Goal: Task Accomplishment & Management: Manage account settings

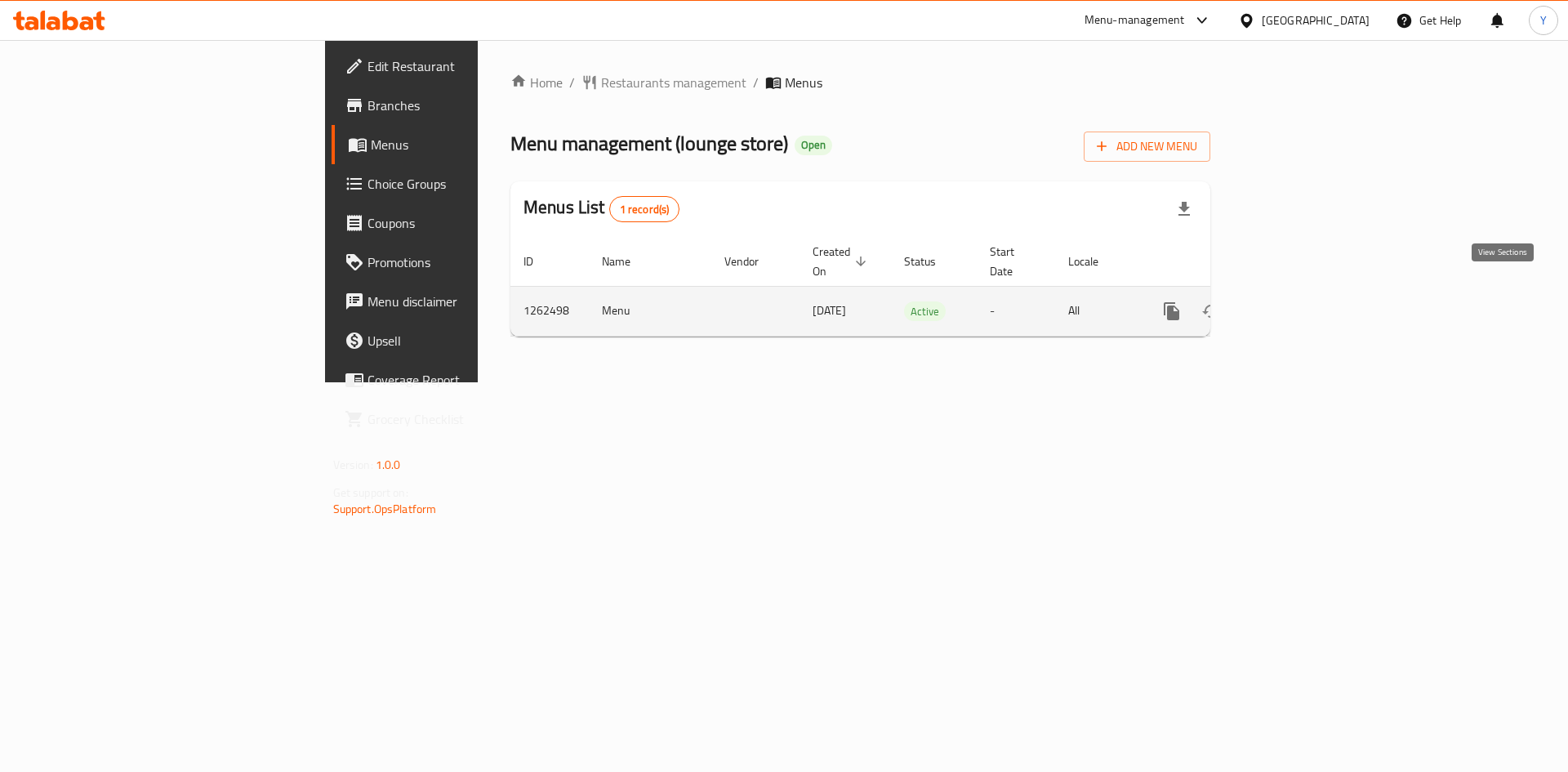
click at [1296, 304] on icon "enhanced table" at bounding box center [1289, 310] width 15 height 15
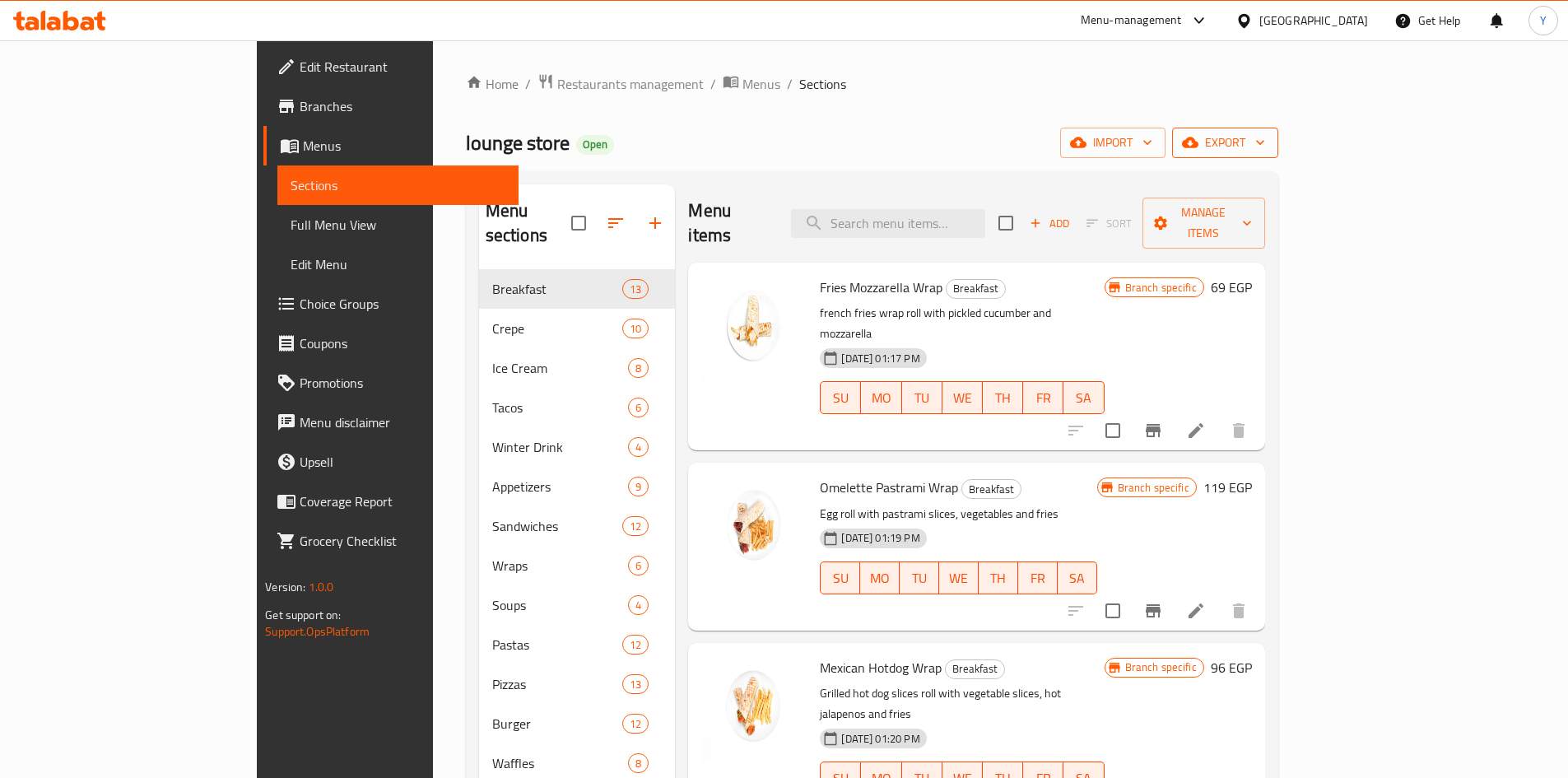
click at [1279, 154] on button "export" at bounding box center [1225, 143] width 107 height 30
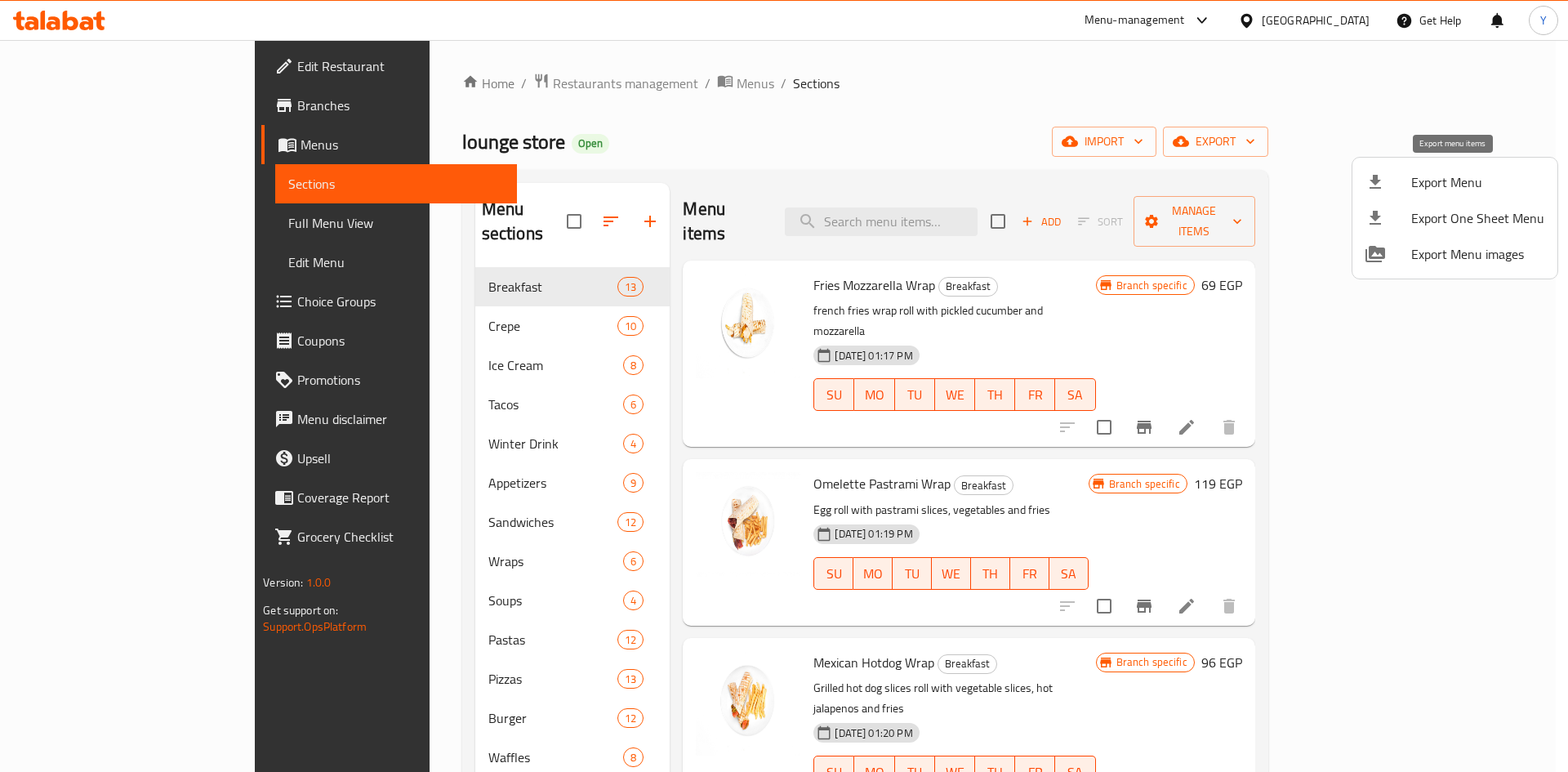
click at [1450, 185] on span "Export Menu" at bounding box center [1477, 182] width 133 height 19
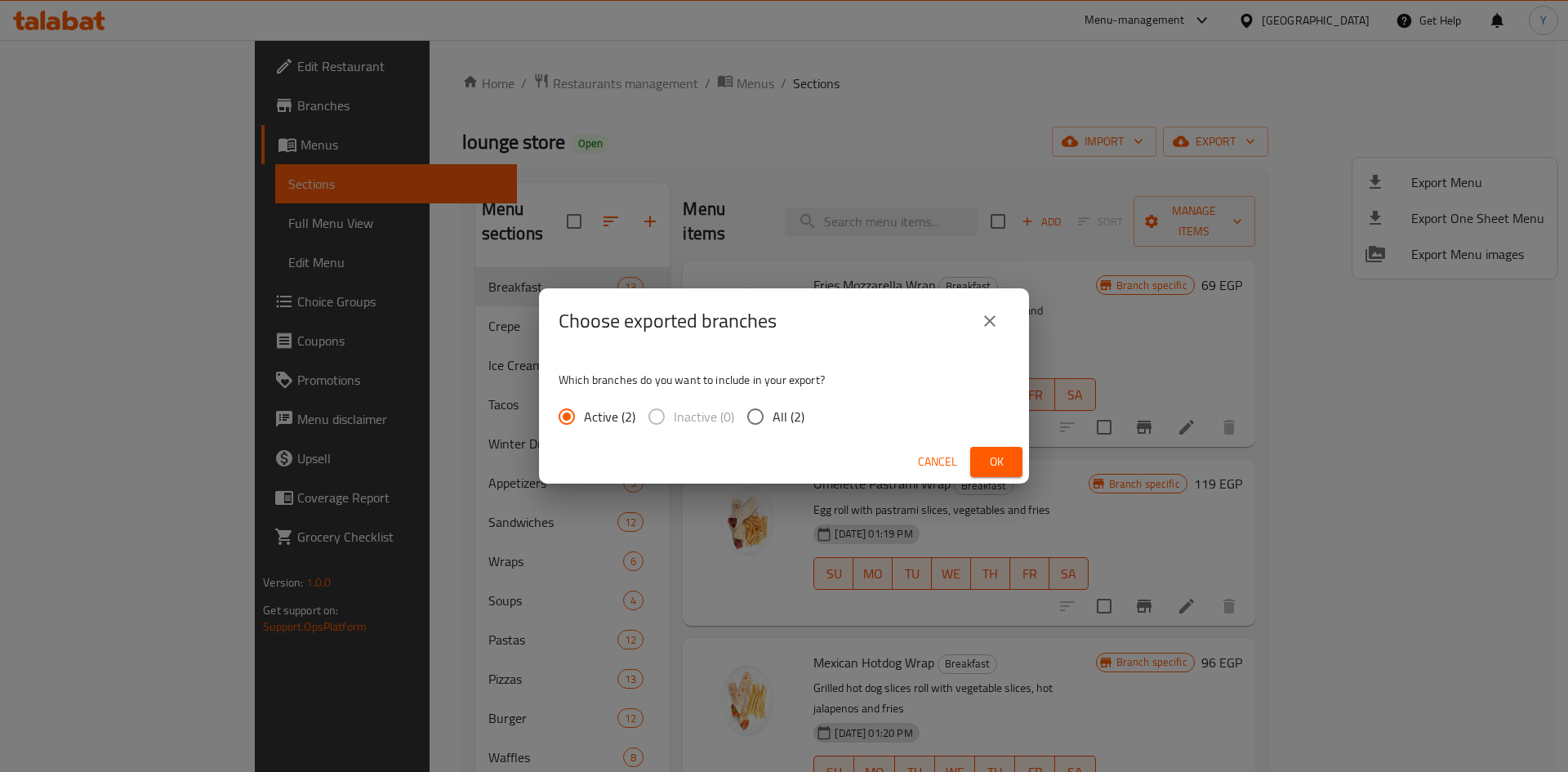
click at [790, 413] on span "All (2)" at bounding box center [788, 416] width 32 height 19
click at [773, 413] on input "All (2)" at bounding box center [754, 416] width 34 height 34
radio input "true"
click at [970, 451] on button "Ok" at bounding box center [996, 462] width 52 height 30
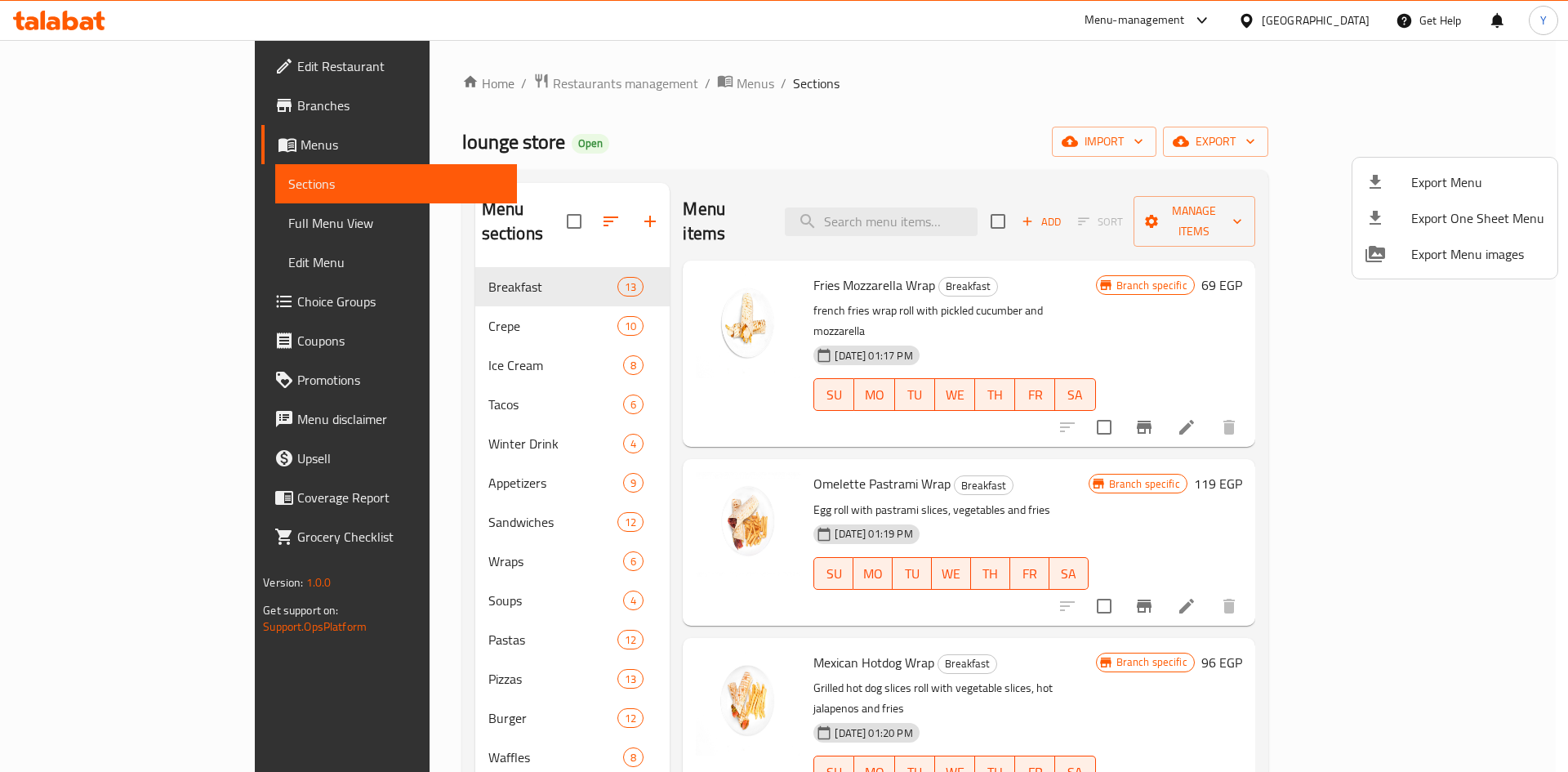
click at [650, 163] on div at bounding box center [784, 386] width 1568 height 772
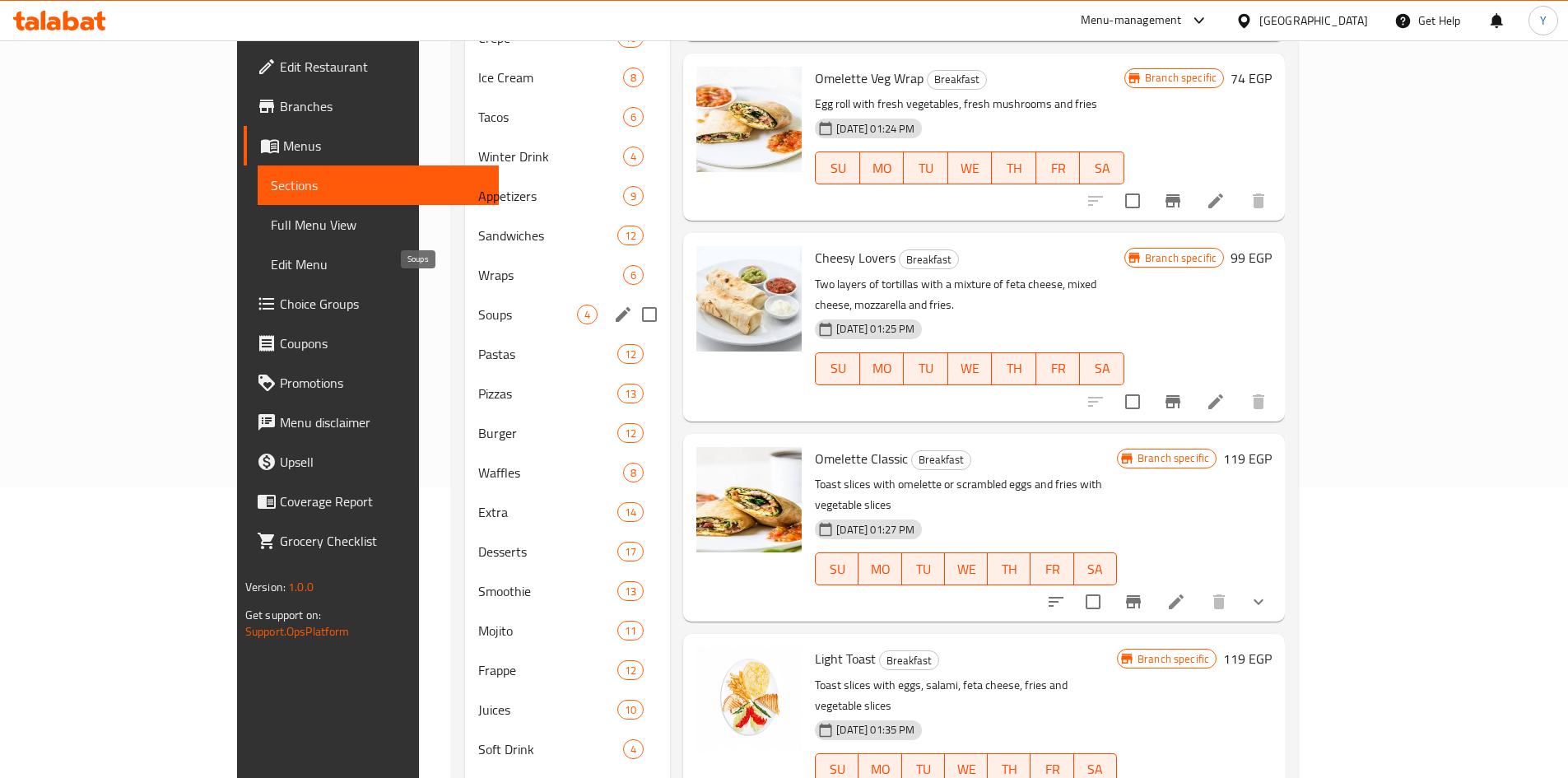
scroll to position [300, 0]
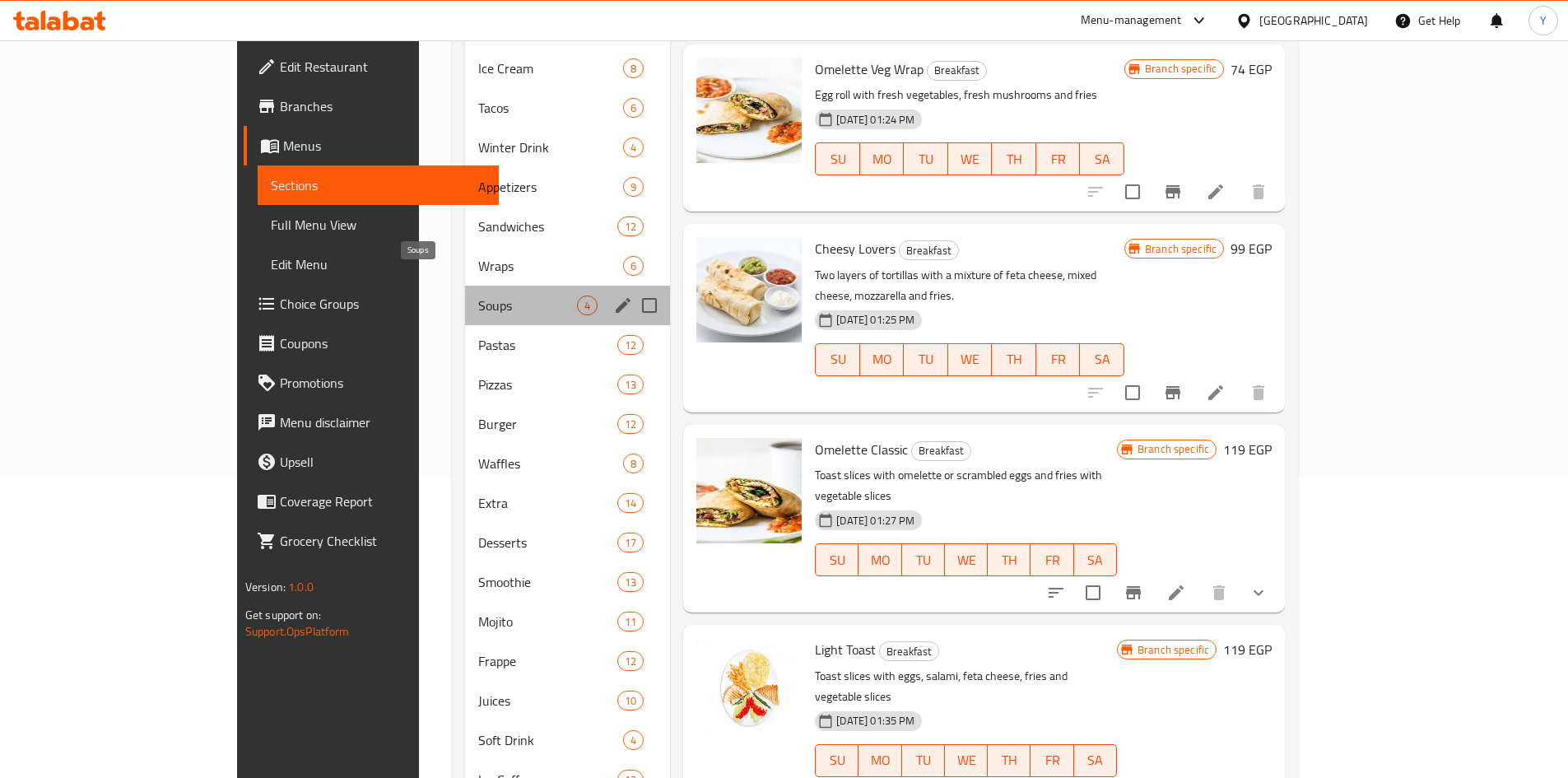
click at [478, 295] on span "Soups" at bounding box center [527, 305] width 99 height 20
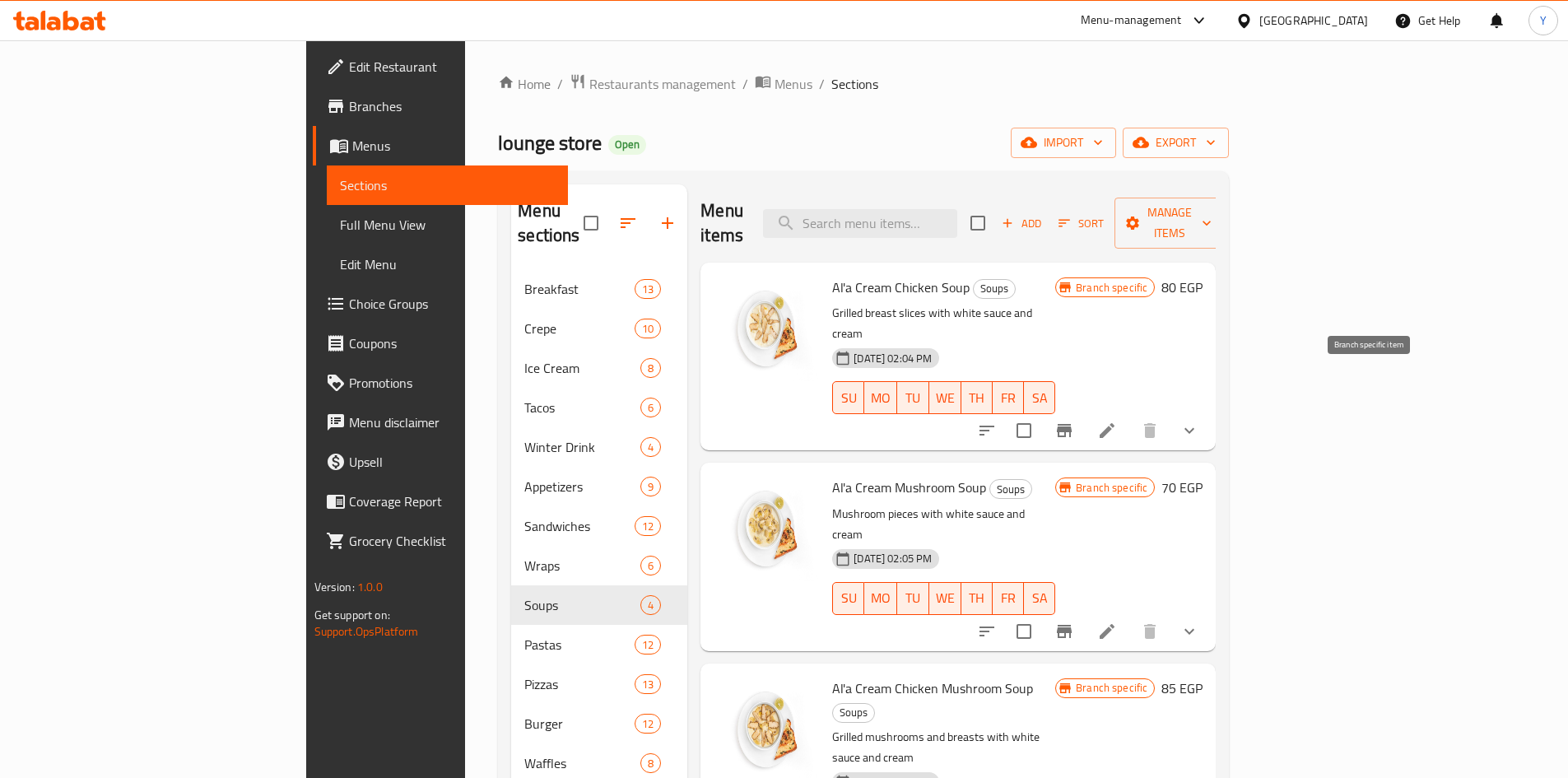
click at [1084, 411] on button "Branch-specific-item" at bounding box center [1065, 430] width 39 height 39
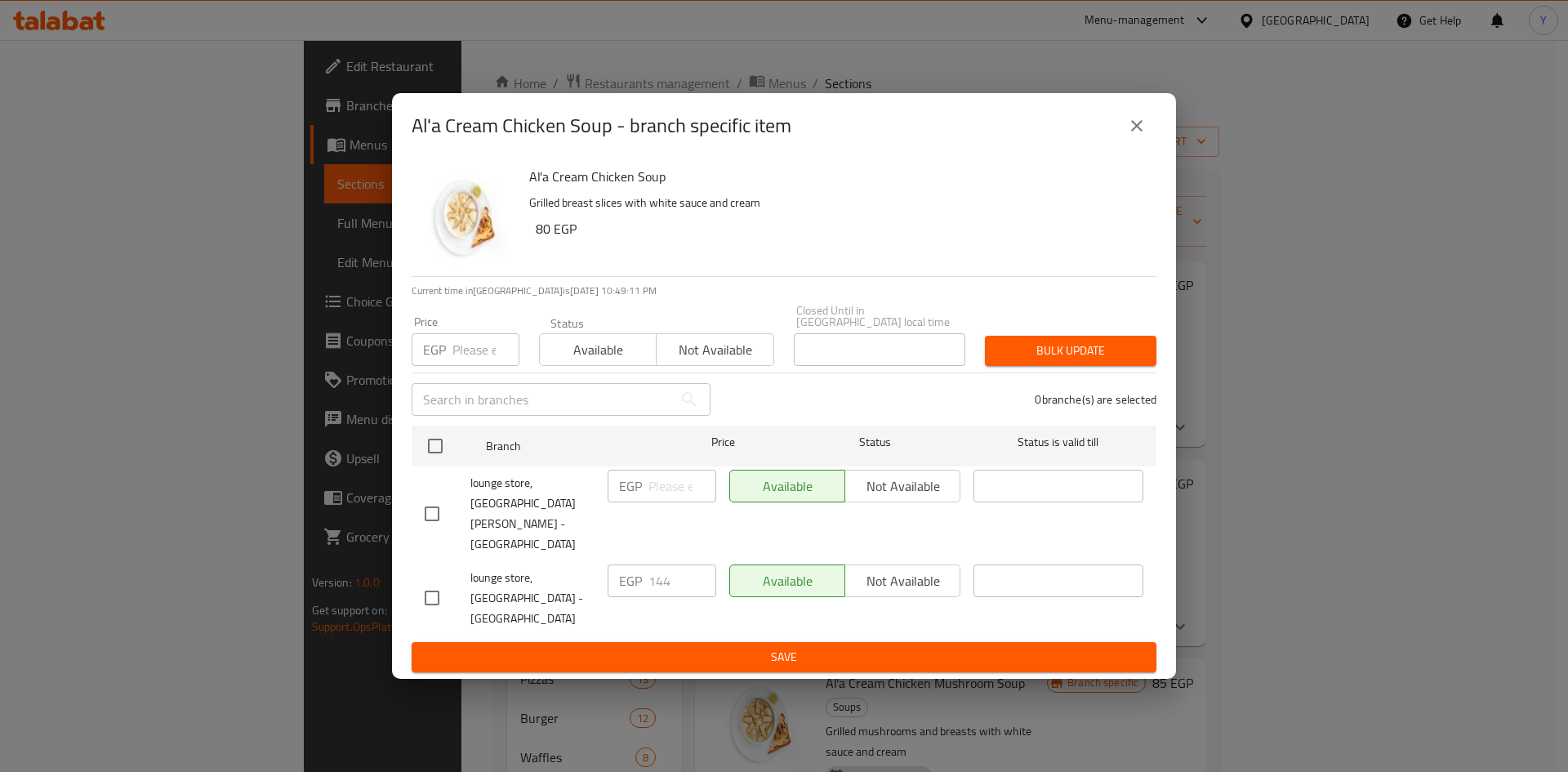
click at [1149, 145] on button "close" at bounding box center [1136, 125] width 39 height 39
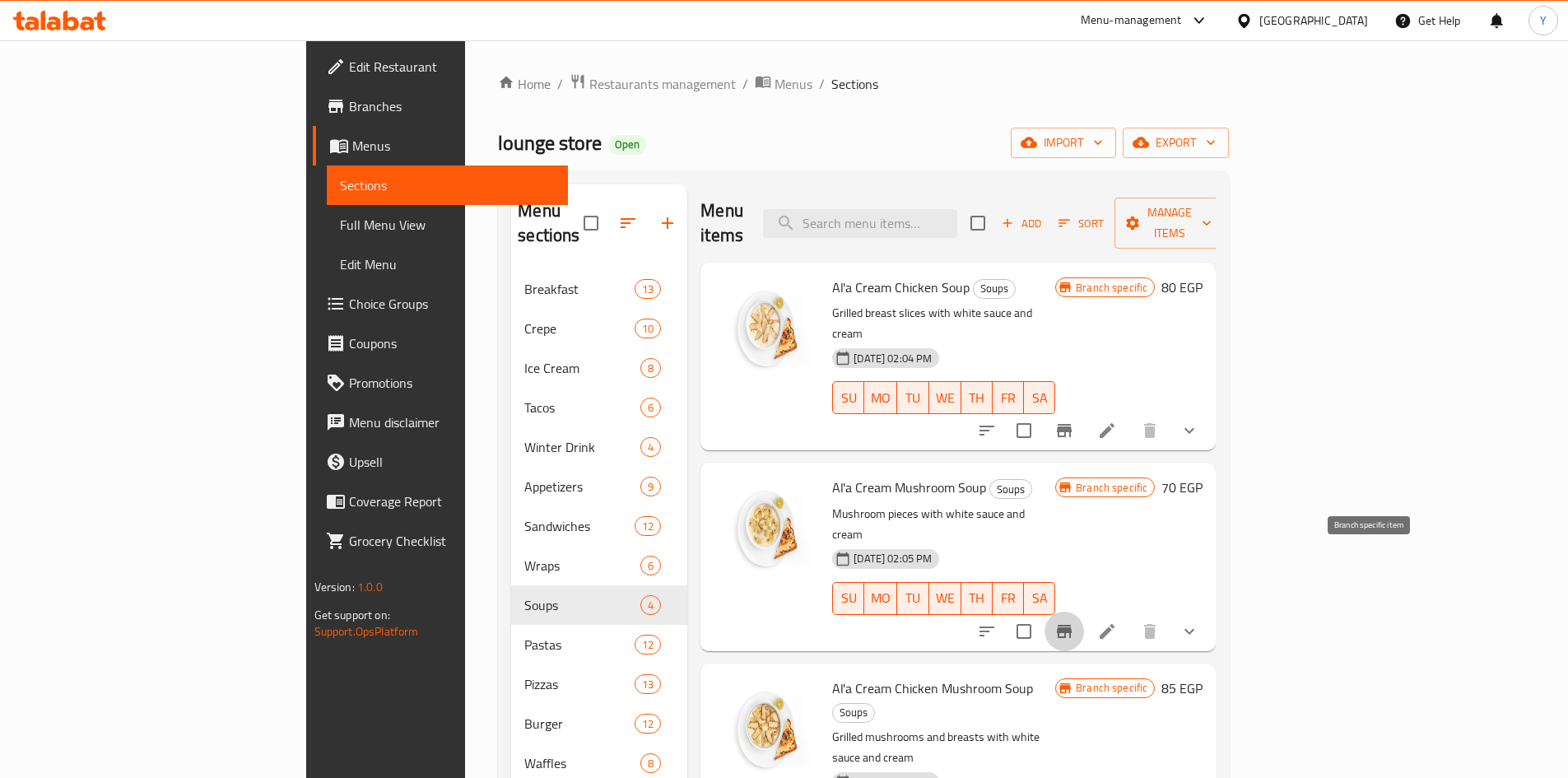
click at [1074, 622] on icon "Branch-specific-item" at bounding box center [1065, 631] width 20 height 20
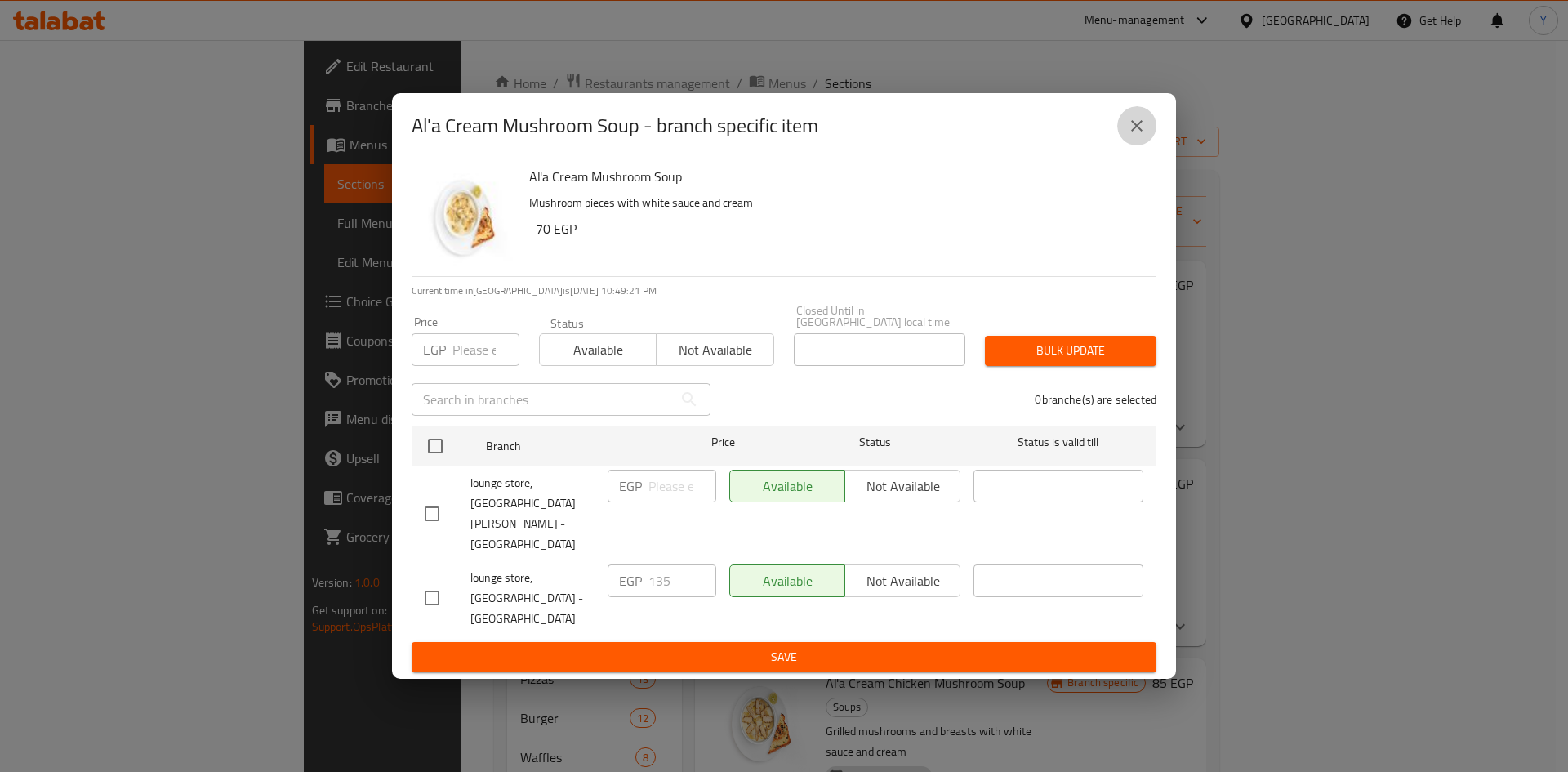
click at [1125, 145] on button "close" at bounding box center [1136, 125] width 39 height 39
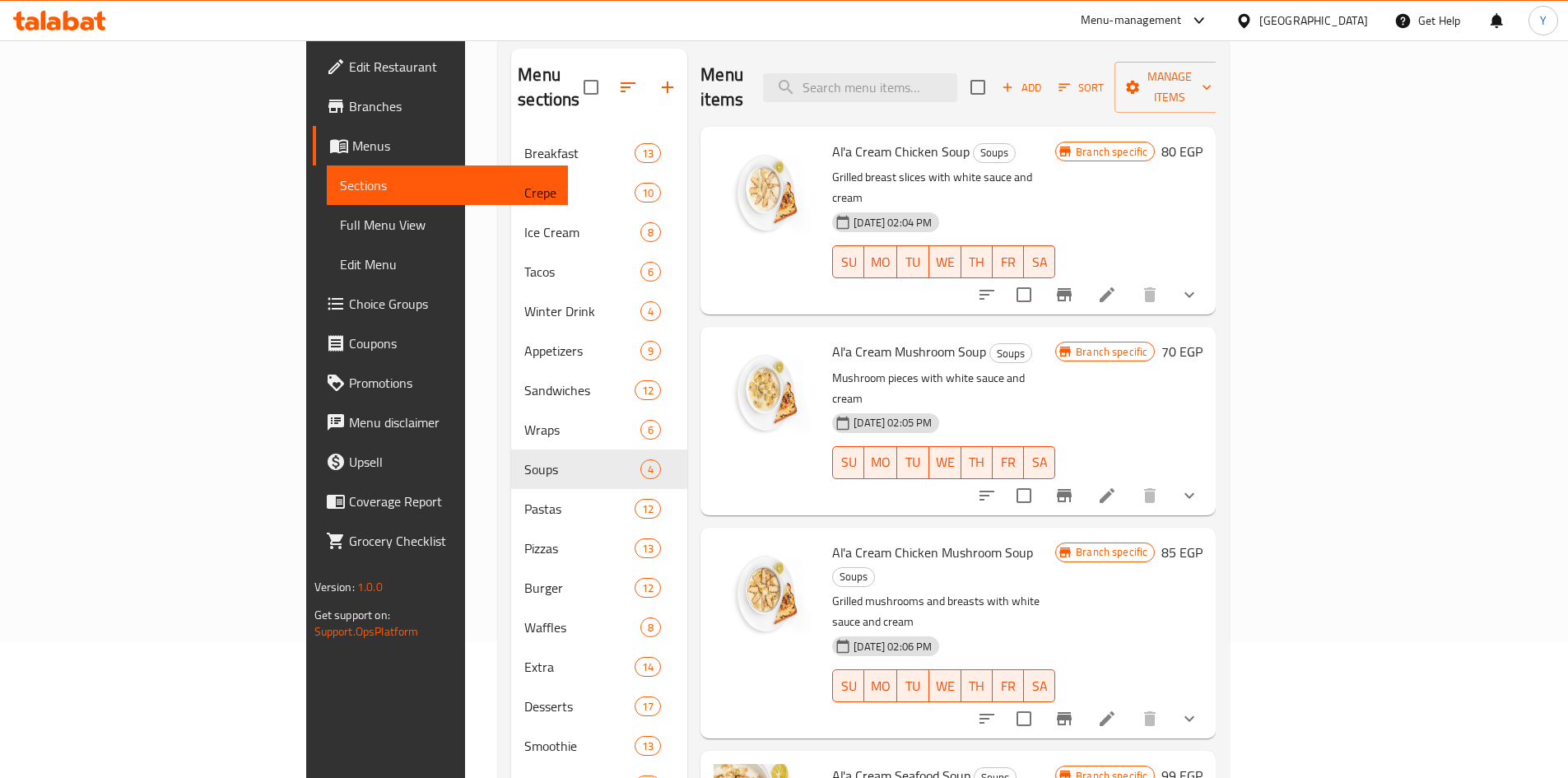
scroll to position [164, 0]
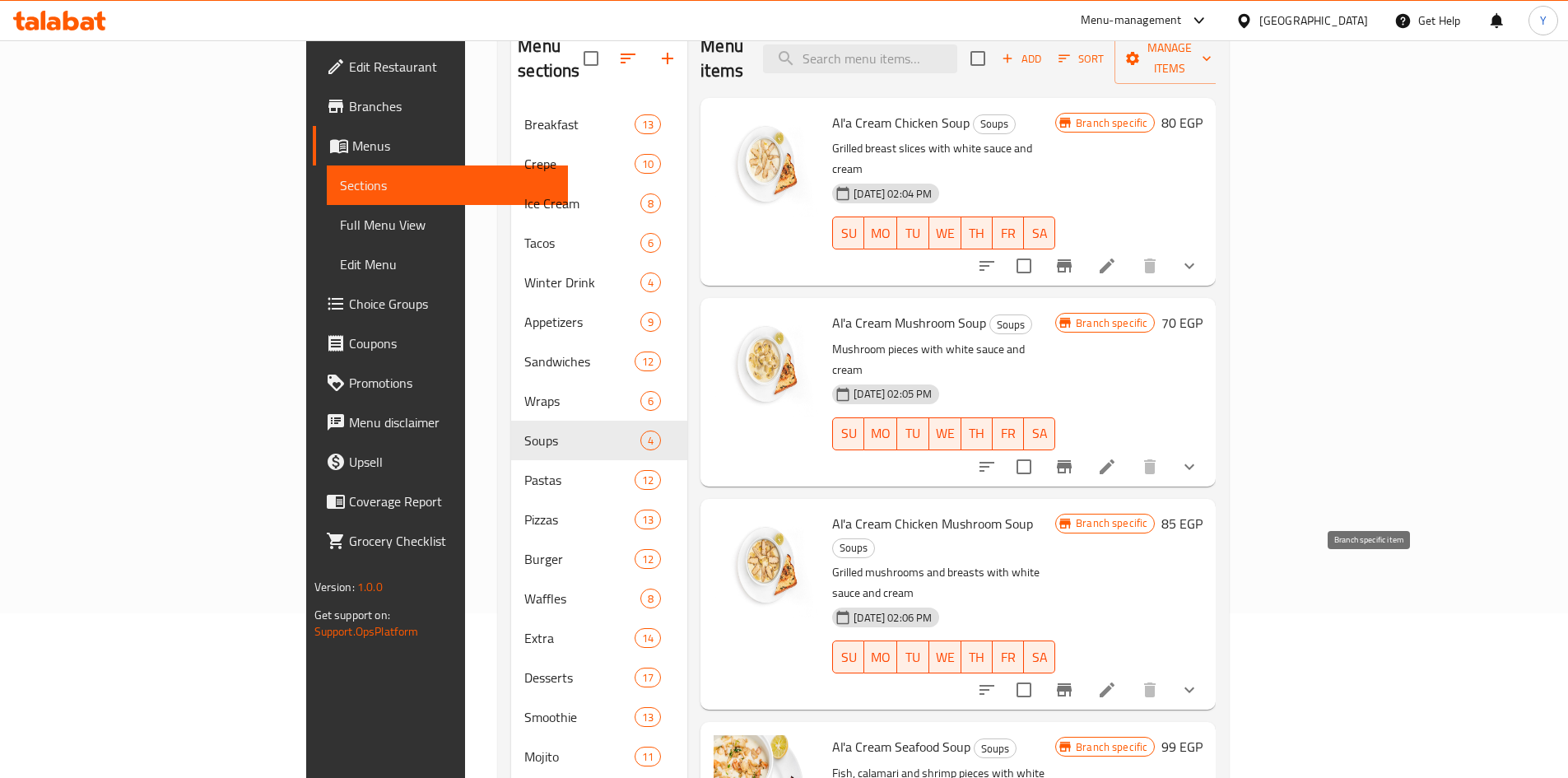
click at [1074, 680] on icon "Branch-specific-item" at bounding box center [1065, 690] width 20 height 20
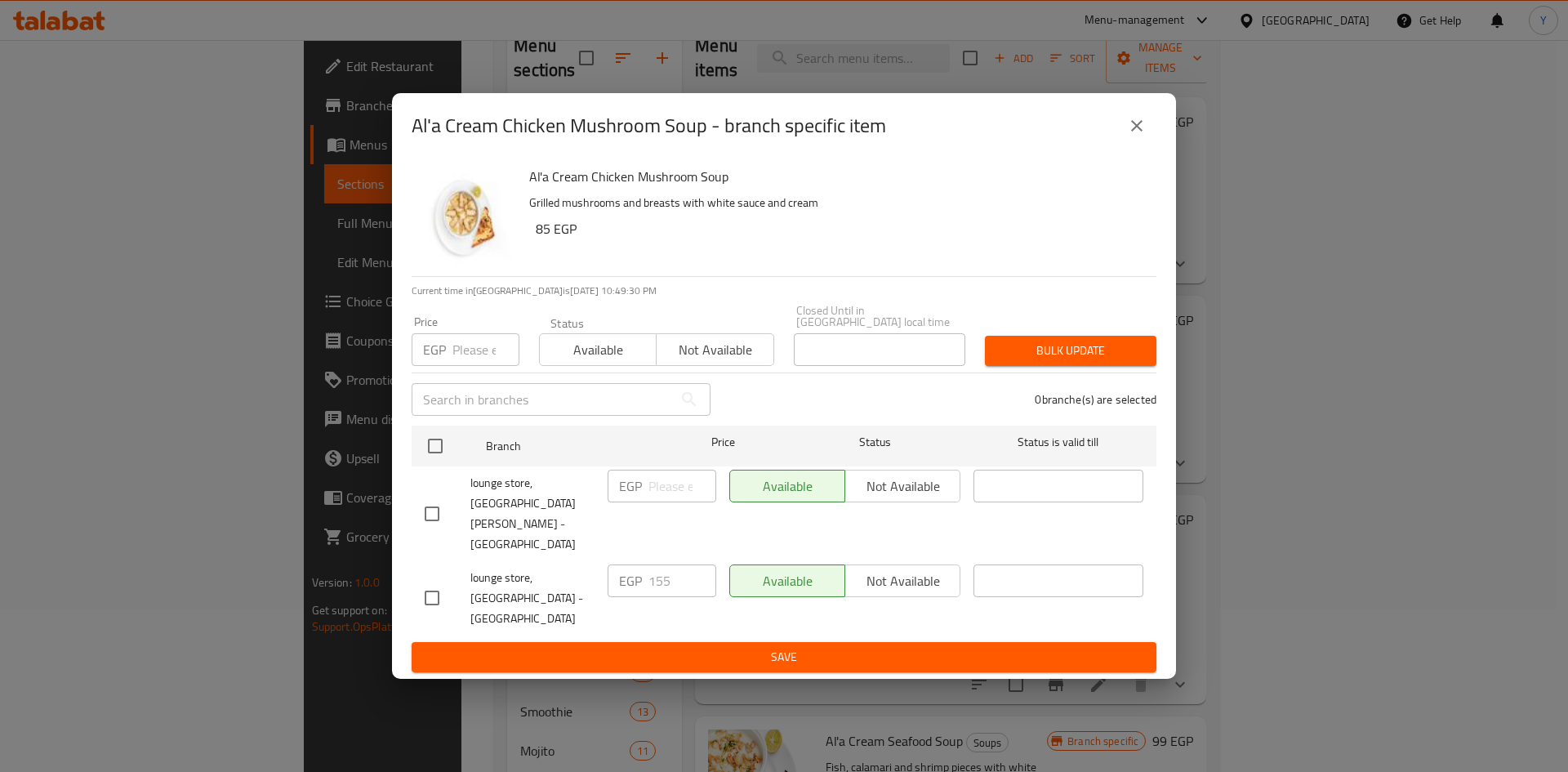
click at [1137, 145] on button "close" at bounding box center [1136, 125] width 39 height 39
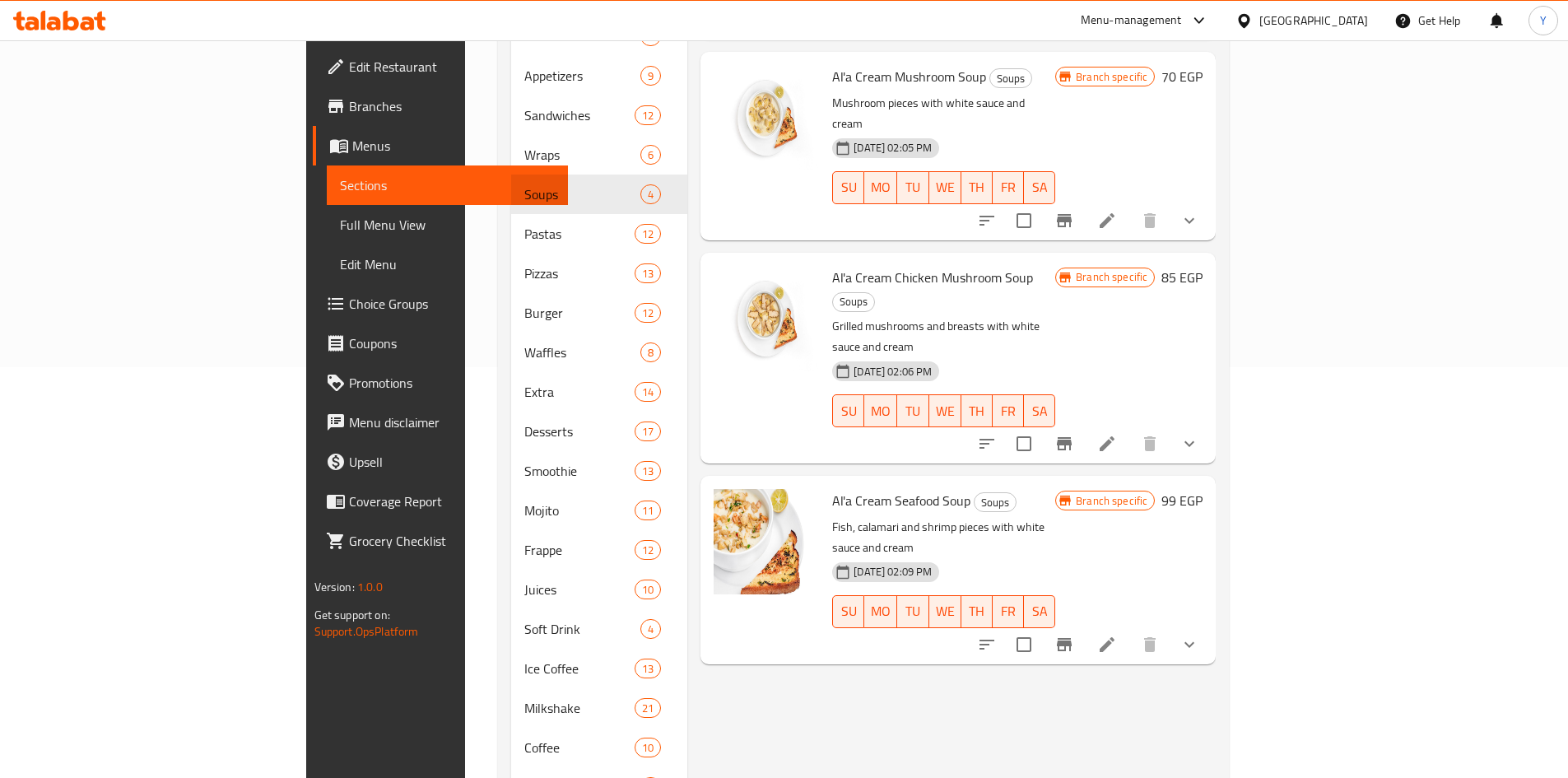
scroll to position [411, 0]
click at [1074, 633] on icon "Branch-specific-item" at bounding box center [1065, 643] width 20 height 20
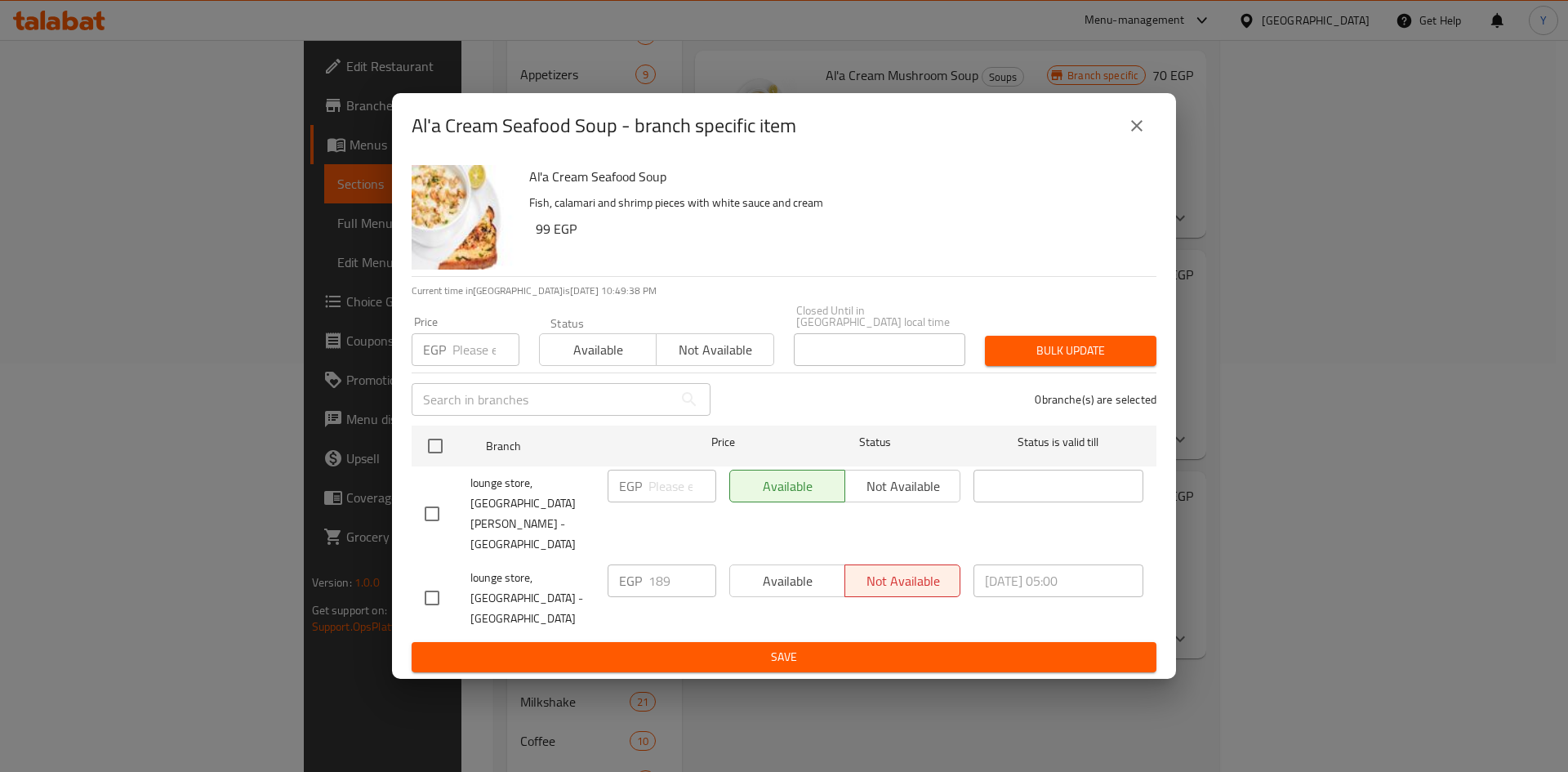
click at [1154, 145] on button "close" at bounding box center [1136, 125] width 39 height 39
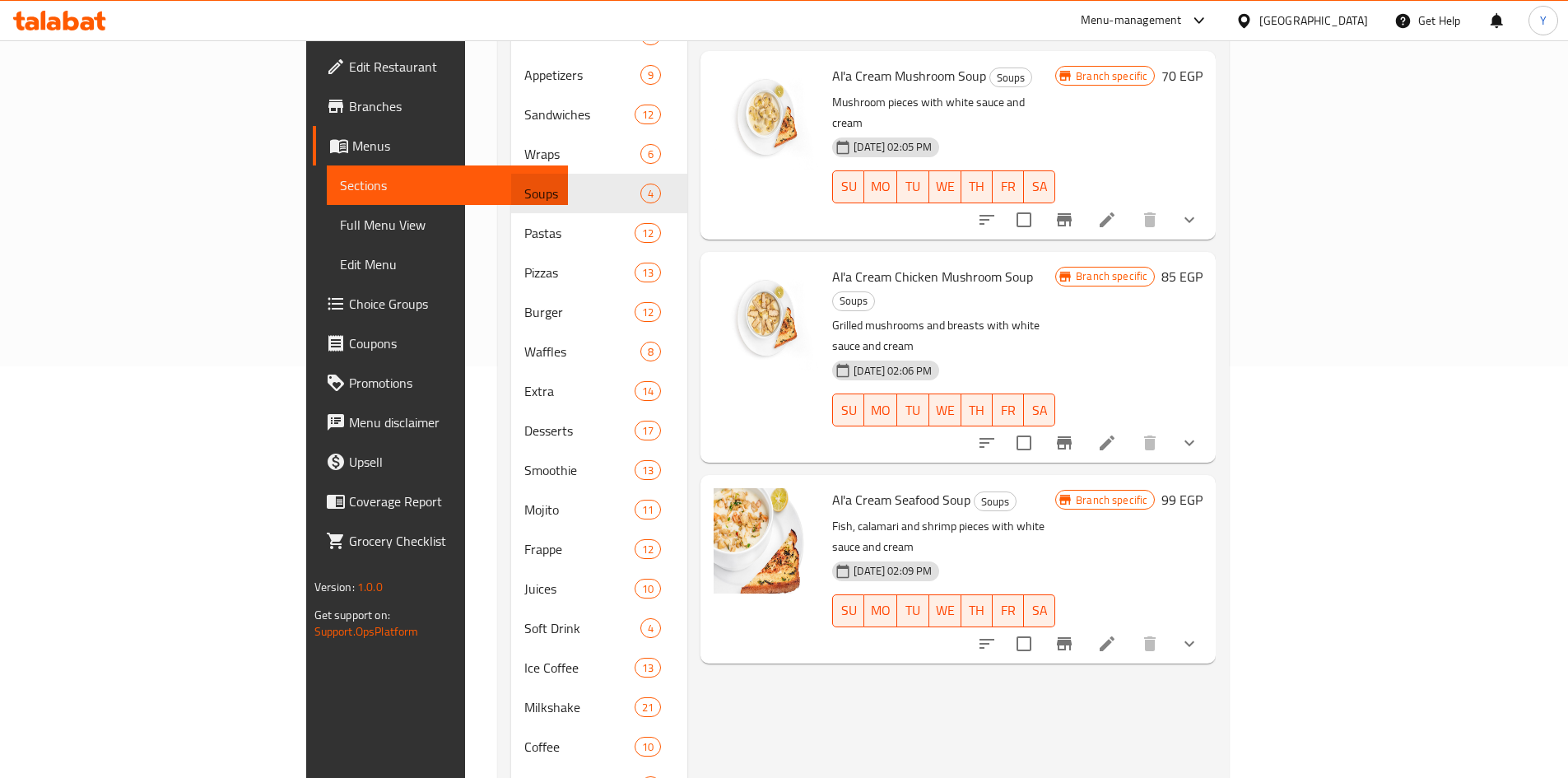
click at [1113, 606] on div "Menu items Add Sort Manage items Al'a Cream Chicken Soup Soups Grilled breast s…" at bounding box center [951, 332] width 529 height 1118
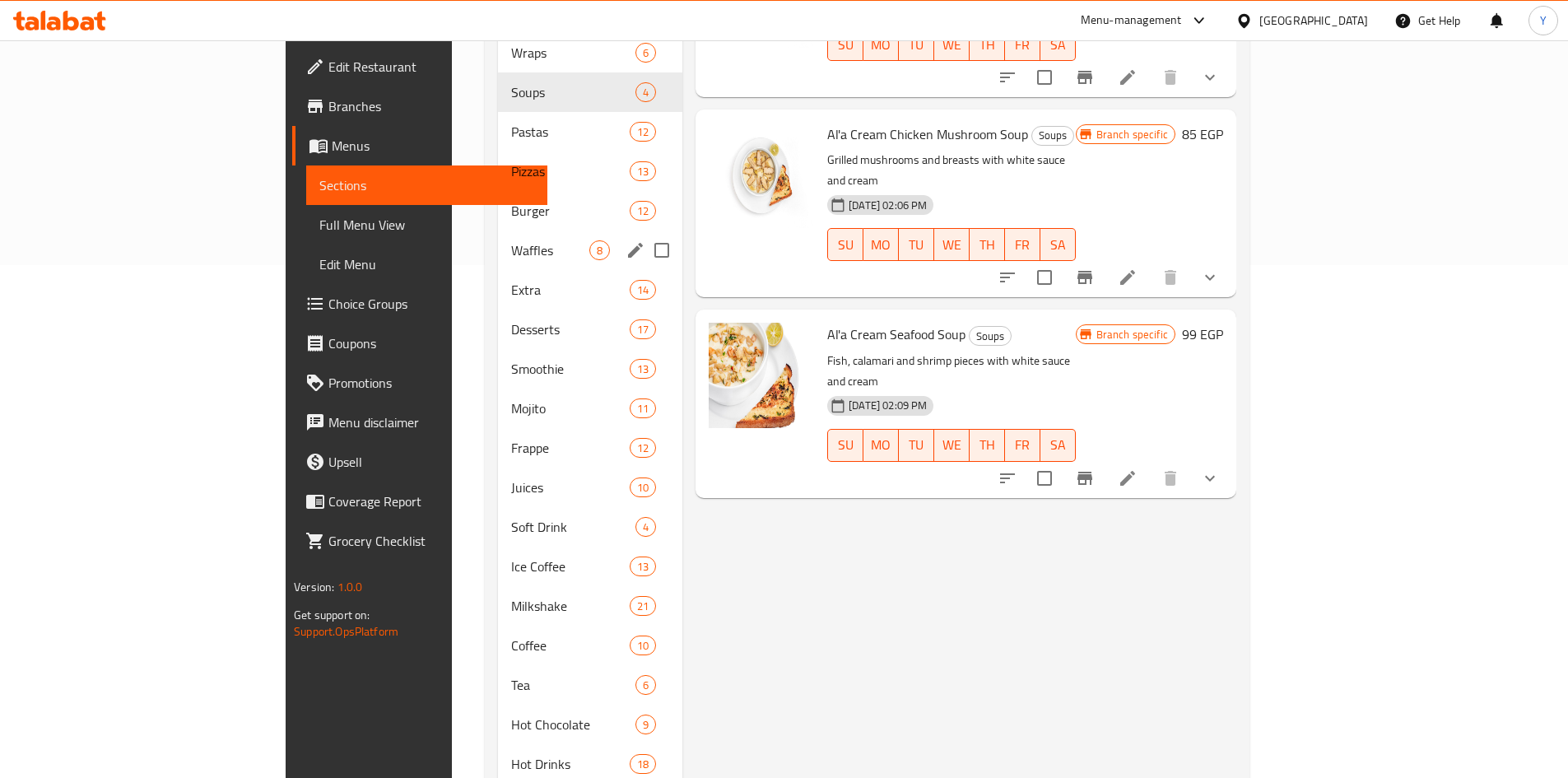
scroll to position [546, 0]
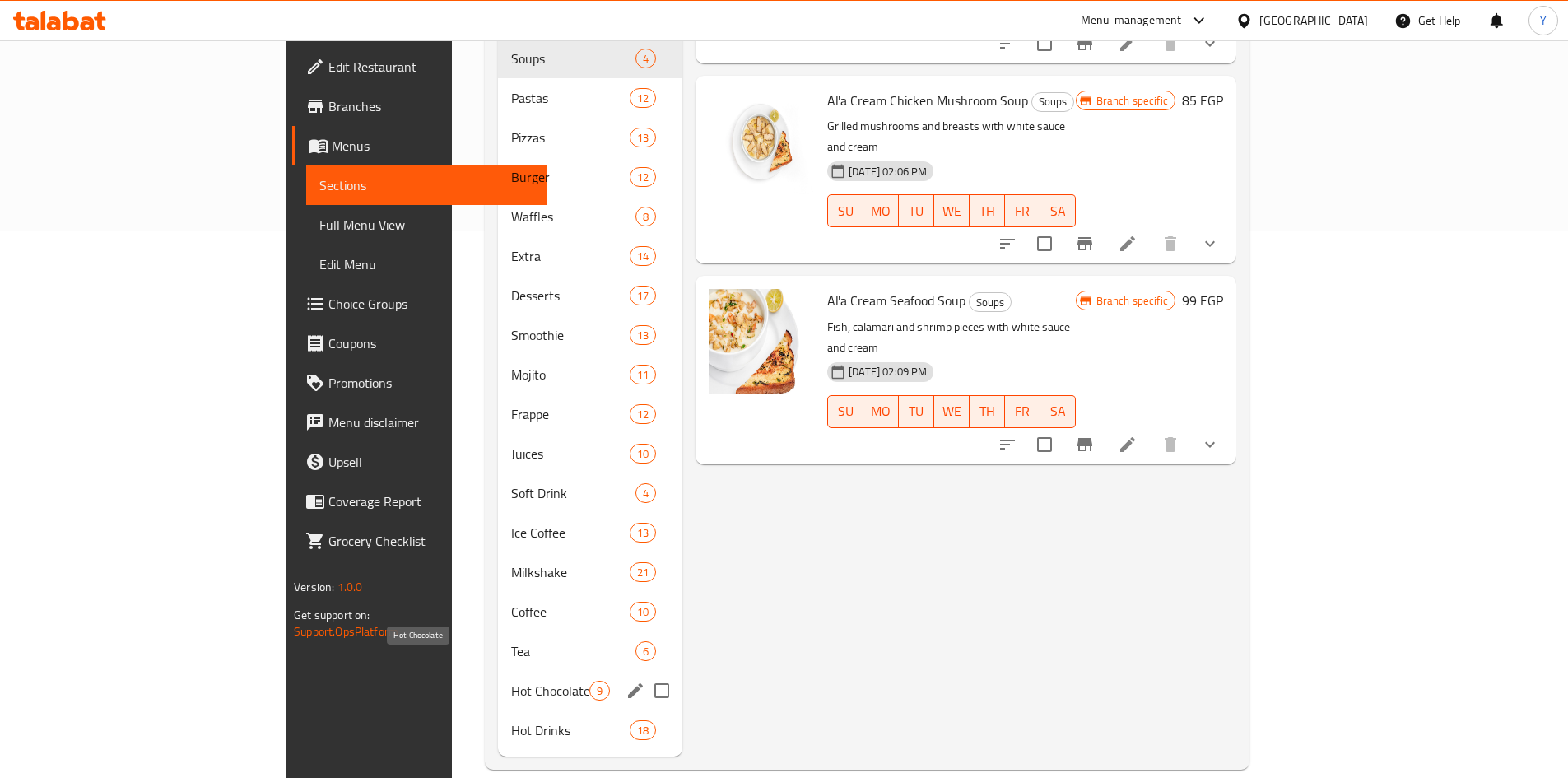
click at [511, 680] on span "Hot Chocolate" at bounding box center [550, 690] width 78 height 20
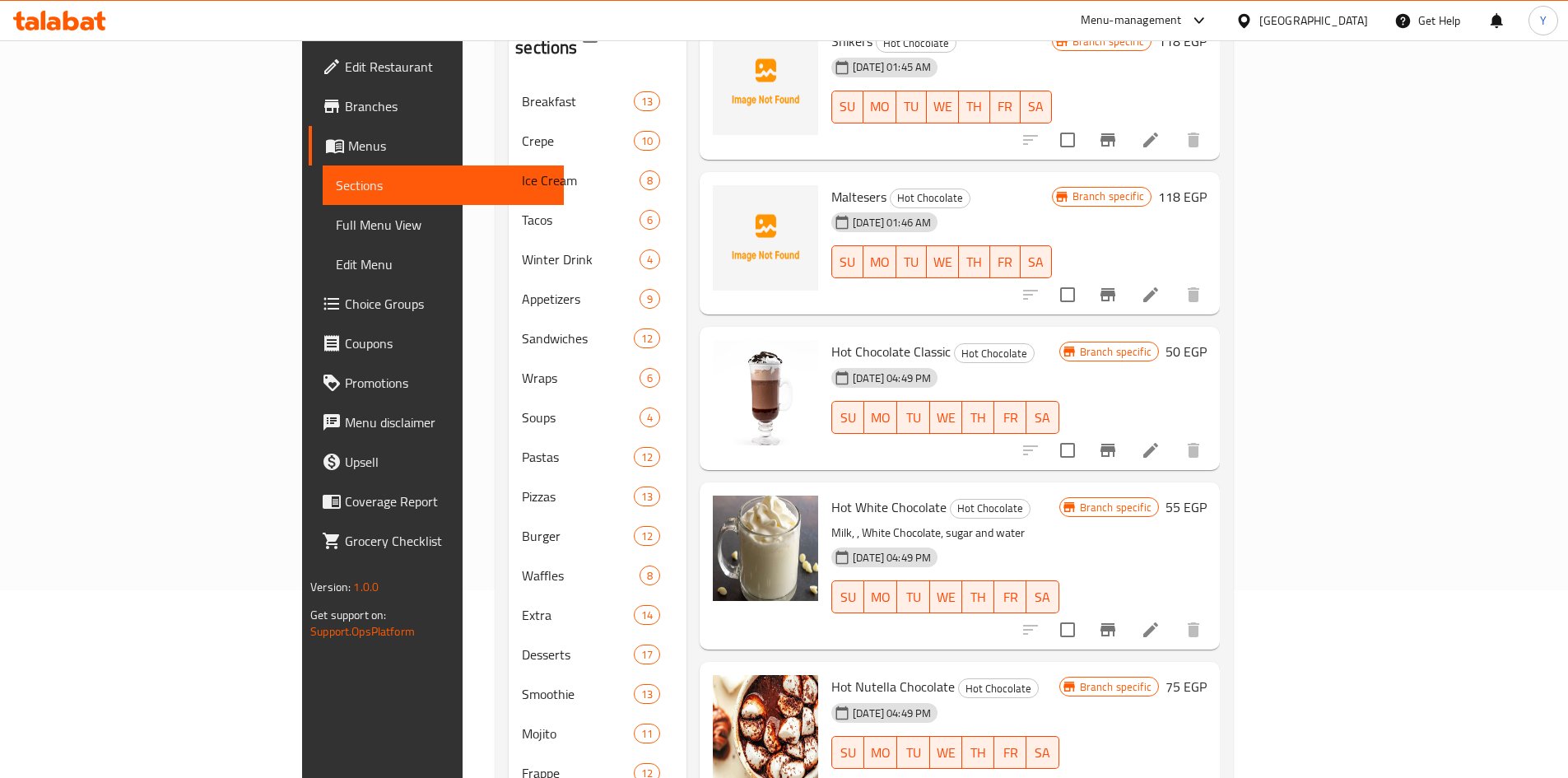
scroll to position [217, 0]
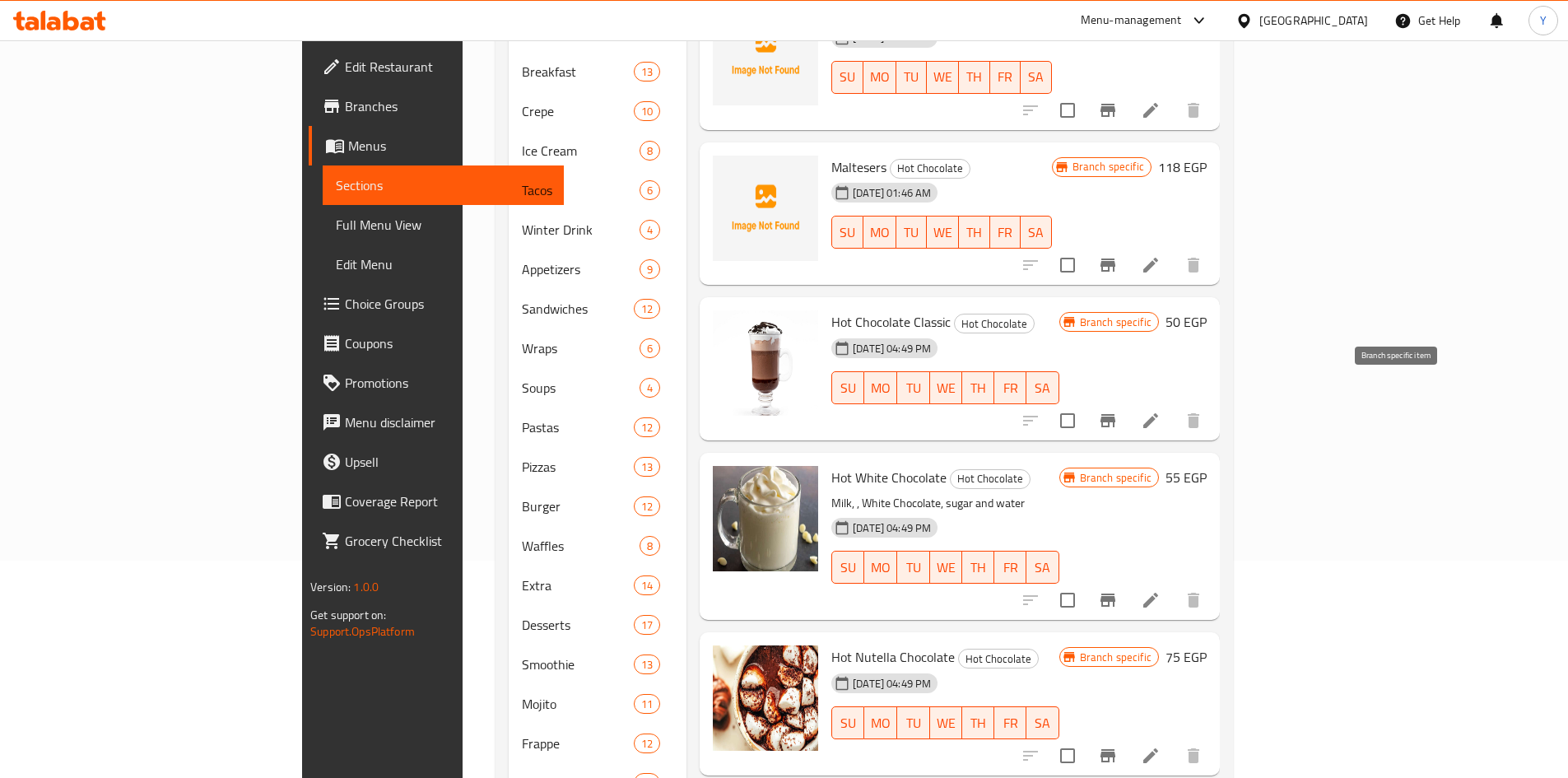
click at [1115, 414] on icon "Branch-specific-item" at bounding box center [1108, 420] width 15 height 13
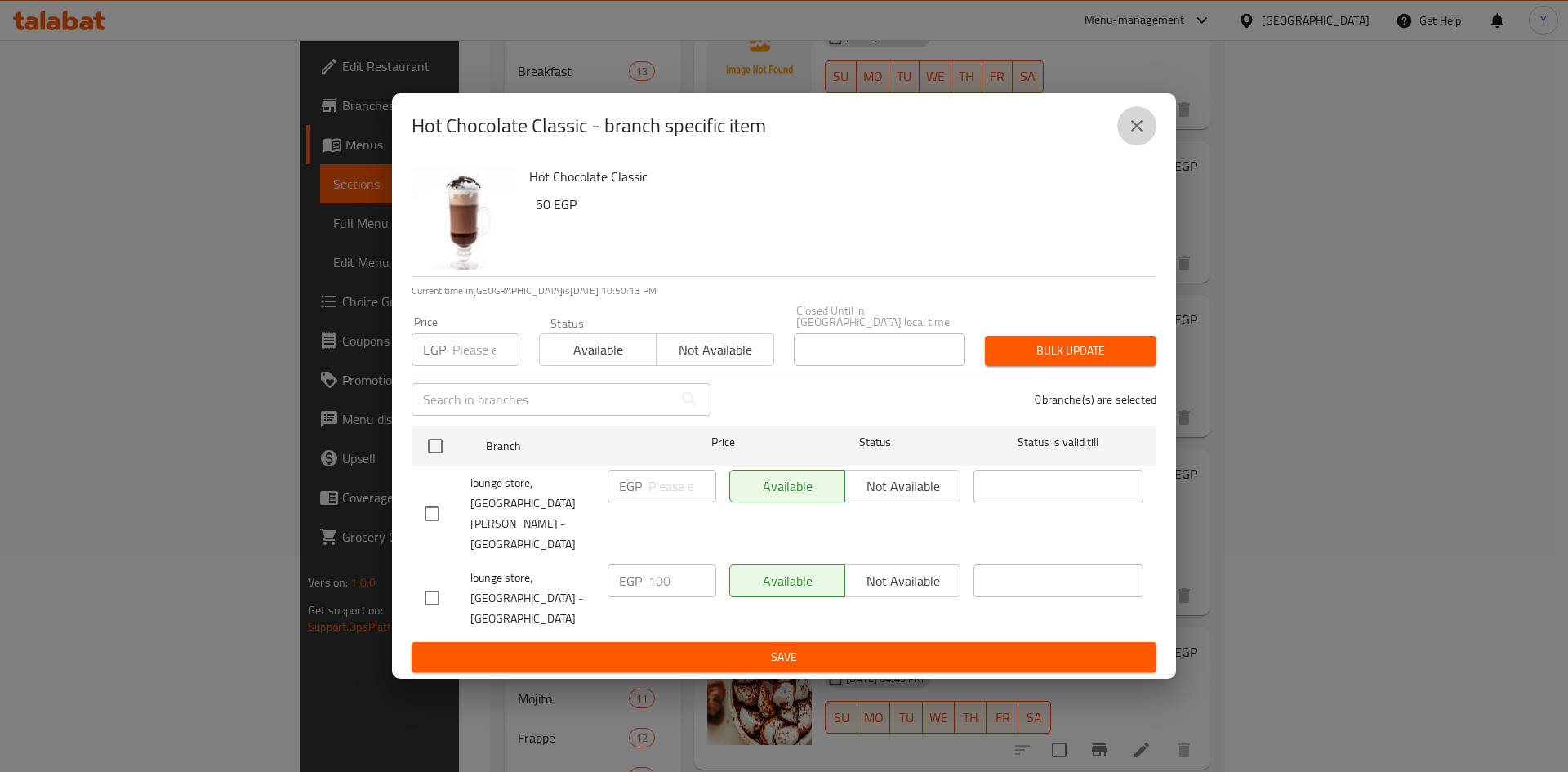
click at [1147, 145] on button "close" at bounding box center [1136, 125] width 39 height 39
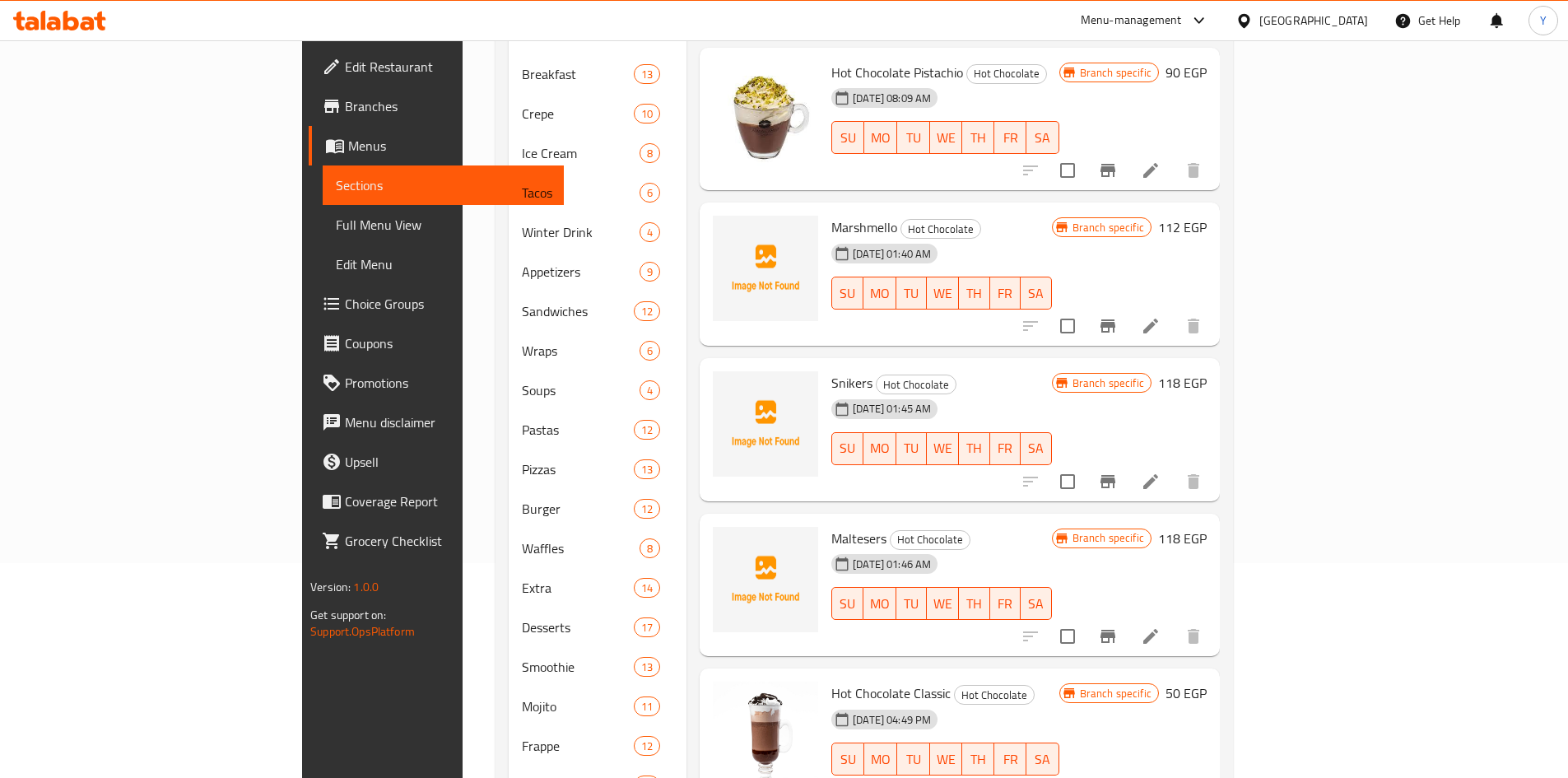
scroll to position [135, 0]
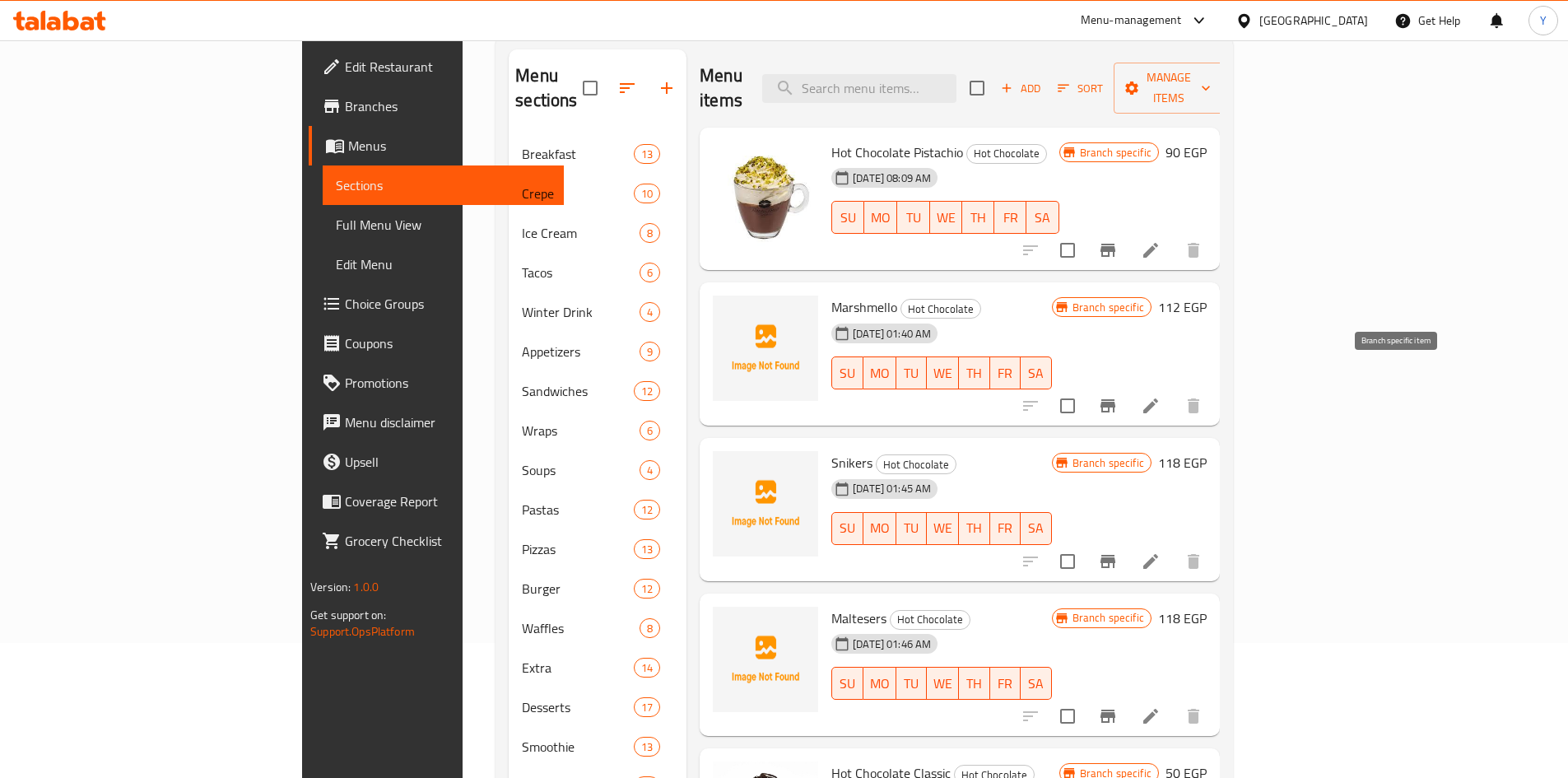
click at [1128, 386] on button "Branch-specific-item" at bounding box center [1108, 406] width 39 height 39
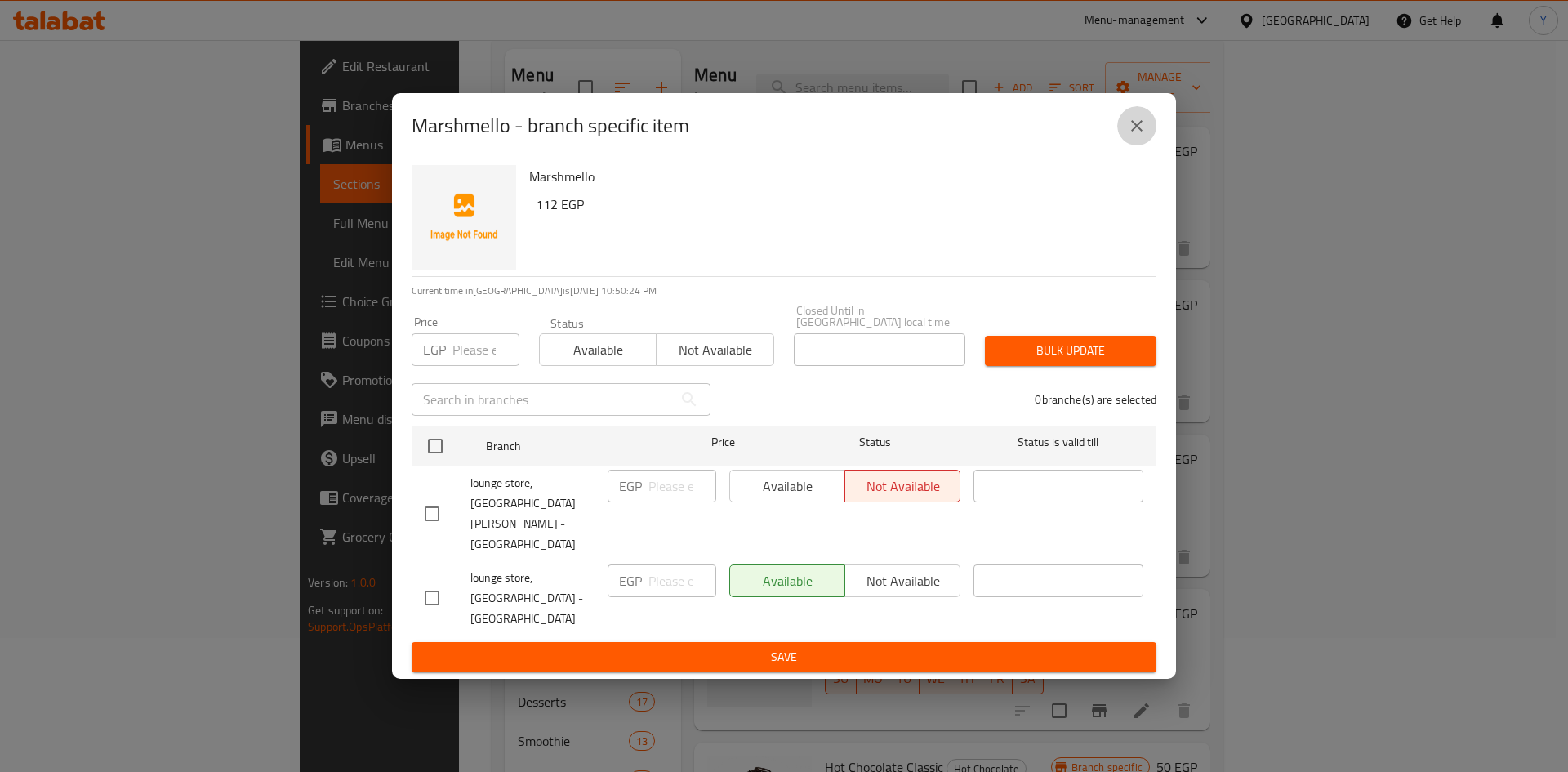
drag, startPoint x: 1149, startPoint y: 158, endPoint x: 619, endPoint y: 18, distance: 548.2
click at [1148, 145] on button "close" at bounding box center [1136, 125] width 39 height 39
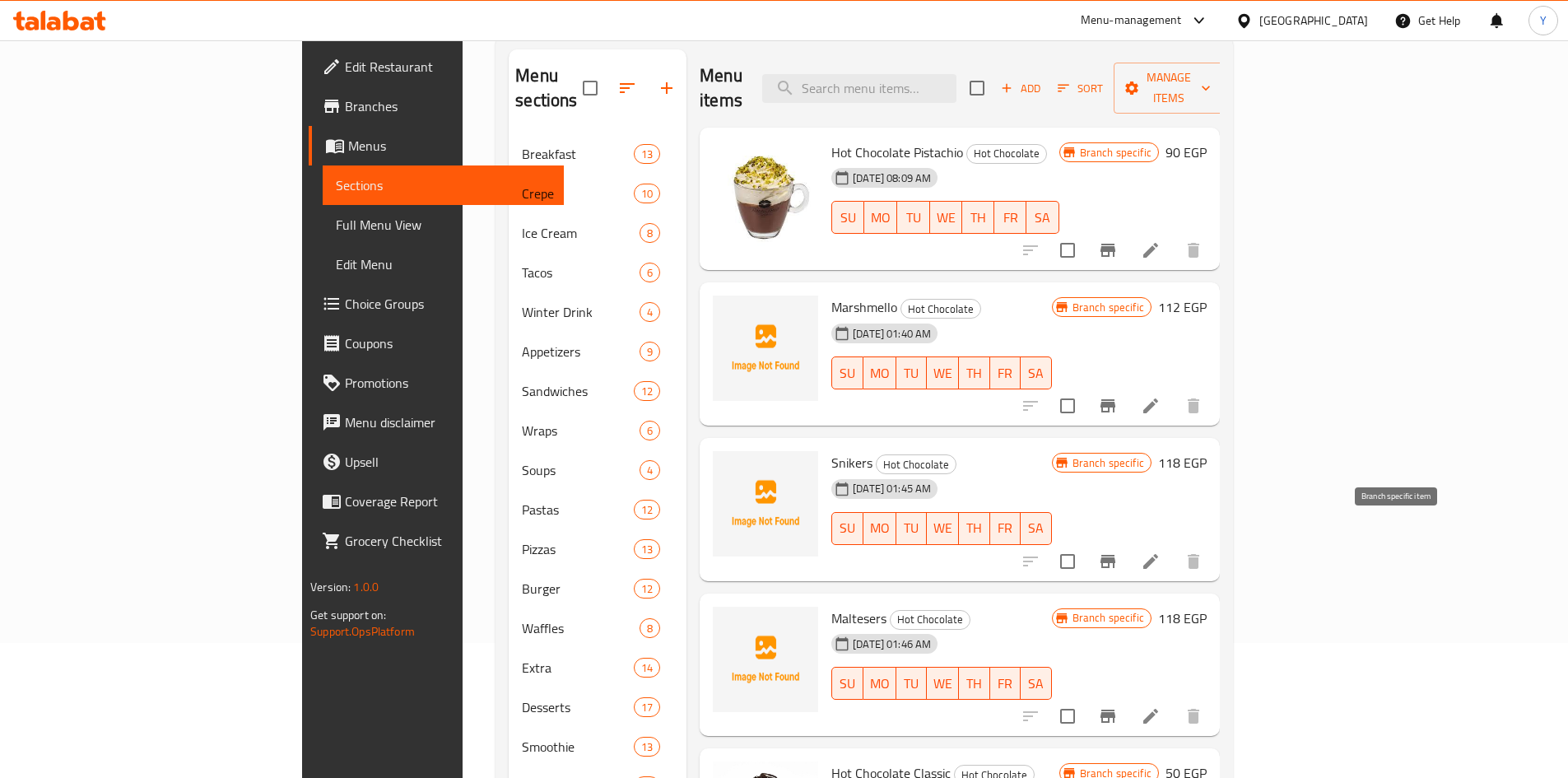
click at [1118, 551] on icon "Branch-specific-item" at bounding box center [1108, 561] width 20 height 20
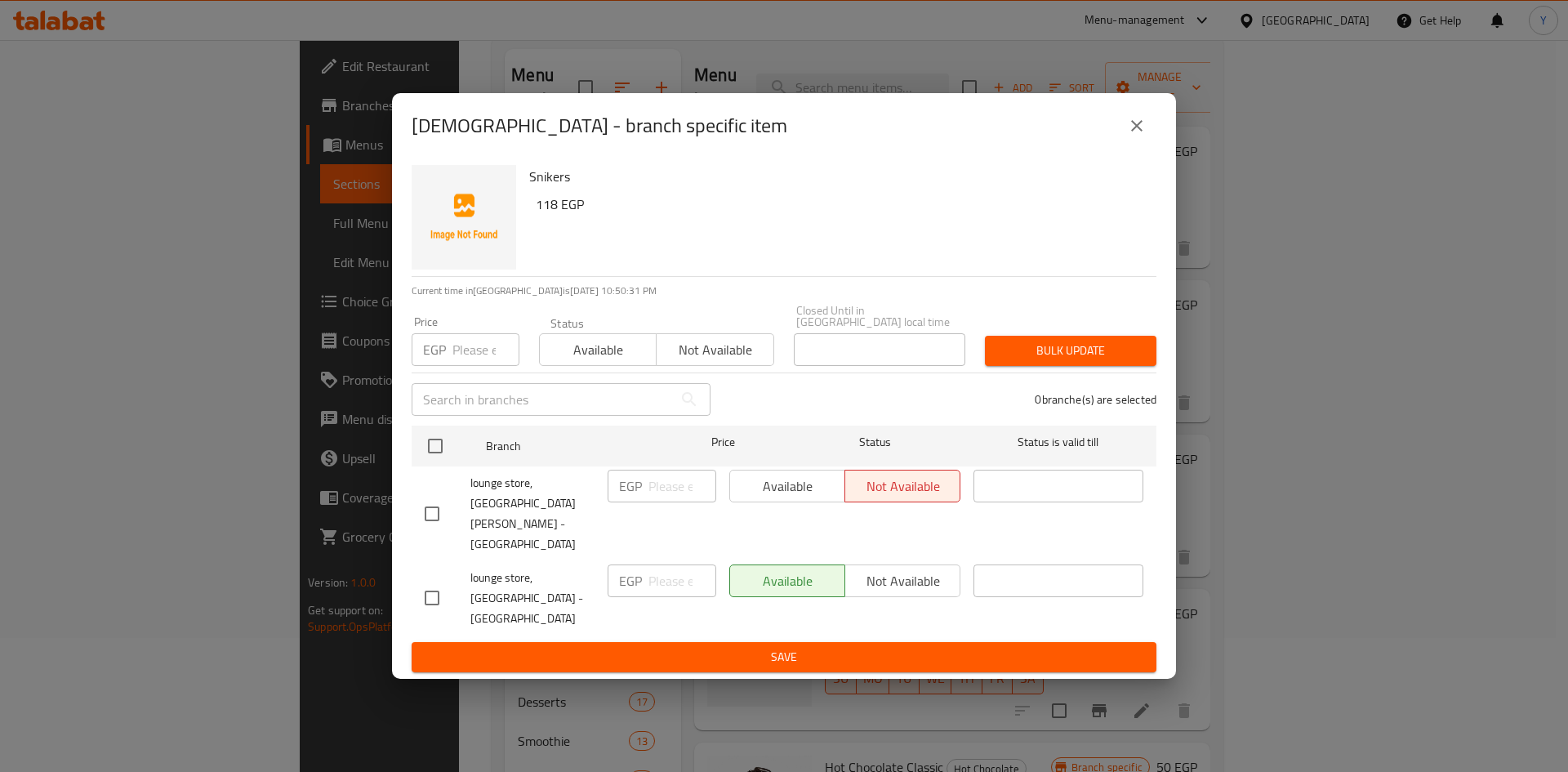
click at [1129, 136] on icon "close" at bounding box center [1136, 126] width 19 height 19
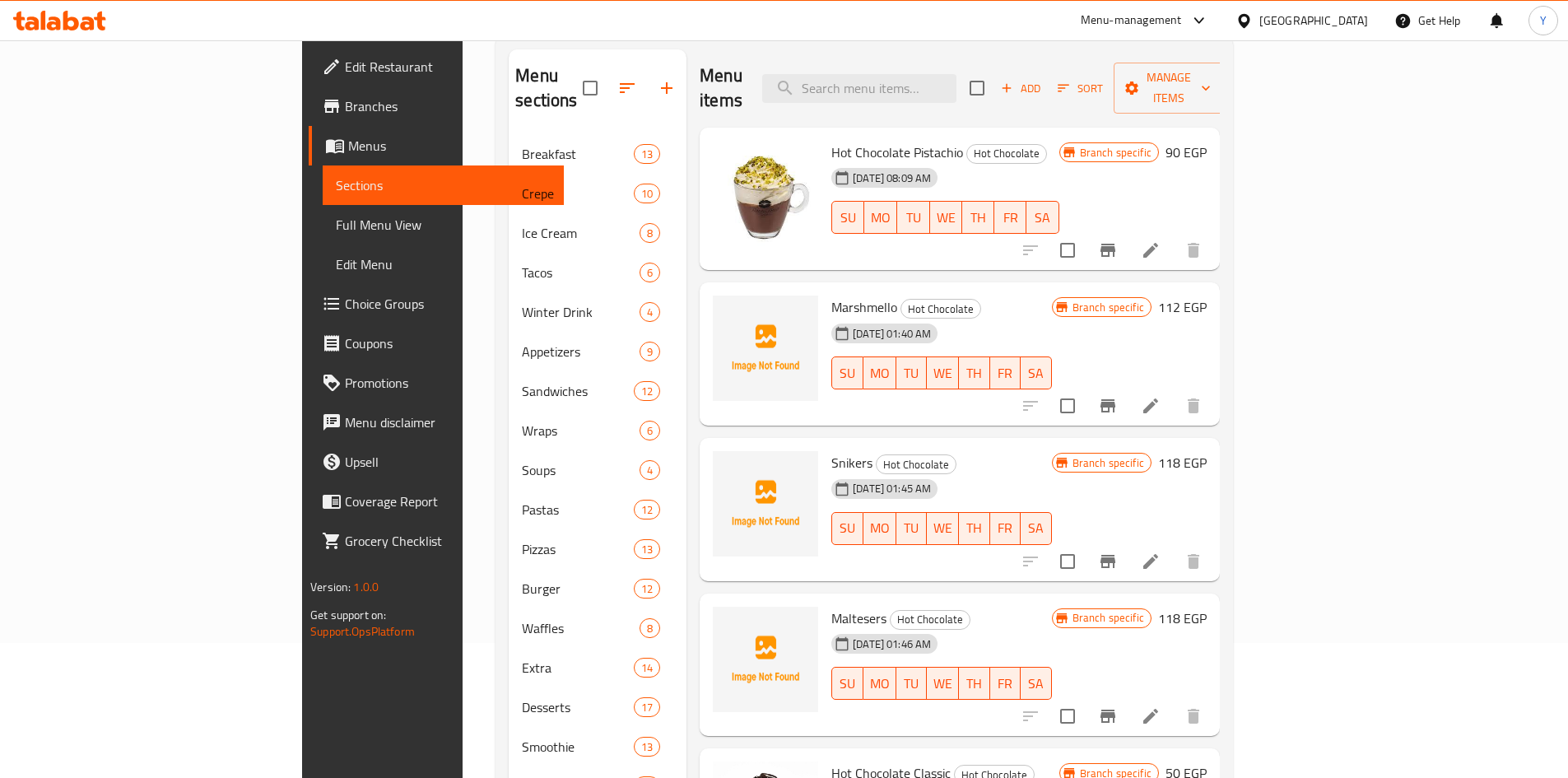
click at [1174, 701] on li at bounding box center [1151, 715] width 46 height 29
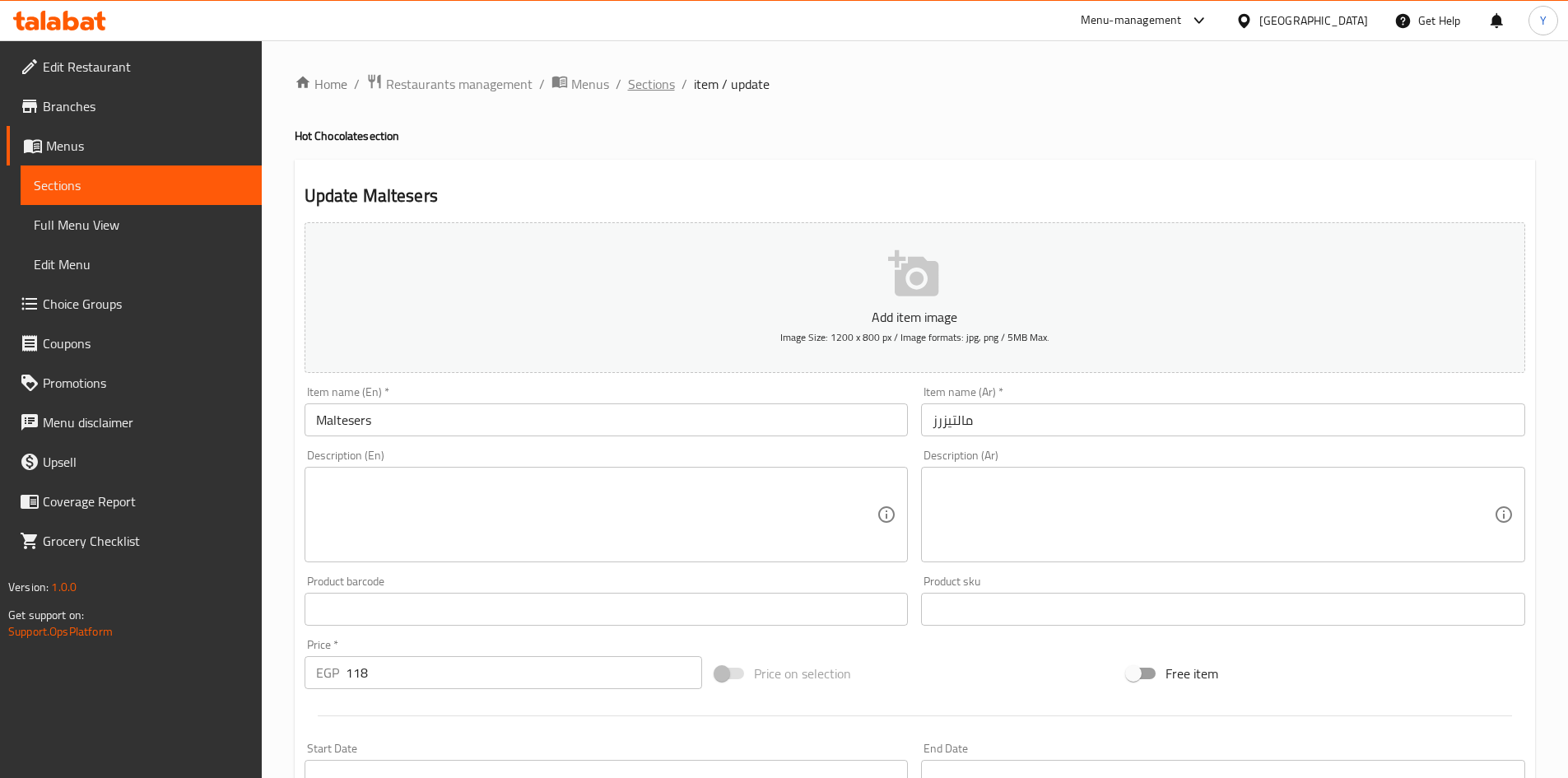
click at [659, 89] on span "Sections" at bounding box center [652, 84] width 47 height 20
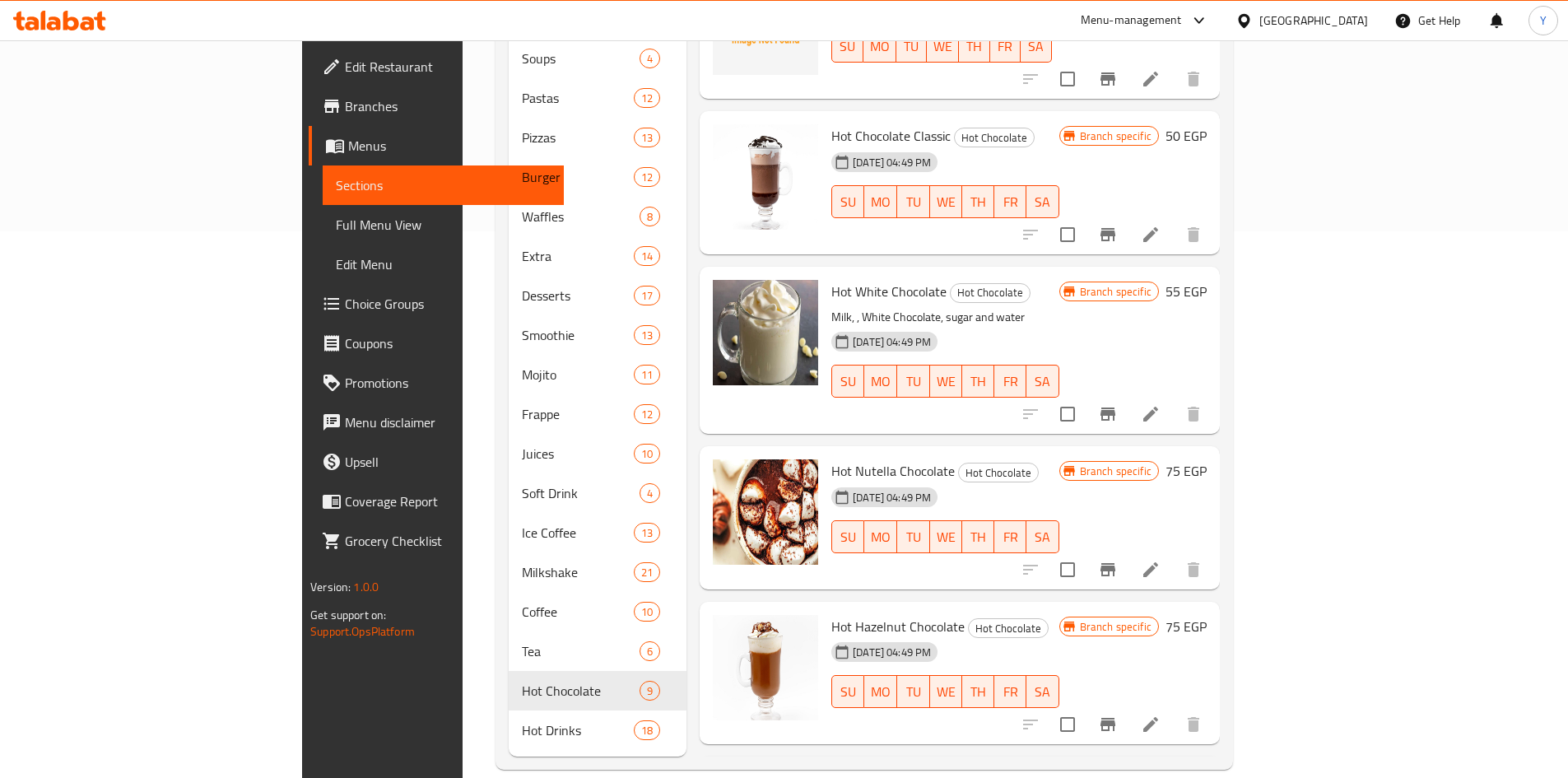
scroll to position [368, 0]
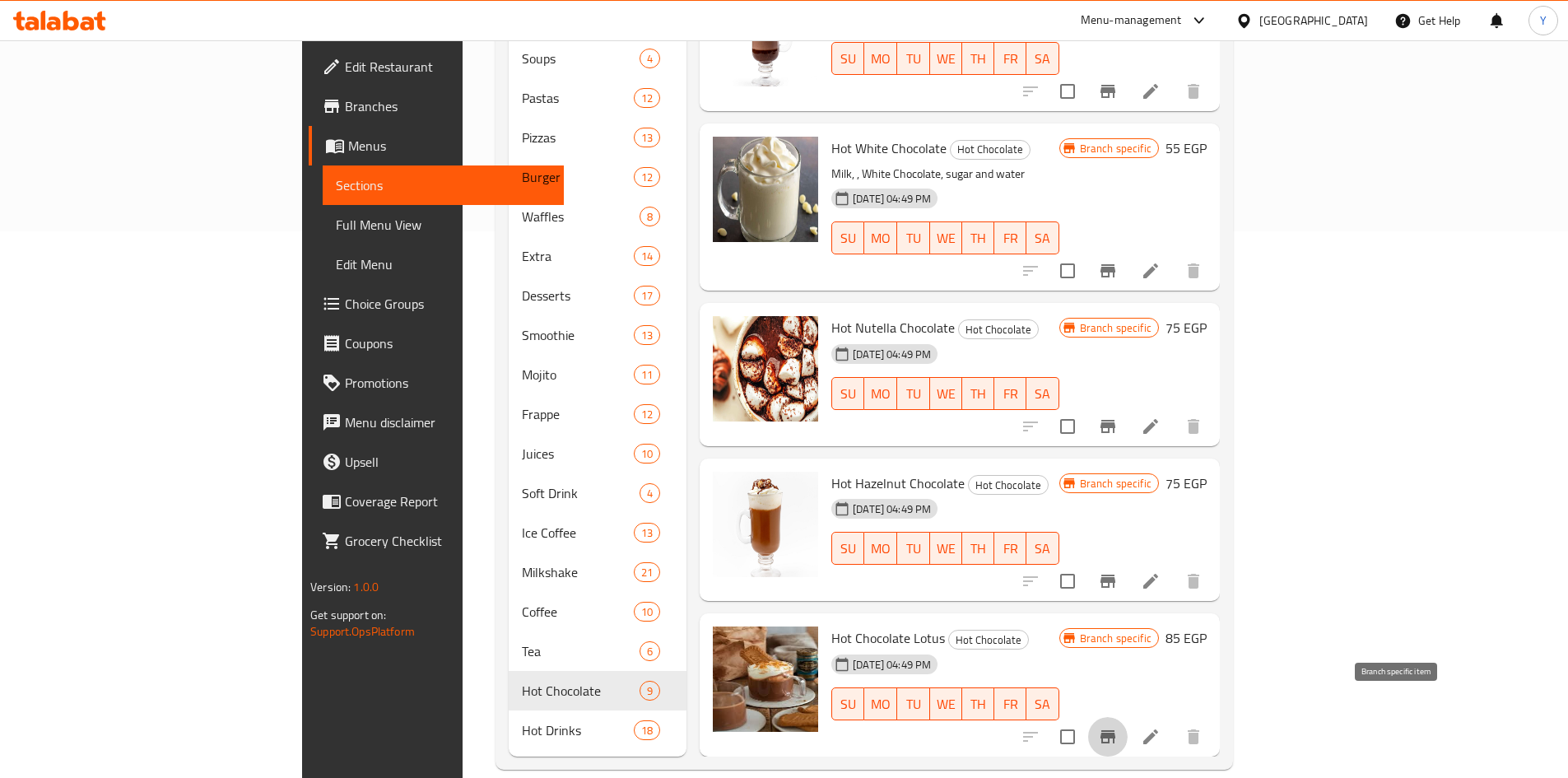
click at [1115, 730] on icon "Branch-specific-item" at bounding box center [1108, 736] width 15 height 13
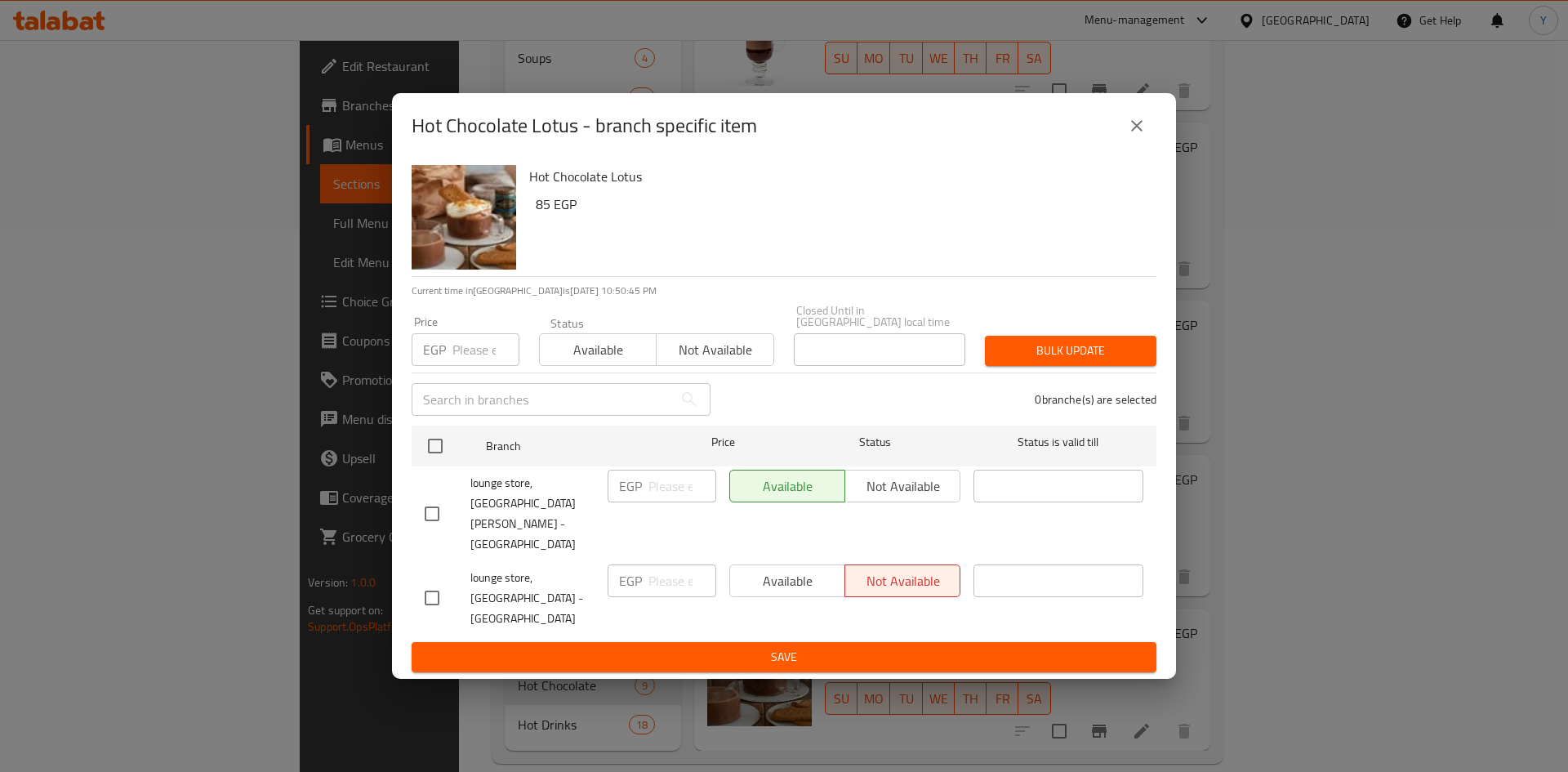
click at [1129, 136] on icon "close" at bounding box center [1136, 126] width 19 height 19
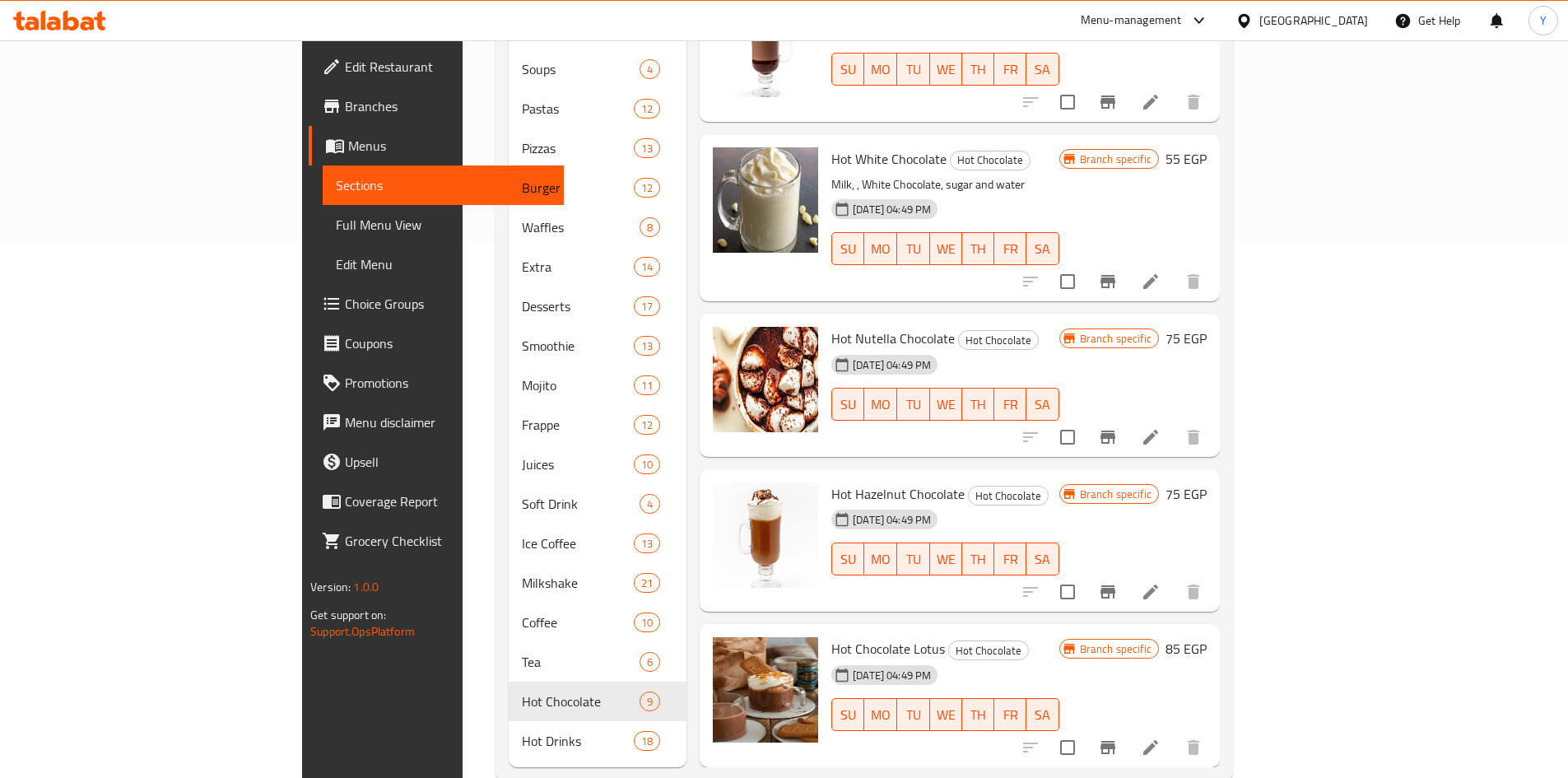
scroll to position [546, 0]
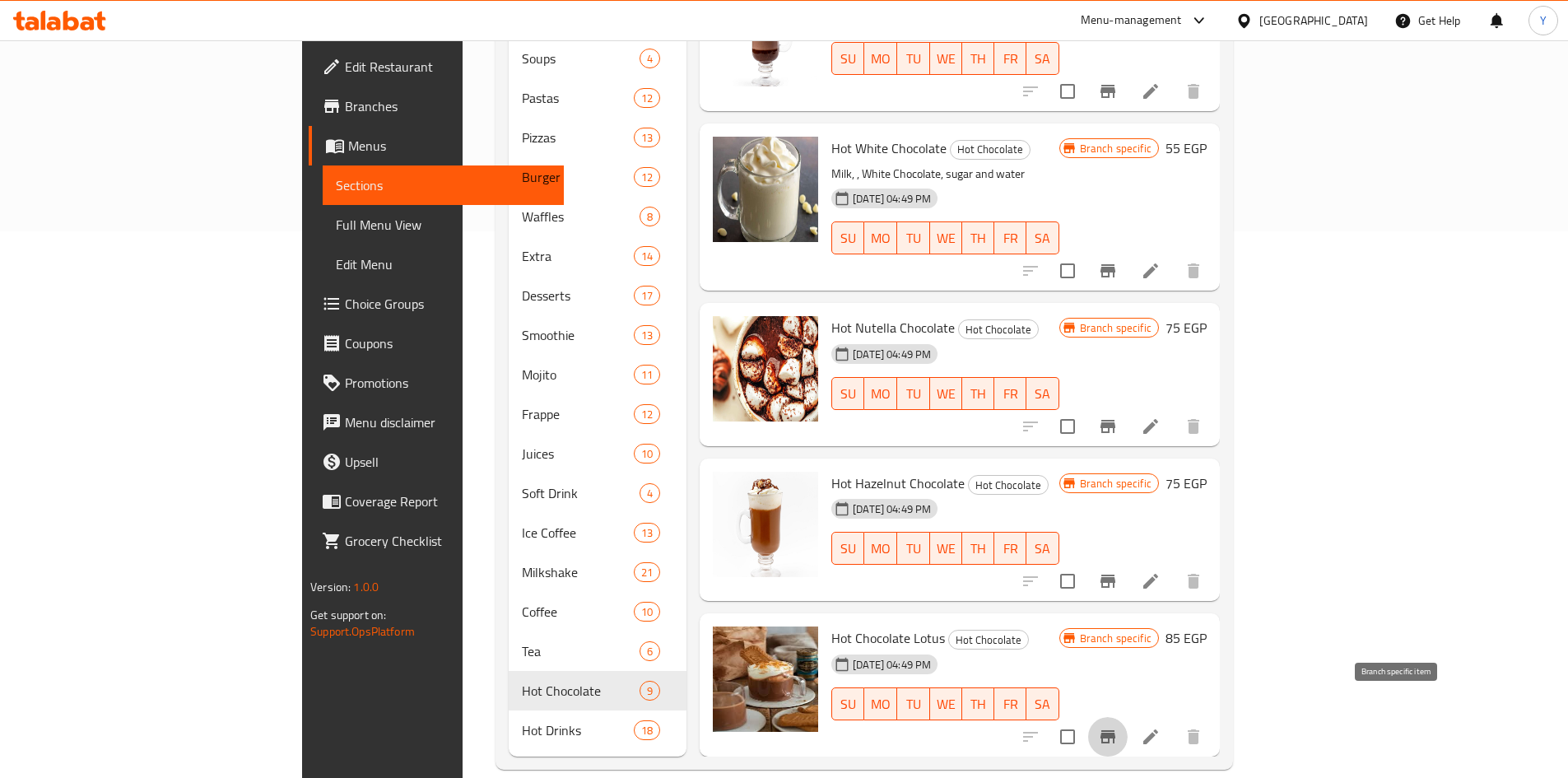
click at [1118, 727] on icon "Branch-specific-item" at bounding box center [1108, 737] width 20 height 20
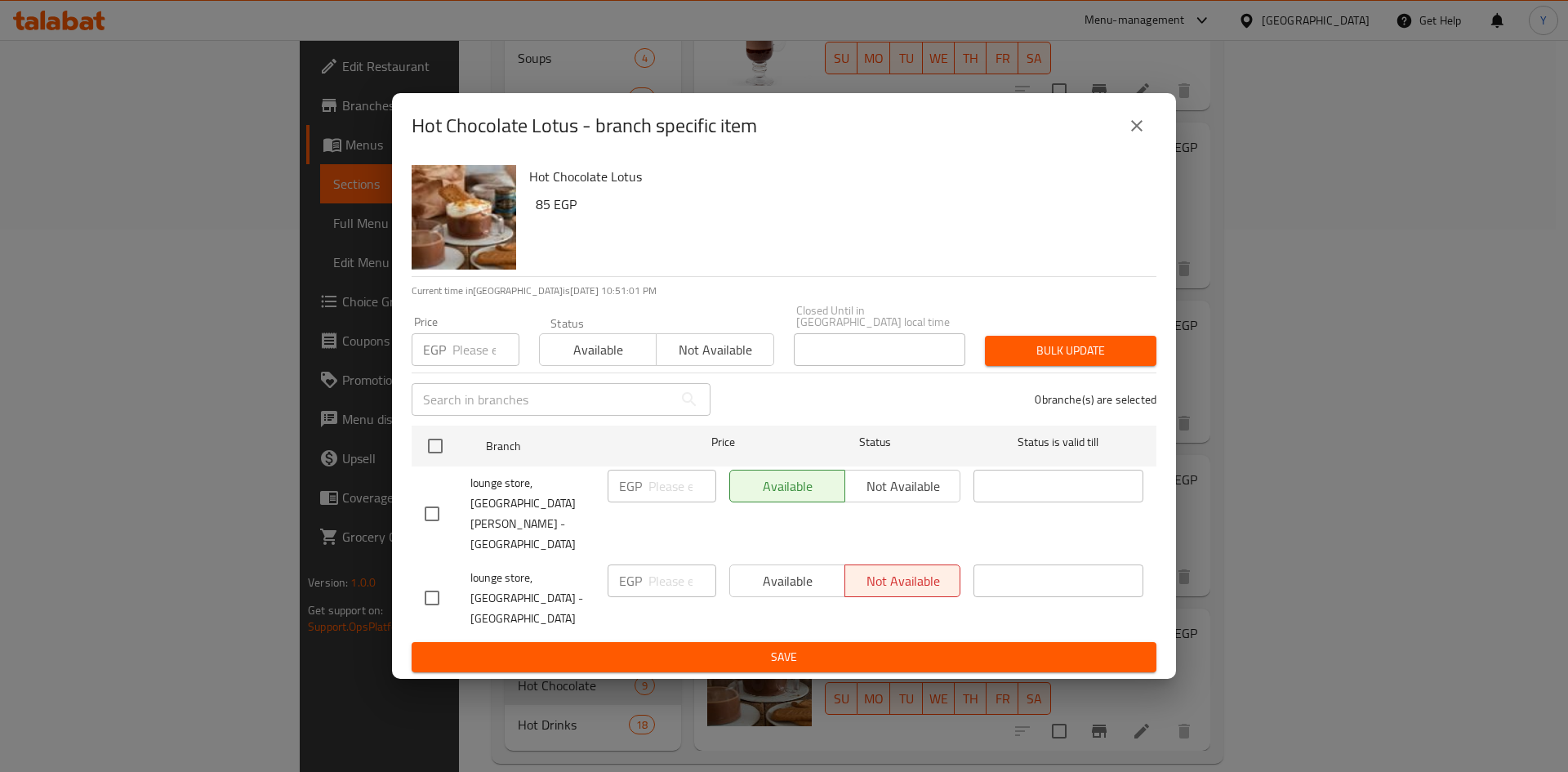
click at [427, 587] on input "checkbox" at bounding box center [432, 597] width 34 height 34
checkbox input "true"
click at [680, 577] on input "number" at bounding box center [683, 581] width 68 height 33
type input "118"
click at [760, 572] on span "Available" at bounding box center [787, 581] width 102 height 23
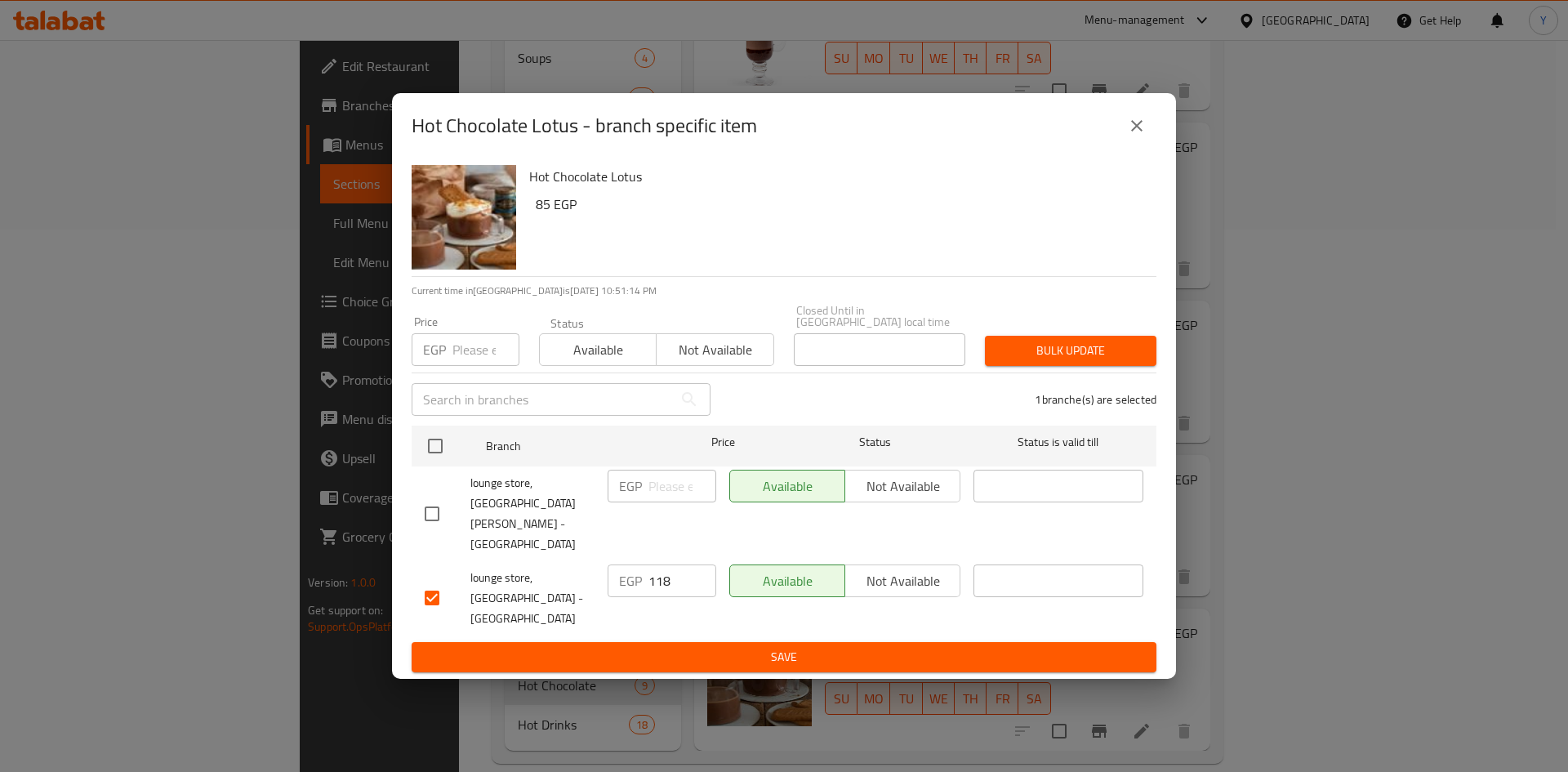
drag, startPoint x: 873, startPoint y: 561, endPoint x: 869, endPoint y: 584, distance: 23.3
click at [873, 569] on span "Not available" at bounding box center [902, 581] width 102 height 23
click at [830, 647] on span "Save" at bounding box center [784, 657] width 719 height 20
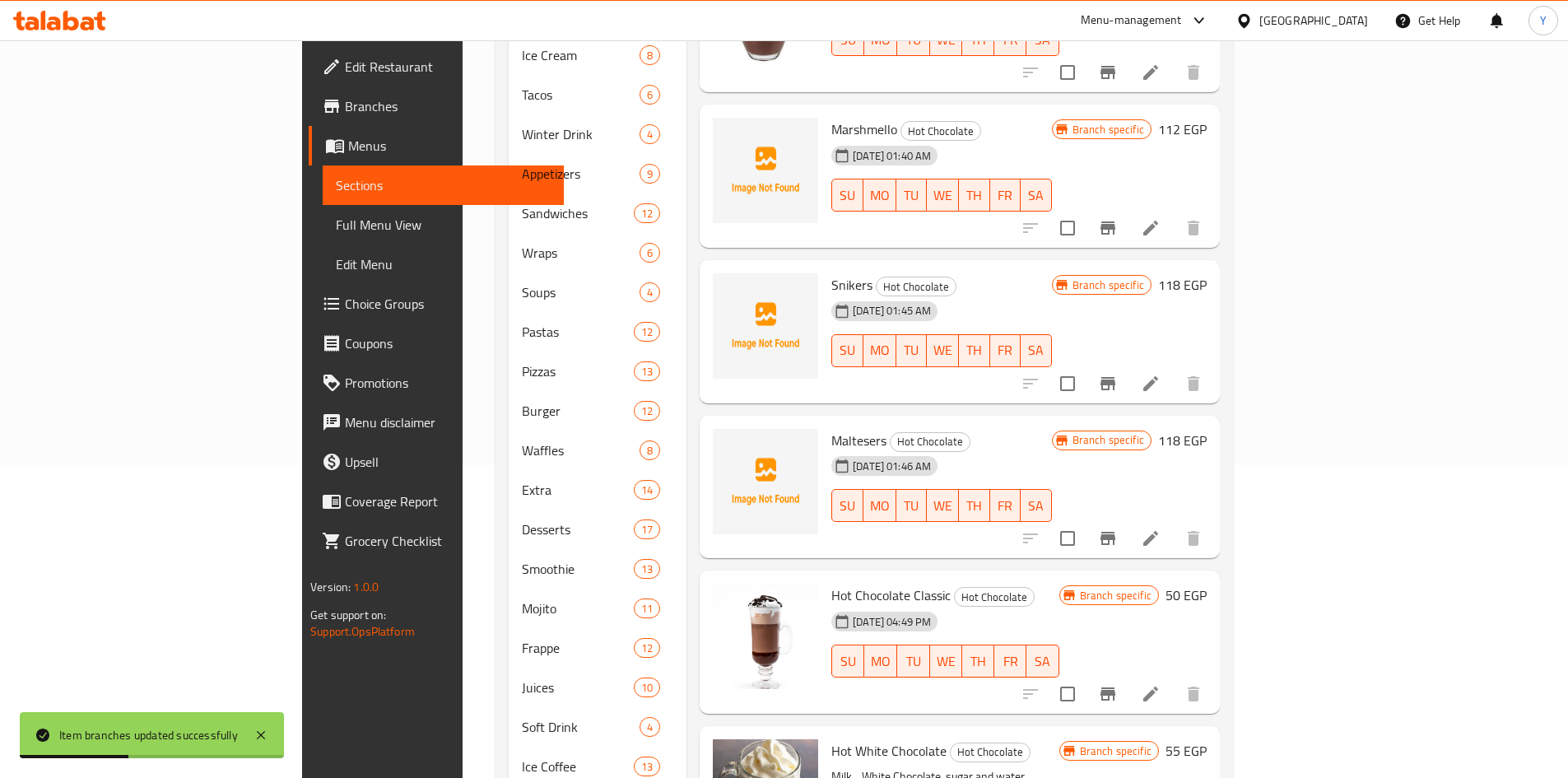
scroll to position [300, 0]
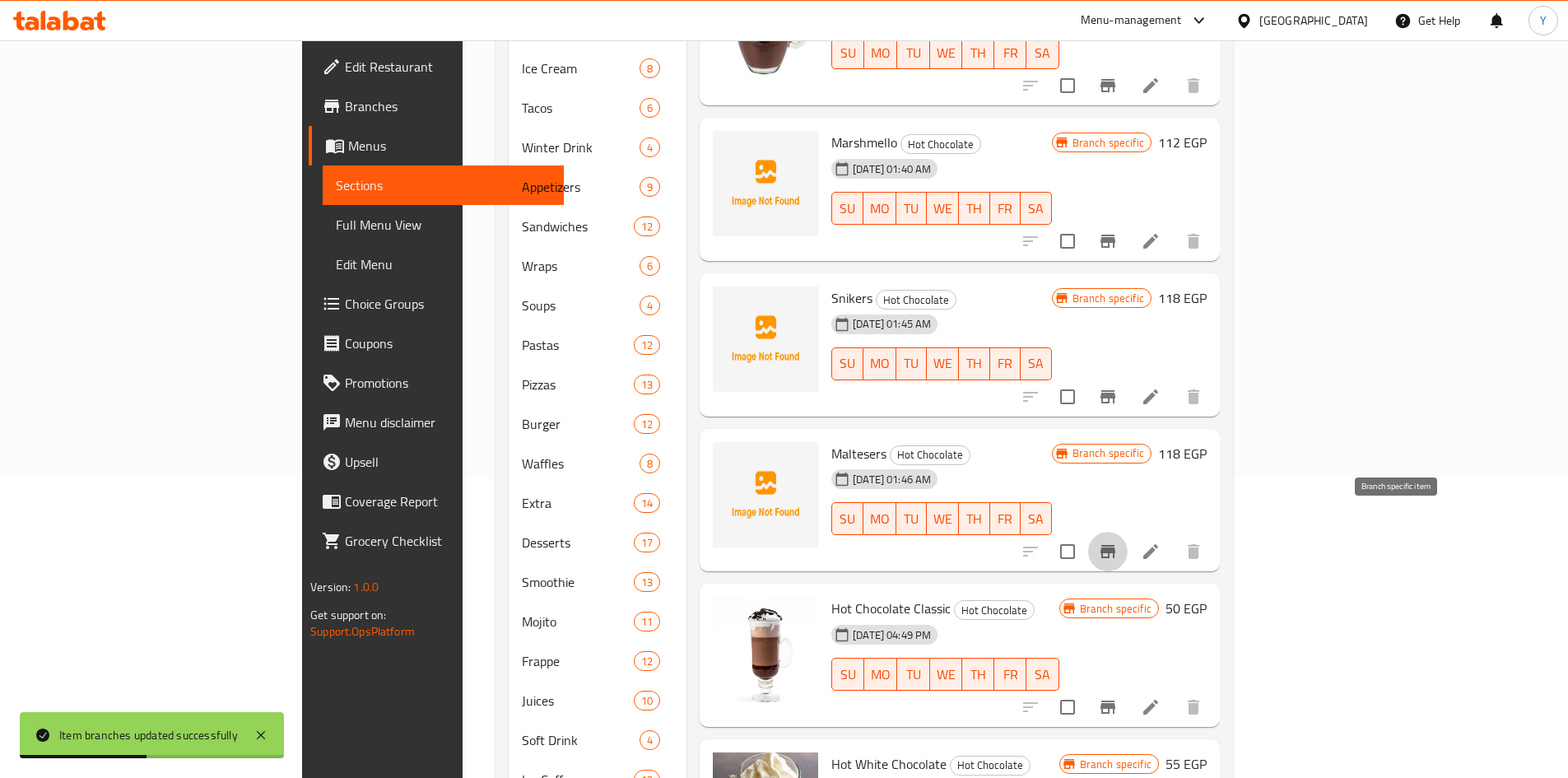
click at [1115, 544] on icon "Branch-specific-item" at bounding box center [1108, 550] width 15 height 13
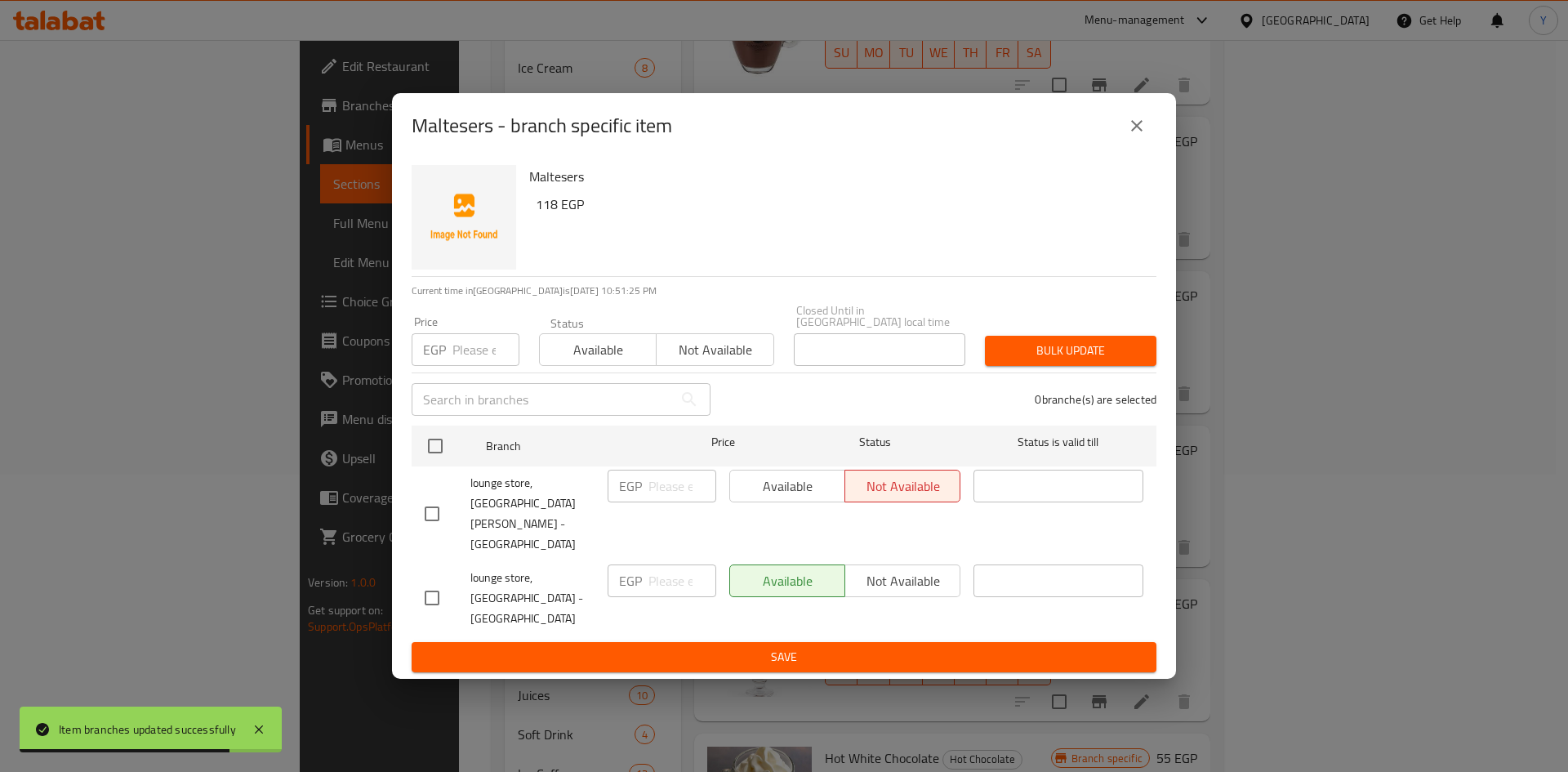
click at [1117, 145] on button "close" at bounding box center [1136, 125] width 39 height 39
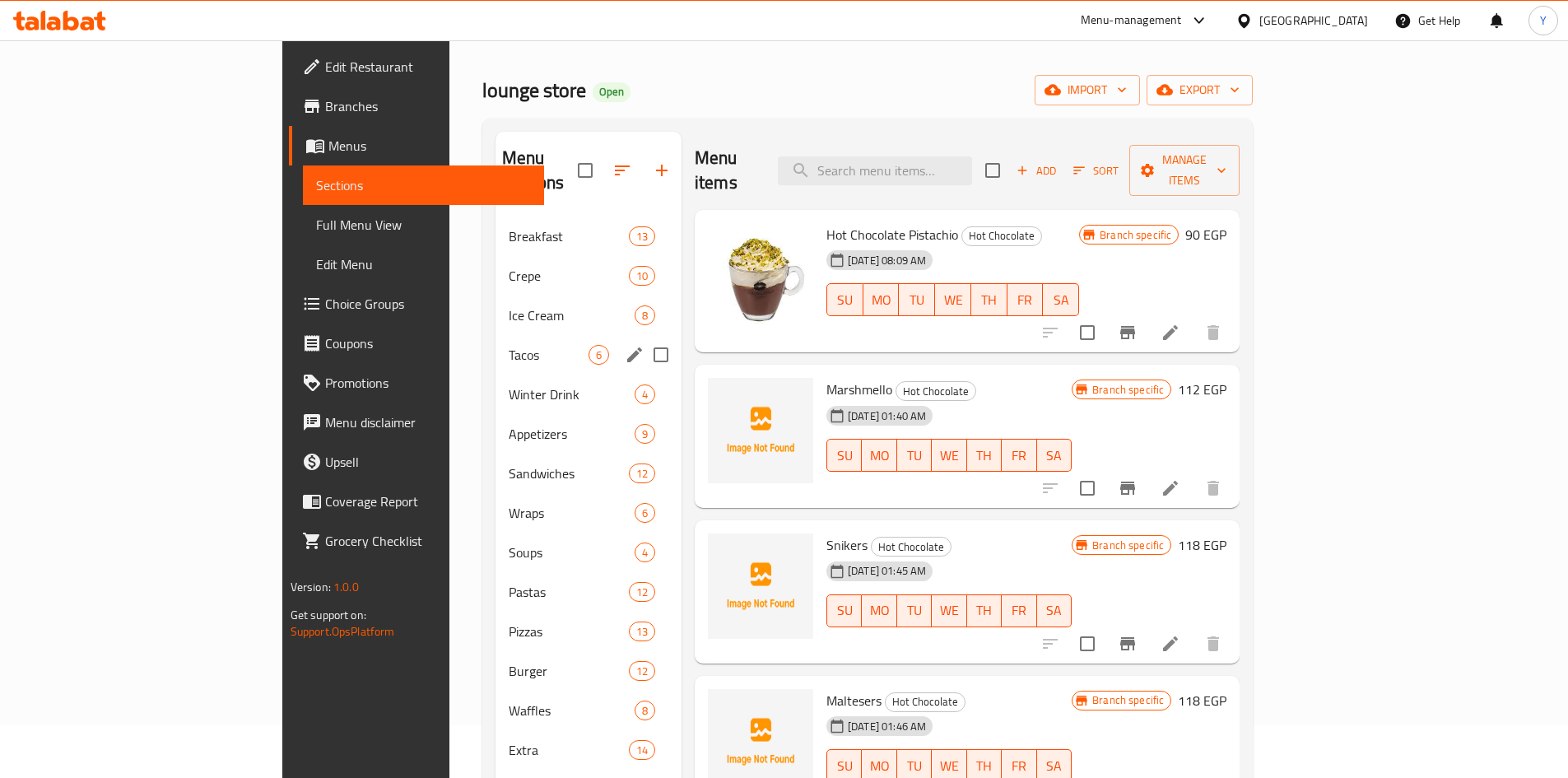
scroll to position [82, 0]
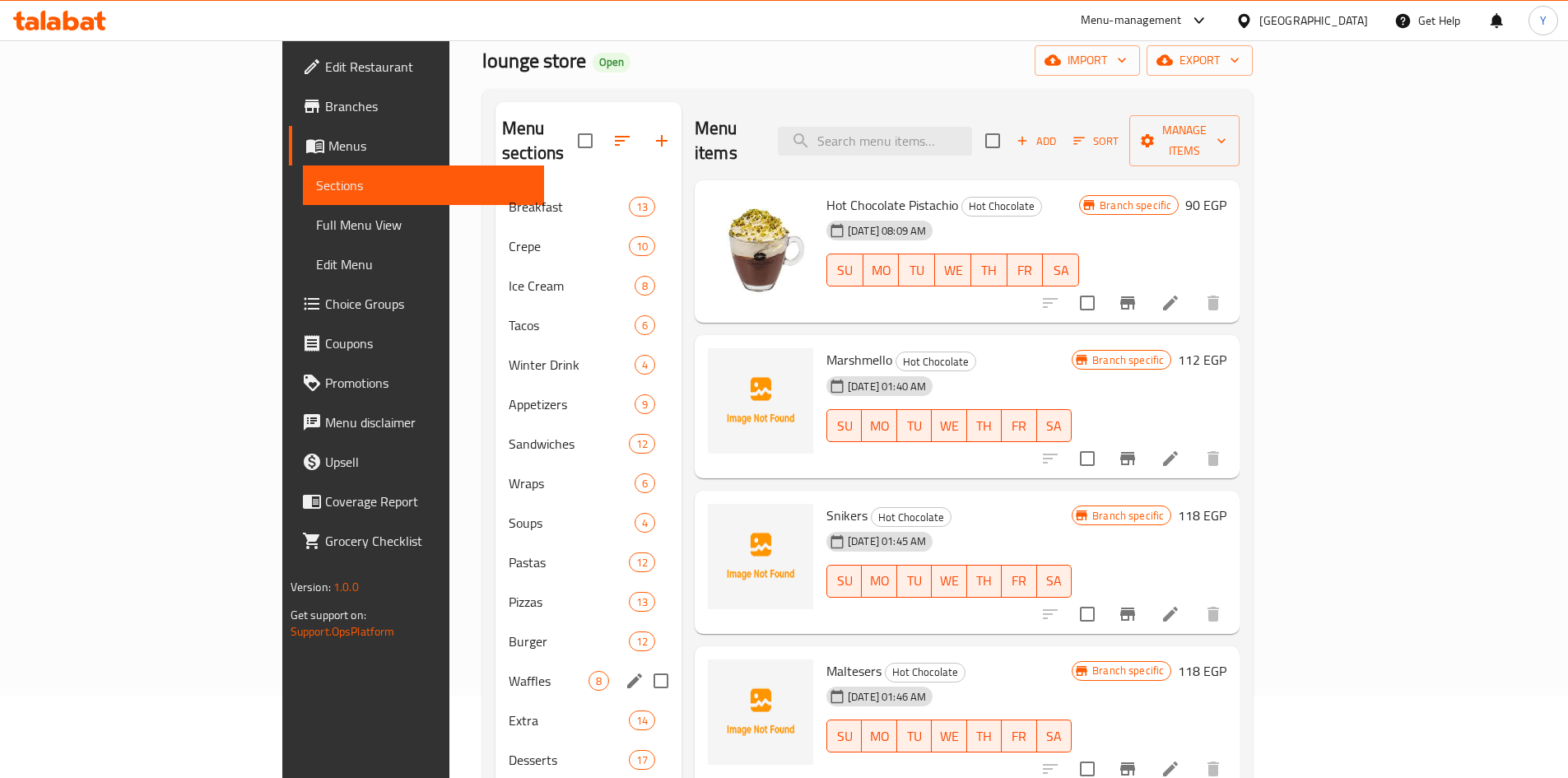
drag, startPoint x: 402, startPoint y: 654, endPoint x: 417, endPoint y: 621, distance: 36.2
click at [508, 670] on span "Waffles" at bounding box center [548, 680] width 80 height 20
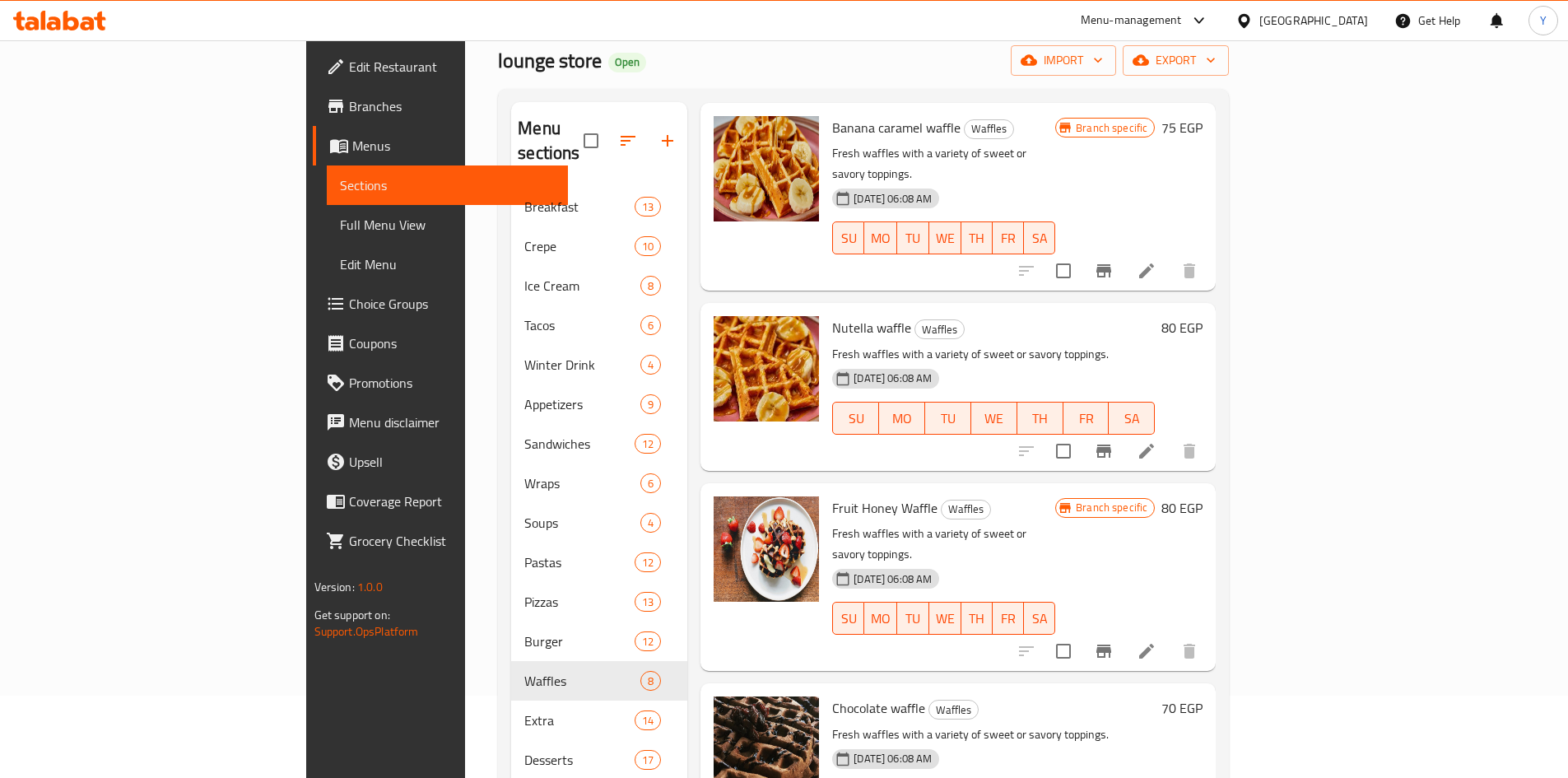
scroll to position [164, 0]
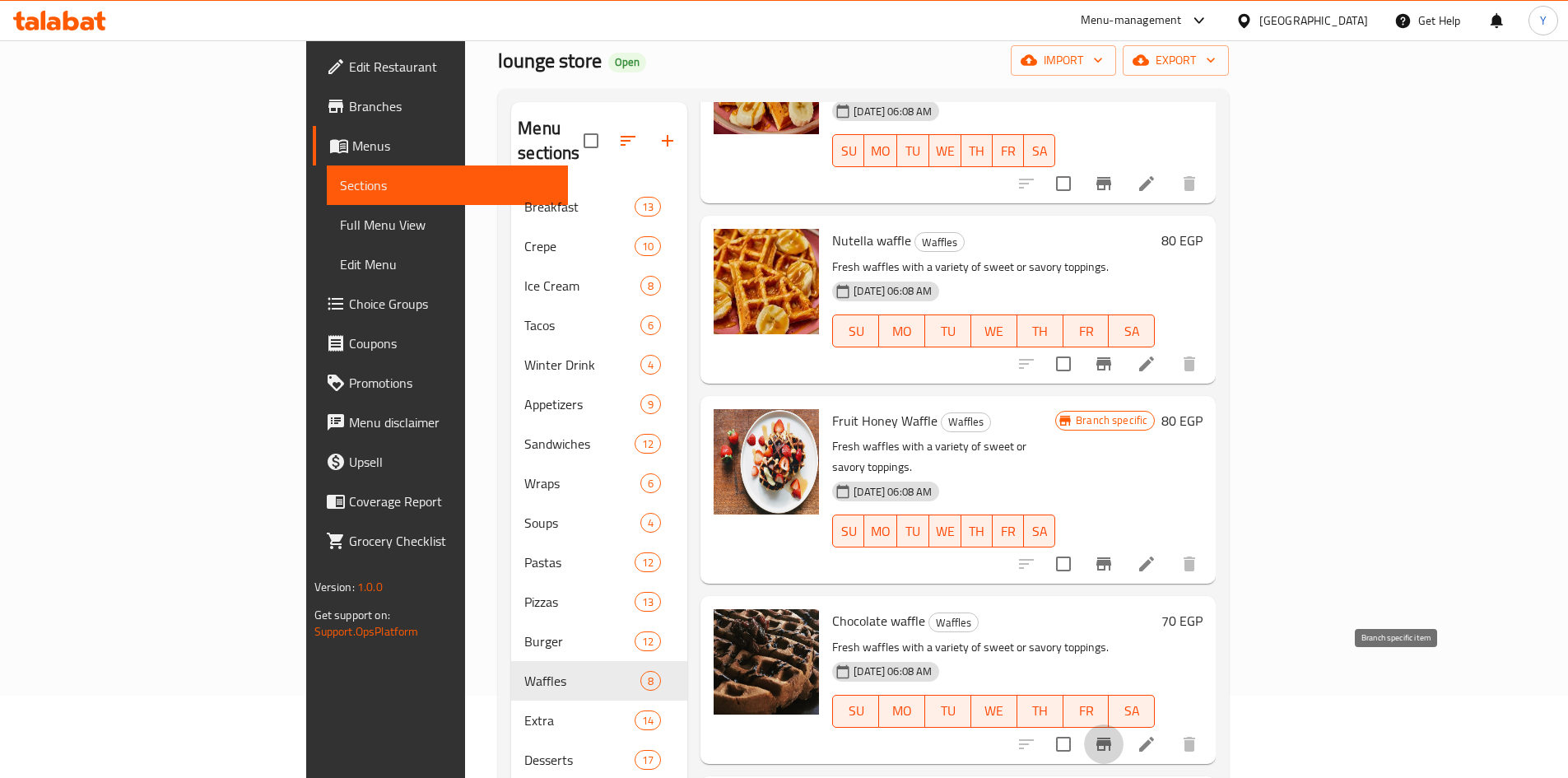
click at [1113, 734] on icon "Branch-specific-item" at bounding box center [1104, 744] width 20 height 20
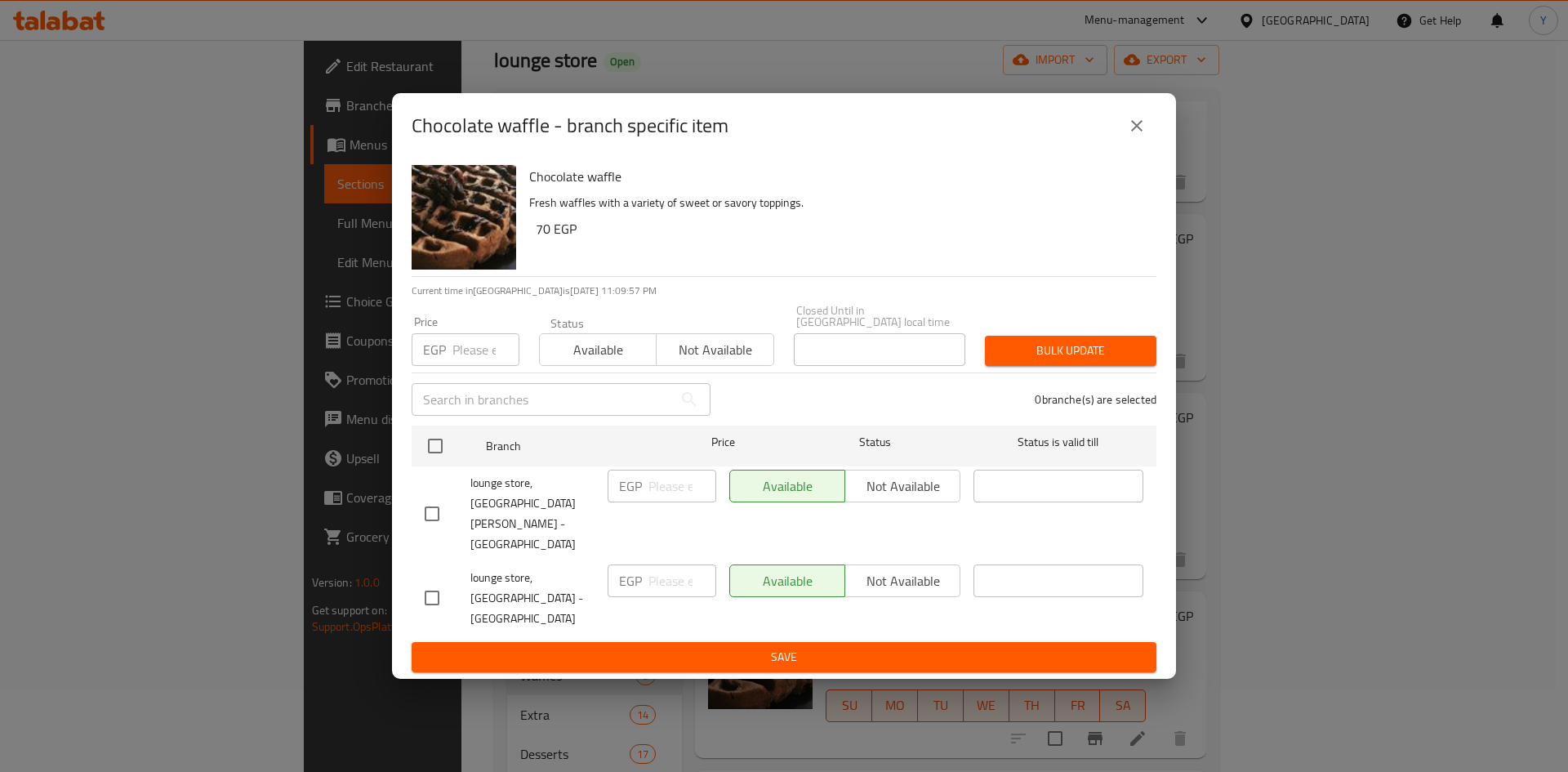
click at [444, 582] on input "checkbox" at bounding box center [432, 597] width 34 height 34
checkbox input "true"
click at [649, 571] on input "number" at bounding box center [683, 581] width 68 height 33
type input "112"
click at [720, 647] on span "Save" at bounding box center [784, 657] width 719 height 20
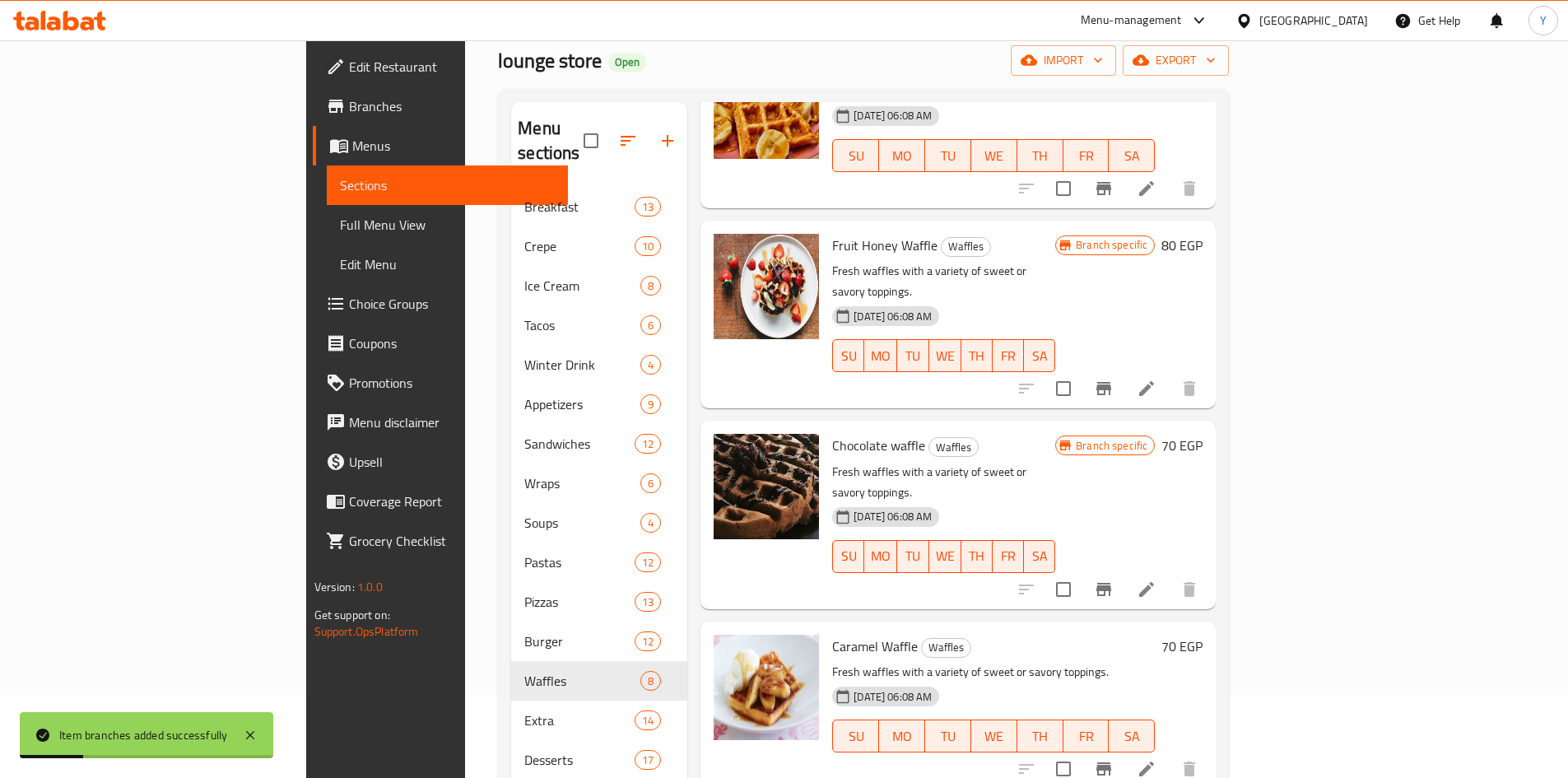
scroll to position [386, 0]
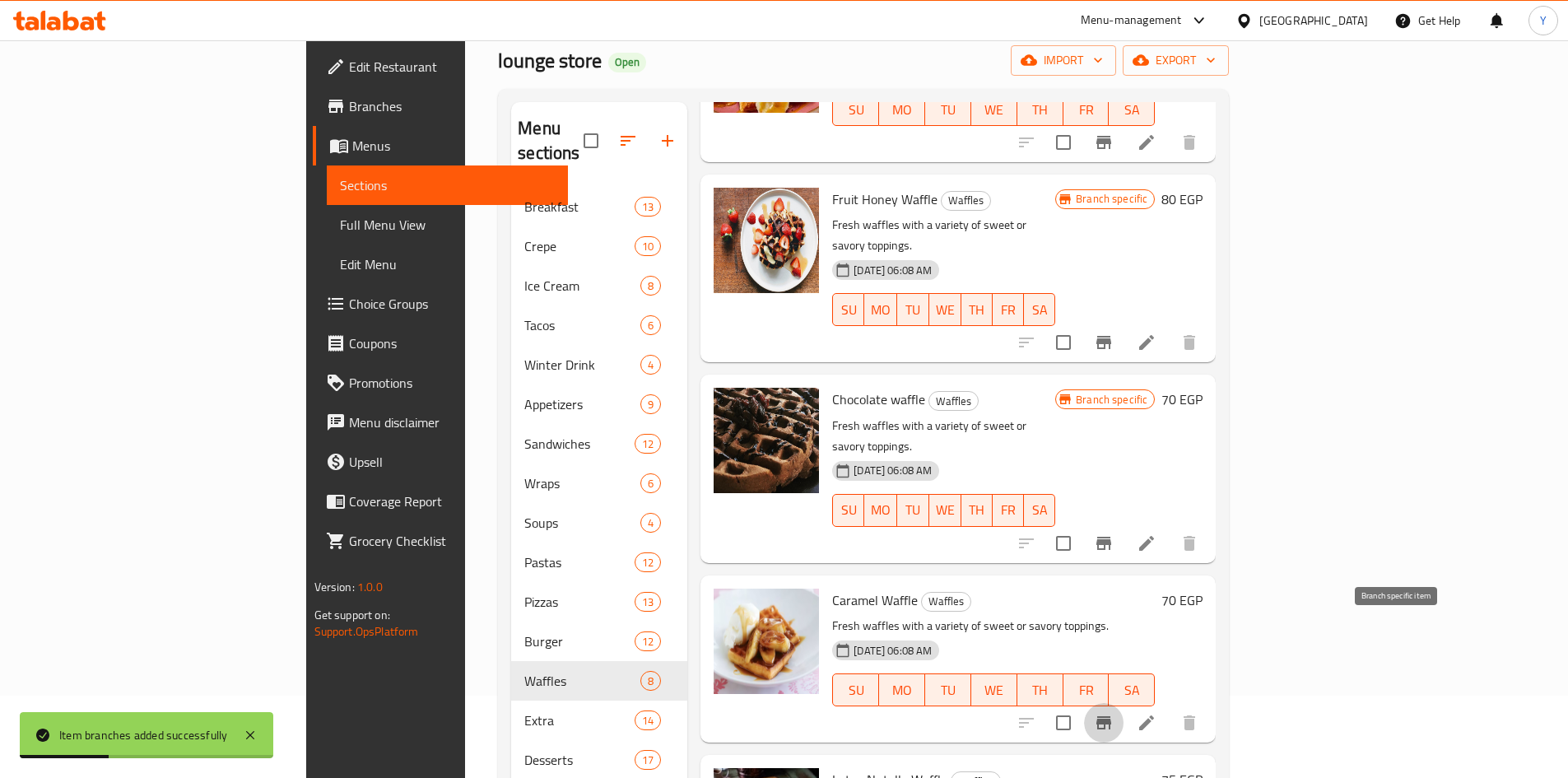
click at [1113, 713] on icon "Branch-specific-item" at bounding box center [1104, 722] width 20 height 20
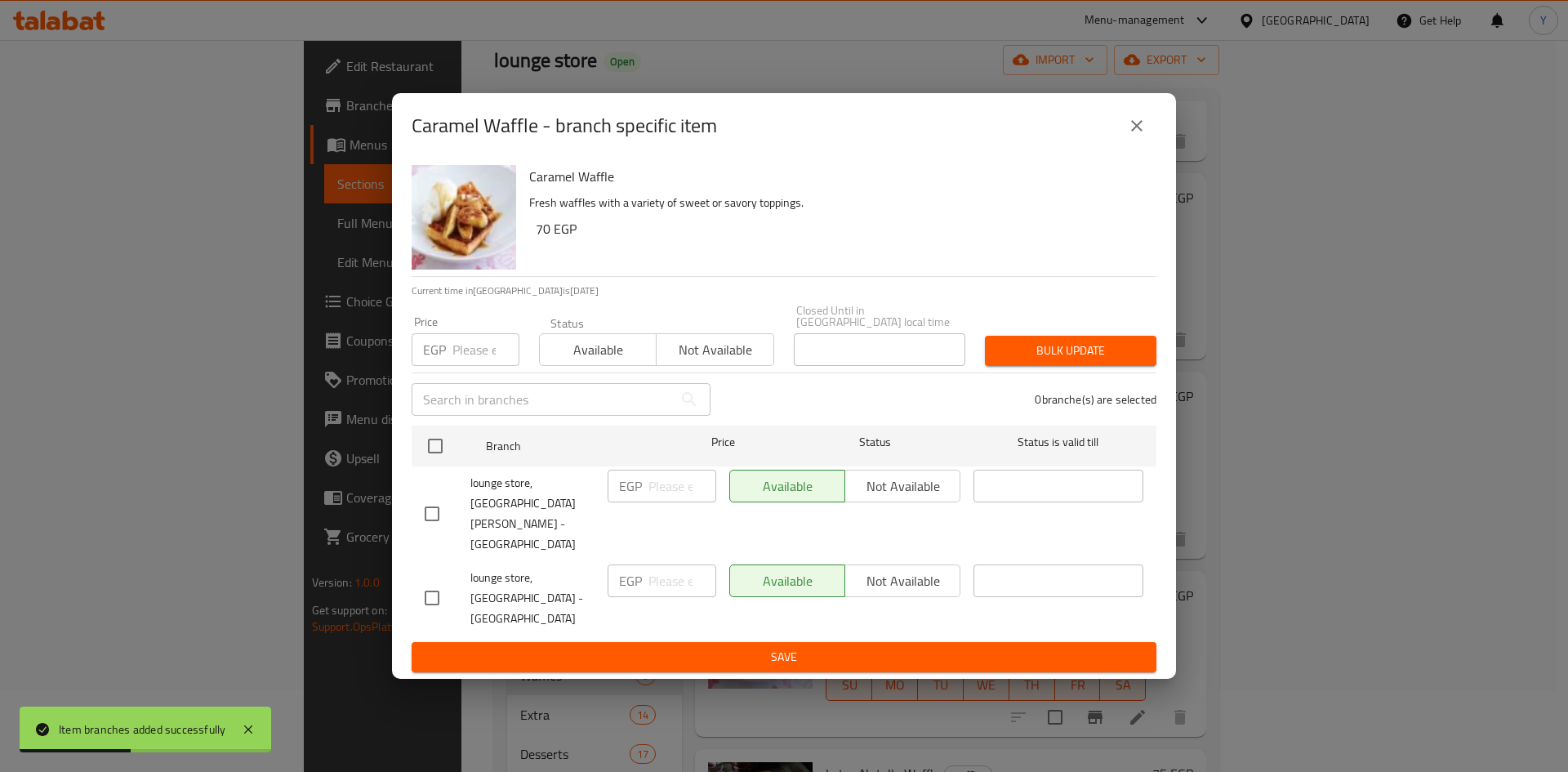
drag, startPoint x: 416, startPoint y: 575, endPoint x: 489, endPoint y: 577, distance: 73.0
click at [418, 581] on input "checkbox" at bounding box center [432, 597] width 34 height 34
checkbox input "true"
click at [656, 564] on input "number" at bounding box center [683, 581] width 68 height 33
type input "112"
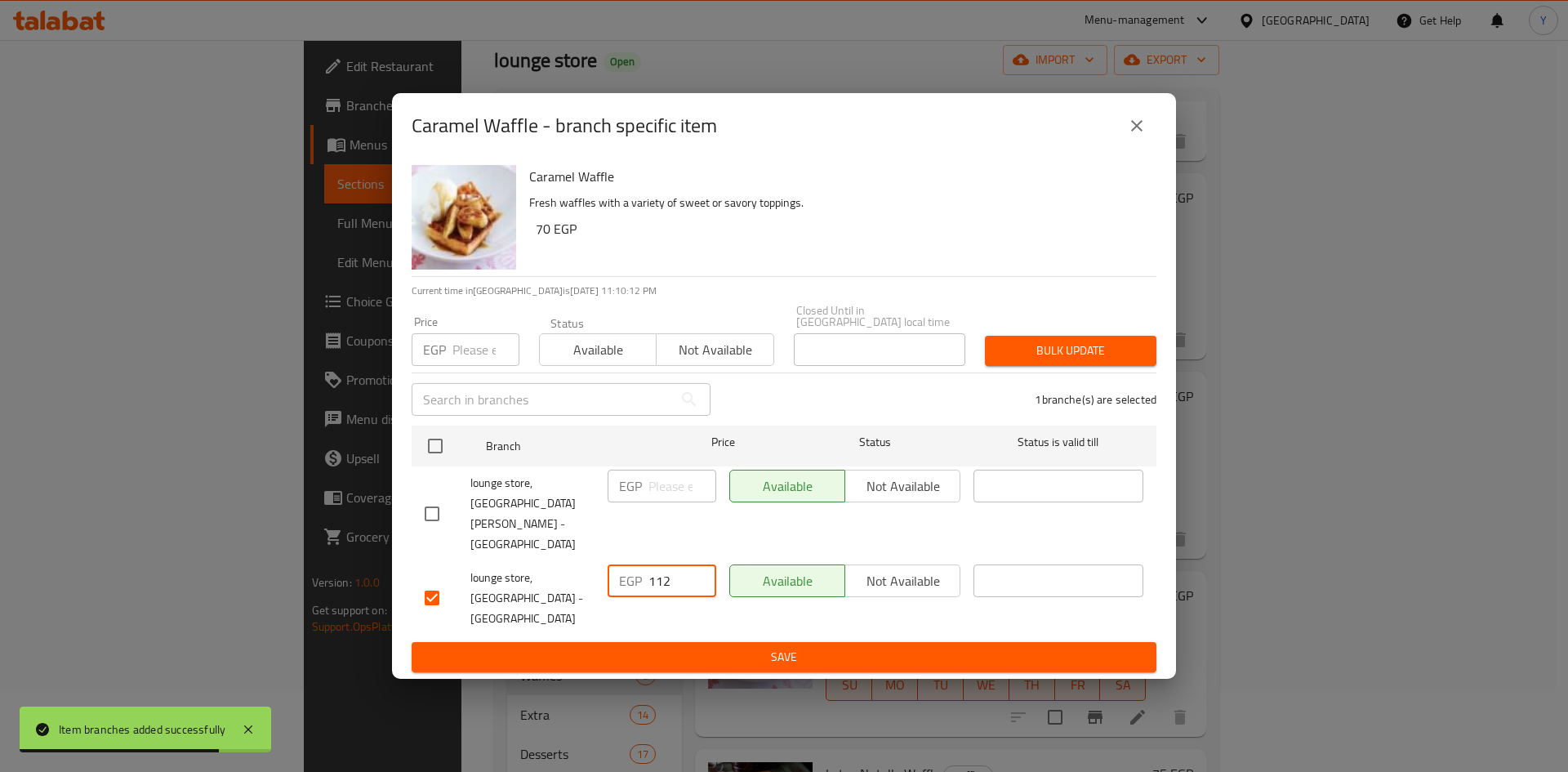
click at [652, 642] on button "Save" at bounding box center [784, 657] width 745 height 30
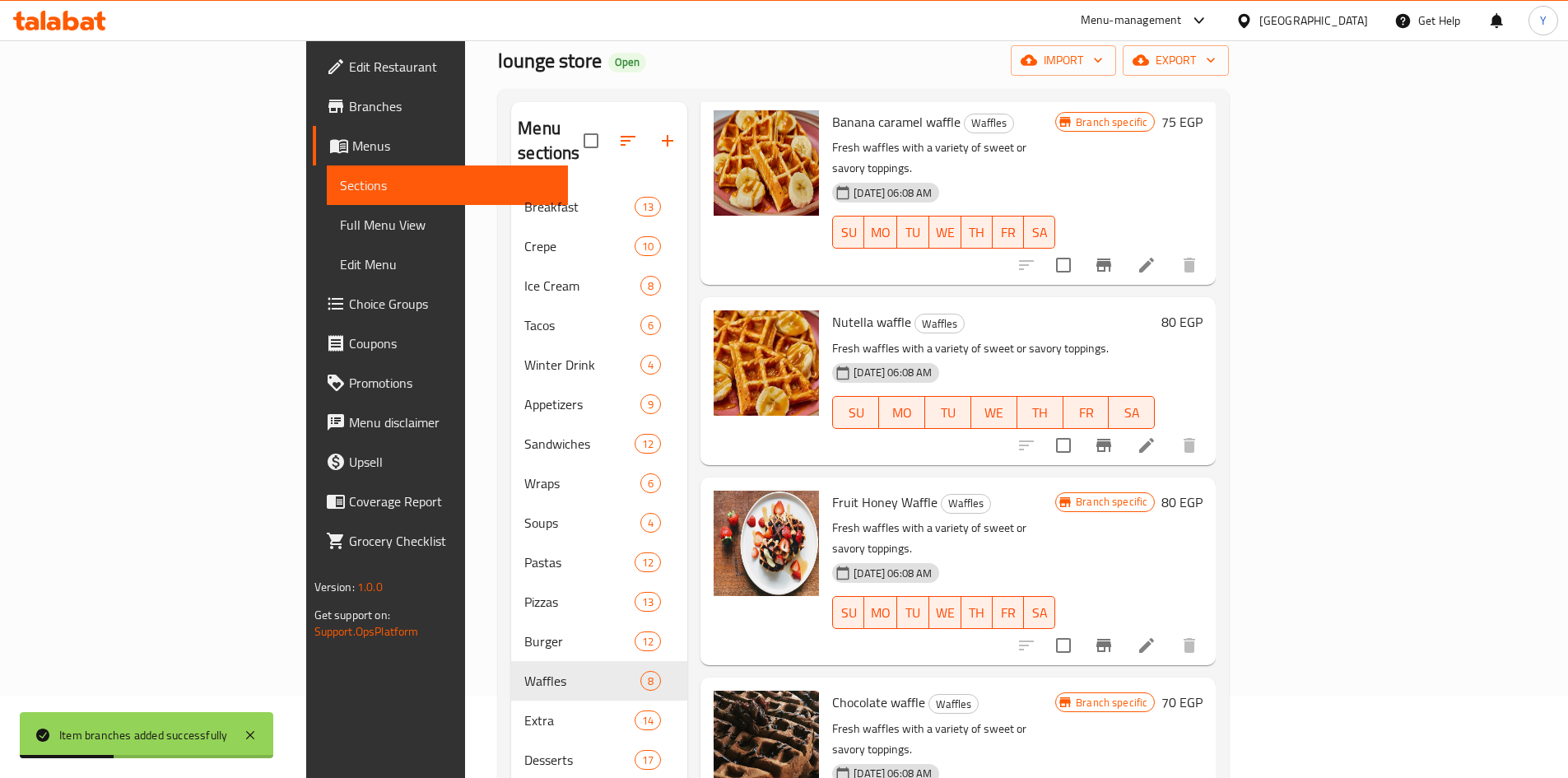
scroll to position [0, 0]
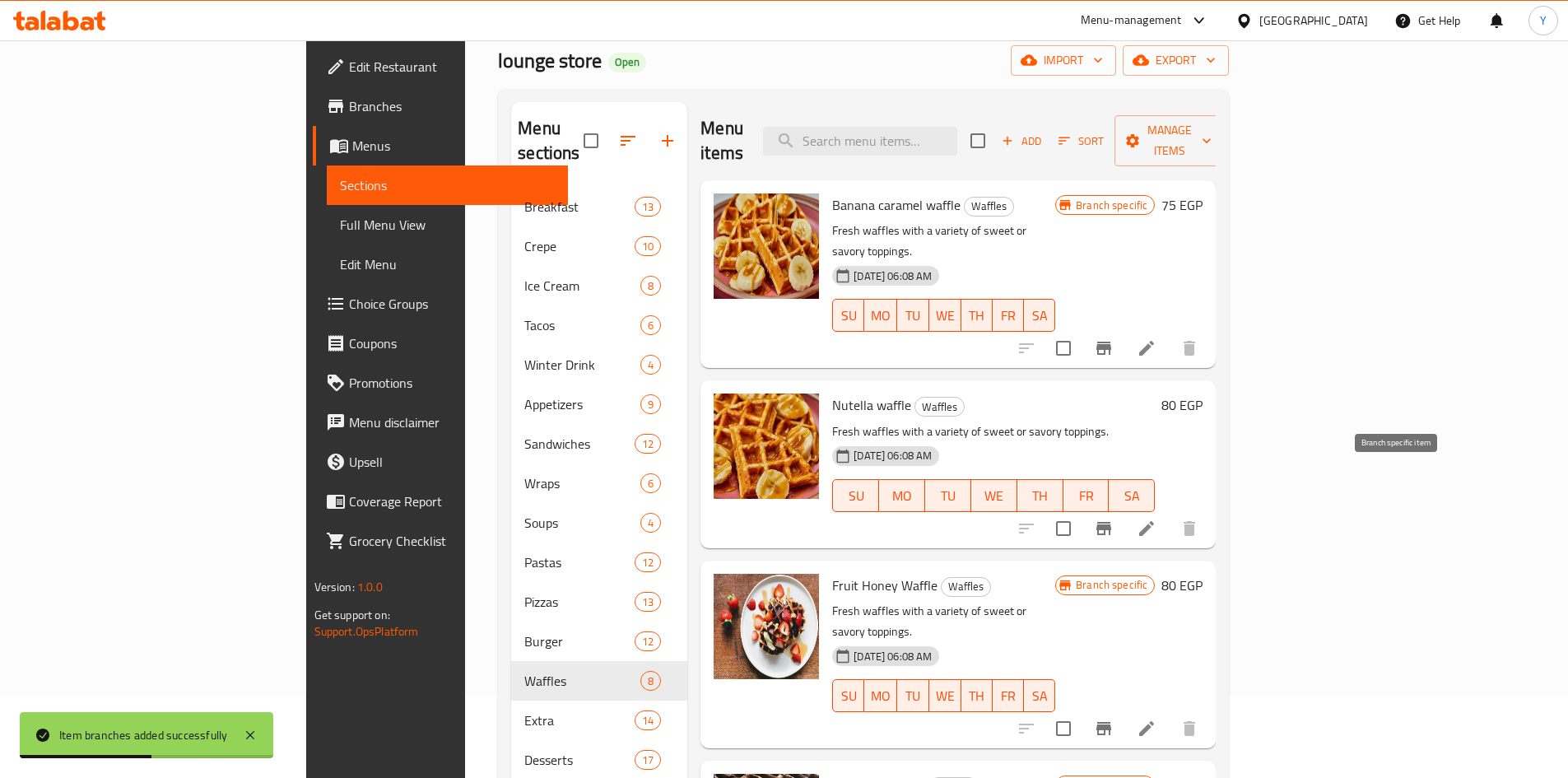
click at [1111, 522] on icon "Branch-specific-item" at bounding box center [1104, 528] width 15 height 13
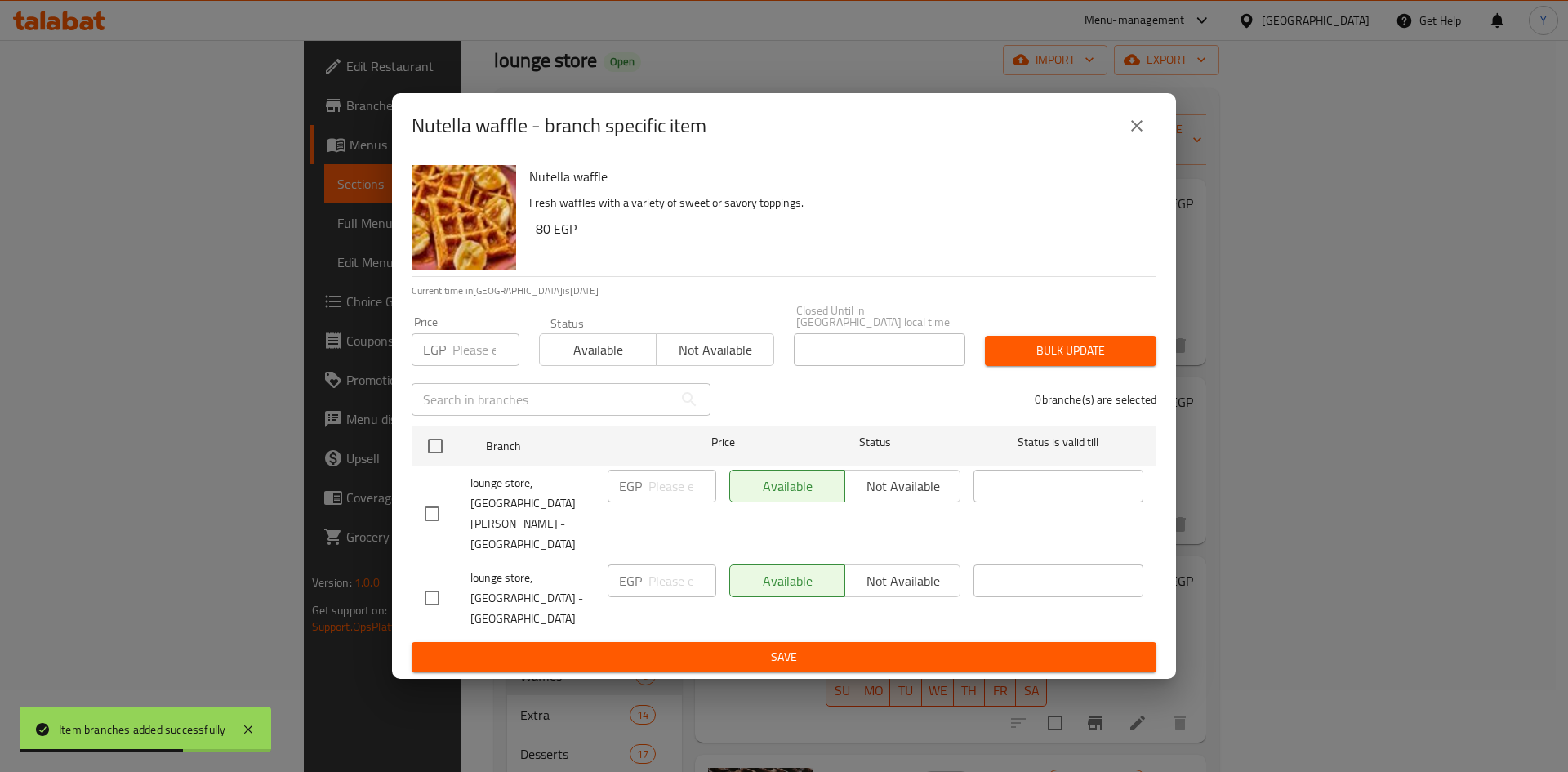
drag, startPoint x: 434, startPoint y: 575, endPoint x: 446, endPoint y: 568, distance: 13.9
click at [434, 581] on input "checkbox" at bounding box center [432, 597] width 34 height 34
checkbox input "true"
click at [676, 566] on input "number" at bounding box center [683, 581] width 68 height 33
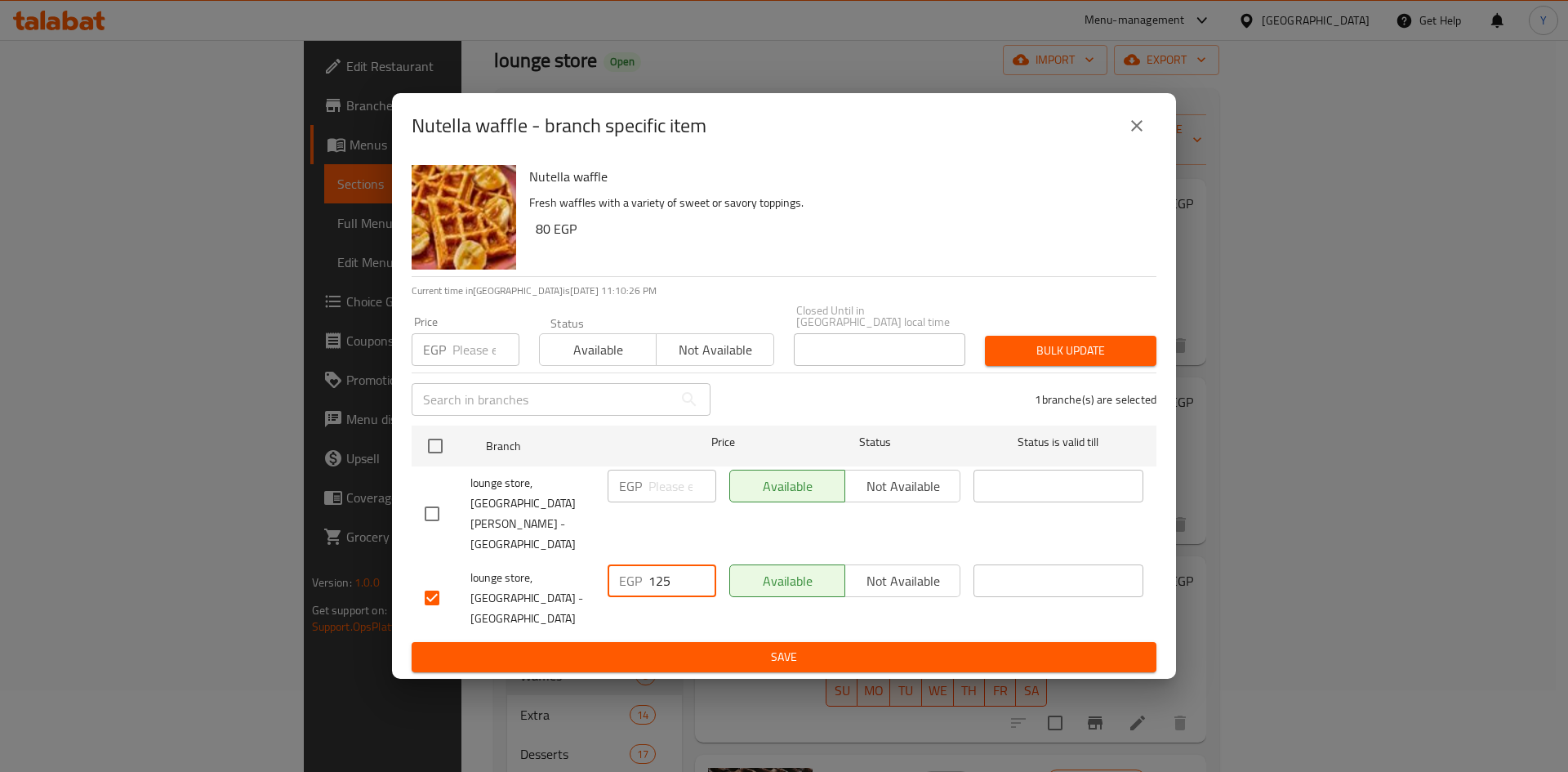
type input "125"
click at [649, 647] on span "Save" at bounding box center [784, 657] width 719 height 20
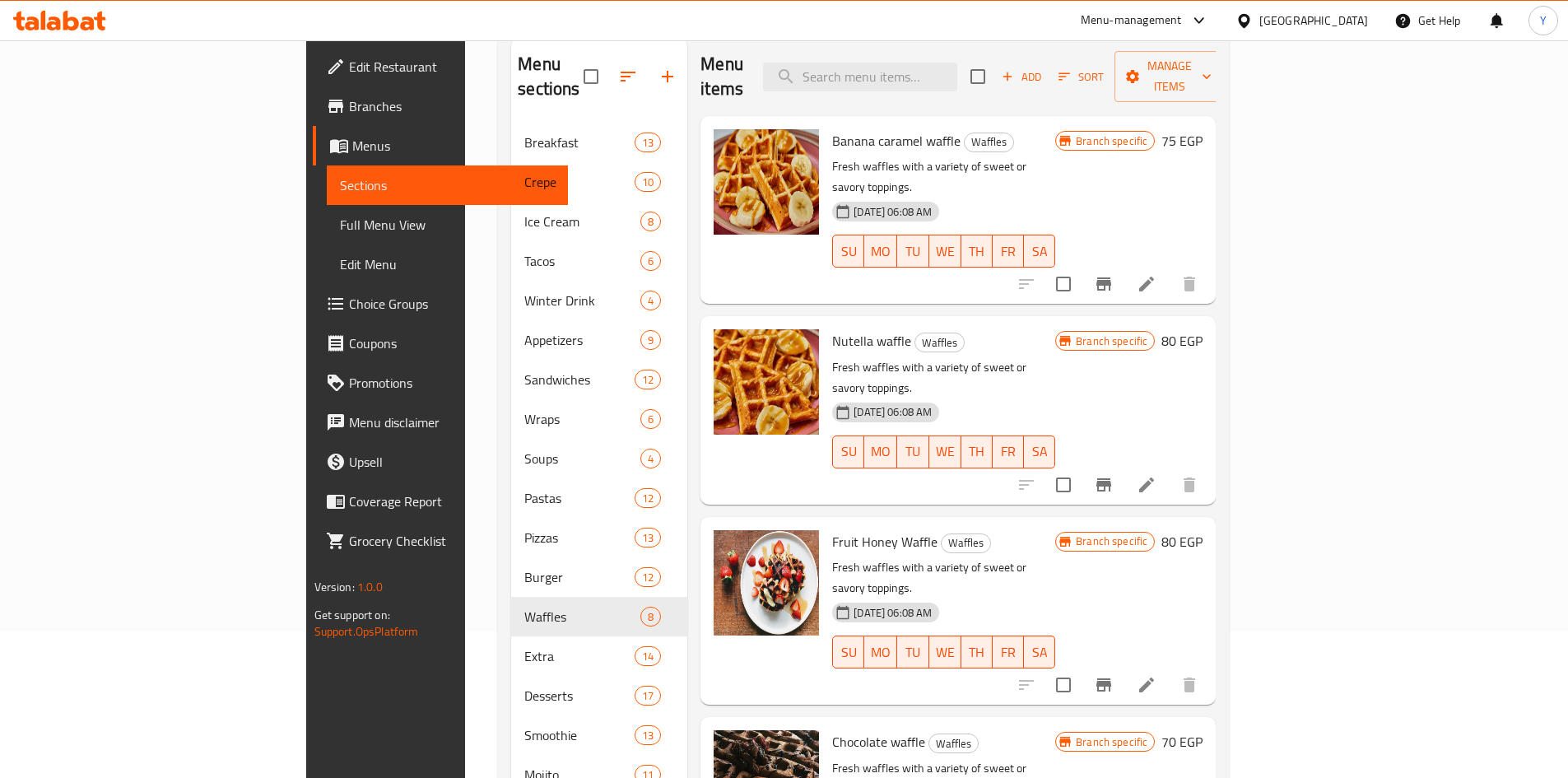
scroll to position [53, 0]
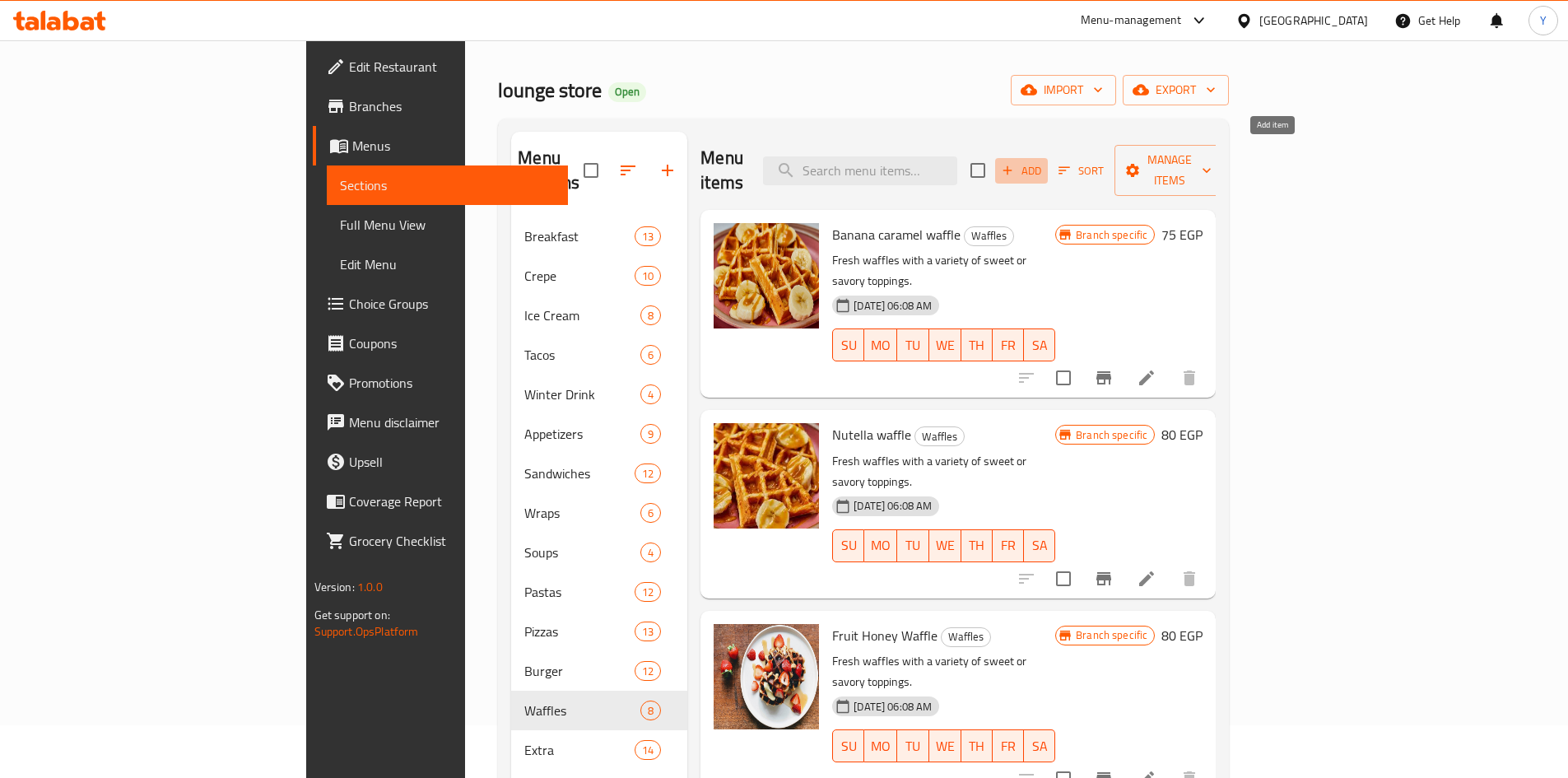
click at [1044, 166] on span "Add" at bounding box center [1021, 170] width 44 height 19
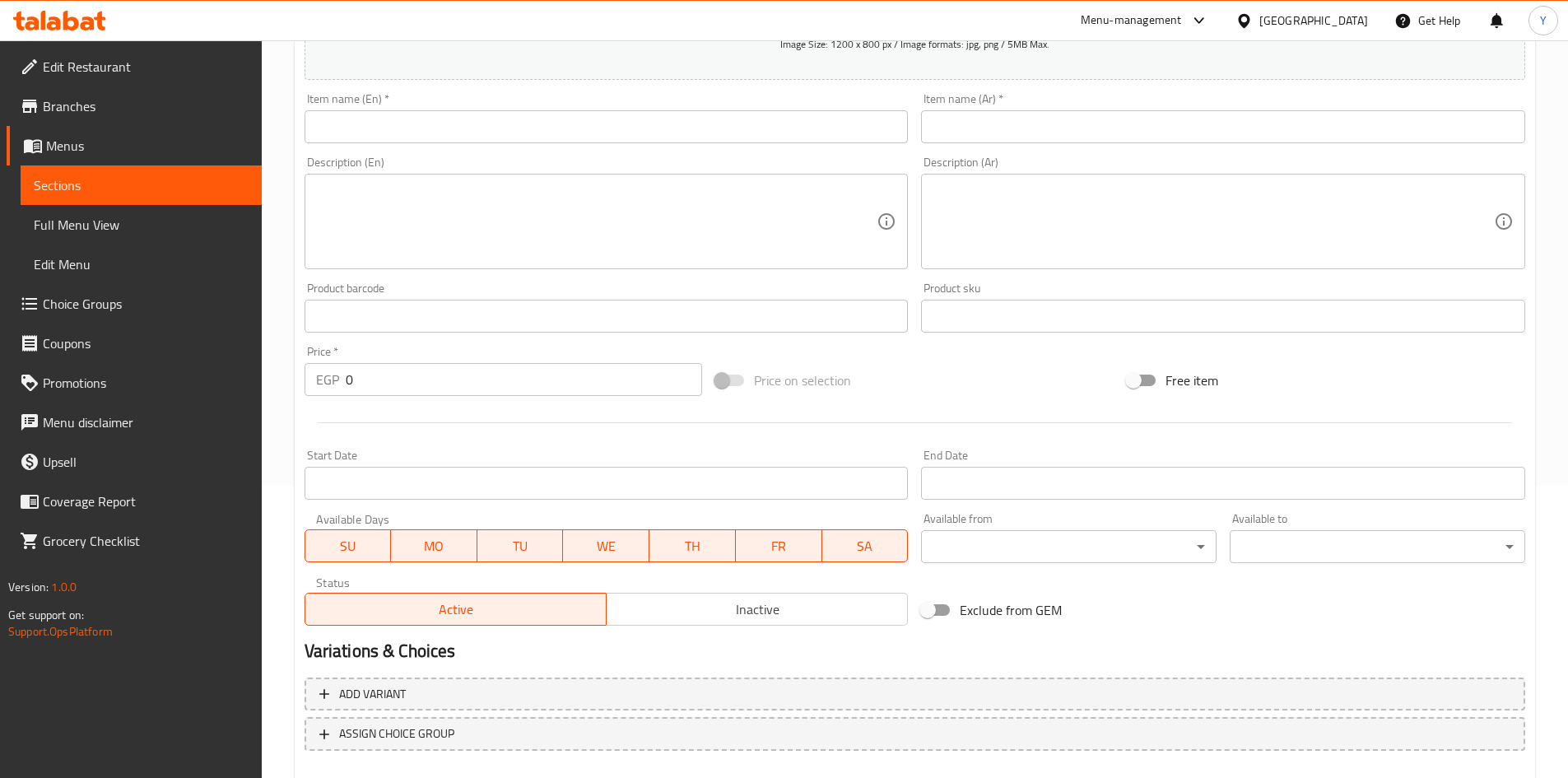
scroll to position [300, 0]
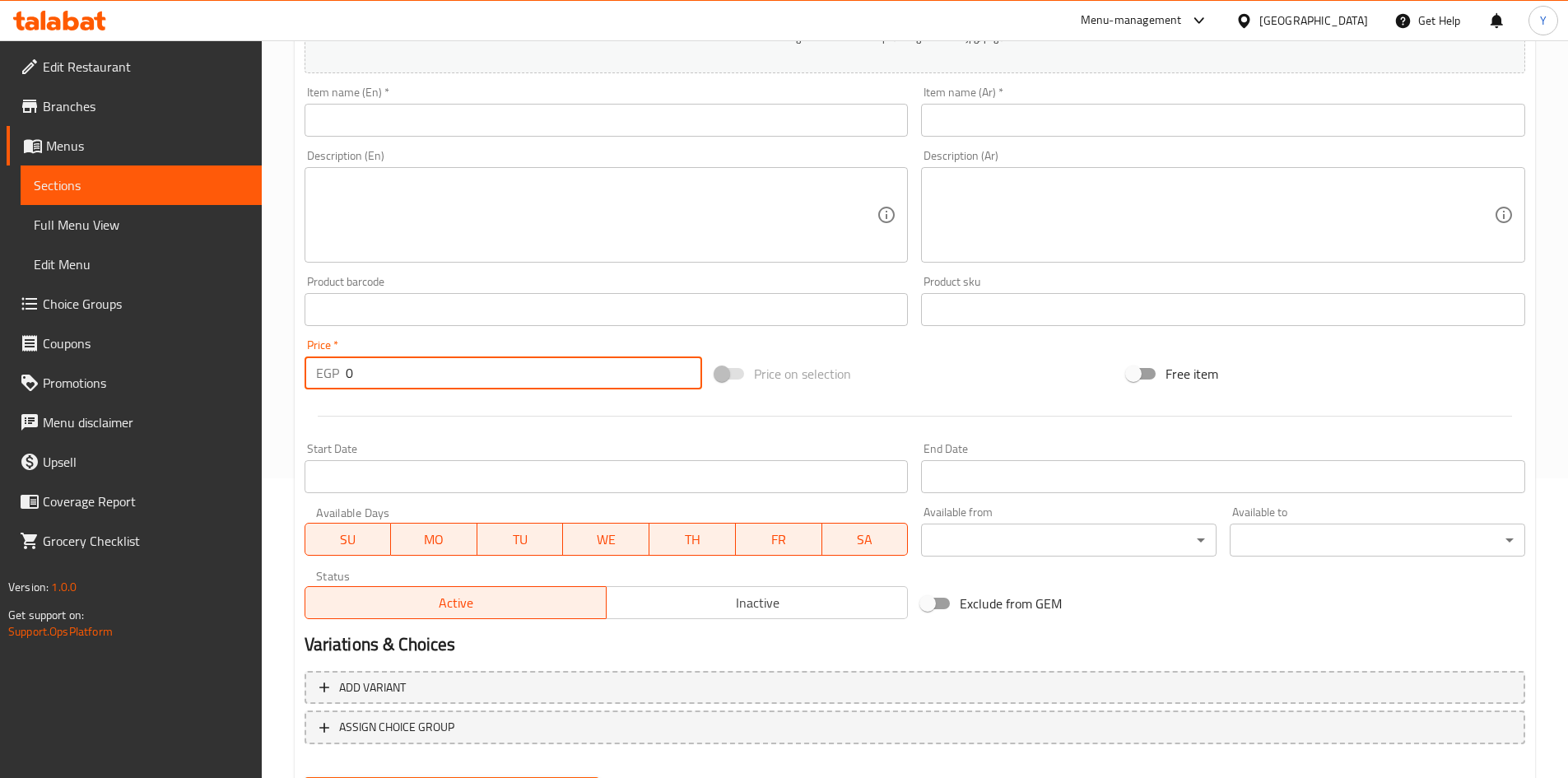
drag, startPoint x: 418, startPoint y: 373, endPoint x: 0, endPoint y: 350, distance: 418.6
click at [0, 346] on div "Edit Restaurant Branches Menus Sections Full Menu View Edit Menu Choice Groups …" at bounding box center [784, 302] width 1568 height 1123
type input "145"
drag, startPoint x: 441, startPoint y: 142, endPoint x: 436, endPoint y: 132, distance: 11.2
click at [441, 142] on div "Item name (En)   * Item name (En) *" at bounding box center [607, 111] width 618 height 64
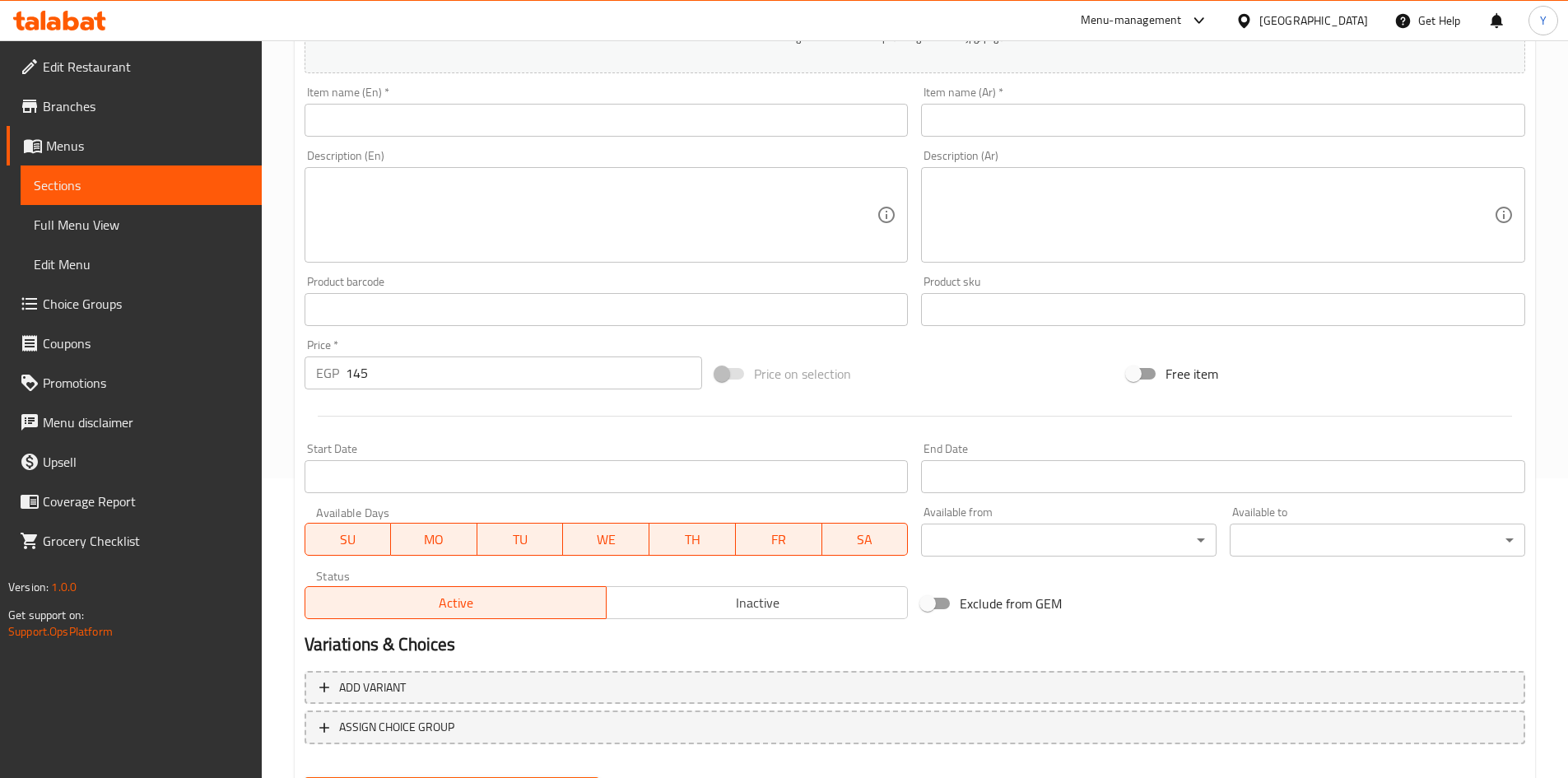
click at [435, 129] on input "text" at bounding box center [607, 120] width 604 height 33
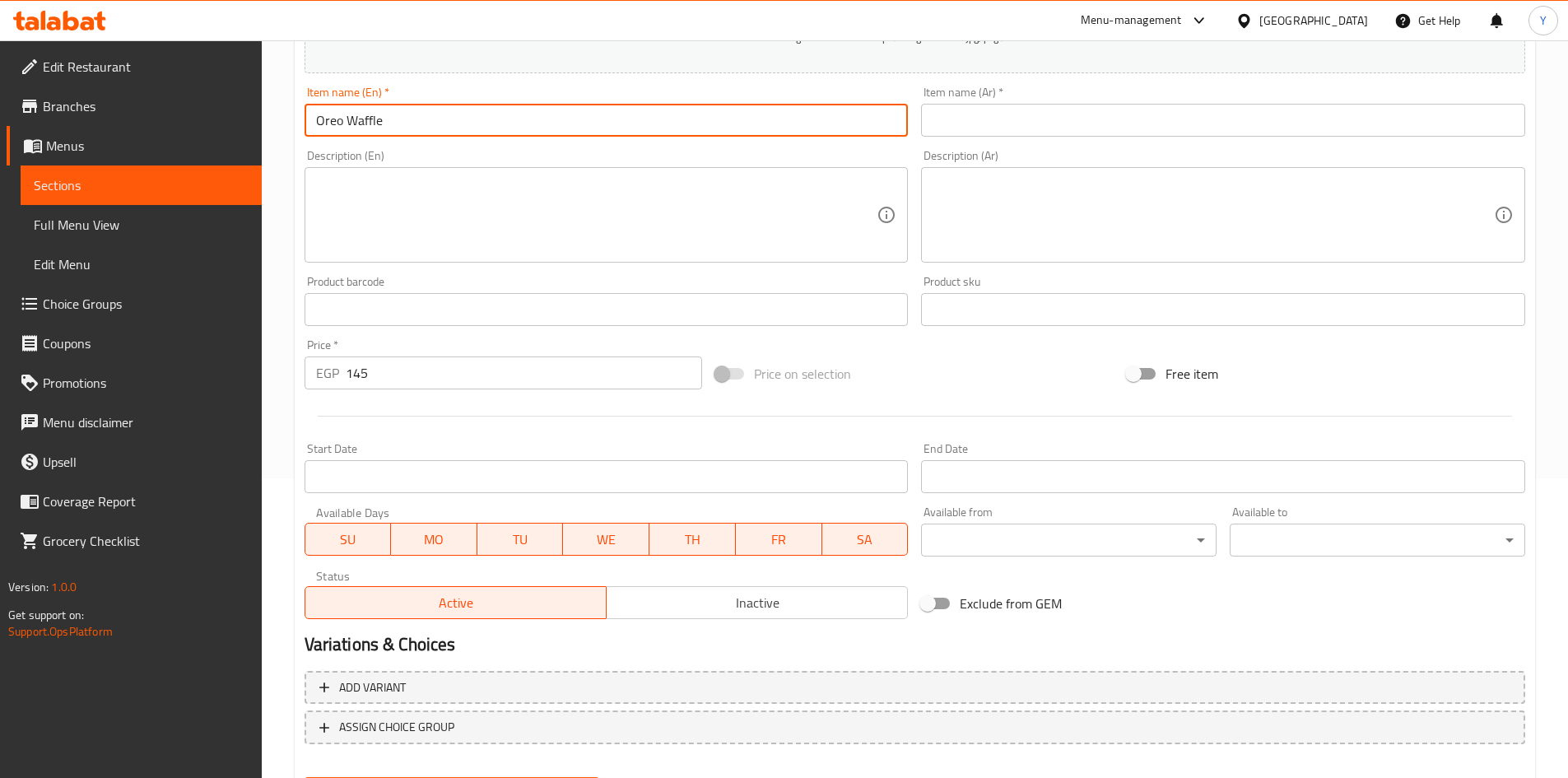
type input "Oreo Waffle"
click at [980, 118] on input "text" at bounding box center [1223, 120] width 604 height 33
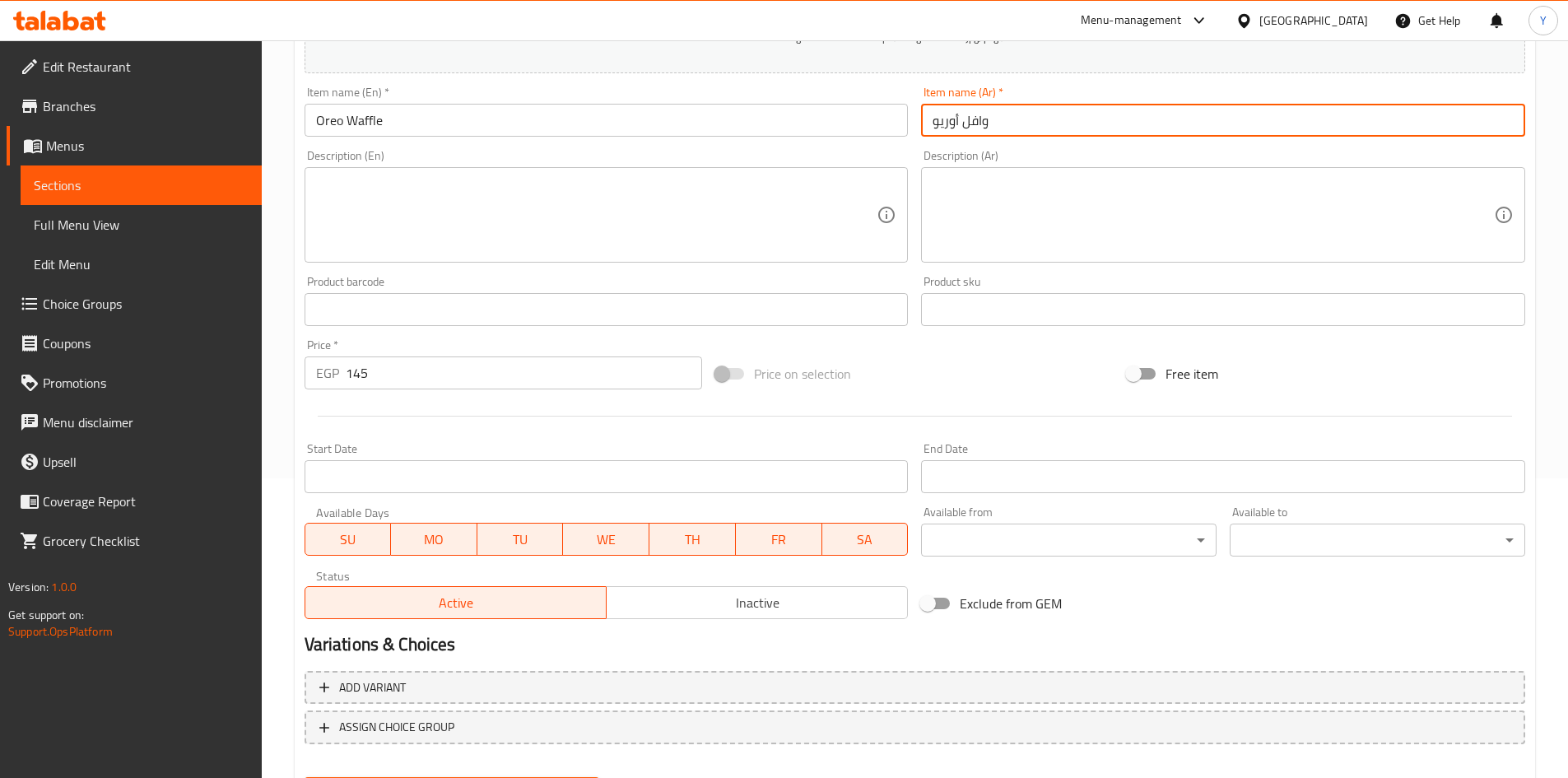
type input "وافل أوريو"
click at [305, 777] on button "Create" at bounding box center [453, 792] width 295 height 30
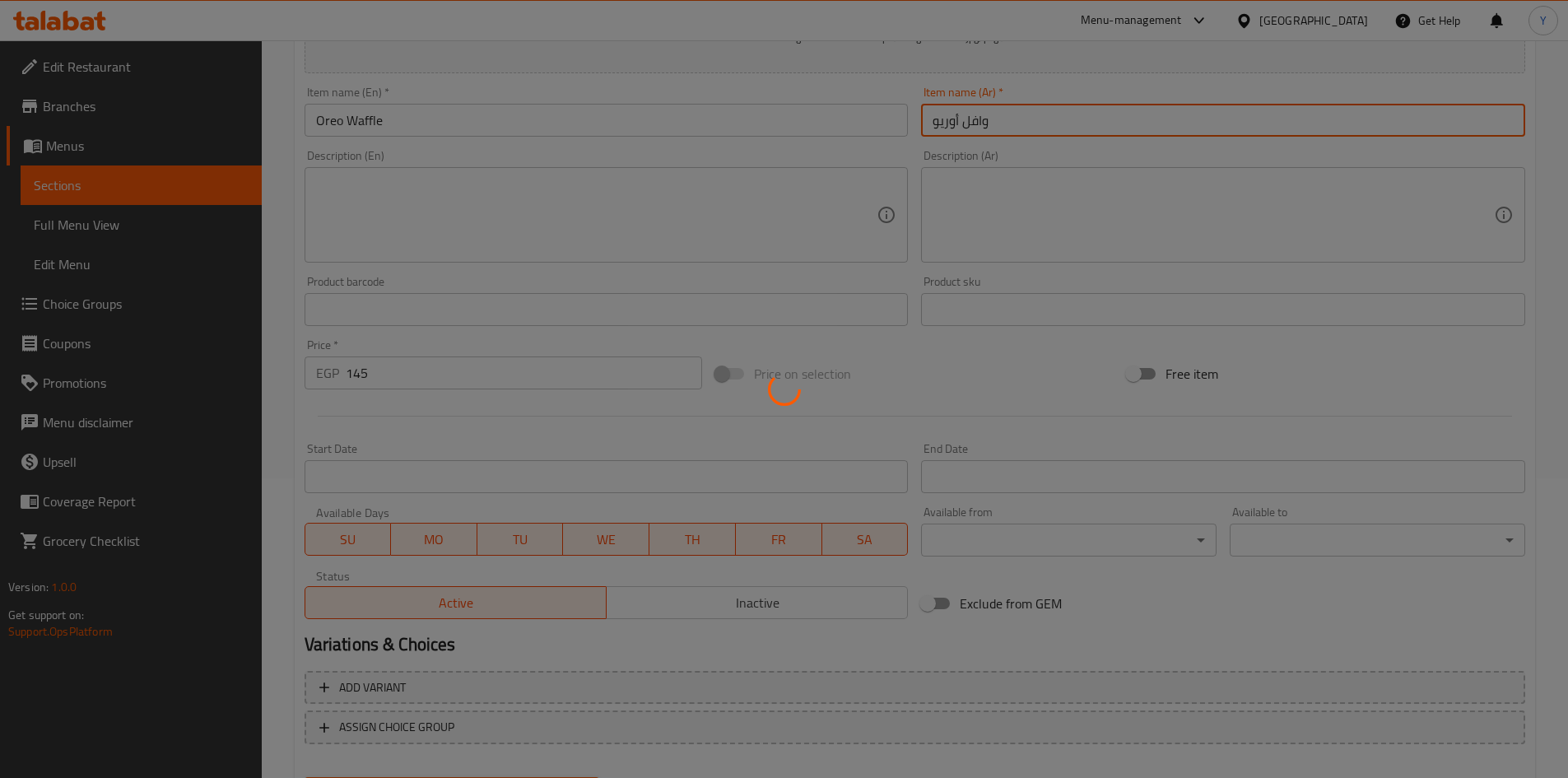
type input "0"
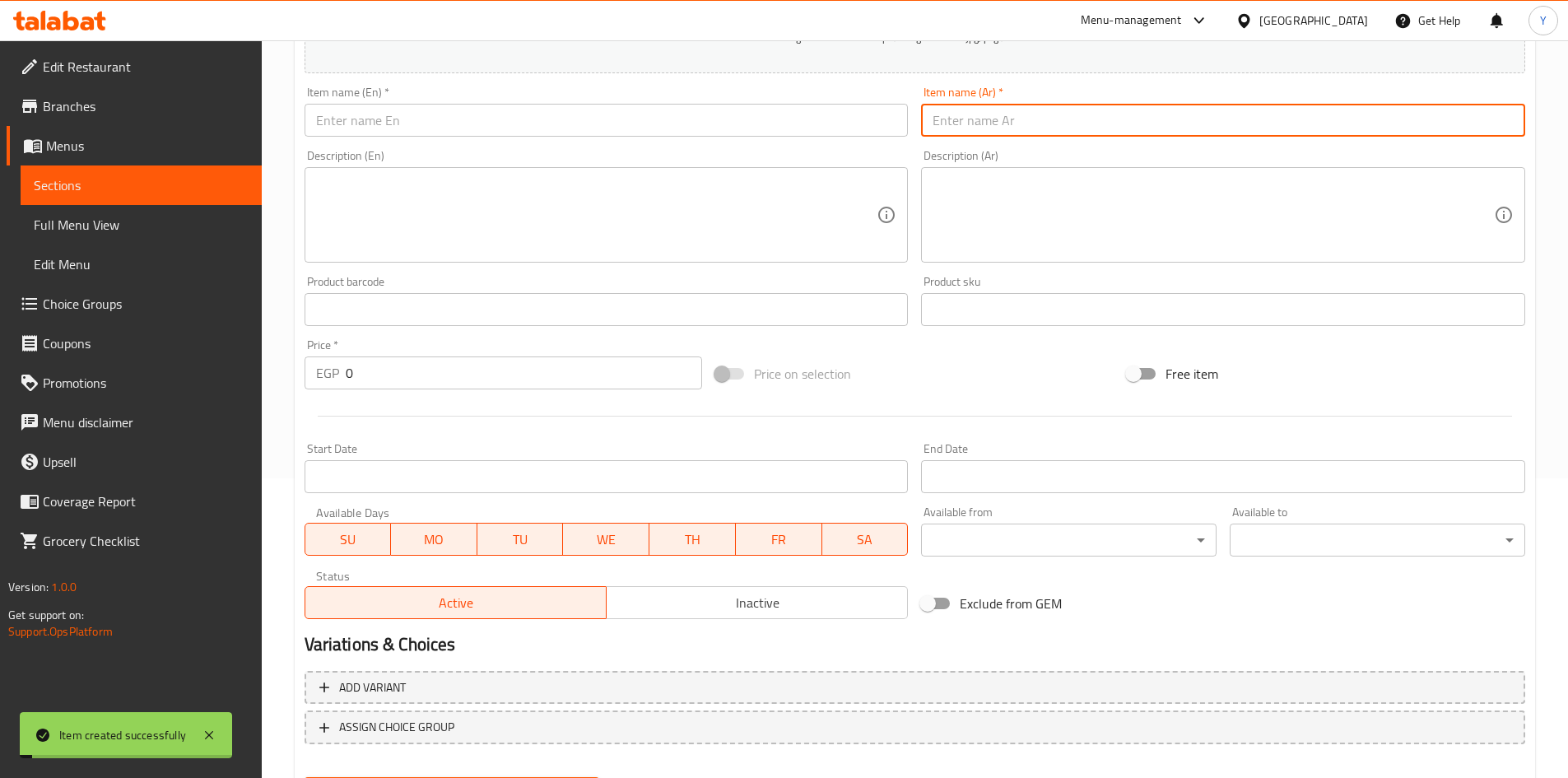
scroll to position [0, 0]
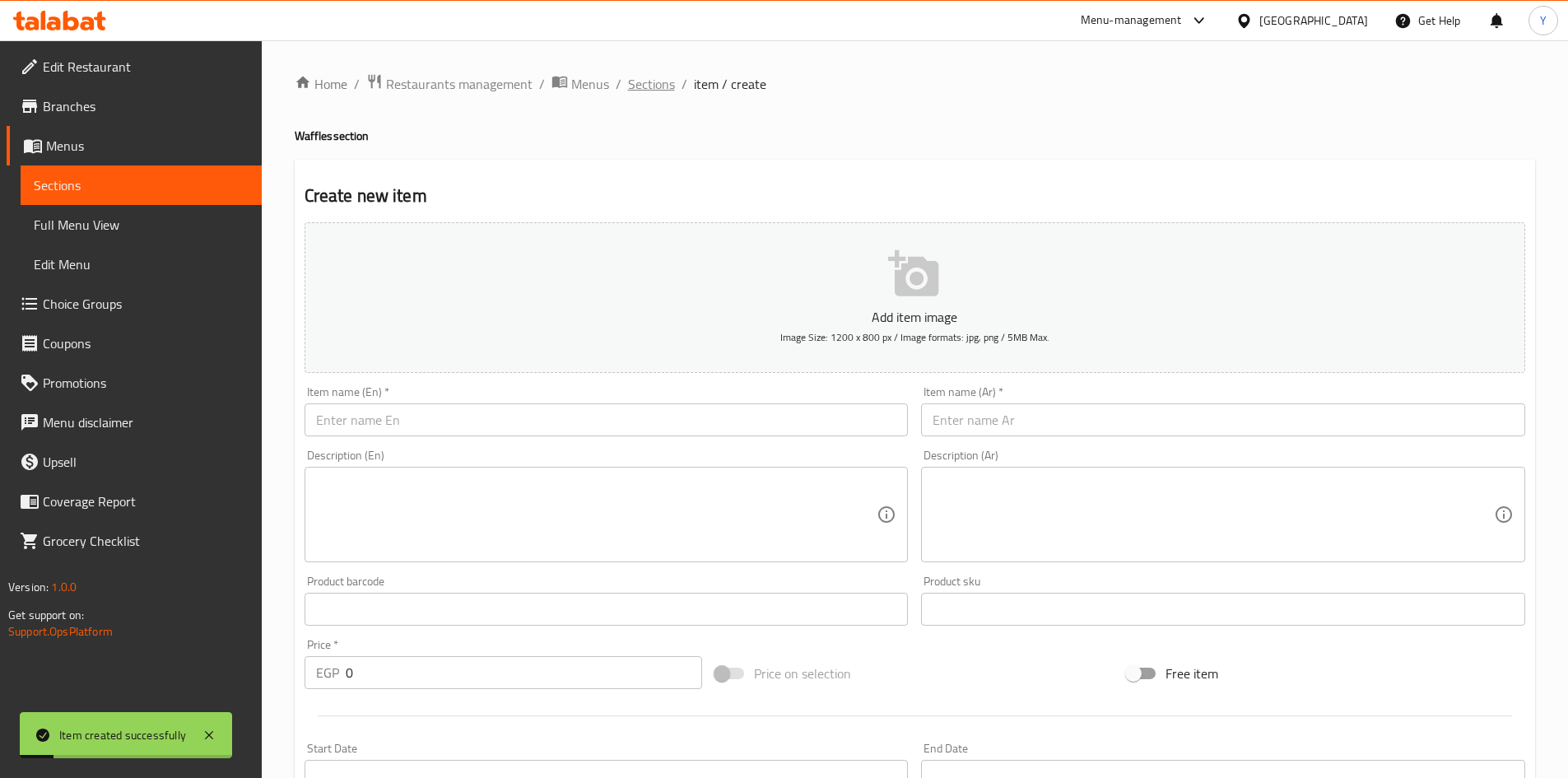
click at [629, 93] on span "Sections" at bounding box center [652, 84] width 47 height 20
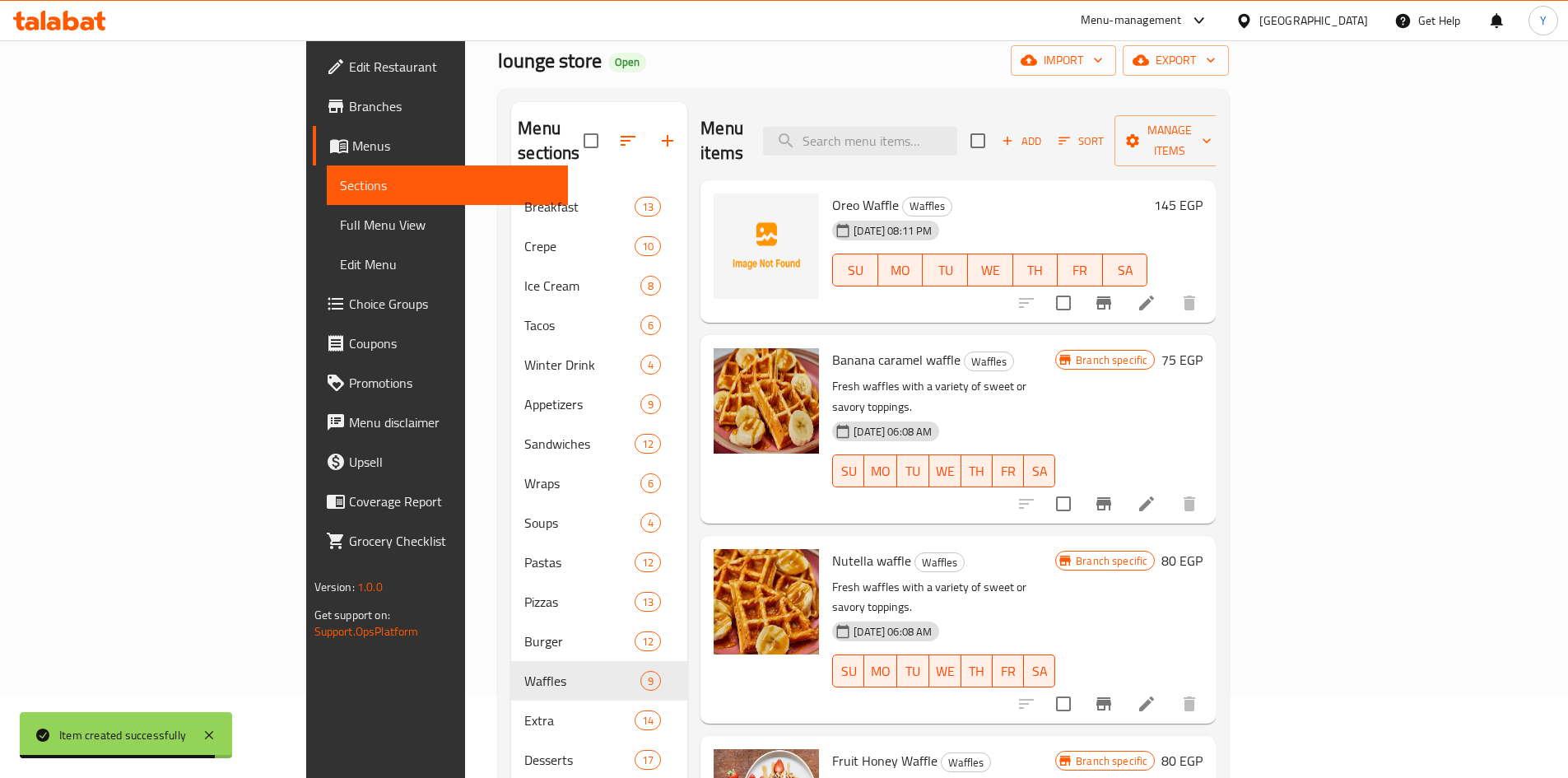
click at [1123, 284] on button "Branch-specific-item" at bounding box center [1104, 303] width 39 height 39
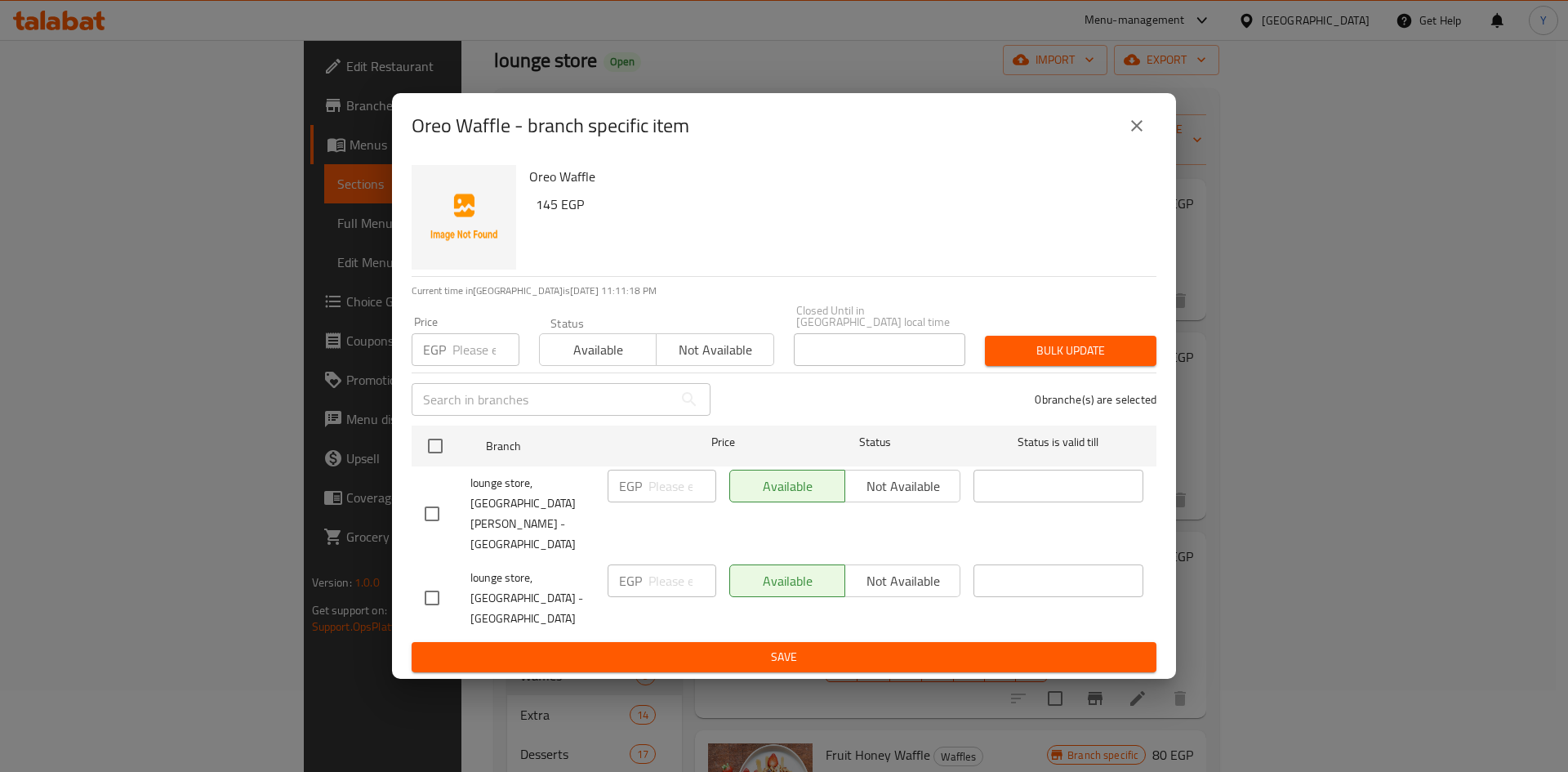
click at [442, 524] on input "checkbox" at bounding box center [432, 513] width 34 height 34
checkbox input "true"
click at [923, 499] on span "Not available" at bounding box center [902, 486] width 102 height 23
click at [889, 647] on span "Save" at bounding box center [784, 657] width 719 height 20
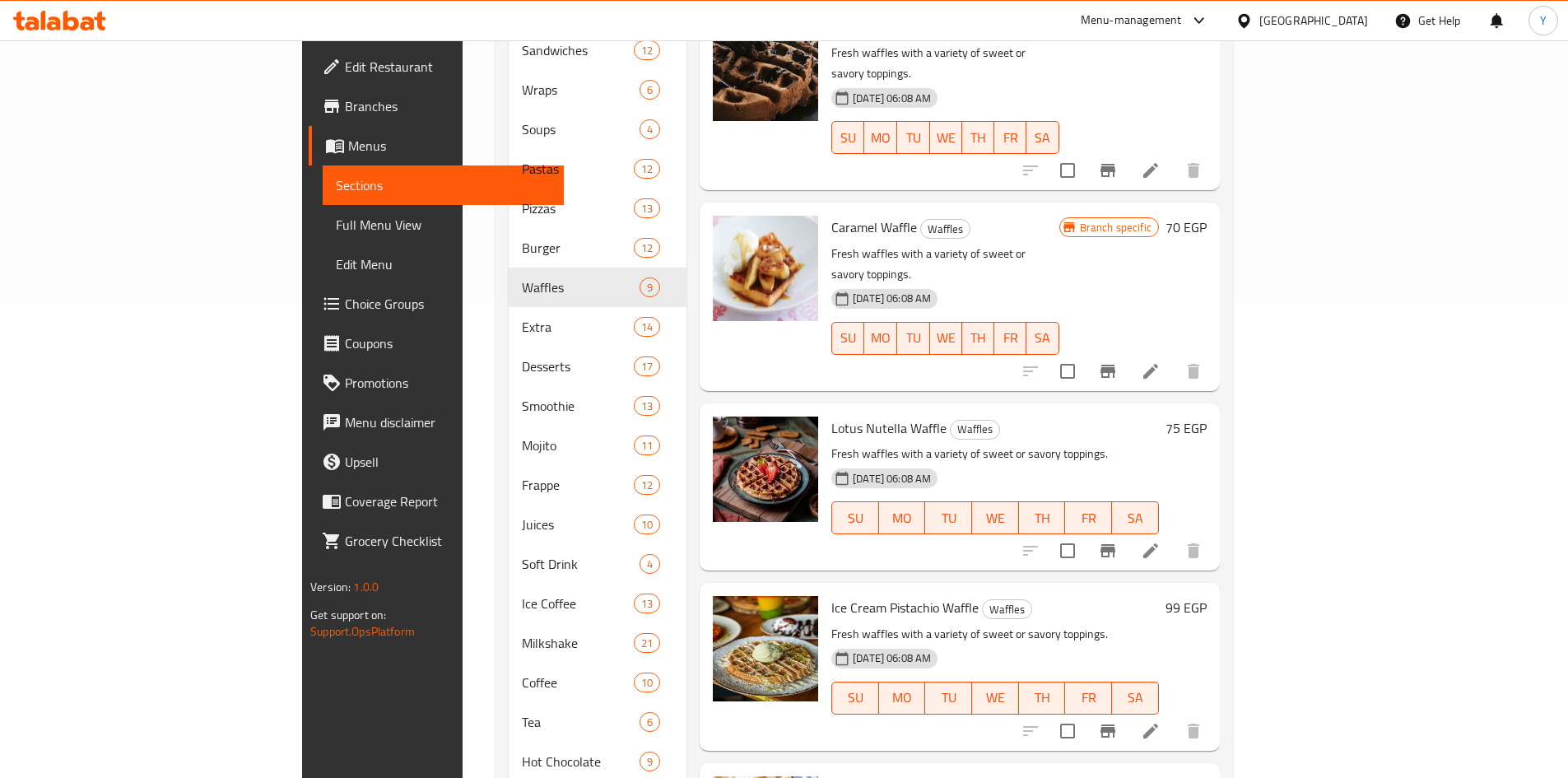
scroll to position [494, 0]
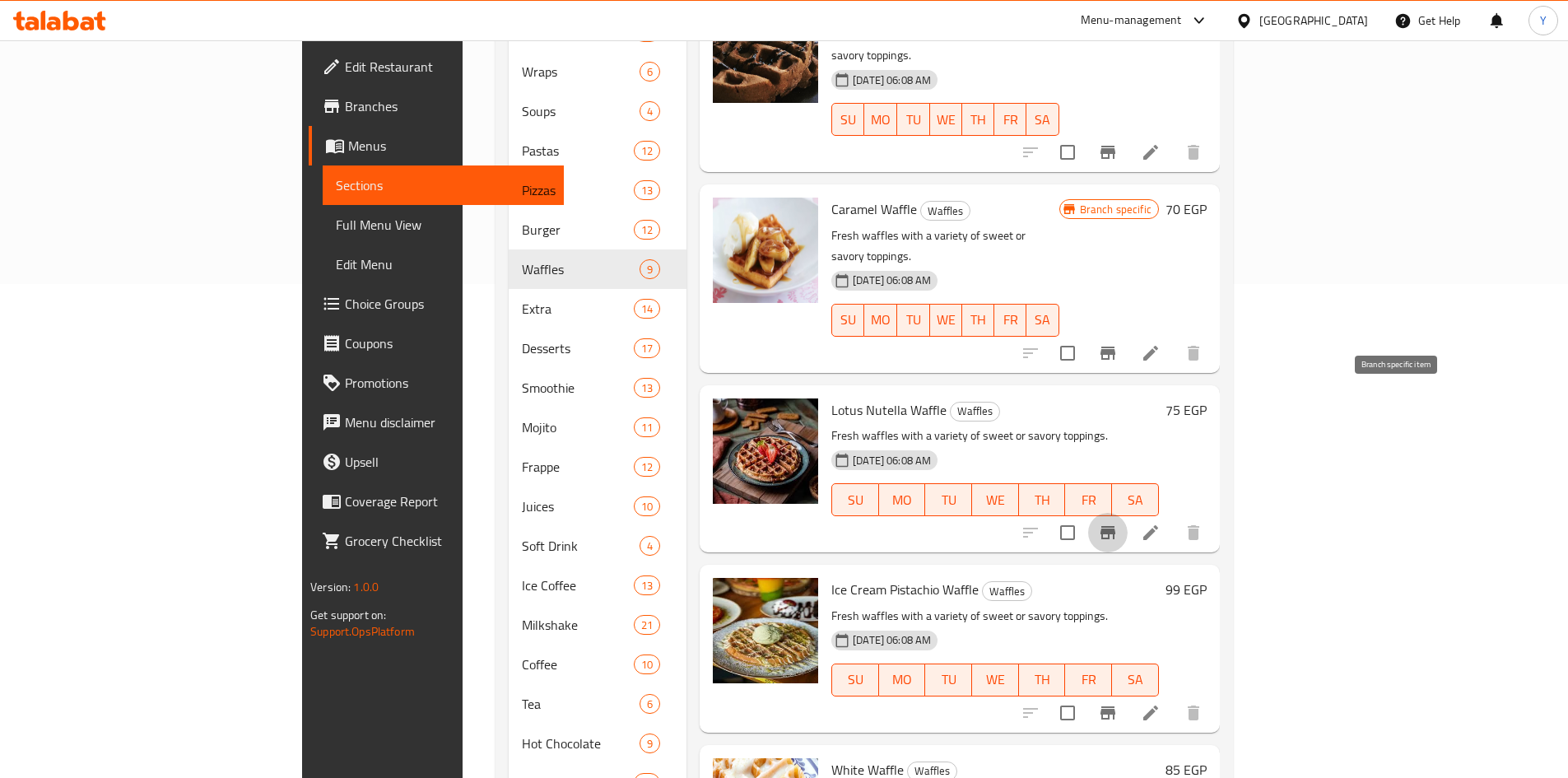
click at [1118, 523] on icon "Branch-specific-item" at bounding box center [1108, 533] width 20 height 20
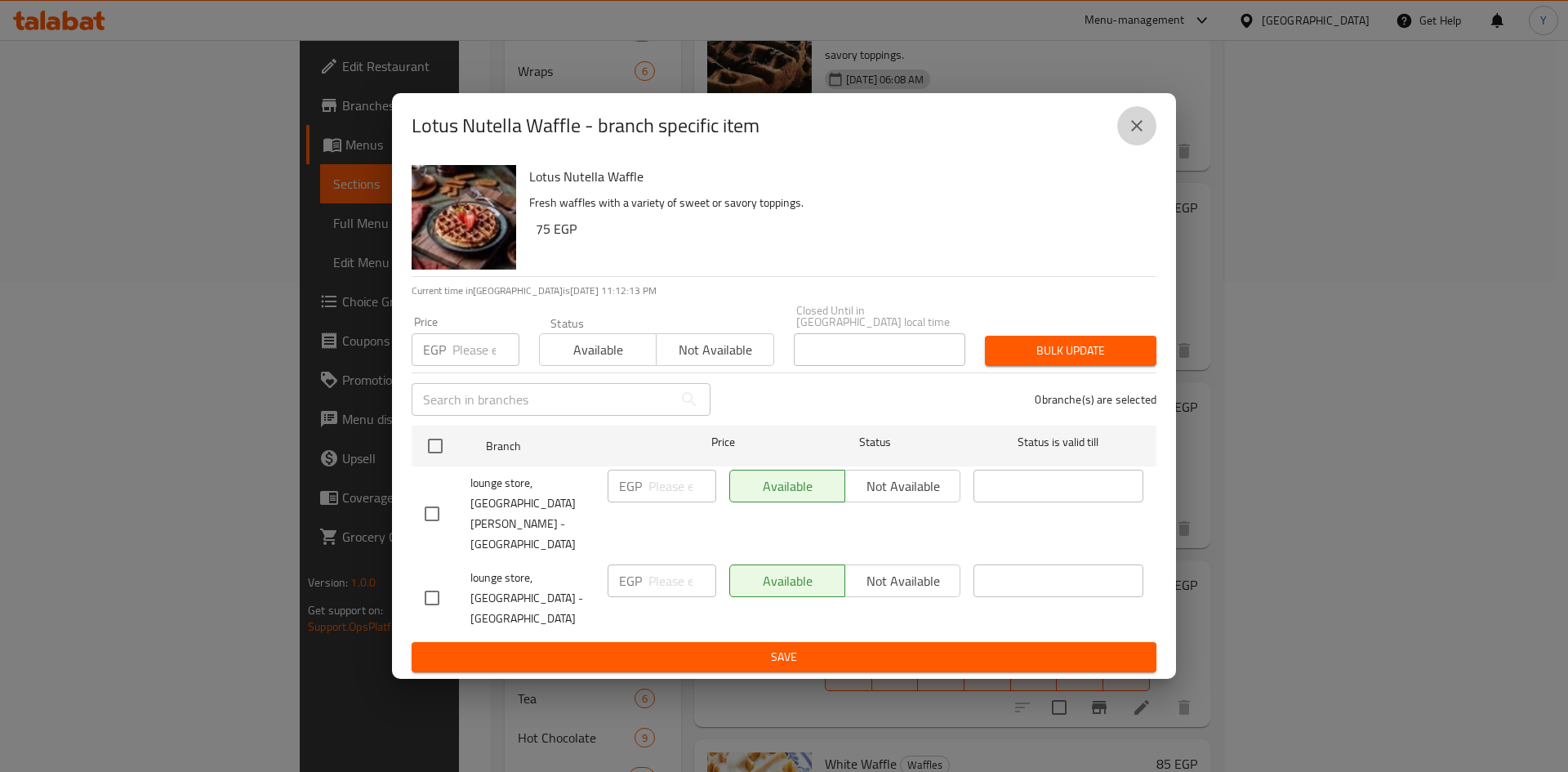
click at [1130, 136] on icon "close" at bounding box center [1136, 126] width 19 height 19
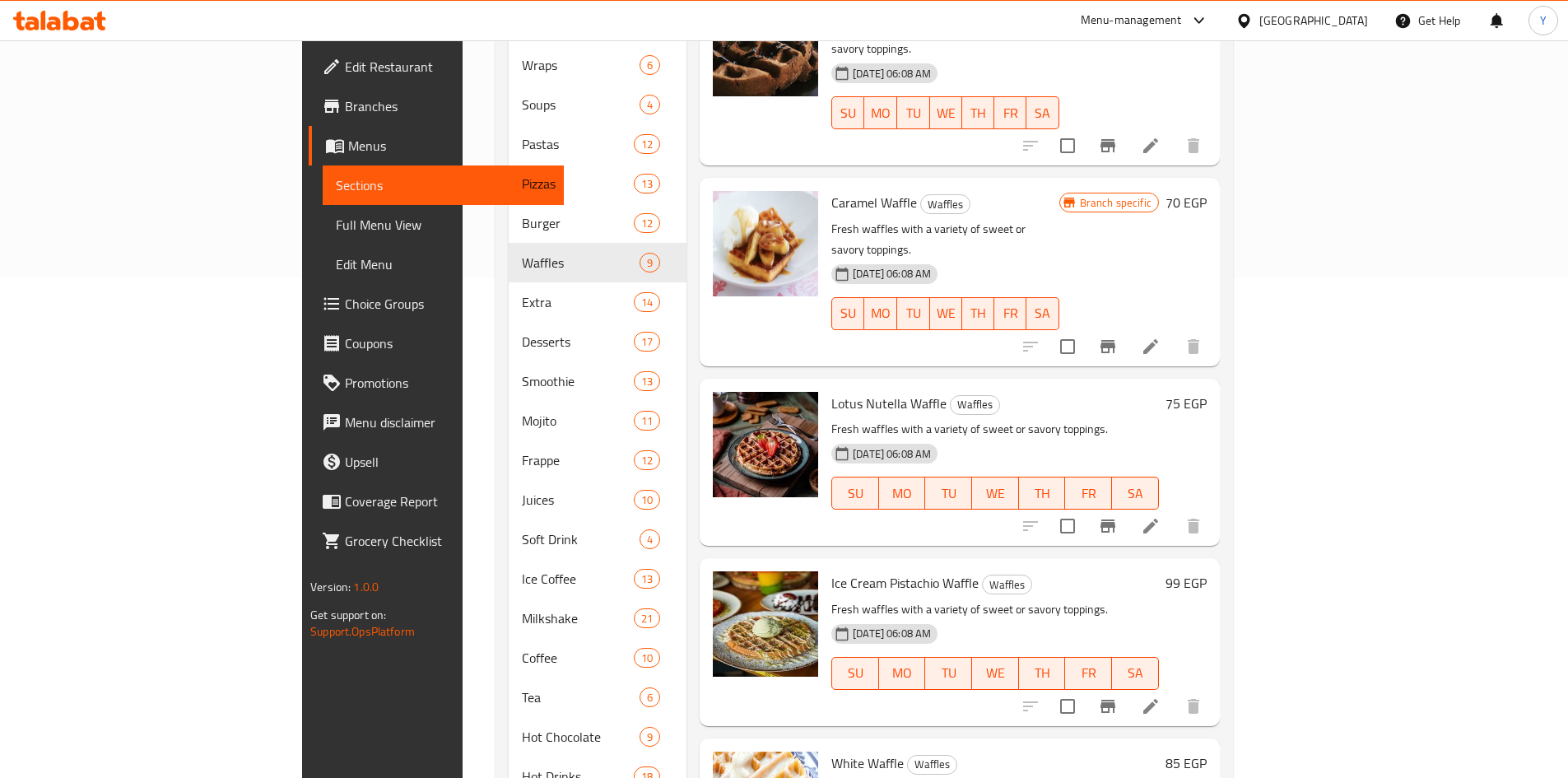
scroll to position [546, 0]
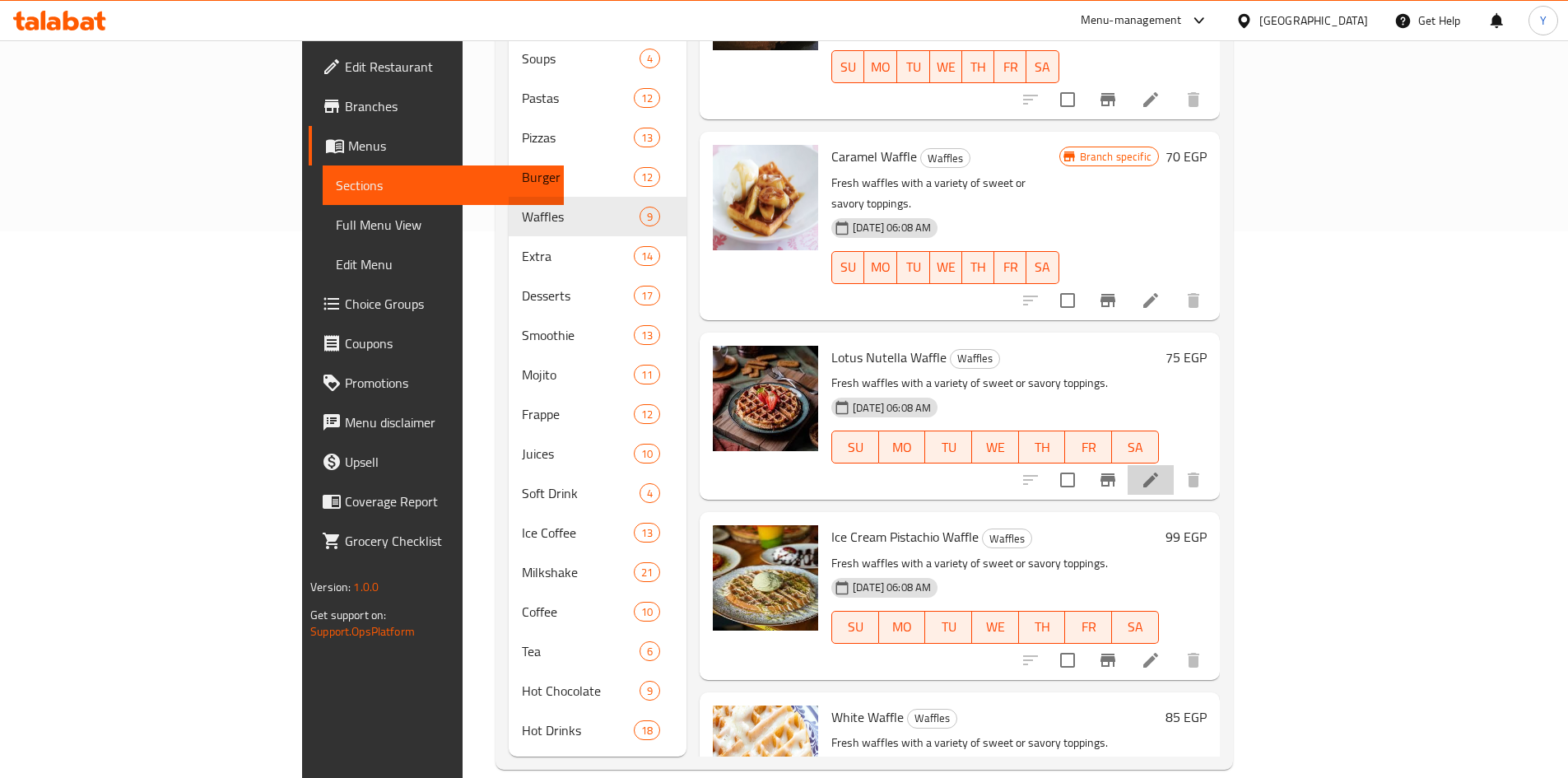
click at [1174, 465] on li at bounding box center [1151, 480] width 46 height 29
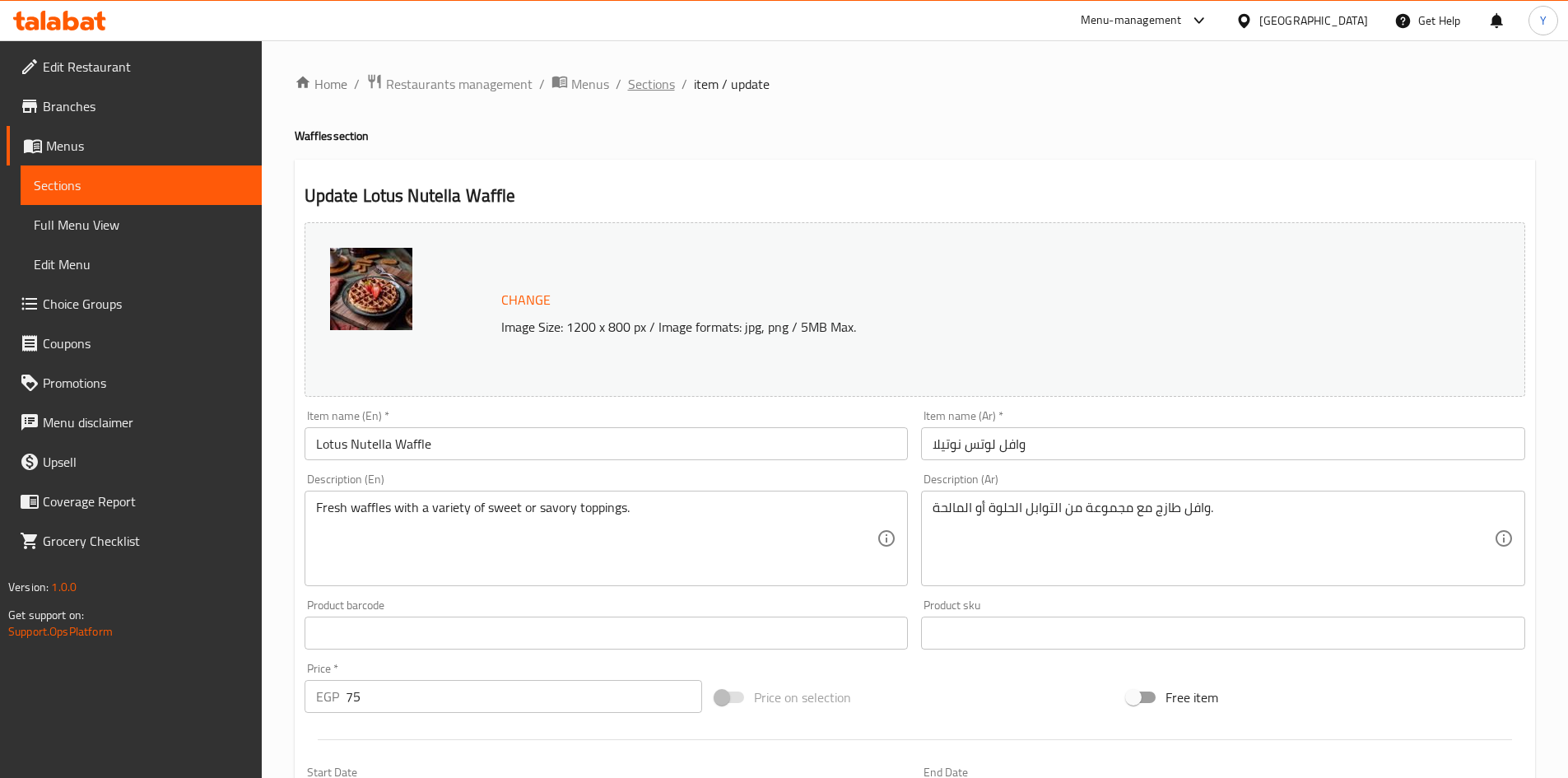
click at [647, 91] on span "Sections" at bounding box center [652, 84] width 47 height 20
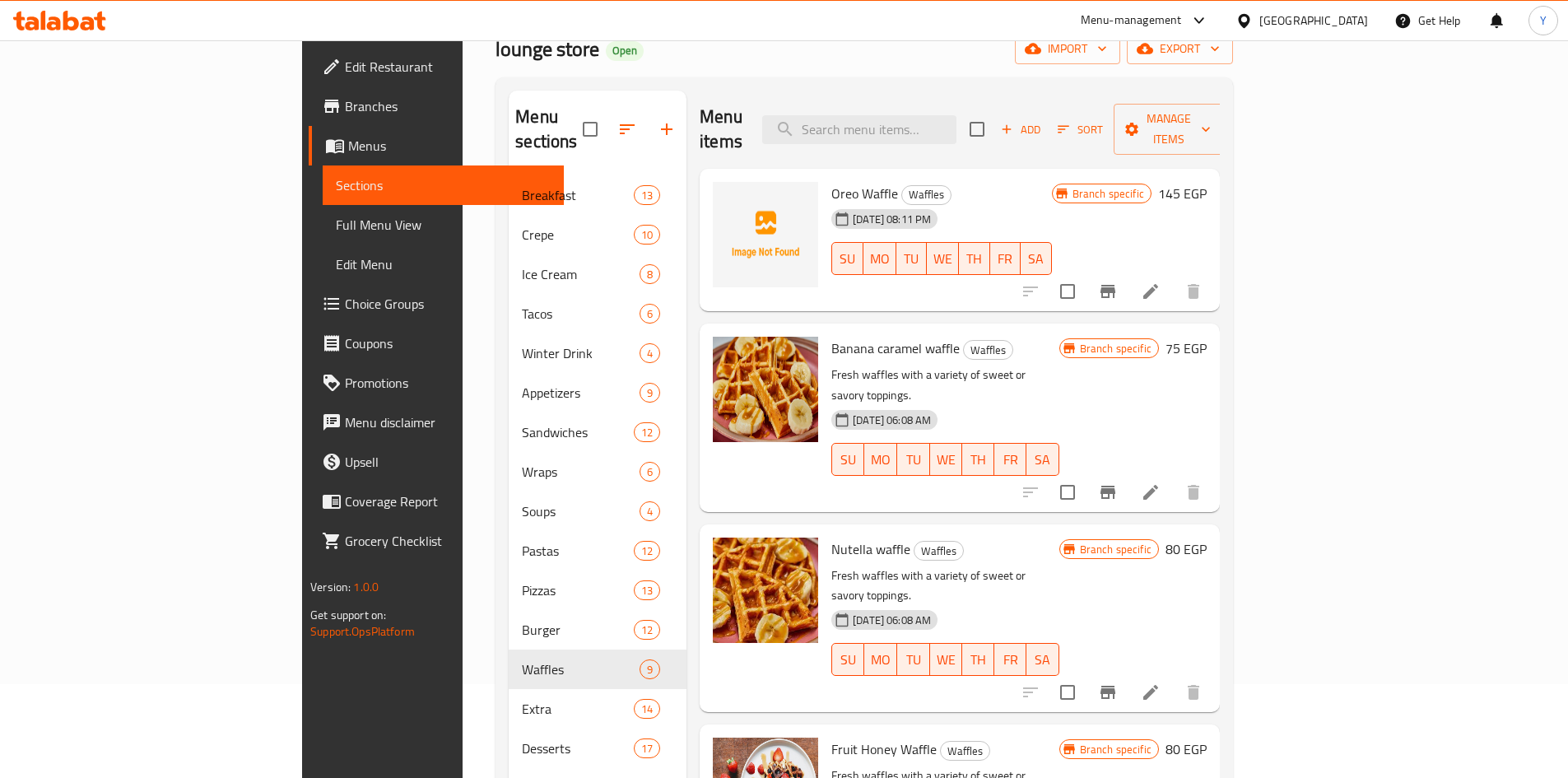
scroll to position [53, 0]
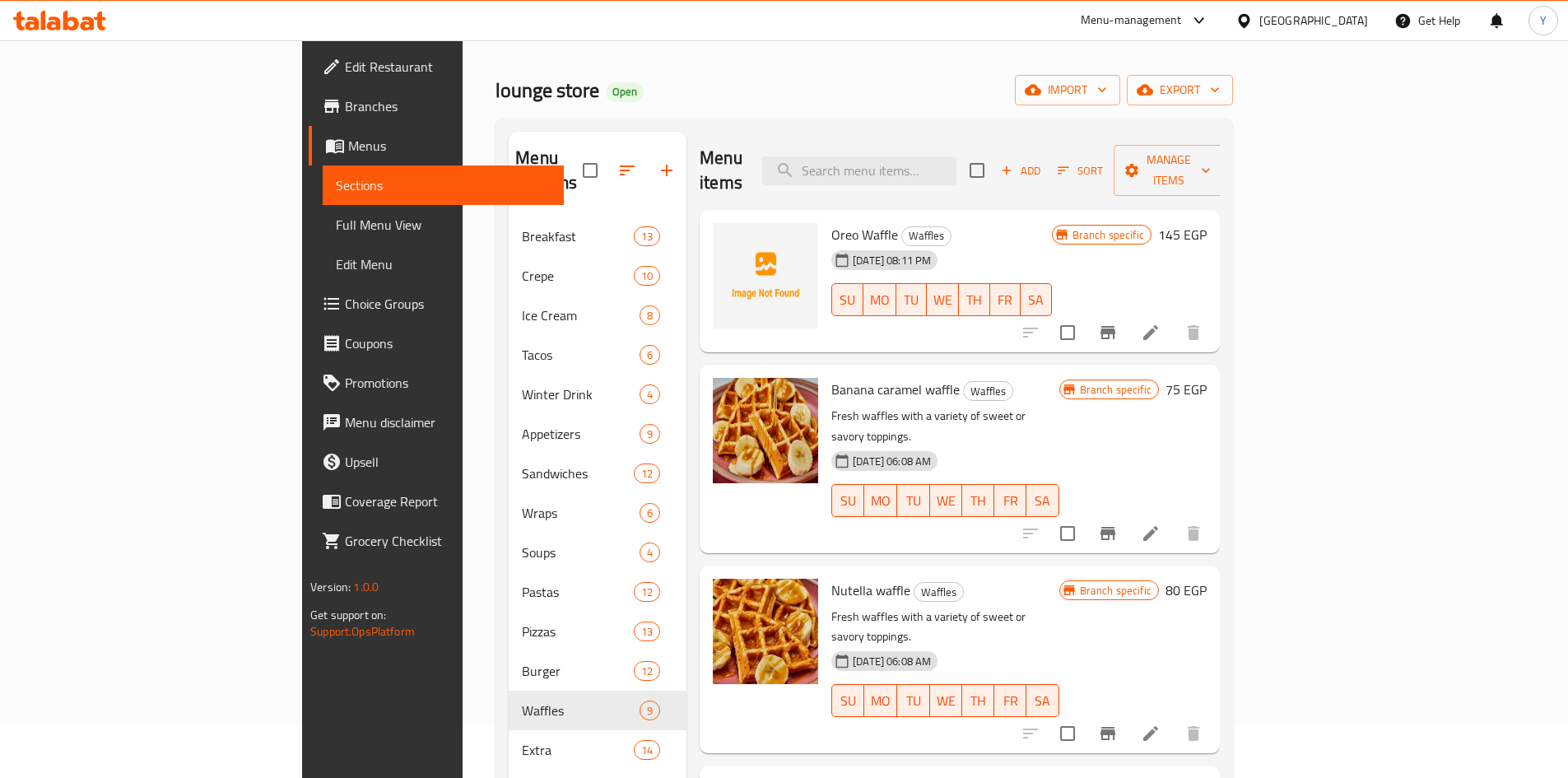
click at [1043, 161] on span "Add" at bounding box center [1020, 170] width 44 height 19
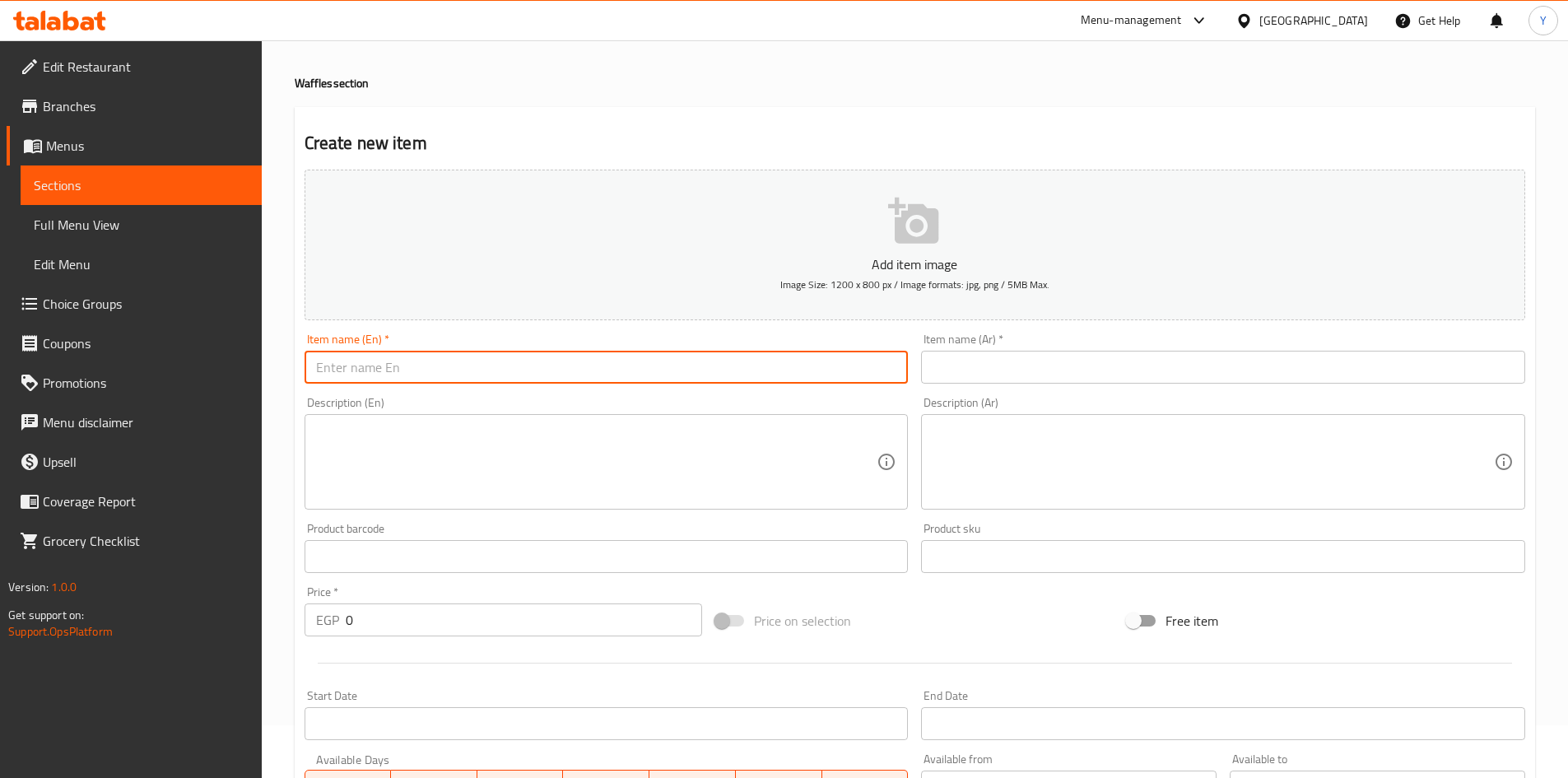
click at [719, 382] on input "text" at bounding box center [607, 367] width 604 height 33
type input "Lotus Waffle"
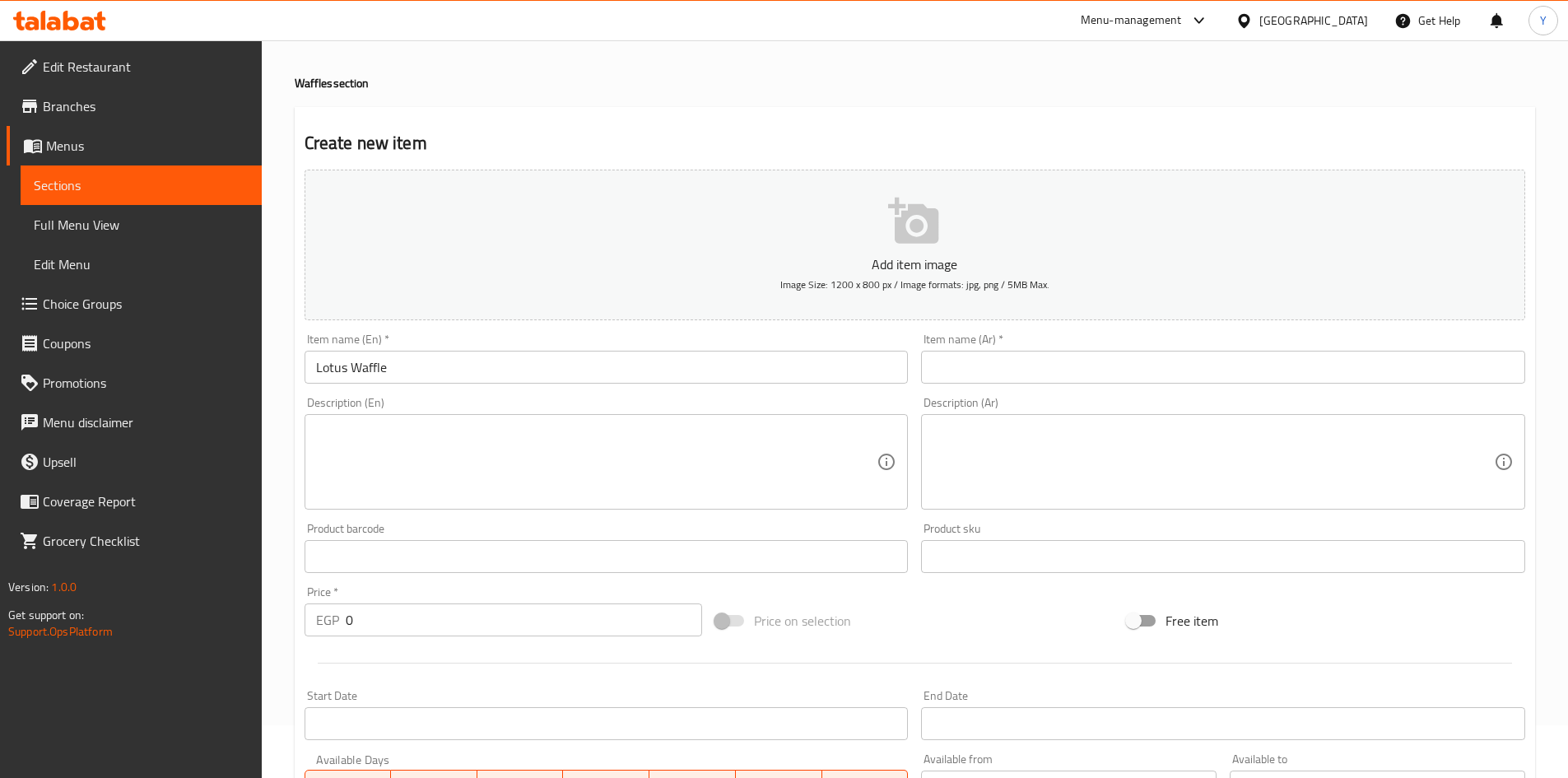
drag, startPoint x: 963, startPoint y: 338, endPoint x: 962, endPoint y: 353, distance: 15.0
click at [962, 342] on div "Item name (Ar)   * Item name (Ar) *" at bounding box center [1223, 358] width 604 height 50
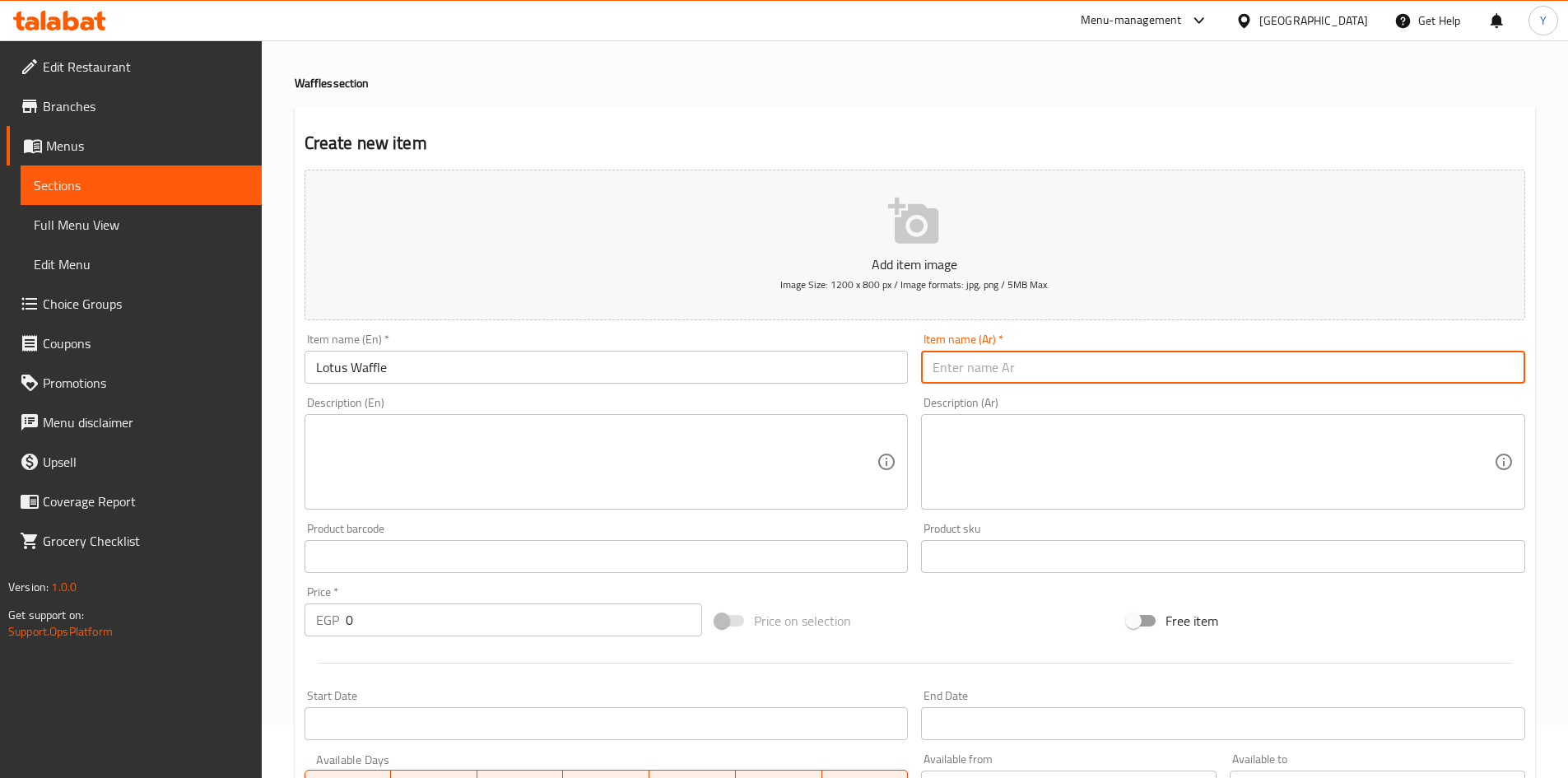
click at [962, 354] on input "text" at bounding box center [1223, 367] width 604 height 33
type input "وافل لوتس"
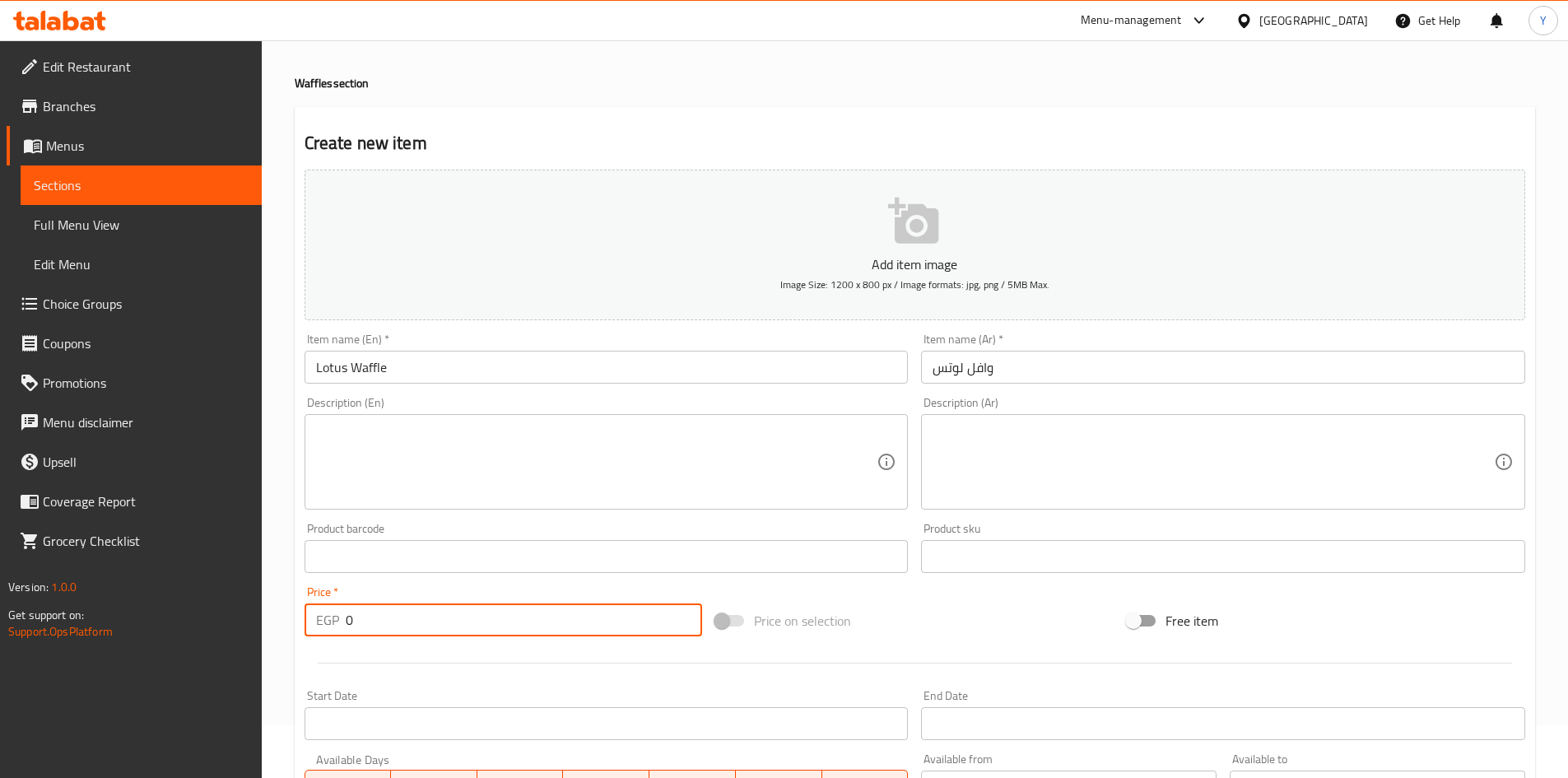
drag, startPoint x: 407, startPoint y: 619, endPoint x: 236, endPoint y: 592, distance: 173.1
click at [263, 610] on div "Home / Restaurants management / Menus / Sections / item / create Waffles sectio…" at bounding box center [915, 548] width 1306 height 1123
type input "125"
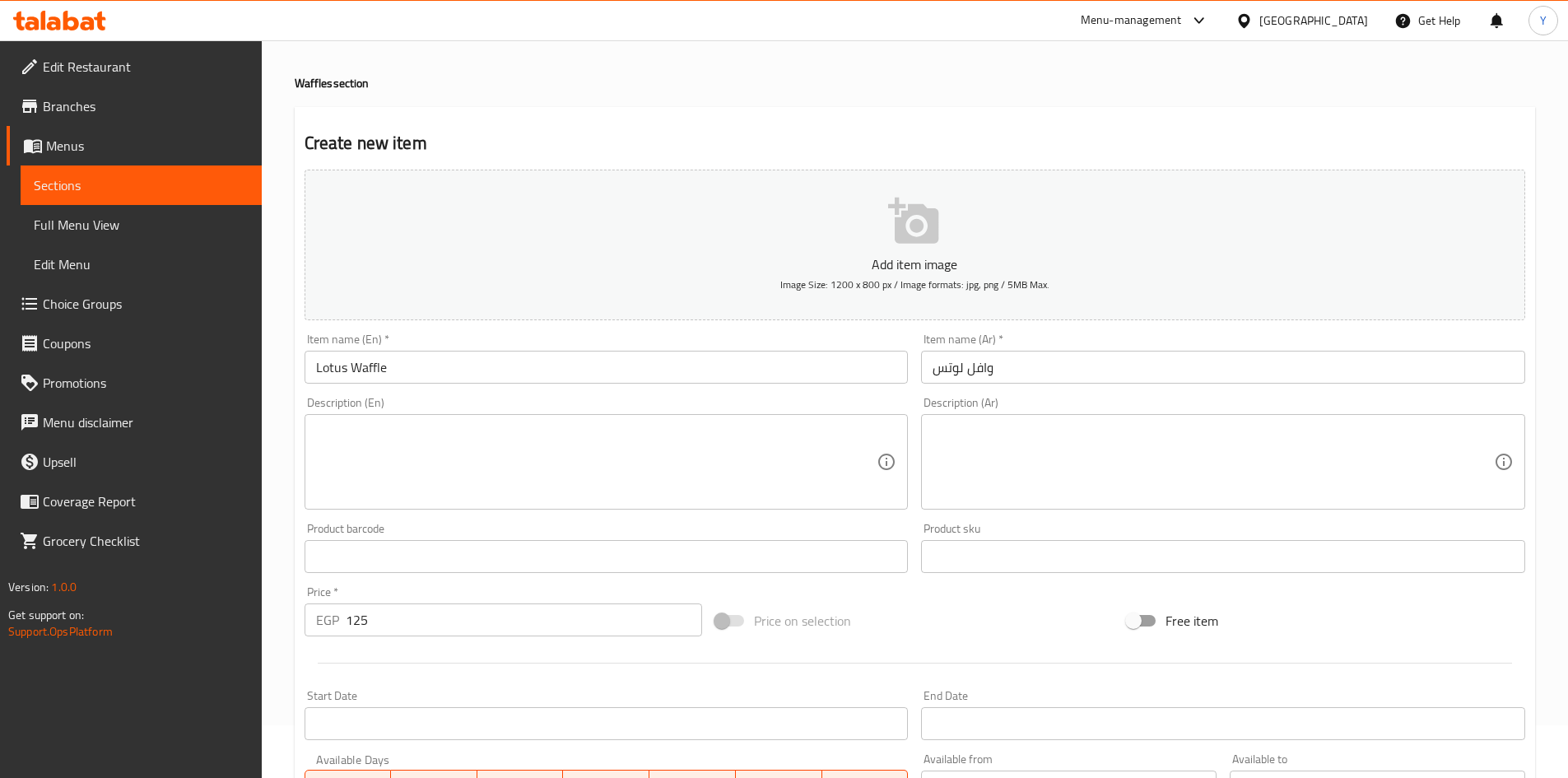
click at [436, 384] on div "Item name (En)   * Lotus Waffle Item name (En) *" at bounding box center [607, 358] width 618 height 64
click at [446, 378] on input "Lotus Waffle" at bounding box center [607, 367] width 604 height 33
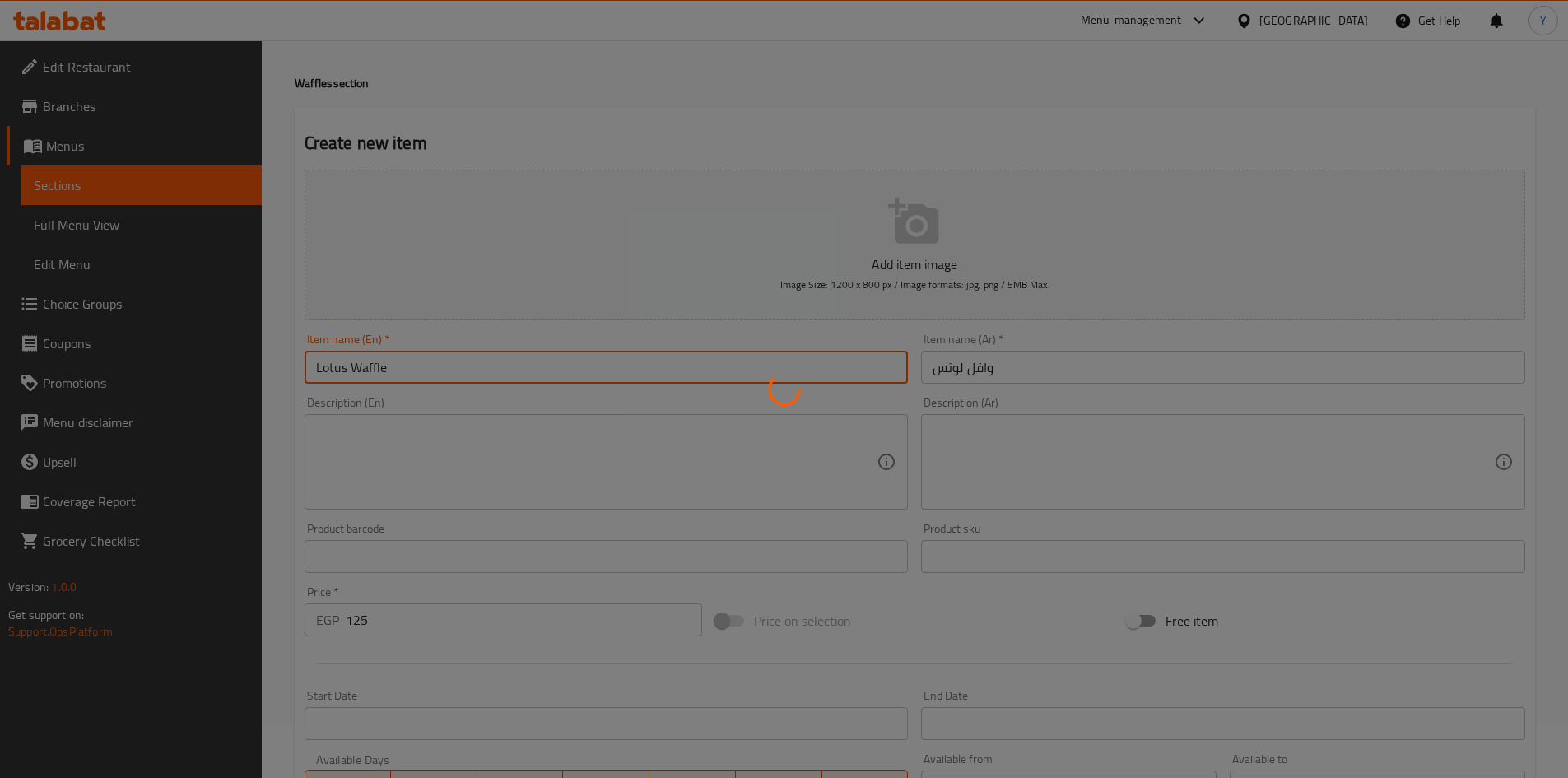
type input "0"
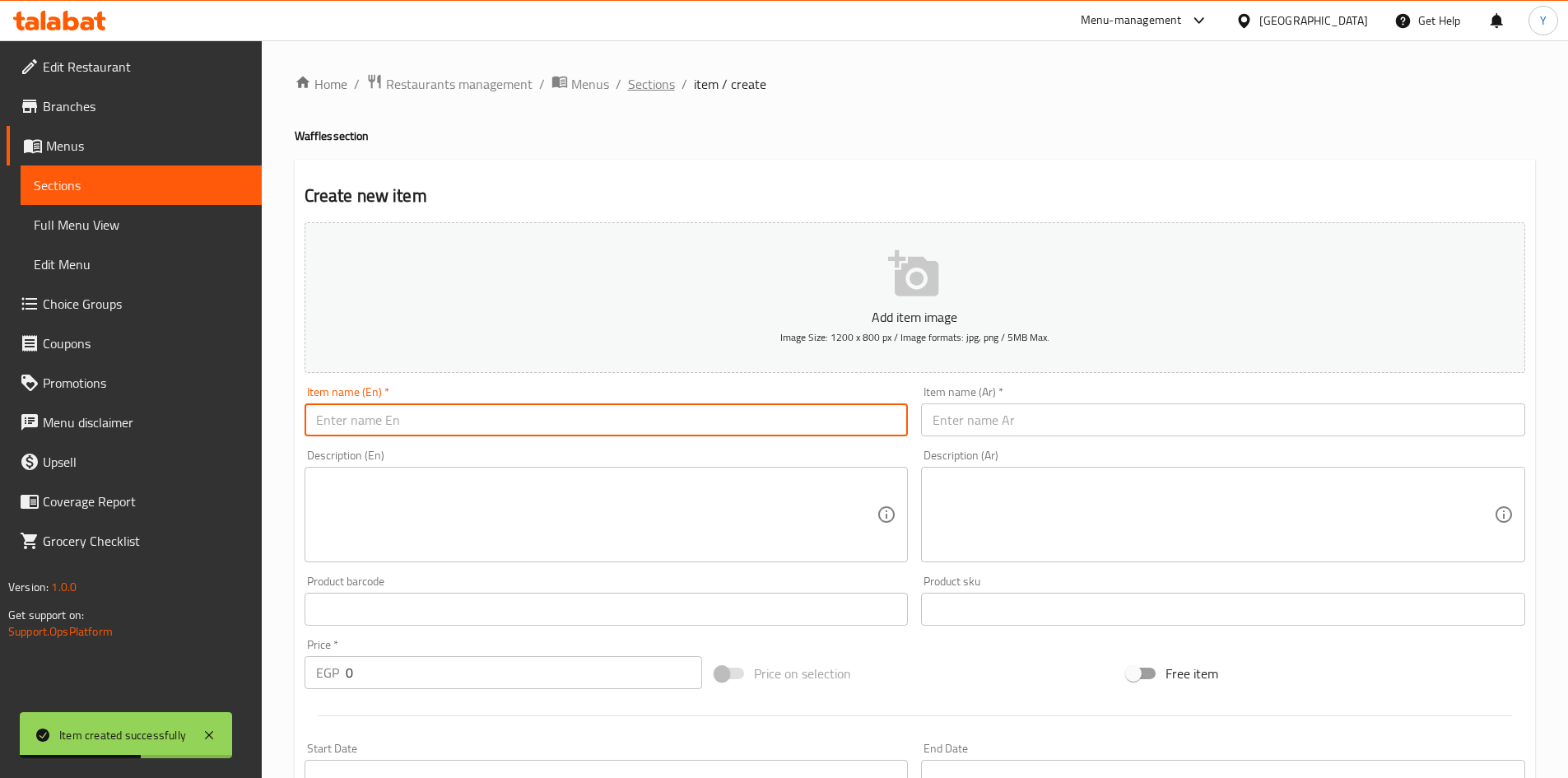
click at [665, 90] on span "Sections" at bounding box center [652, 84] width 47 height 20
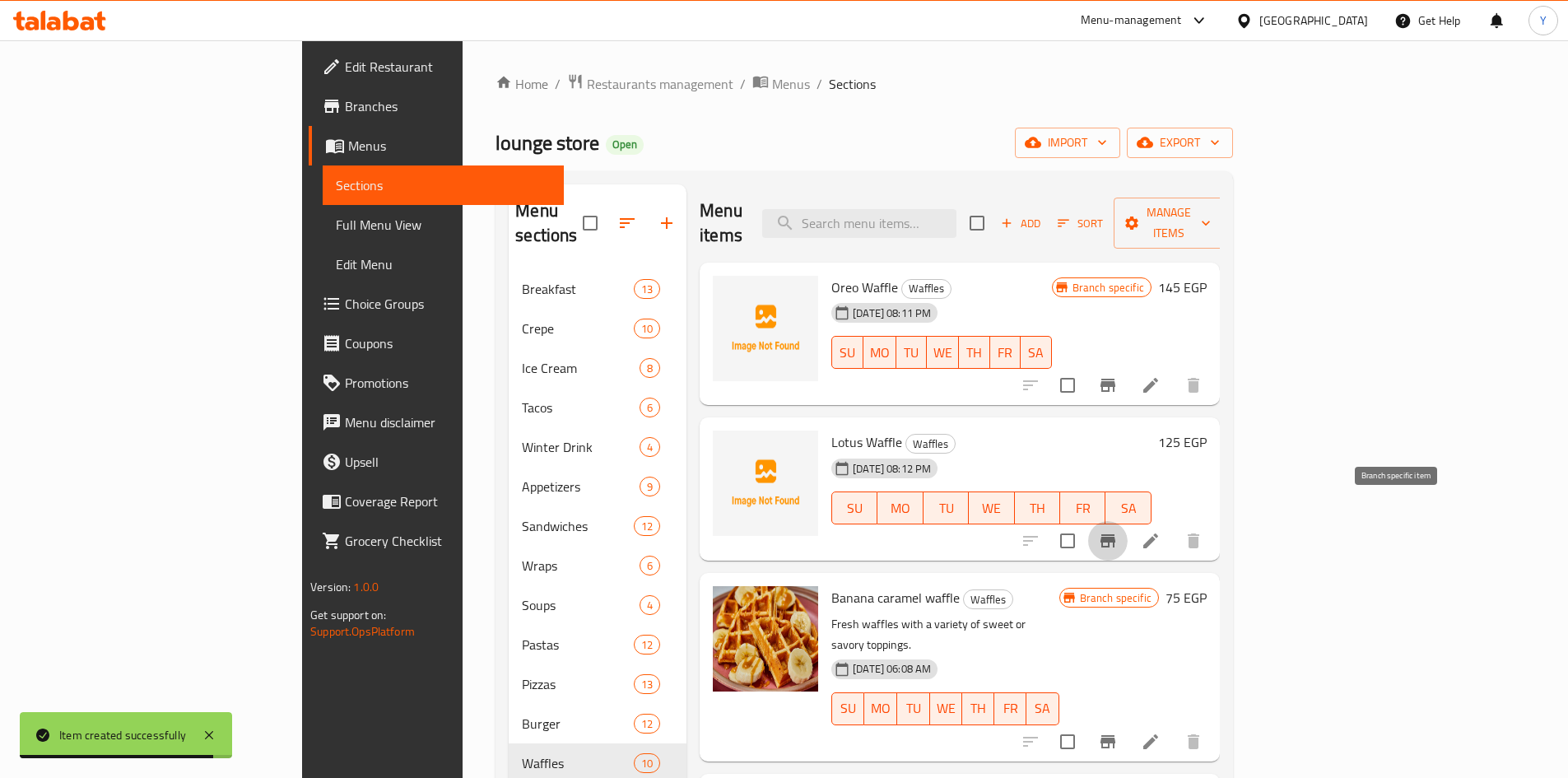
click at [1118, 531] on icon "Branch-specific-item" at bounding box center [1108, 540] width 20 height 20
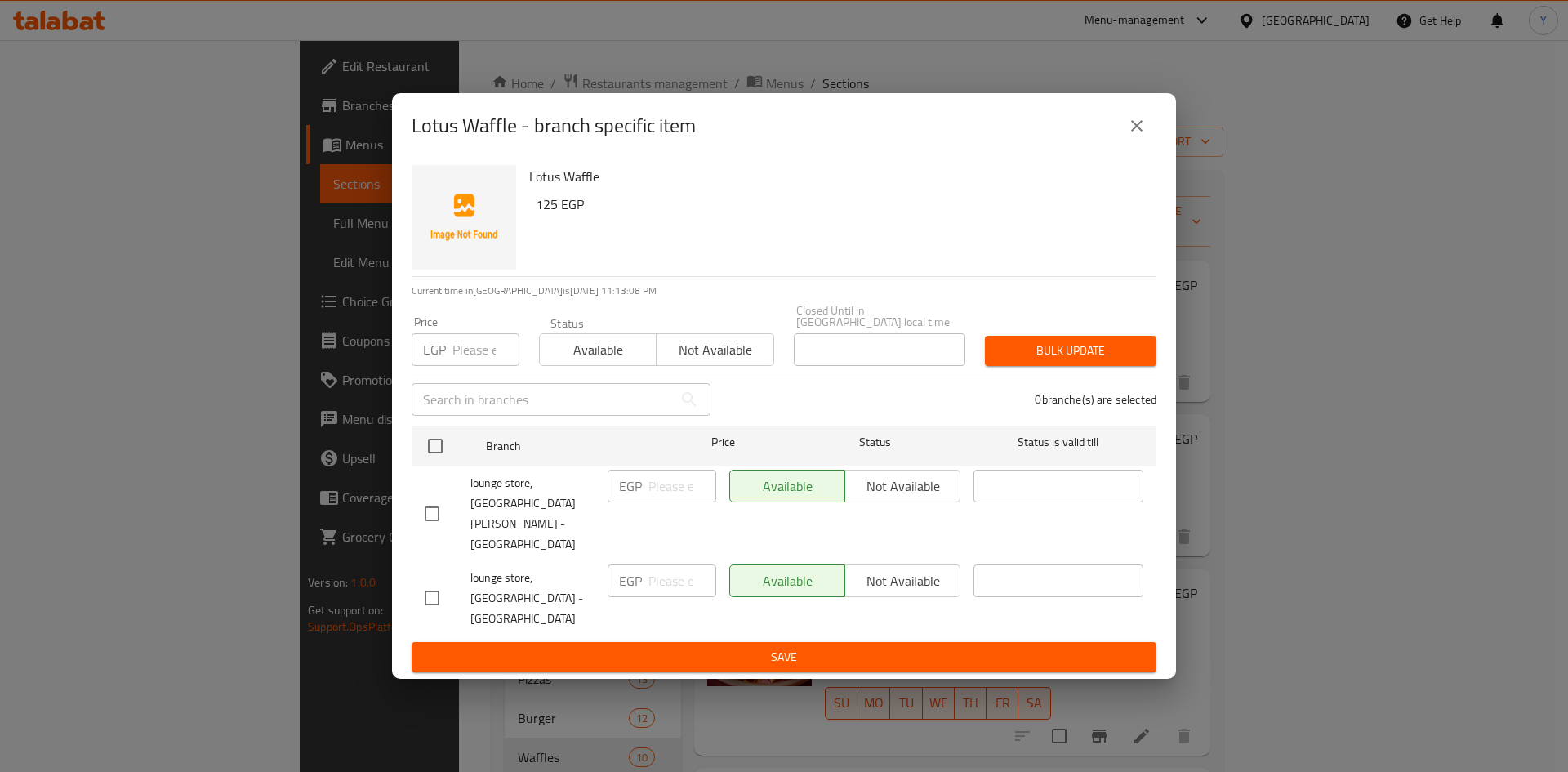
click at [425, 524] on input "checkbox" at bounding box center [432, 513] width 34 height 34
checkbox input "true"
click at [875, 499] on span "Not available" at bounding box center [902, 486] width 102 height 23
click at [854, 638] on div "Lotus Waffle 125 EGP Current time in Egypt is 08 Oct 2025 11:13:09 PM Price EGP…" at bounding box center [784, 418] width 784 height 520
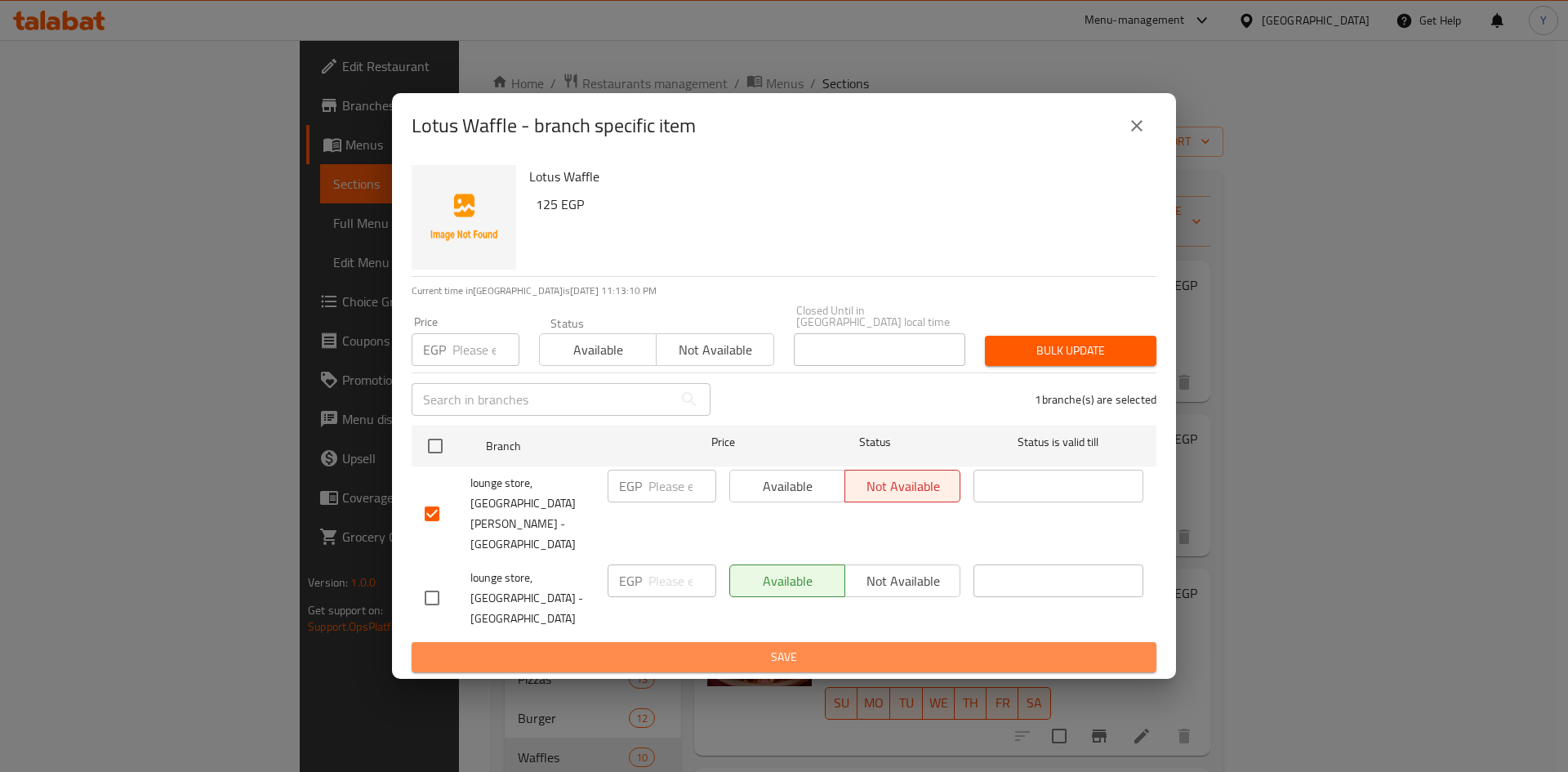
click at [854, 647] on span "Save" at bounding box center [784, 657] width 719 height 20
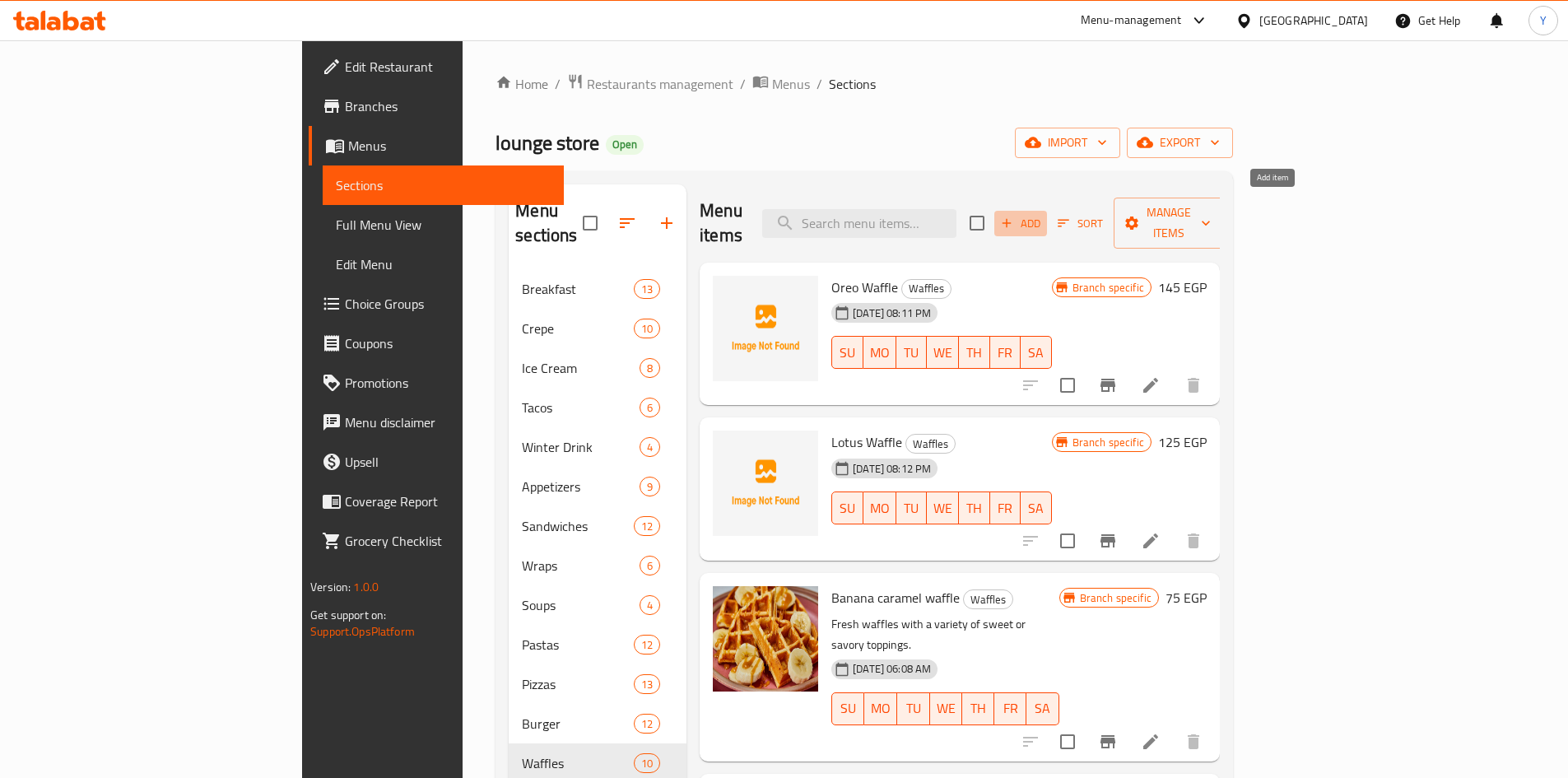
click at [1043, 214] on span "Add" at bounding box center [1020, 223] width 44 height 19
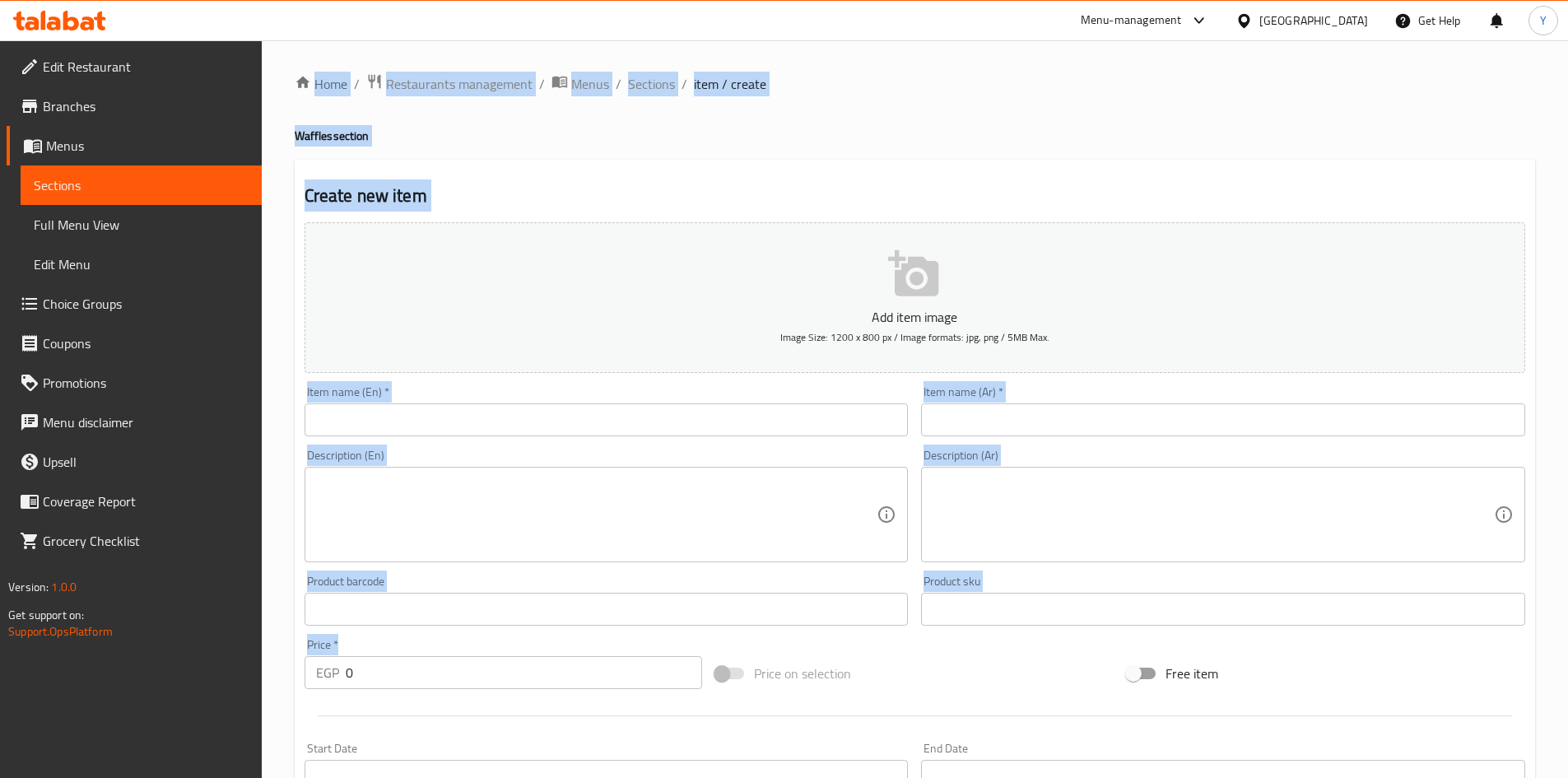
drag, startPoint x: 457, startPoint y: 653, endPoint x: 253, endPoint y: 670, distance: 204.7
click at [253, 670] on div "Edit Restaurant Branches Menus Sections Full Menu View Edit Menu Choice Groups …" at bounding box center [784, 601] width 1568 height 1123
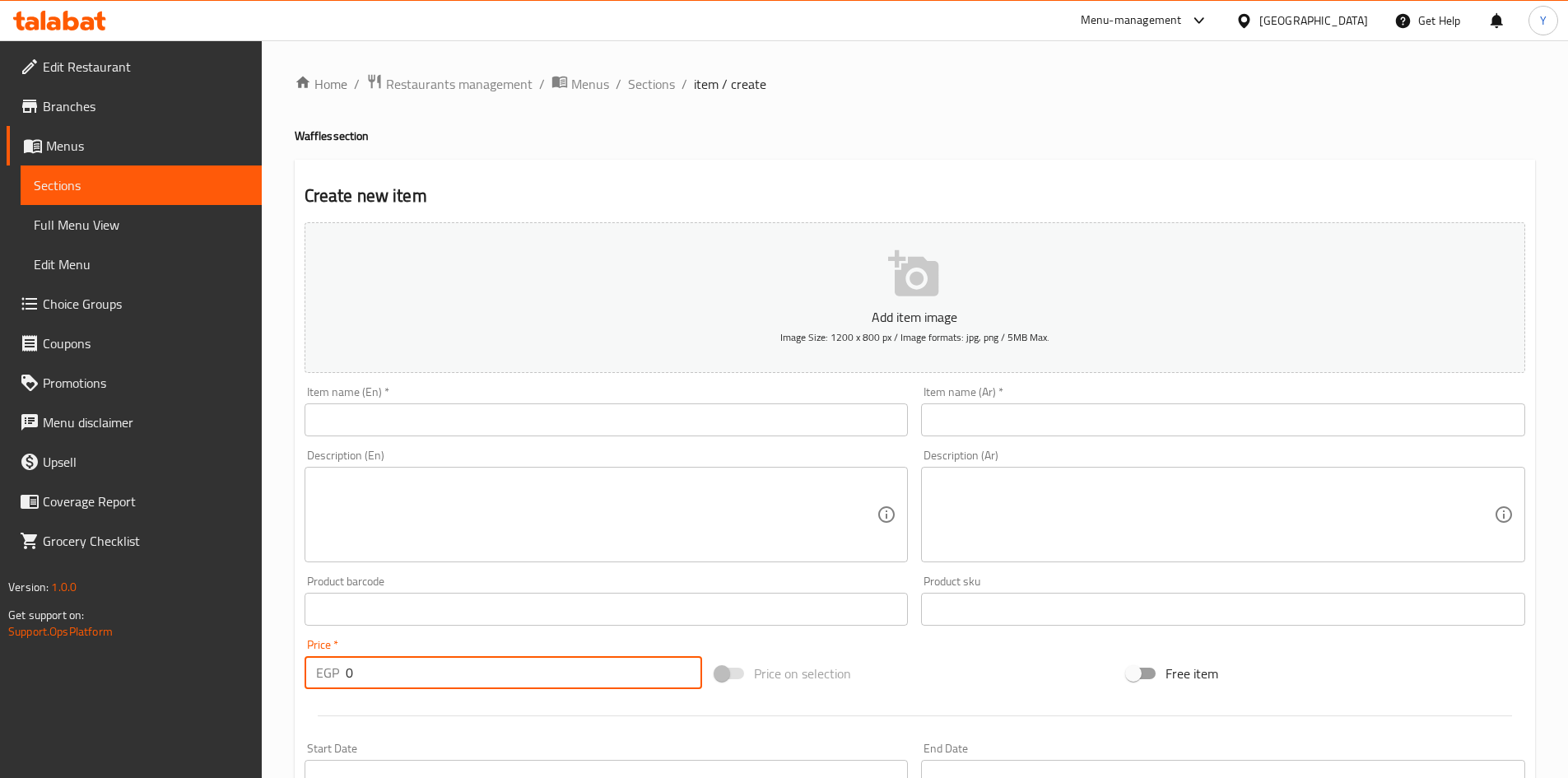
drag, startPoint x: 388, startPoint y: 680, endPoint x: 184, endPoint y: 666, distance: 204.5
click at [184, 666] on div "Edit Restaurant Branches Menus Sections Full Menu View Edit Menu Choice Groups …" at bounding box center [784, 601] width 1568 height 1123
type input "156"
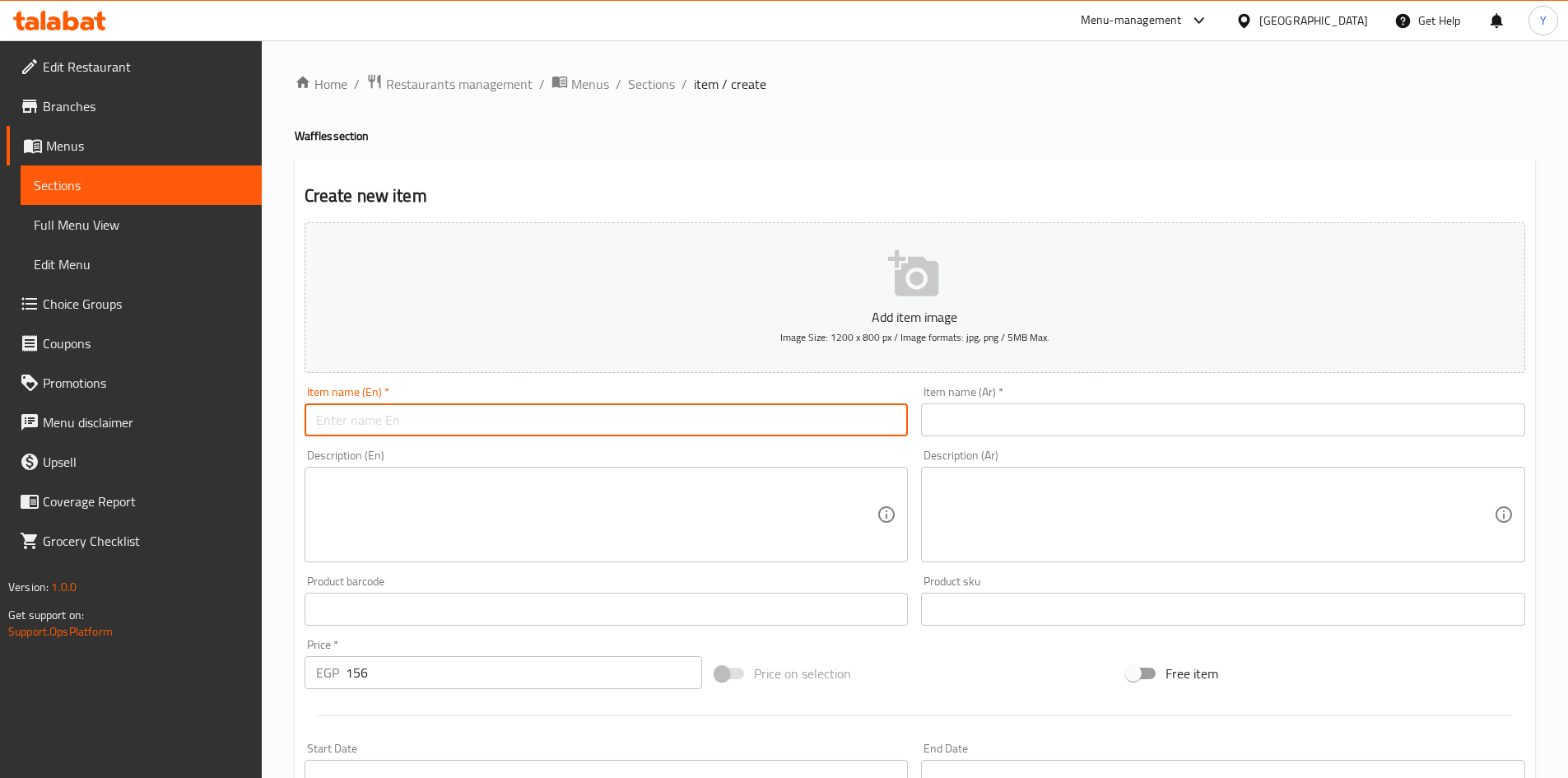
click at [369, 421] on input "text" at bounding box center [607, 420] width 604 height 33
type input "Kinder Waffle"
drag, startPoint x: 1037, startPoint y: 433, endPoint x: 1026, endPoint y: 420, distance: 17.0
click at [1037, 433] on input "text" at bounding box center [1223, 420] width 604 height 33
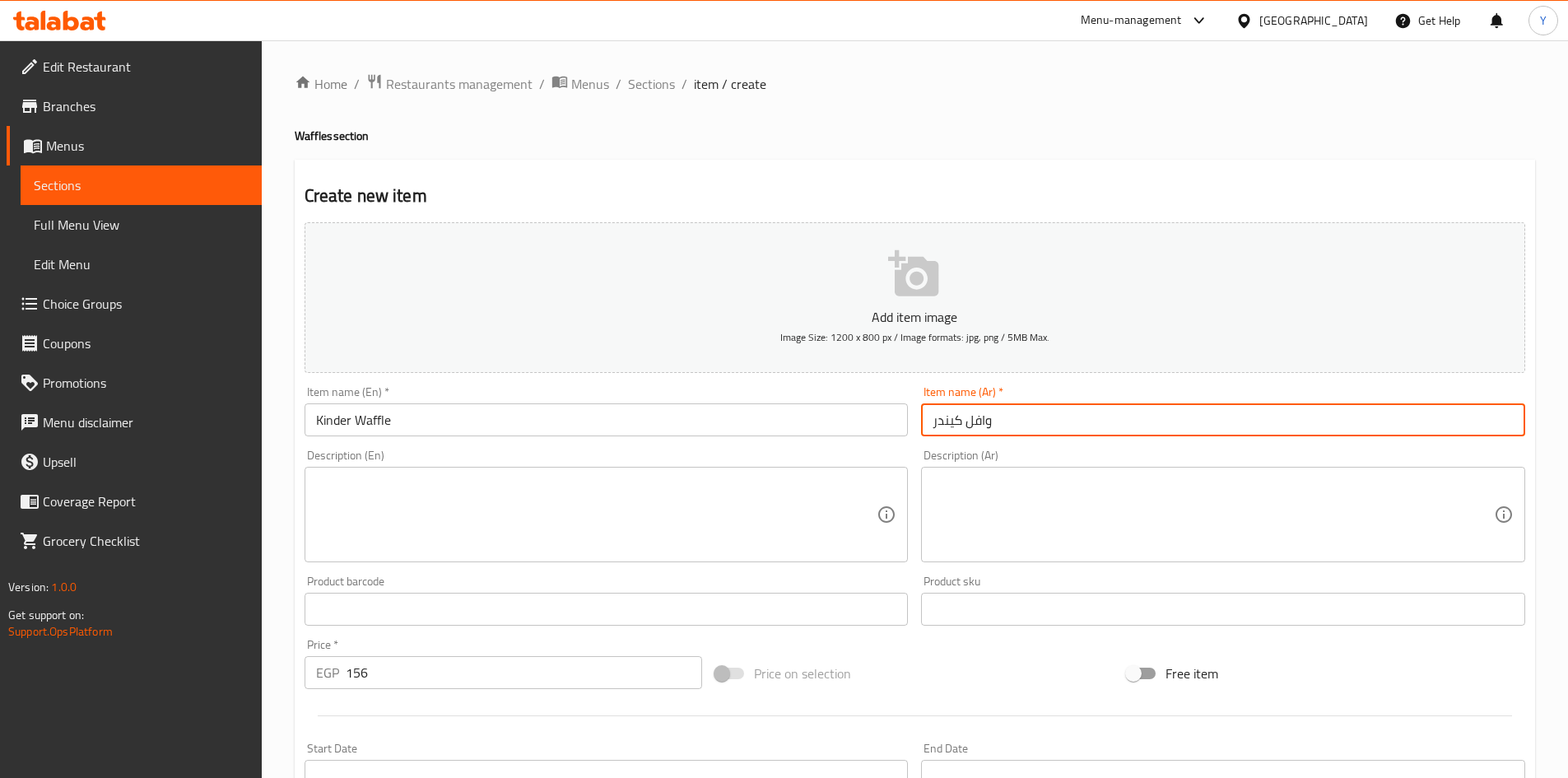
type input "وافل كيندر"
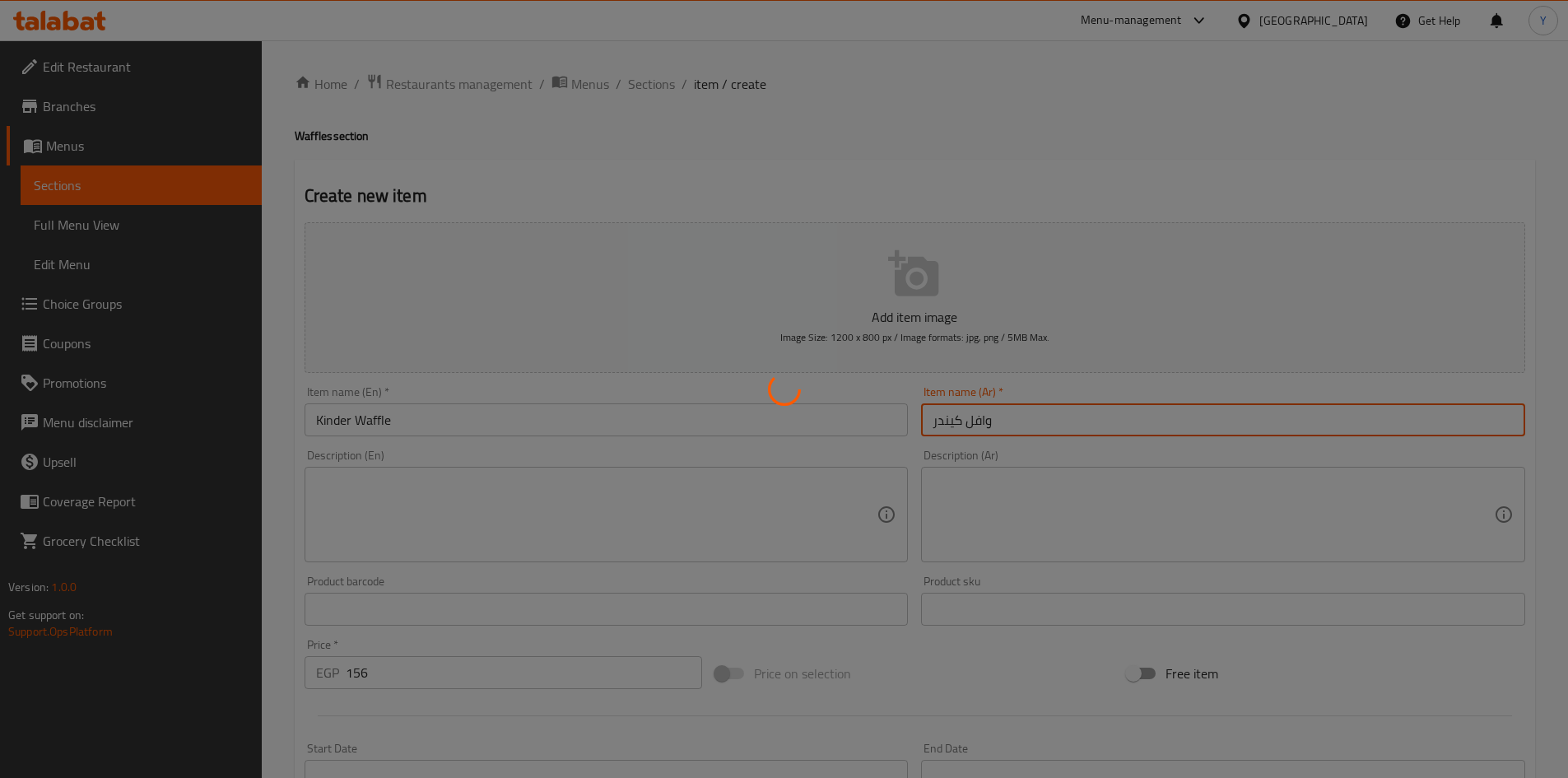
type input "0"
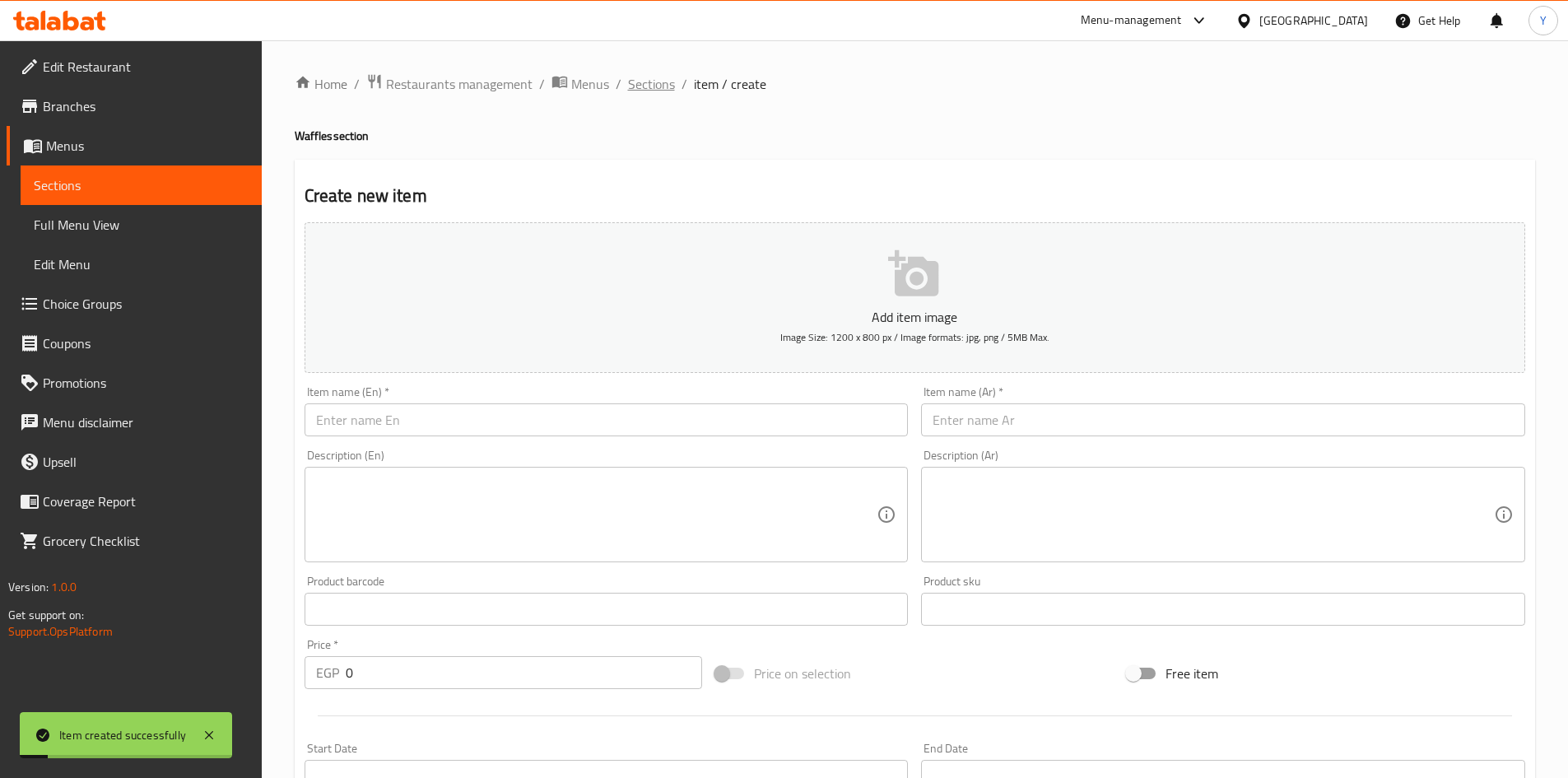
click at [625, 84] on ol "Home / Restaurants management / Menus / Sections / item / create" at bounding box center [914, 84] width 1241 height 22
drag, startPoint x: 643, startPoint y: 95, endPoint x: 665, endPoint y: 112, distance: 27.8
click at [643, 94] on span "Sections" at bounding box center [652, 84] width 47 height 20
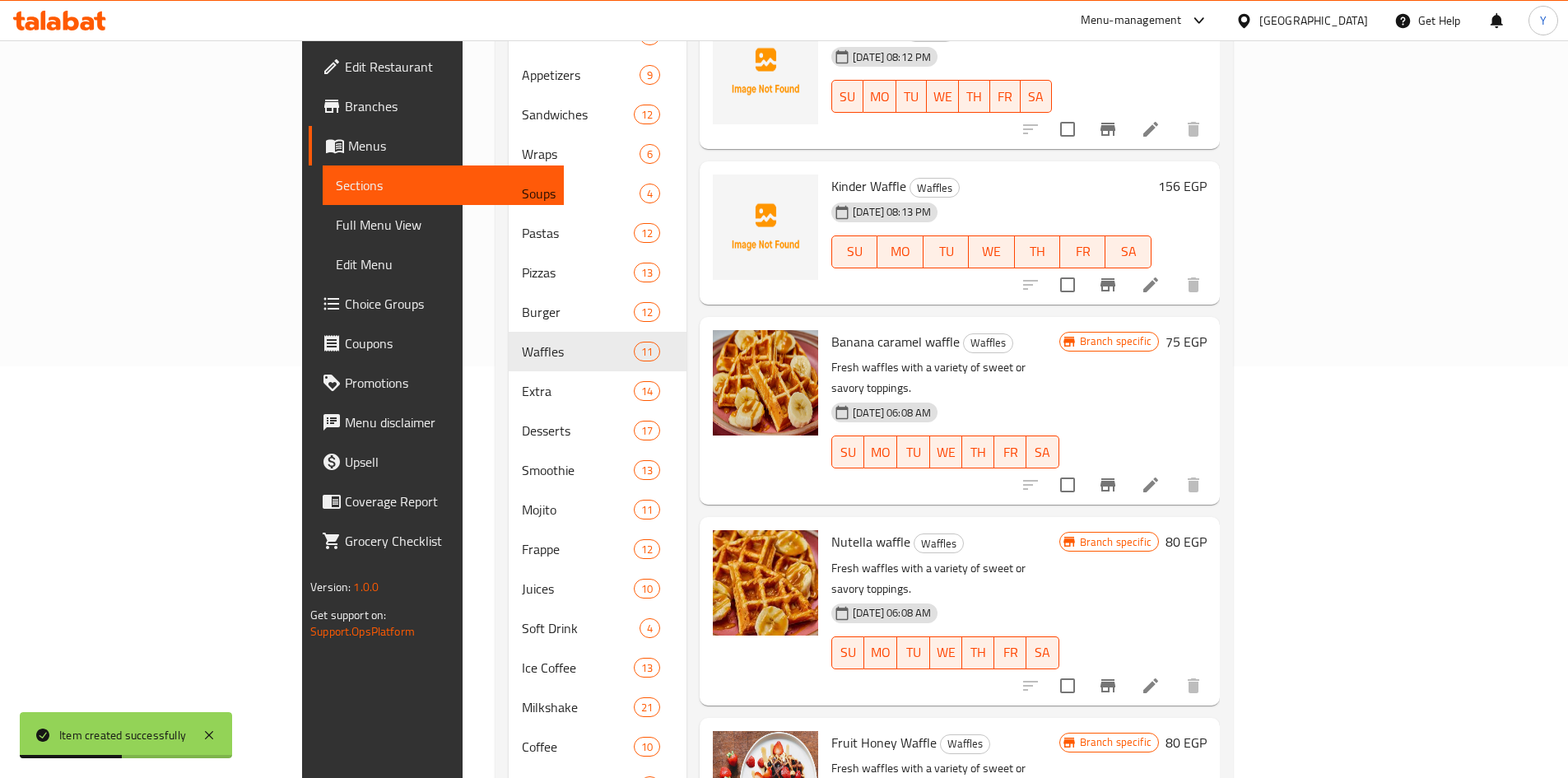
scroll to position [247, 0]
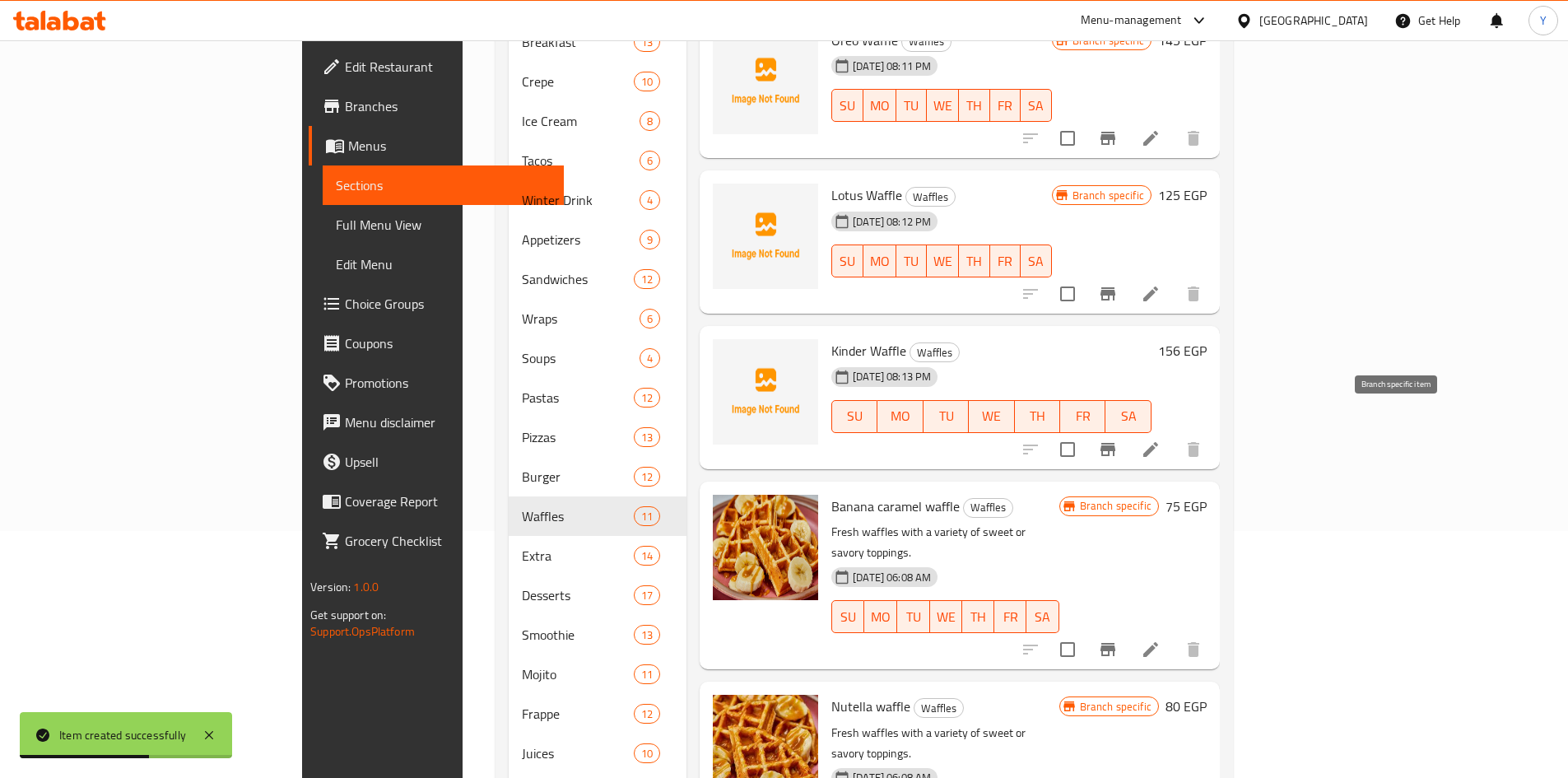
click at [1115, 443] on icon "Branch-specific-item" at bounding box center [1108, 449] width 15 height 13
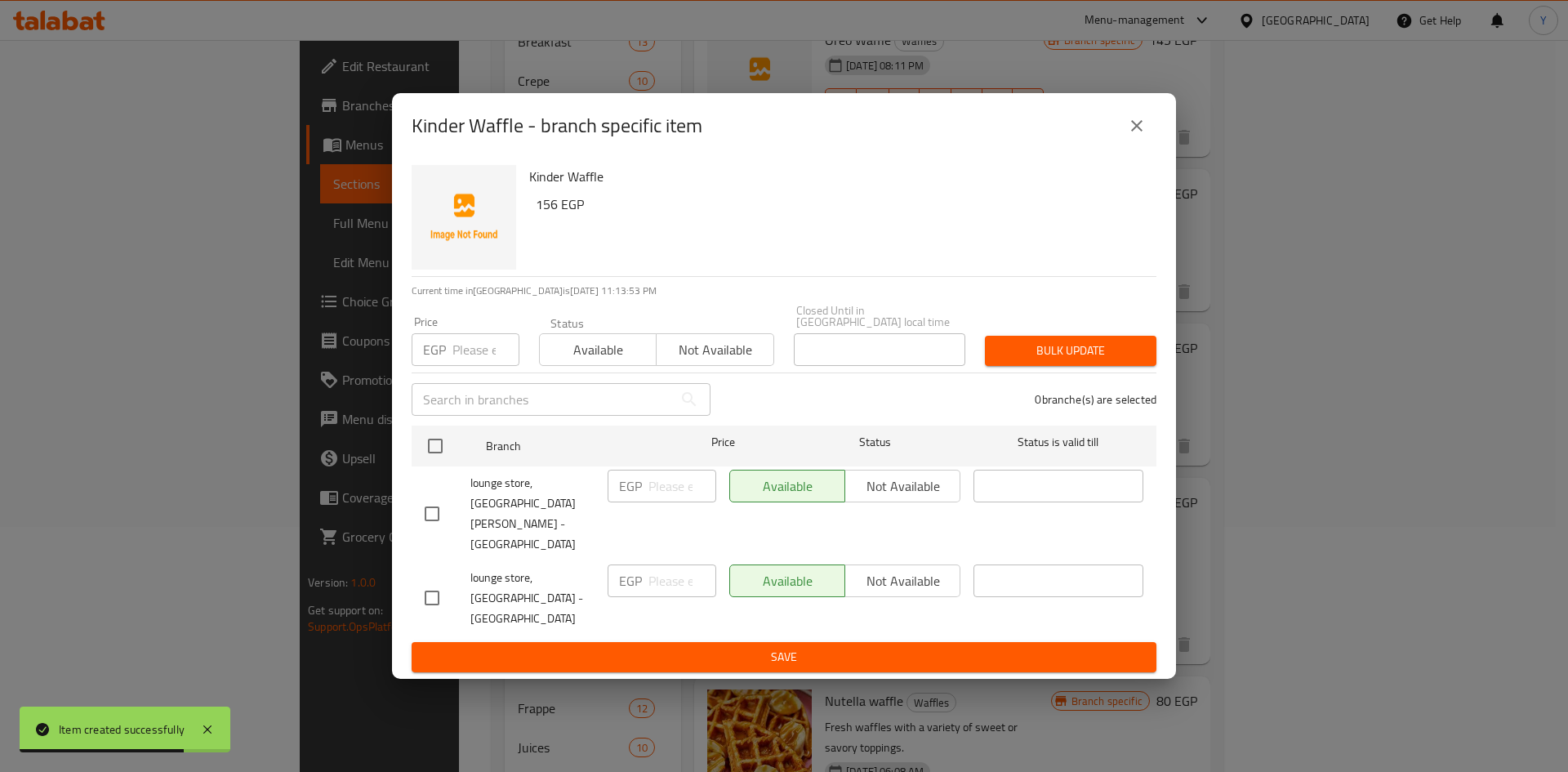
drag, startPoint x: 441, startPoint y: 520, endPoint x: 450, endPoint y: 518, distance: 9.2
click at [442, 520] on input "checkbox" at bounding box center [432, 513] width 34 height 34
checkbox input "true"
drag, startPoint x: 882, startPoint y: 516, endPoint x: 865, endPoint y: 563, distance: 50.0
click at [881, 502] on button "Not available" at bounding box center [903, 486] width 116 height 33
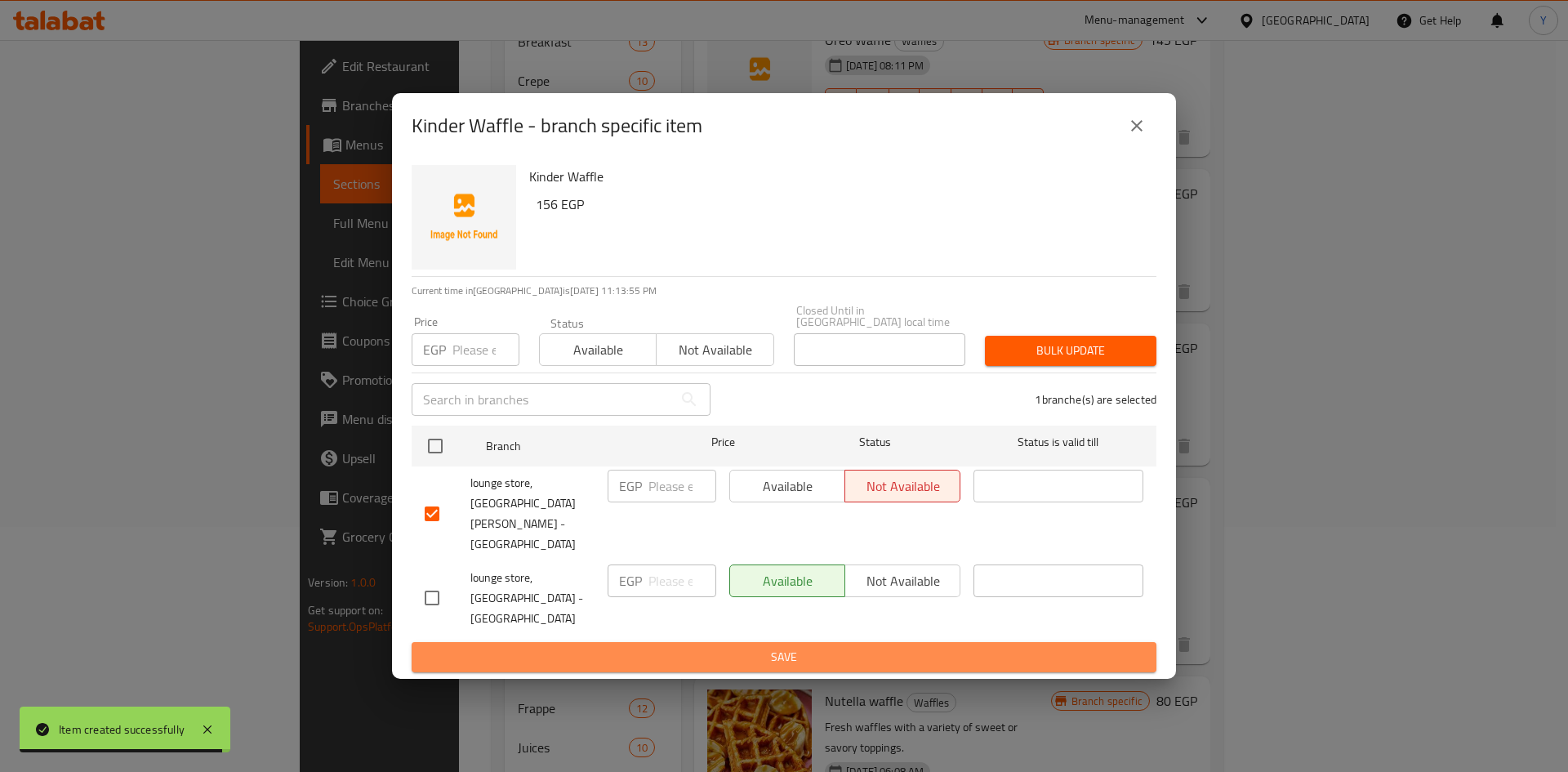
click at [835, 647] on span "Save" at bounding box center [784, 657] width 719 height 20
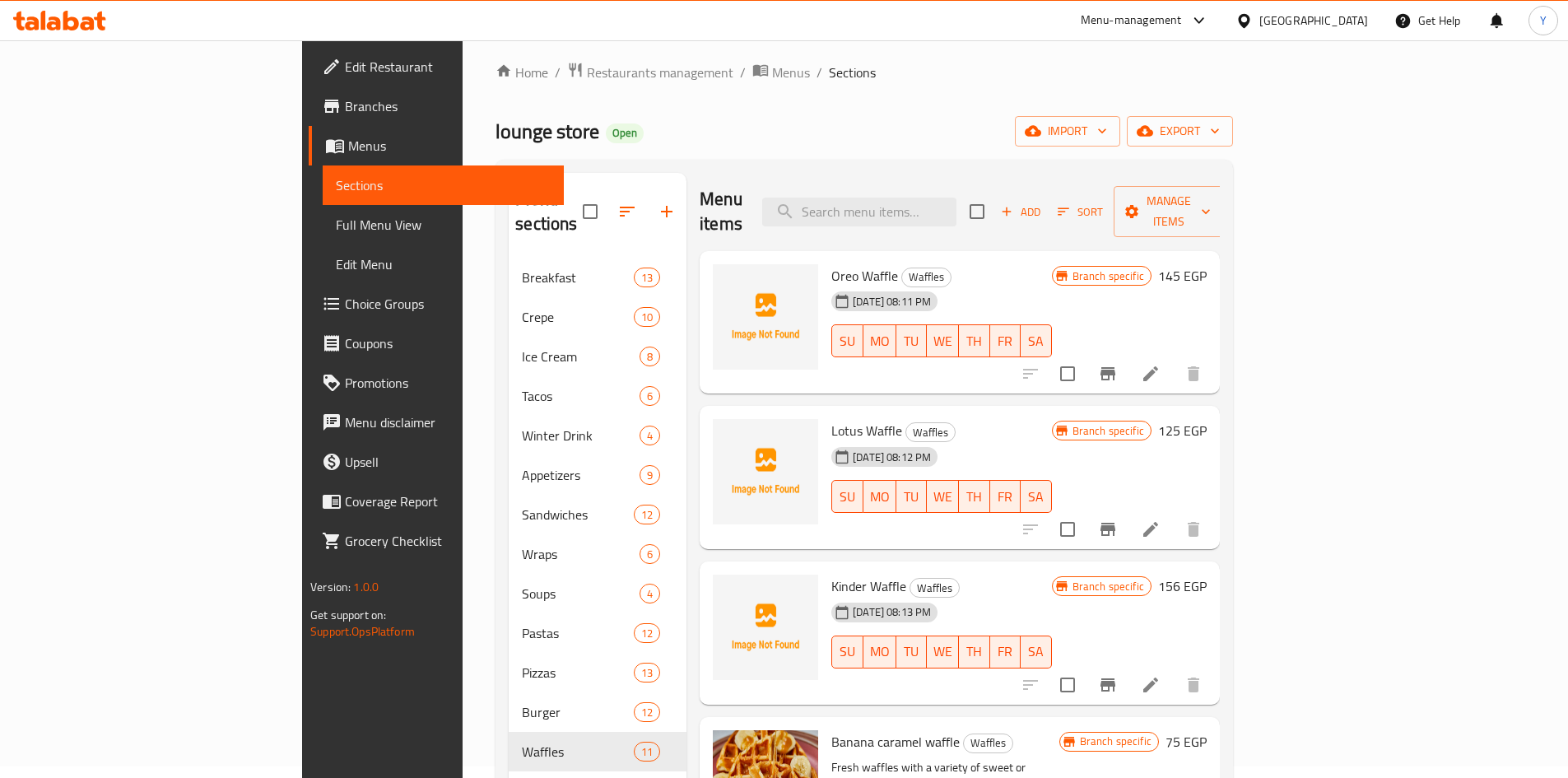
scroll to position [0, 0]
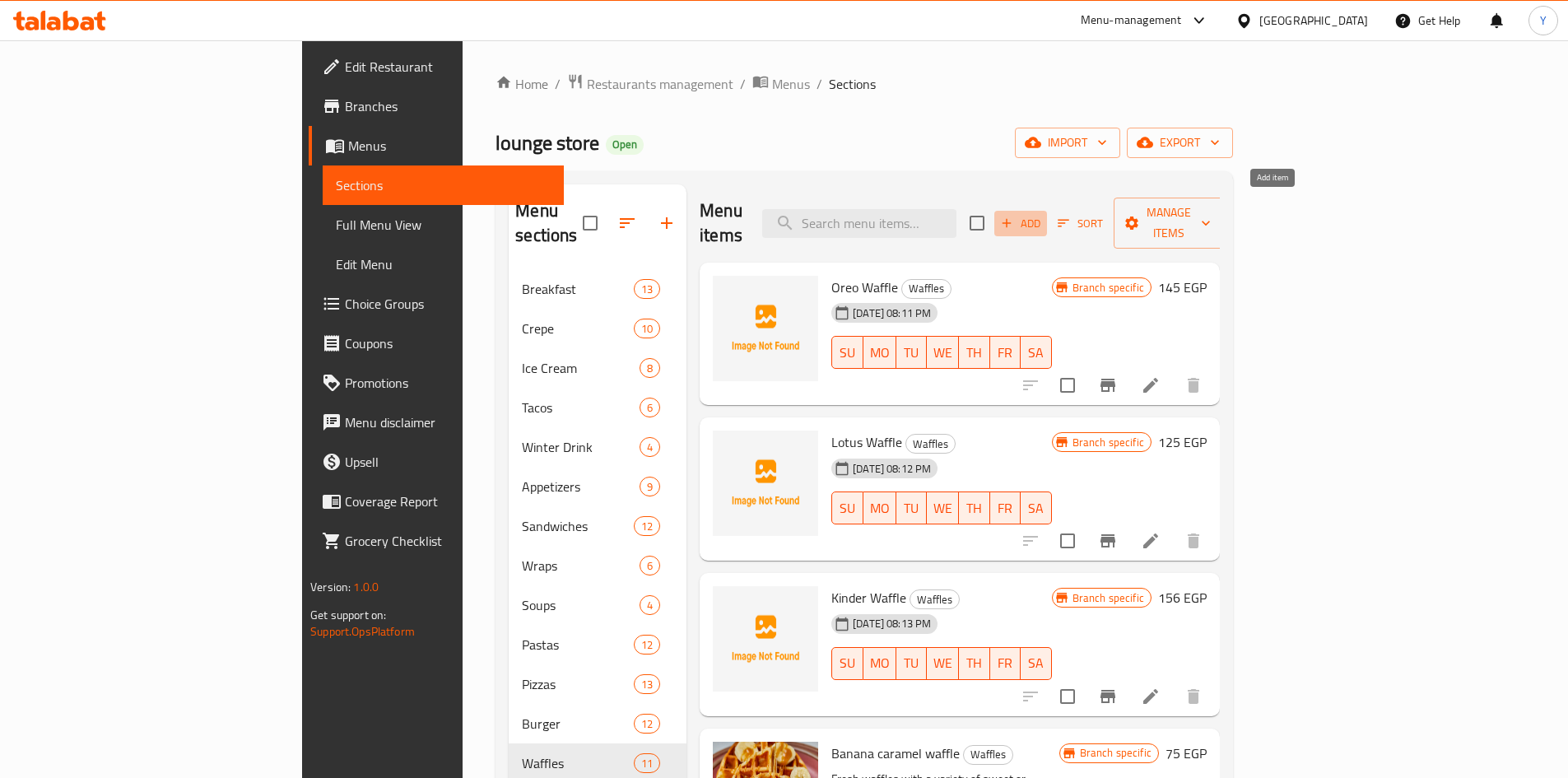
click at [1012, 219] on icon "button" at bounding box center [1007, 223] width 9 height 9
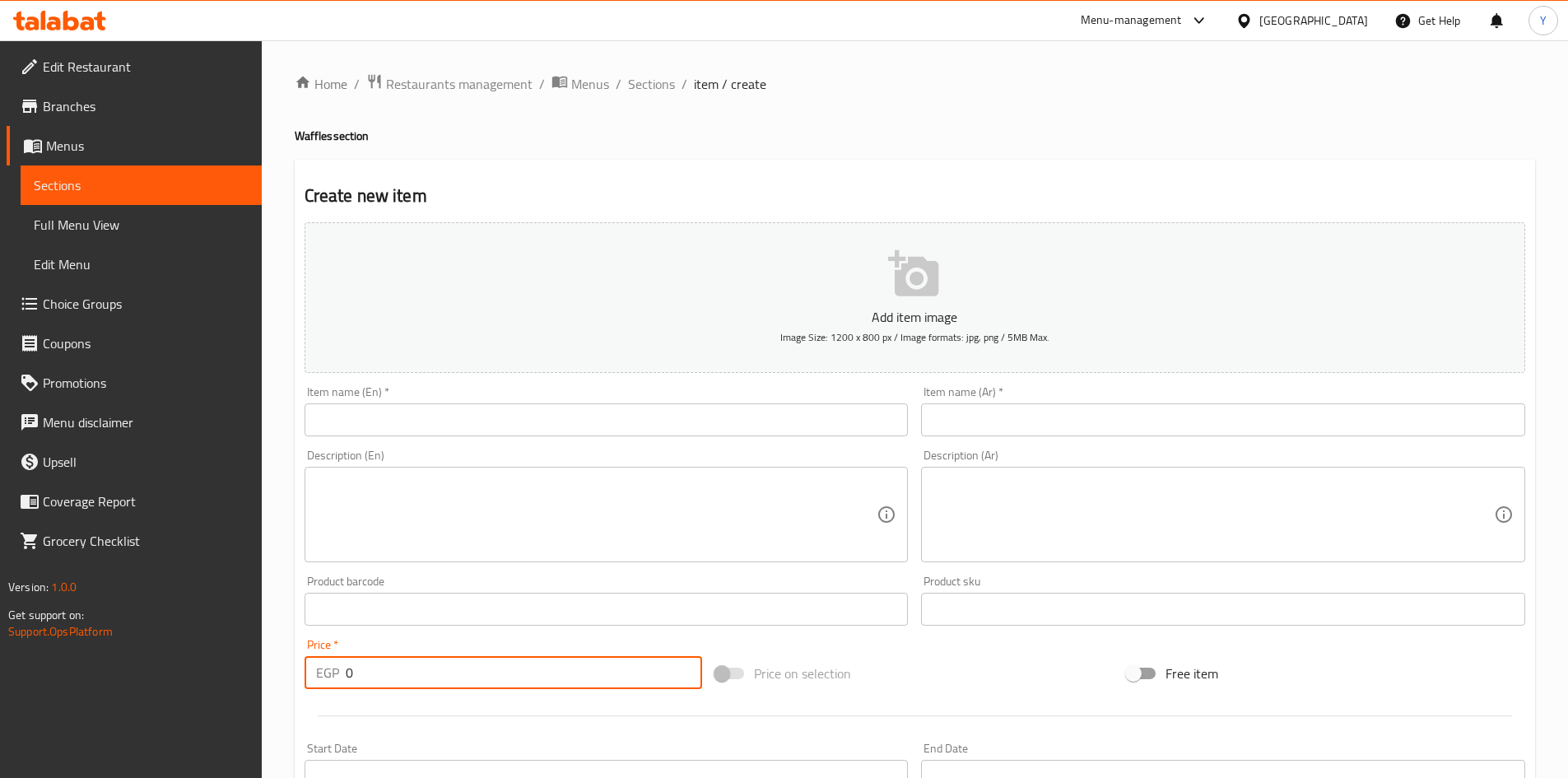
drag, startPoint x: 232, startPoint y: 686, endPoint x: 98, endPoint y: 652, distance: 138.2
click at [82, 685] on div "Edit Restaurant Branches Menus Sections Full Menu View Edit Menu Choice Groups …" at bounding box center [784, 601] width 1568 height 1123
type input "169"
drag, startPoint x: 630, startPoint y: 405, endPoint x: 629, endPoint y: 413, distance: 8.1
click at [630, 408] on input "text" at bounding box center [607, 420] width 604 height 33
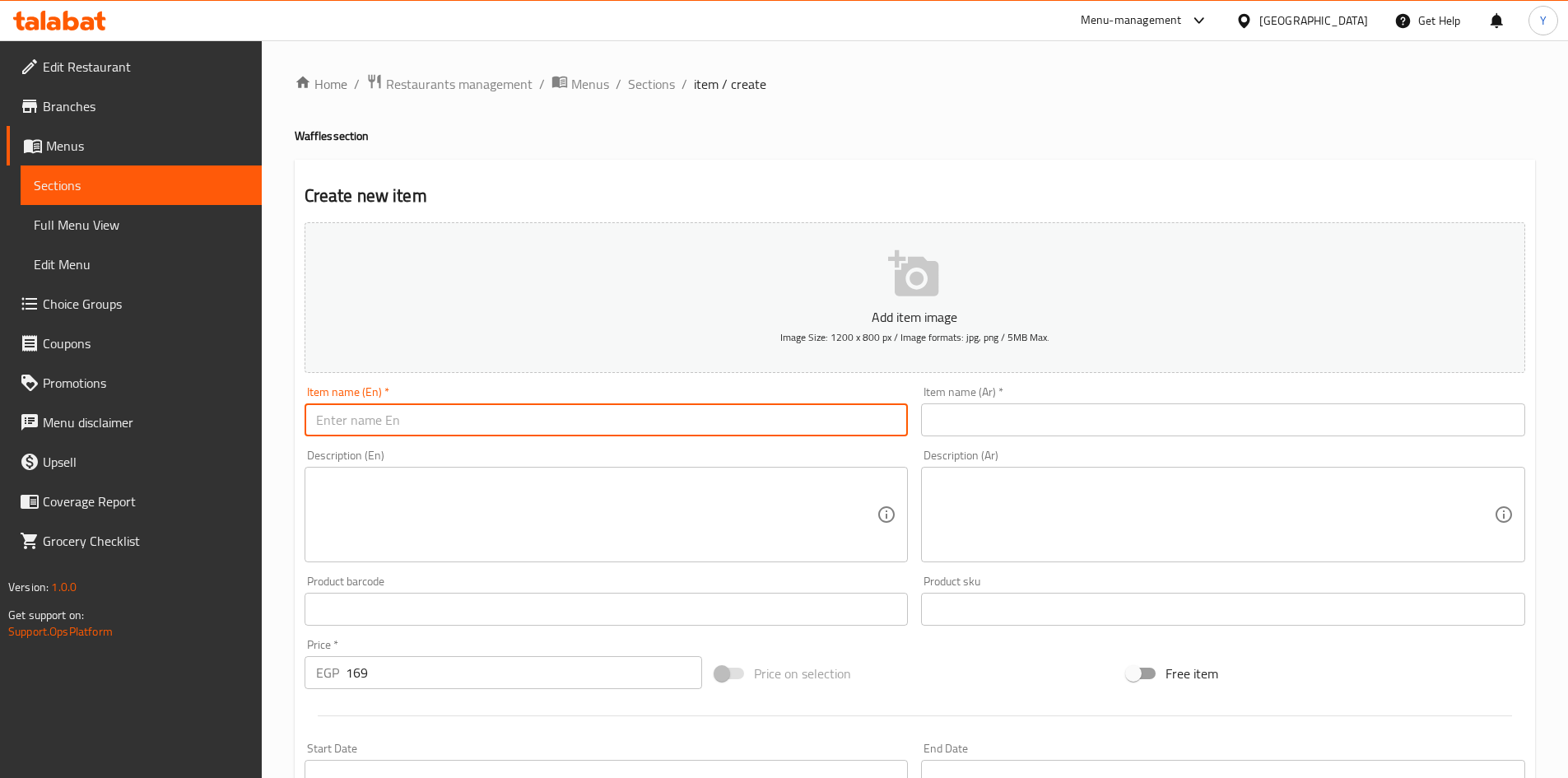
click at [626, 416] on input "text" at bounding box center [607, 420] width 604 height 33
click at [357, 417] on input "Deep In A Box" at bounding box center [607, 420] width 604 height 33
click at [363, 425] on input "Deep In A Box" at bounding box center [607, 420] width 604 height 33
click at [365, 425] on input "Deep In Box" at bounding box center [607, 420] width 604 height 33
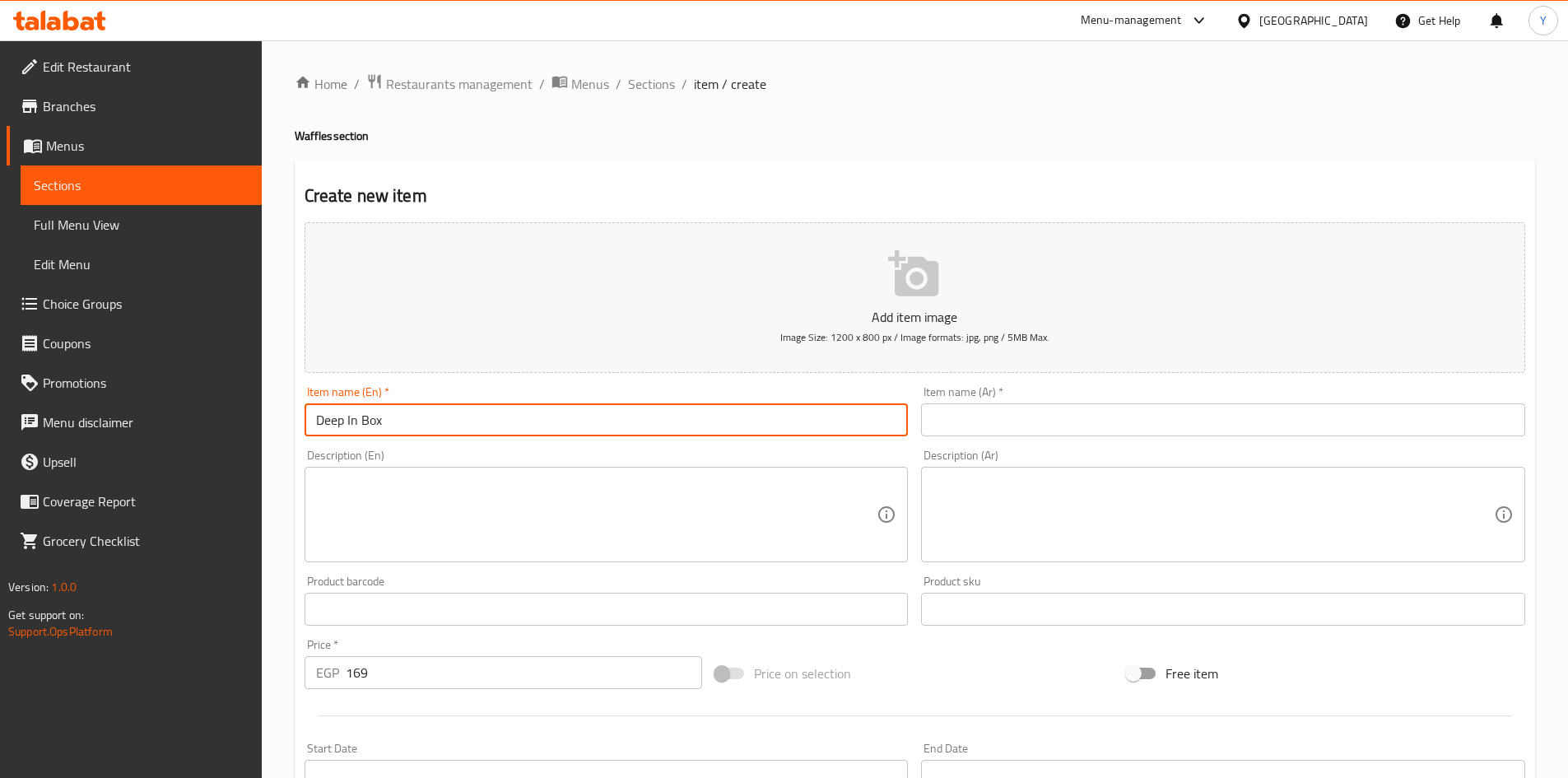
click at [365, 425] on input "Deep In Box" at bounding box center [607, 420] width 604 height 33
type input "Deep In Box"
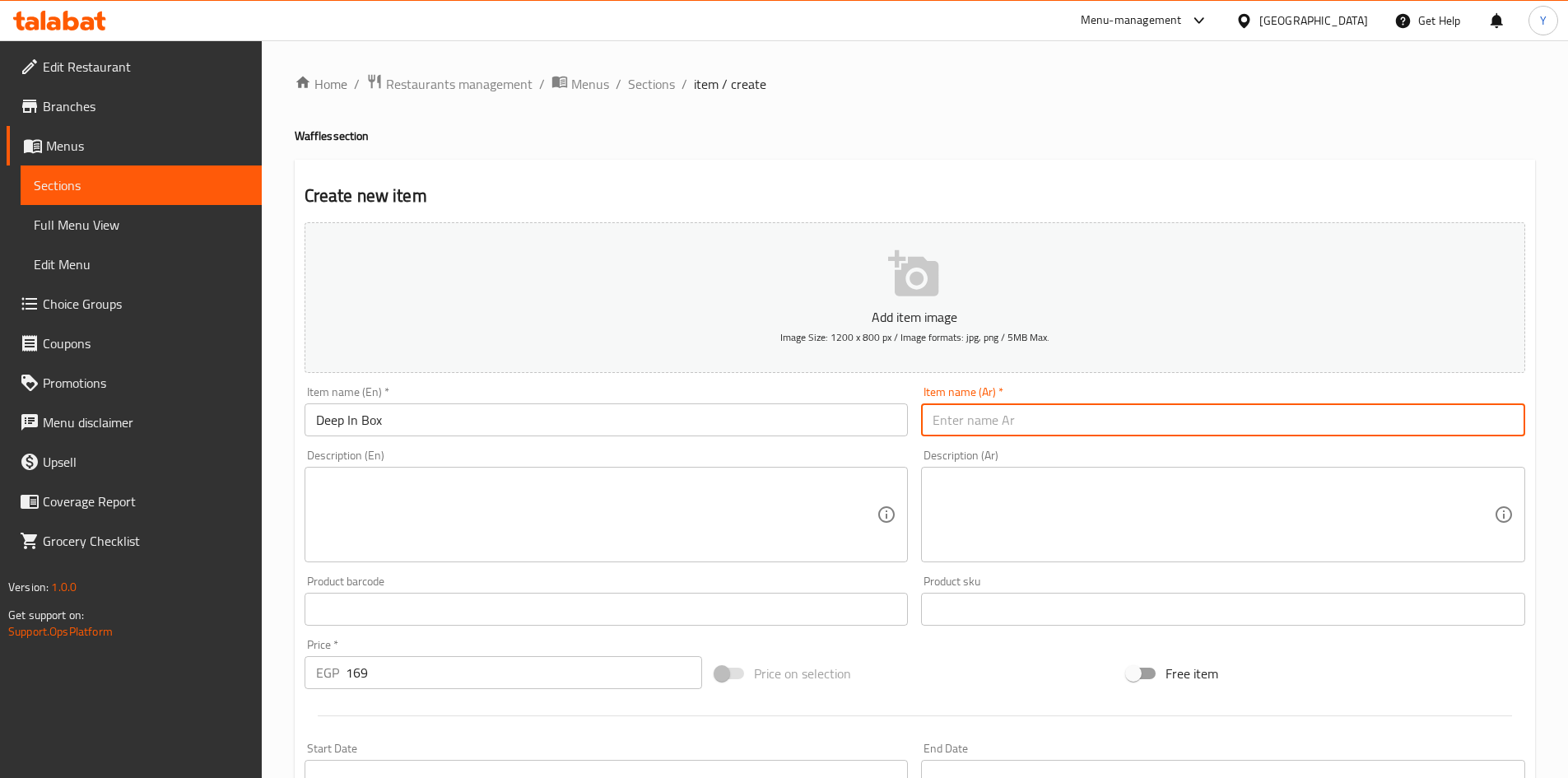
paste input "عميق في الصندوق"
type input "عميق في الصندوق"
click at [565, 438] on div "Item name (En)   * Deep In Box Item name (En) *" at bounding box center [607, 411] width 618 height 64
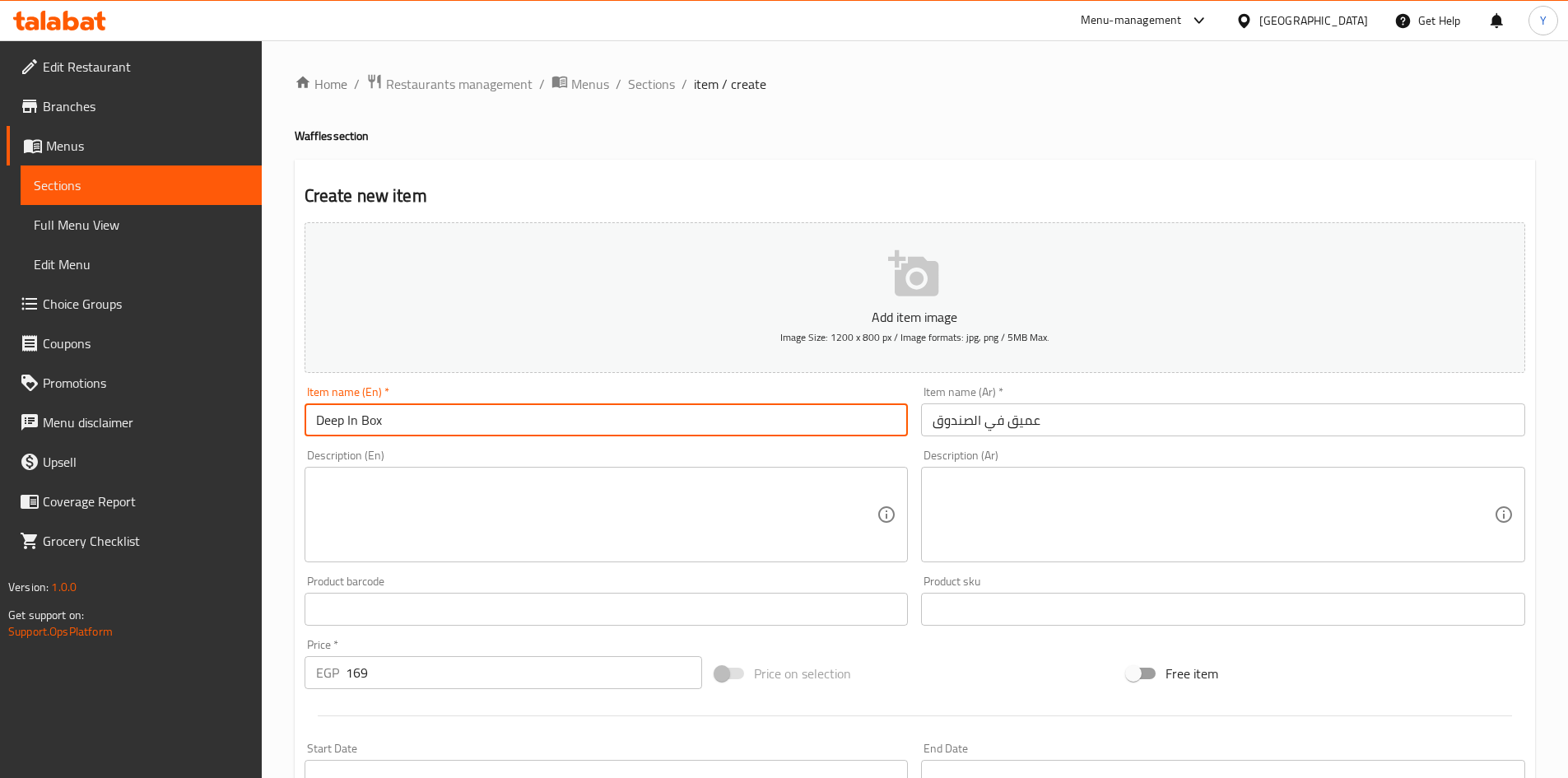
click at [563, 425] on input "Deep In Box" at bounding box center [607, 420] width 604 height 33
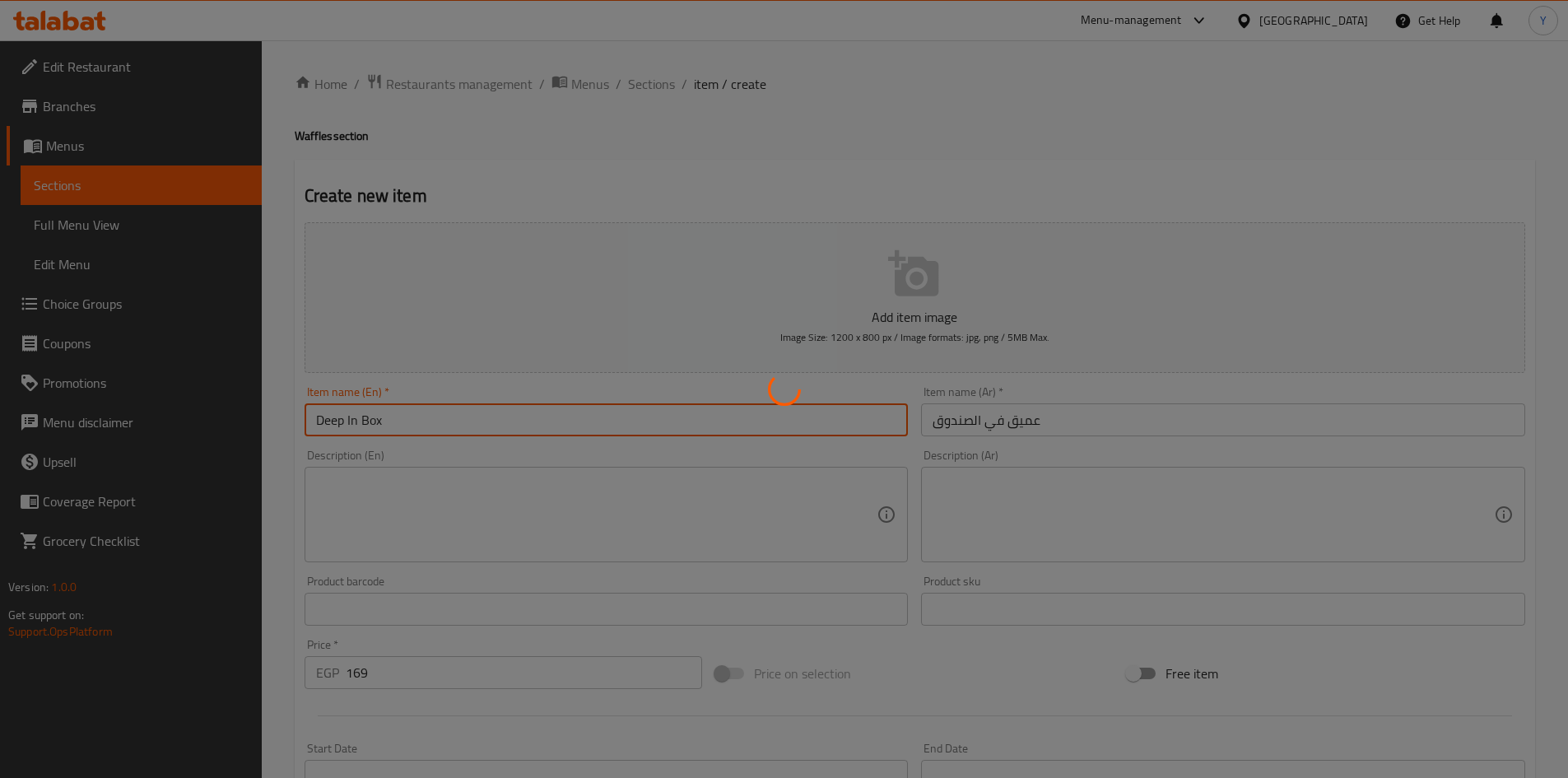
type input "0"
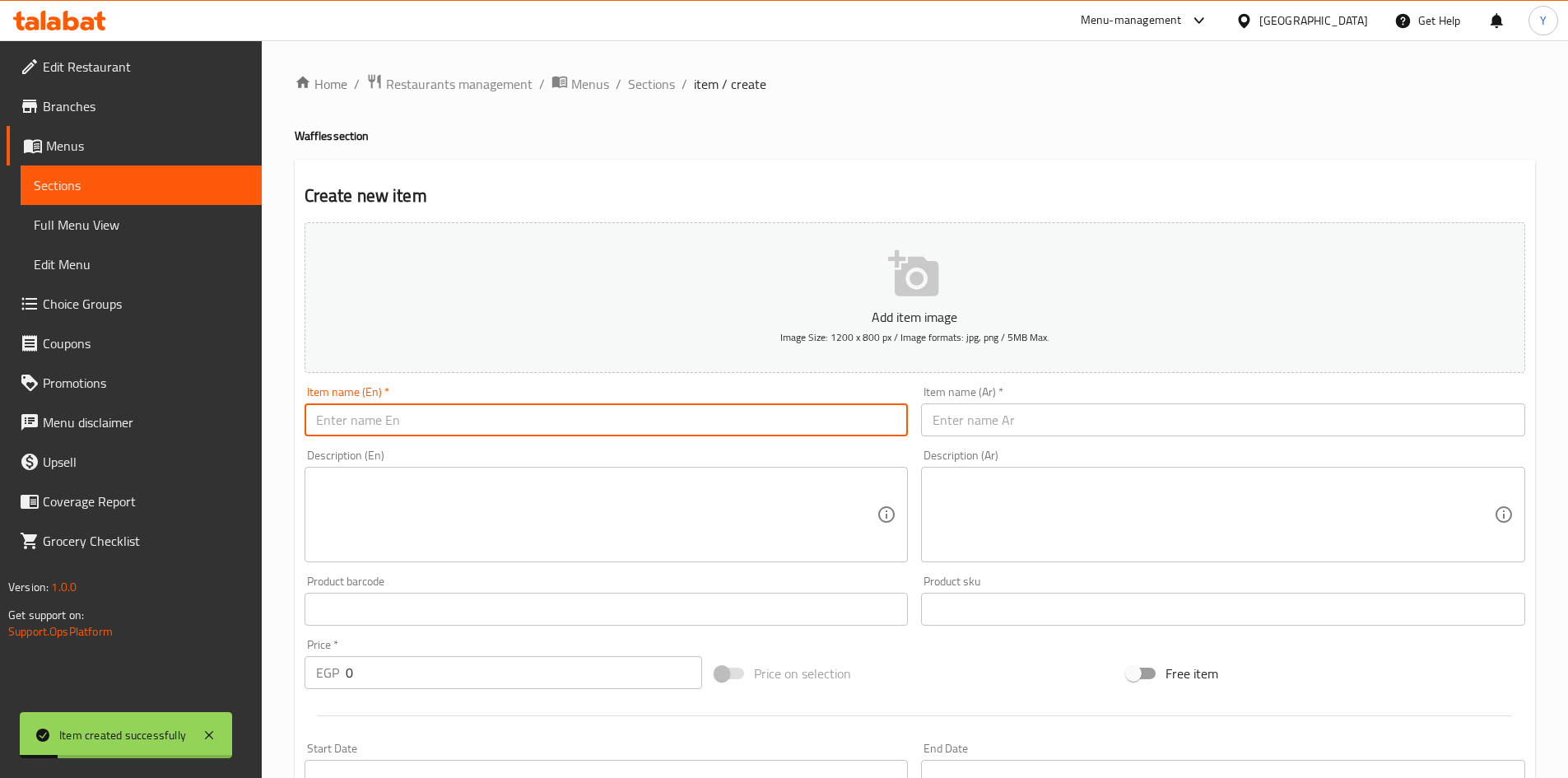
click at [631, 99] on div "Home / Restaurants management / Menus / Sections / item / create Waffles sectio…" at bounding box center [914, 601] width 1241 height 1057
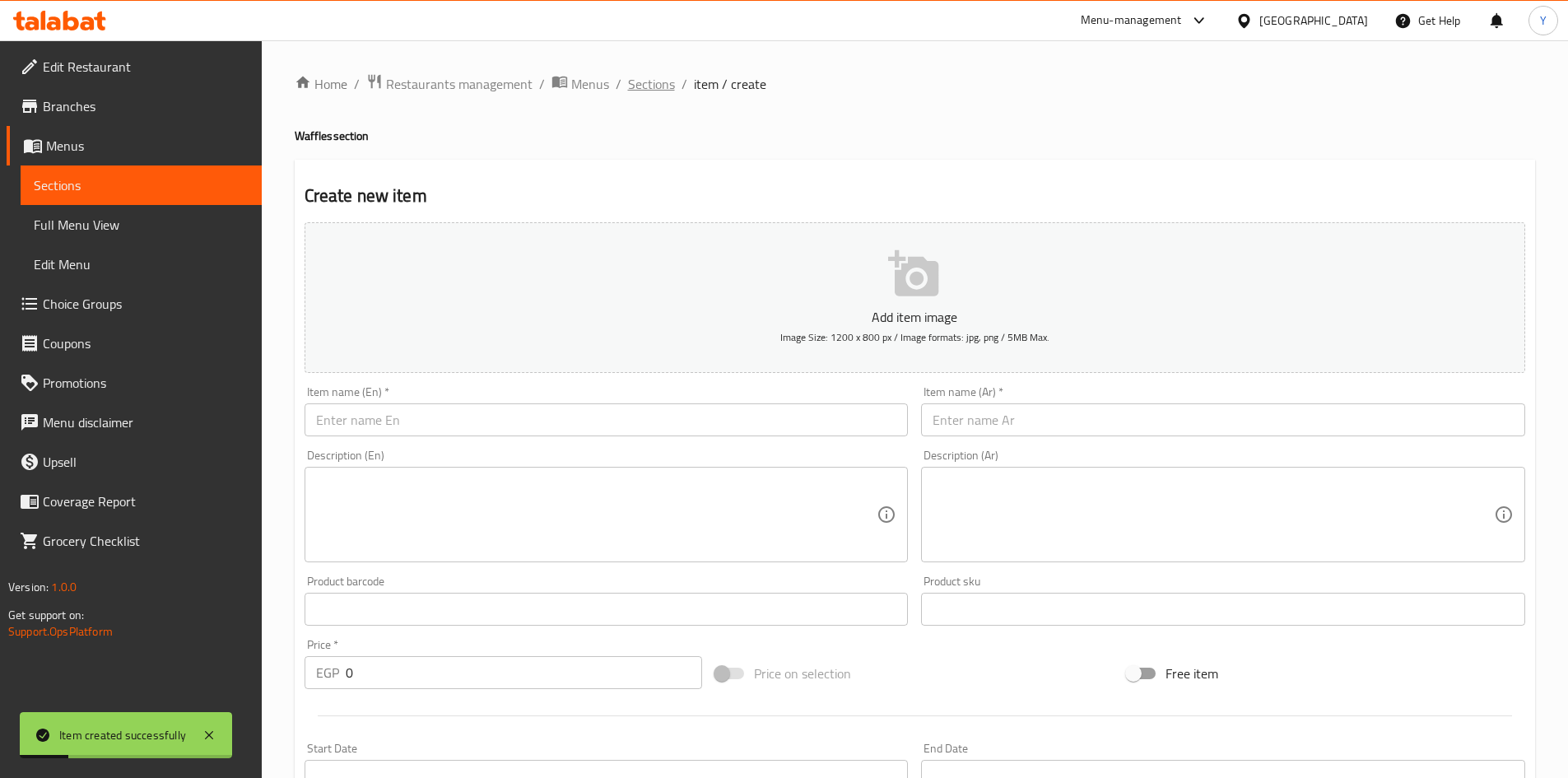
click at [631, 93] on span "Sections" at bounding box center [652, 84] width 47 height 20
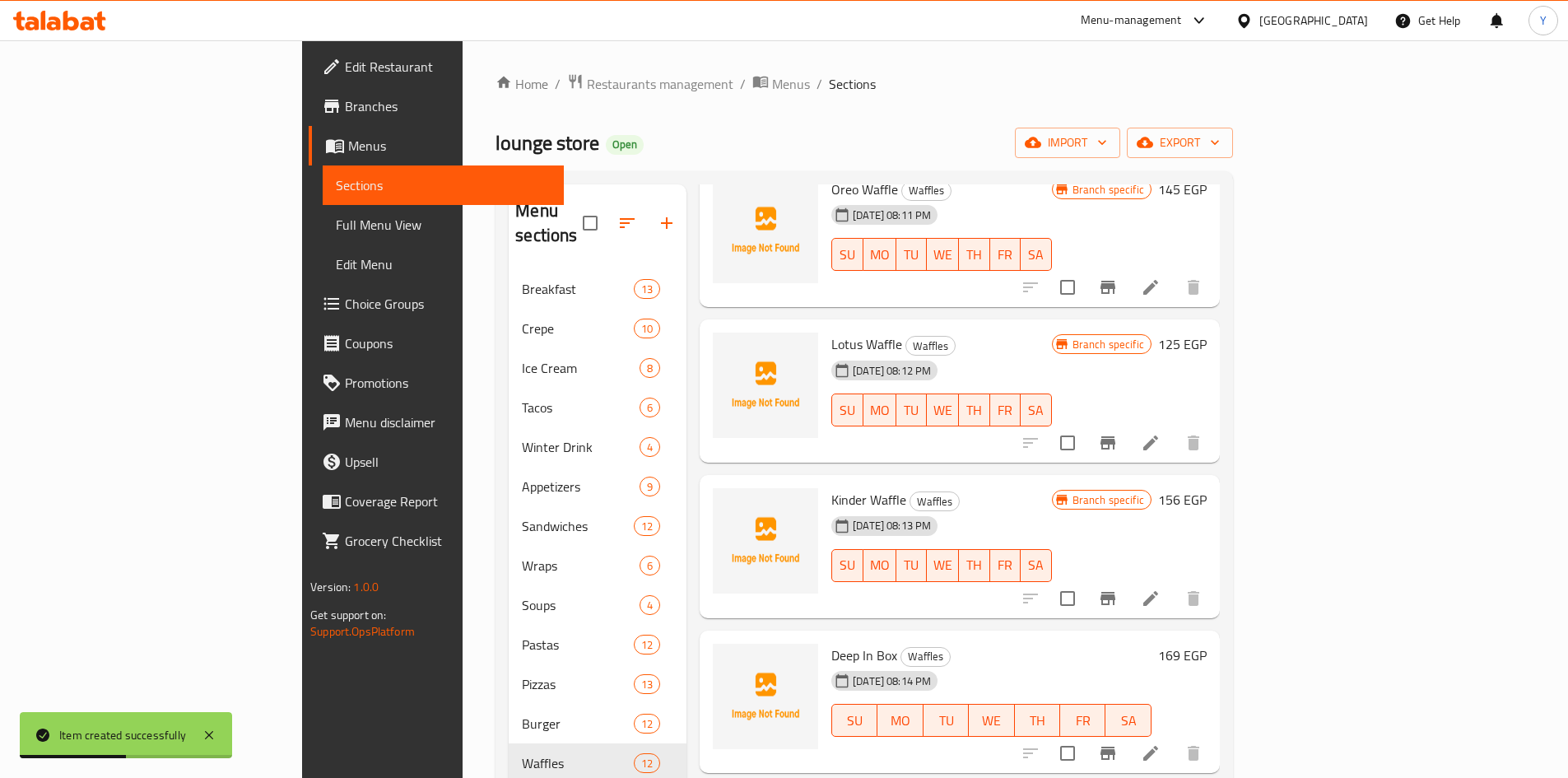
scroll to position [247, 0]
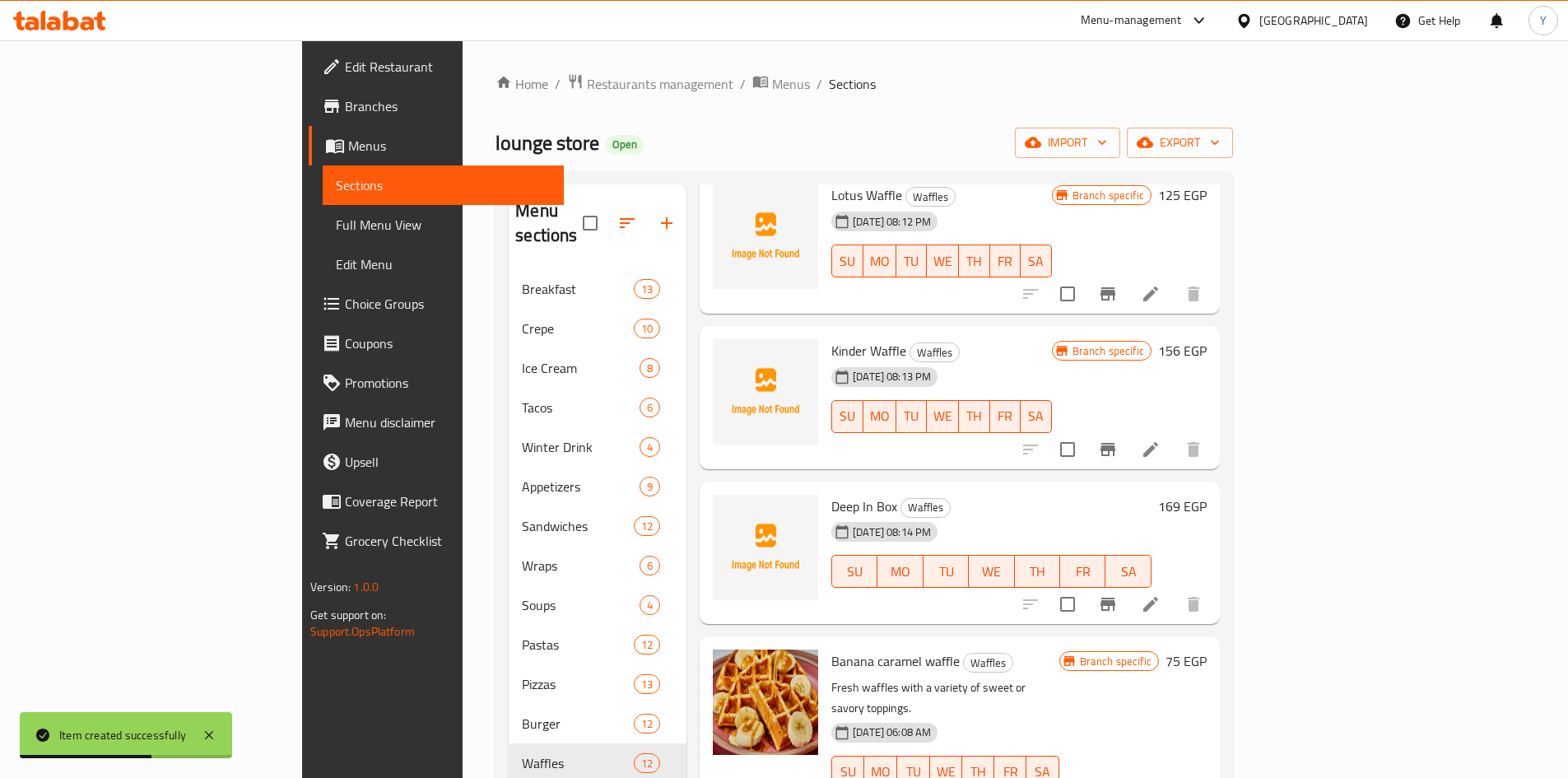
click at [1115, 597] on icon "Branch-specific-item" at bounding box center [1108, 603] width 15 height 13
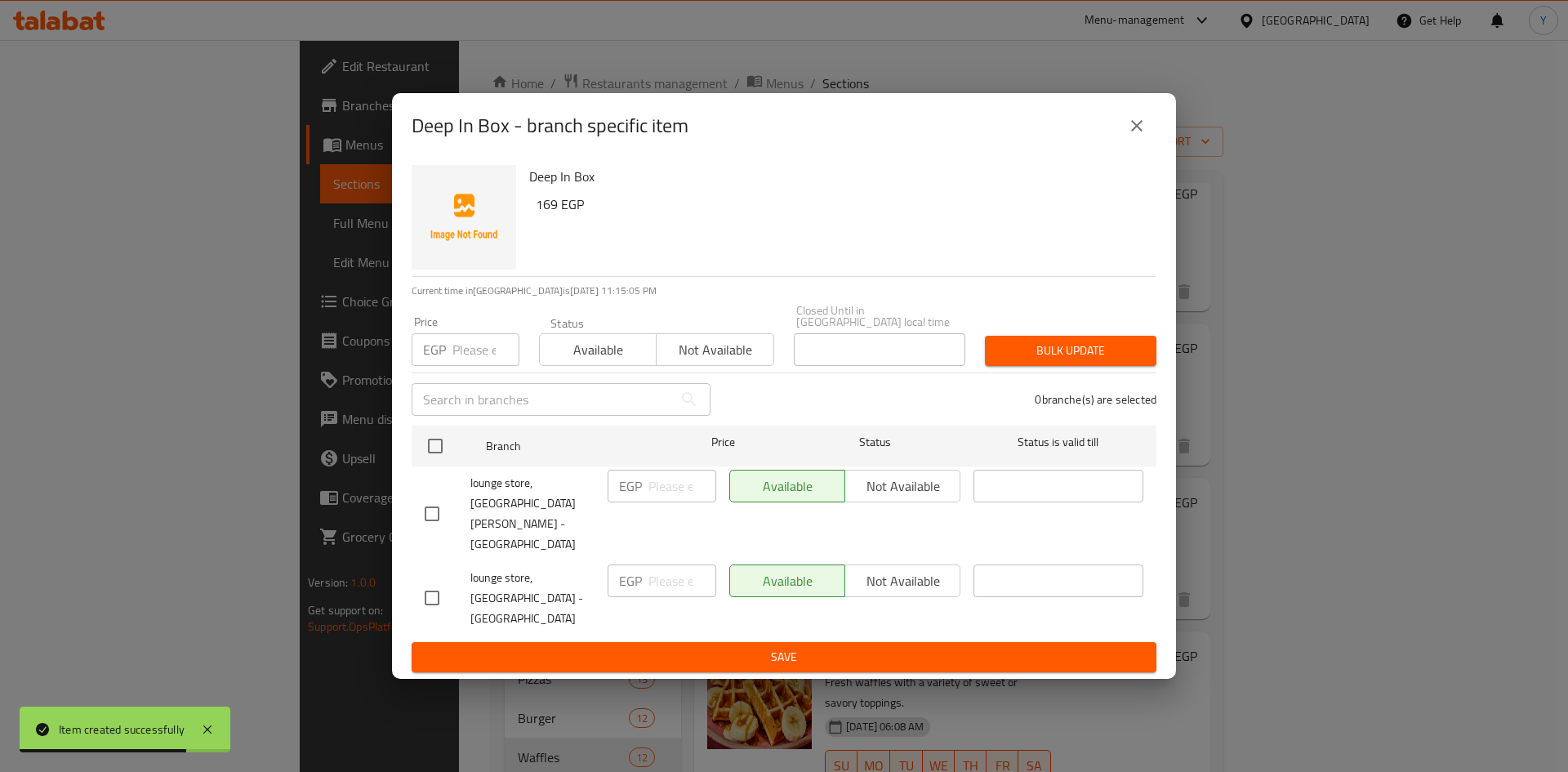
click at [427, 525] on input "checkbox" at bounding box center [432, 513] width 34 height 34
checkbox input "true"
click at [890, 499] on span "Not available" at bounding box center [902, 486] width 102 height 23
click at [825, 647] on span "Save" at bounding box center [784, 657] width 719 height 20
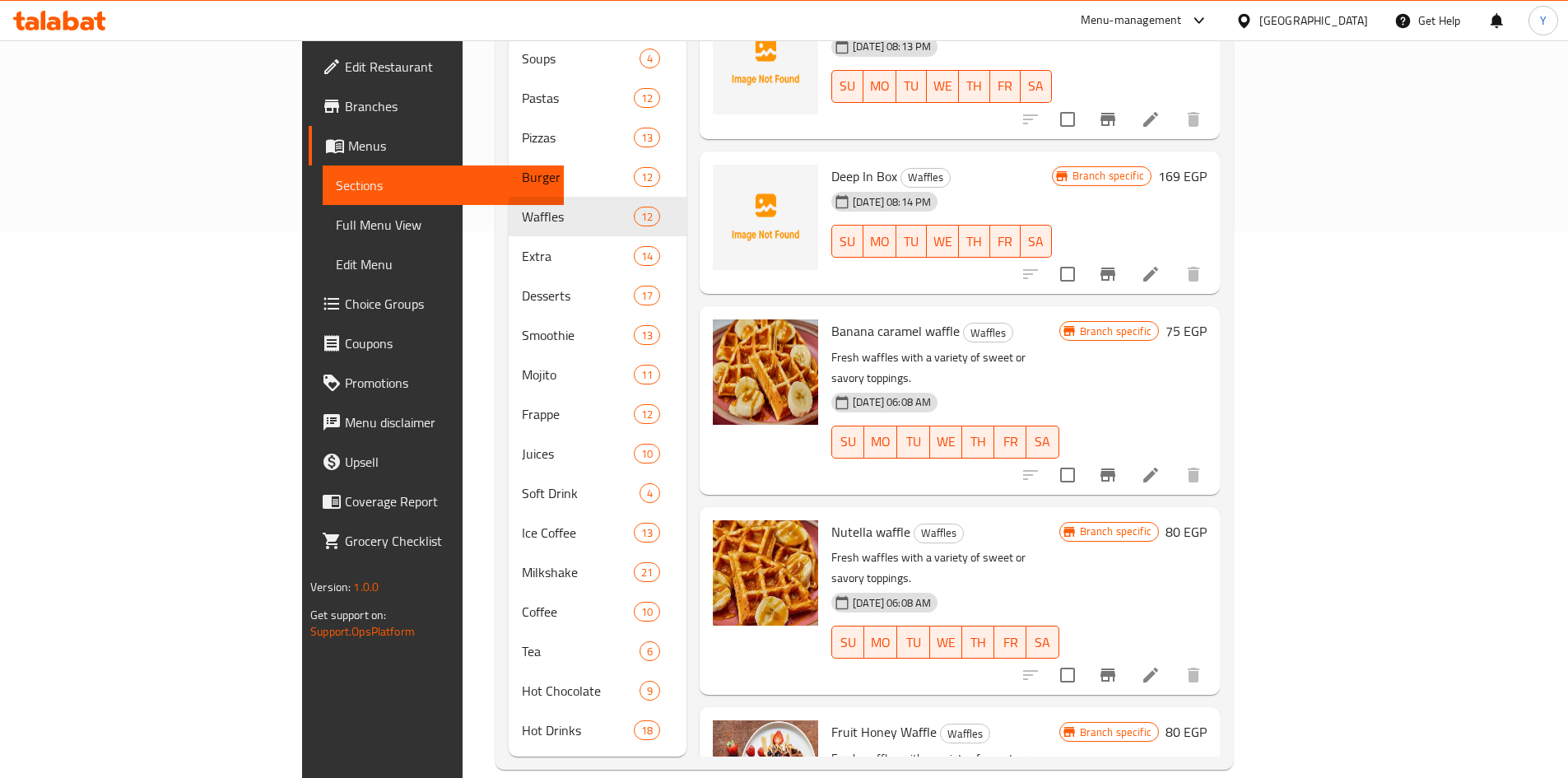
scroll to position [19, 0]
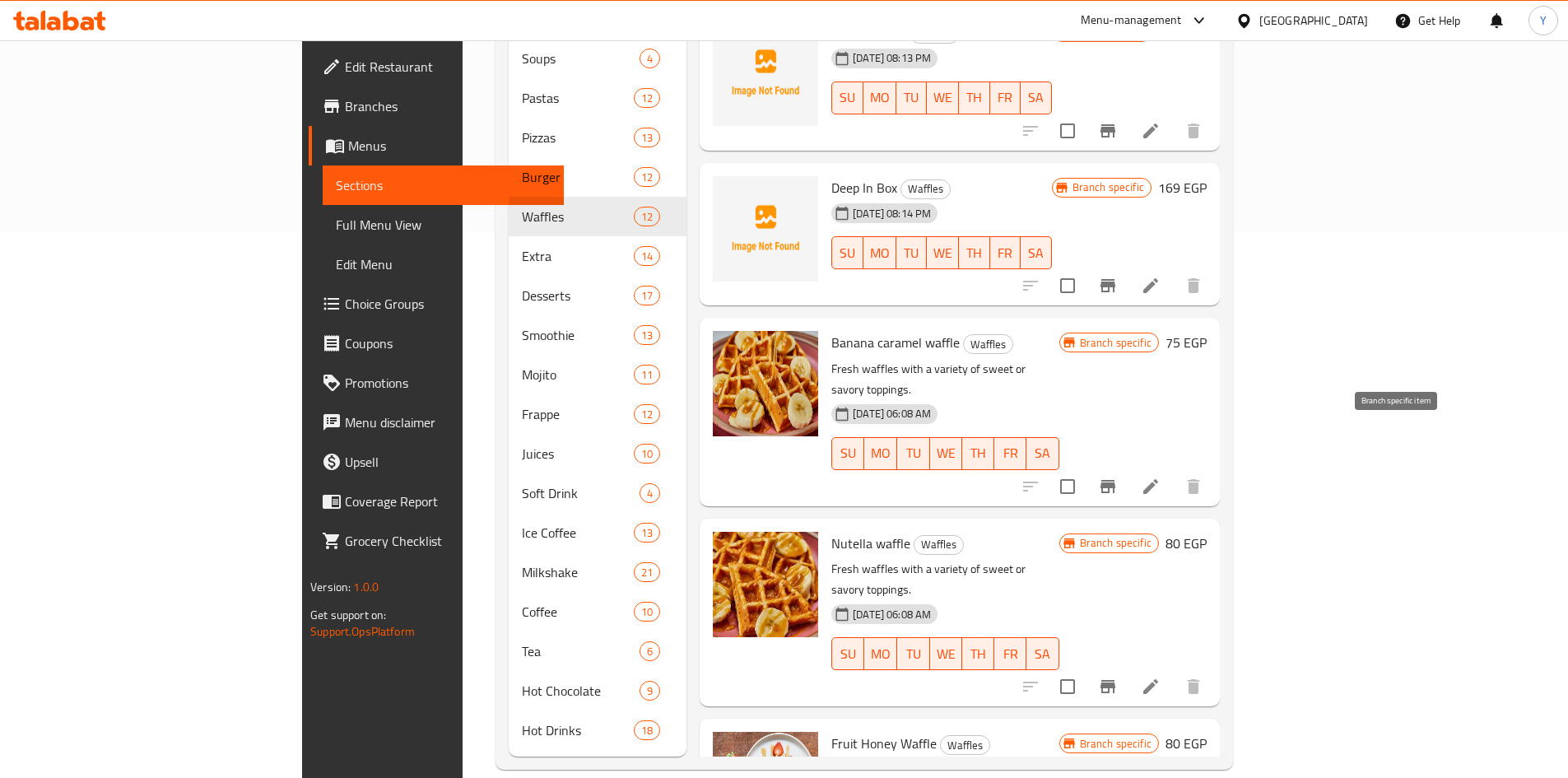
click at [1128, 466] on button "Branch-specific-item" at bounding box center [1108, 486] width 39 height 39
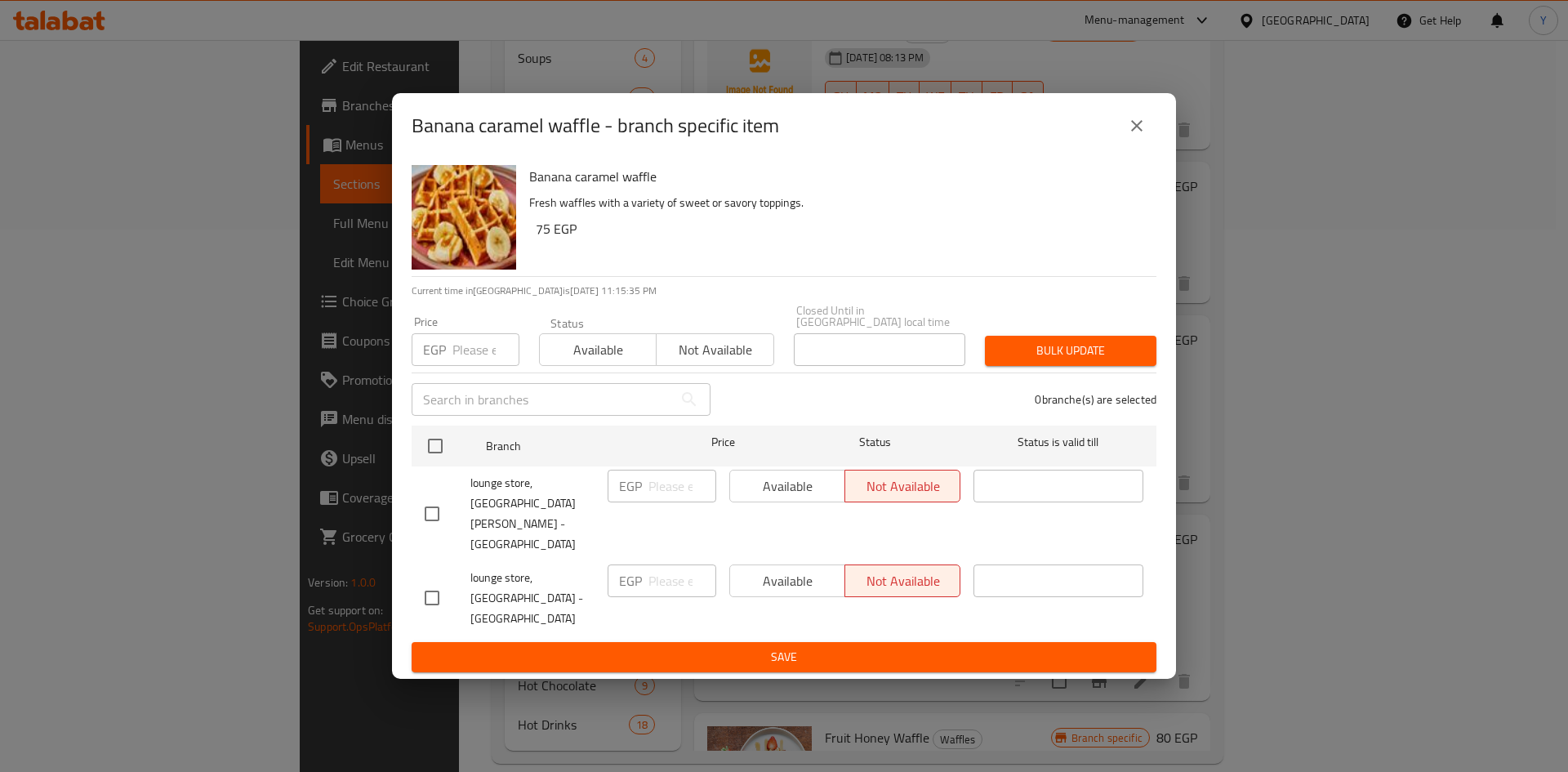
click at [1145, 145] on button "close" at bounding box center [1136, 125] width 39 height 39
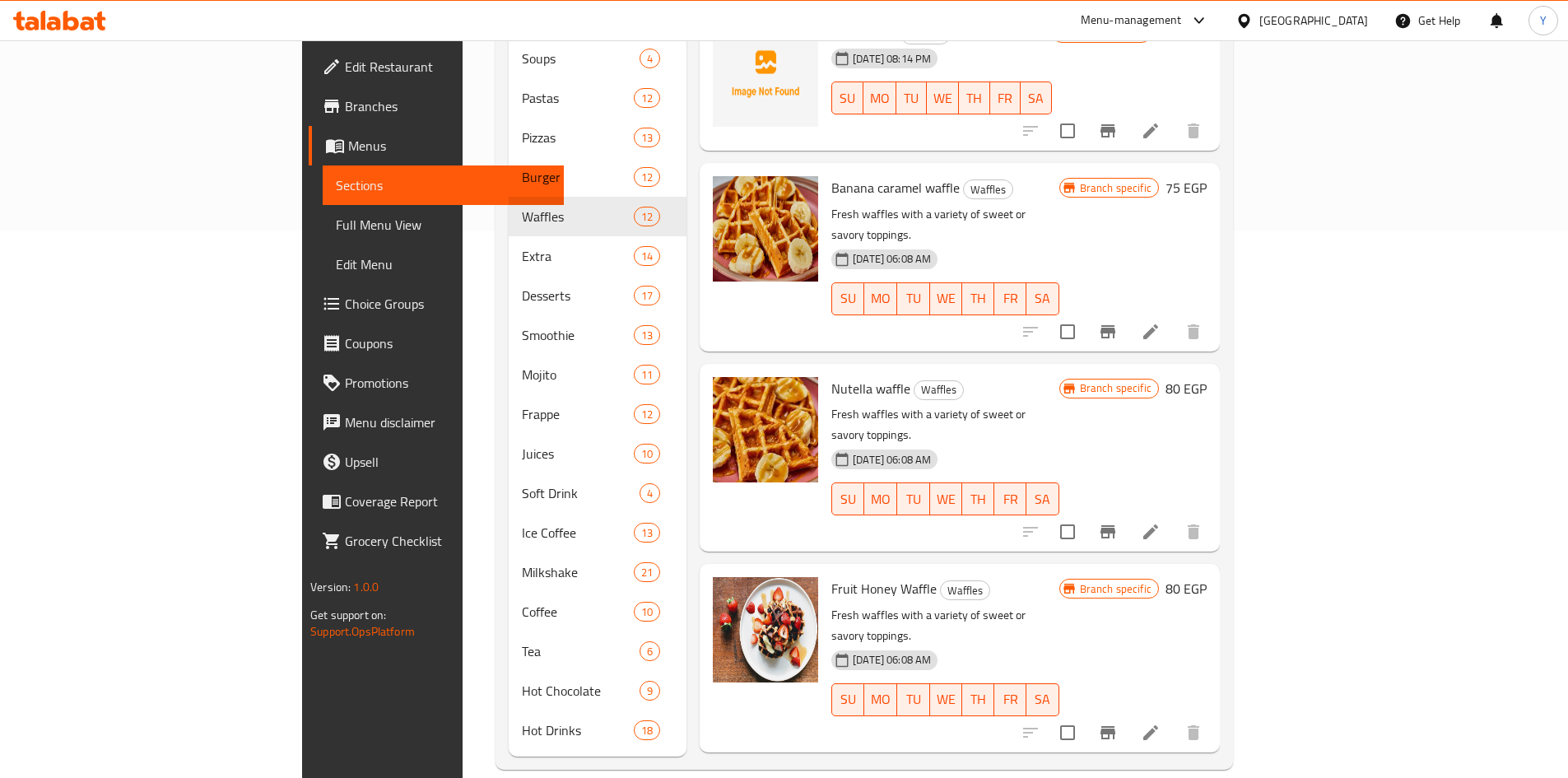
scroll to position [184, 0]
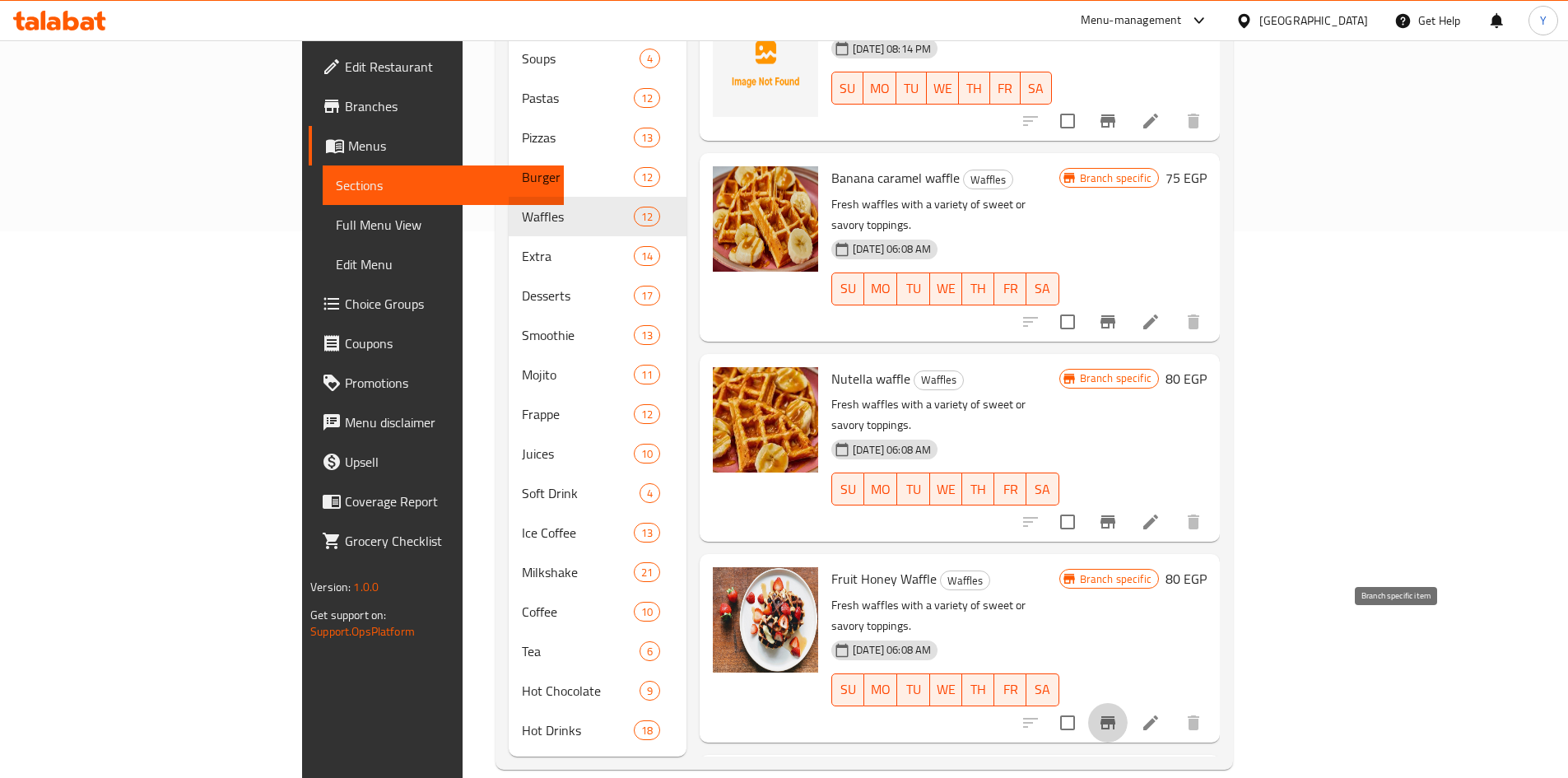
click at [1128, 703] on button "Branch-specific-item" at bounding box center [1108, 722] width 39 height 39
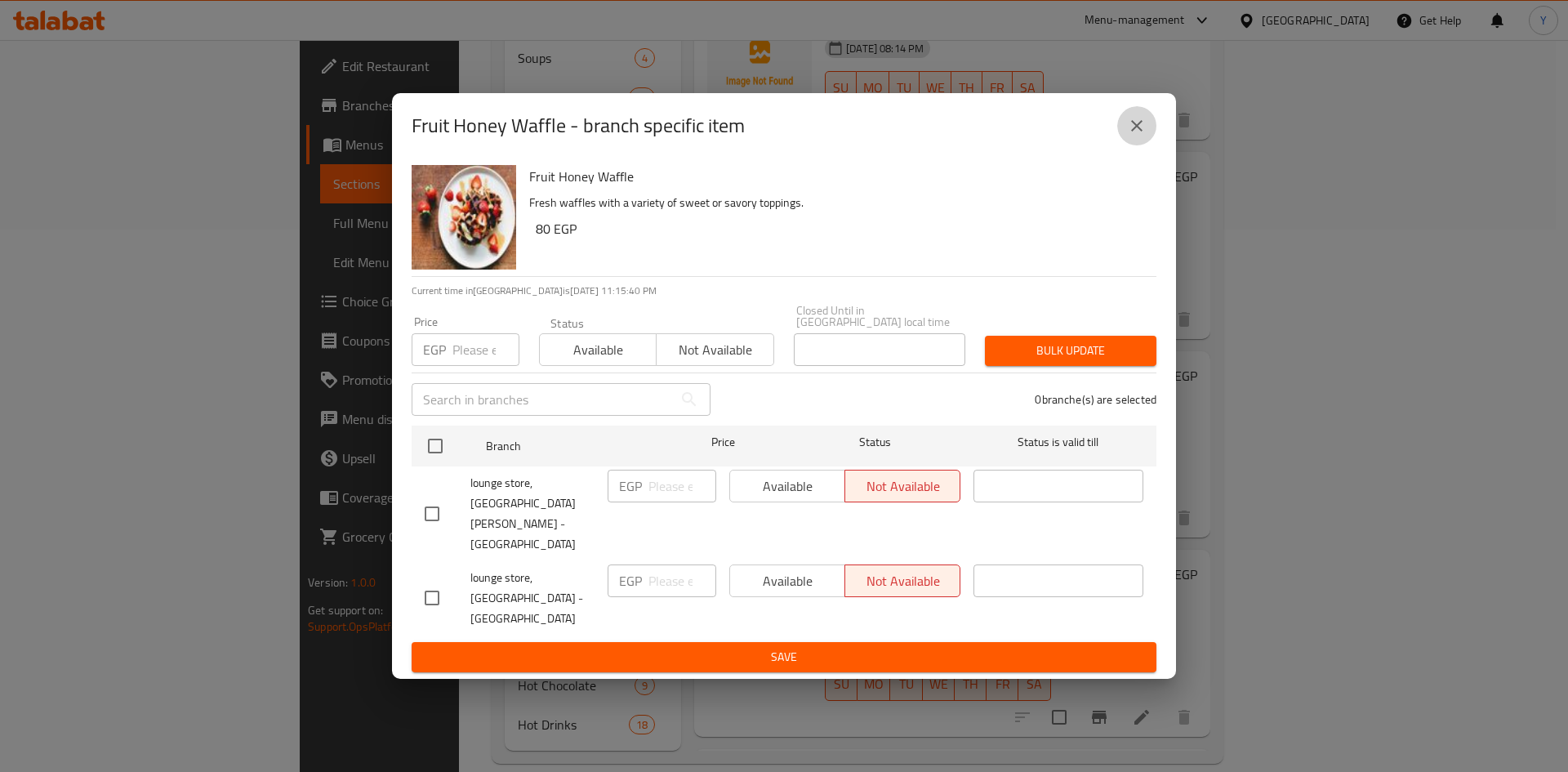
click at [1144, 145] on button "close" at bounding box center [1136, 125] width 39 height 39
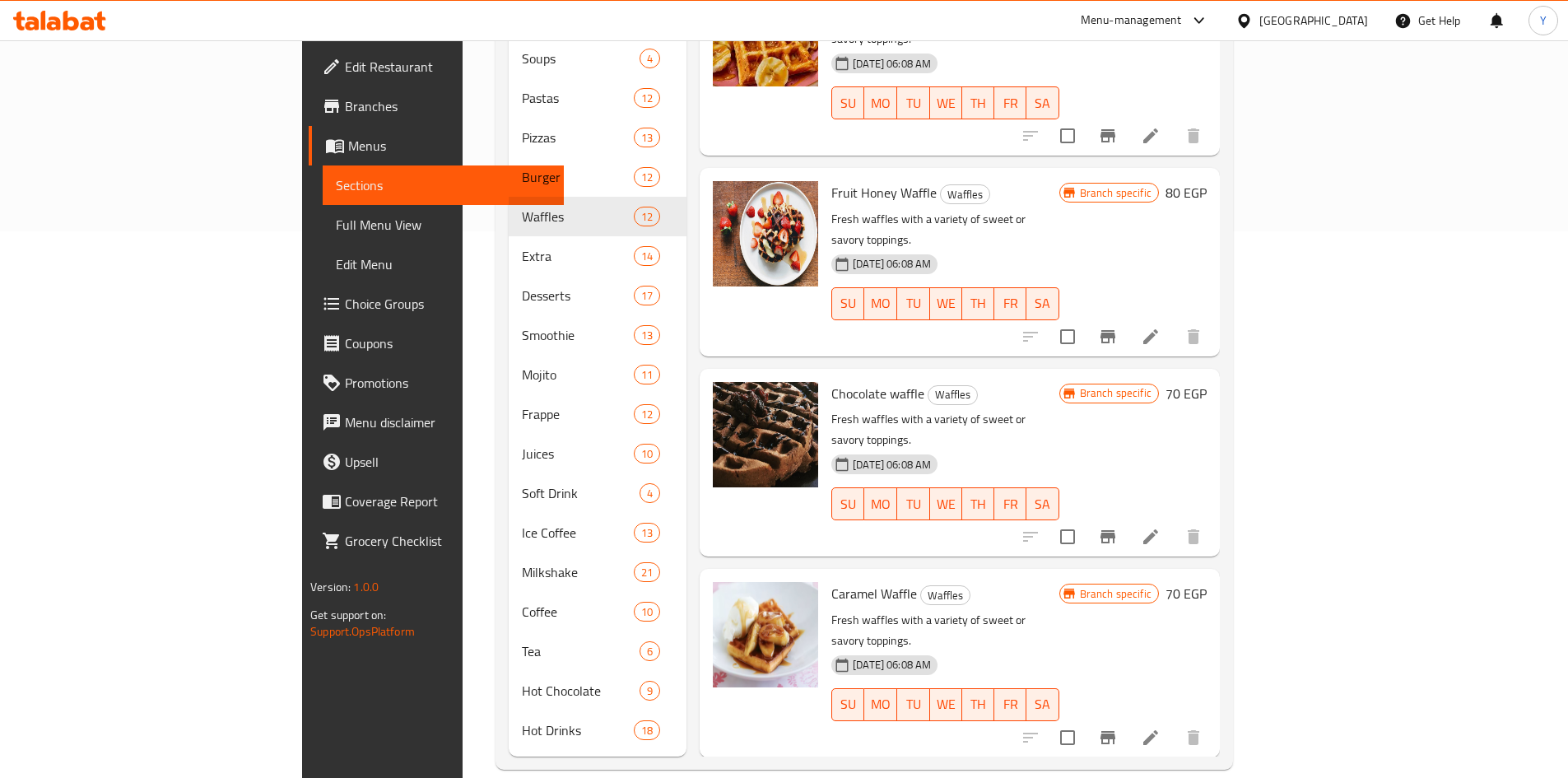
scroll to position [677, 0]
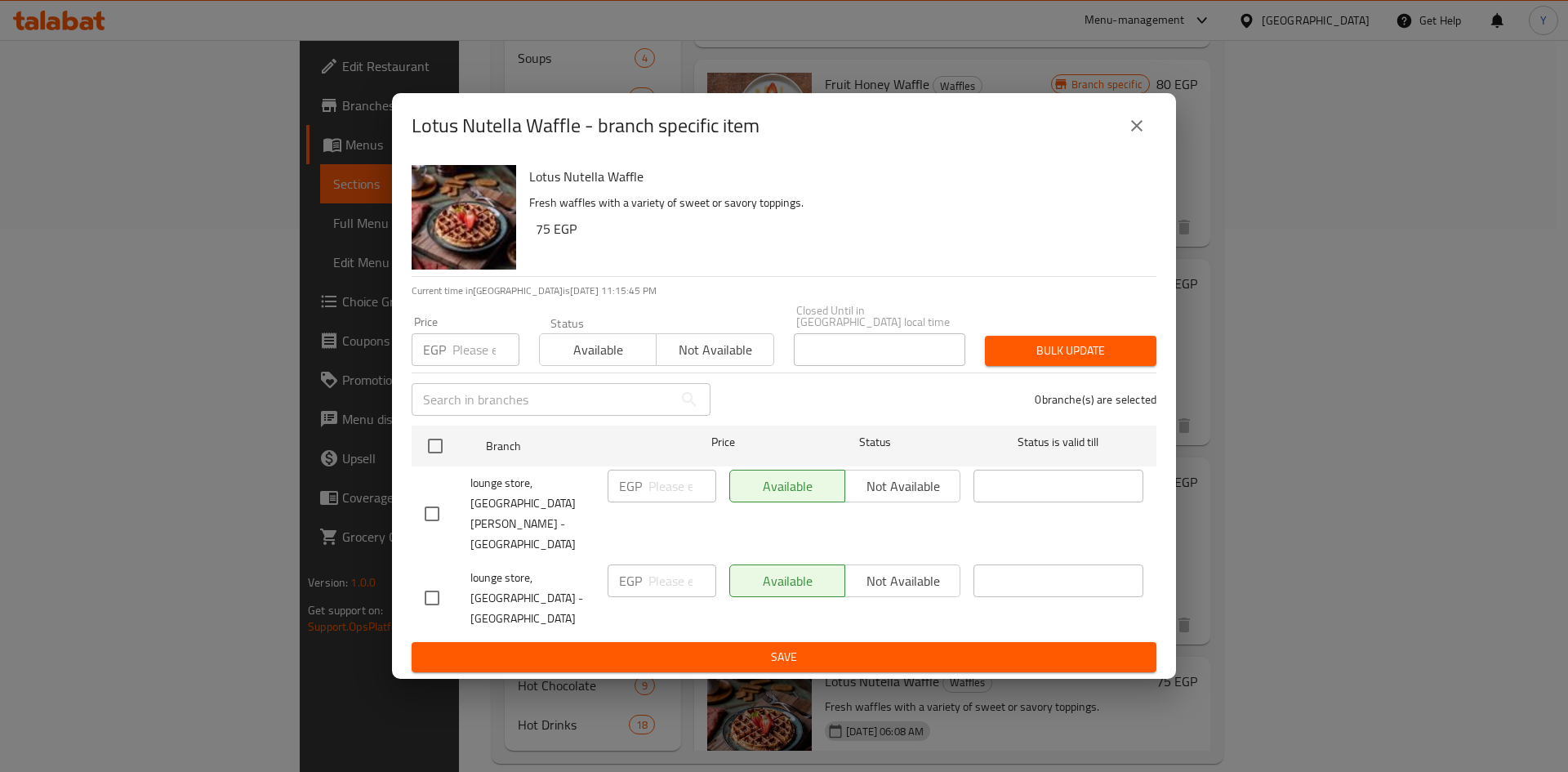
drag, startPoint x: 437, startPoint y: 566, endPoint x: 463, endPoint y: 572, distance: 26.7
click at [437, 581] on input "checkbox" at bounding box center [432, 597] width 34 height 34
checkbox input "true"
click at [897, 573] on span "Not available" at bounding box center [902, 581] width 102 height 23
click at [892, 642] on button "Save" at bounding box center [784, 657] width 745 height 30
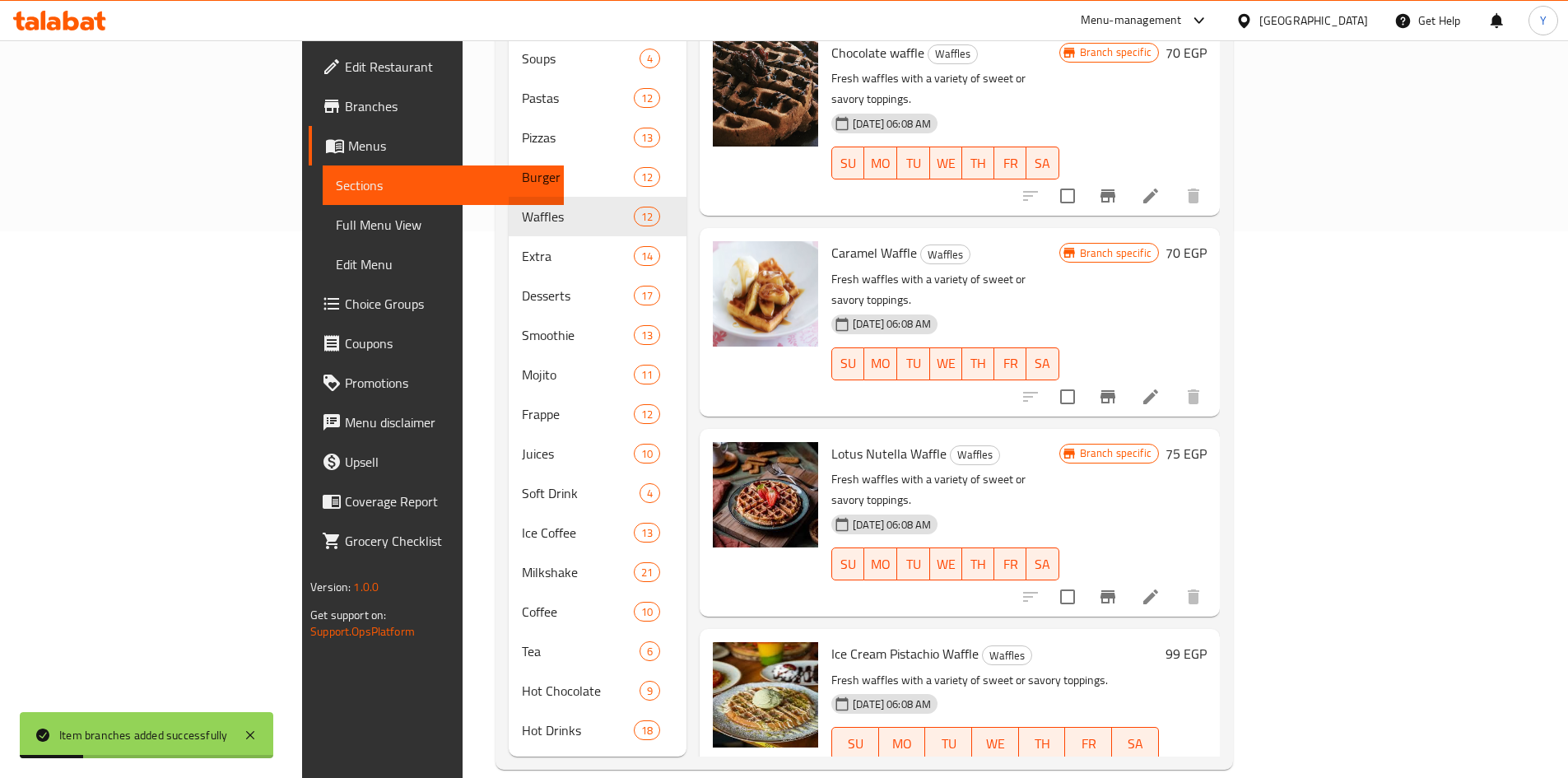
scroll to position [925, 0]
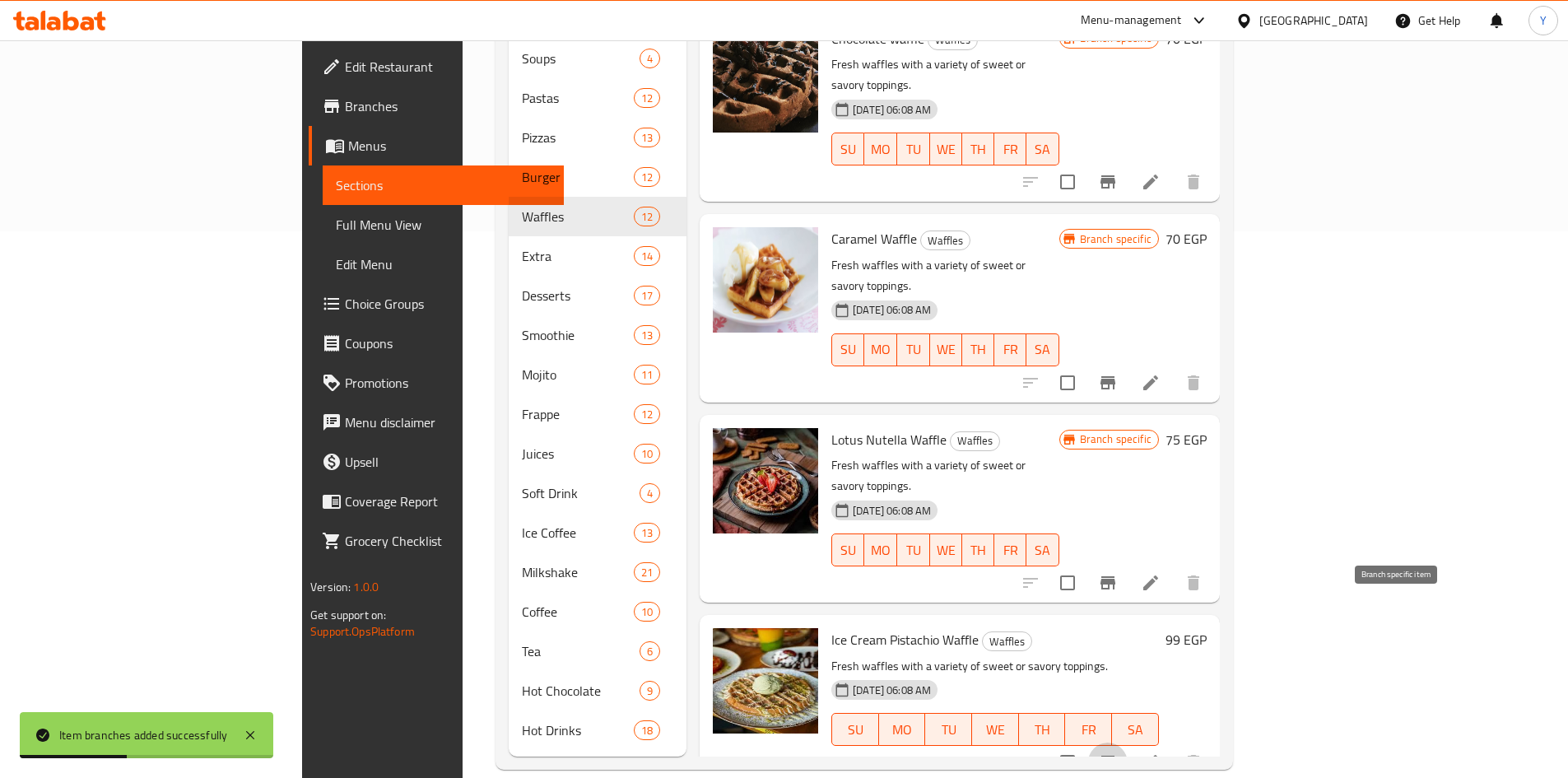
click at [1128, 743] on button "Branch-specific-item" at bounding box center [1108, 762] width 39 height 39
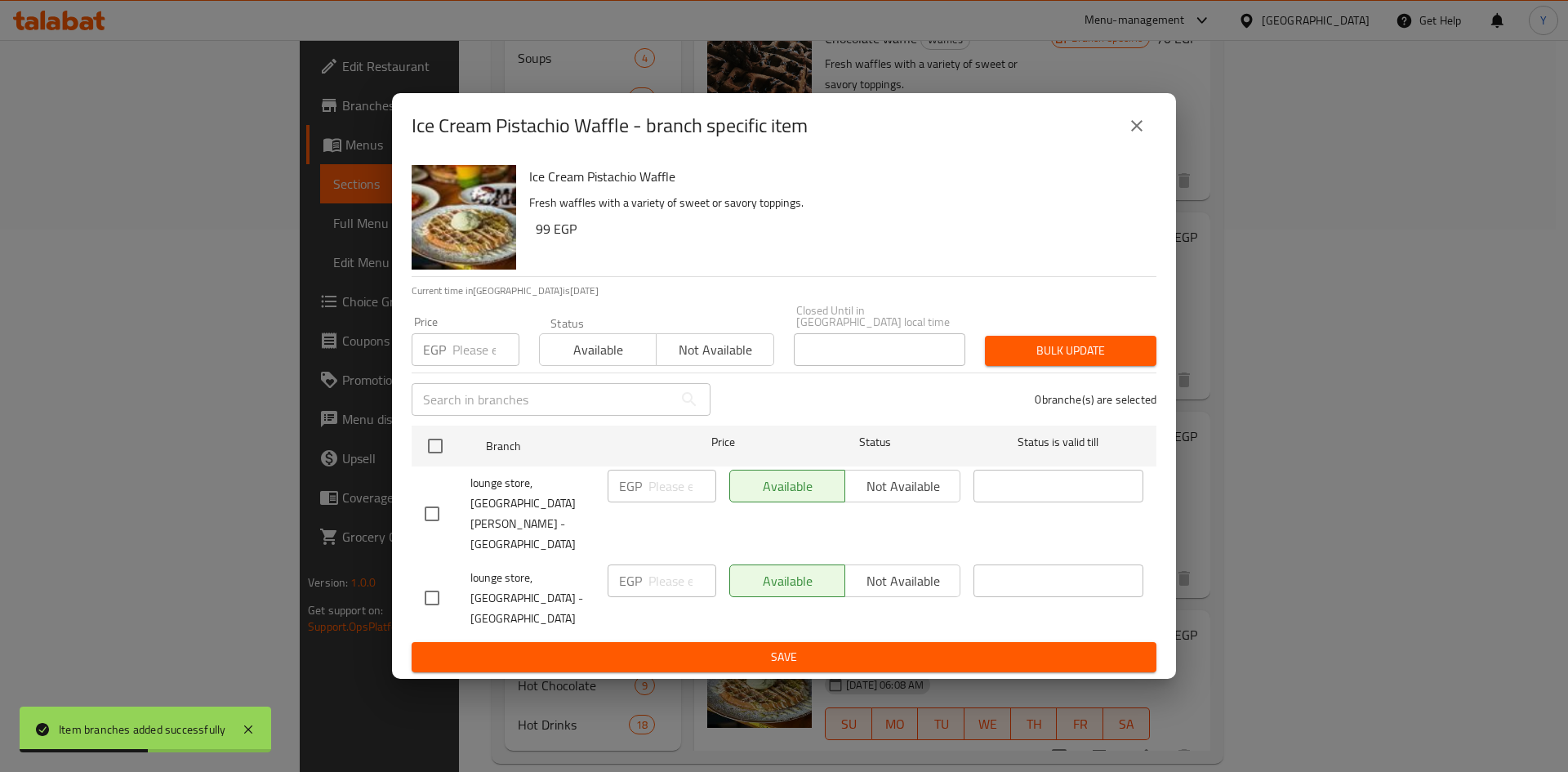
click at [431, 581] on input "checkbox" at bounding box center [432, 597] width 34 height 34
checkbox input "true"
drag, startPoint x: 866, startPoint y: 571, endPoint x: 864, endPoint y: 593, distance: 22.1
click at [866, 573] on span "Not available" at bounding box center [902, 581] width 102 height 23
click at [856, 647] on span "Save" at bounding box center [784, 657] width 719 height 20
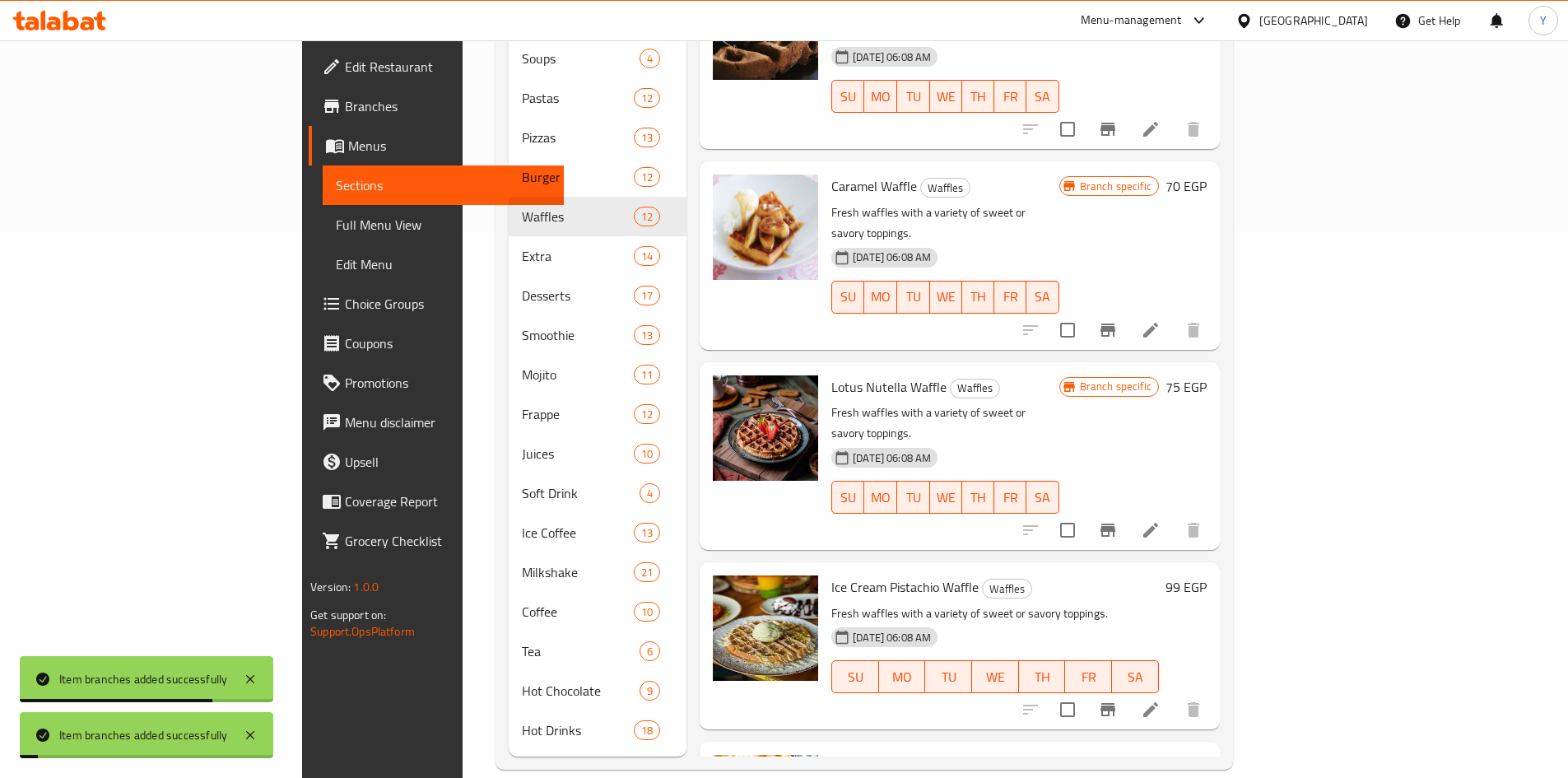
scroll to position [1007, 0]
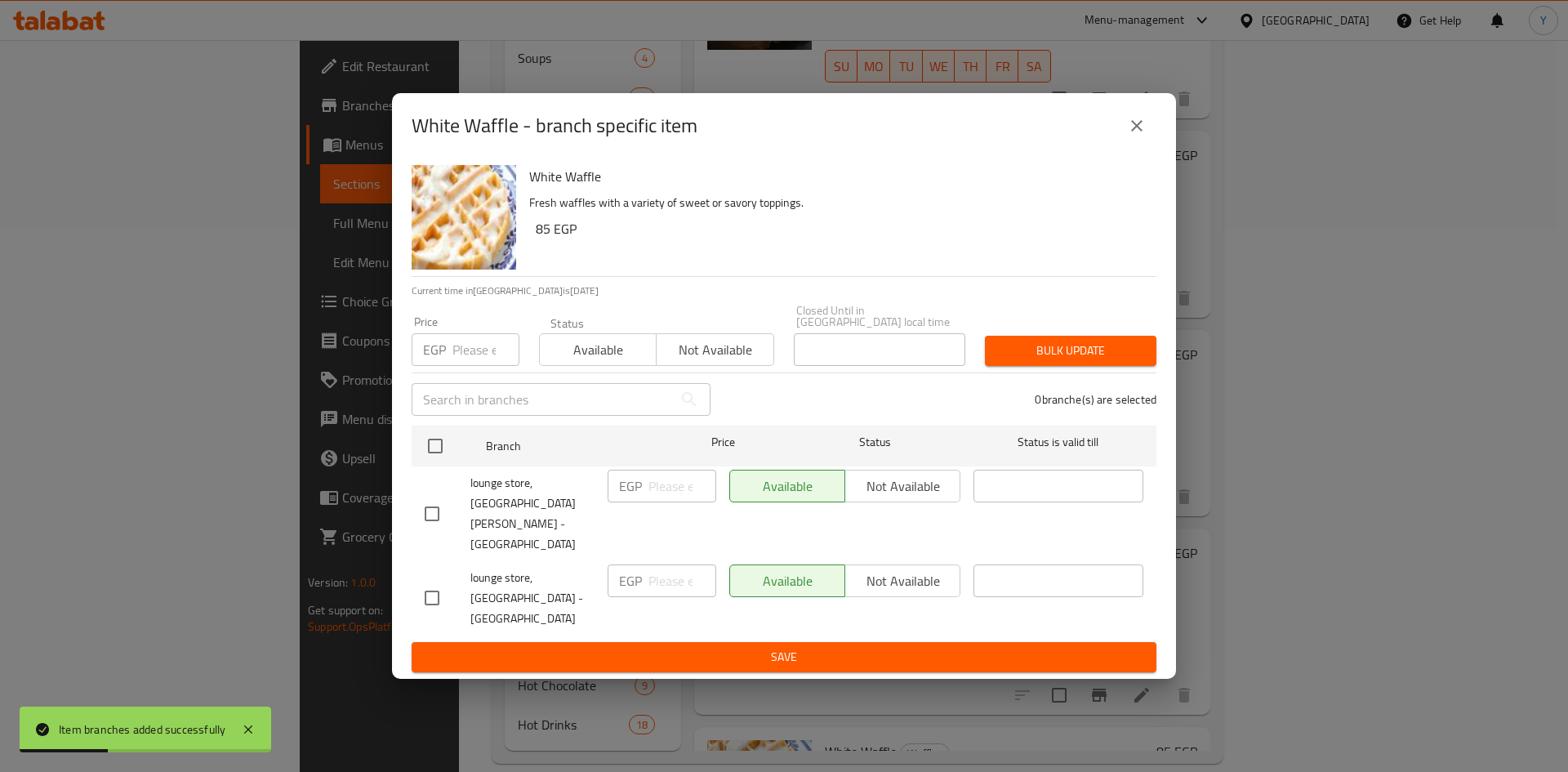
click at [442, 581] on input "checkbox" at bounding box center [432, 597] width 34 height 34
checkbox input "true"
click at [913, 569] on span "Not available" at bounding box center [902, 581] width 102 height 23
click at [900, 642] on button "Save" at bounding box center [784, 657] width 745 height 30
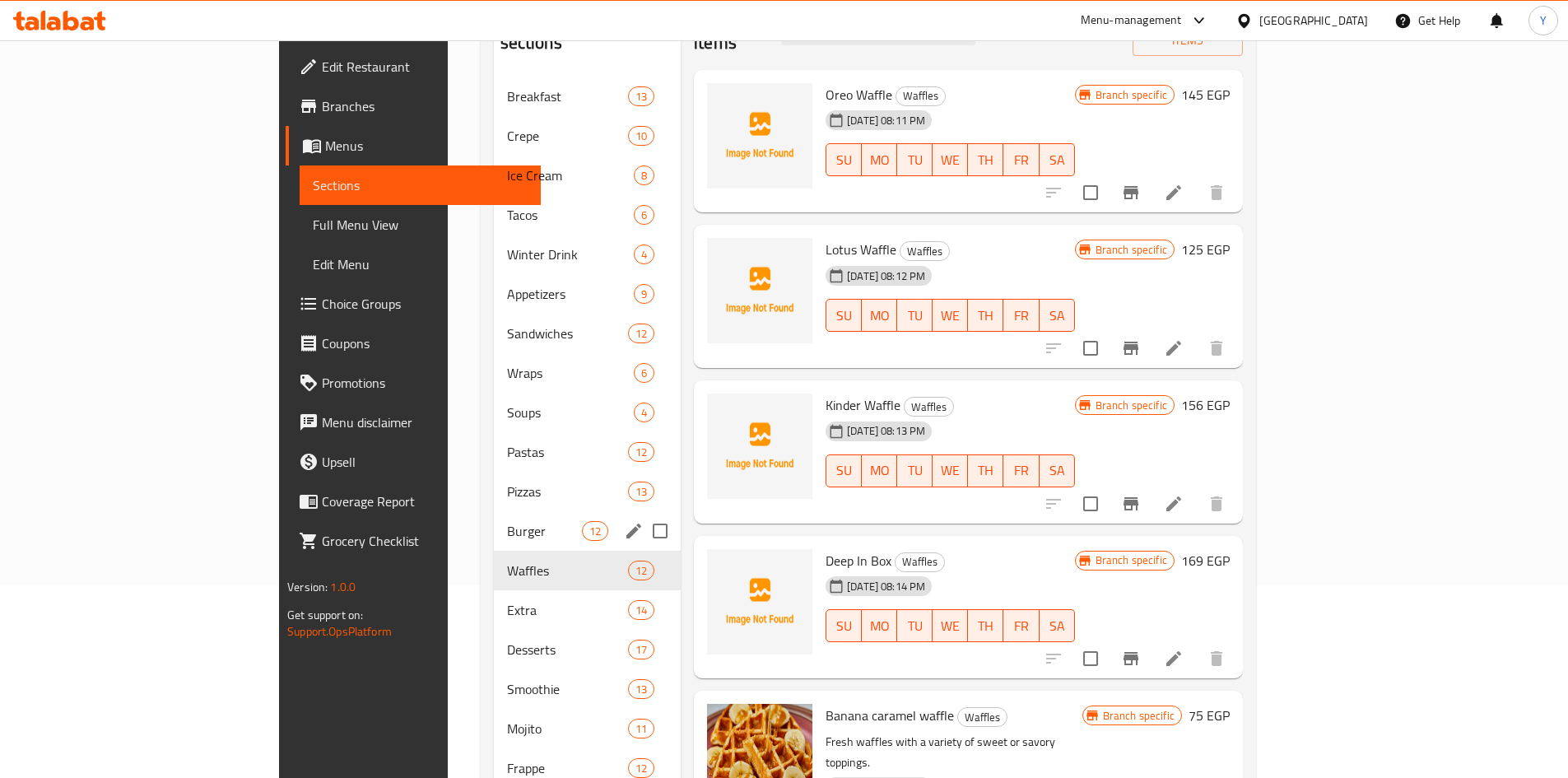
scroll to position [135, 0]
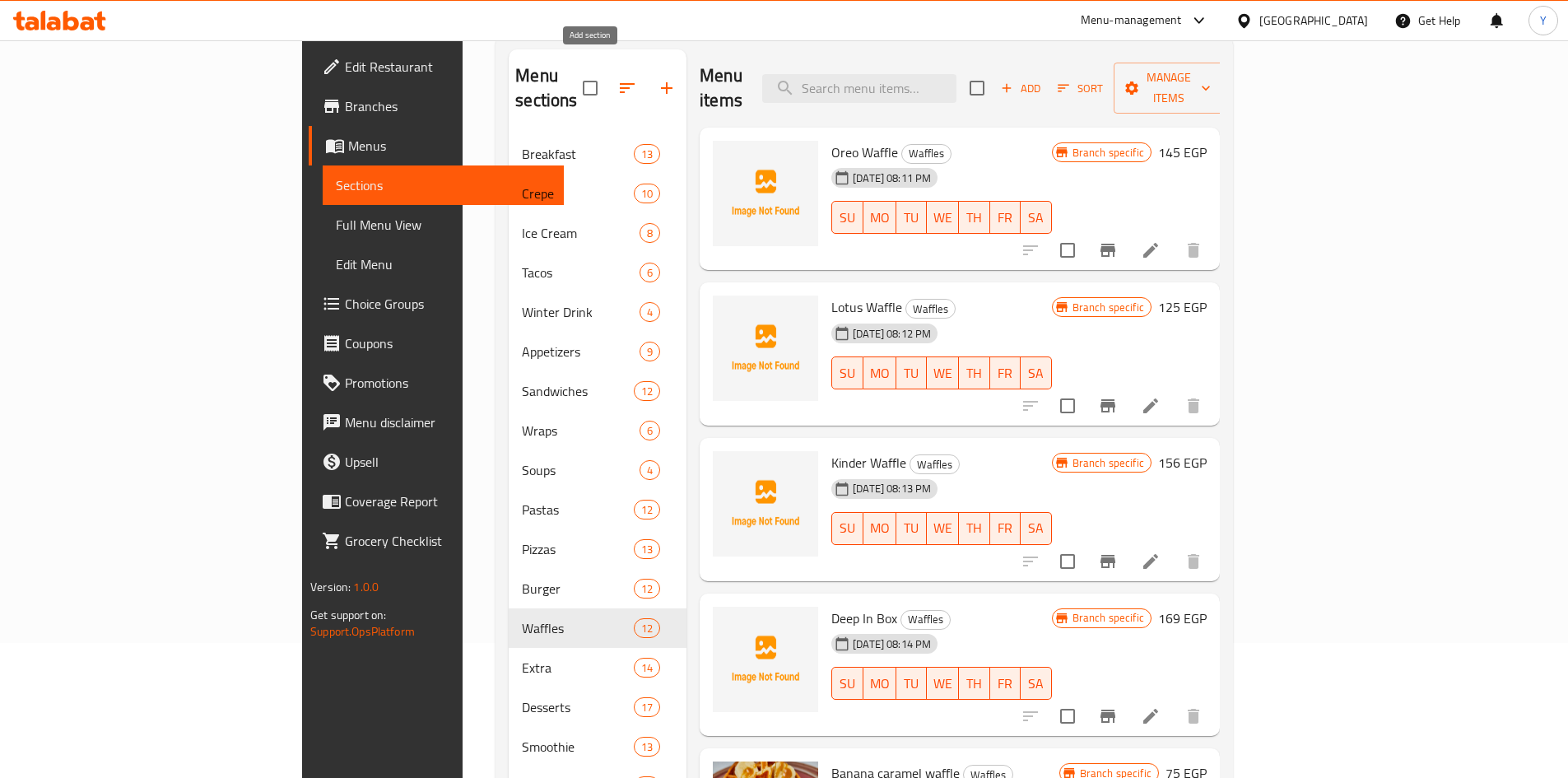
click at [647, 68] on button "button" at bounding box center [667, 88] width 39 height 39
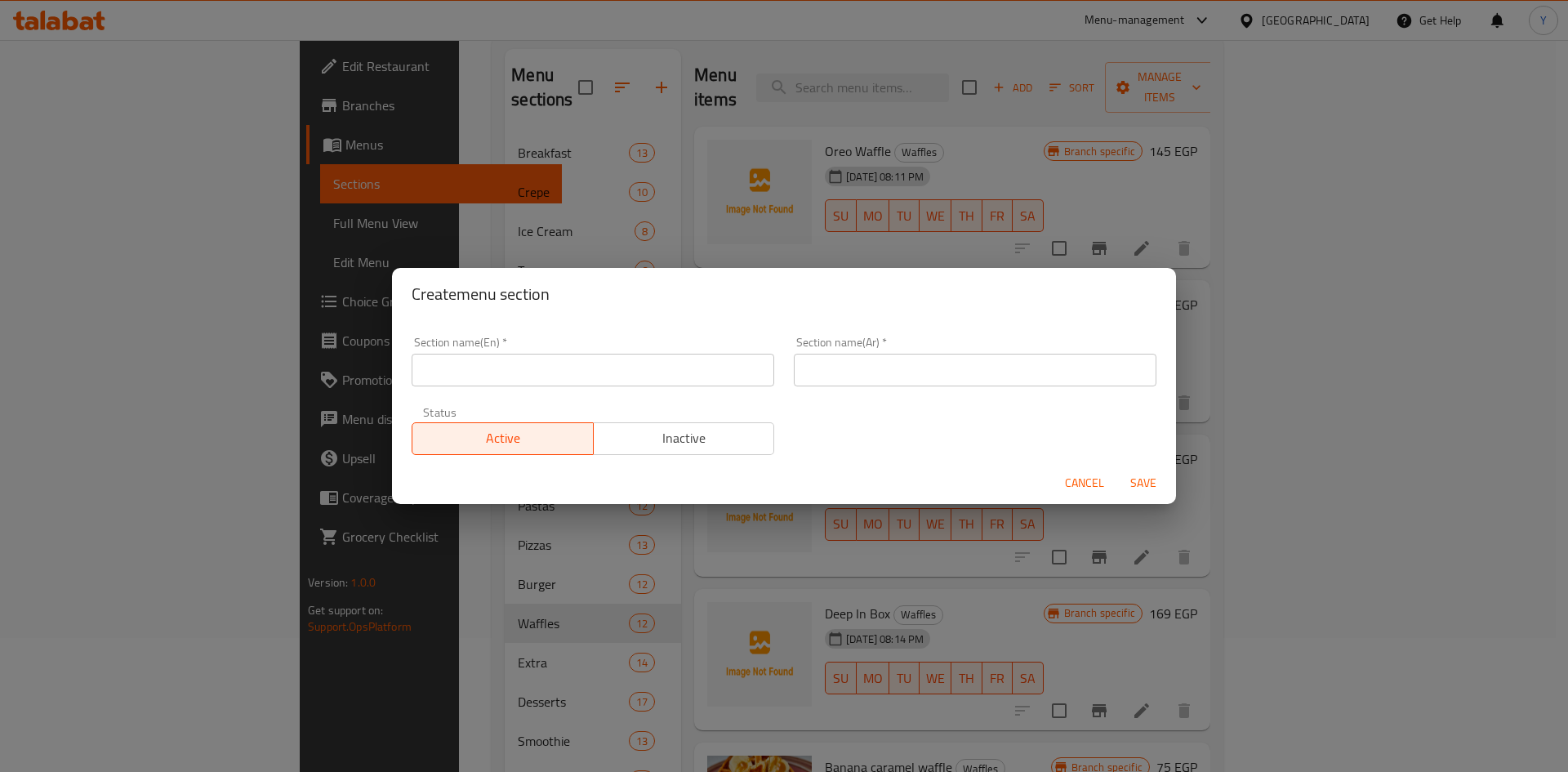
click at [519, 376] on input "text" at bounding box center [592, 370] width 363 height 33
click at [1094, 489] on span "Cancel" at bounding box center [1084, 483] width 39 height 20
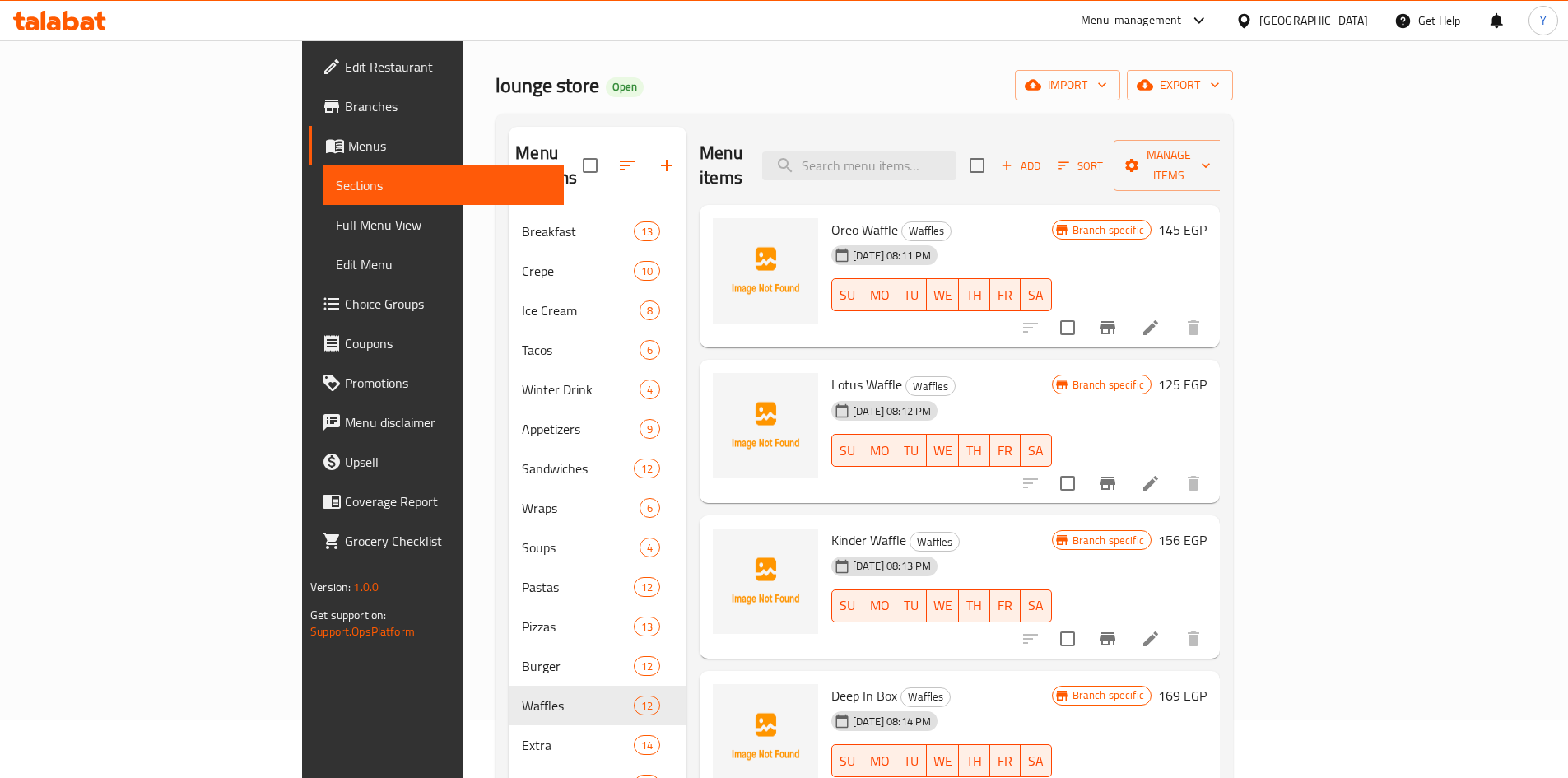
scroll to position [0, 0]
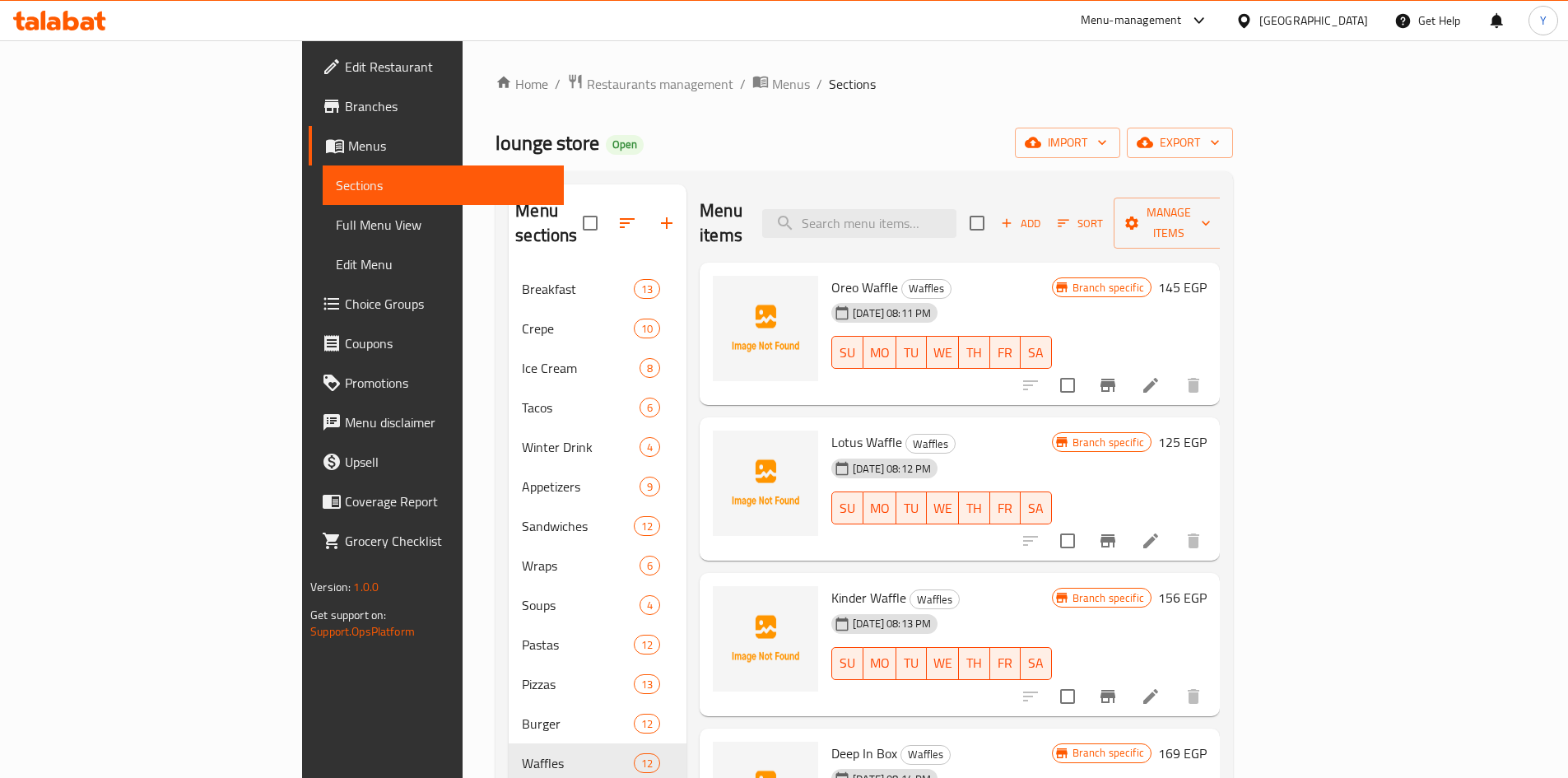
click at [922, 193] on div "Menu items Add Sort Manage items" at bounding box center [960, 224] width 520 height 78
click at [927, 216] on input "search" at bounding box center [859, 223] width 195 height 28
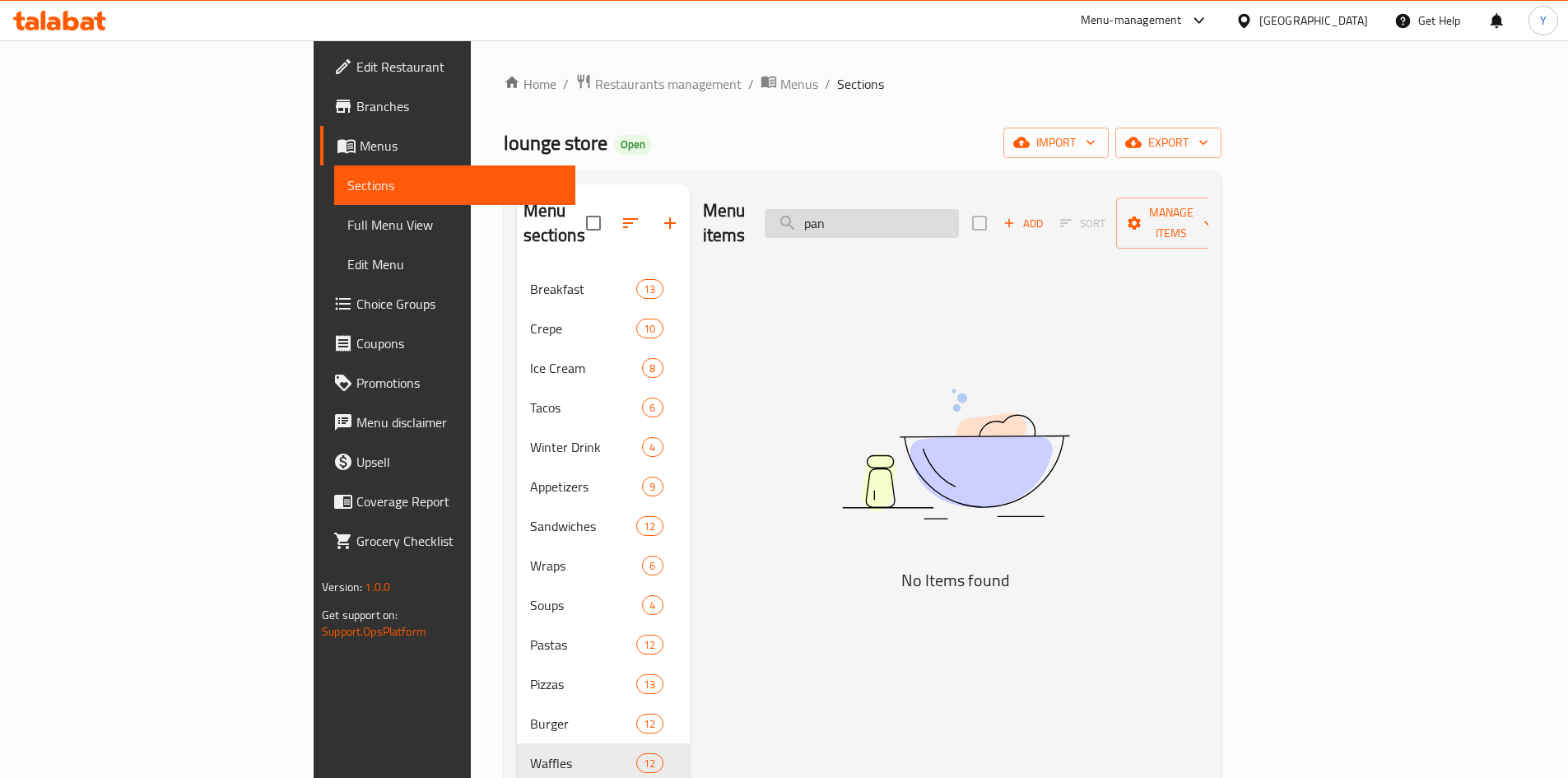
type input "pan c"
drag, startPoint x: 987, startPoint y: 214, endPoint x: 694, endPoint y: 191, distance: 293.9
click at [703, 196] on div "Menu items pan c Add Sort Manage items" at bounding box center [955, 224] width 505 height 78
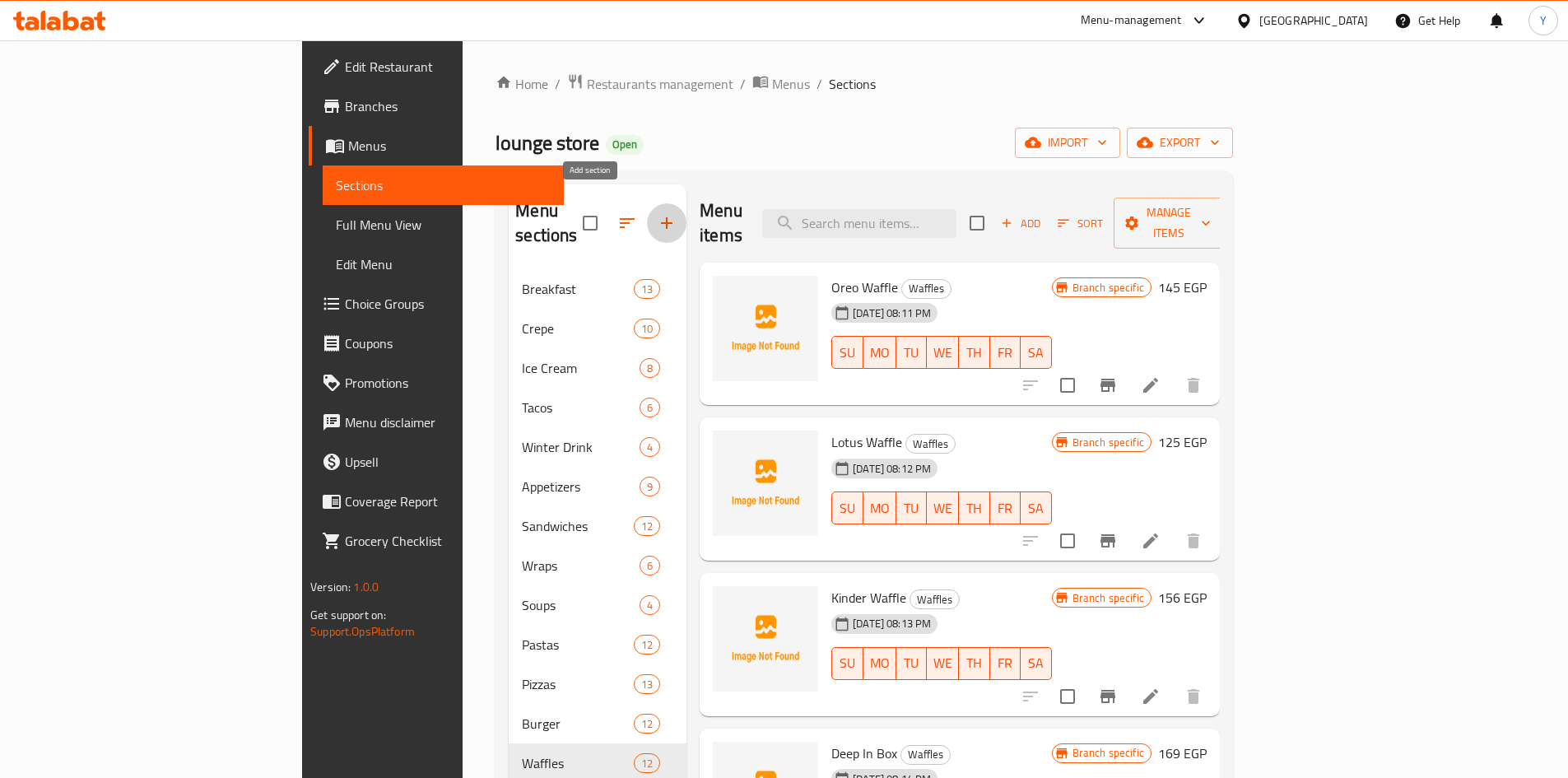
click at [647, 203] on button "button" at bounding box center [667, 223] width 39 height 39
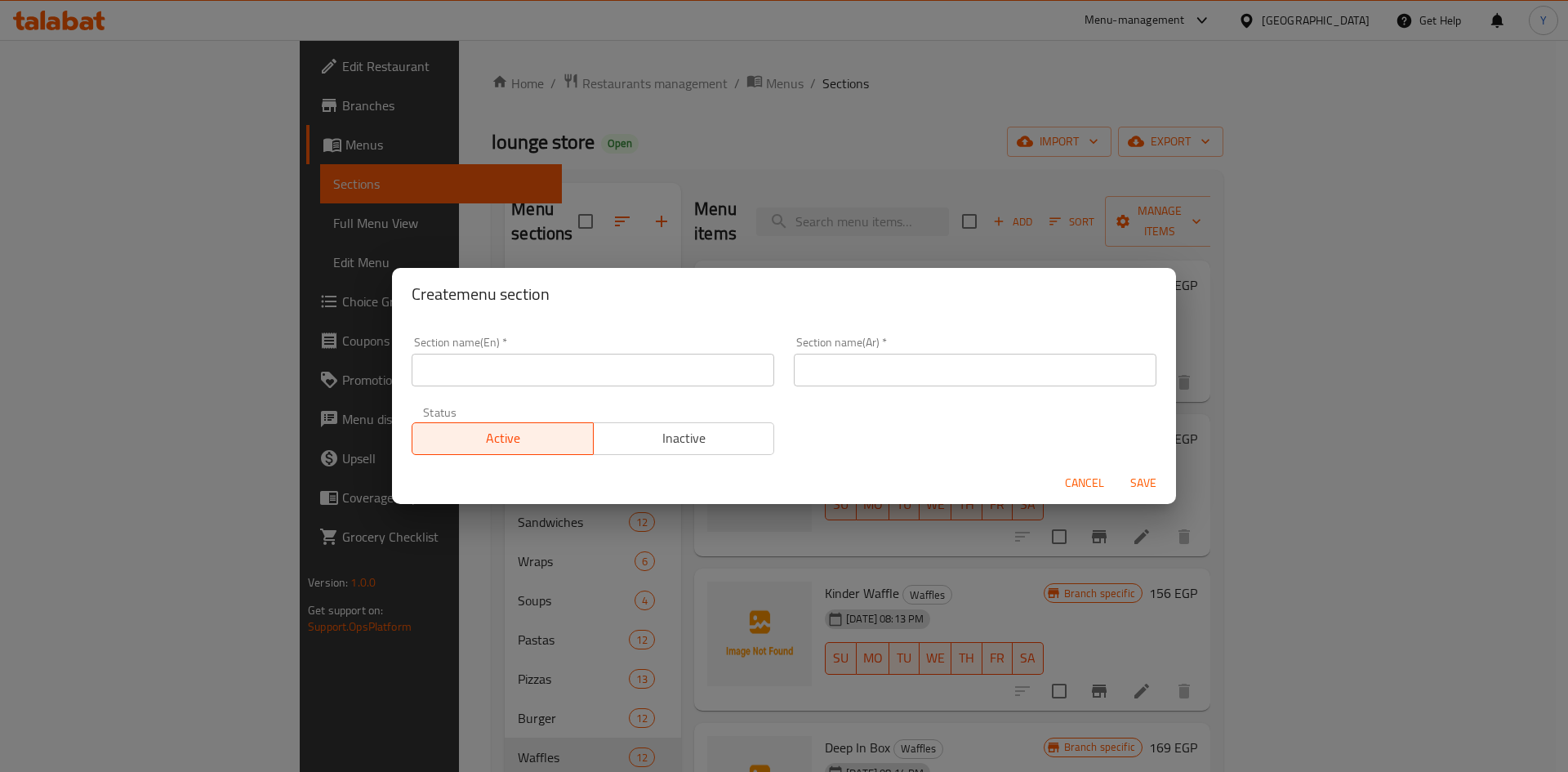
click at [607, 388] on div "Section name(En)   * Section name(En) *" at bounding box center [592, 362] width 382 height 70
click at [609, 373] on input "text" at bounding box center [592, 370] width 363 height 33
type input "Pancakes"
click at [873, 368] on input "text" at bounding box center [976, 370] width 363 height 33
type input "بان كيك"
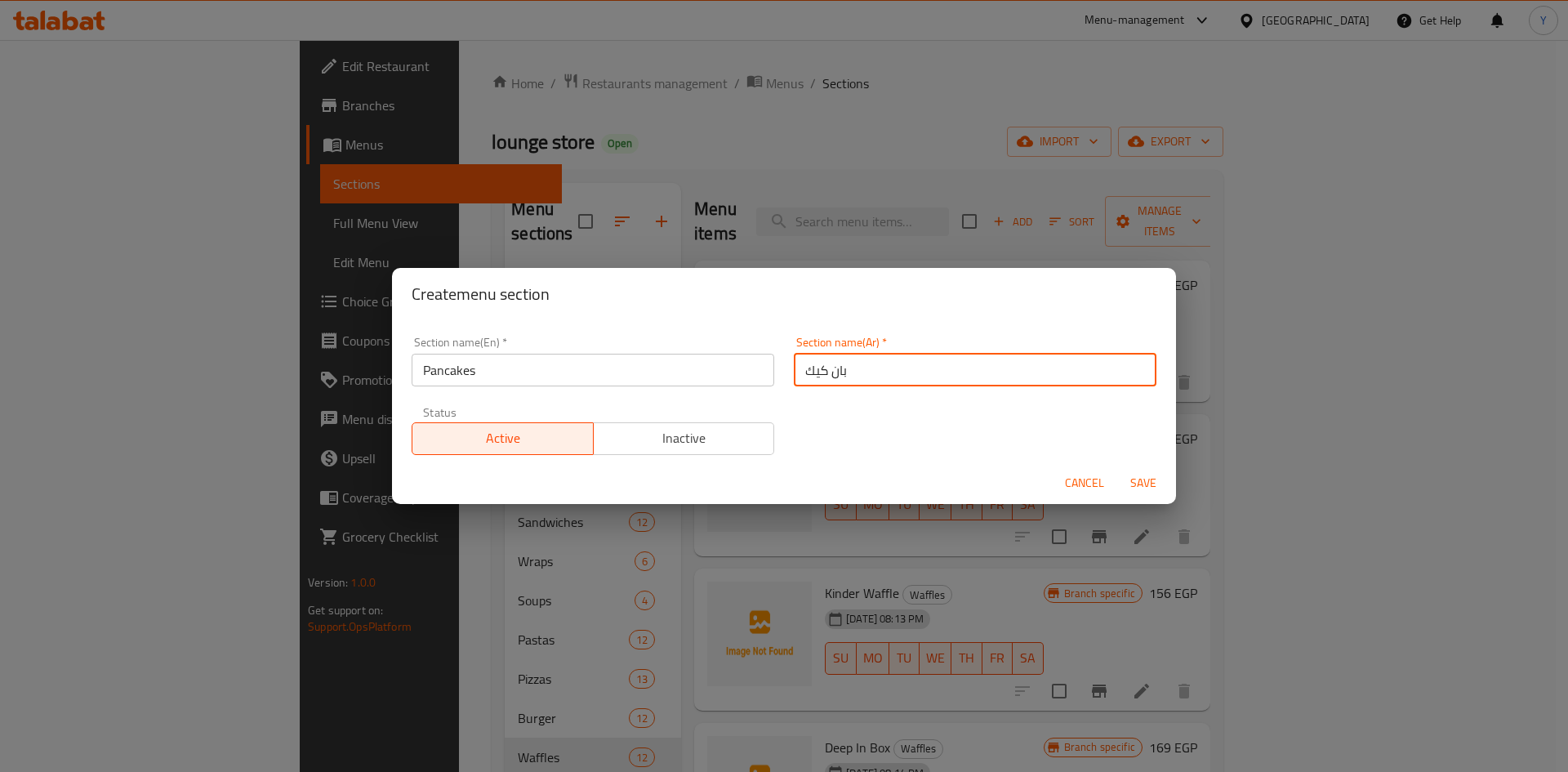
click at [1117, 468] on button "Save" at bounding box center [1143, 483] width 52 height 30
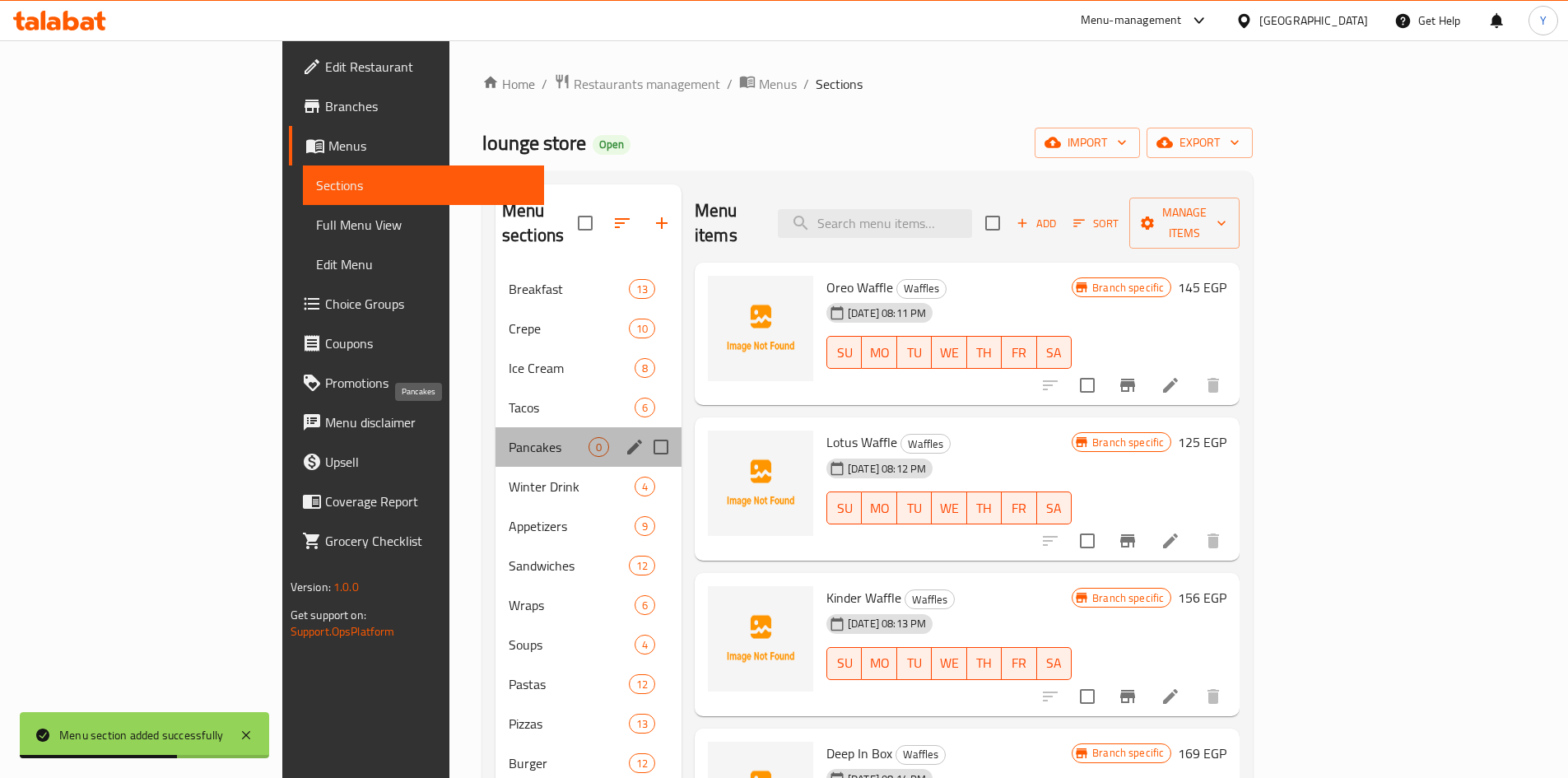
click at [508, 437] on span "Pancakes" at bounding box center [548, 447] width 80 height 20
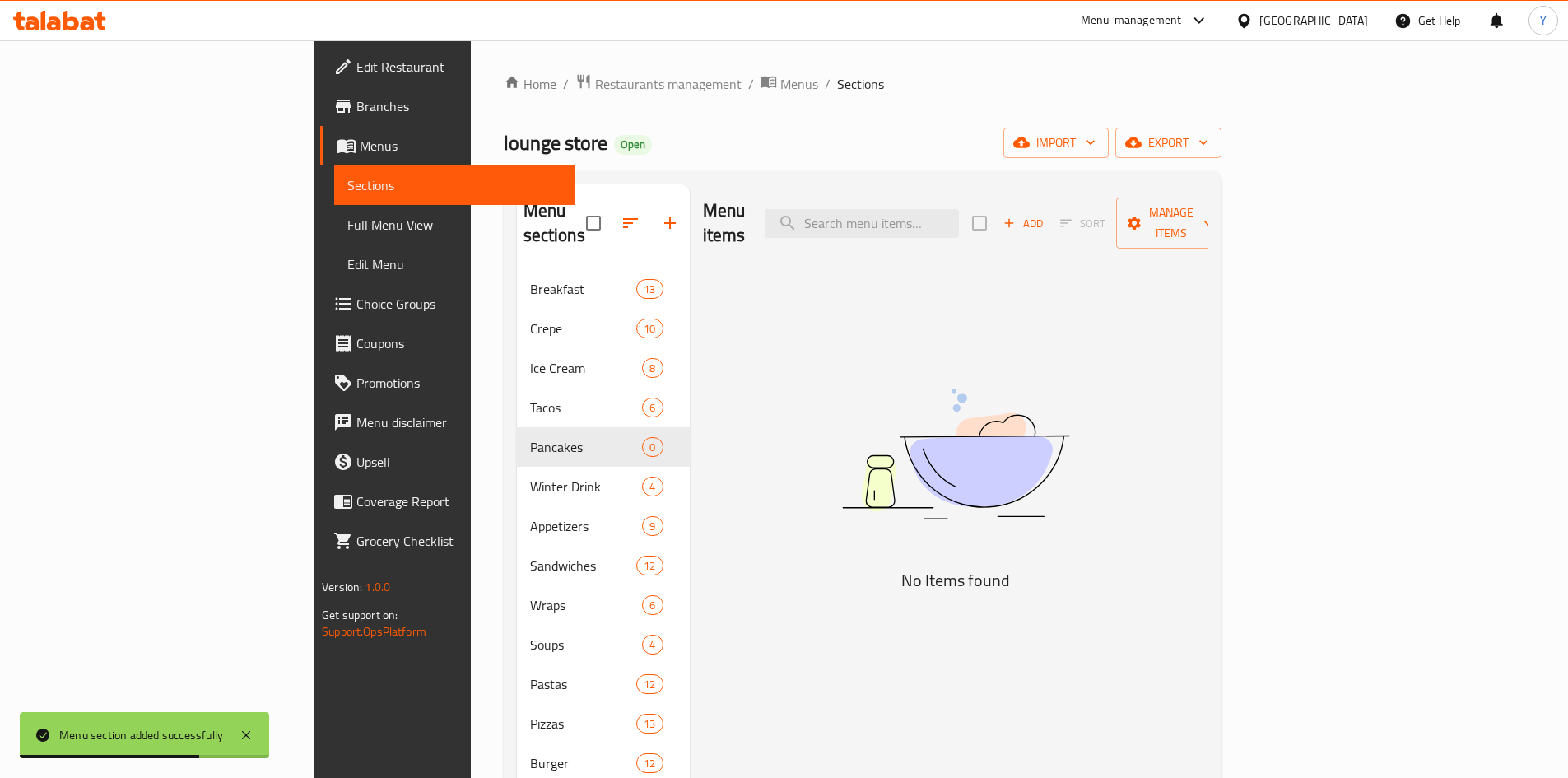
click at [1227, 225] on div "Add Sort Manage items" at bounding box center [1100, 223] width 254 height 51
click at [1045, 214] on span "Add" at bounding box center [1023, 223] width 44 height 19
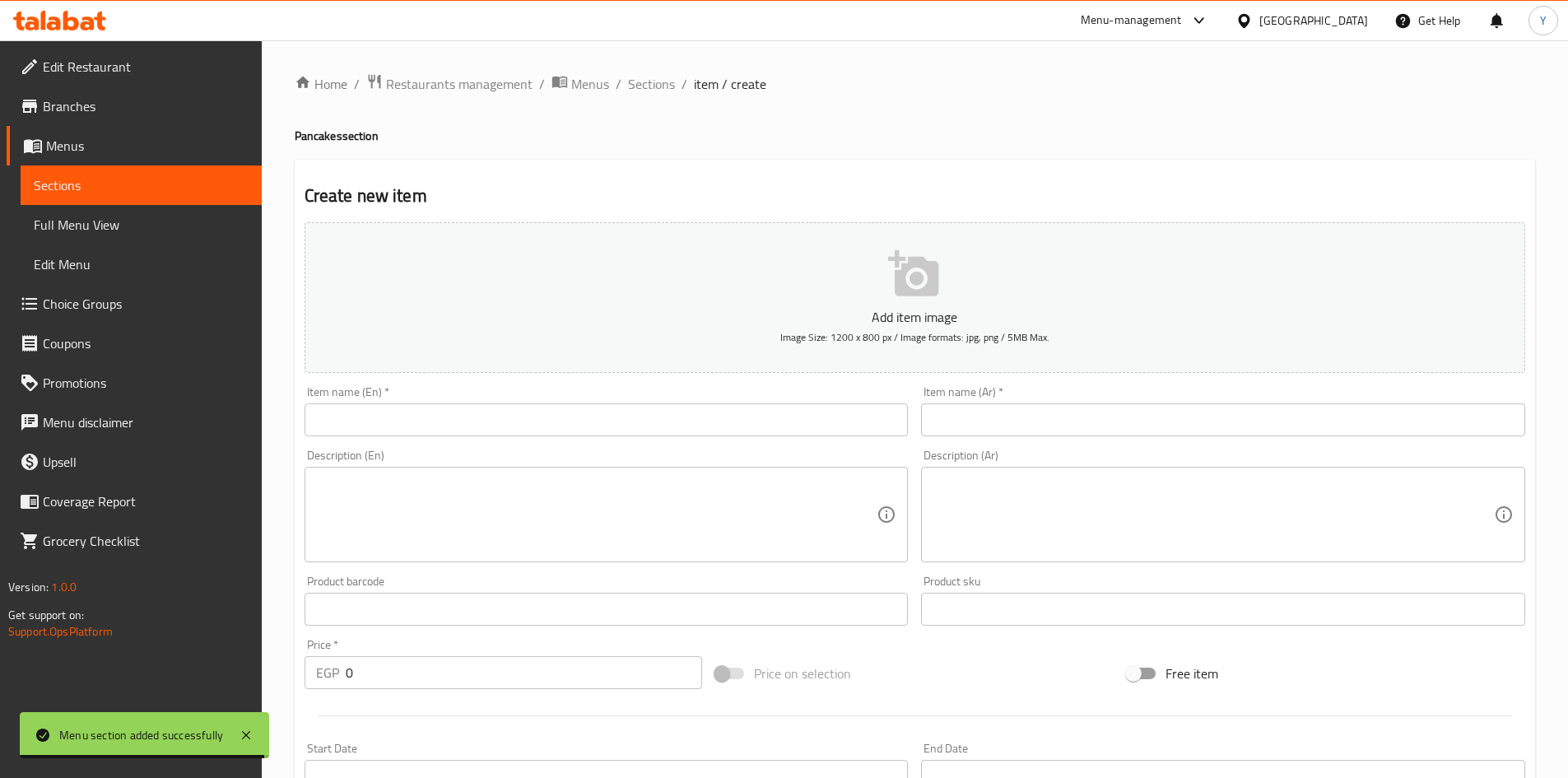
drag, startPoint x: 499, startPoint y: 692, endPoint x: 489, endPoint y: 690, distance: 10.2
click at [489, 691] on div "Price   * EGP 0 Price *" at bounding box center [503, 664] width 412 height 64
drag, startPoint x: 490, startPoint y: 681, endPoint x: 191, endPoint y: 644, distance: 301.3
click at [206, 653] on div "Edit Restaurant Branches Menus Sections Full Menu View Edit Menu Choice Groups …" at bounding box center [784, 601] width 1568 height 1123
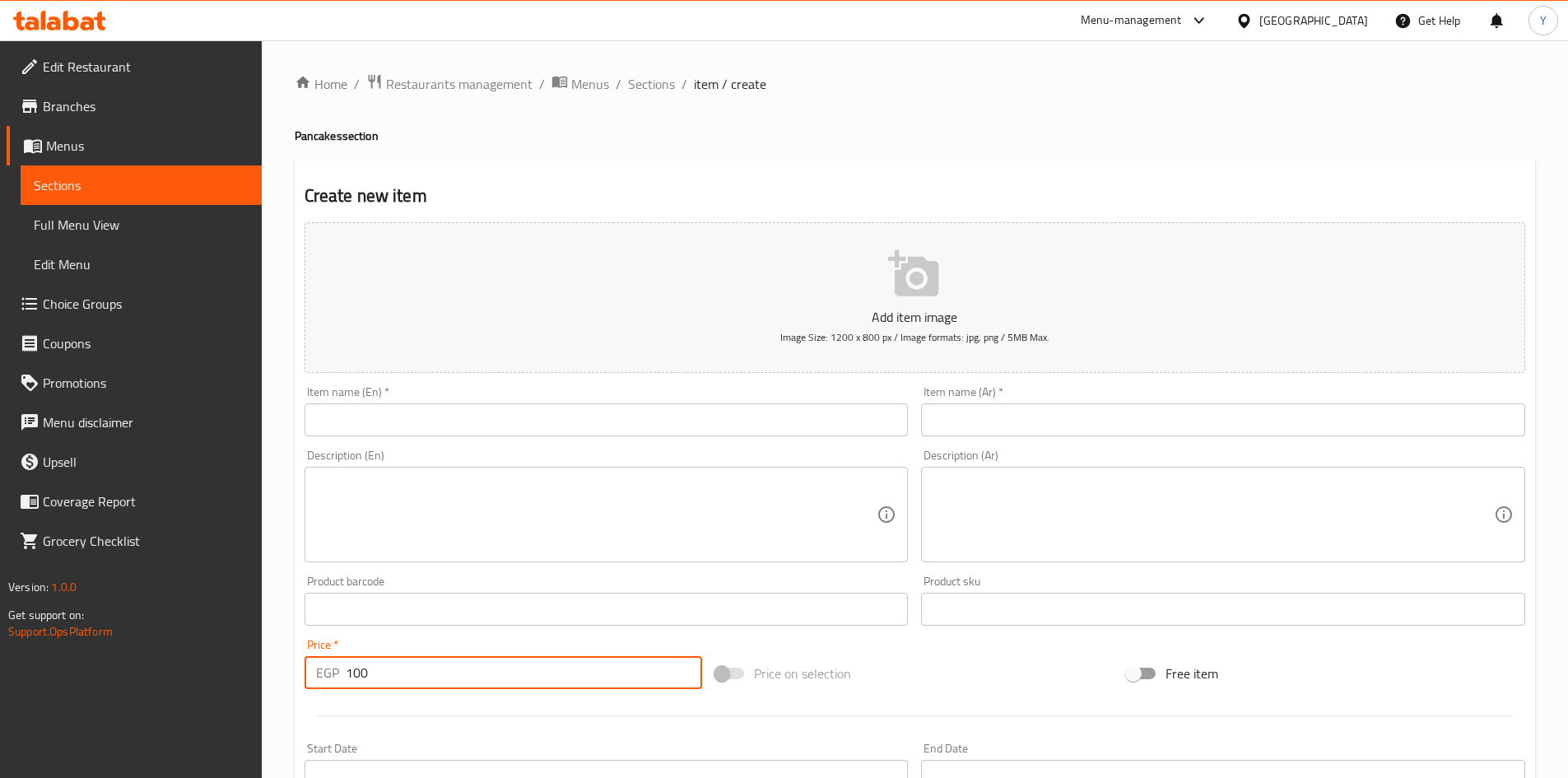
type input "100"
click at [322, 135] on h4 "Pancakes section" at bounding box center [914, 136] width 1241 height 17
copy h4 "Pancakes"
click at [366, 423] on input "text" at bounding box center [607, 420] width 604 height 33
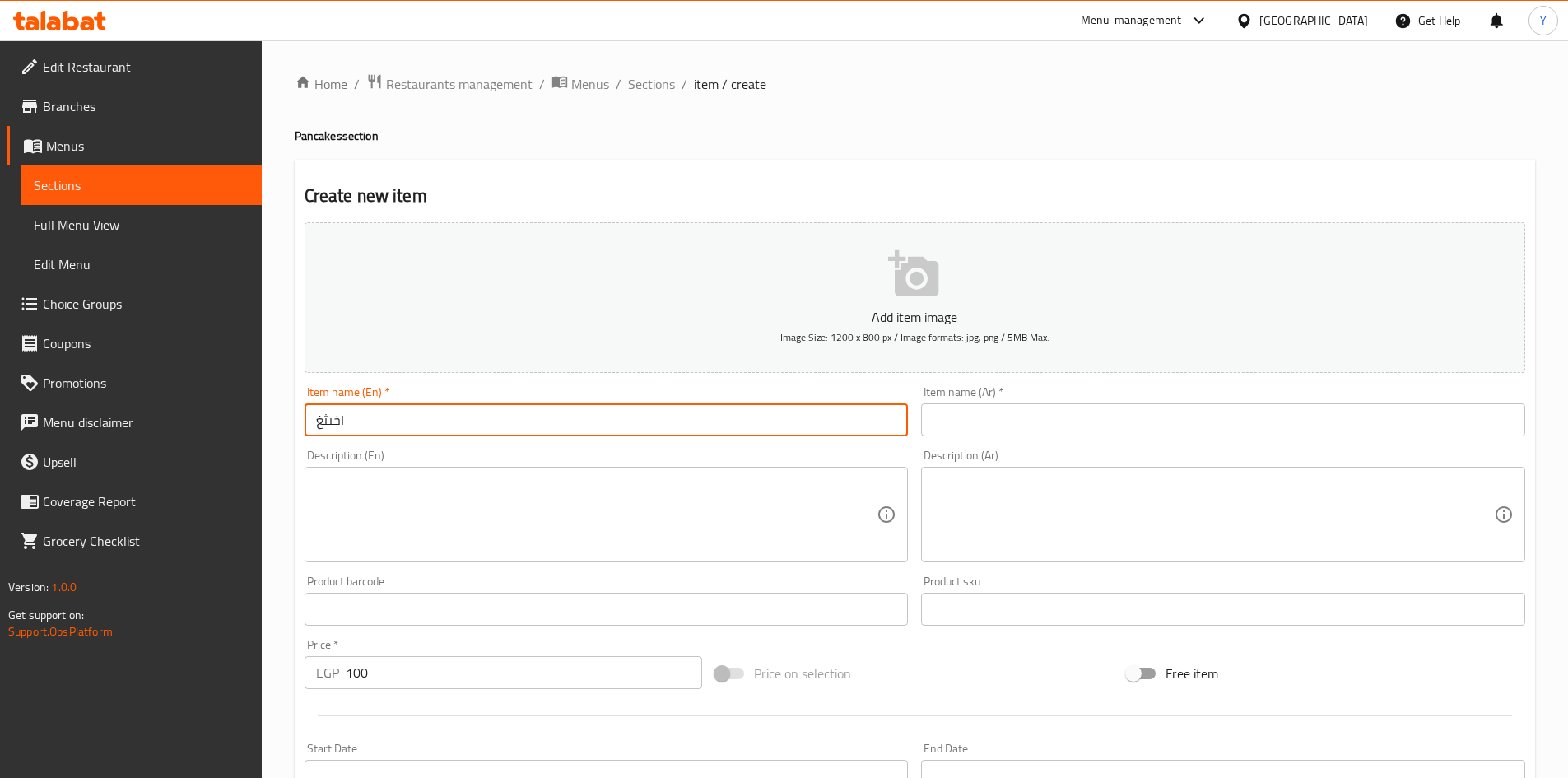
paste input "Pancakes"
click at [339, 431] on input "اخىثغ Pancakes" at bounding box center [607, 420] width 604 height 33
click at [338, 431] on input "اخىثغ Pancakes" at bounding box center [607, 420] width 604 height 33
click at [330, 430] on input "اخىثغ Pancakes" at bounding box center [607, 420] width 604 height 33
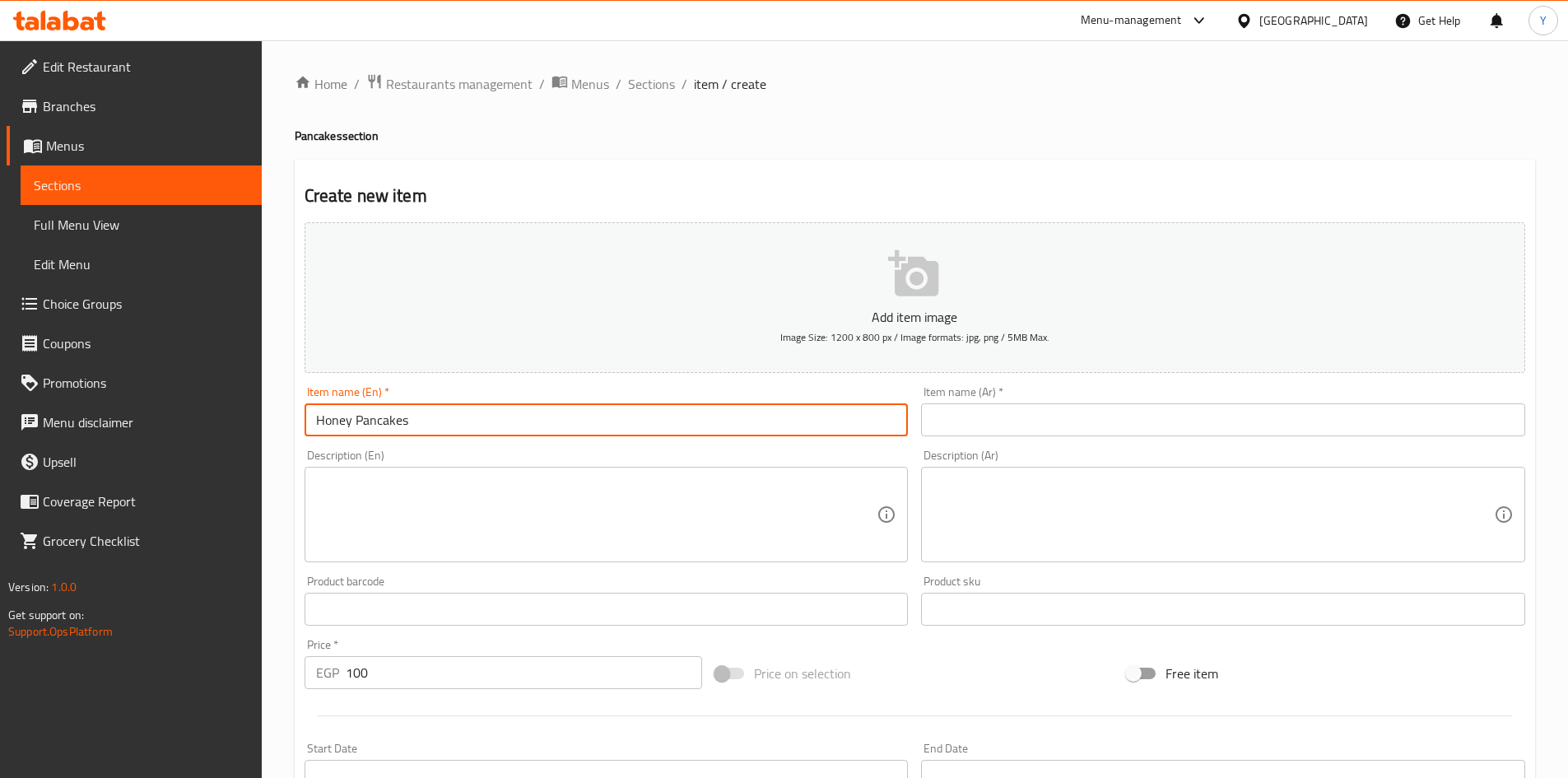
type input "Honey Pancakes"
click at [1042, 431] on input "text" at bounding box center [1223, 420] width 604 height 33
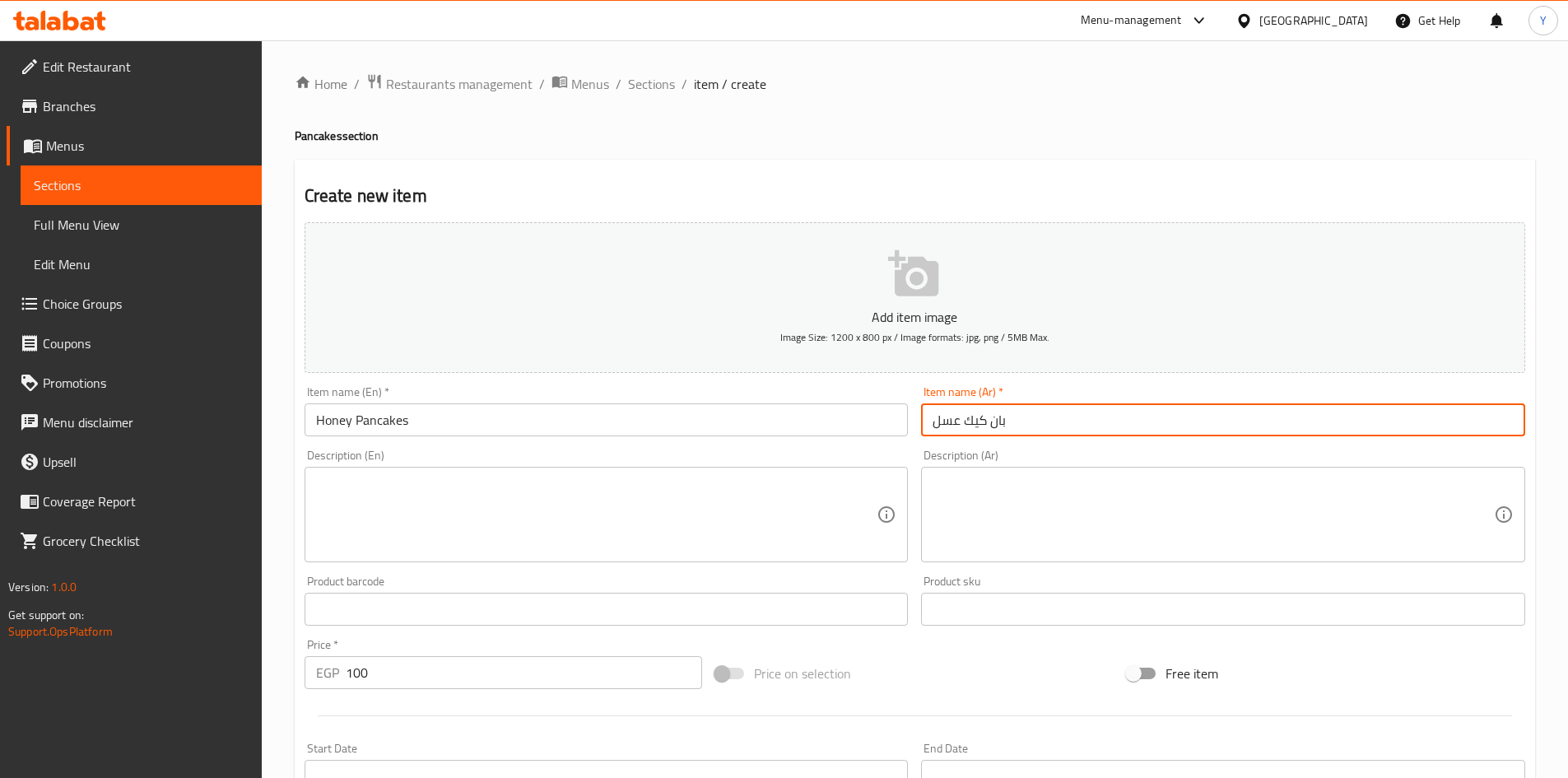
type input "بان كيك عسل"
drag, startPoint x: 480, startPoint y: 430, endPoint x: 473, endPoint y: 436, distance: 9.2
click at [478, 432] on input "Honey Pancakes" at bounding box center [607, 420] width 604 height 33
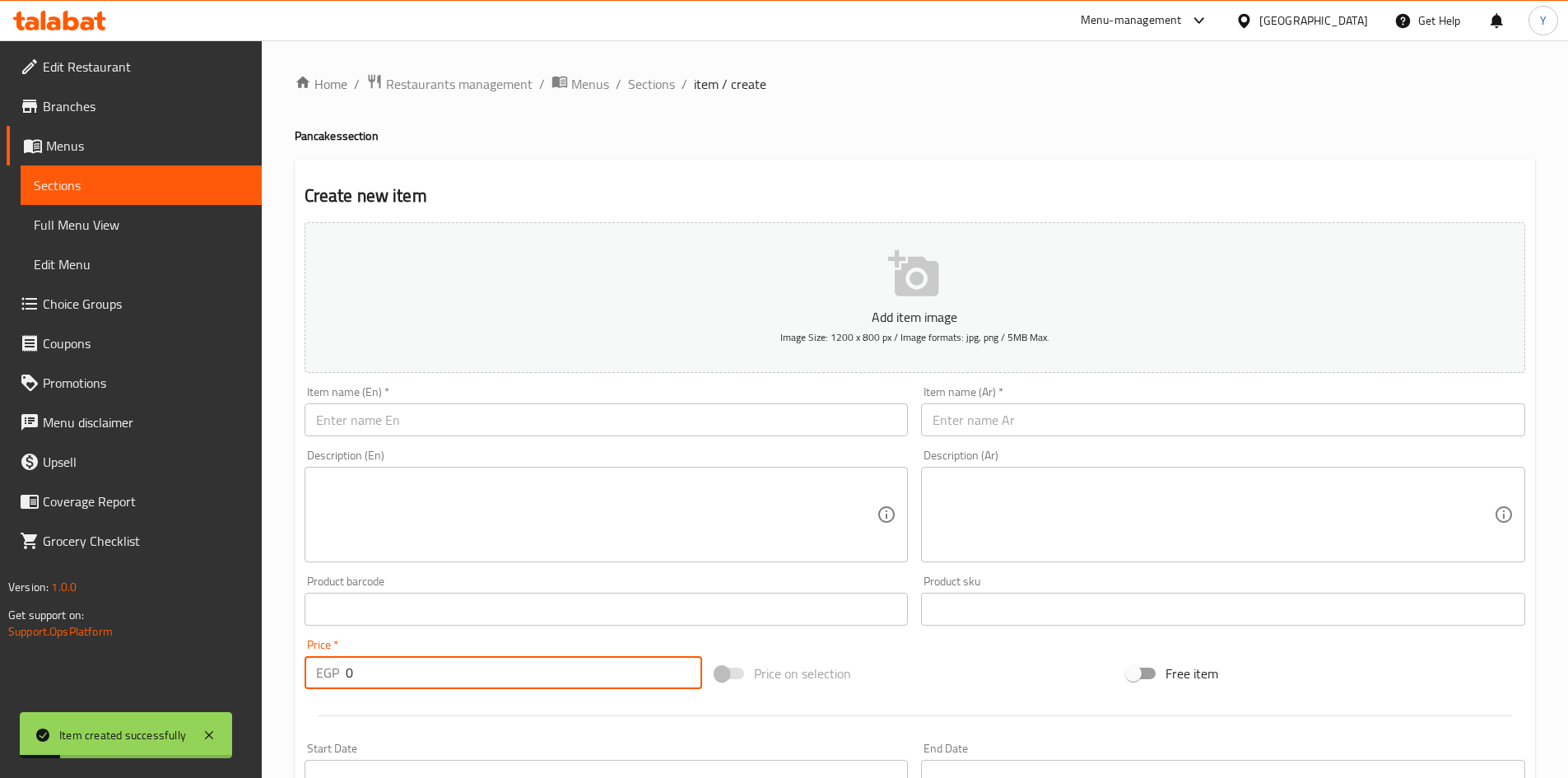
drag, startPoint x: 408, startPoint y: 676, endPoint x: 86, endPoint y: 676, distance: 322.0
click at [85, 680] on div "Edit Restaurant Branches Menus Sections Full Menu View Edit Menu Choice Groups …" at bounding box center [784, 601] width 1568 height 1123
type input "100"
click at [417, 420] on input "text" at bounding box center [607, 420] width 604 height 33
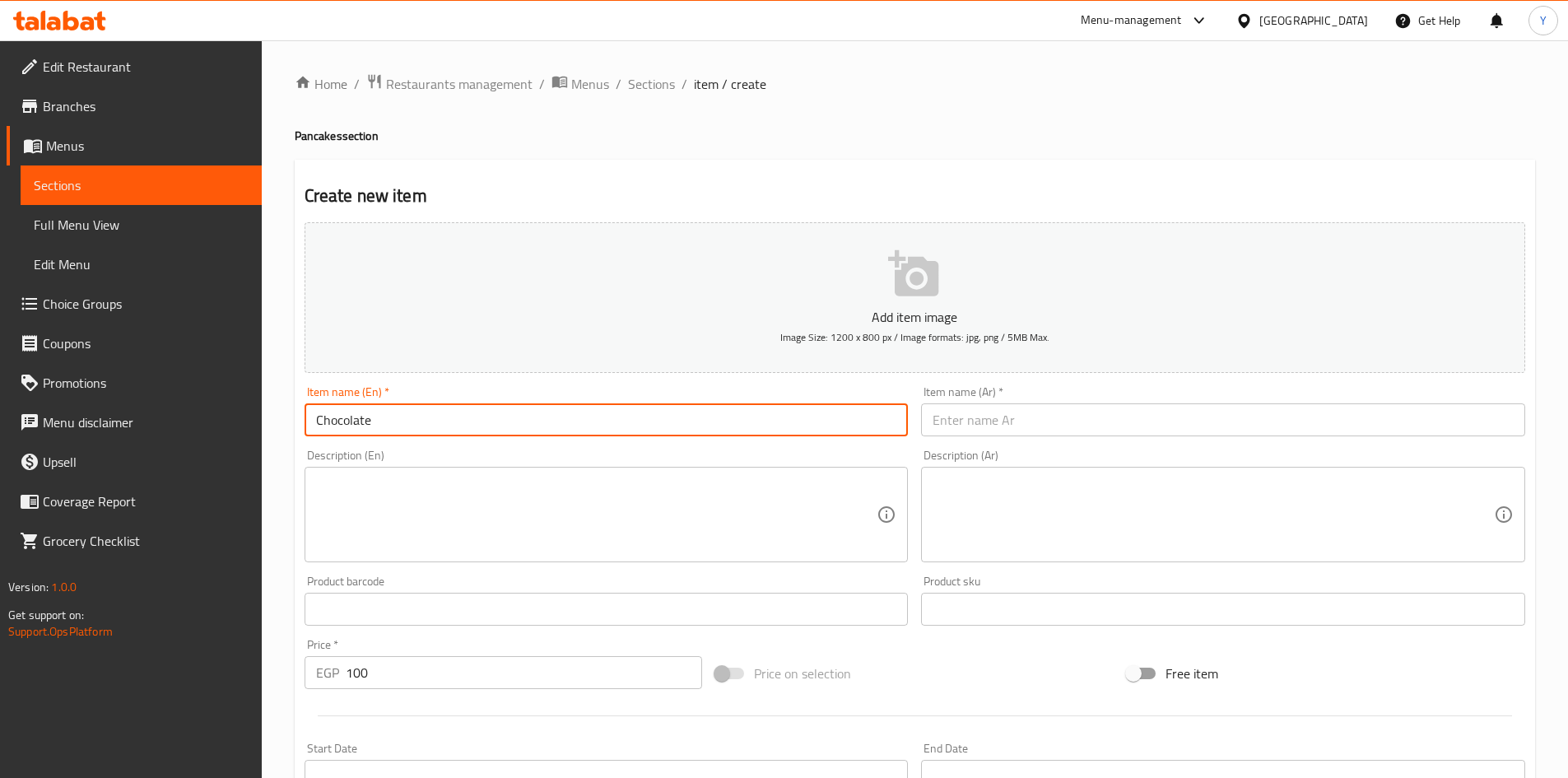
paste input "Pancakes"
type input "Chocolate Pancake"
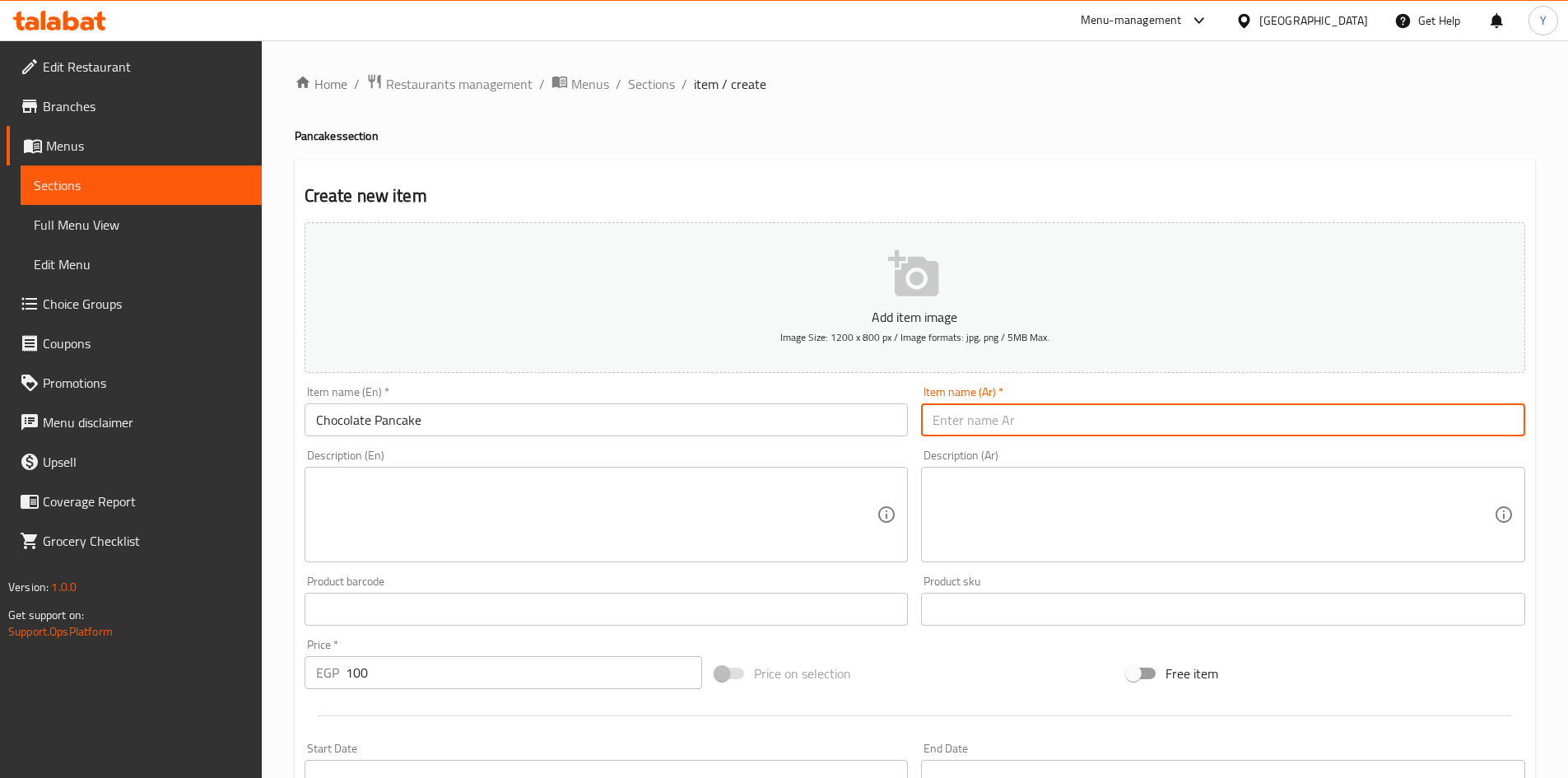
click at [1020, 414] on input "text" at bounding box center [1223, 420] width 604 height 33
type input "بان كيك شوكولاتة"
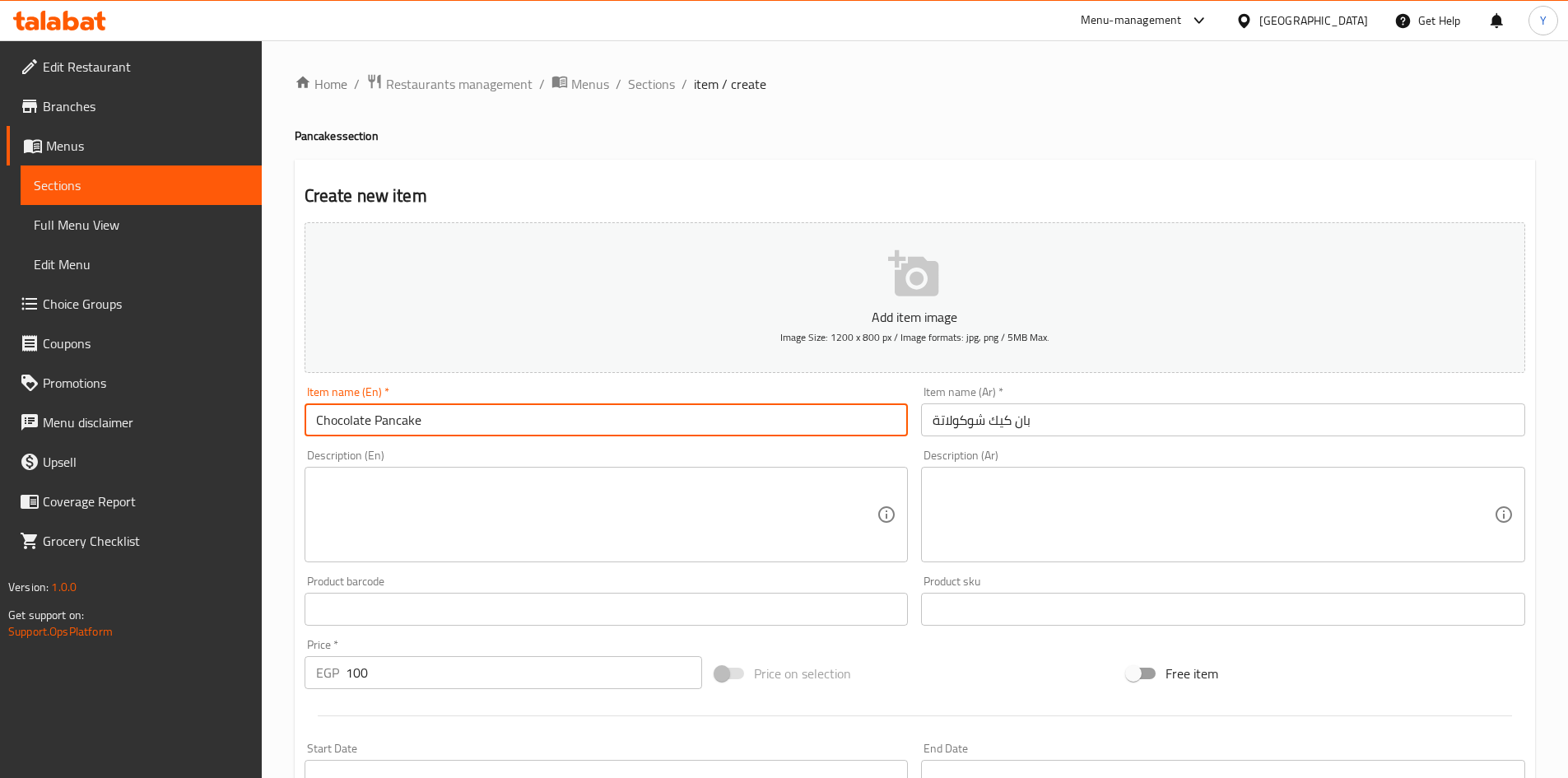
click at [683, 425] on input "Chocolate Pancake" at bounding box center [607, 420] width 604 height 33
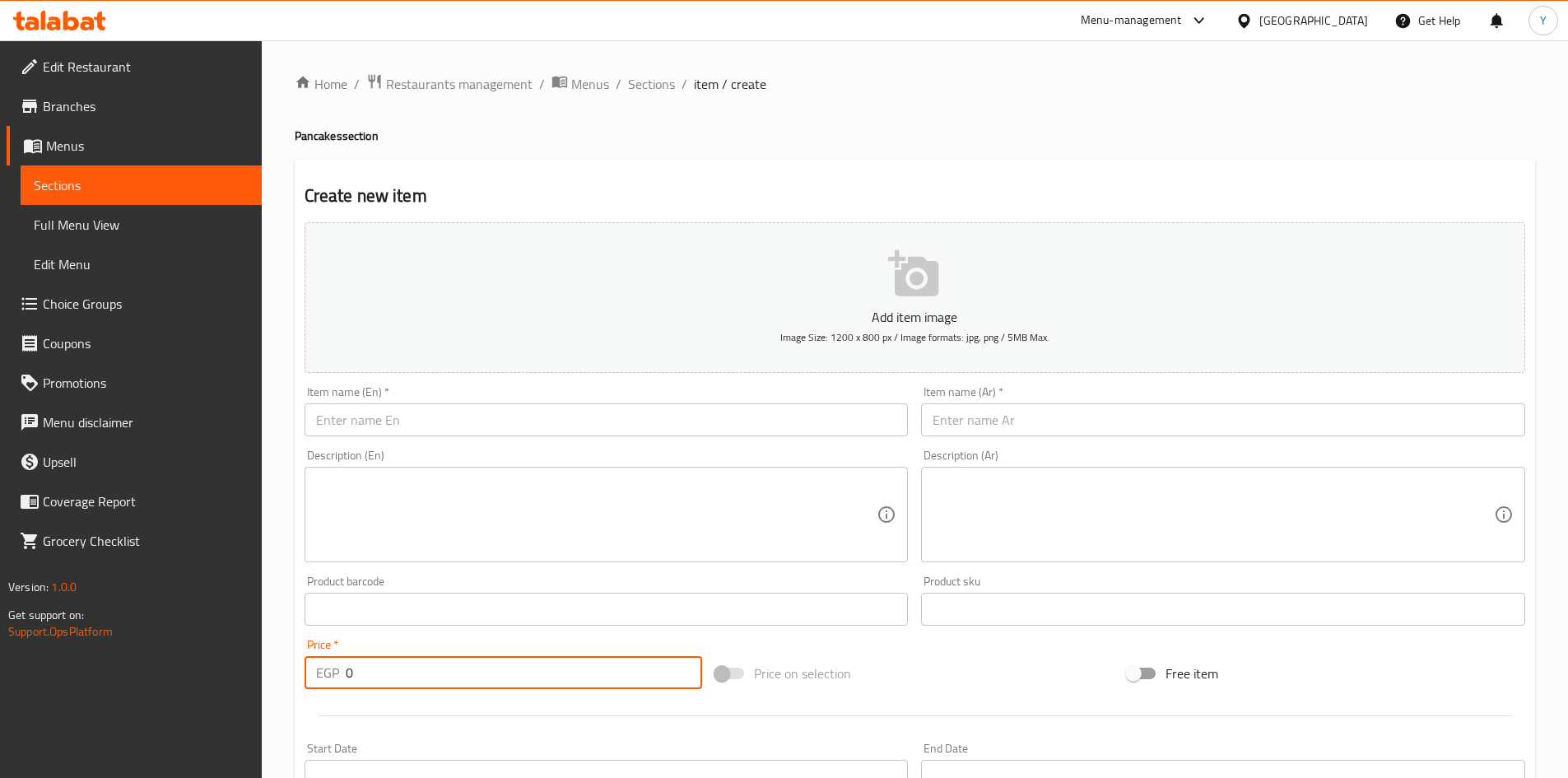
drag, startPoint x: 382, startPoint y: 674, endPoint x: 218, endPoint y: 685, distance: 164.4
click at [225, 682] on div "Edit Restaurant Branches Menus Sections Full Menu View Edit Menu Choice Groups …" at bounding box center [784, 601] width 1568 height 1123
type input "100"
click at [477, 441] on div "Item name (En)   * Item name (En) *" at bounding box center [607, 411] width 618 height 64
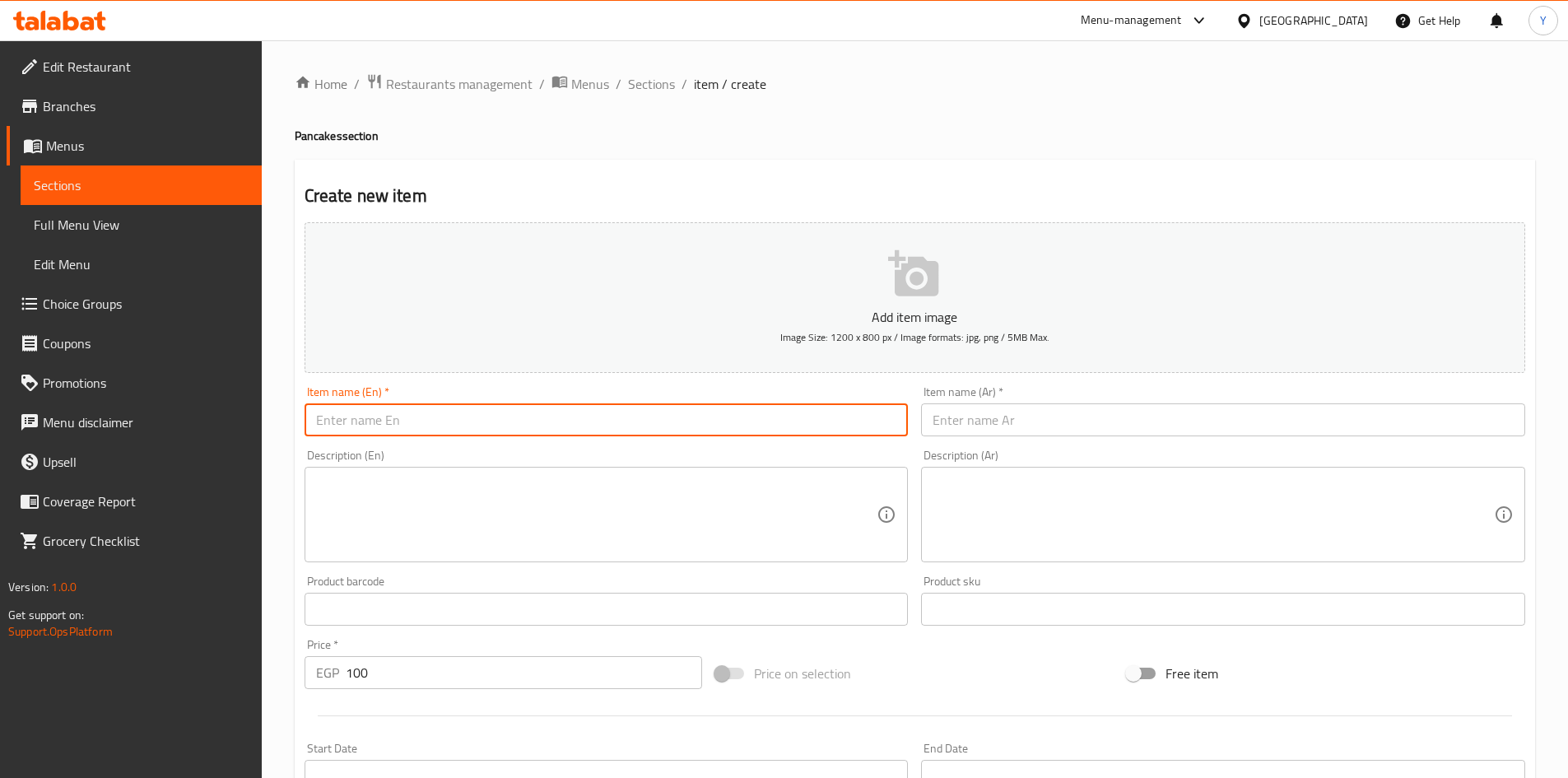
click at [478, 429] on input "text" at bounding box center [607, 420] width 604 height 33
paste input "Pancakes"
type input "Caramel Pancake"
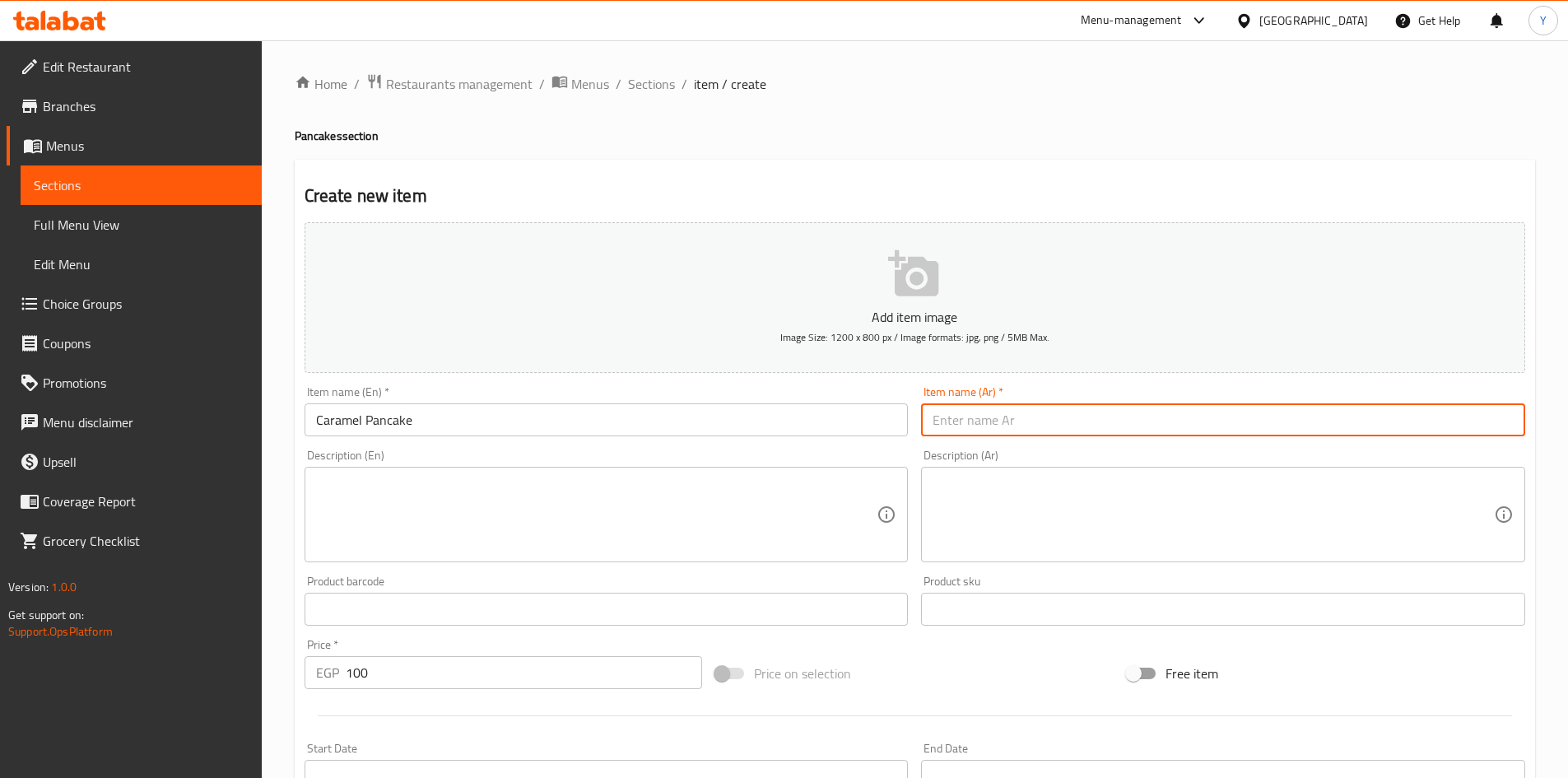
click at [972, 423] on input "text" at bounding box center [1223, 420] width 604 height 33
type input "بان كيك كراميل"
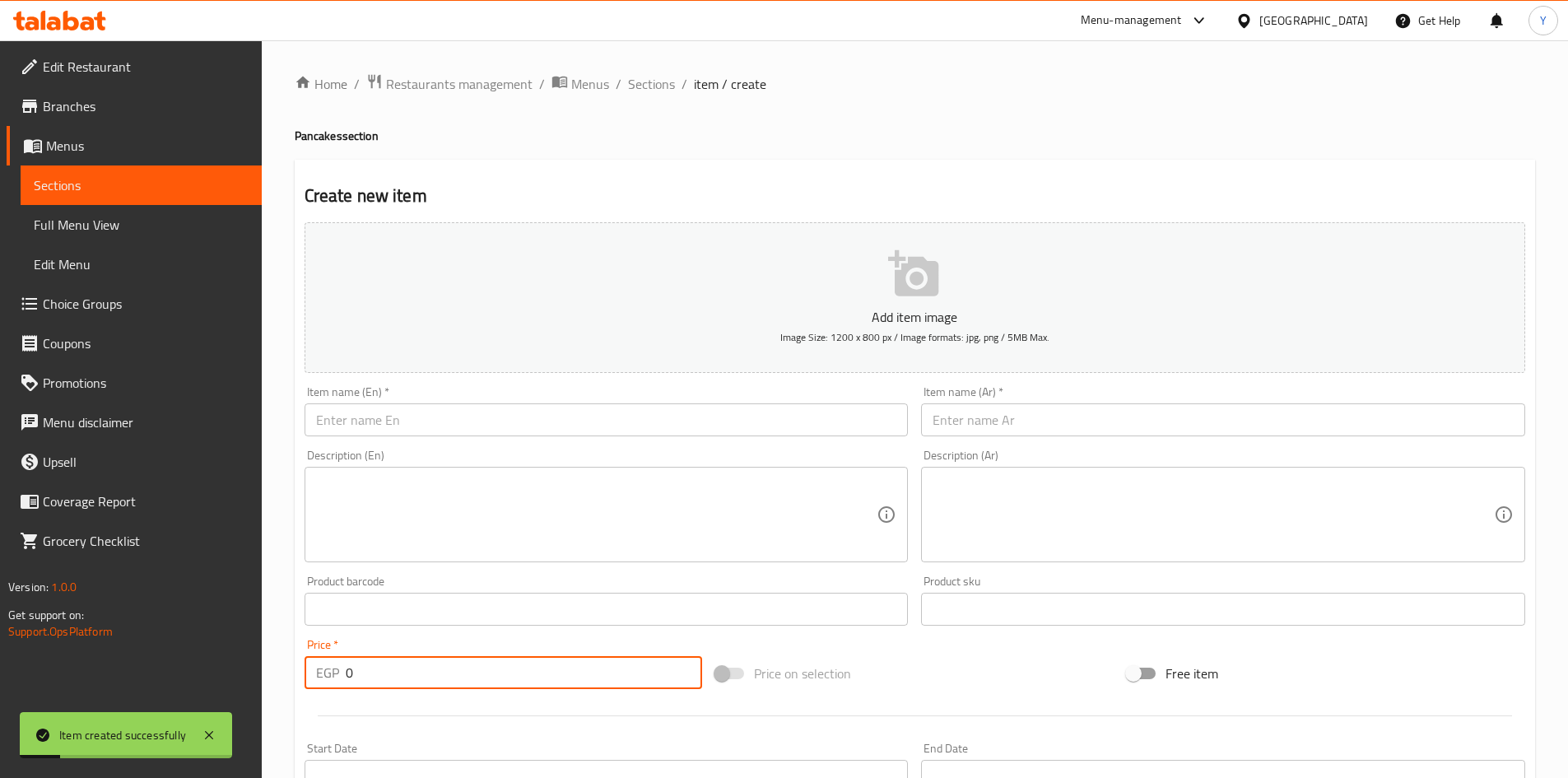
drag, startPoint x: 421, startPoint y: 671, endPoint x: 211, endPoint y: 656, distance: 210.5
click at [211, 656] on div "Edit Restaurant Branches Menus Sections Full Menu View Edit Menu Choice Groups …" at bounding box center [784, 601] width 1568 height 1123
type input "109"
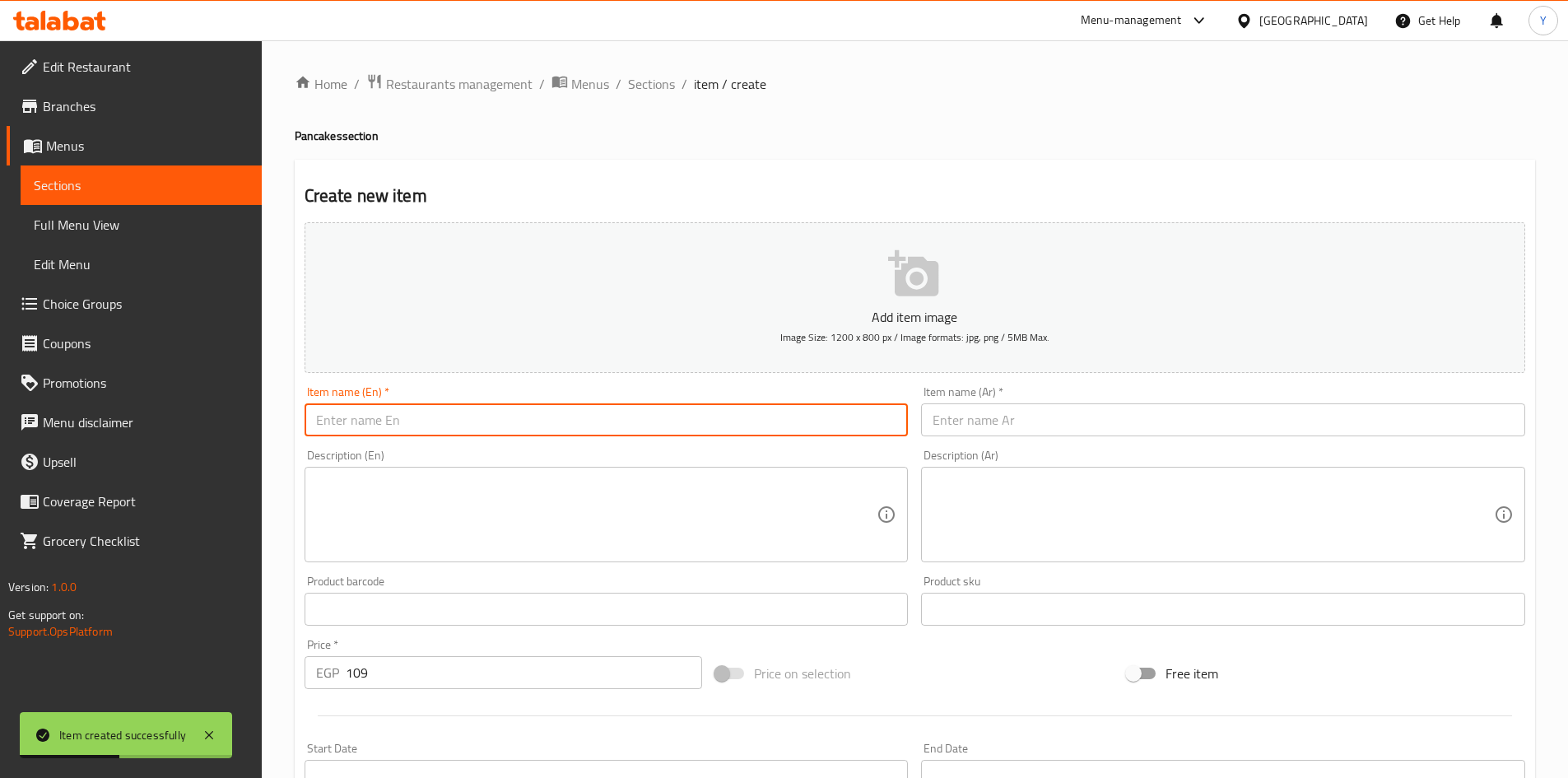
click at [414, 423] on input "text" at bounding box center [607, 420] width 604 height 33
type input "Nutella Pancake"
click at [968, 405] on input "text" at bounding box center [1223, 420] width 604 height 33
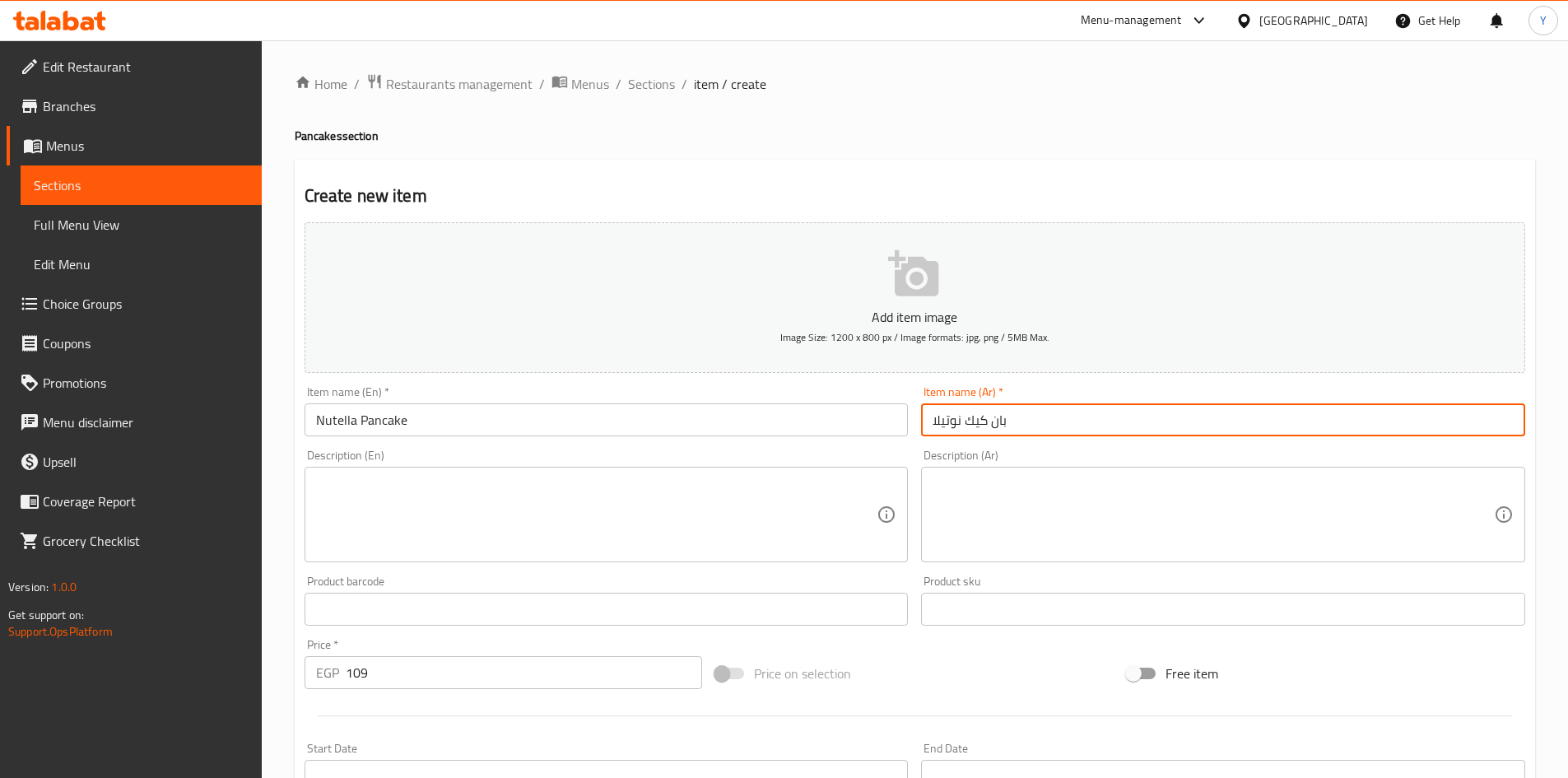
type input "بان كيك نوتيلا"
click at [555, 422] on input "Nutella Pancake" at bounding box center [607, 420] width 604 height 33
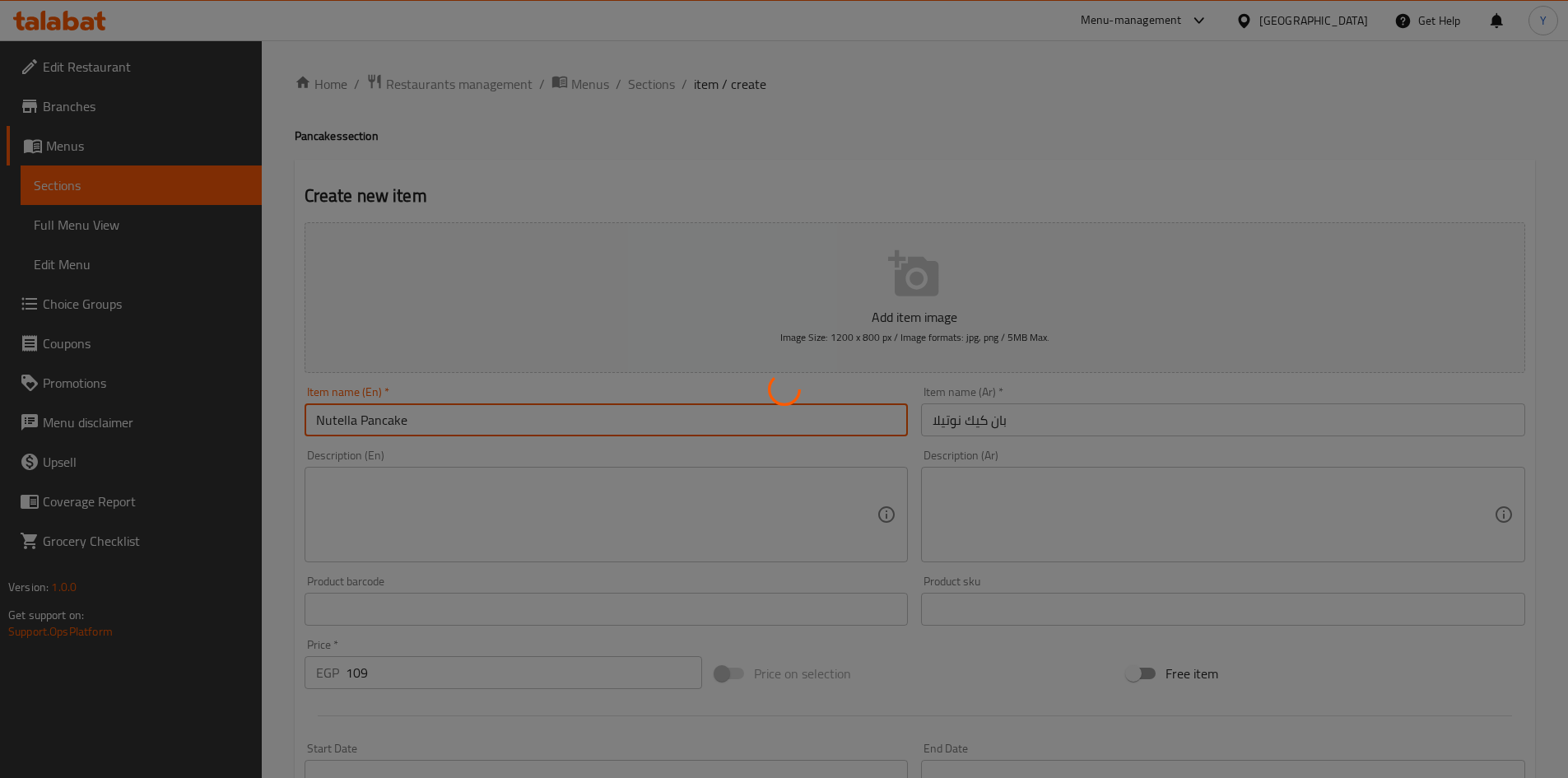
type input "0"
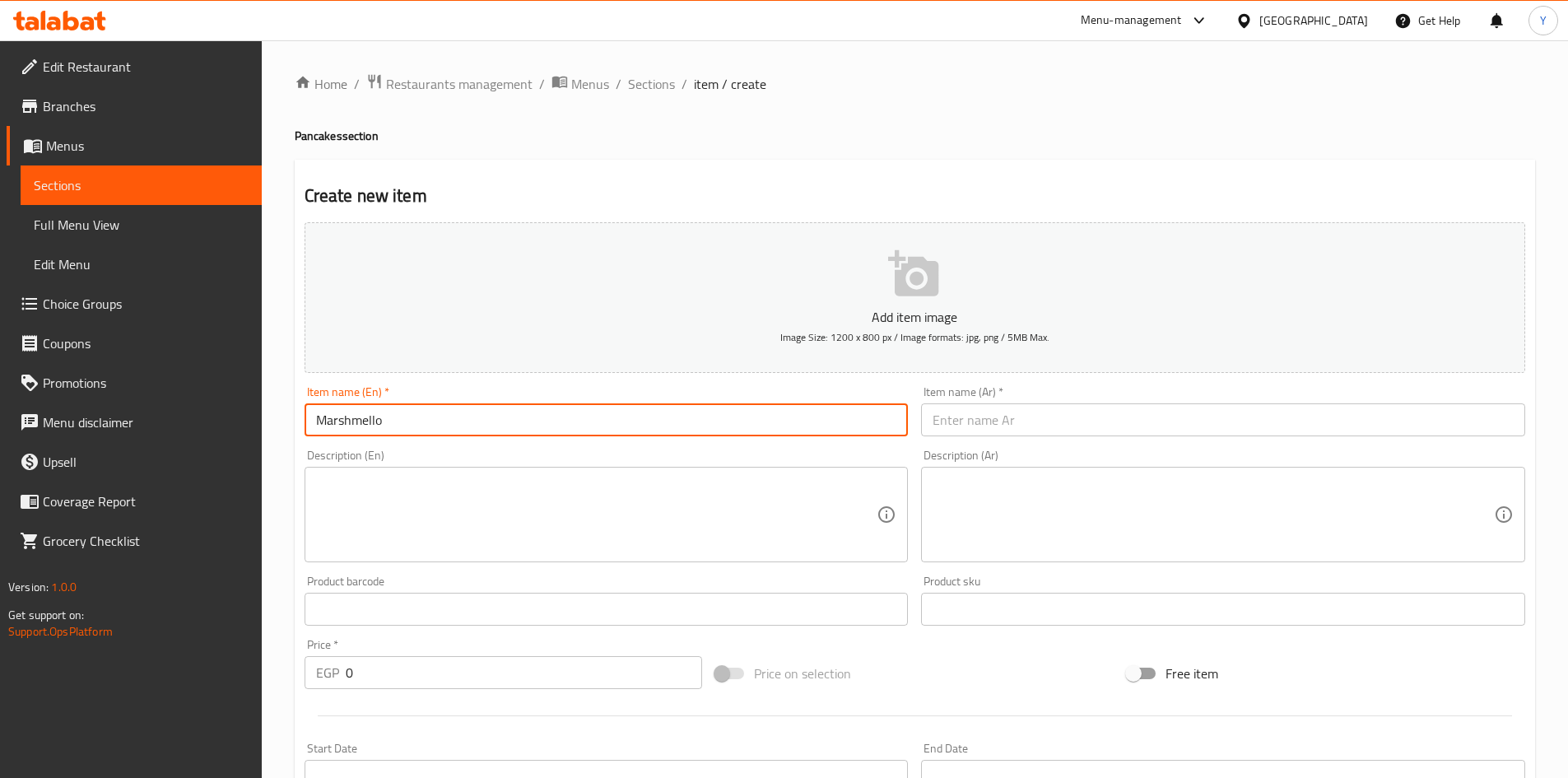
paste input "Pancakes"
type input "Marshmello Pancake"
click at [962, 411] on input "text" at bounding box center [1223, 420] width 604 height 33
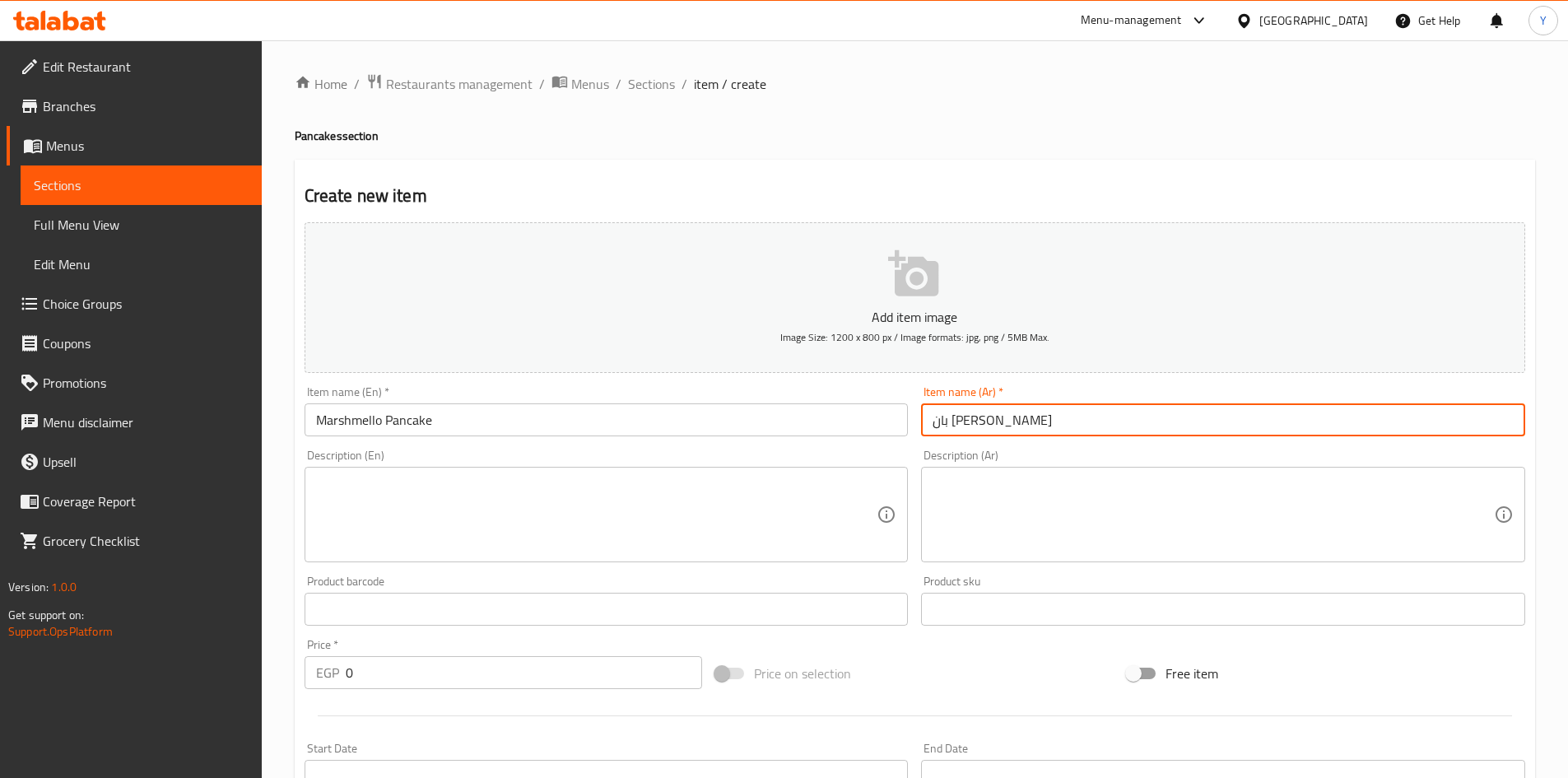
type input "بان كيك مارشيملو"
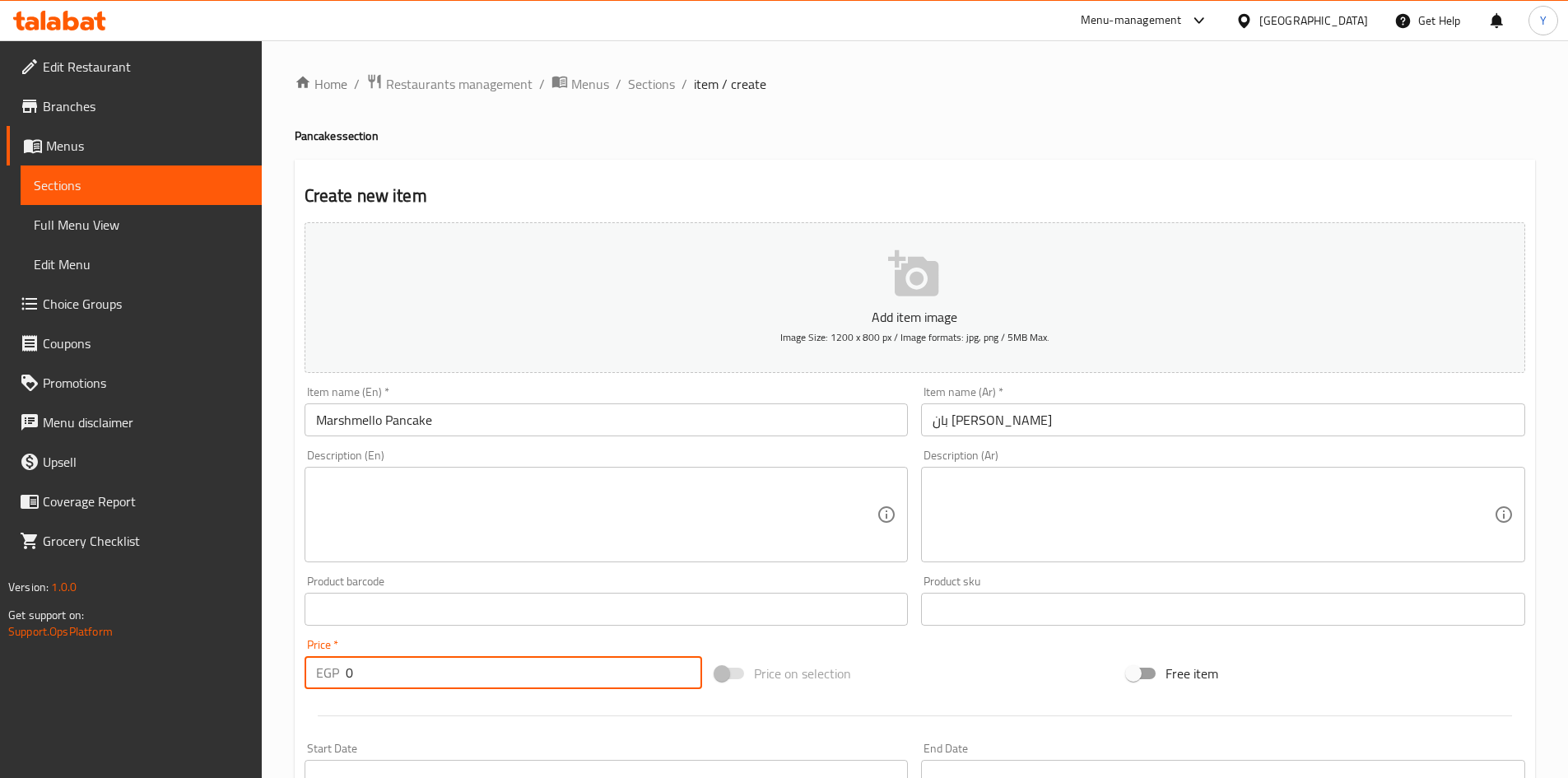
drag, startPoint x: 386, startPoint y: 682, endPoint x: 268, endPoint y: 670, distance: 118.6
click at [257, 685] on div "Edit Restaurant Branches Menus Sections Full Menu View Edit Menu Choice Groups …" at bounding box center [784, 601] width 1568 height 1123
type input "118"
click at [502, 428] on input "Marshmello Pancake" at bounding box center [607, 420] width 604 height 33
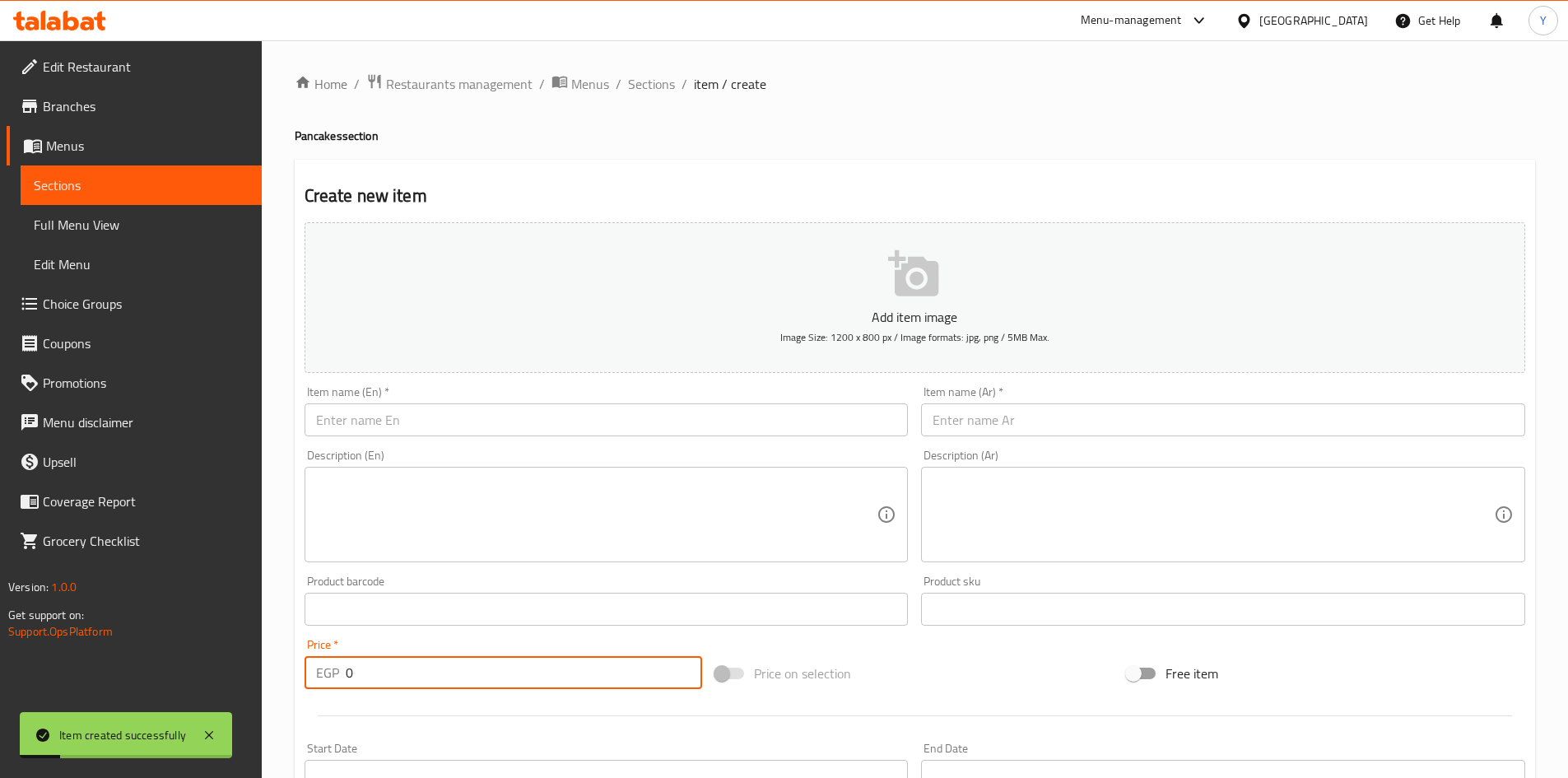
drag, startPoint x: 316, startPoint y: 659, endPoint x: 119, endPoint y: 607, distance: 203.7
click at [65, 649] on div "Edit Restaurant Branches Menus Sections Full Menu View Edit Menu Choice Groups …" at bounding box center [784, 601] width 1568 height 1123
type input "139"
click at [370, 425] on input "text" at bounding box center [607, 420] width 604 height 33
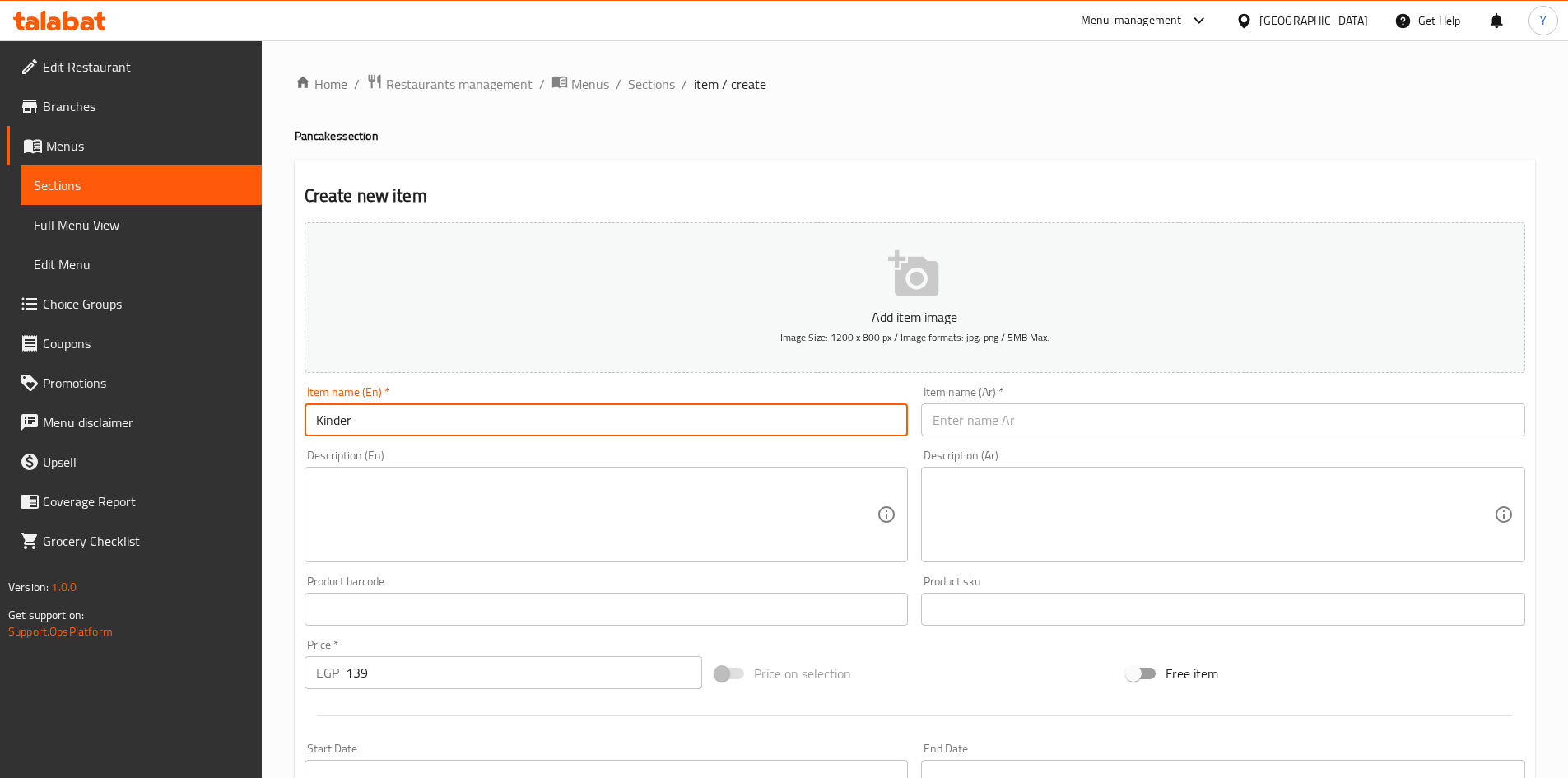
paste input "Pancakes"
type input "Kinder Pancake"
click at [982, 428] on input "text" at bounding box center [1223, 420] width 604 height 33
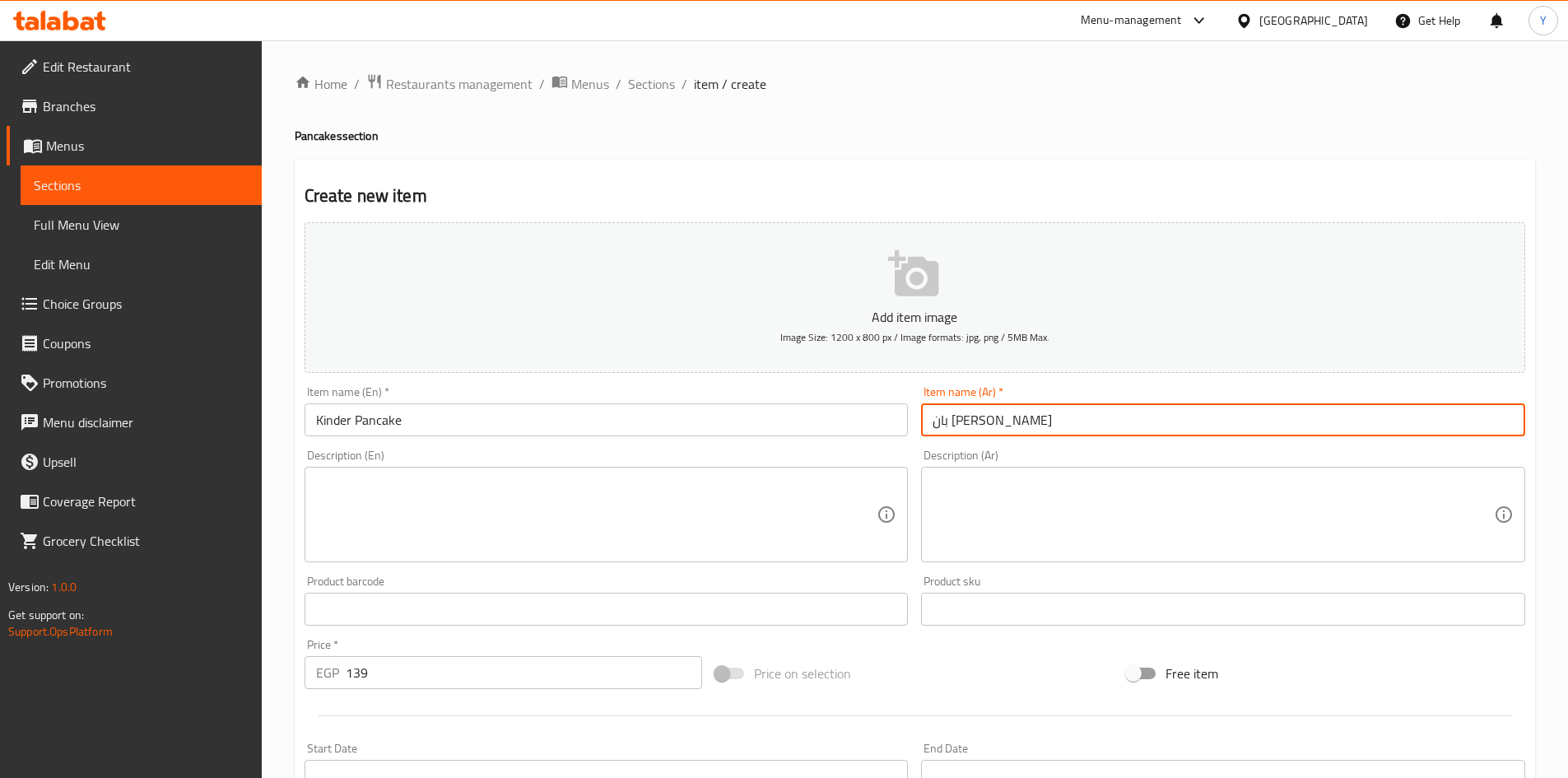
type input "بان كيك كيندر"
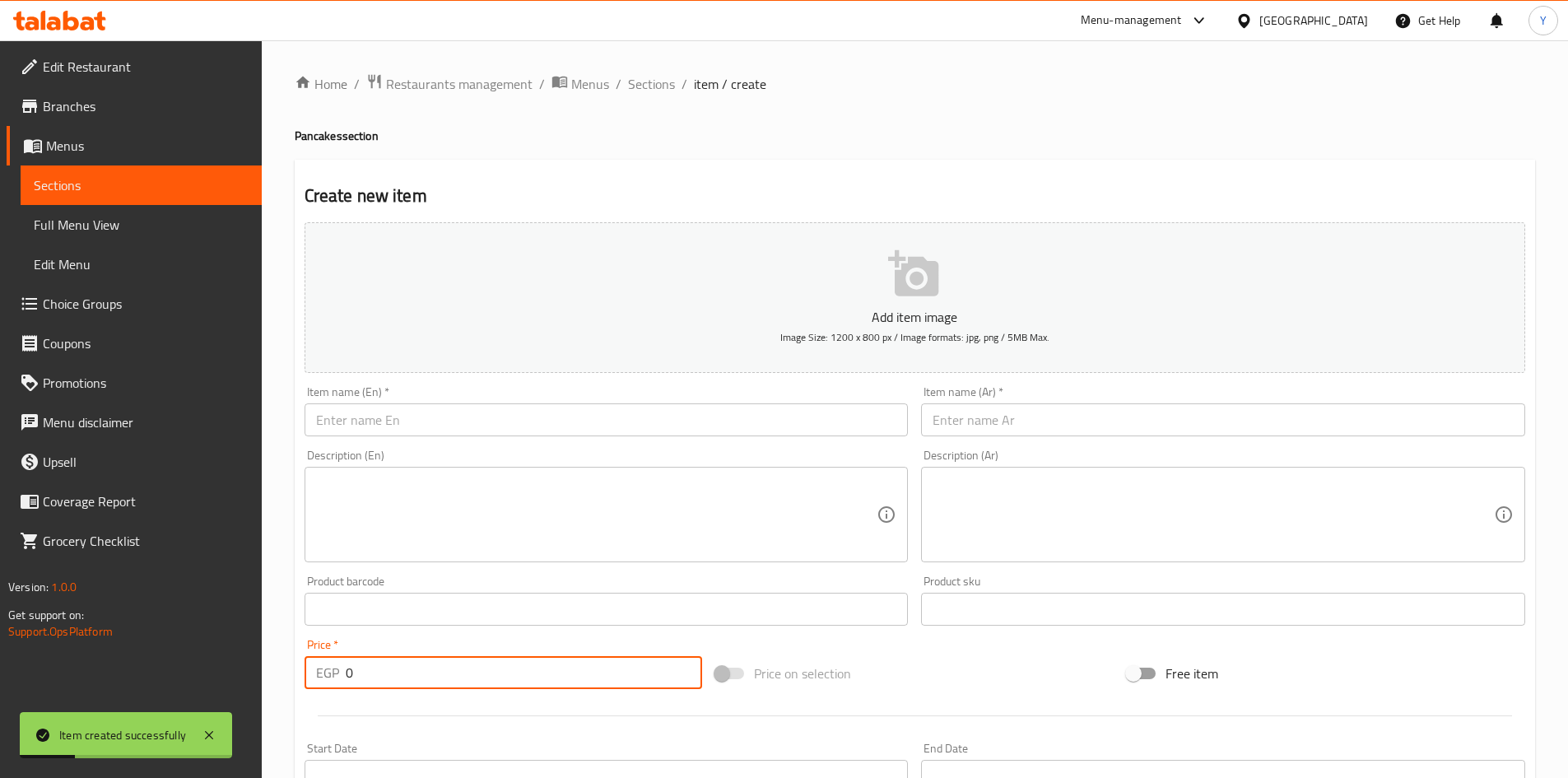
drag, startPoint x: 525, startPoint y: 672, endPoint x: 177, endPoint y: 513, distance: 382.6
click at [137, 625] on div "Edit Restaurant Branches Menus Sections Full Menu View Edit Menu Choice Groups …" at bounding box center [784, 601] width 1568 height 1123
type input "145"
click at [453, 434] on input "text" at bounding box center [607, 420] width 604 height 33
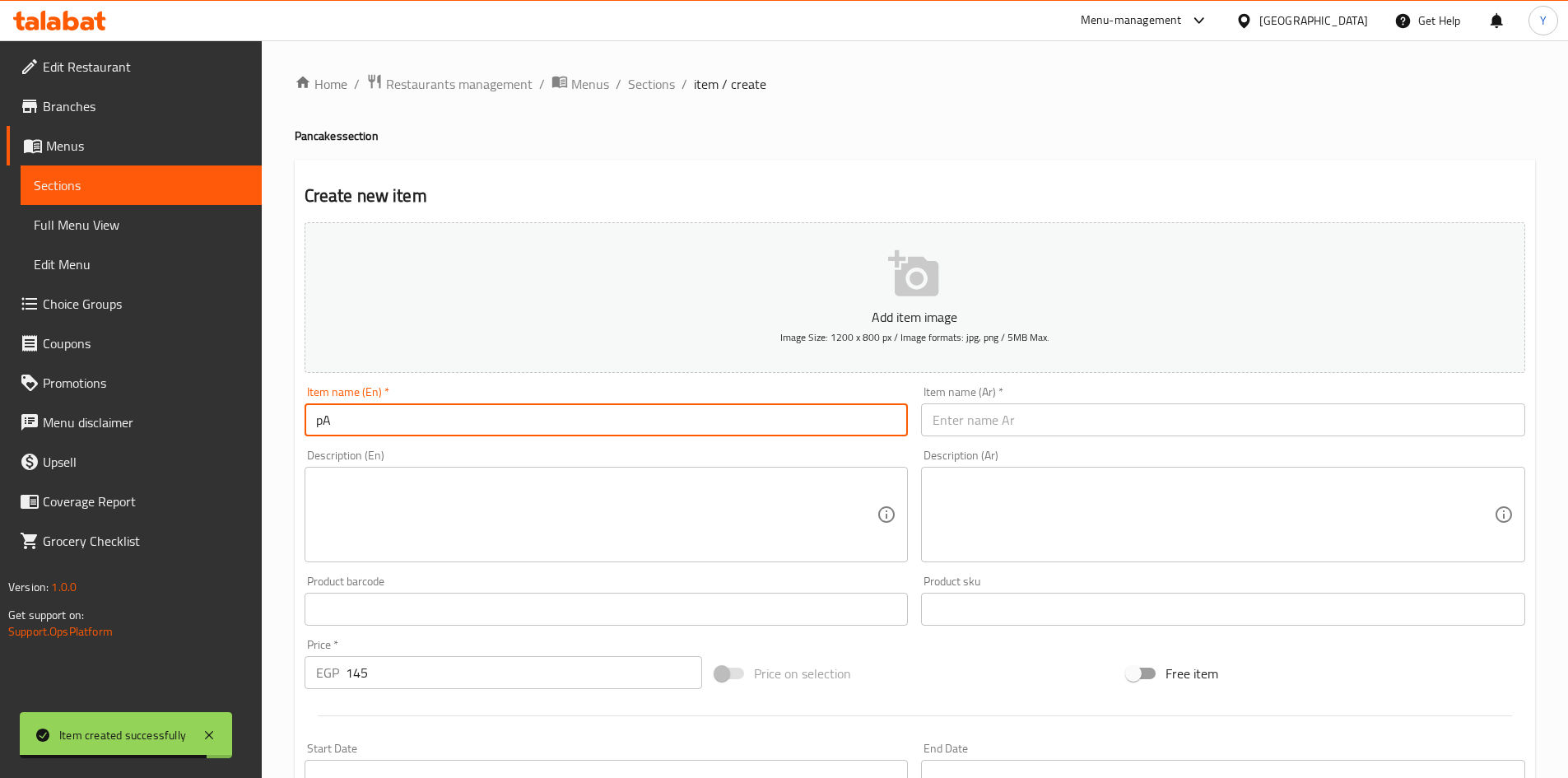
type input "p"
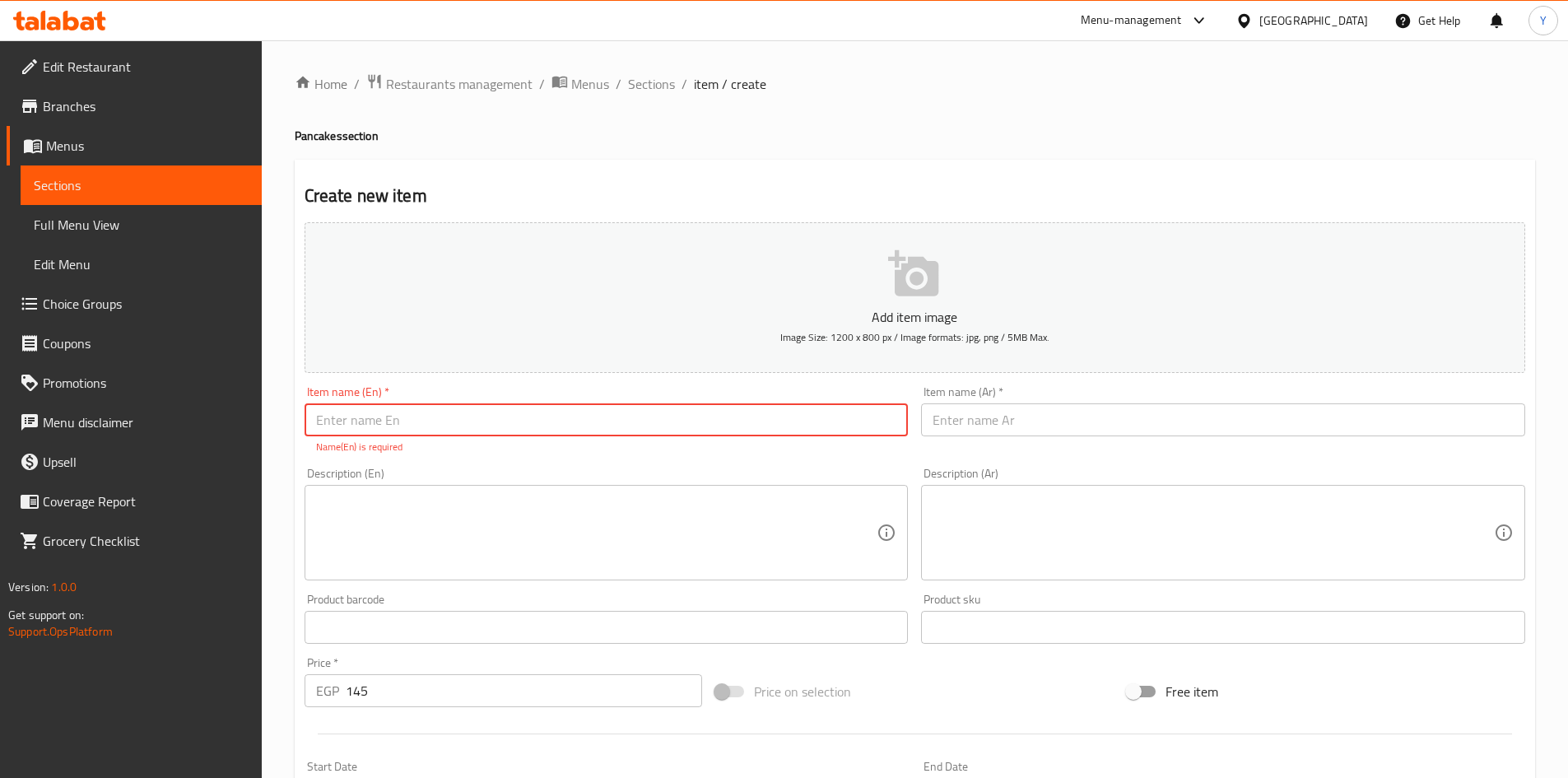
paste input "Pancakes"
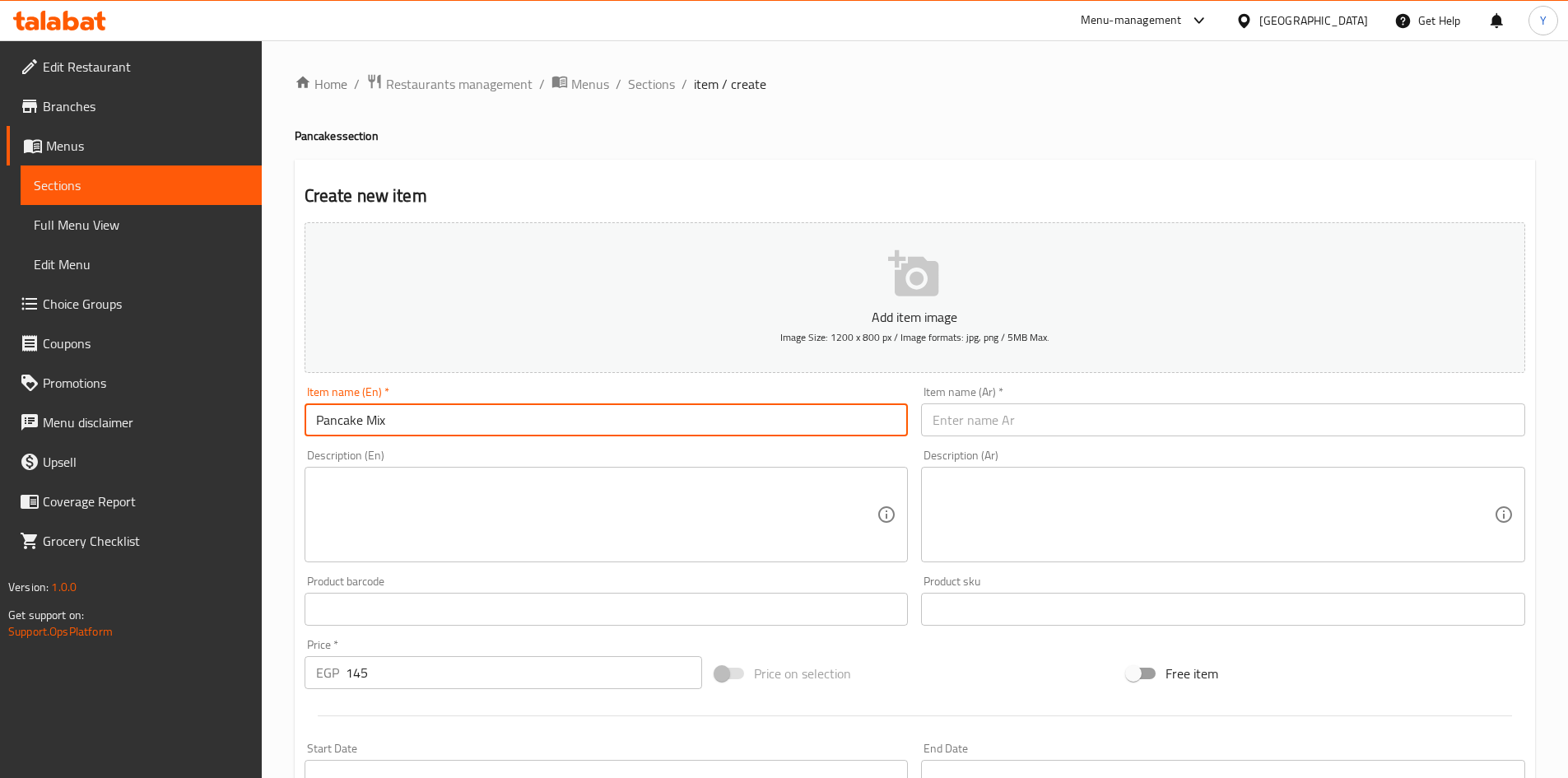
type input "Pancake Mix"
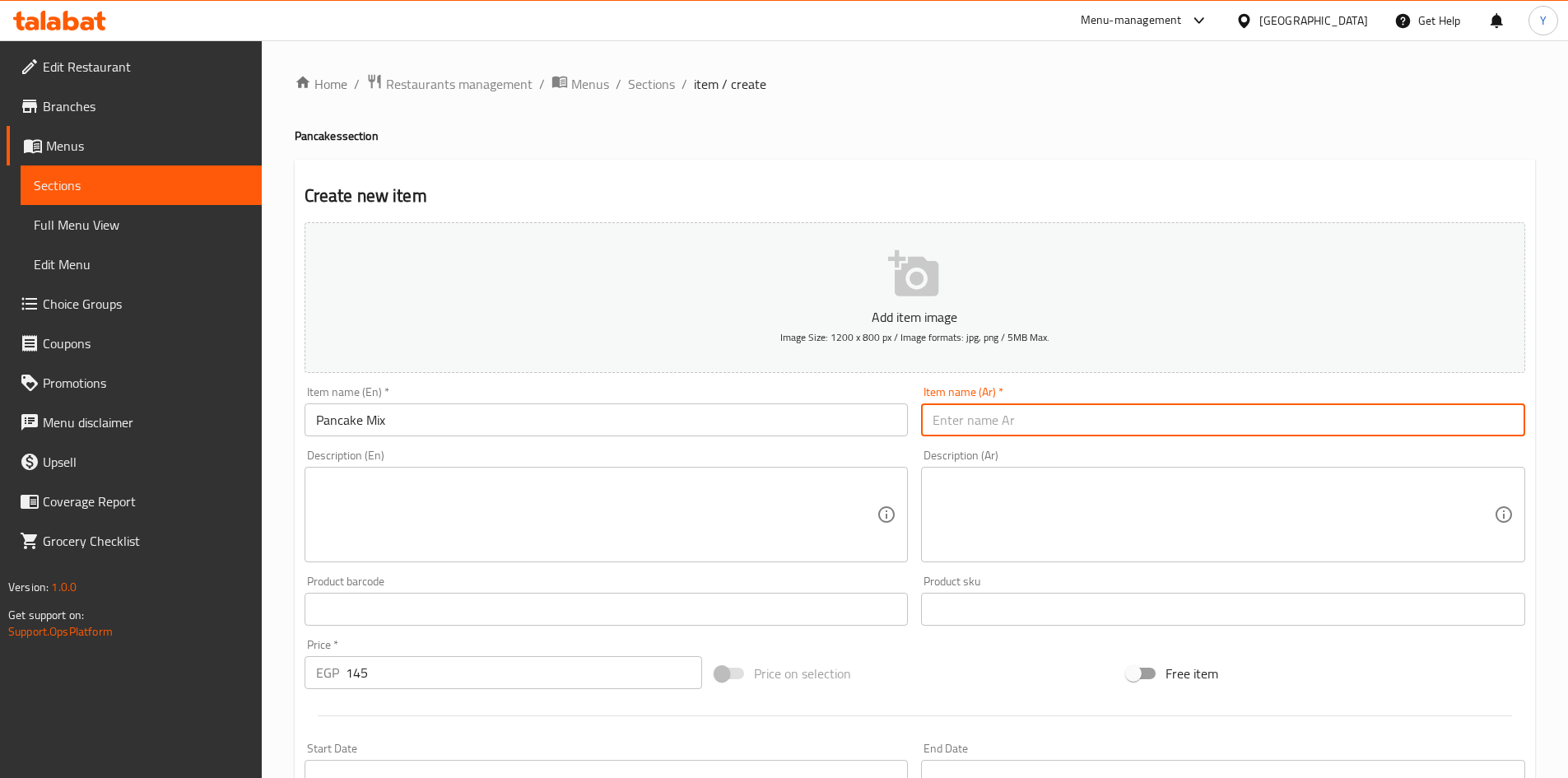
drag, startPoint x: 1071, startPoint y: 411, endPoint x: 1020, endPoint y: 436, distance: 56.8
click at [1071, 411] on input "text" at bounding box center [1223, 420] width 604 height 33
click at [977, 420] on input "ميكسبان كيك" at bounding box center [1223, 420] width 604 height 33
type input "ميكس بان كيك"
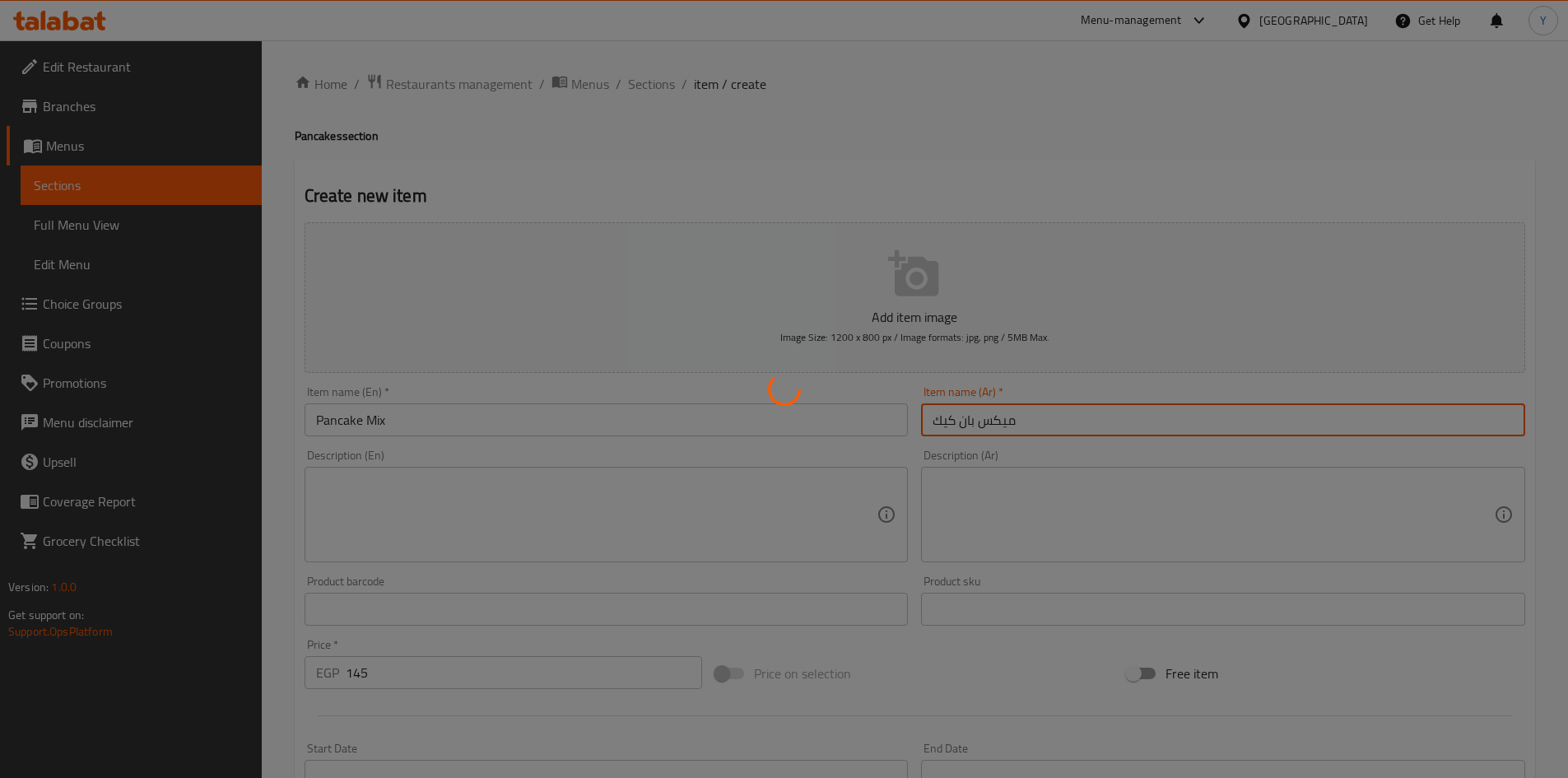
type input "0"
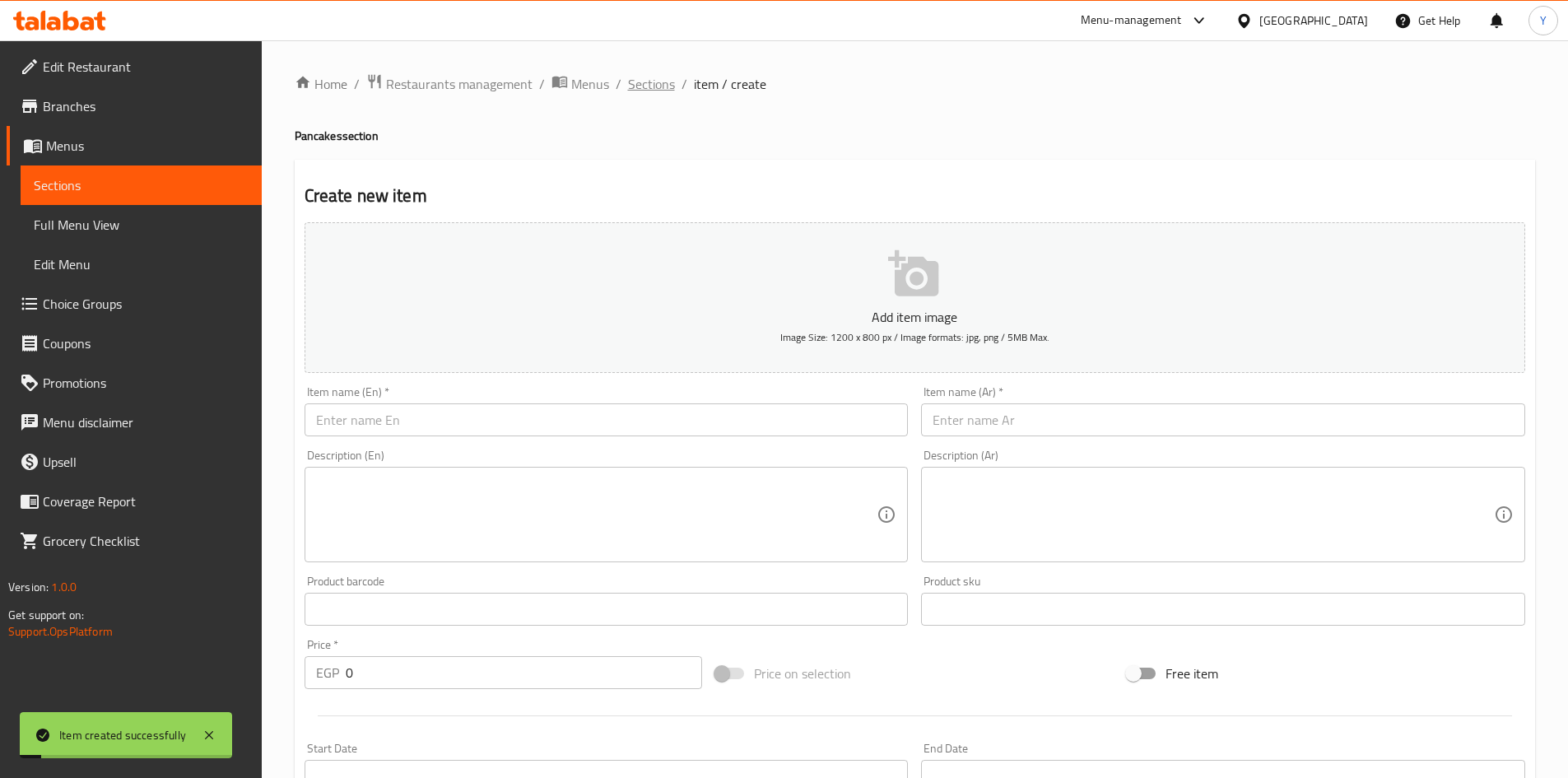
click at [661, 76] on span "Sections" at bounding box center [652, 84] width 47 height 20
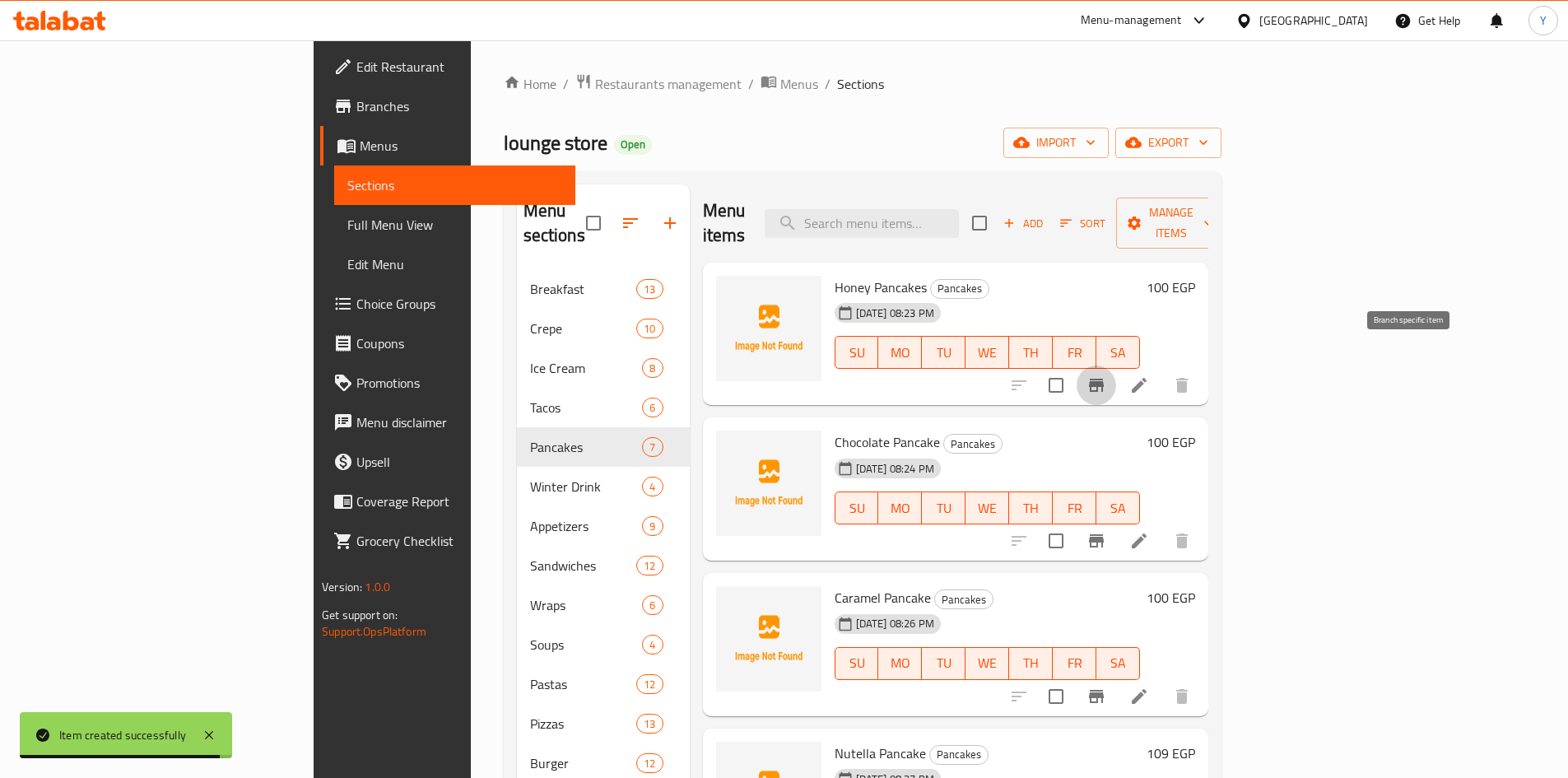
click at [1107, 375] on icon "Branch-specific-item" at bounding box center [1097, 385] width 20 height 20
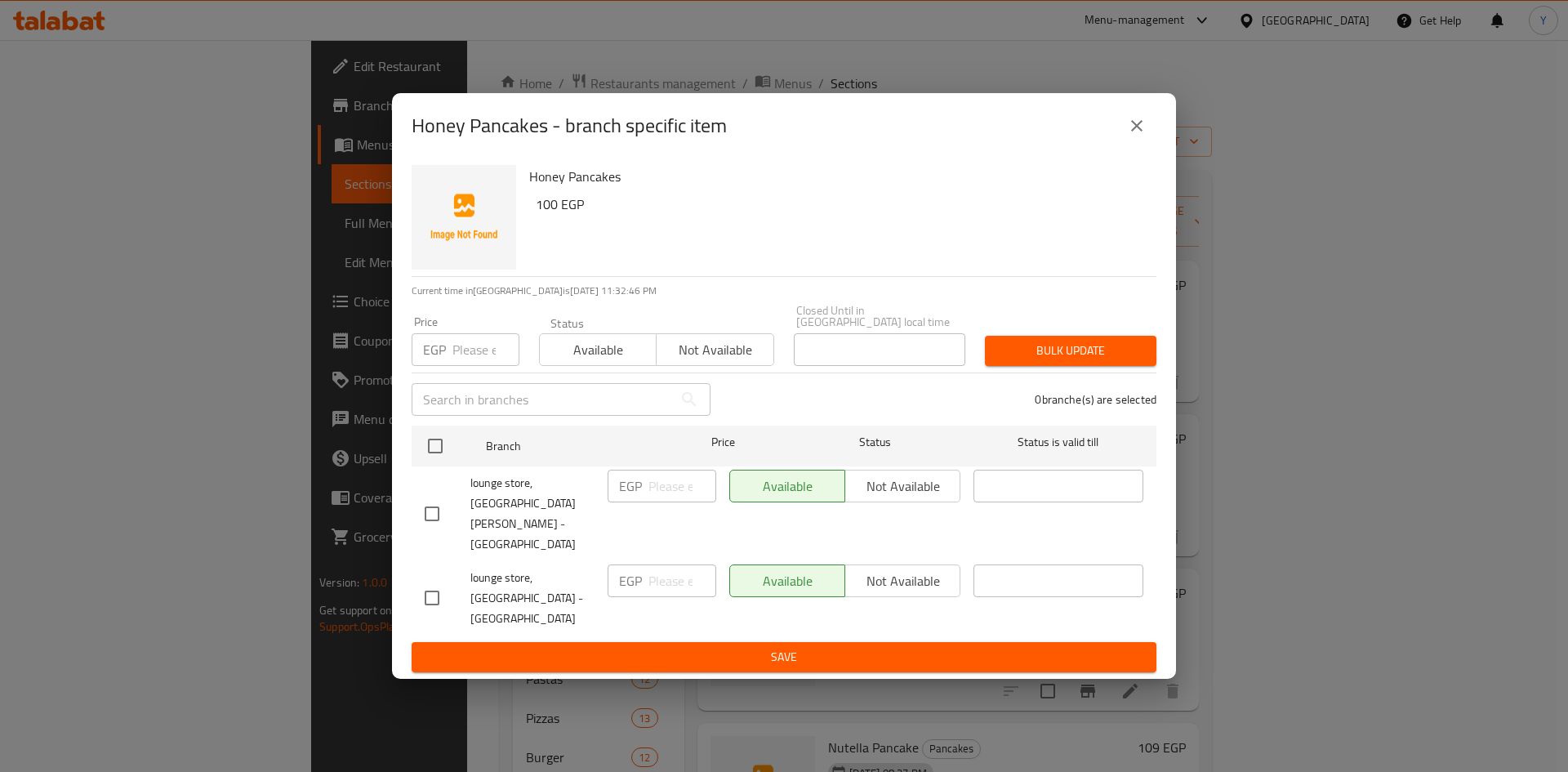
click at [432, 521] on input "checkbox" at bounding box center [432, 513] width 34 height 34
checkbox input "true"
click at [911, 499] on span "Not available" at bounding box center [902, 486] width 102 height 23
click at [884, 647] on span "Save" at bounding box center [784, 657] width 719 height 20
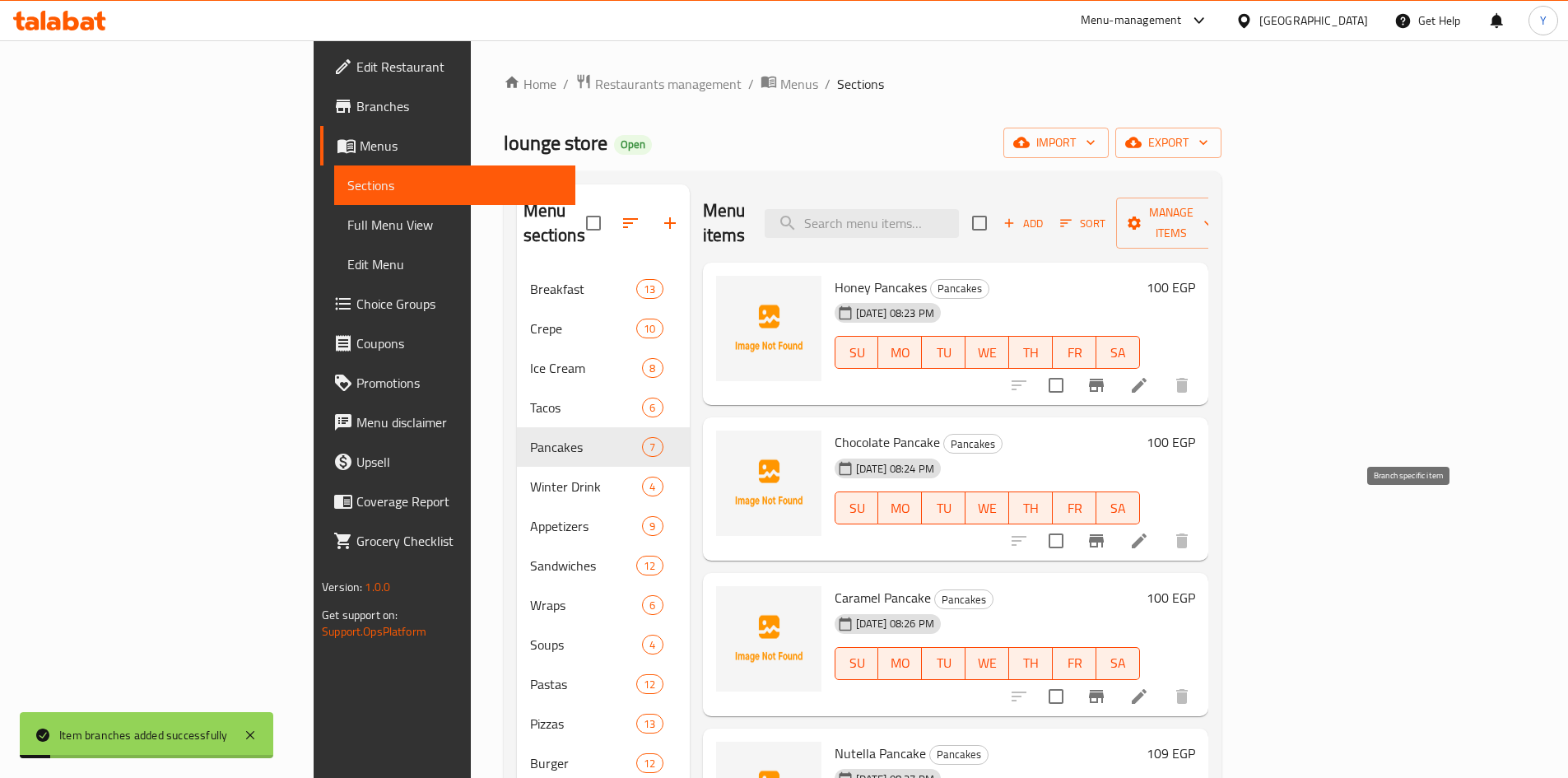
click at [1107, 531] on icon "Branch-specific-item" at bounding box center [1097, 540] width 20 height 20
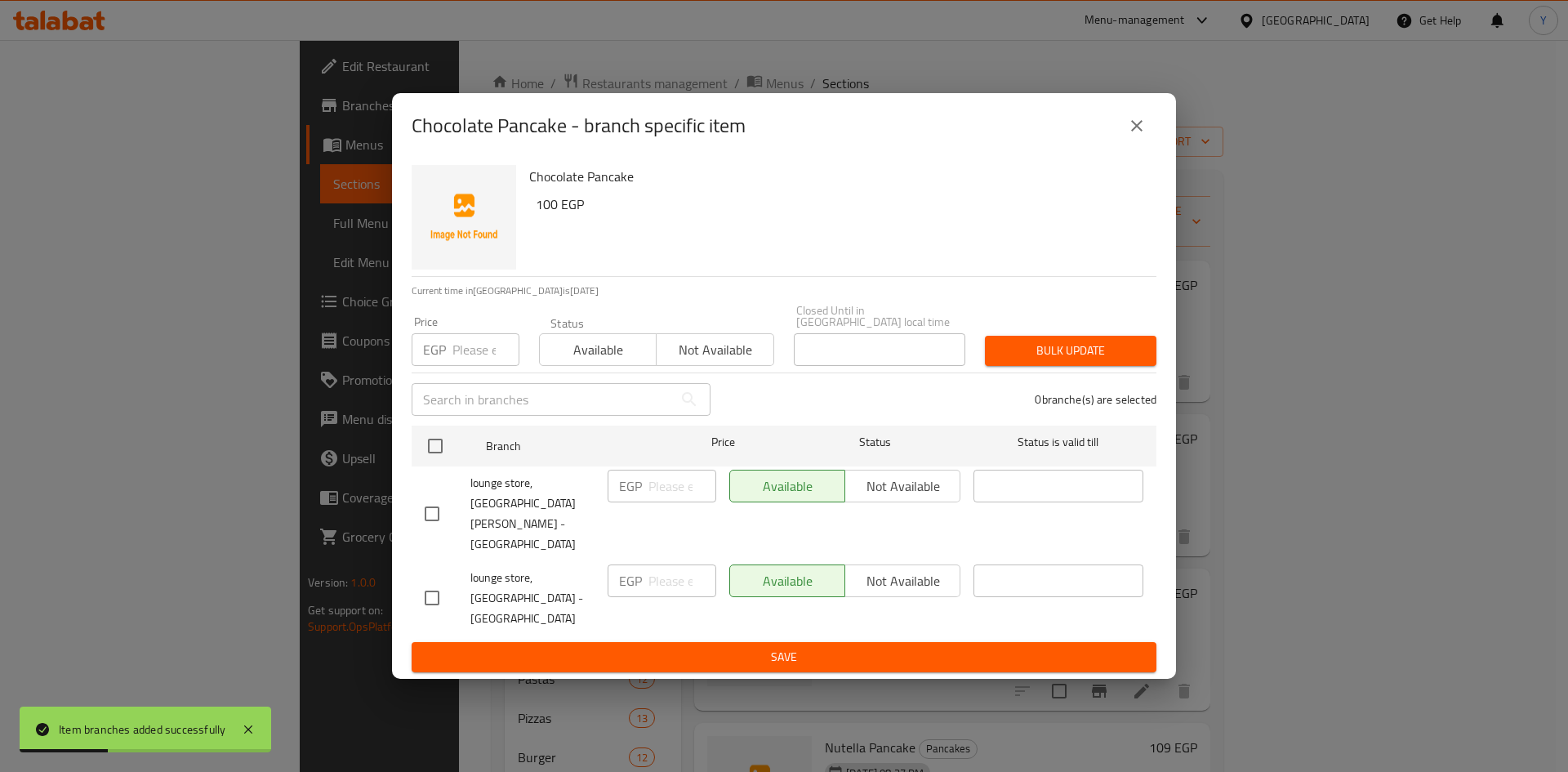
drag, startPoint x: 437, startPoint y: 520, endPoint x: 752, endPoint y: 509, distance: 315.2
click at [439, 518] on input "checkbox" at bounding box center [432, 513] width 34 height 34
checkbox input "true"
click at [855, 499] on span "Not available" at bounding box center [902, 486] width 102 height 23
click at [859, 647] on span "Save" at bounding box center [784, 657] width 719 height 20
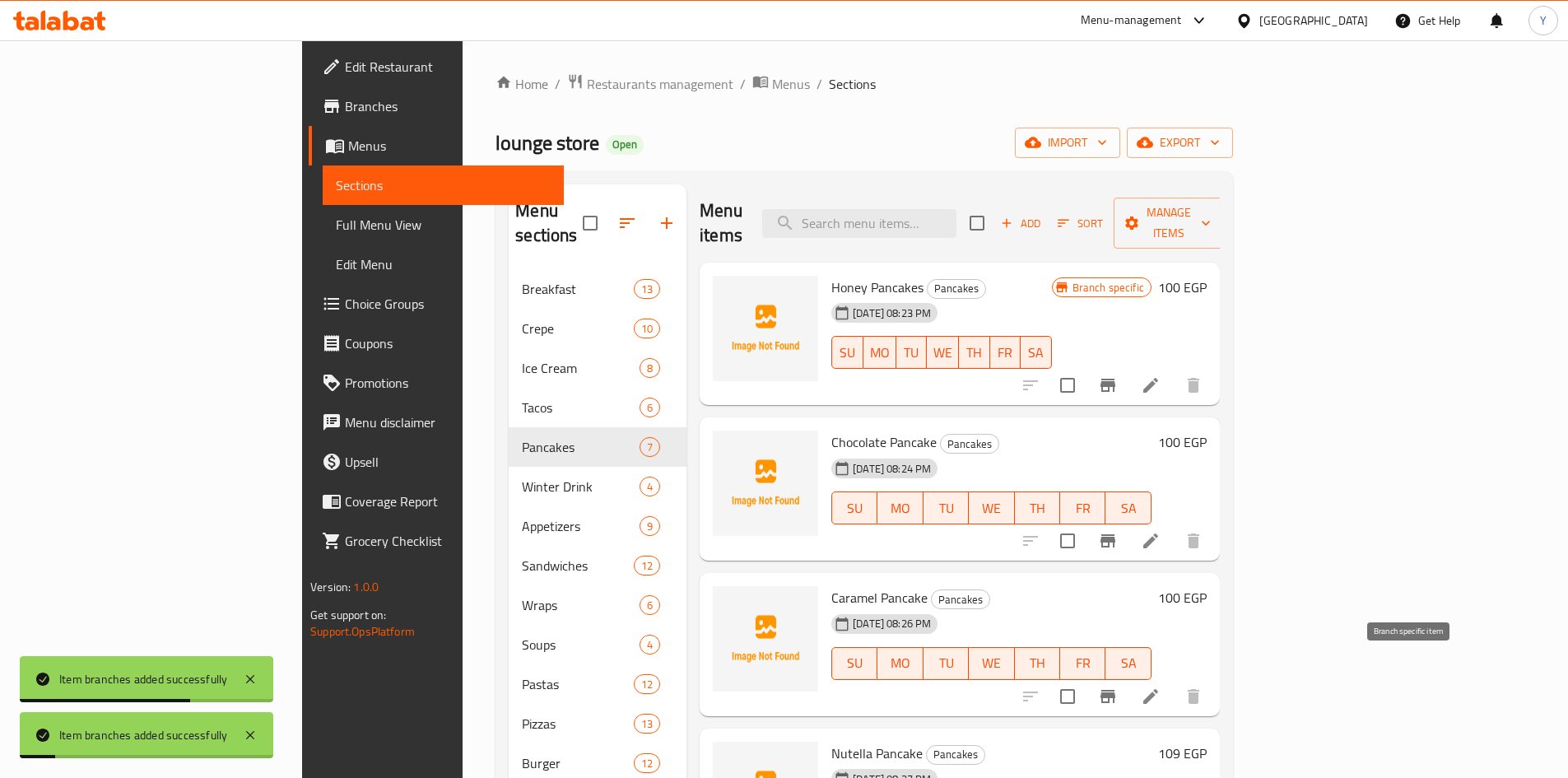
click at [1128, 676] on button "Branch-specific-item" at bounding box center [1108, 696] width 39 height 39
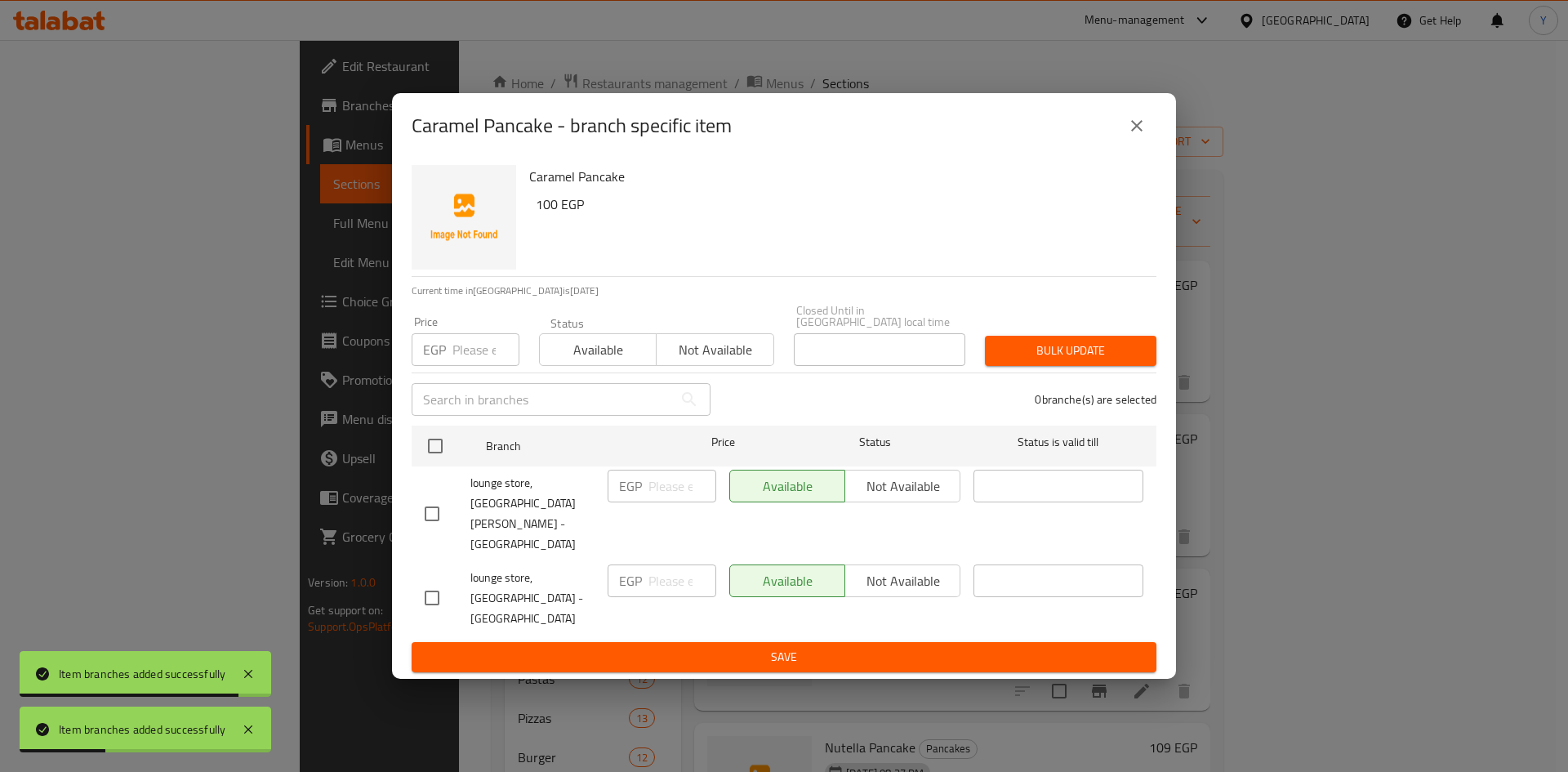
drag, startPoint x: 428, startPoint y: 519, endPoint x: 453, endPoint y: 517, distance: 25.1
click at [430, 518] on input "checkbox" at bounding box center [432, 513] width 34 height 34
checkbox input "true"
click at [872, 499] on span "Not available" at bounding box center [902, 486] width 102 height 23
click at [839, 647] on span "Save" at bounding box center [784, 657] width 719 height 20
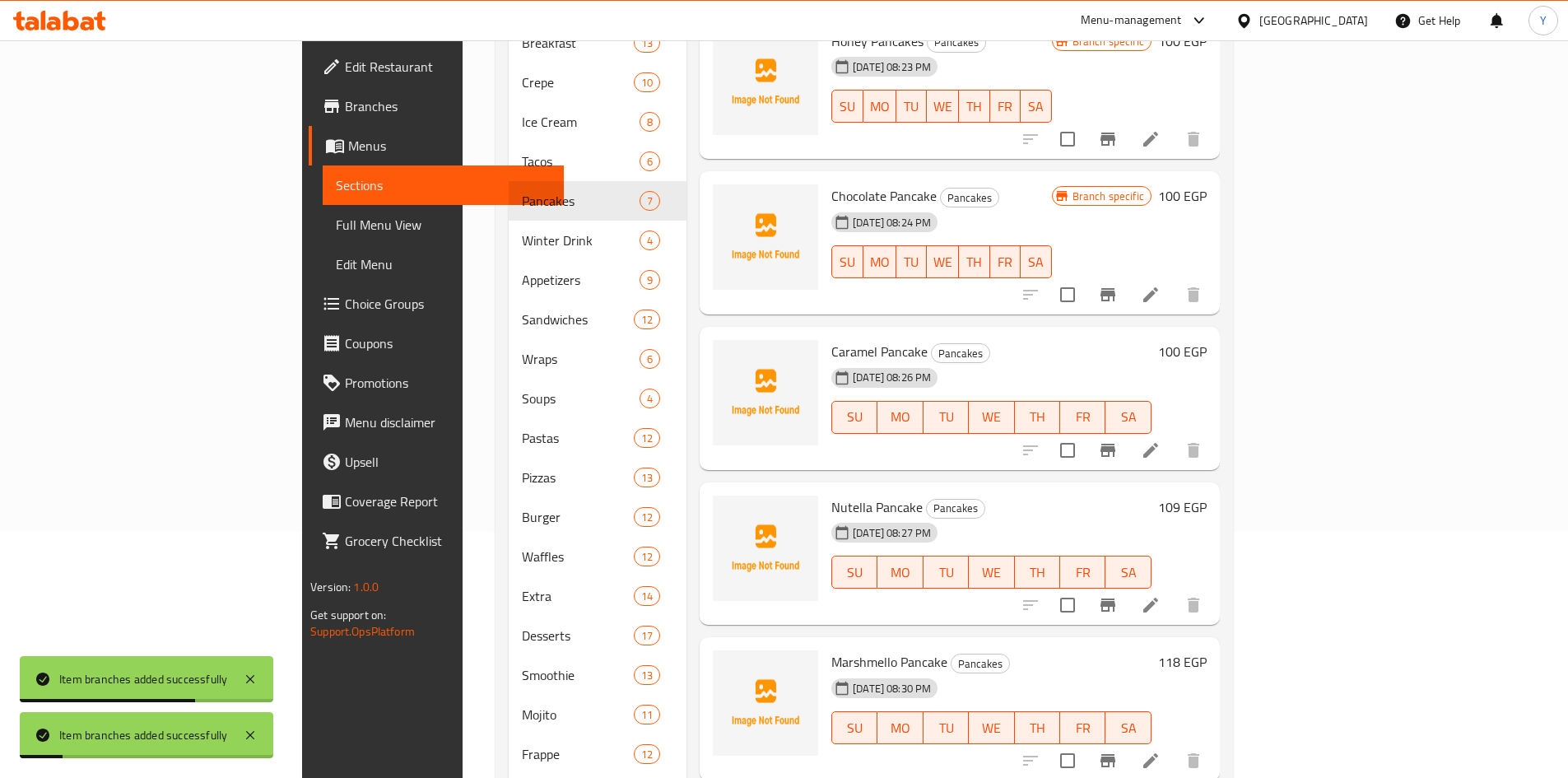
scroll to position [247, 0]
click at [1128, 584] on button "Branch-specific-item" at bounding box center [1108, 604] width 39 height 39
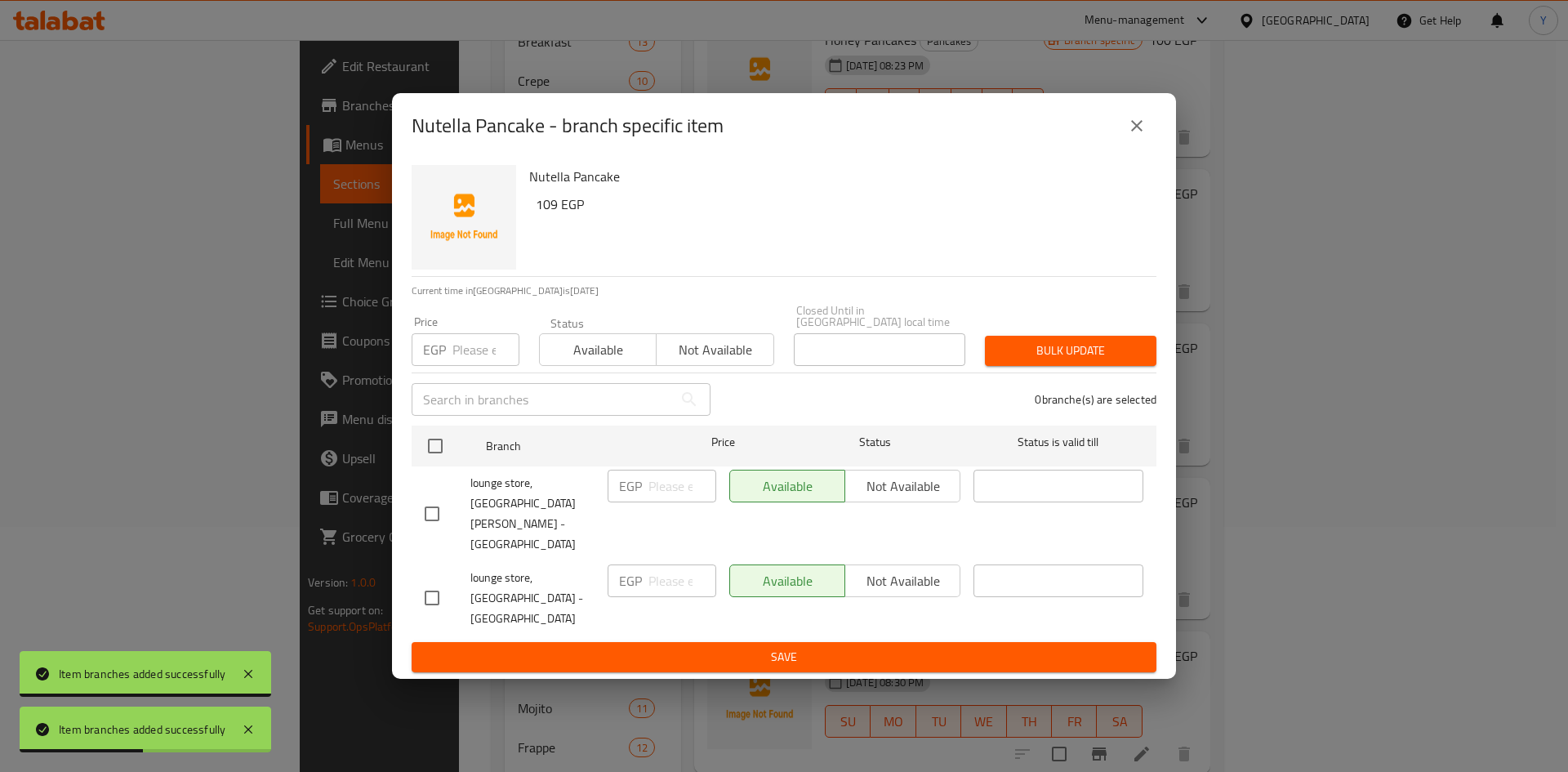
drag, startPoint x: 430, startPoint y: 514, endPoint x: 717, endPoint y: 516, distance: 287.0
click at [430, 513] on input "checkbox" at bounding box center [432, 513] width 34 height 34
checkbox input "true"
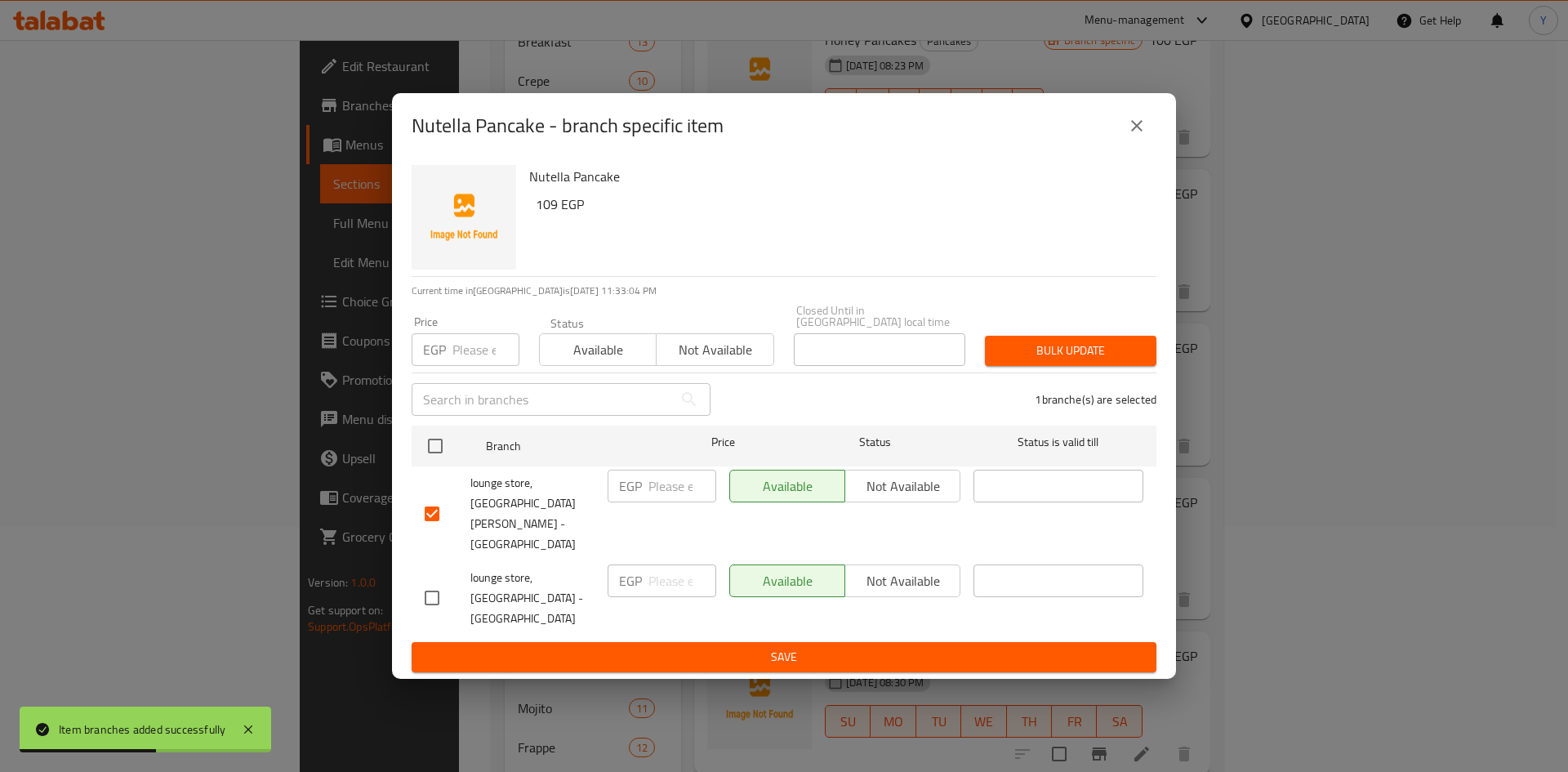
click at [899, 502] on button "Not available" at bounding box center [903, 486] width 116 height 33
click at [869, 602] on ul "Branch Price Status Status is valid till lounge store, El Bahr Street - Qesm Th…" at bounding box center [784, 531] width 745 height 223
click at [859, 647] on span "Save" at bounding box center [784, 657] width 719 height 20
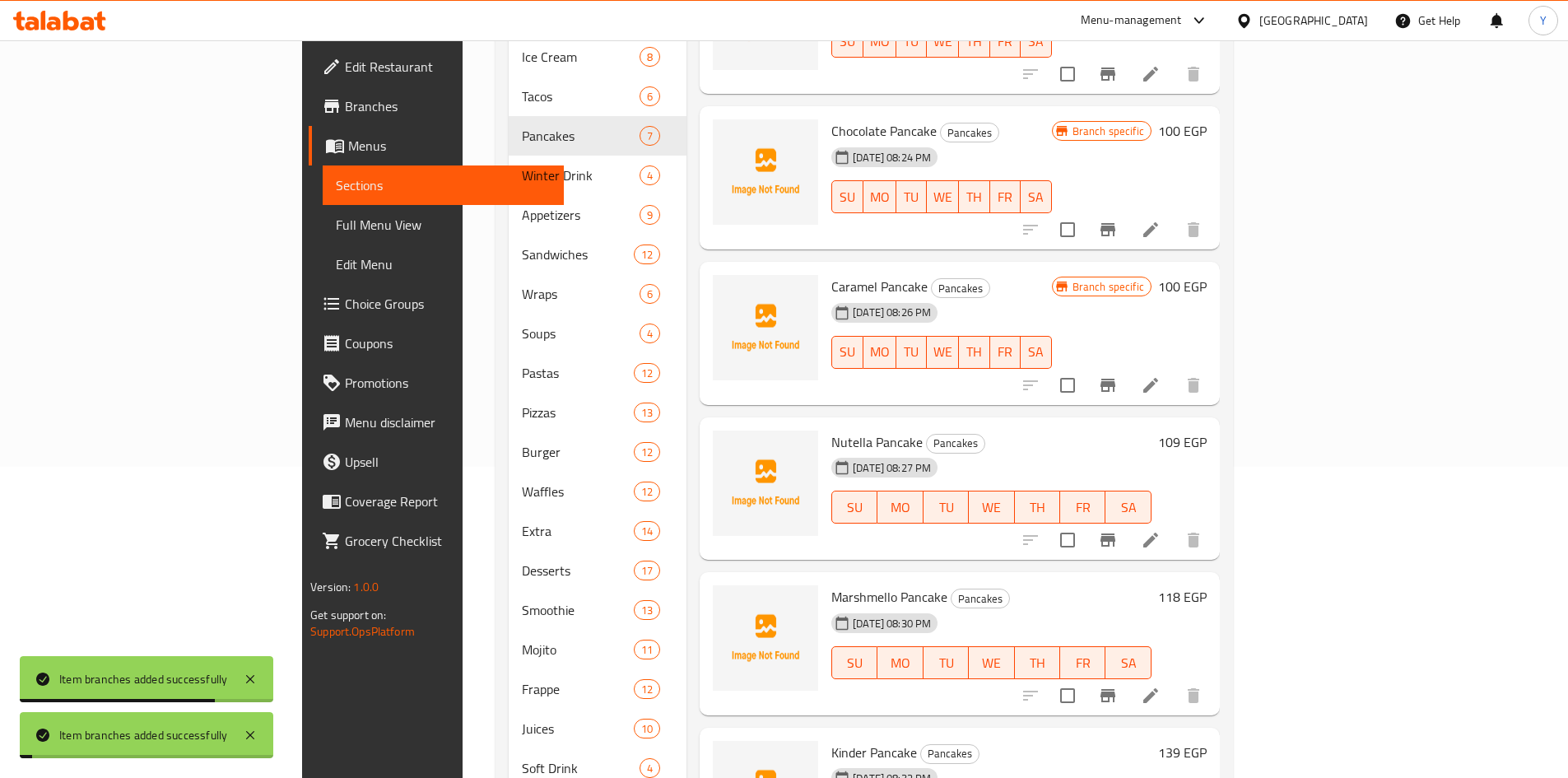
scroll to position [411, 0]
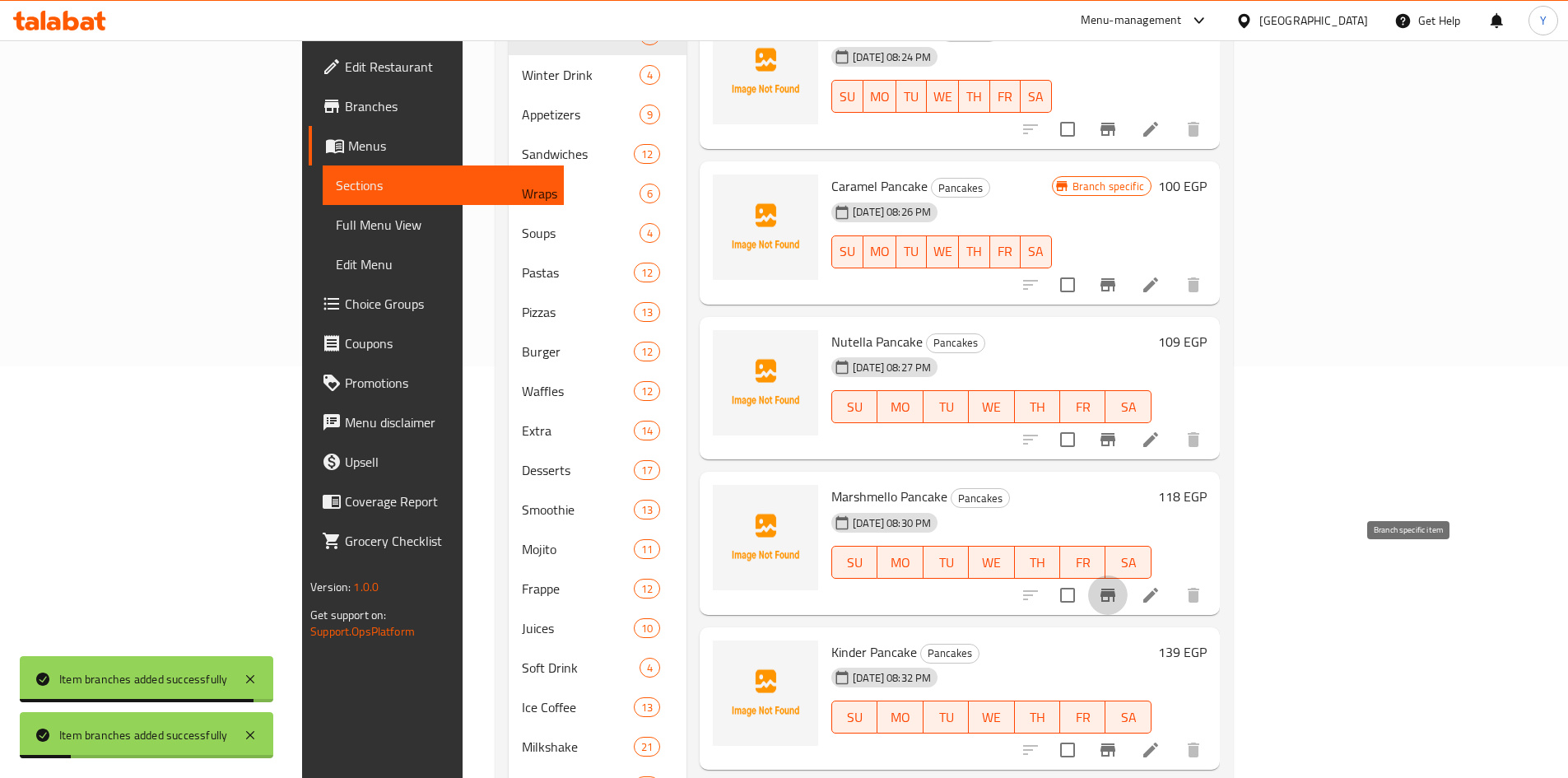
click at [1128, 583] on button "Branch-specific-item" at bounding box center [1108, 595] width 39 height 39
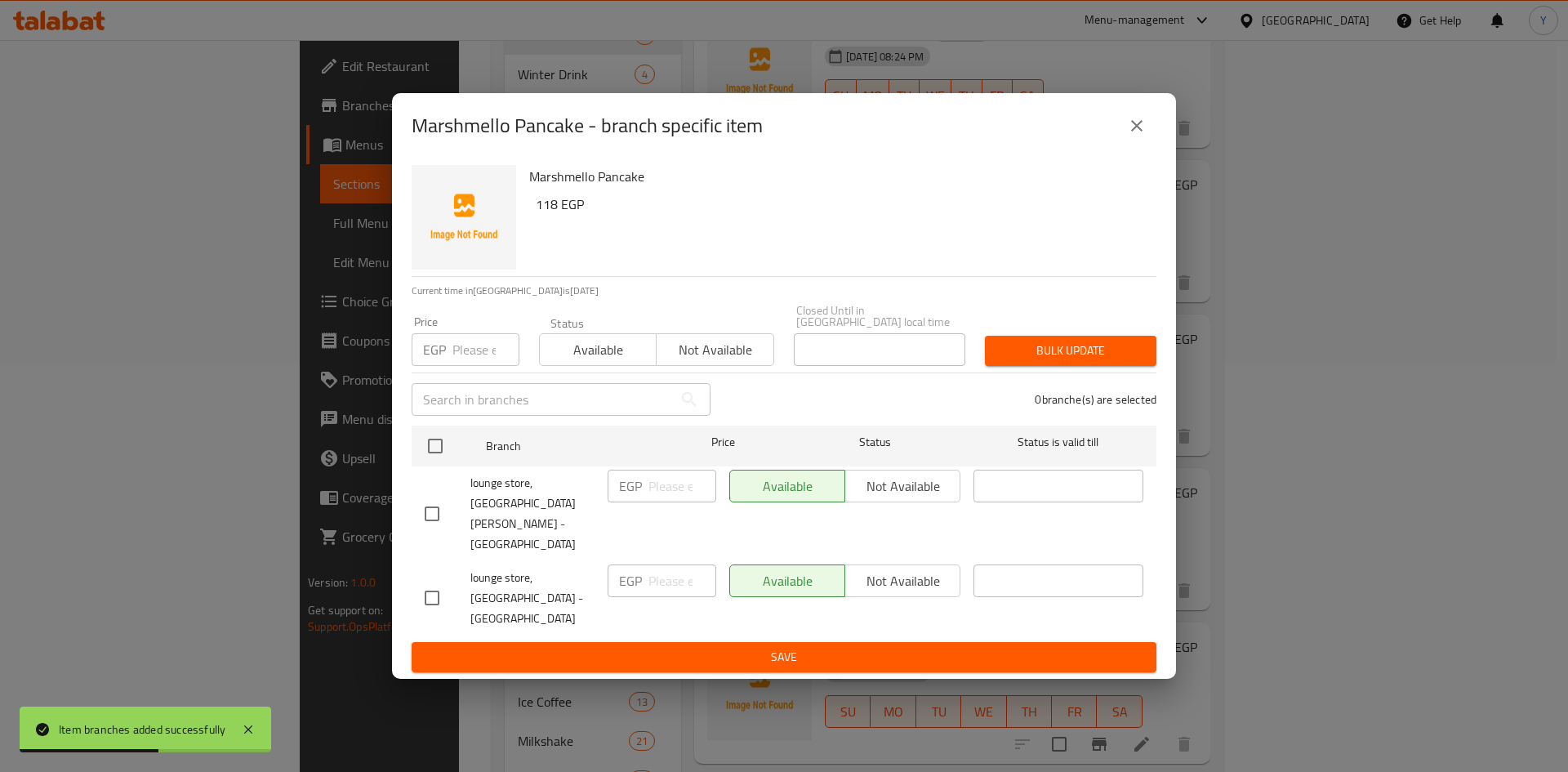
click at [435, 519] on input "checkbox" at bounding box center [432, 513] width 34 height 34
checkbox input "true"
click at [931, 499] on span "Not available" at bounding box center [902, 486] width 102 height 23
click at [903, 602] on ul "Branch Price Status Status is valid till lounge store, El Bahr Street - Qesm Th…" at bounding box center [784, 531] width 745 height 223
click at [901, 647] on span "Save" at bounding box center [784, 657] width 719 height 20
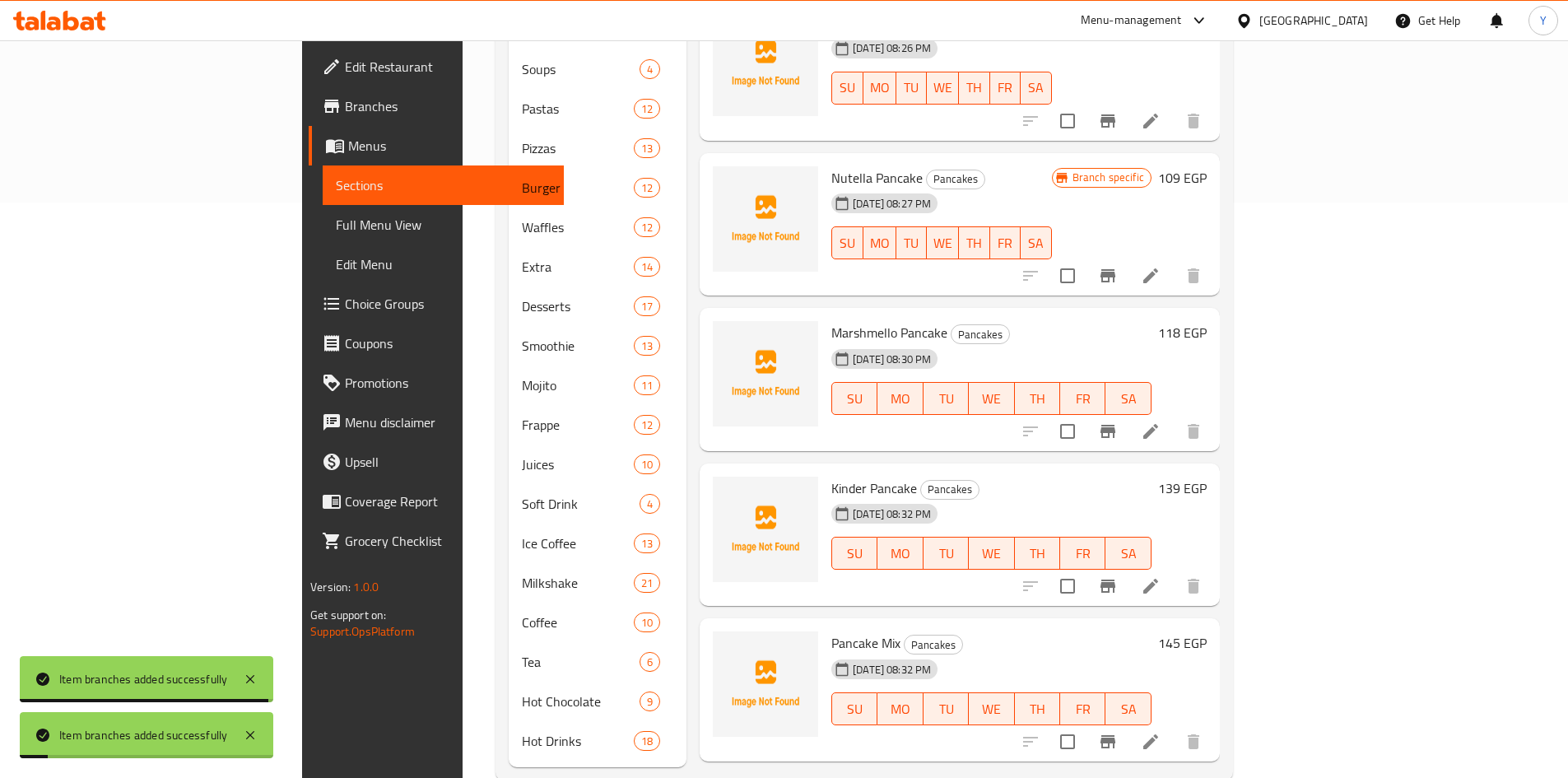
scroll to position [576, 0]
click at [1115, 579] on icon "Branch-specific-item" at bounding box center [1108, 584] width 15 height 13
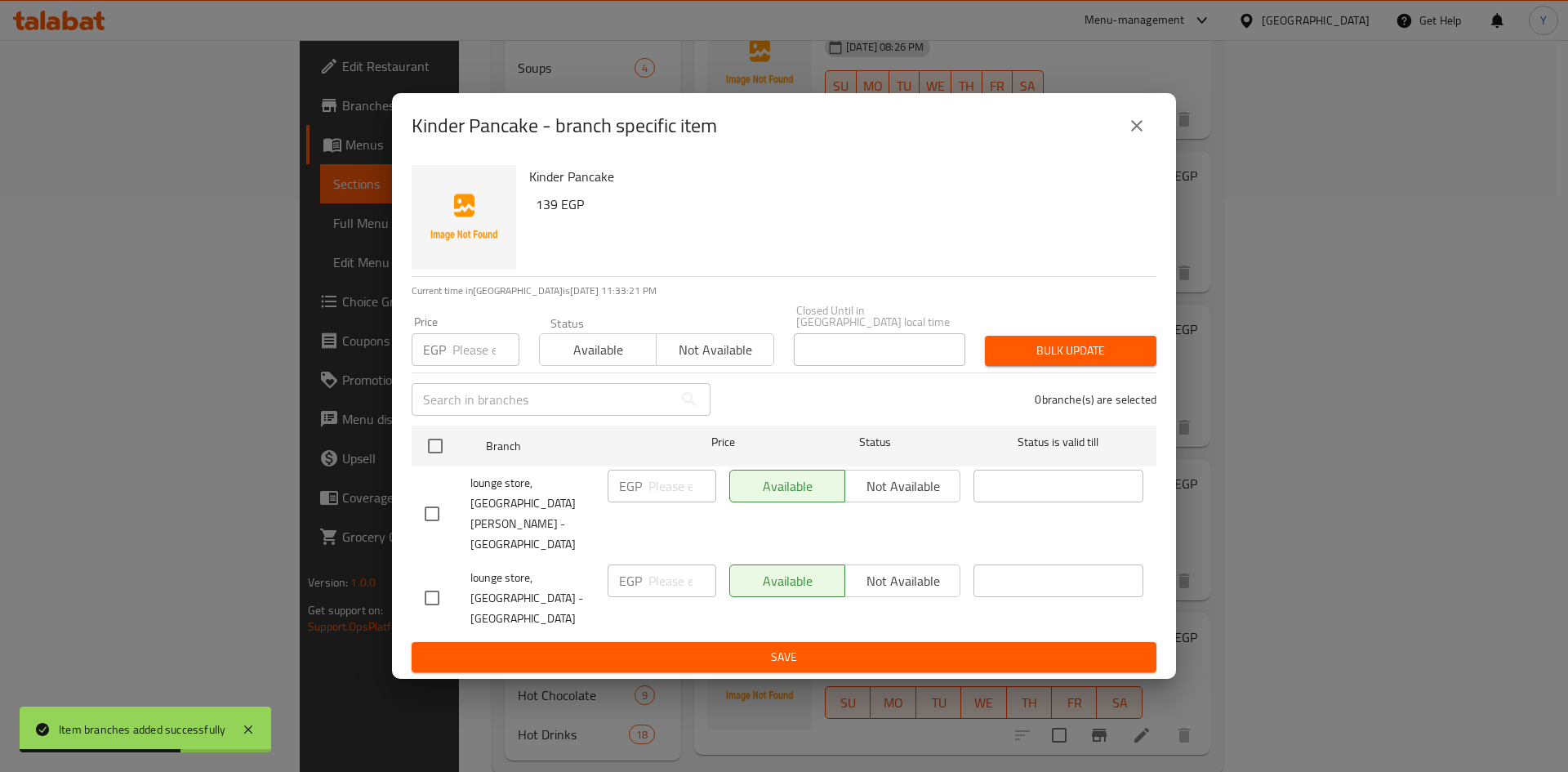
click at [432, 510] on input "checkbox" at bounding box center [432, 513] width 34 height 34
checkbox input "true"
click at [918, 502] on button "Not available" at bounding box center [903, 486] width 116 height 33
click at [887, 637] on div "Kinder Pancake 139 EGP Current time in Egypt is 08 Oct 2025 11:33:22 PM Price E…" at bounding box center [784, 418] width 784 height 520
click at [887, 647] on span "Save" at bounding box center [784, 657] width 719 height 20
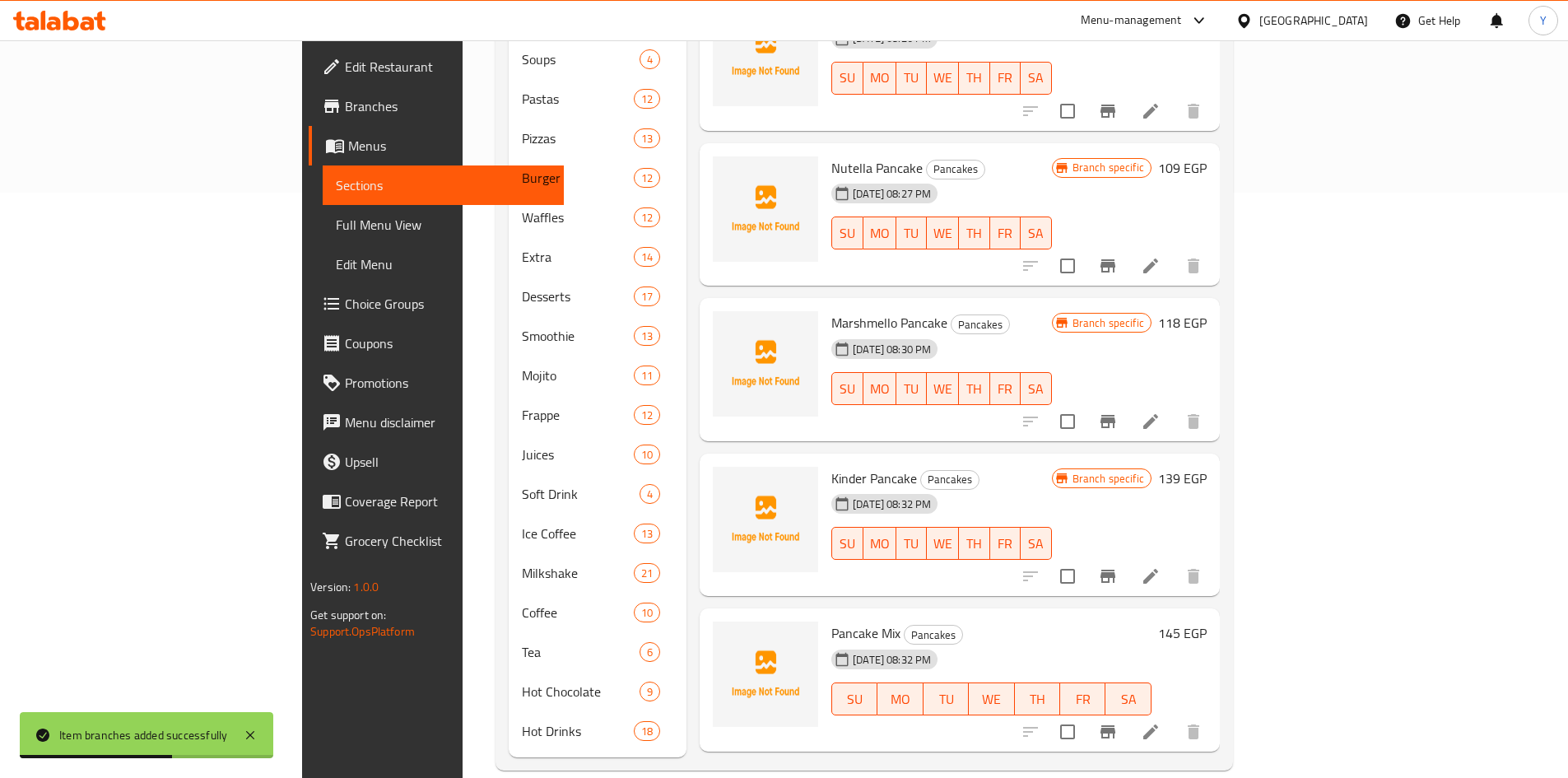
scroll to position [586, 0]
click at [1115, 724] on icon "Branch-specific-item" at bounding box center [1108, 730] width 15 height 13
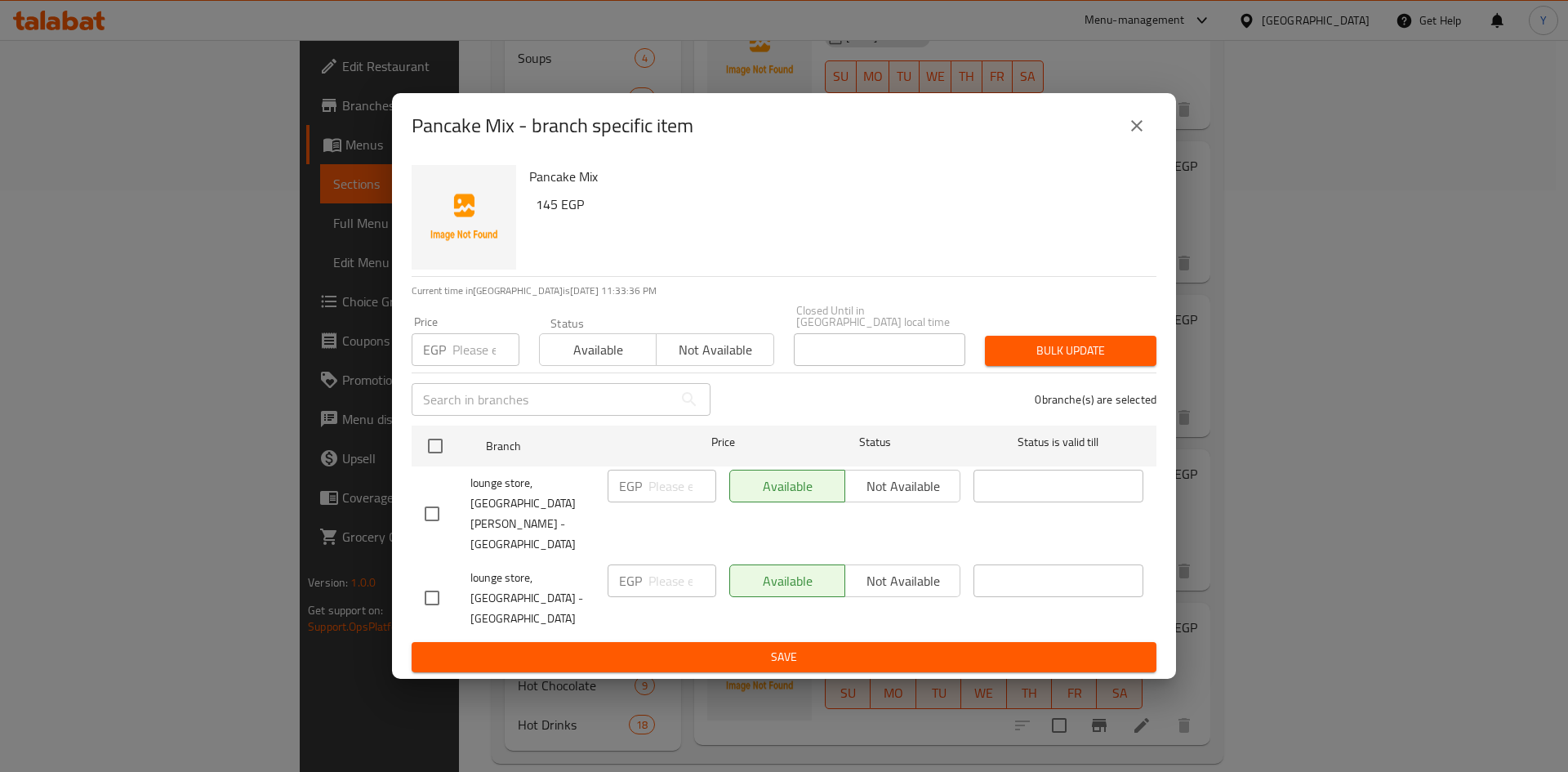
click at [436, 525] on input "checkbox" at bounding box center [432, 513] width 34 height 34
checkbox input "true"
click at [937, 499] on span "Not available" at bounding box center [902, 486] width 102 height 23
click at [930, 642] on button "Save" at bounding box center [784, 657] width 745 height 30
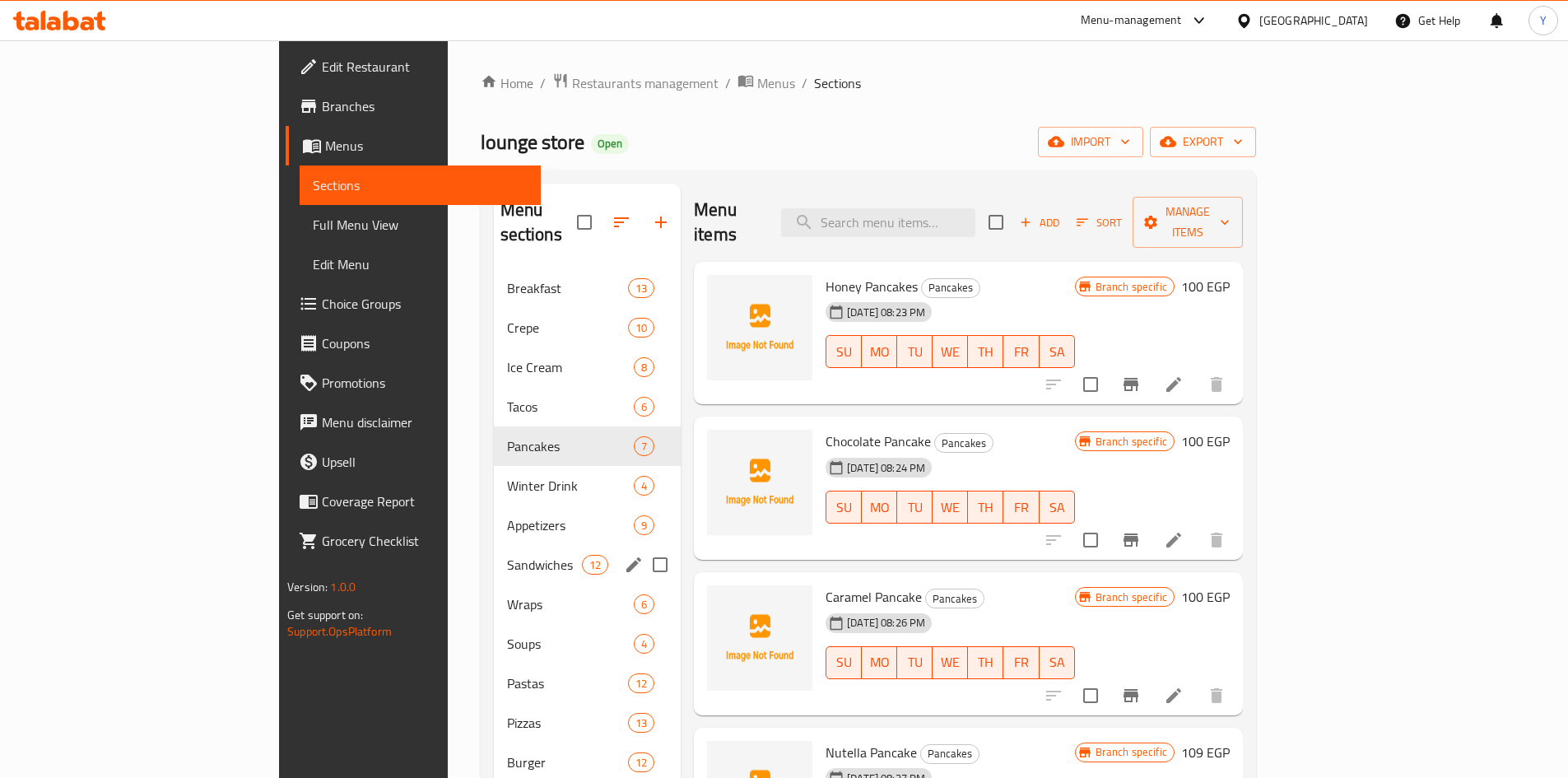
scroll to position [0, 0]
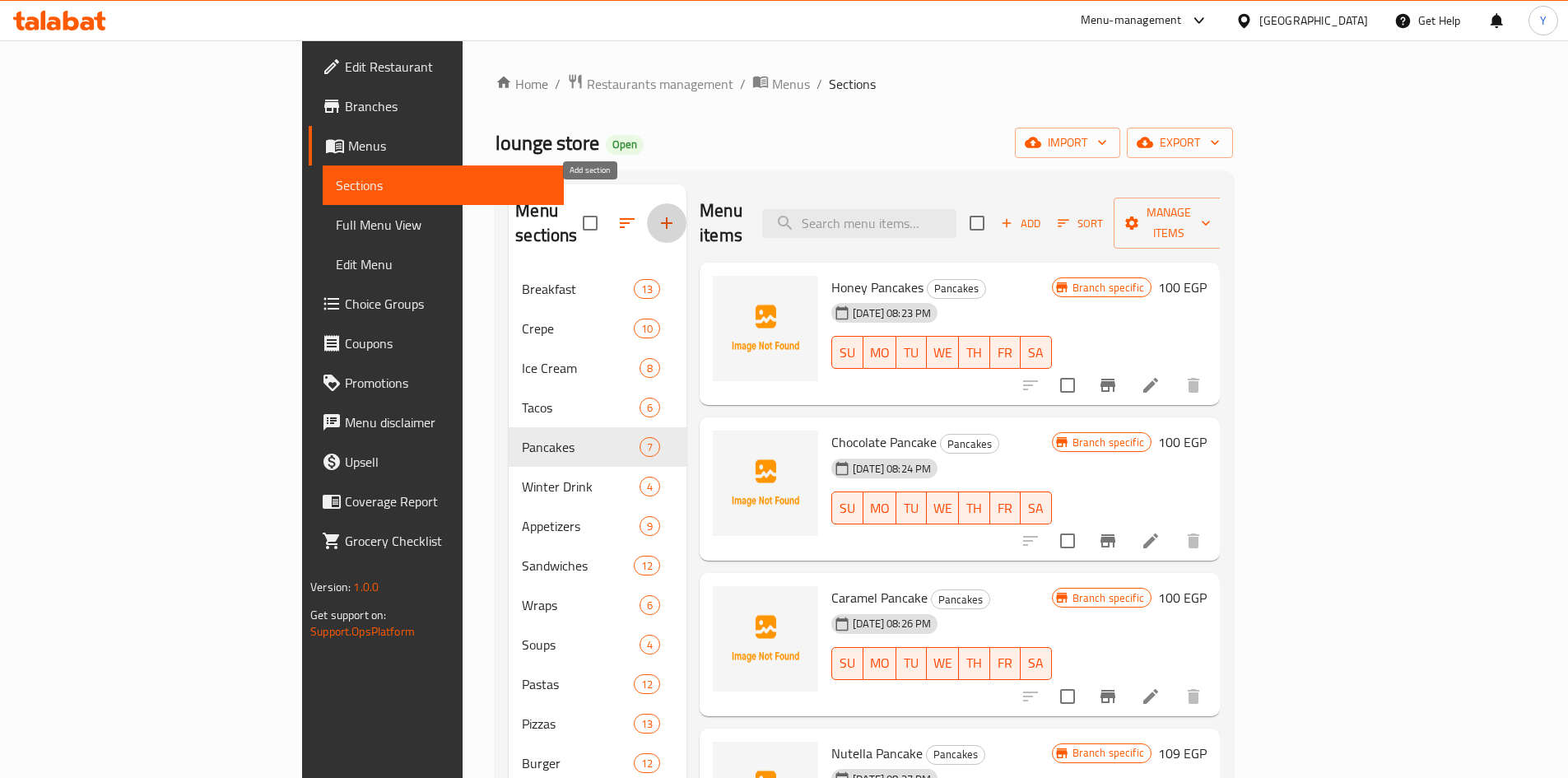
click at [657, 220] on icon "button" at bounding box center [667, 223] width 20 height 20
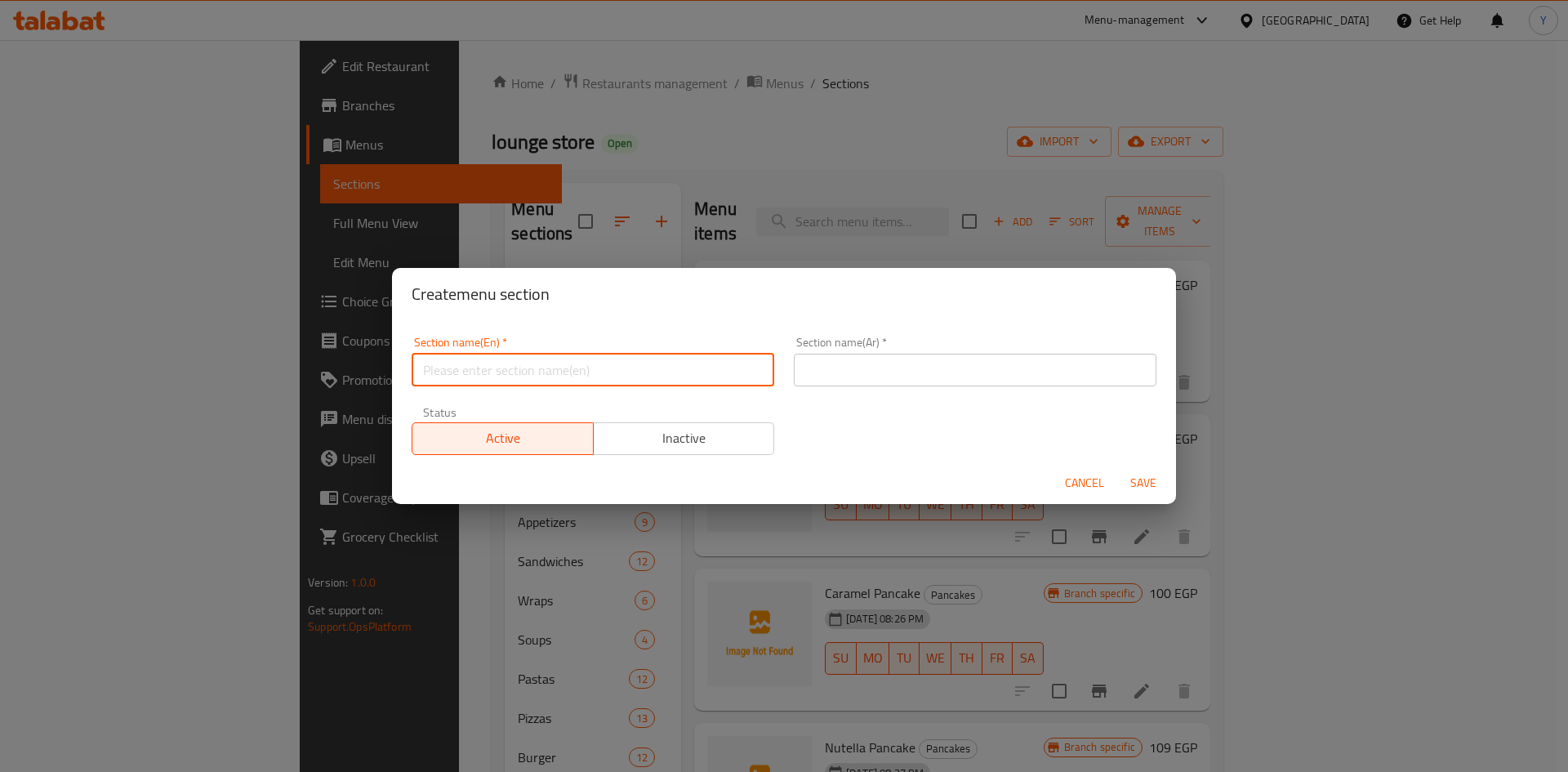
click at [594, 370] on input "text" at bounding box center [592, 370] width 363 height 33
type input "ب"
click at [515, 360] on input "Fishdep" at bounding box center [592, 370] width 363 height 33
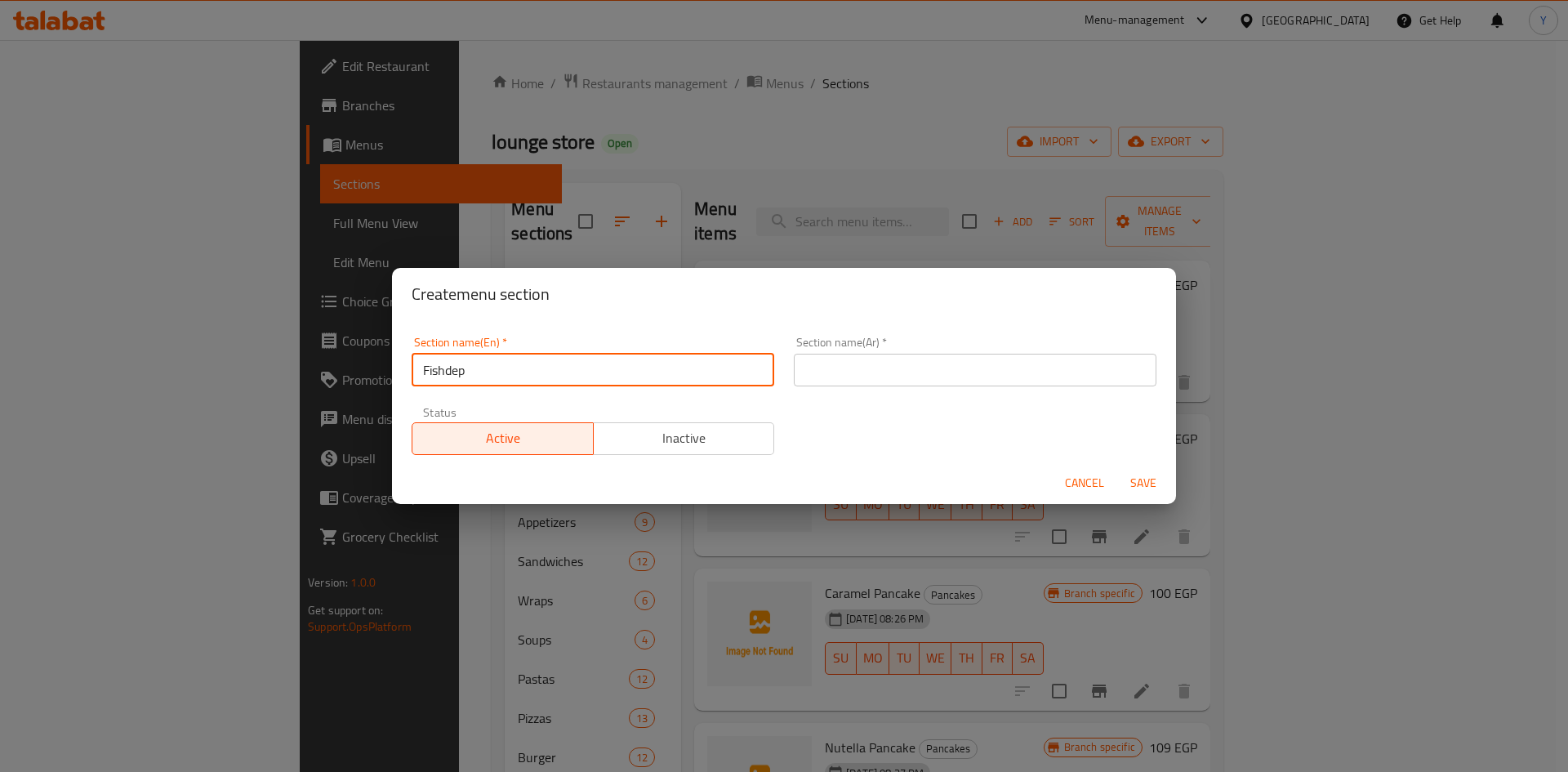
type input "Fishdep"
click at [898, 384] on input "text" at bounding box center [976, 370] width 363 height 33
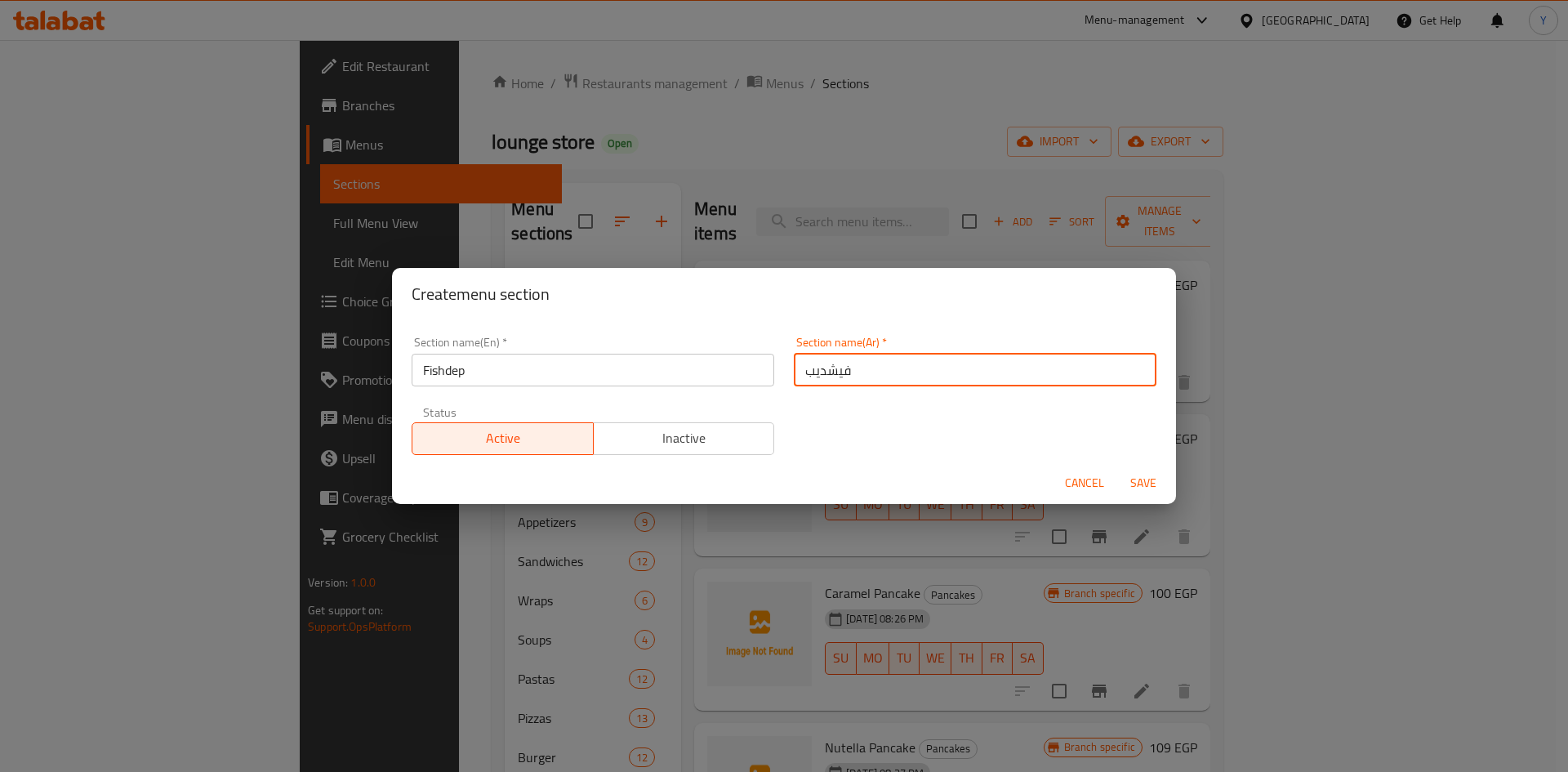
type input "فيشديب"
click at [1117, 468] on button "Save" at bounding box center [1143, 483] width 52 height 30
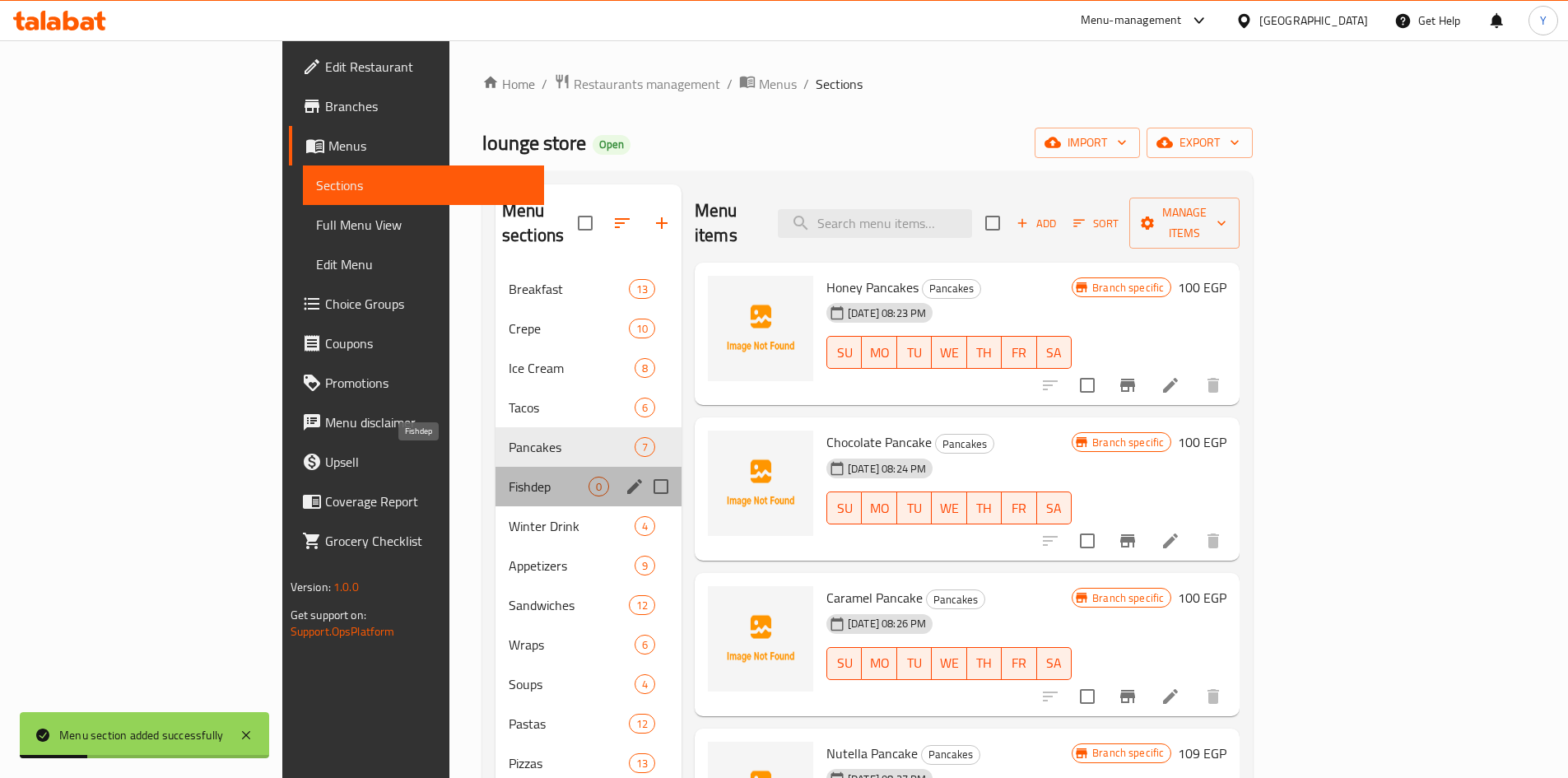
click at [508, 477] on span "Fishdep" at bounding box center [548, 487] width 80 height 20
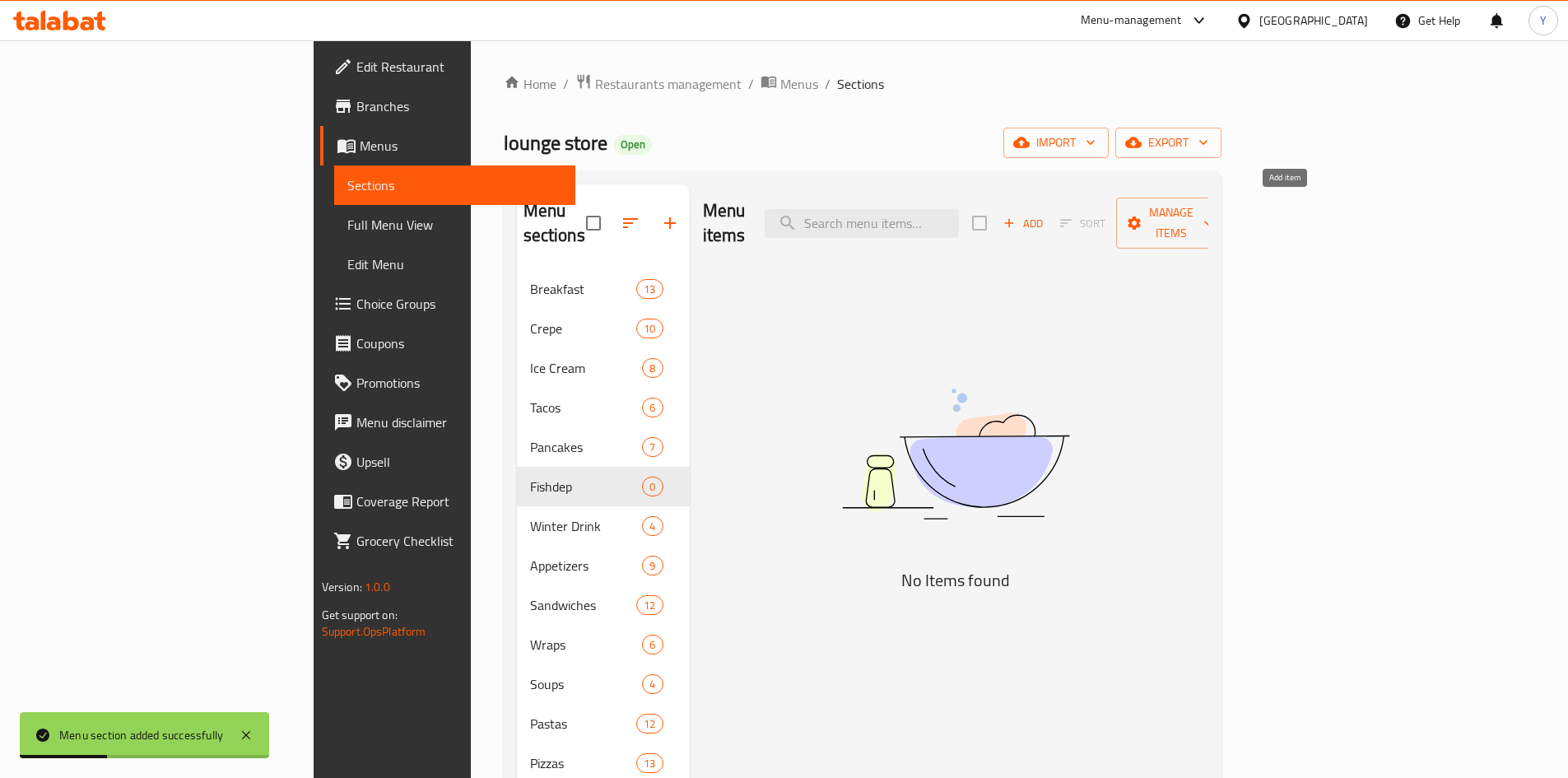
click at [1045, 214] on span "Add" at bounding box center [1023, 223] width 44 height 19
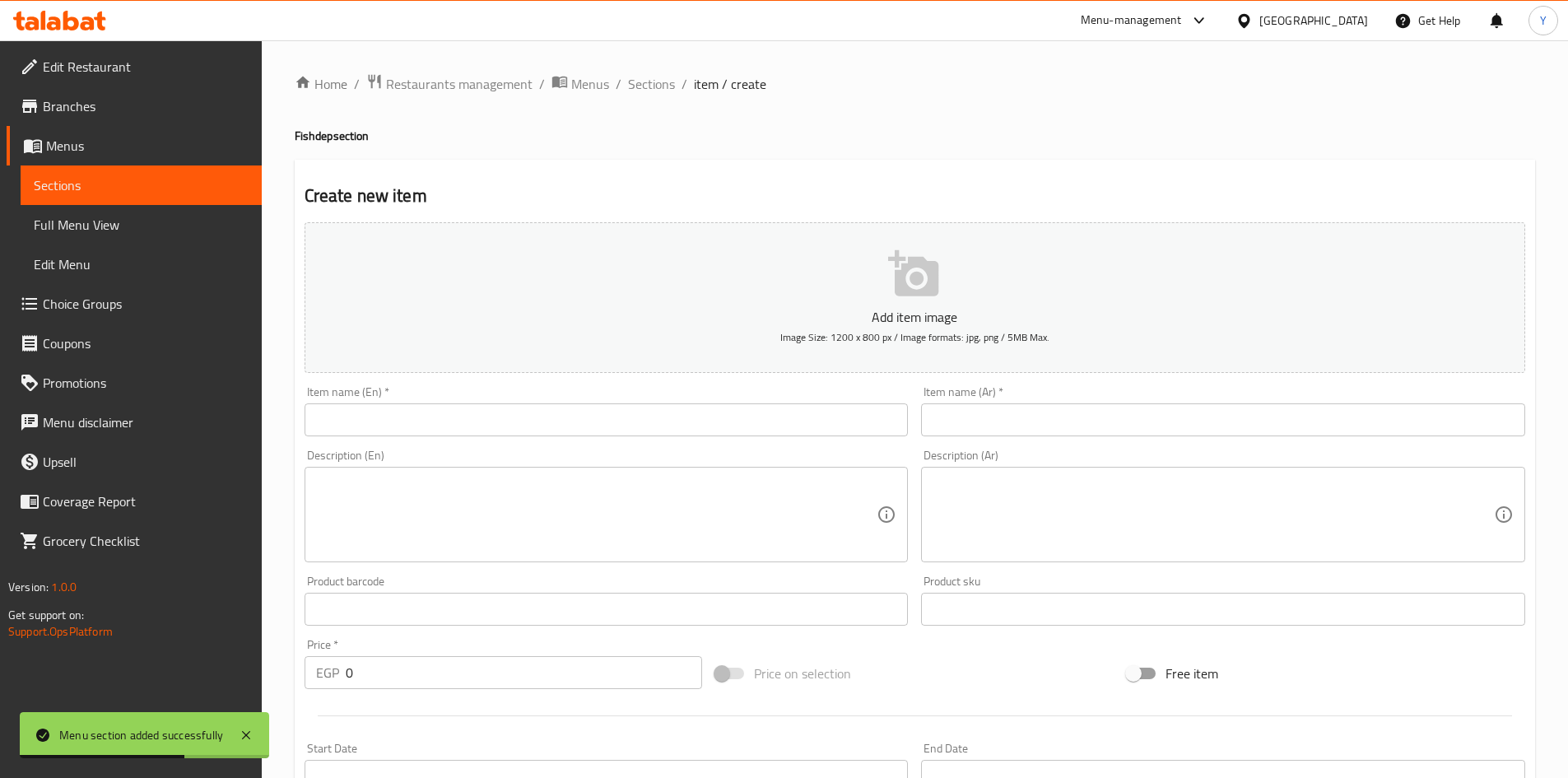
click at [316, 135] on h4 "Fishdep section" at bounding box center [914, 136] width 1241 height 17
copy h4 "Fishdep"
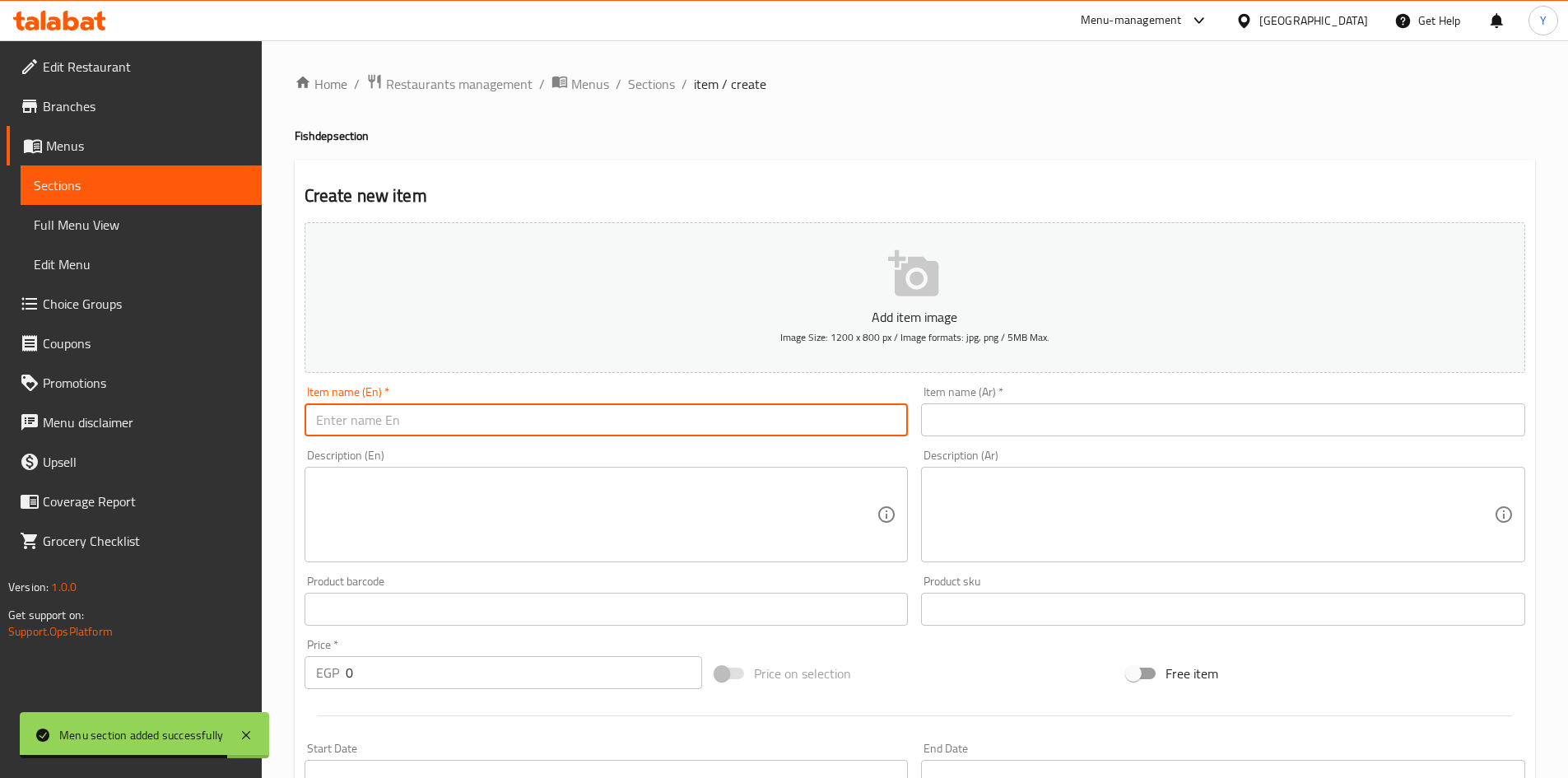
click at [393, 419] on input "text" at bounding box center [607, 420] width 604 height 33
paste input "Fishdep"
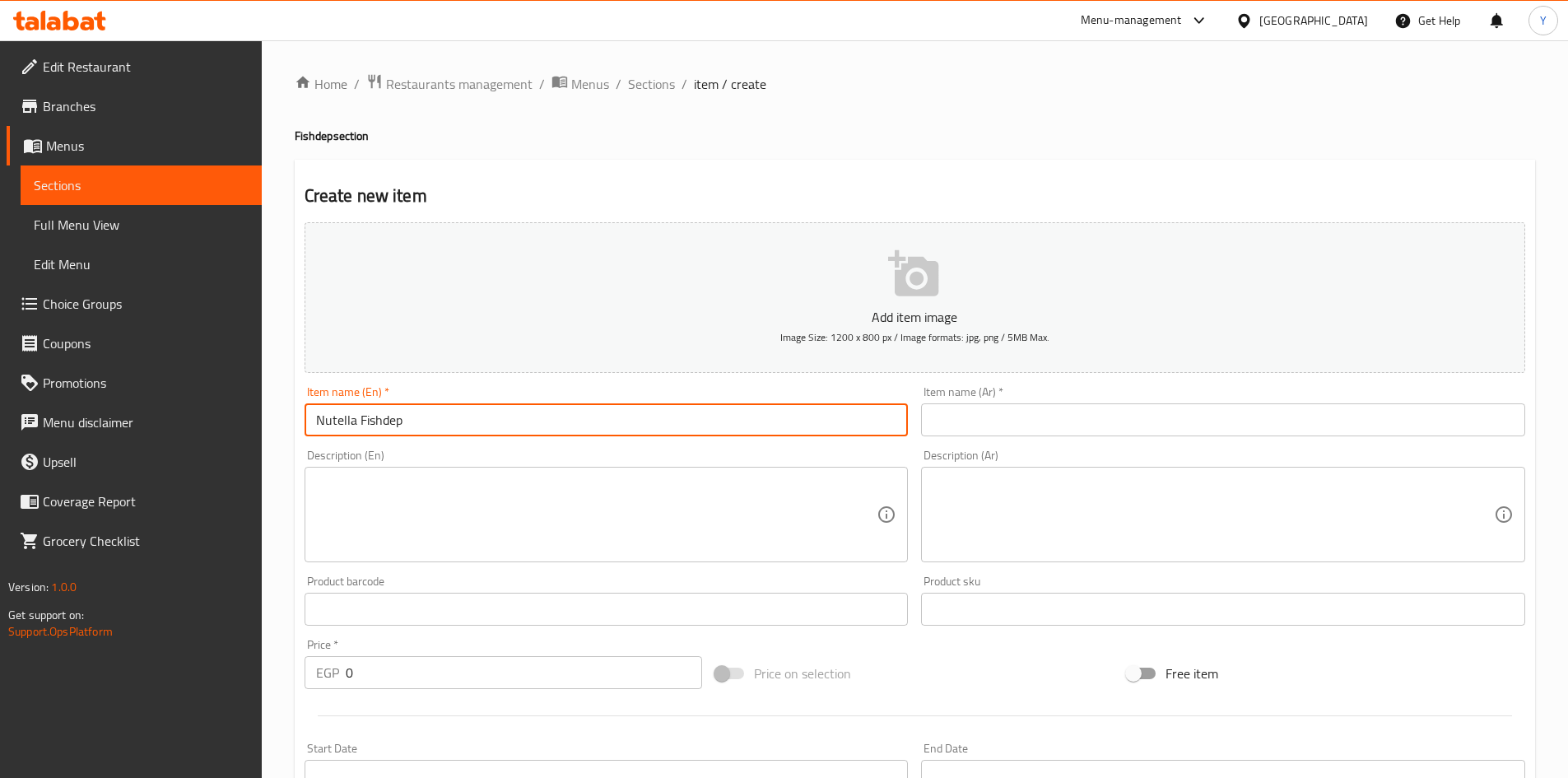
type input "Nutella Fishdep"
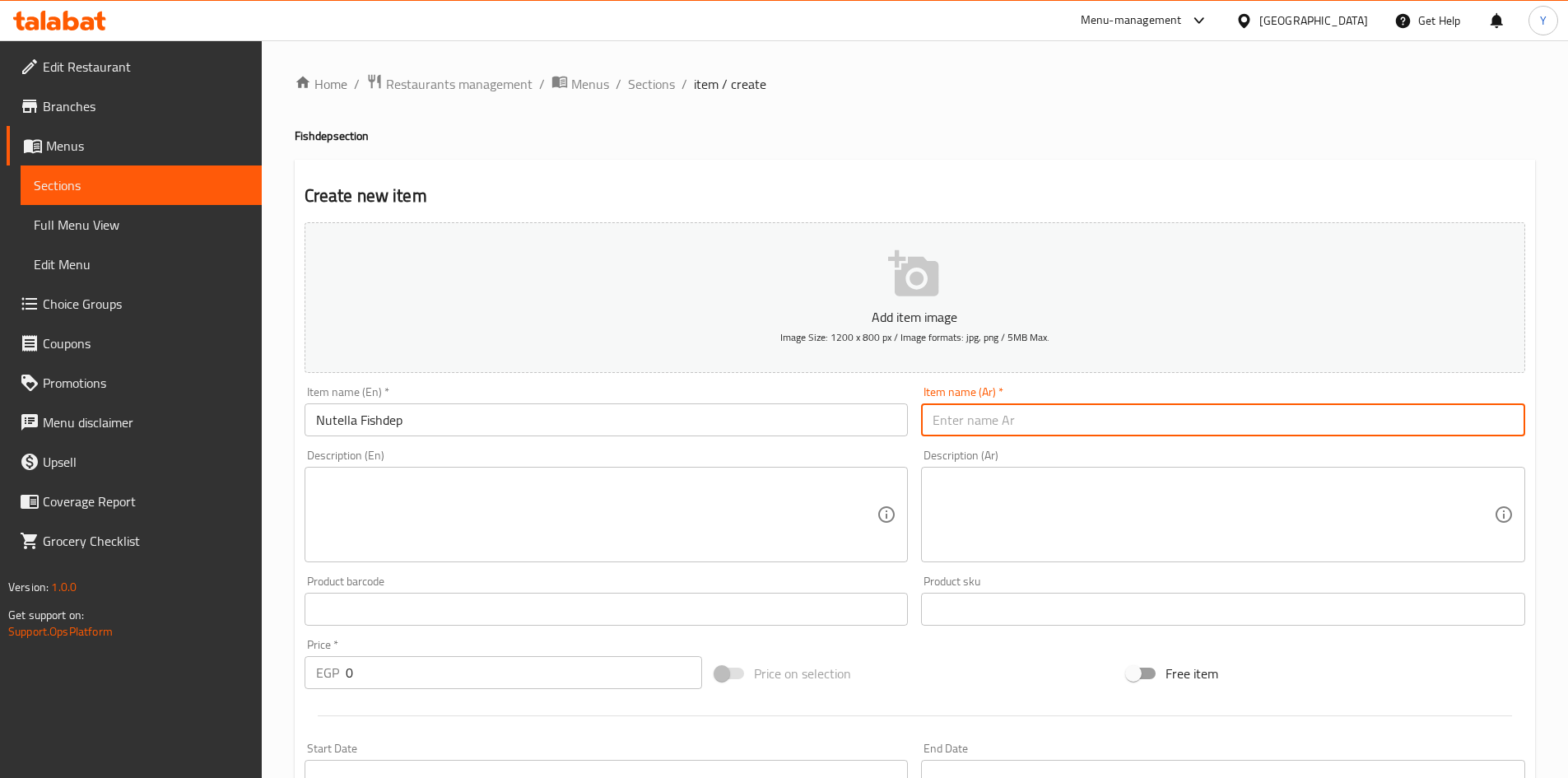
click at [1066, 430] on input "text" at bounding box center [1223, 420] width 604 height 33
type input "نوتيلا فيشديب"
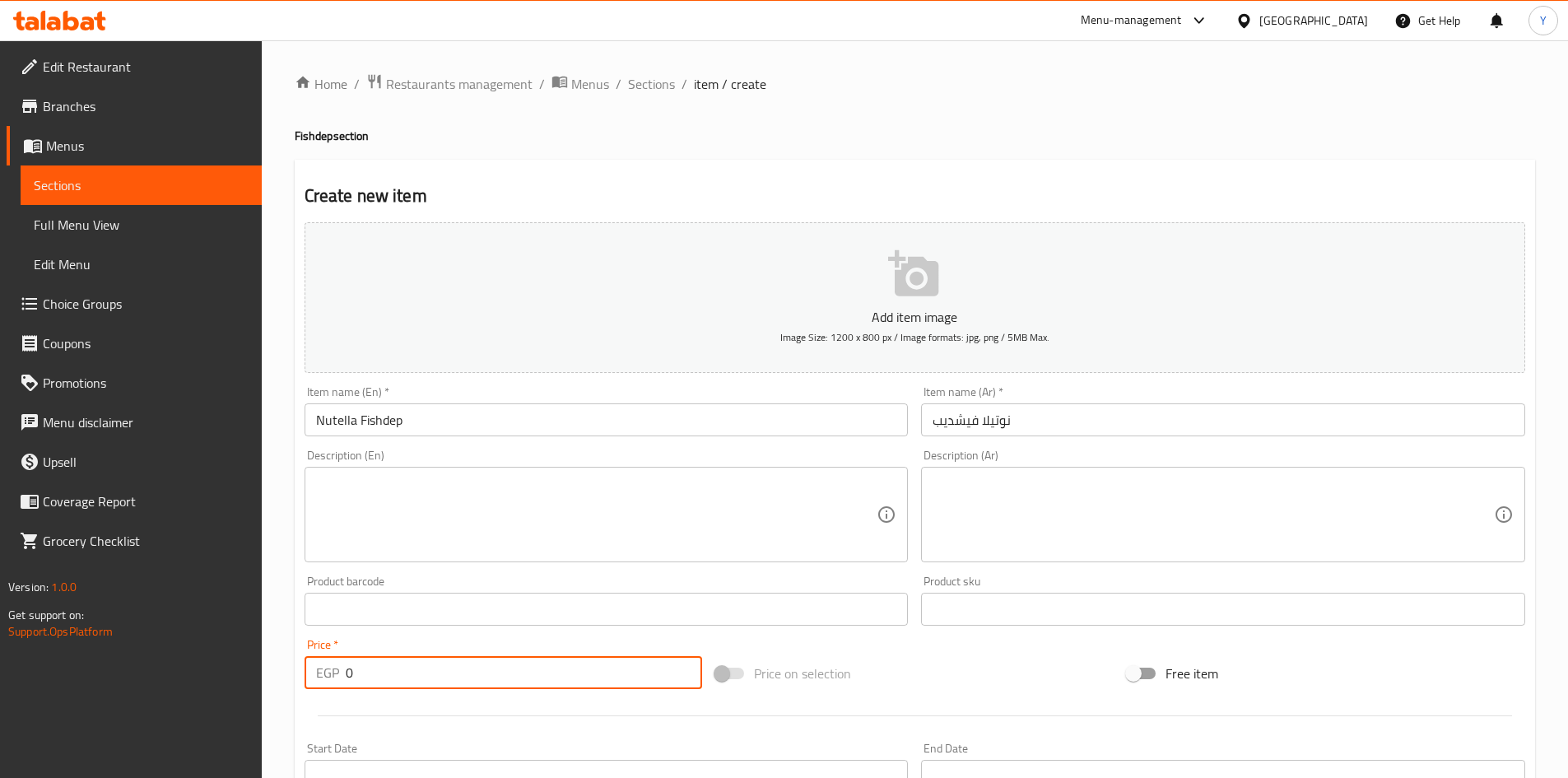
drag, startPoint x: 409, startPoint y: 660, endPoint x: 121, endPoint y: 641, distance: 288.6
click at [140, 644] on div "Edit Restaurant Branches Menus Sections Full Menu View Edit Menu Choice Groups …" at bounding box center [784, 601] width 1568 height 1123
type input "125"
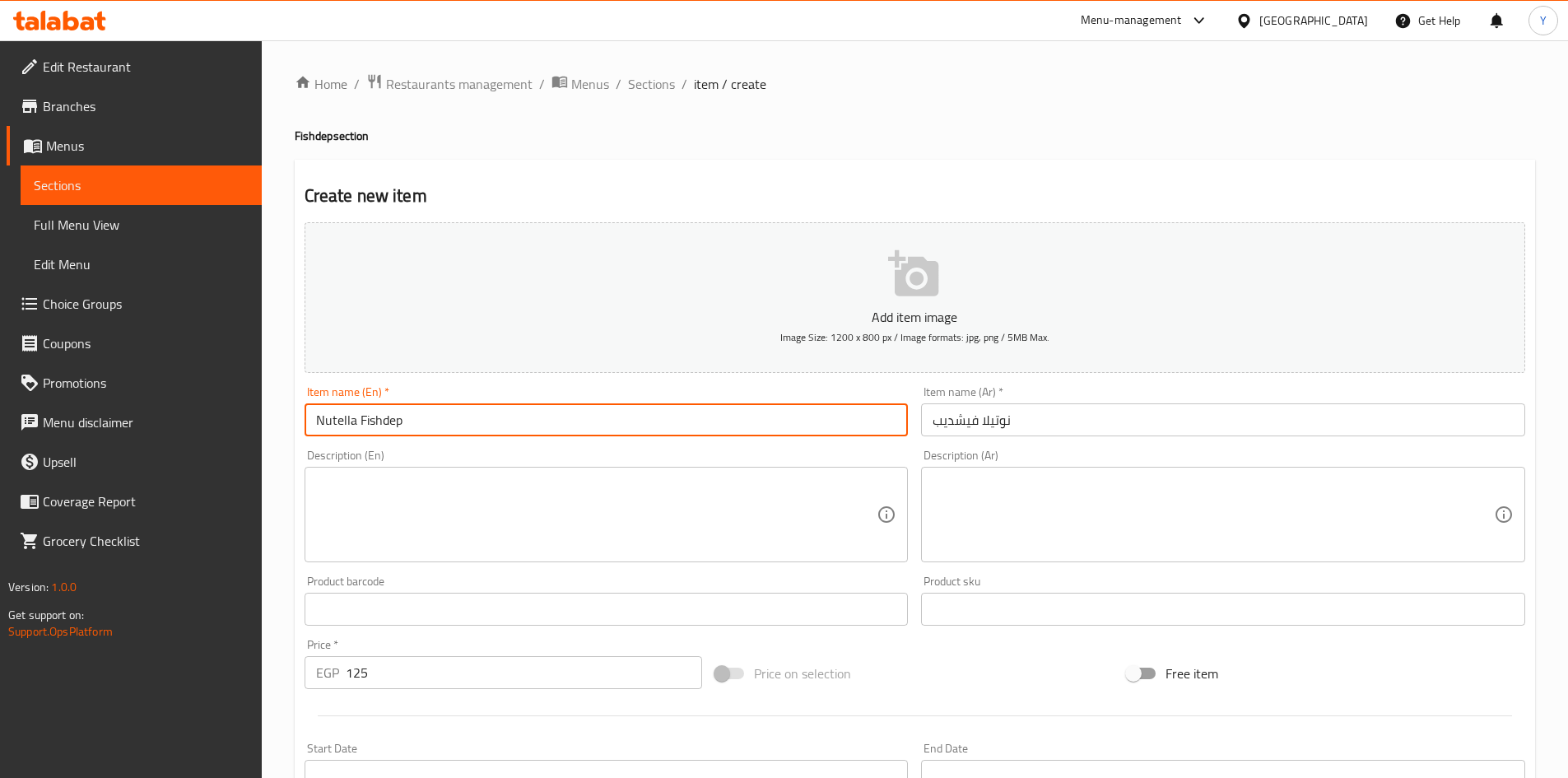
click at [454, 414] on input "Nutella Fishdep" at bounding box center [607, 420] width 604 height 33
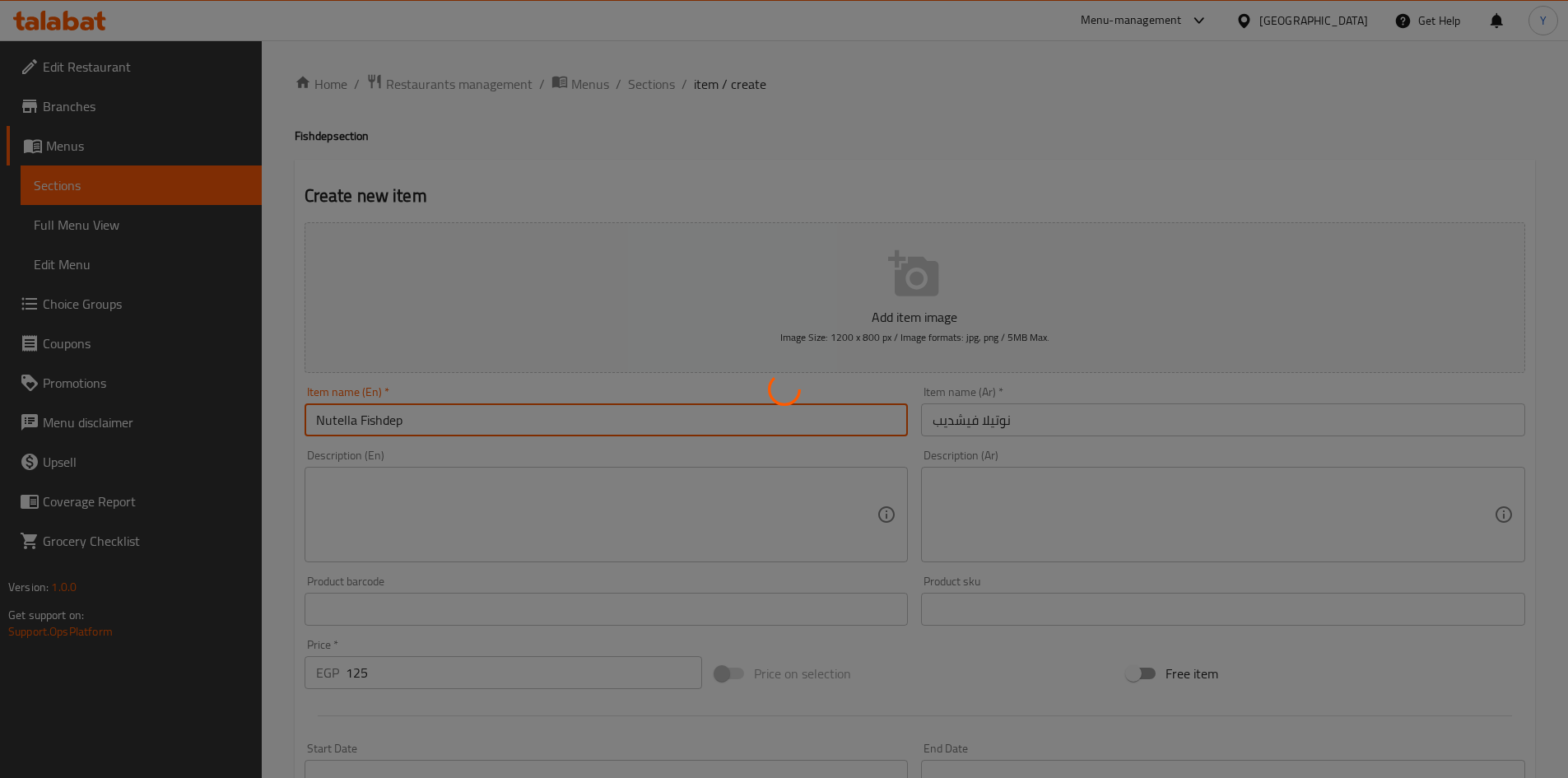
type input "0"
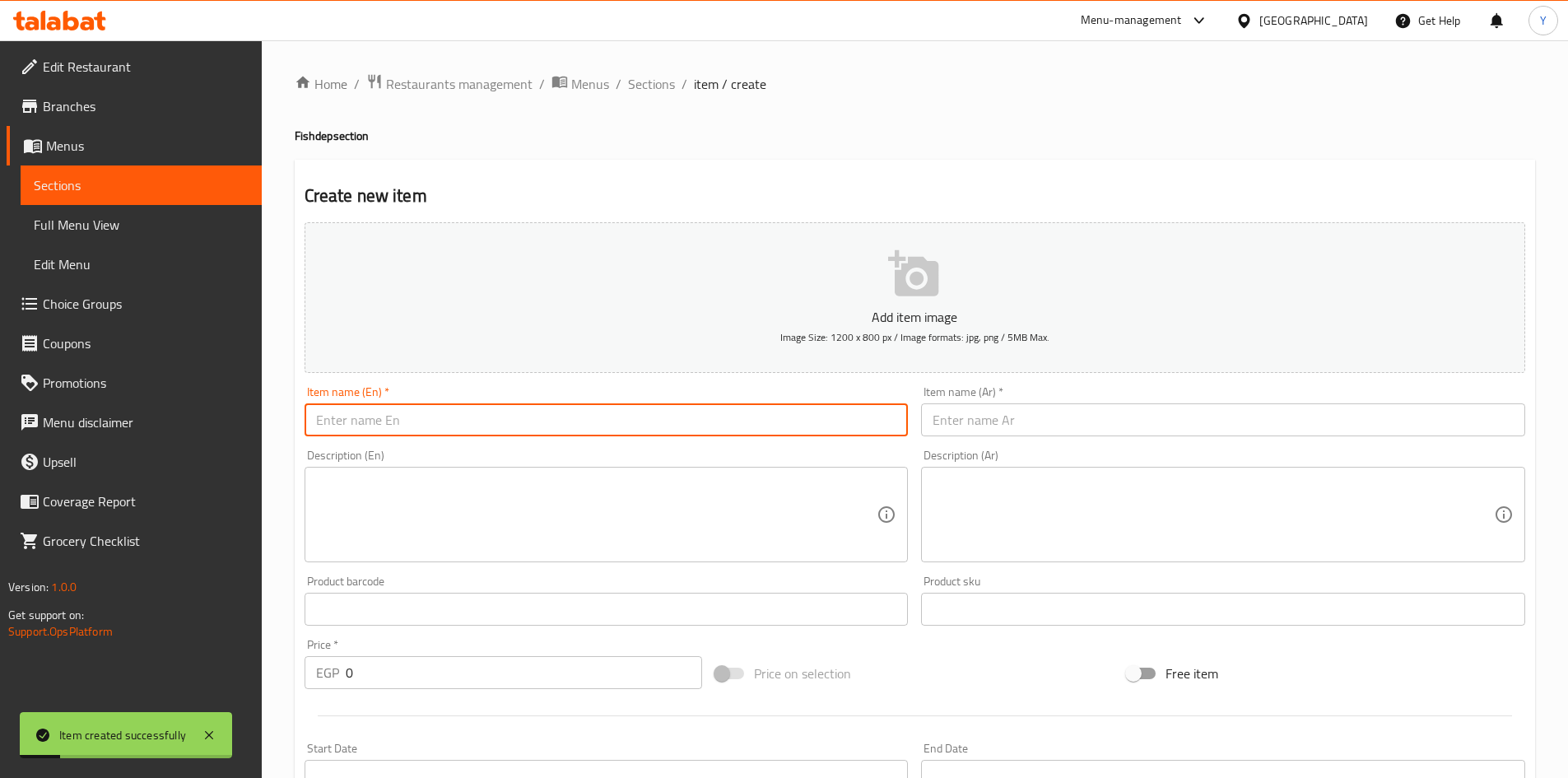
click at [313, 144] on h4 "Fishdep section" at bounding box center [914, 136] width 1241 height 17
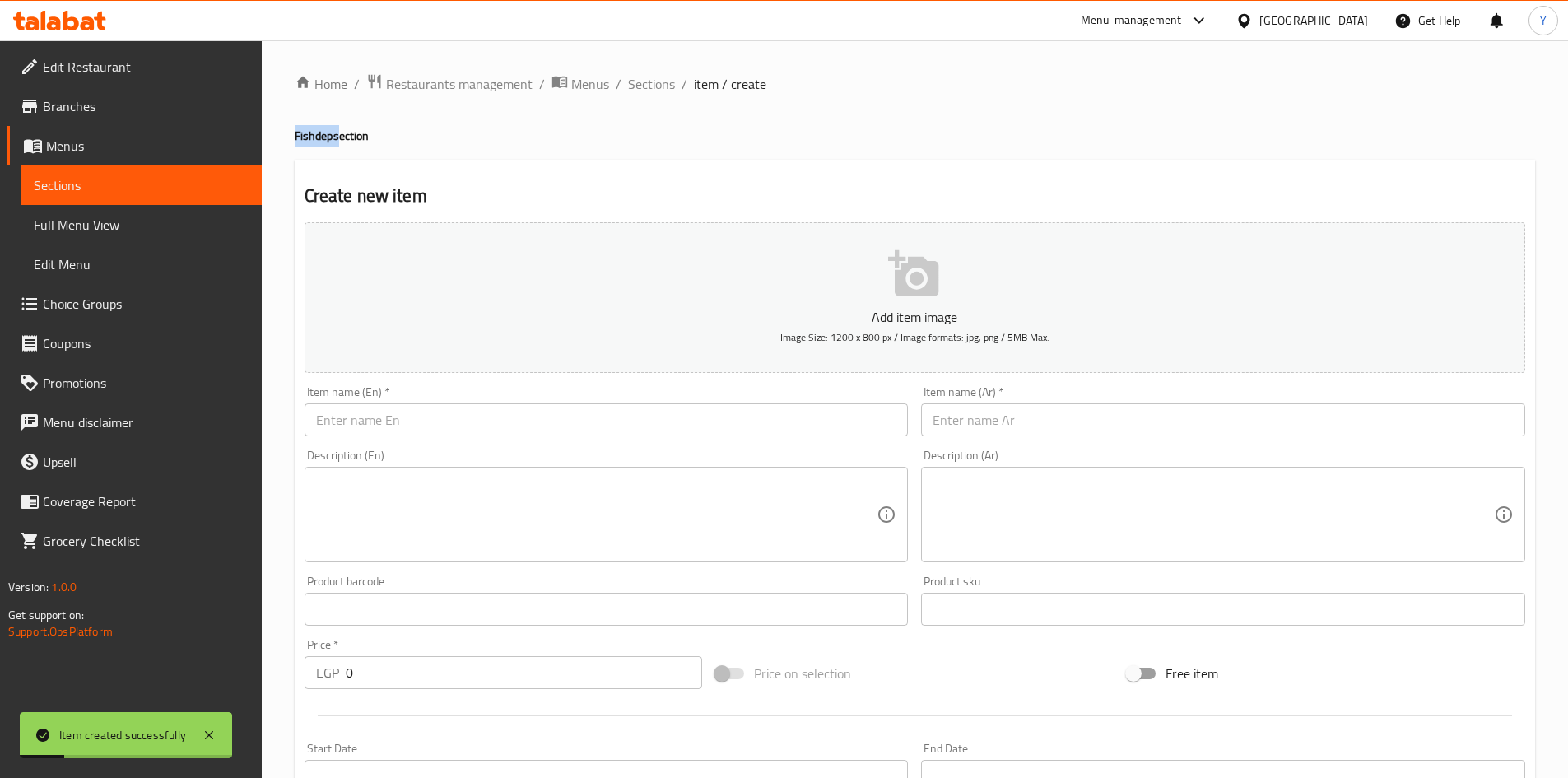
click at [313, 144] on h4 "Fishdep section" at bounding box center [914, 136] width 1241 height 17
copy h4 "Fishdep"
click at [387, 433] on input "text" at bounding box center [607, 420] width 604 height 33
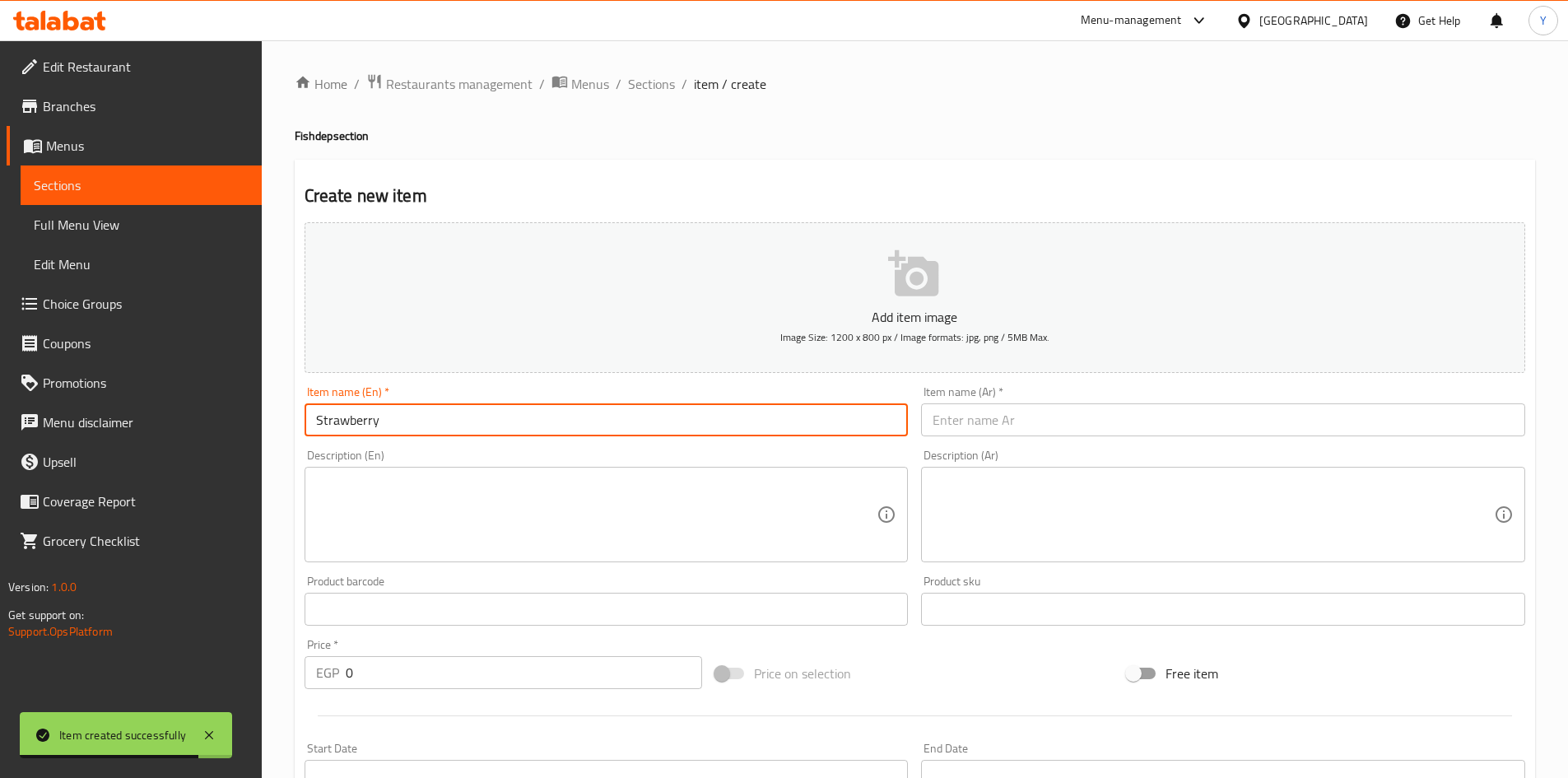
paste input "Fishdep"
type input "Strawberry Fishdep"
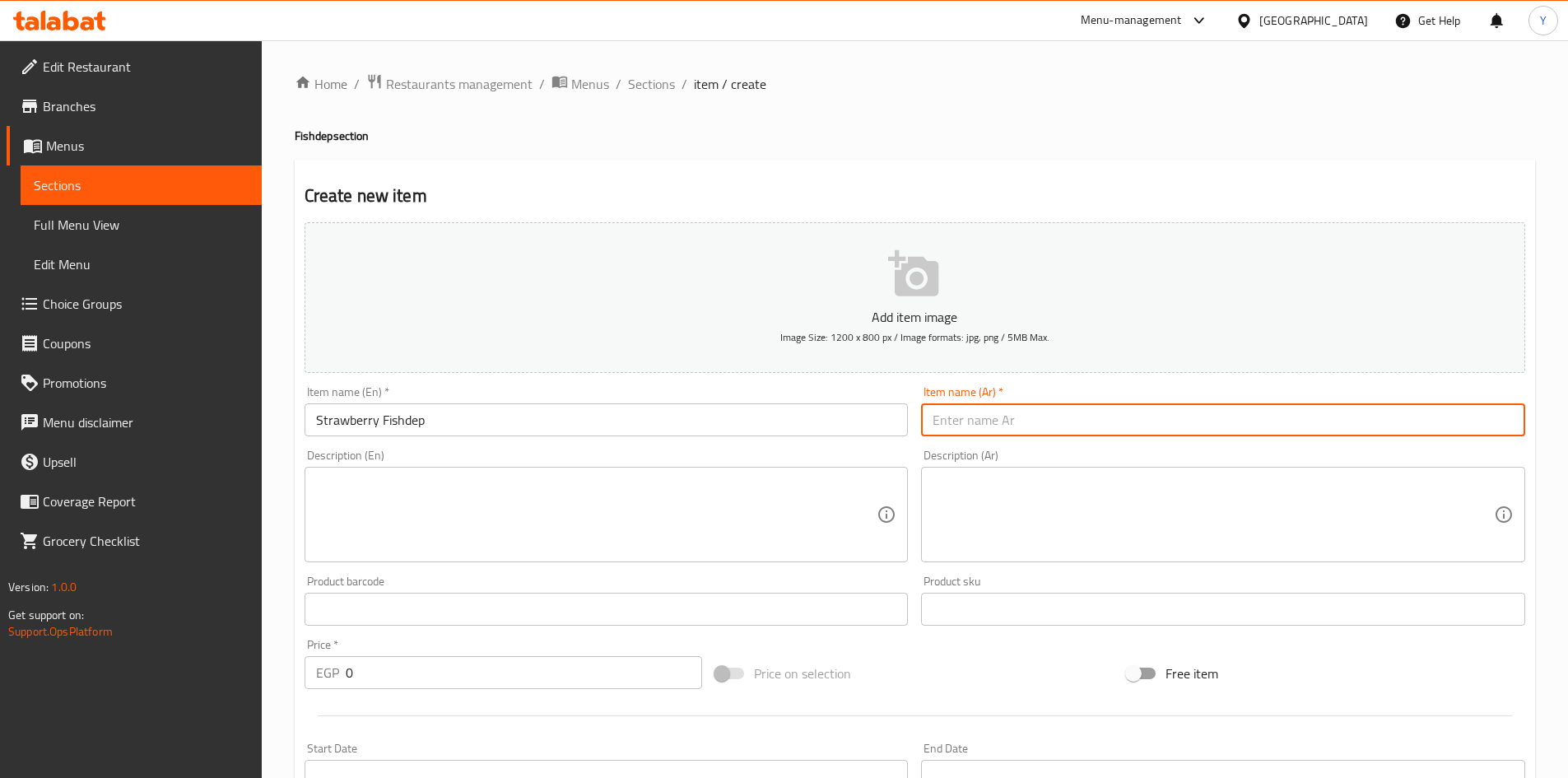
click at [1024, 409] on input "text" at bounding box center [1223, 420] width 604 height 33
type input "فراولة فيشديب"
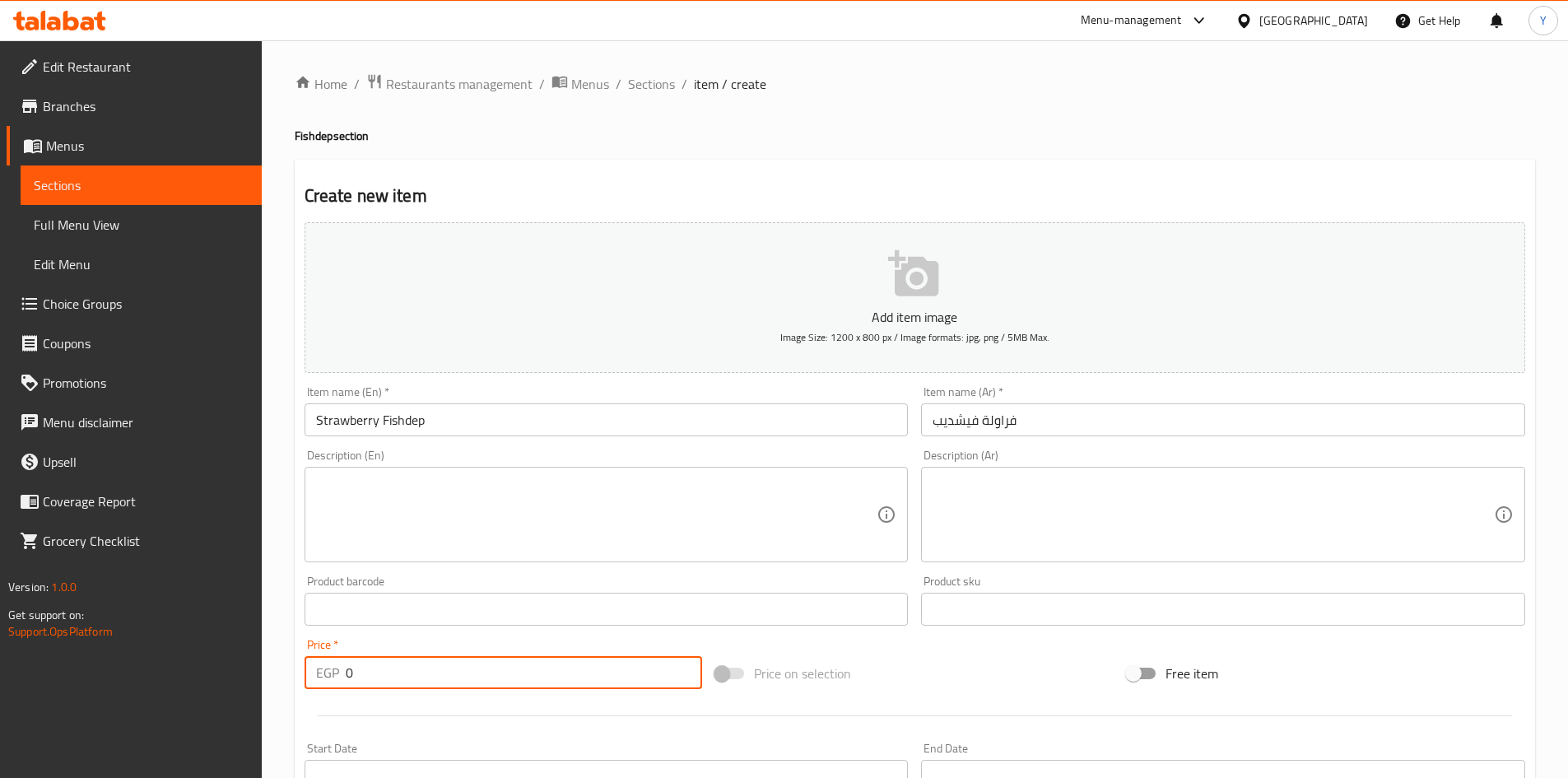
drag, startPoint x: 392, startPoint y: 674, endPoint x: 150, endPoint y: 667, distance: 242.1
click at [149, 667] on div "Edit Restaurant Branches Menus Sections Full Menu View Edit Menu Choice Groups …" at bounding box center [784, 601] width 1568 height 1123
type input "112"
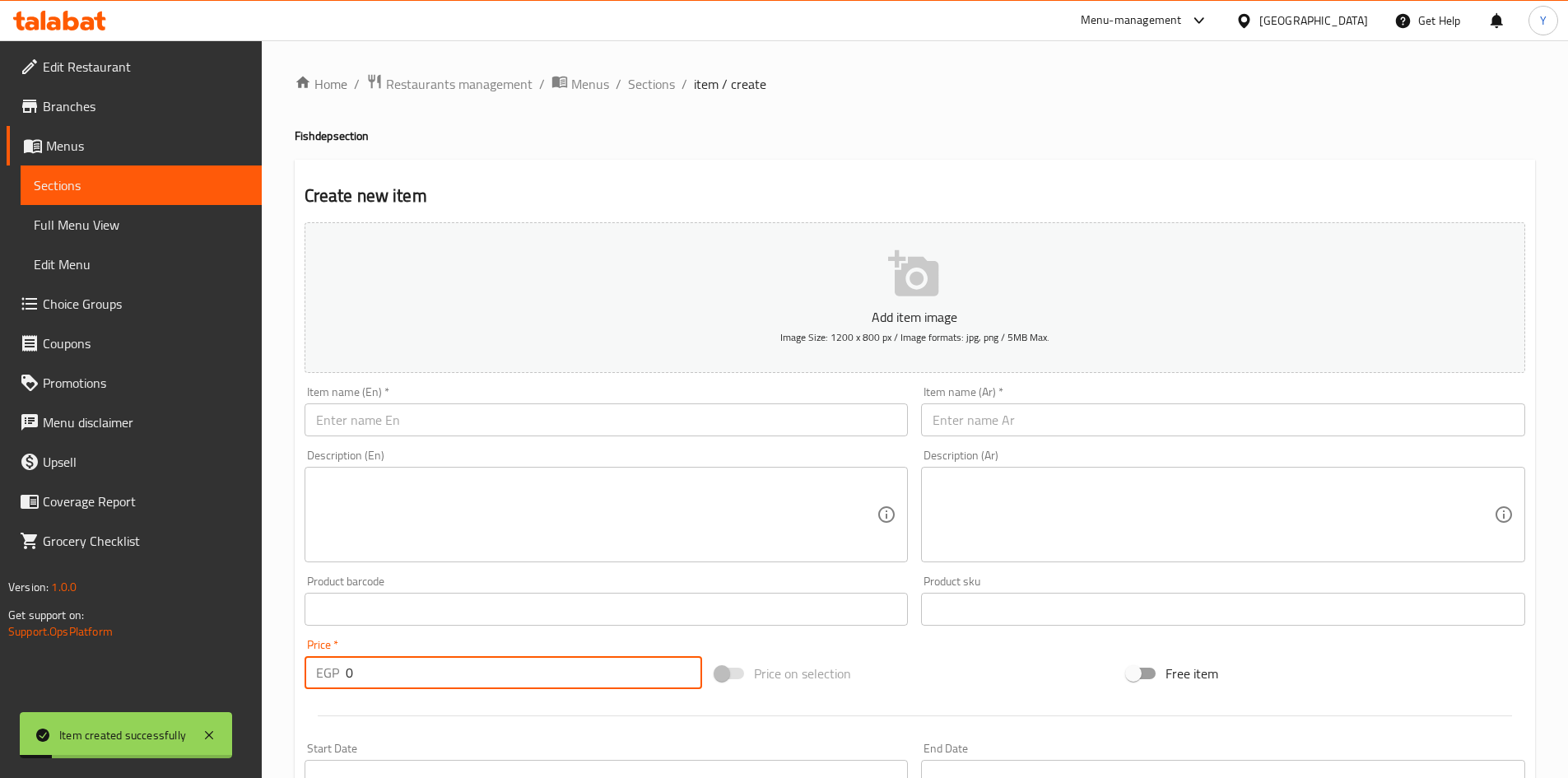
drag, startPoint x: 490, startPoint y: 655, endPoint x: 145, endPoint y: 669, distance: 345.3
click at [148, 670] on div "Edit Restaurant Branches Menus Sections Full Menu View Edit Menu Choice Groups …" at bounding box center [784, 601] width 1568 height 1123
type input "145"
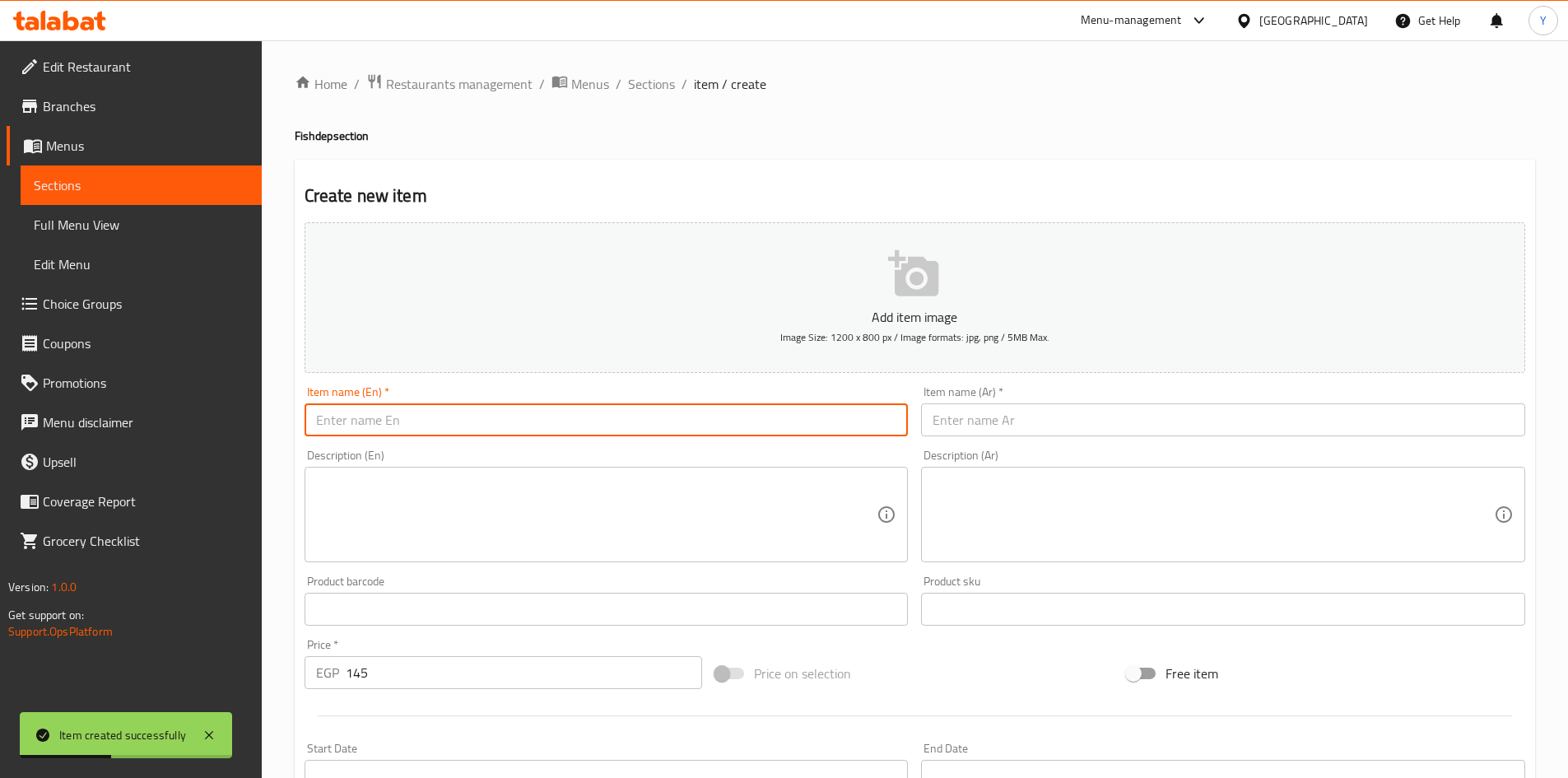
click at [416, 431] on input "text" at bounding box center [607, 420] width 604 height 33
paste input "Fishdep"
type input "Kinder Fishdep"
click at [983, 404] on input "text" at bounding box center [1223, 420] width 604 height 33
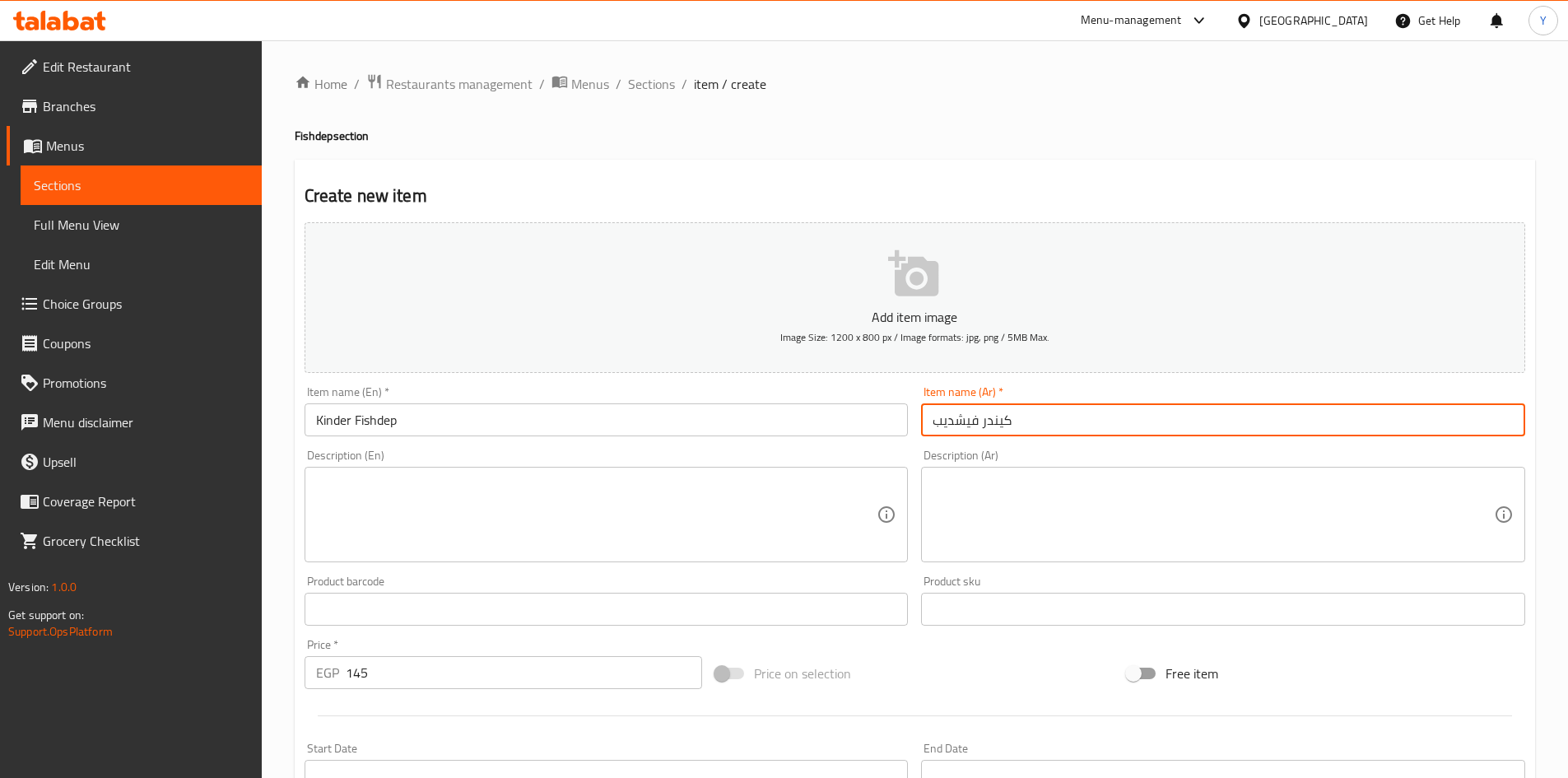
type input "كيندر فيشديب"
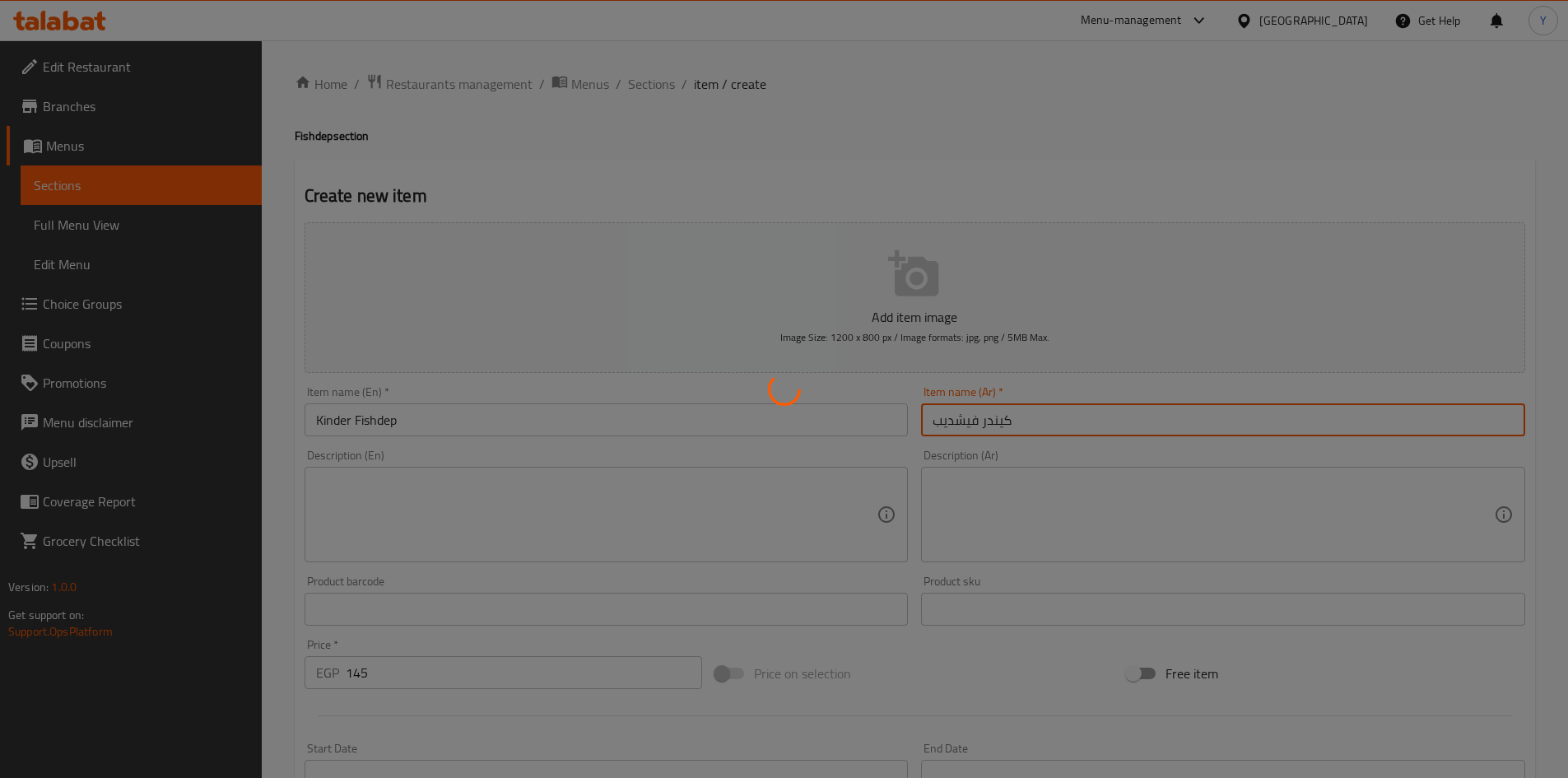
type input "0"
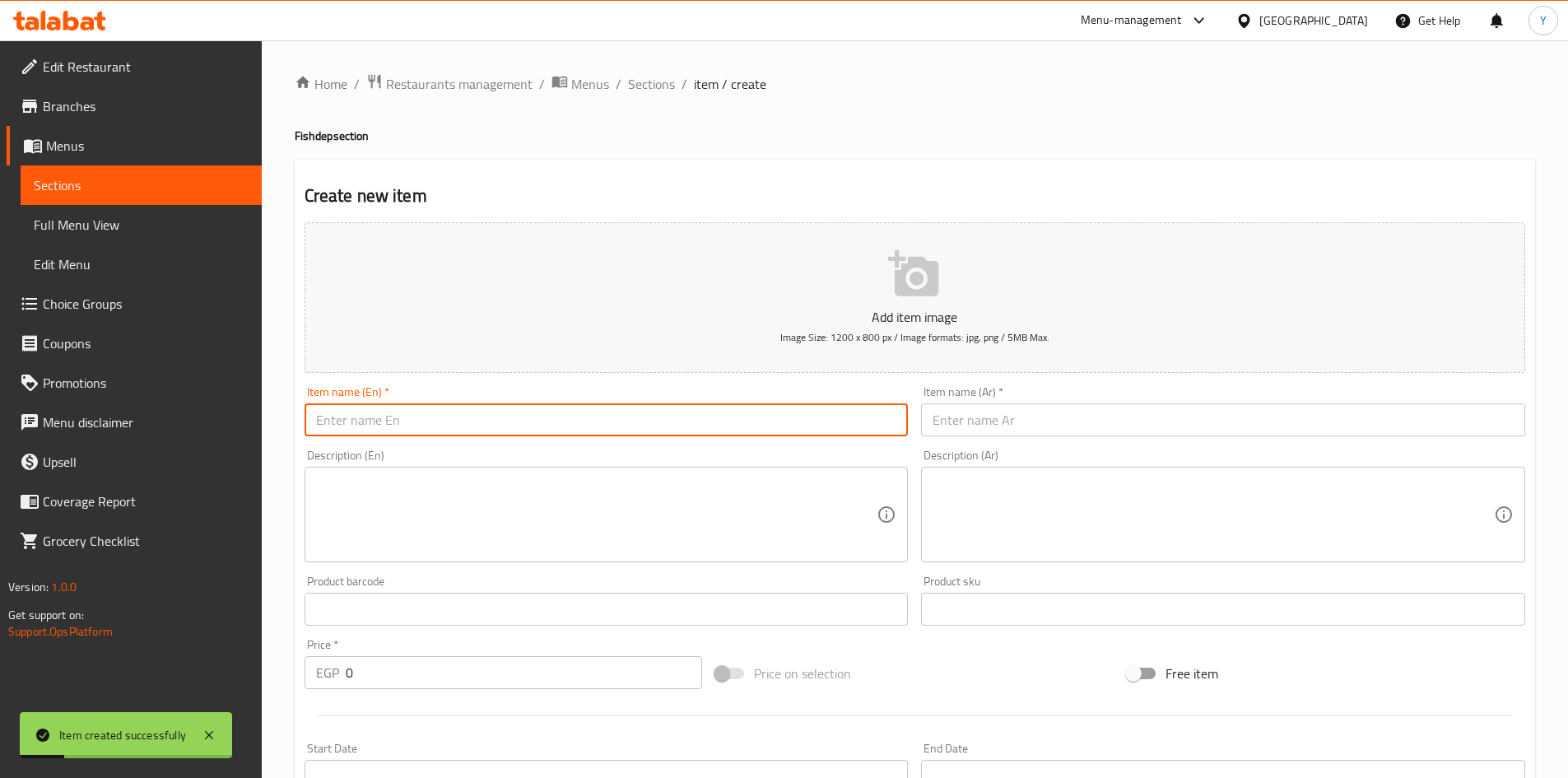
click at [360, 436] on input "text" at bounding box center [607, 420] width 604 height 33
type input "Lotus Fishdep"
click at [1205, 433] on input "text" at bounding box center [1223, 420] width 604 height 33
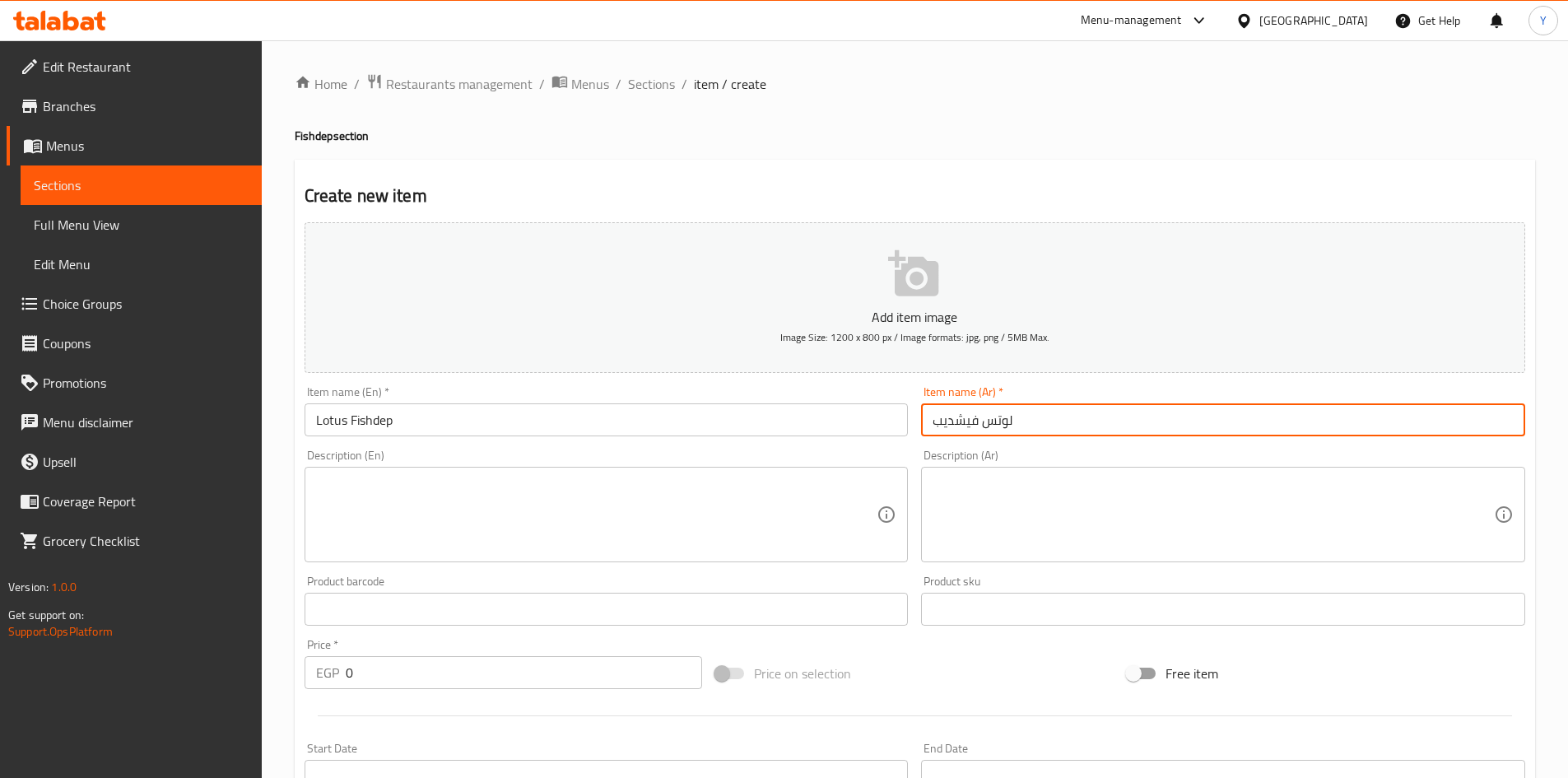
type input "لوتس فيشديب"
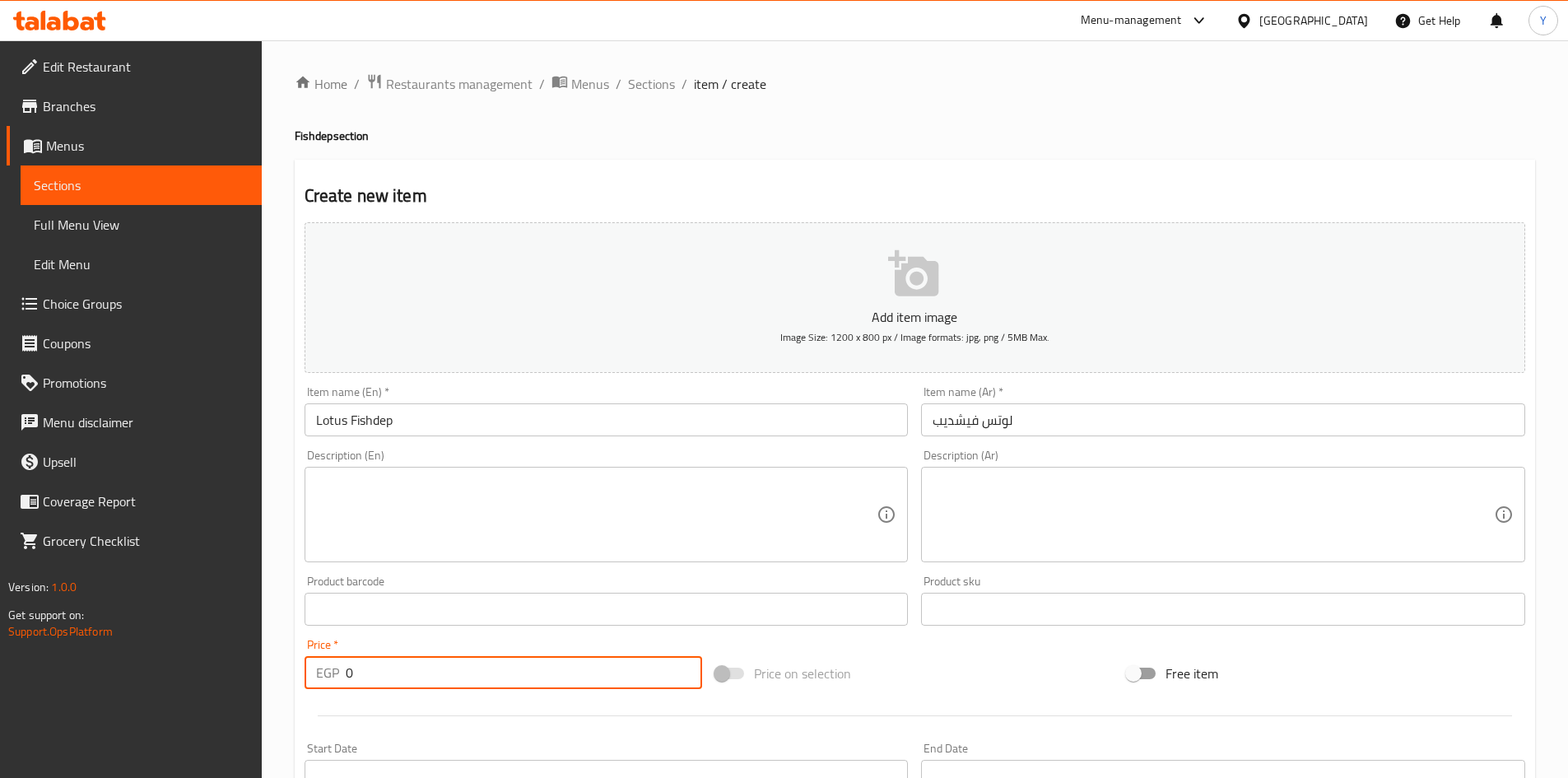
drag, startPoint x: 397, startPoint y: 663, endPoint x: 64, endPoint y: 668, distance: 333.0
click at [64, 668] on div "Edit Restaurant Branches Menus Sections Full Menu View Edit Menu Choice Groups …" at bounding box center [784, 601] width 1568 height 1123
type input "125"
drag, startPoint x: 410, startPoint y: 675, endPoint x: 57, endPoint y: 657, distance: 353.5
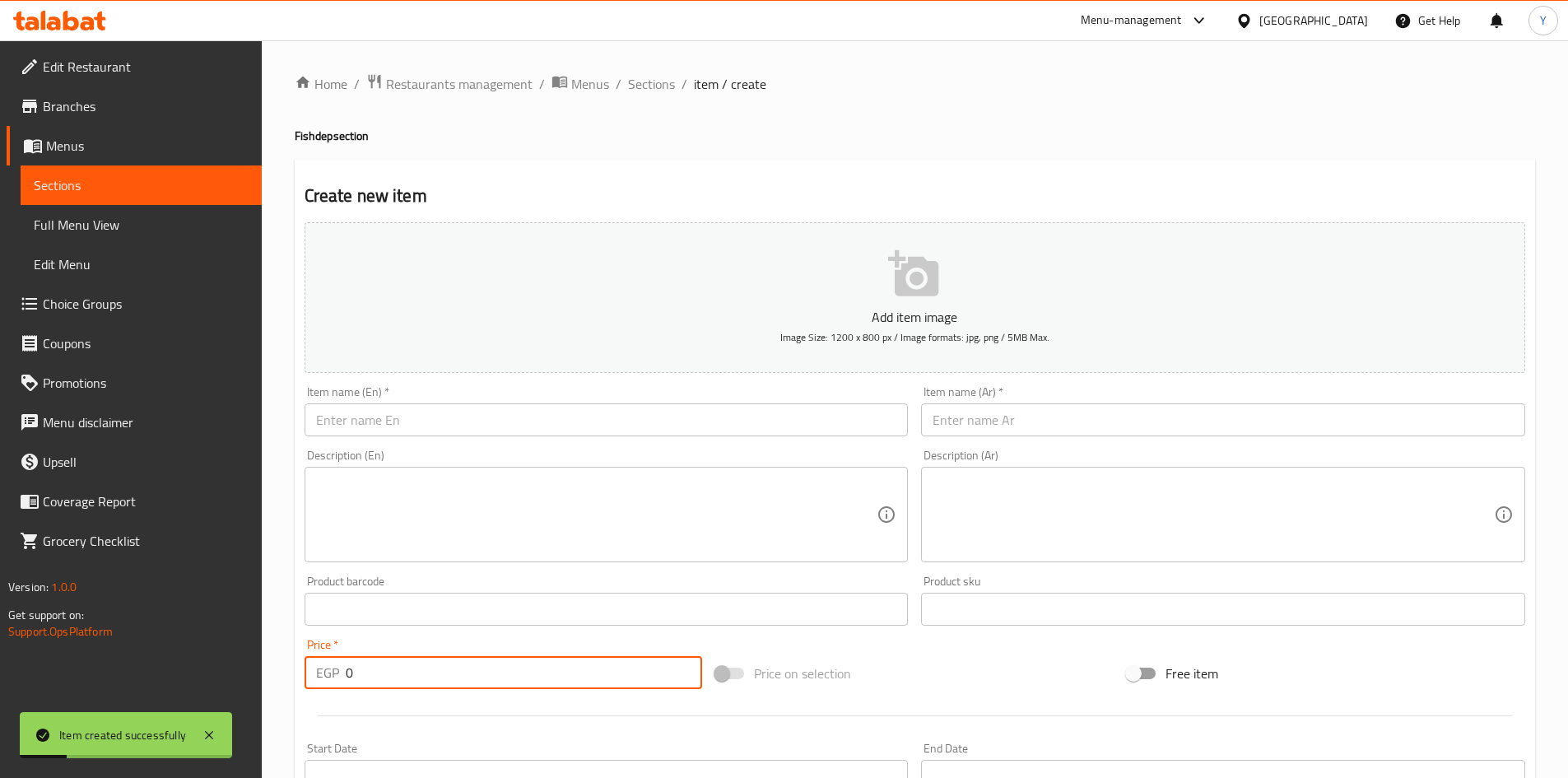
click at [57, 658] on div "Edit Restaurant Branches Menus Sections Full Menu View Edit Menu Choice Groups …" at bounding box center [784, 601] width 1568 height 1123
type input "156"
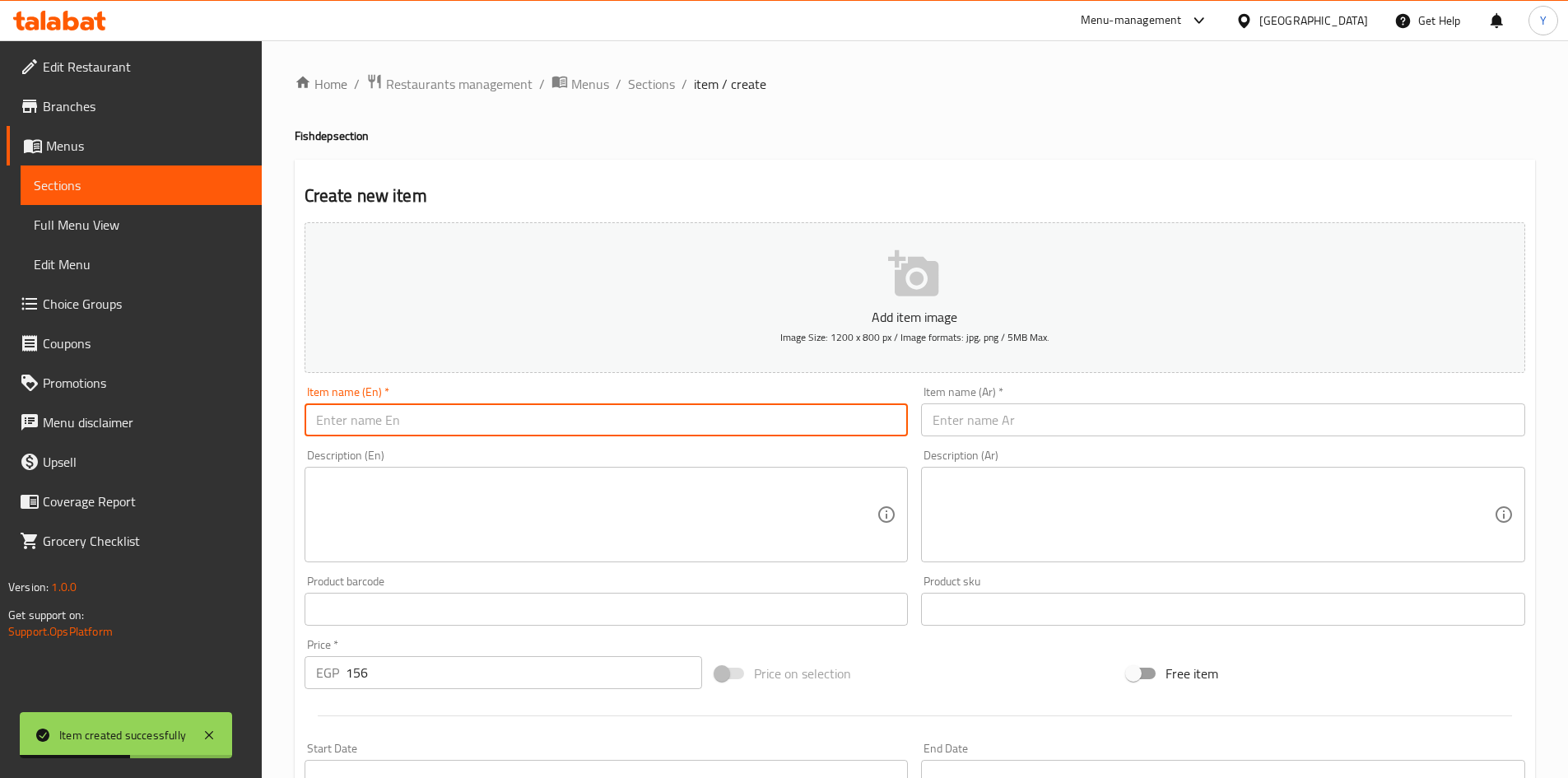
drag, startPoint x: 540, startPoint y: 412, endPoint x: 547, endPoint y: 431, distance: 20.2
click at [540, 412] on input "text" at bounding box center [607, 420] width 604 height 33
type input "Pistachio Fishdep"
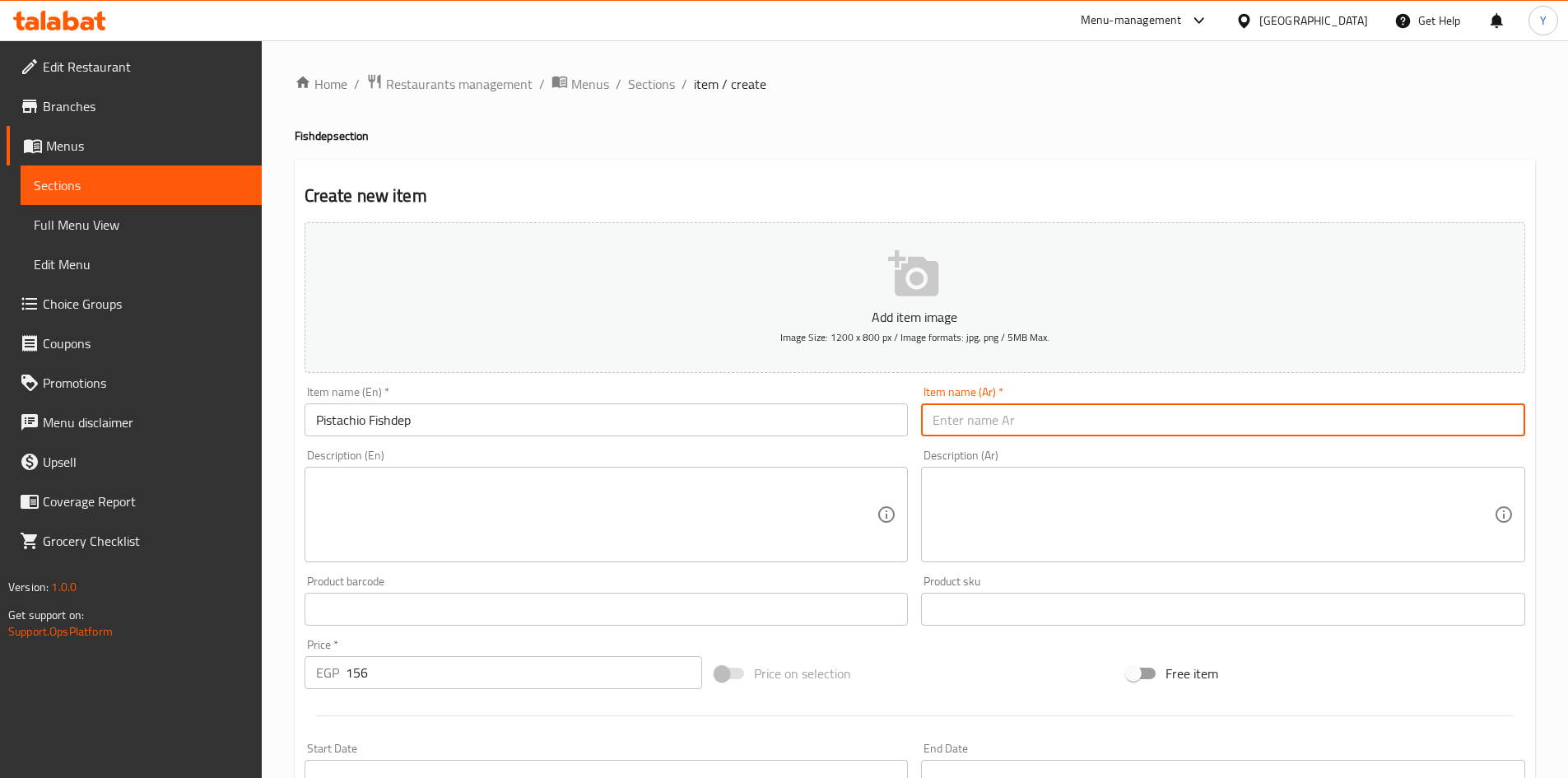
click at [972, 409] on input "text" at bounding box center [1223, 420] width 604 height 33
type input "فيشديب فستق"
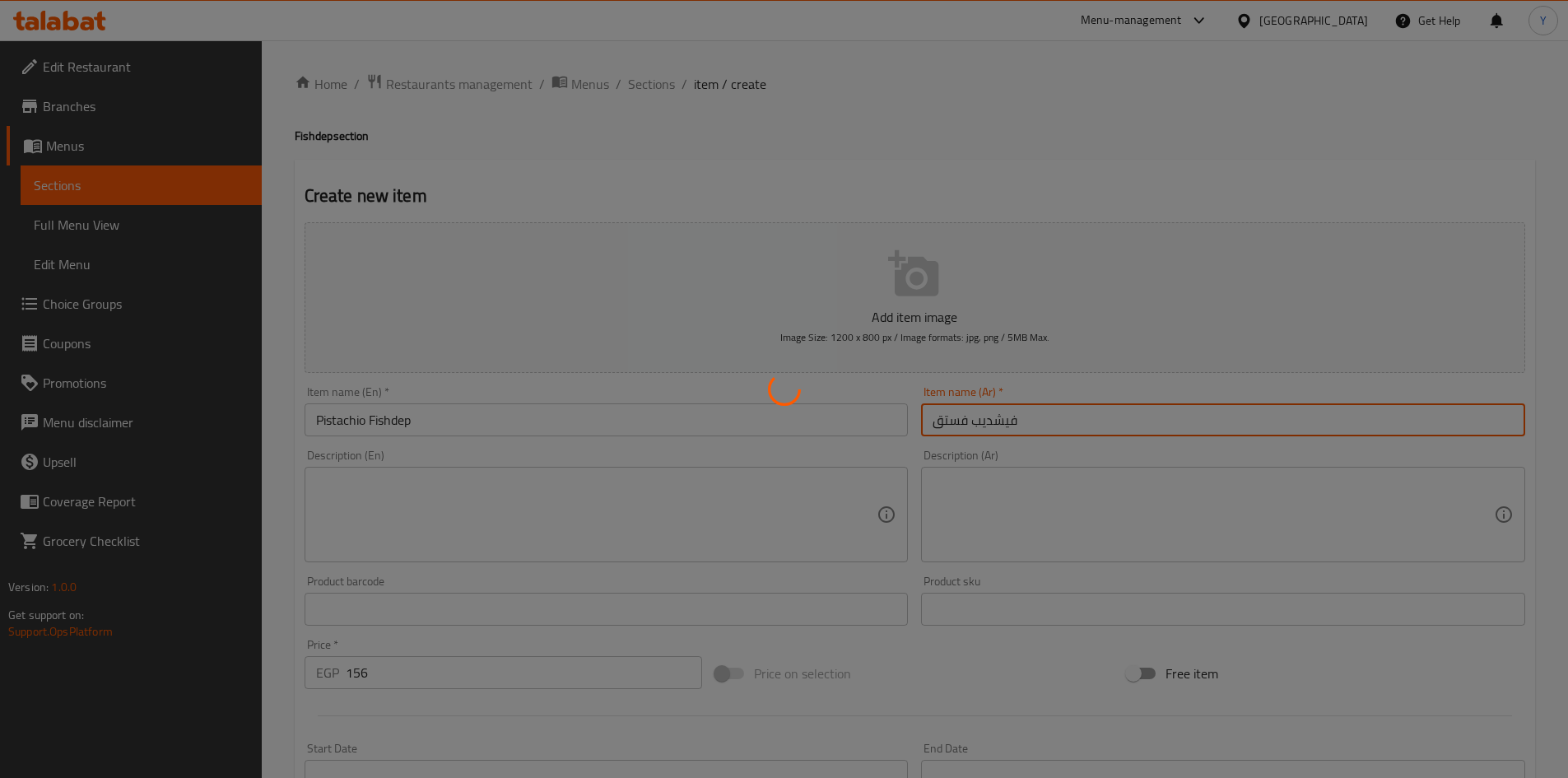
type input "0"
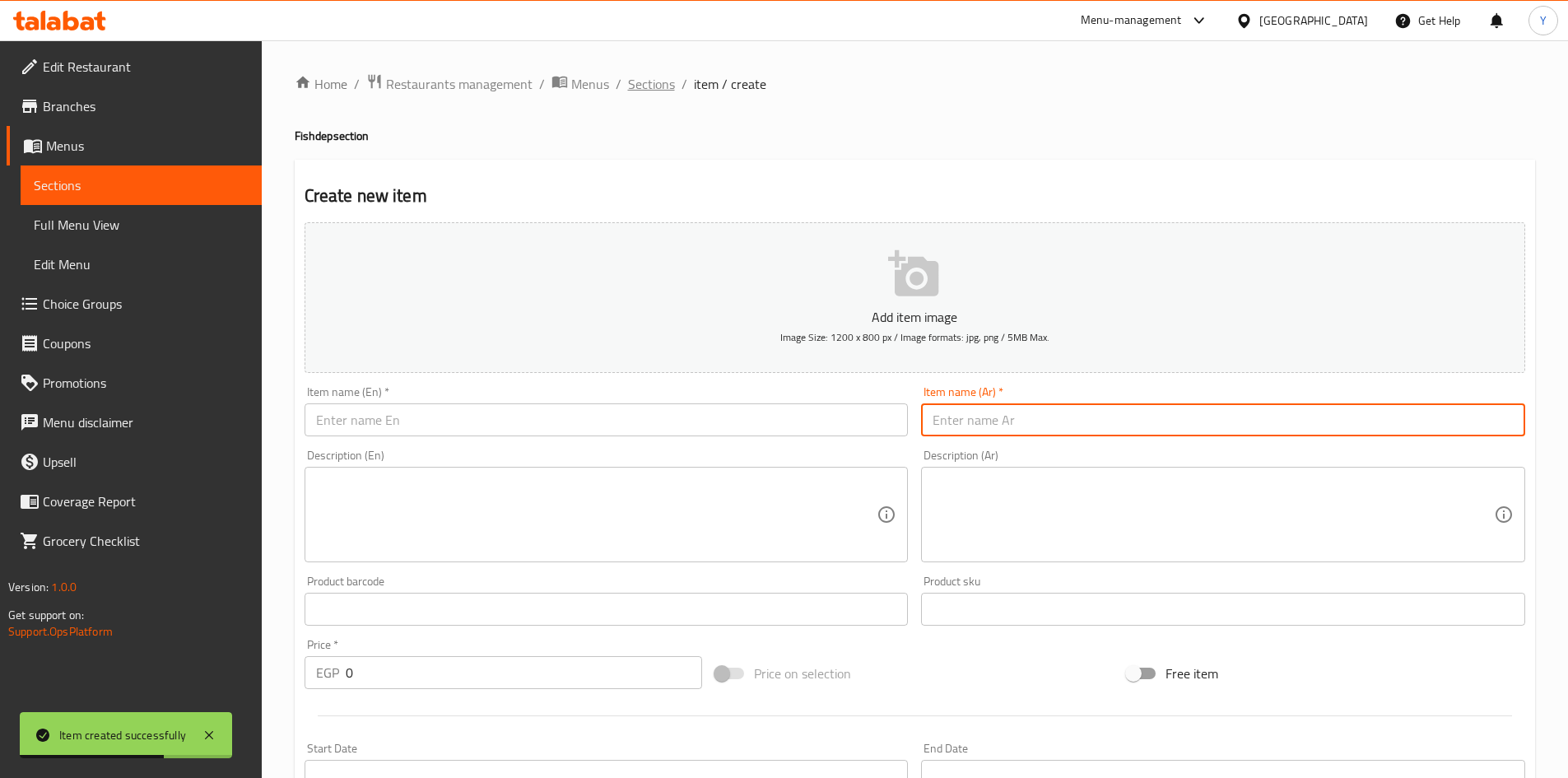
click at [648, 94] on span "Sections" at bounding box center [652, 84] width 47 height 20
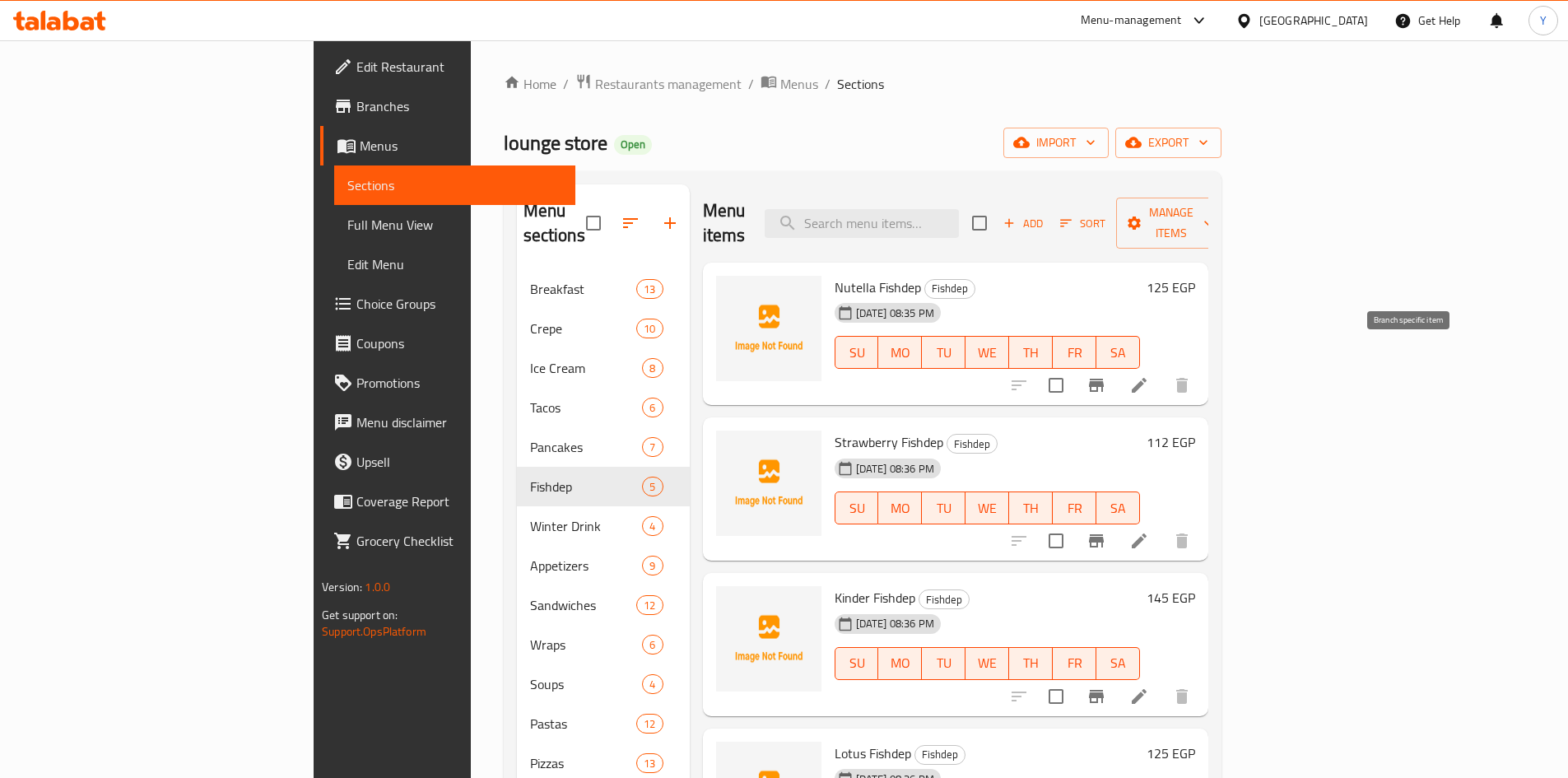
click at [1116, 366] on button "Branch-specific-item" at bounding box center [1096, 385] width 39 height 39
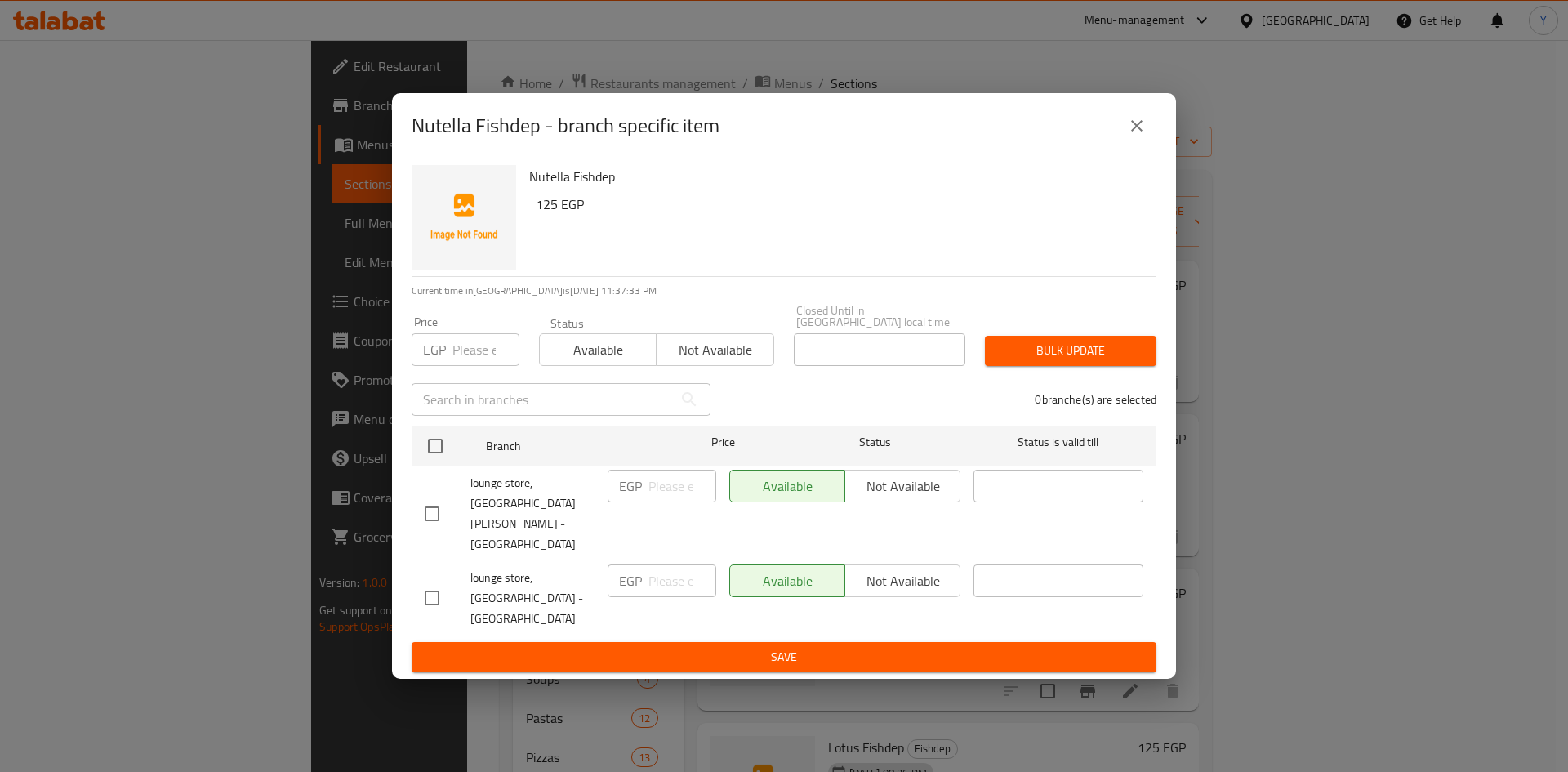
click at [444, 531] on input "checkbox" at bounding box center [432, 513] width 34 height 34
checkbox input "true"
click at [873, 530] on div "Available Not available" at bounding box center [845, 513] width 244 height 101
click at [870, 499] on span "Not available" at bounding box center [902, 486] width 102 height 23
click at [871, 647] on span "Save" at bounding box center [784, 657] width 719 height 20
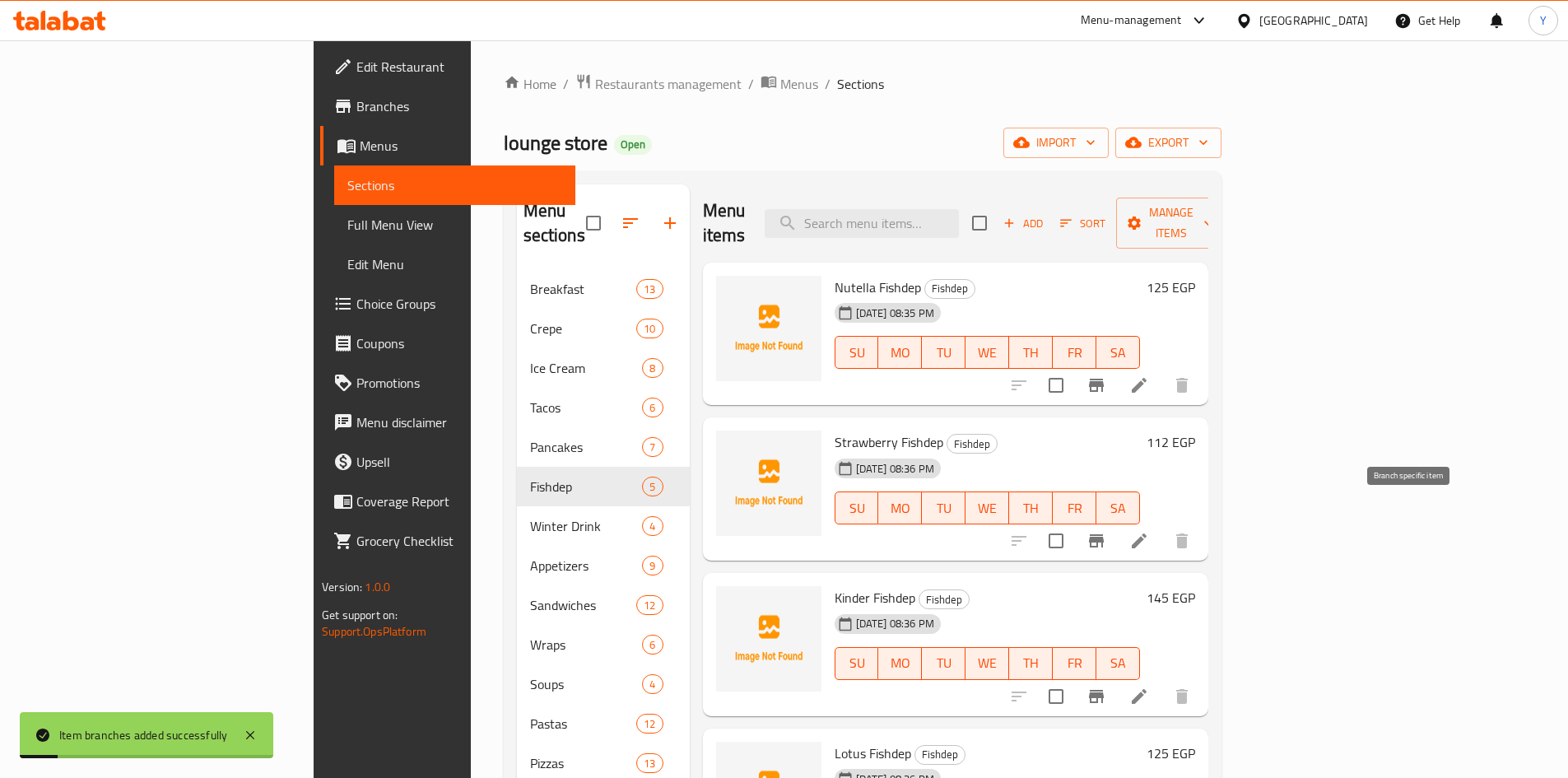
click at [1116, 521] on button "Branch-specific-item" at bounding box center [1096, 540] width 39 height 39
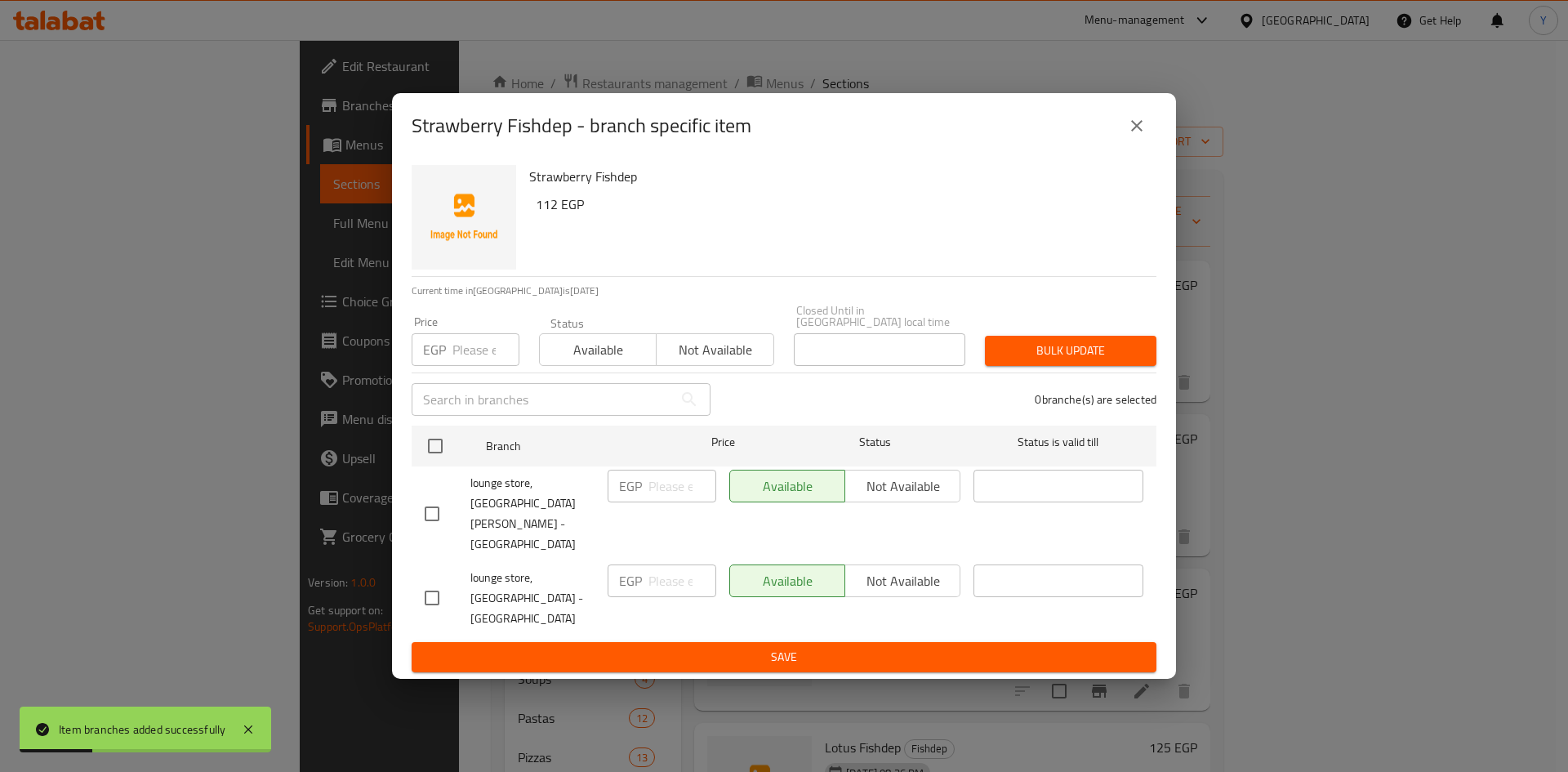
drag, startPoint x: 430, startPoint y: 516, endPoint x: 437, endPoint y: 513, distance: 7.6
click at [432, 515] on input "checkbox" at bounding box center [432, 513] width 34 height 34
checkbox input "true"
click at [850, 502] on button "Not available" at bounding box center [903, 486] width 116 height 33
click at [835, 647] on span "Save" at bounding box center [784, 657] width 719 height 20
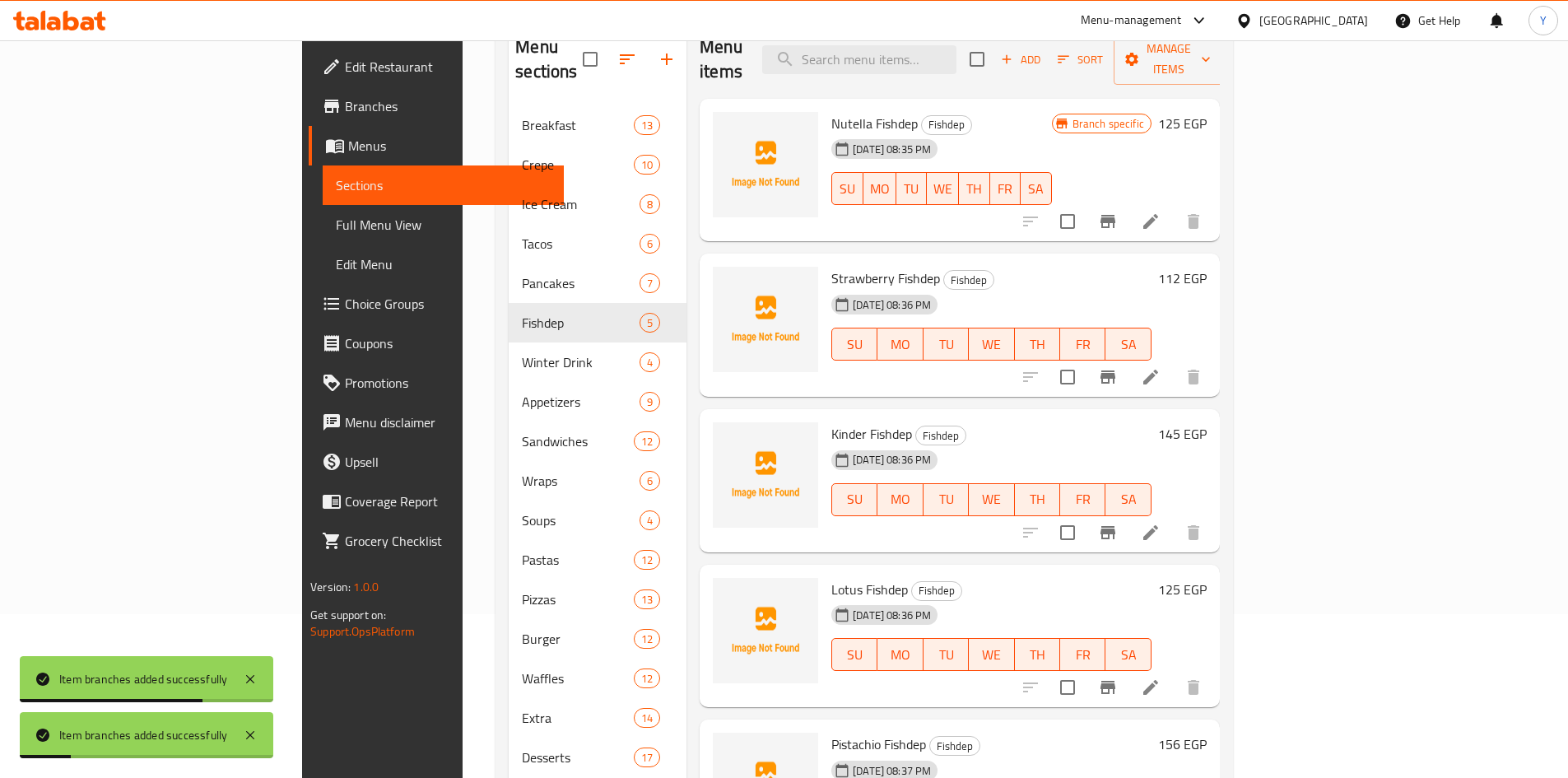
scroll to position [164, 0]
click at [1118, 522] on icon "Branch-specific-item" at bounding box center [1108, 532] width 20 height 20
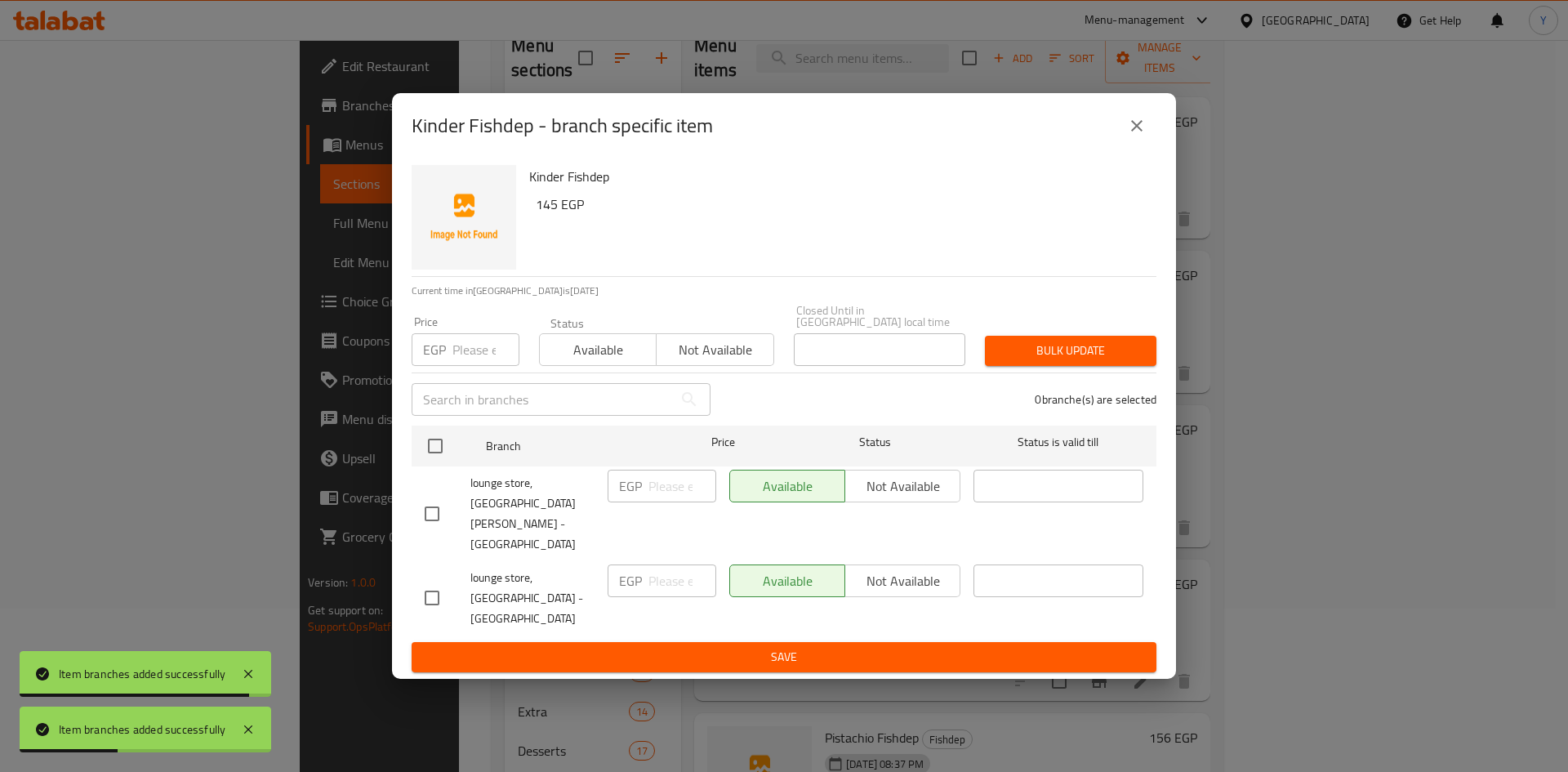
drag, startPoint x: 413, startPoint y: 506, endPoint x: 422, endPoint y: 510, distance: 9.8
click at [414, 506] on li "lounge store, El Bahr Street - Qesm Thany EGP ​ Available Not available ​" at bounding box center [784, 514] width 745 height 95
click at [423, 512] on input "checkbox" at bounding box center [432, 513] width 34 height 34
checkbox input "true"
click at [889, 499] on span "Not available" at bounding box center [902, 486] width 102 height 23
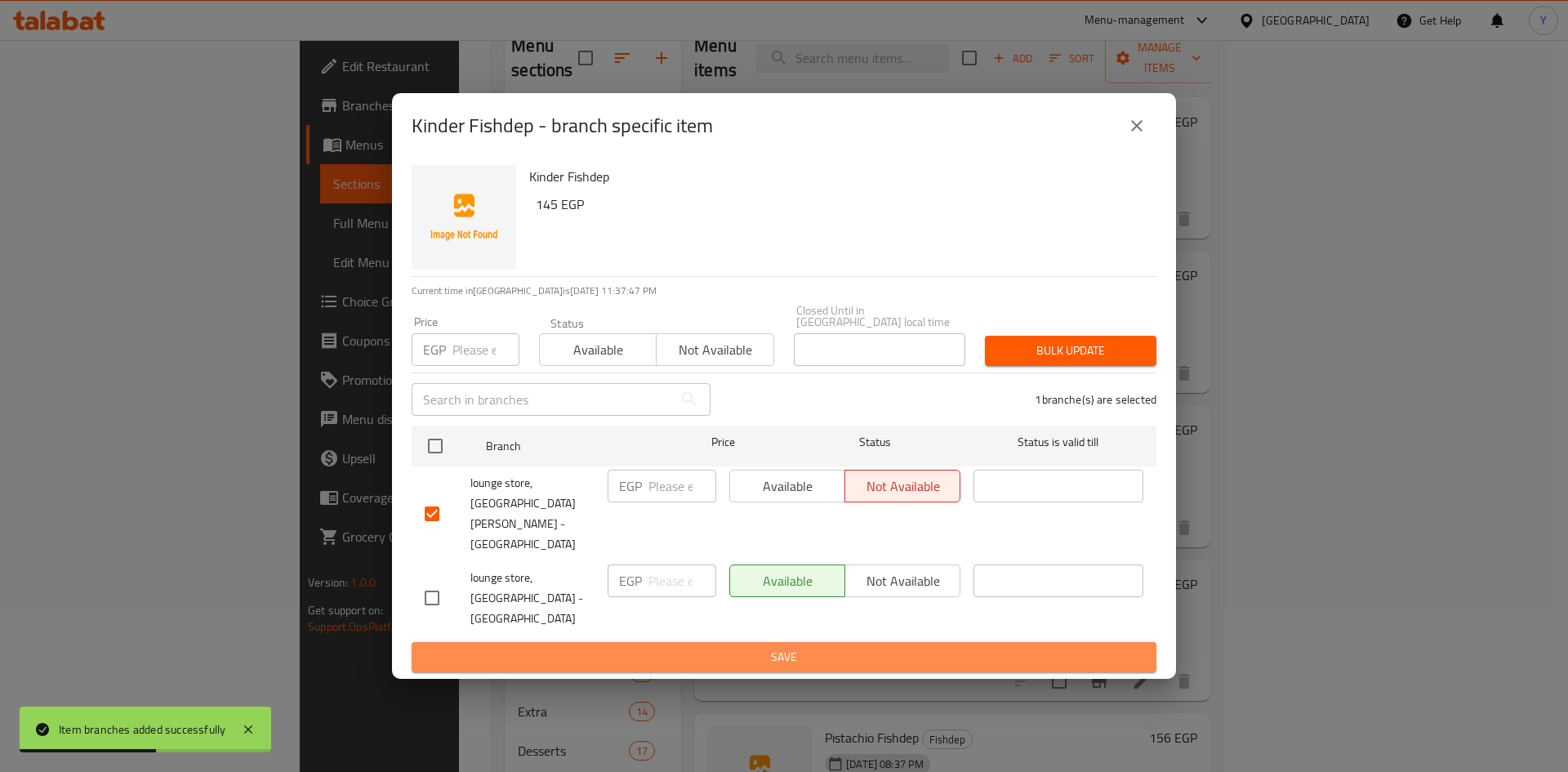
click at [869, 647] on span "Save" at bounding box center [784, 657] width 719 height 20
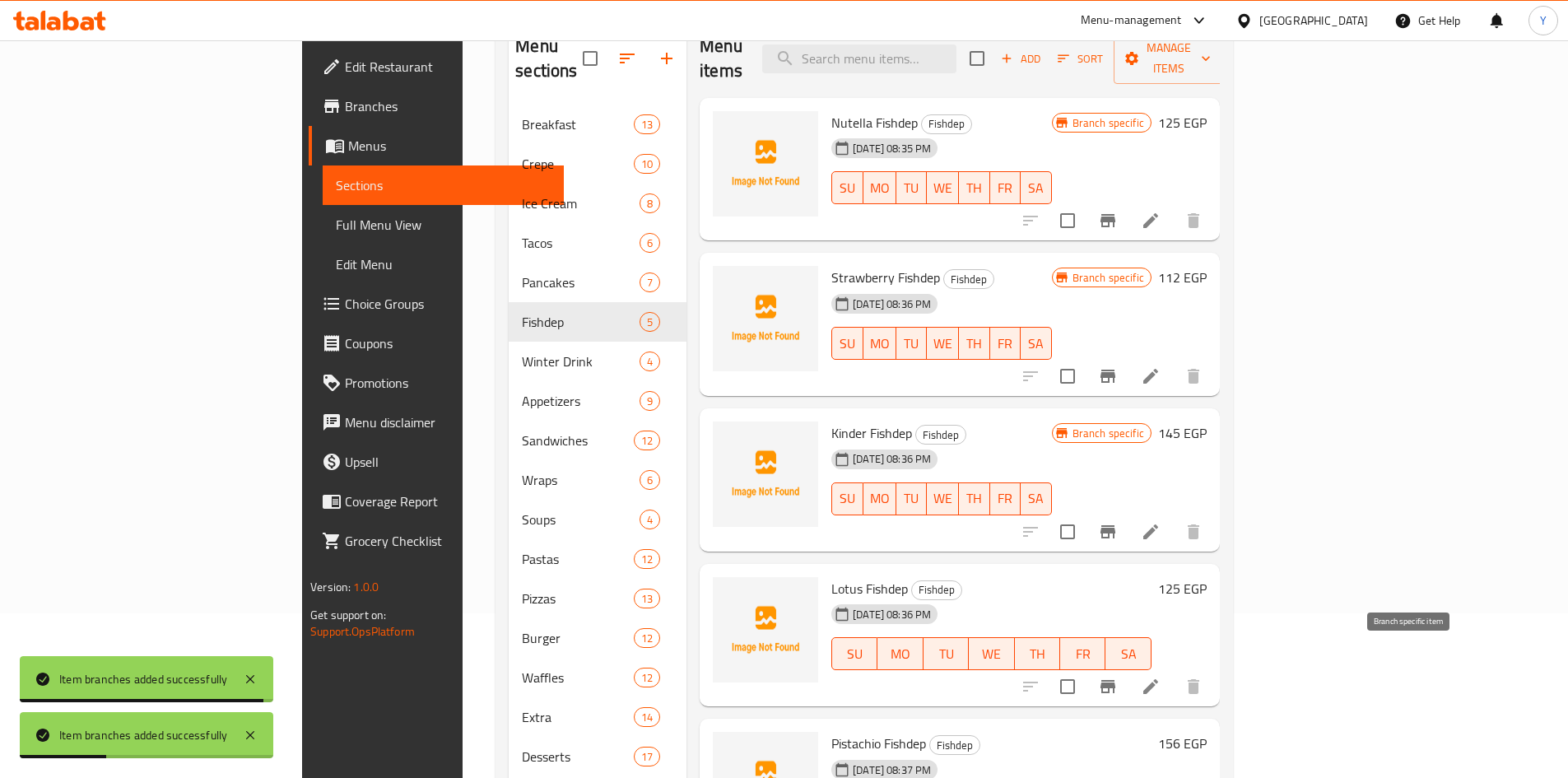
click at [1128, 667] on button "Branch-specific-item" at bounding box center [1108, 686] width 39 height 39
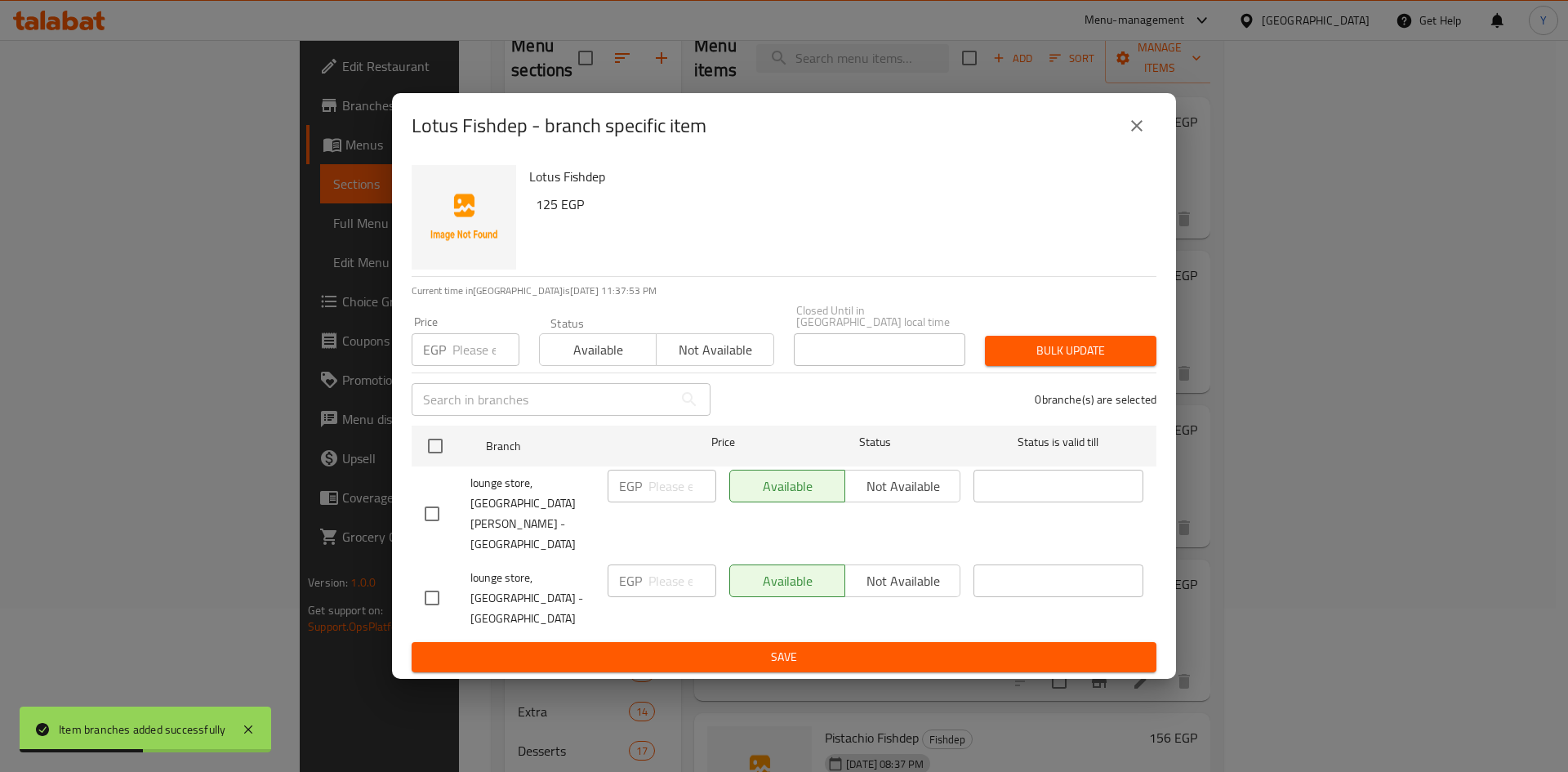
drag, startPoint x: 435, startPoint y: 510, endPoint x: 796, endPoint y: 532, distance: 361.7
click at [435, 509] on input "checkbox" at bounding box center [432, 513] width 34 height 34
checkbox input "true"
click at [912, 498] on button "Not available" at bounding box center [903, 486] width 116 height 33
click at [852, 647] on span "Save" at bounding box center [784, 657] width 719 height 20
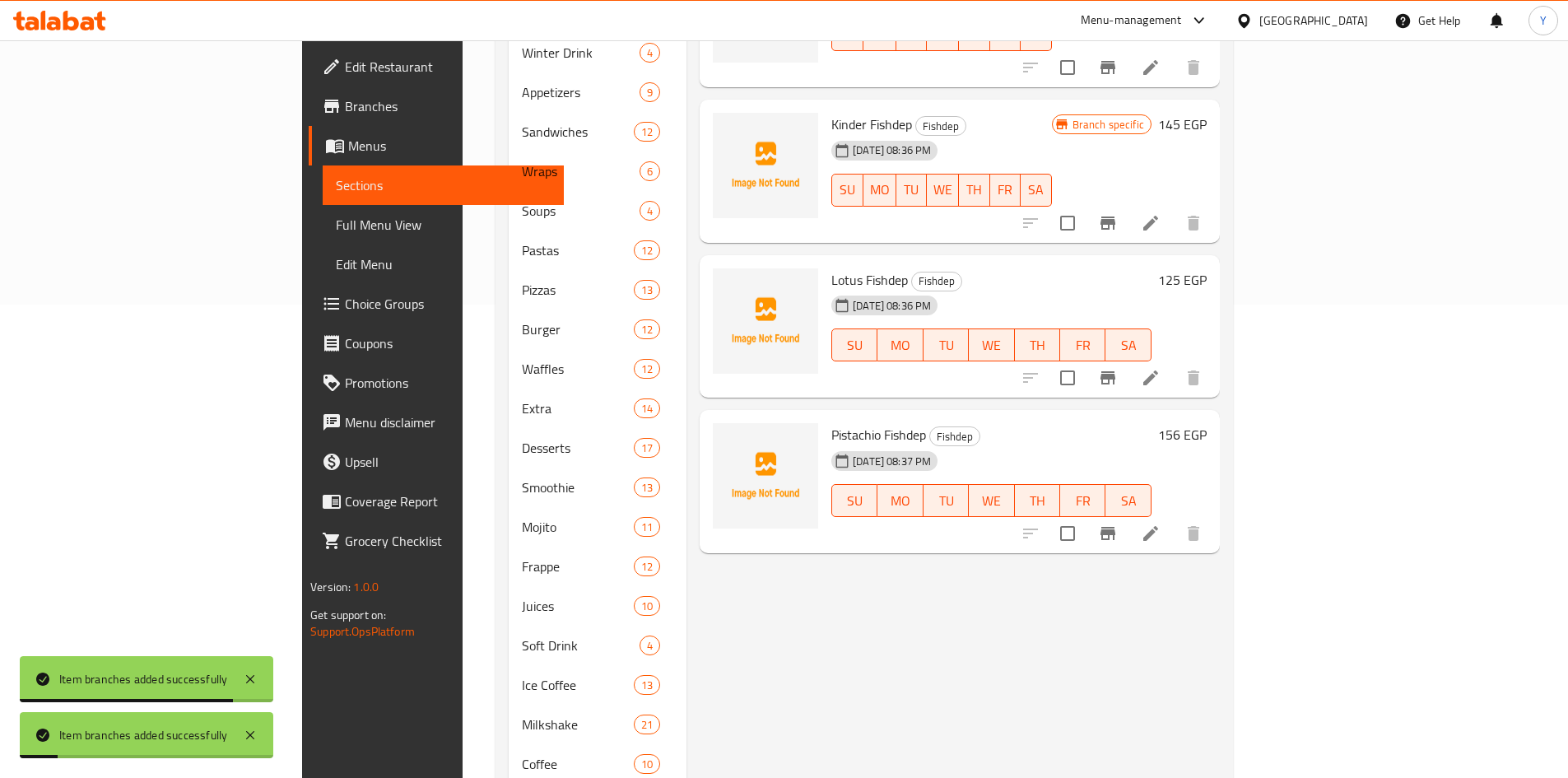
scroll to position [494, 0]
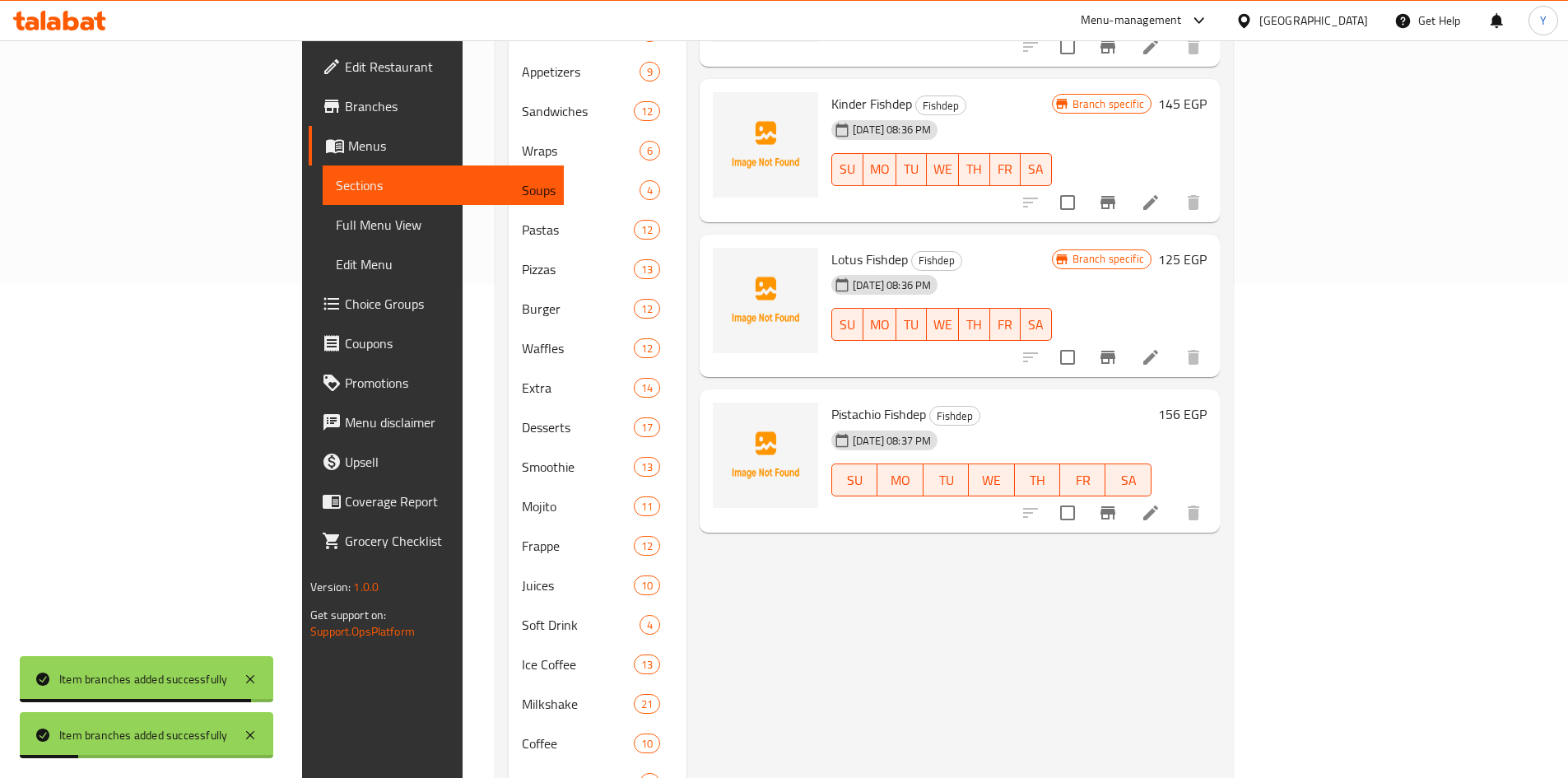
click at [1213, 493] on div at bounding box center [1111, 512] width 202 height 39
click at [1128, 493] on button "Branch-specific-item" at bounding box center [1108, 512] width 39 height 39
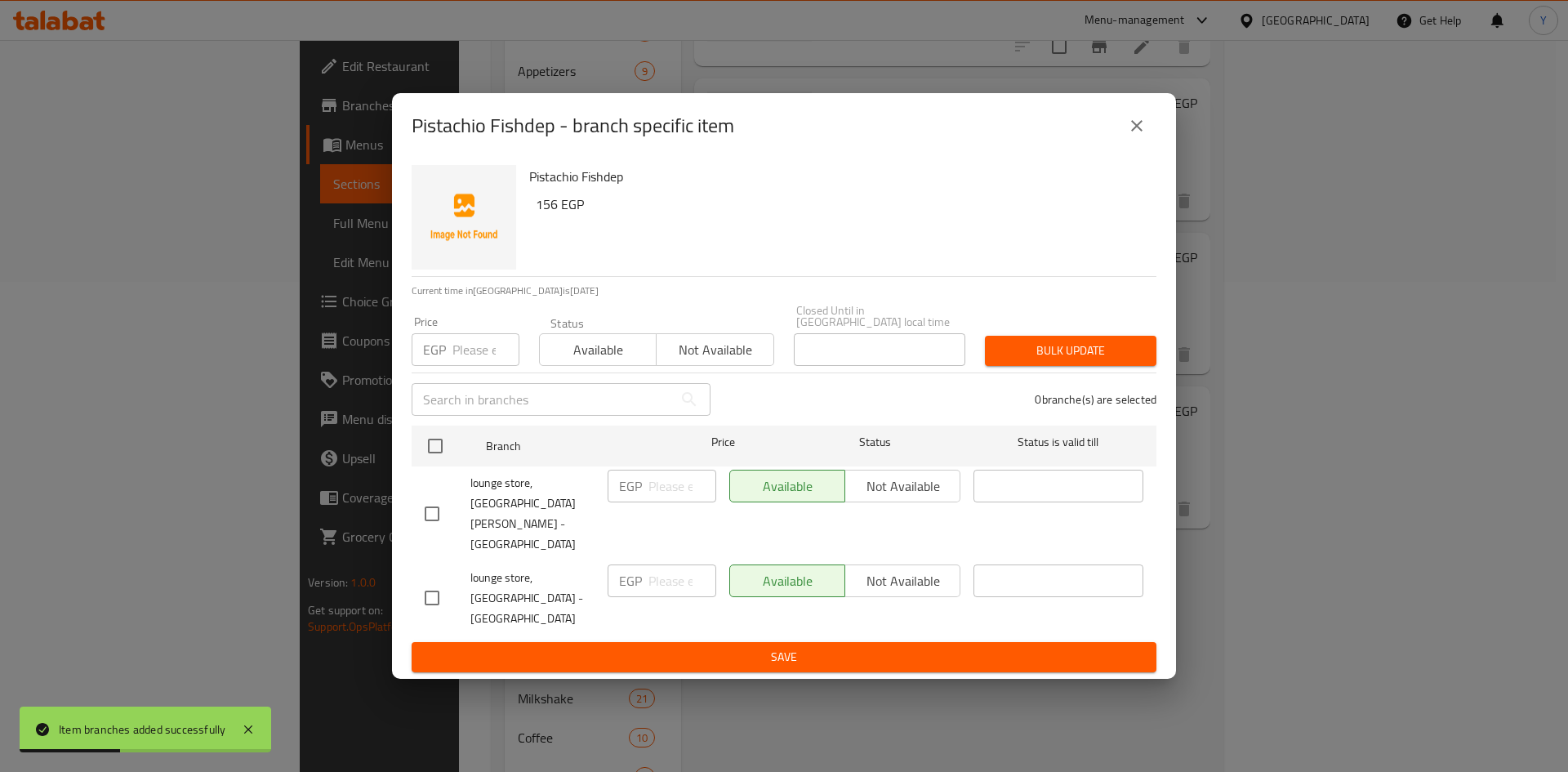
drag, startPoint x: 439, startPoint y: 519, endPoint x: 664, endPoint y: 543, distance: 226.3
click at [441, 517] on input "checkbox" at bounding box center [432, 513] width 34 height 34
checkbox input "true"
click at [896, 502] on button "Not available" at bounding box center [903, 486] width 116 height 33
click at [881, 647] on span "Save" at bounding box center [784, 657] width 719 height 20
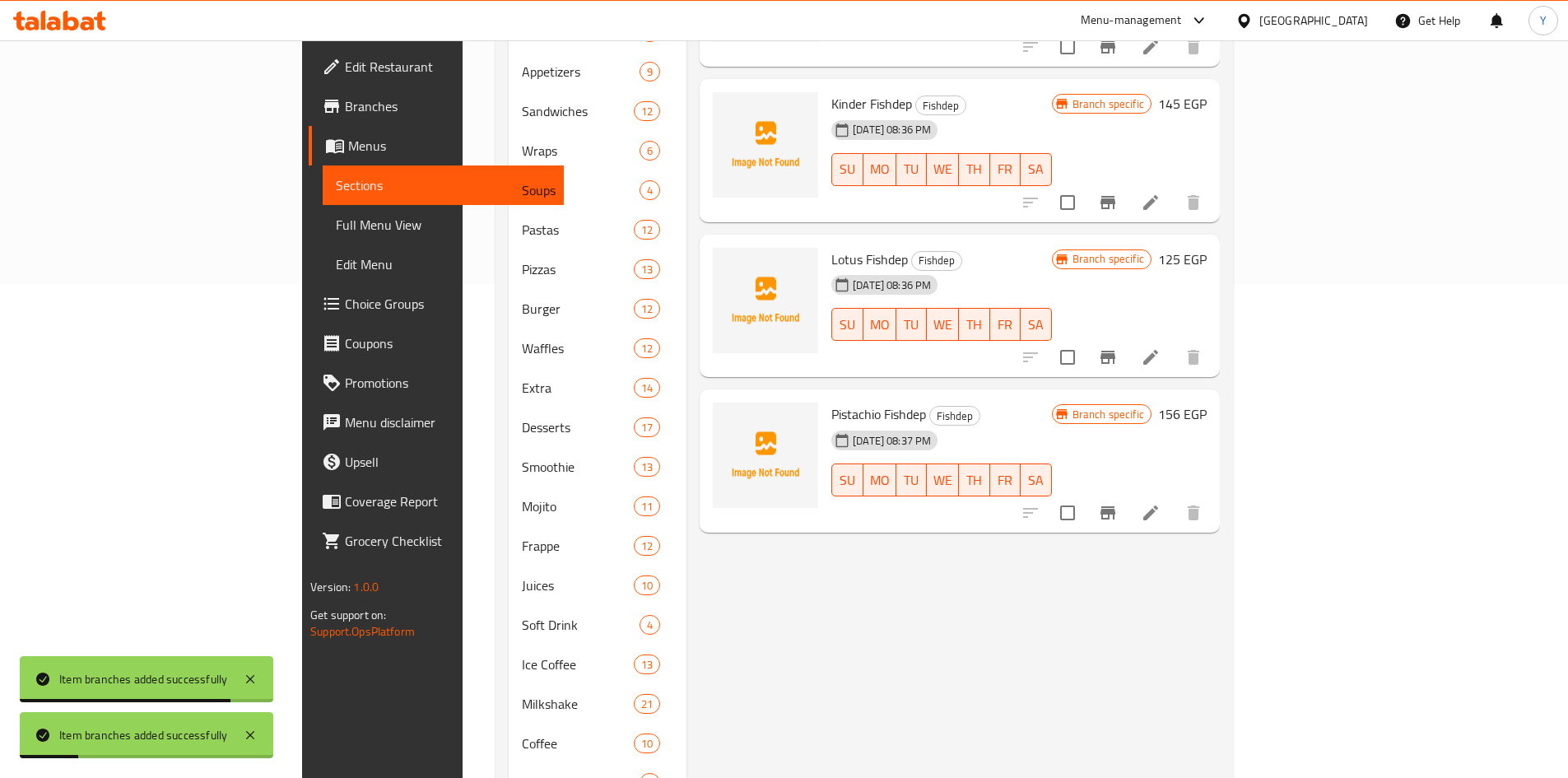
click at [895, 649] on div "Menu items Add Sort Manage items Nutella Fishdep Fishdep 08-10-2025 08:35 PM SU…" at bounding box center [953, 288] width 534 height 1197
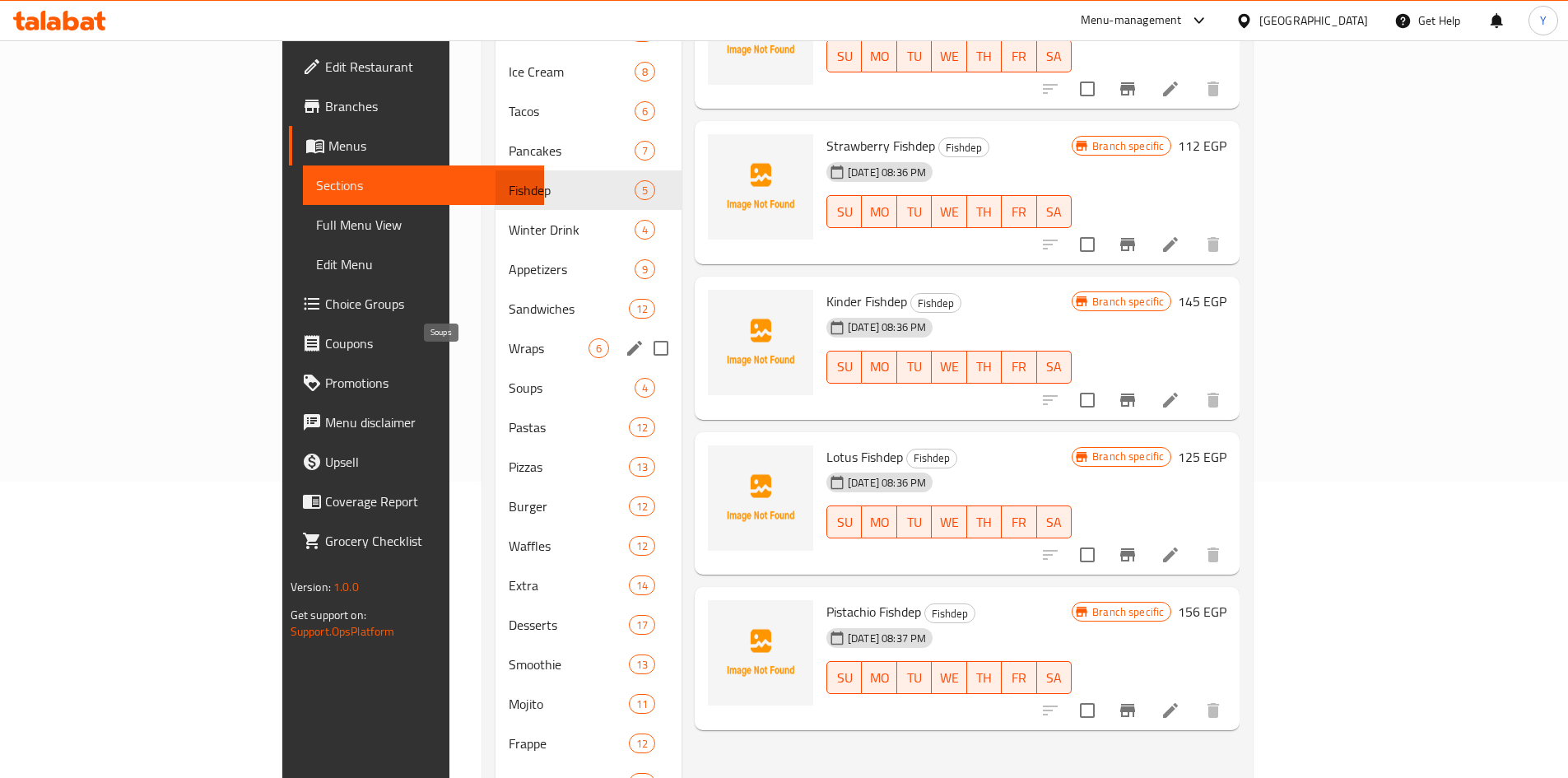
scroll to position [0, 0]
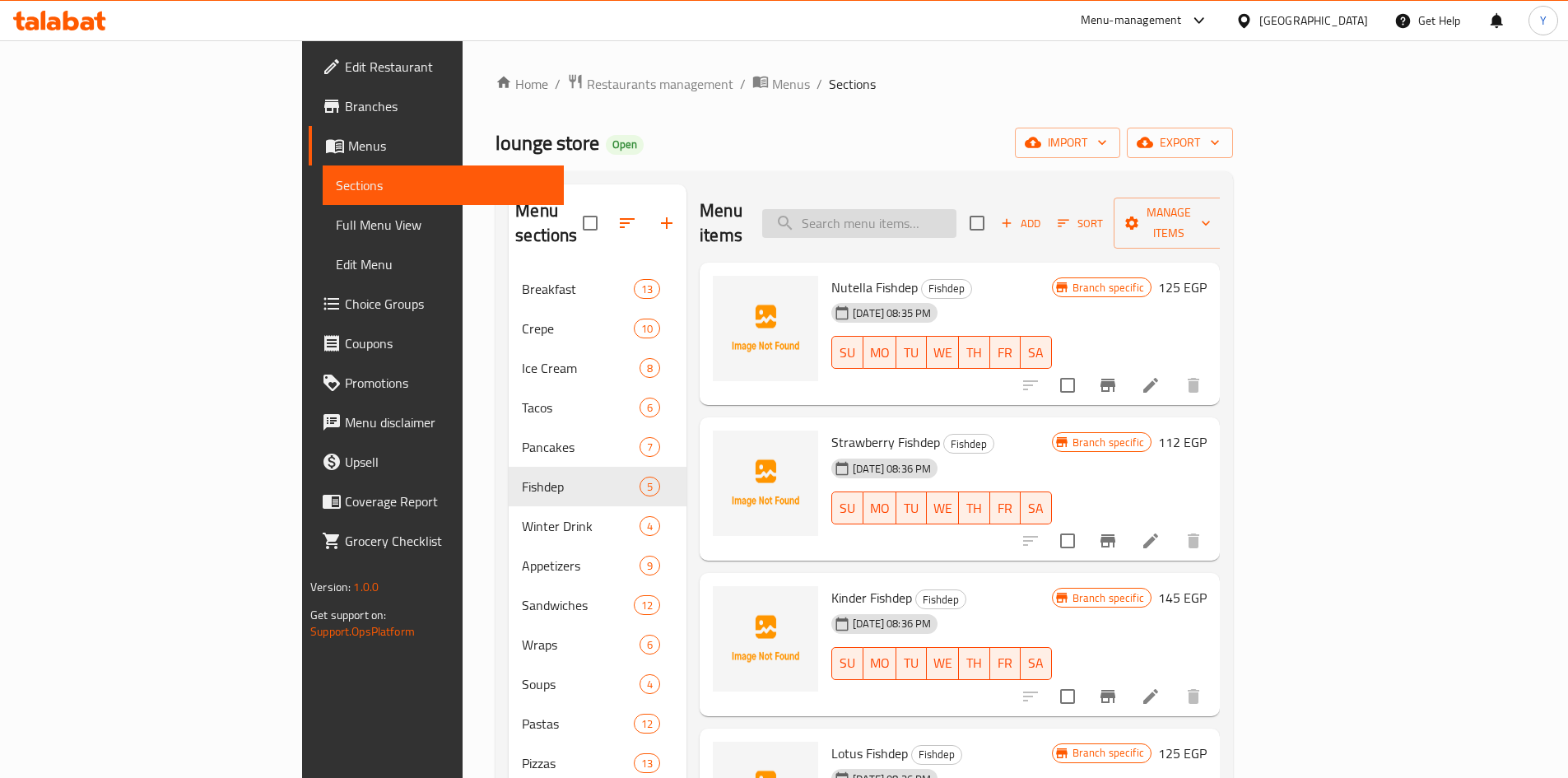
click at [940, 209] on input "search" at bounding box center [859, 223] width 195 height 28
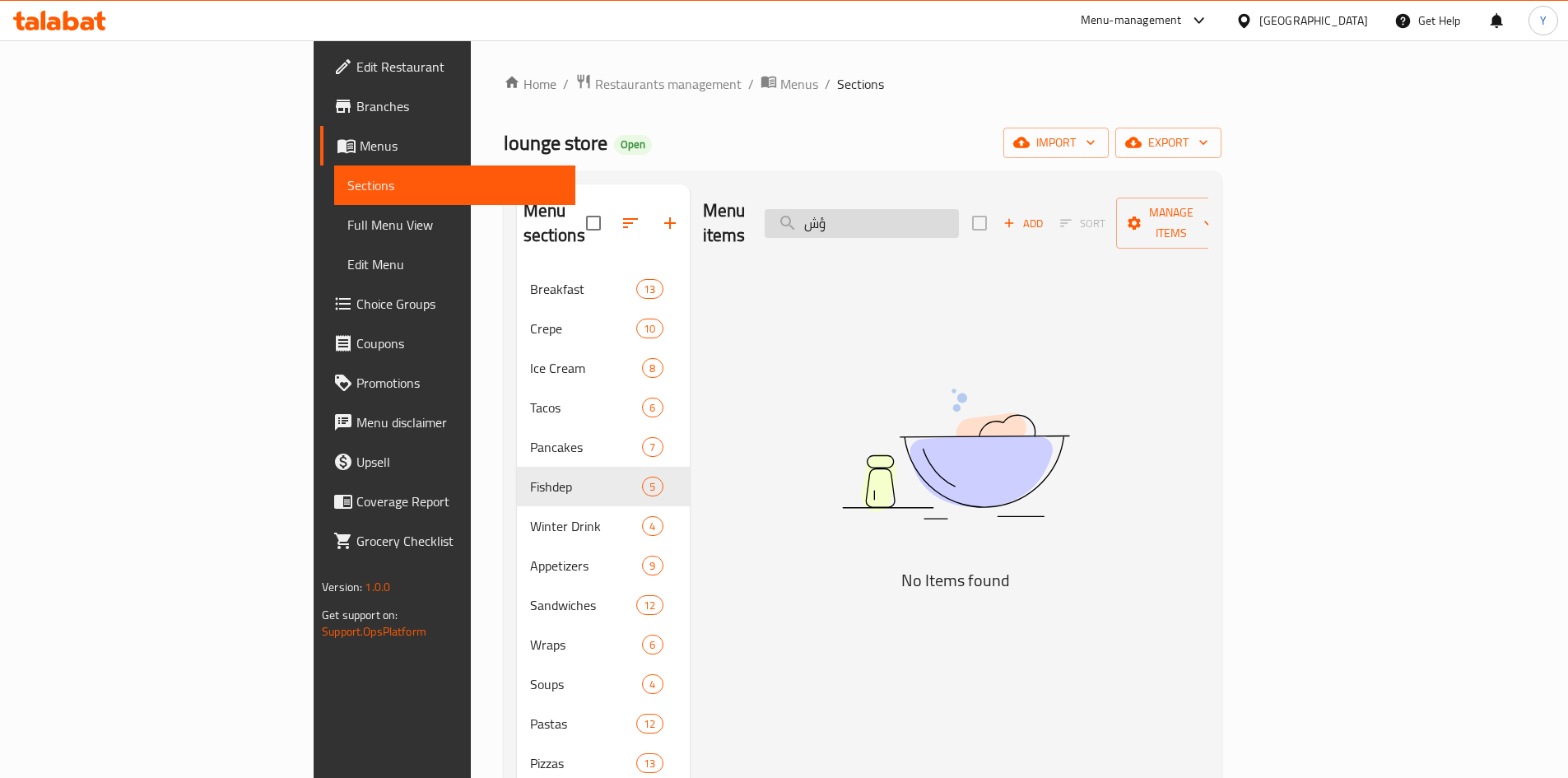
type input "ؤ"
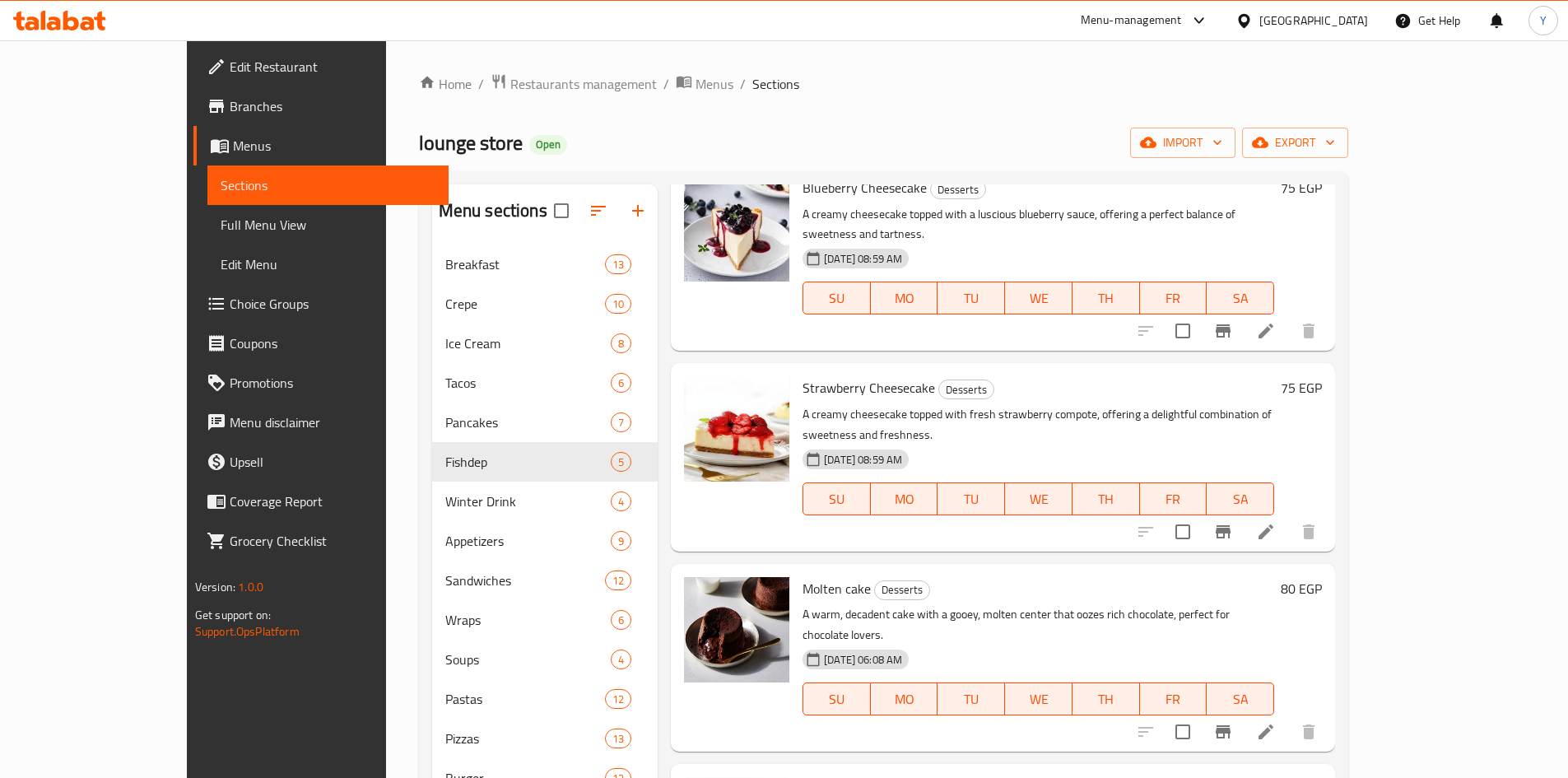
scroll to position [1482, 0]
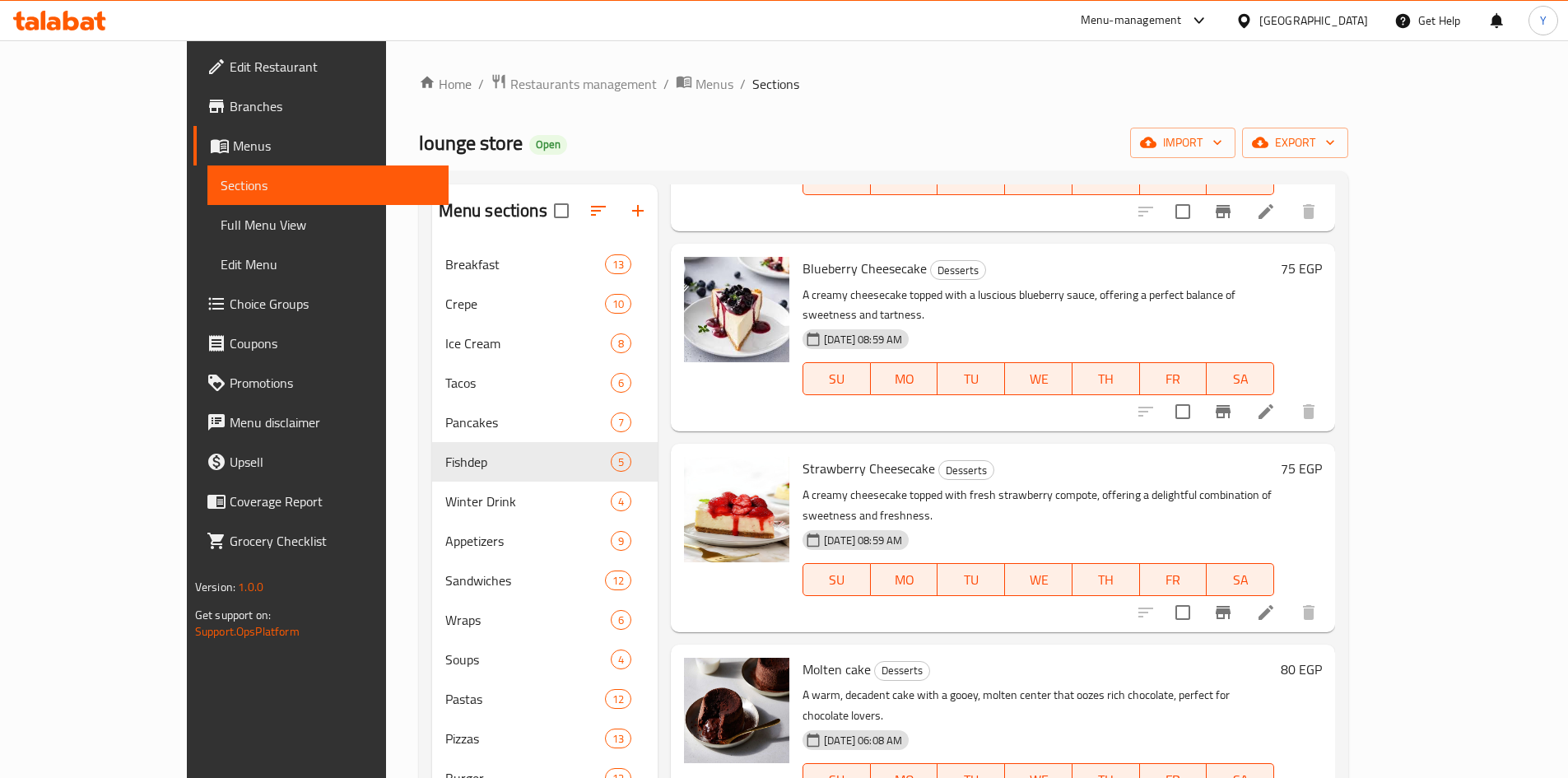
type input "cake"
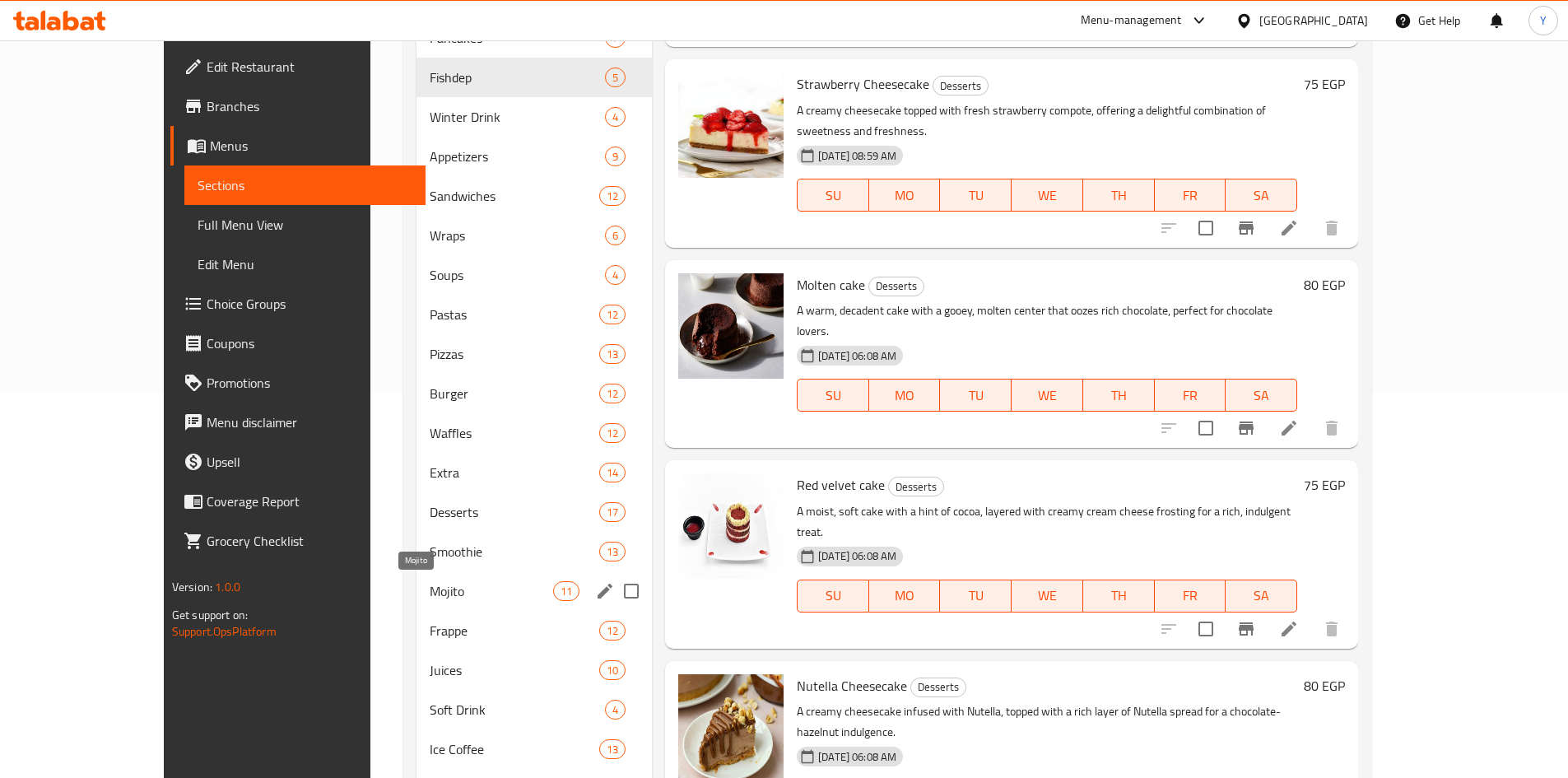
scroll to position [411, 0]
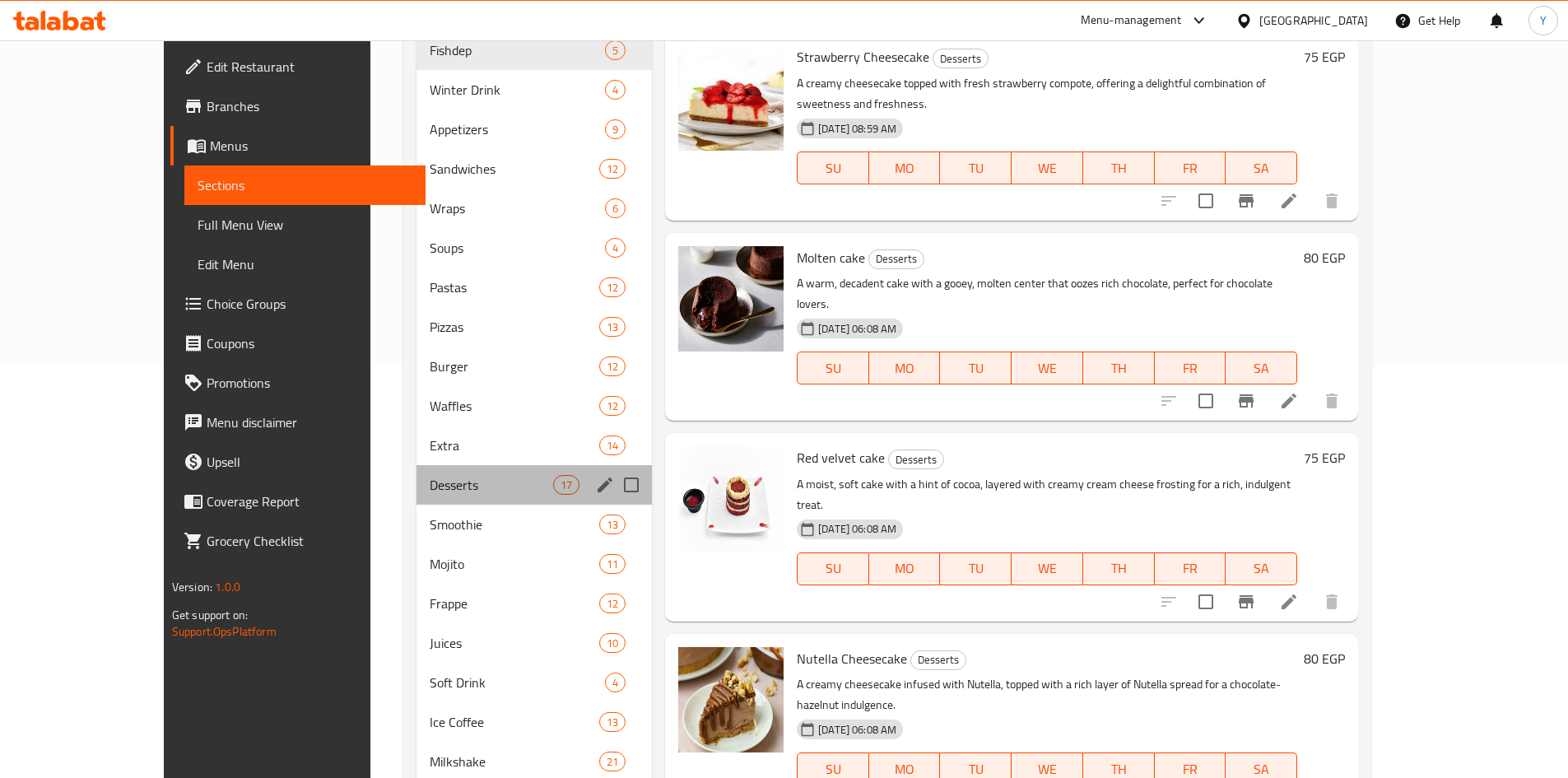
click at [435, 495] on div "Desserts 17" at bounding box center [534, 485] width 236 height 39
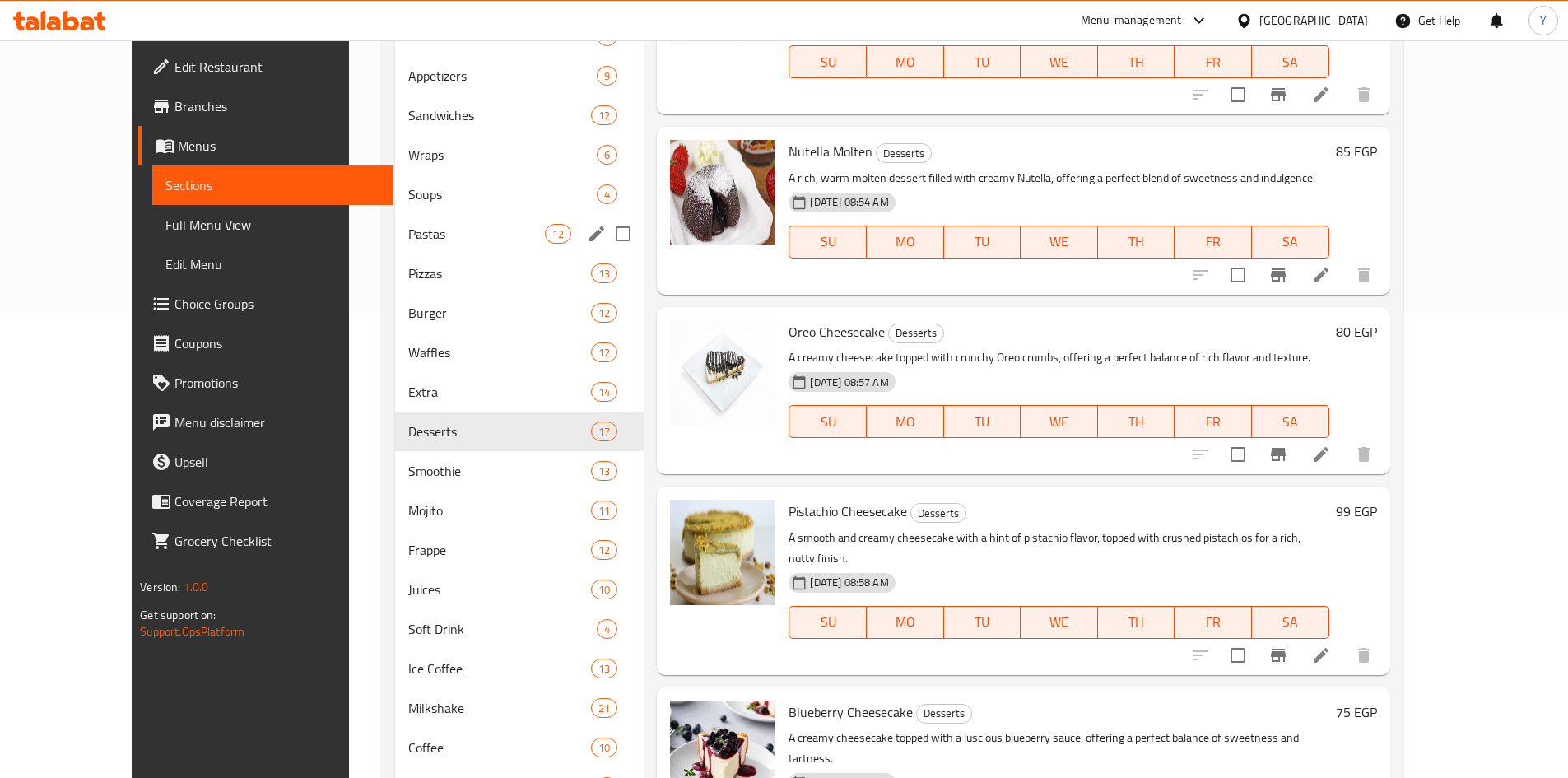
scroll to position [494, 0]
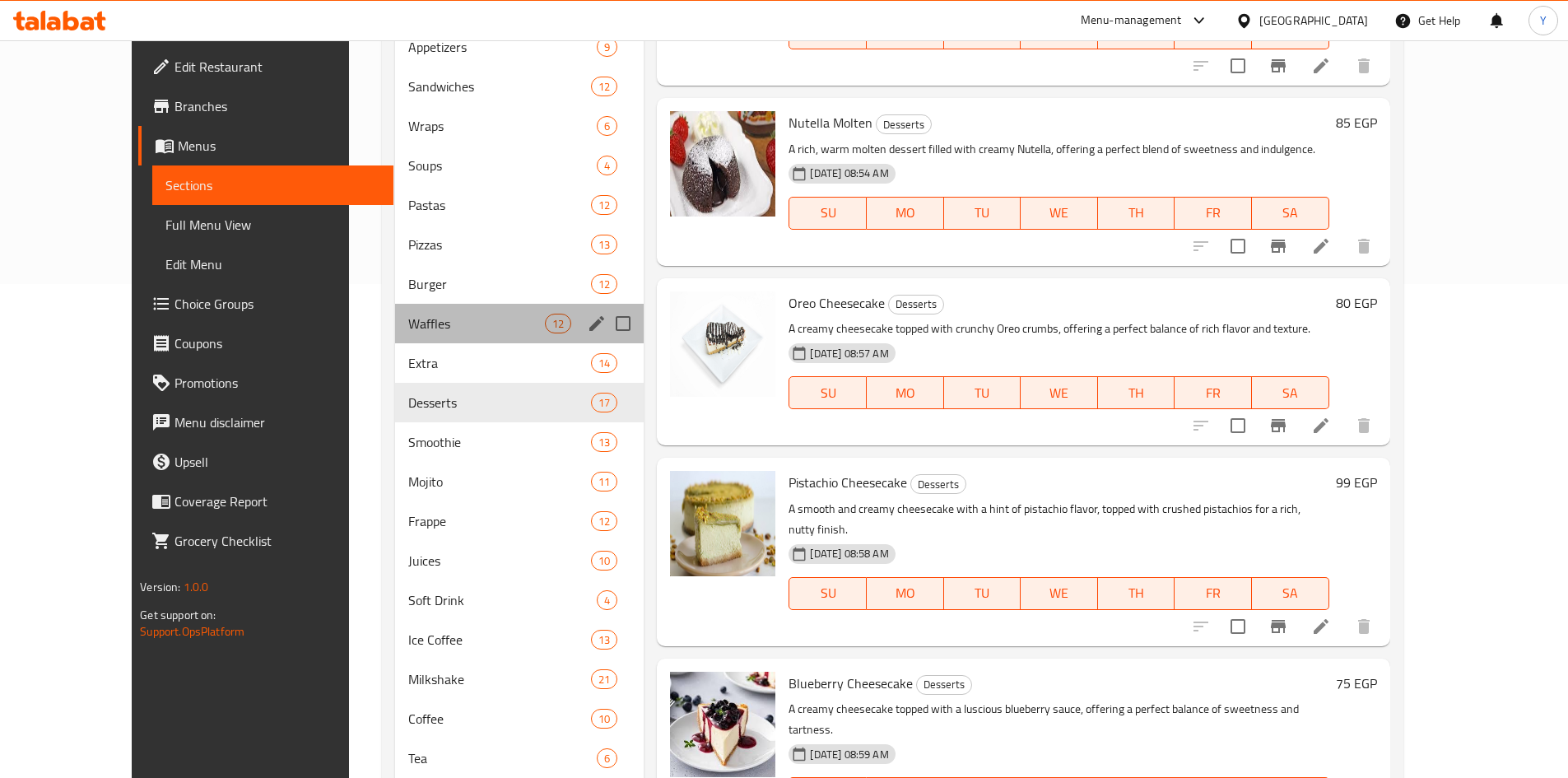
click at [419, 338] on div "Waffles 12" at bounding box center [519, 324] width 248 height 39
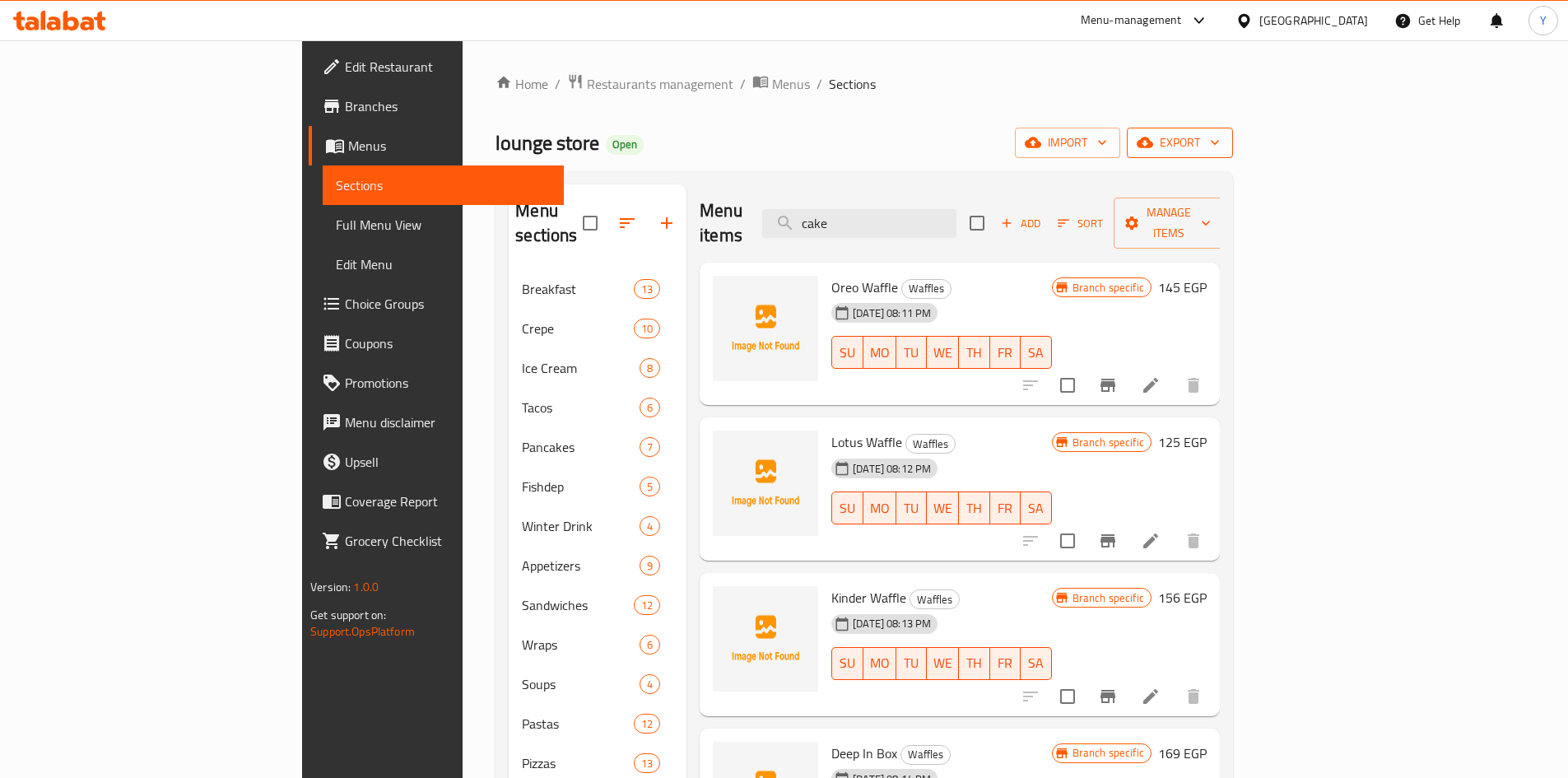
click at [1220, 151] on span "export" at bounding box center [1180, 143] width 80 height 21
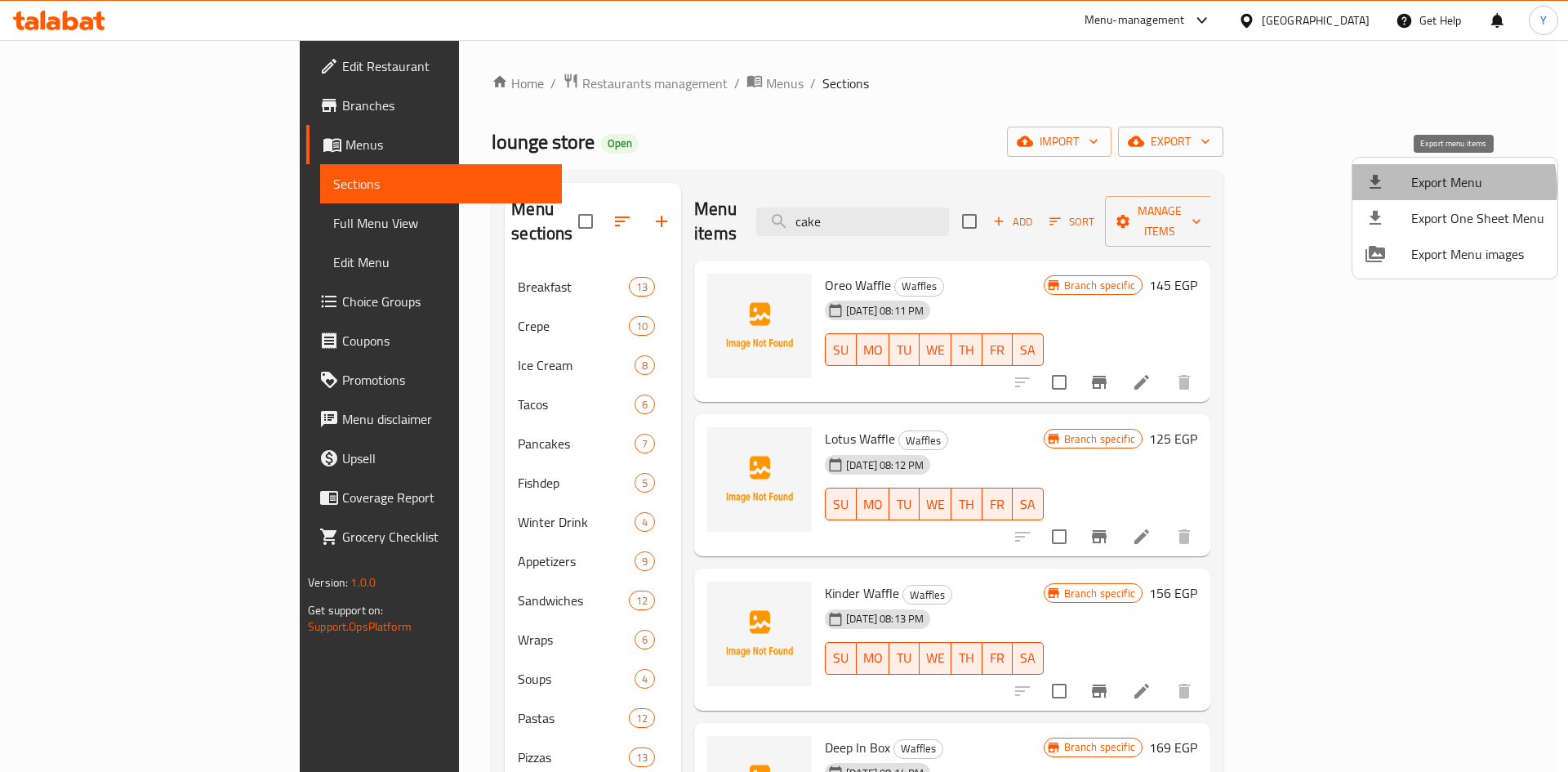
click at [1432, 188] on span "Export Menu" at bounding box center [1477, 182] width 133 height 19
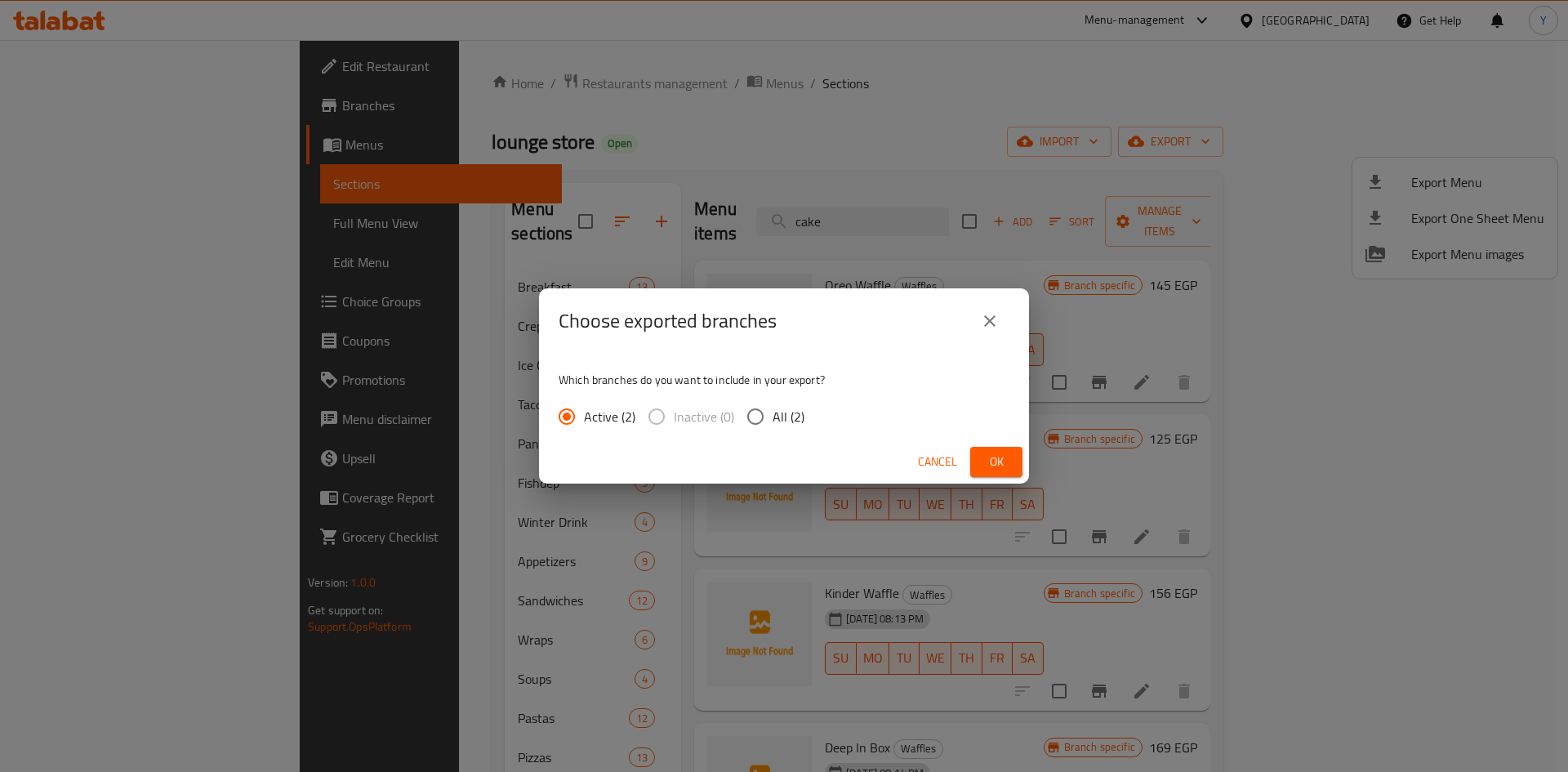
click at [781, 426] on span "All (2)" at bounding box center [788, 416] width 32 height 19
drag, startPoint x: 763, startPoint y: 420, endPoint x: 779, endPoint y: 419, distance: 16.0
click at [763, 419] on input "All (2)" at bounding box center [754, 416] width 34 height 34
radio input "true"
drag, startPoint x: 985, startPoint y: 455, endPoint x: 985, endPoint y: 485, distance: 30.0
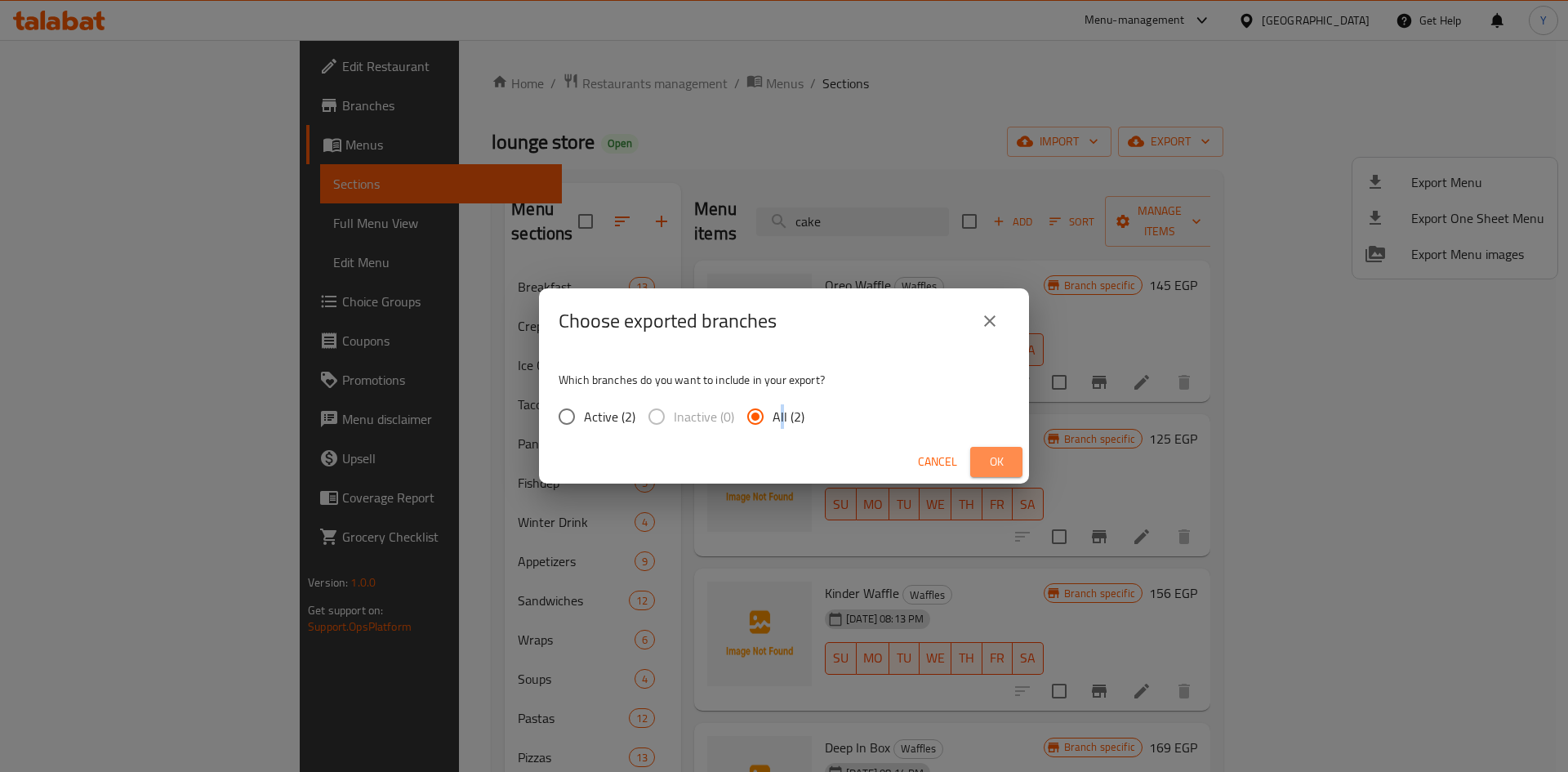
click at [986, 455] on span "Ok" at bounding box center [996, 462] width 26 height 20
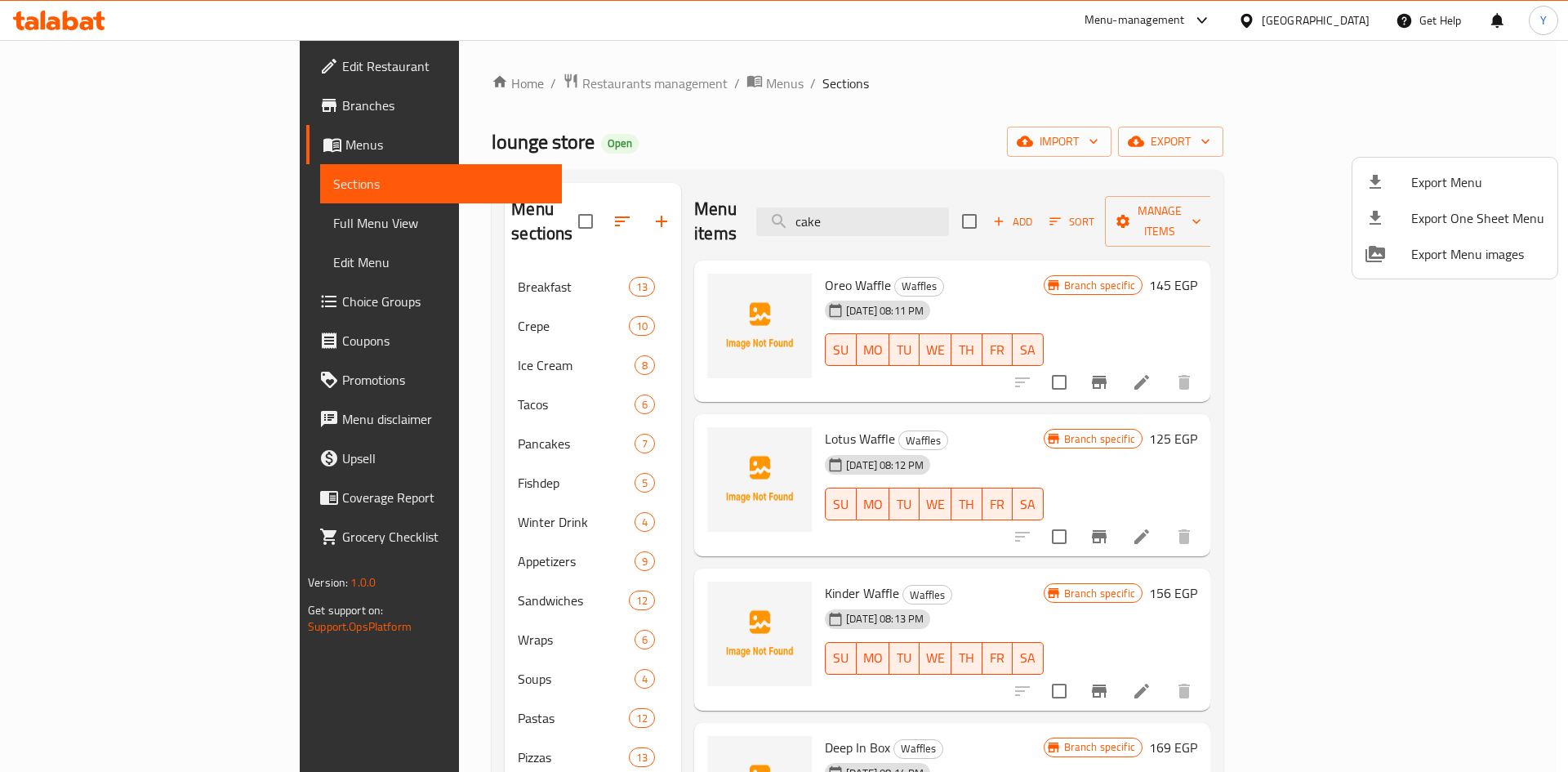
click at [1355, 14] on div at bounding box center [784, 386] width 1568 height 772
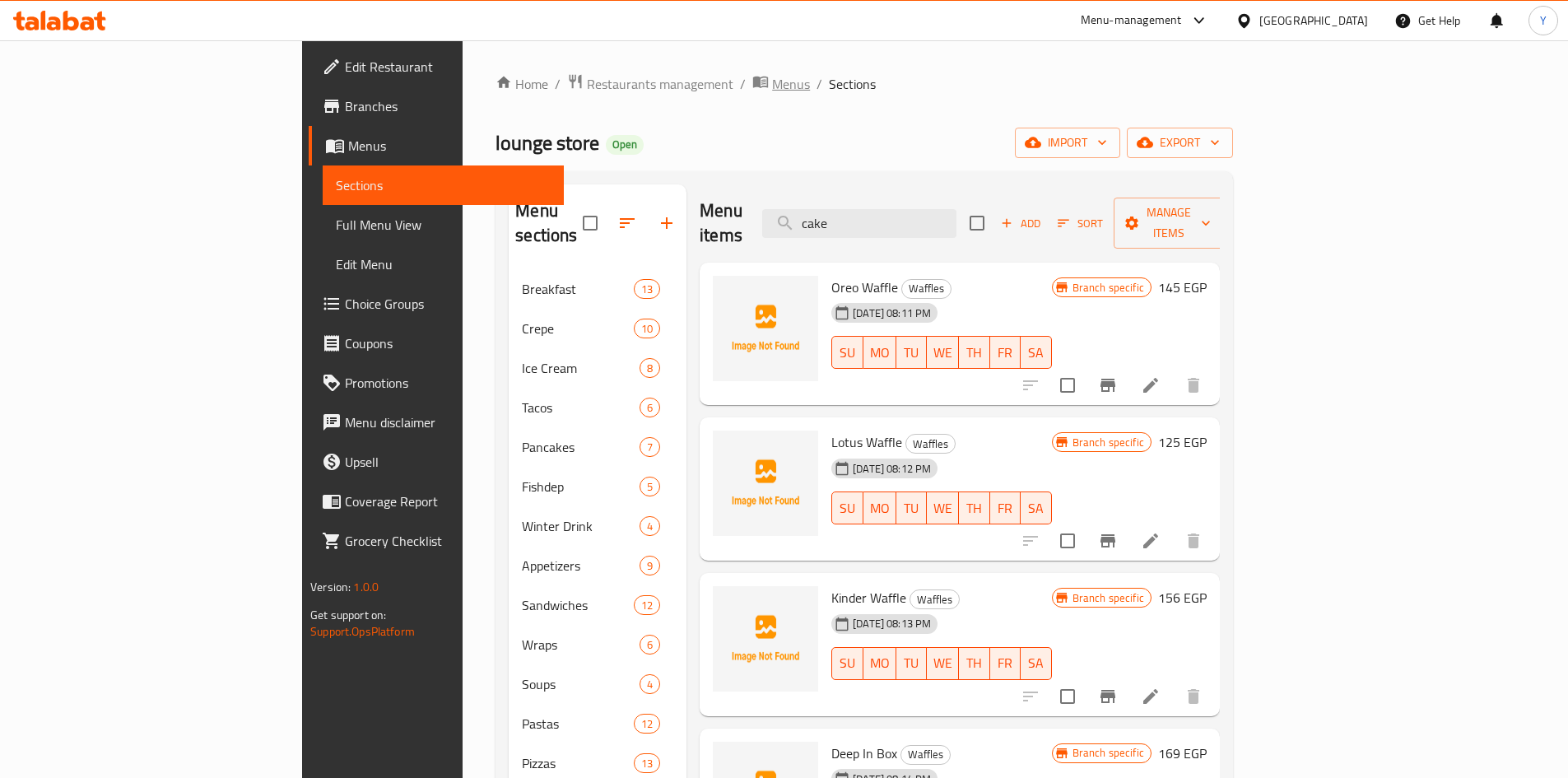
click at [772, 91] on span "Menus" at bounding box center [791, 84] width 38 height 20
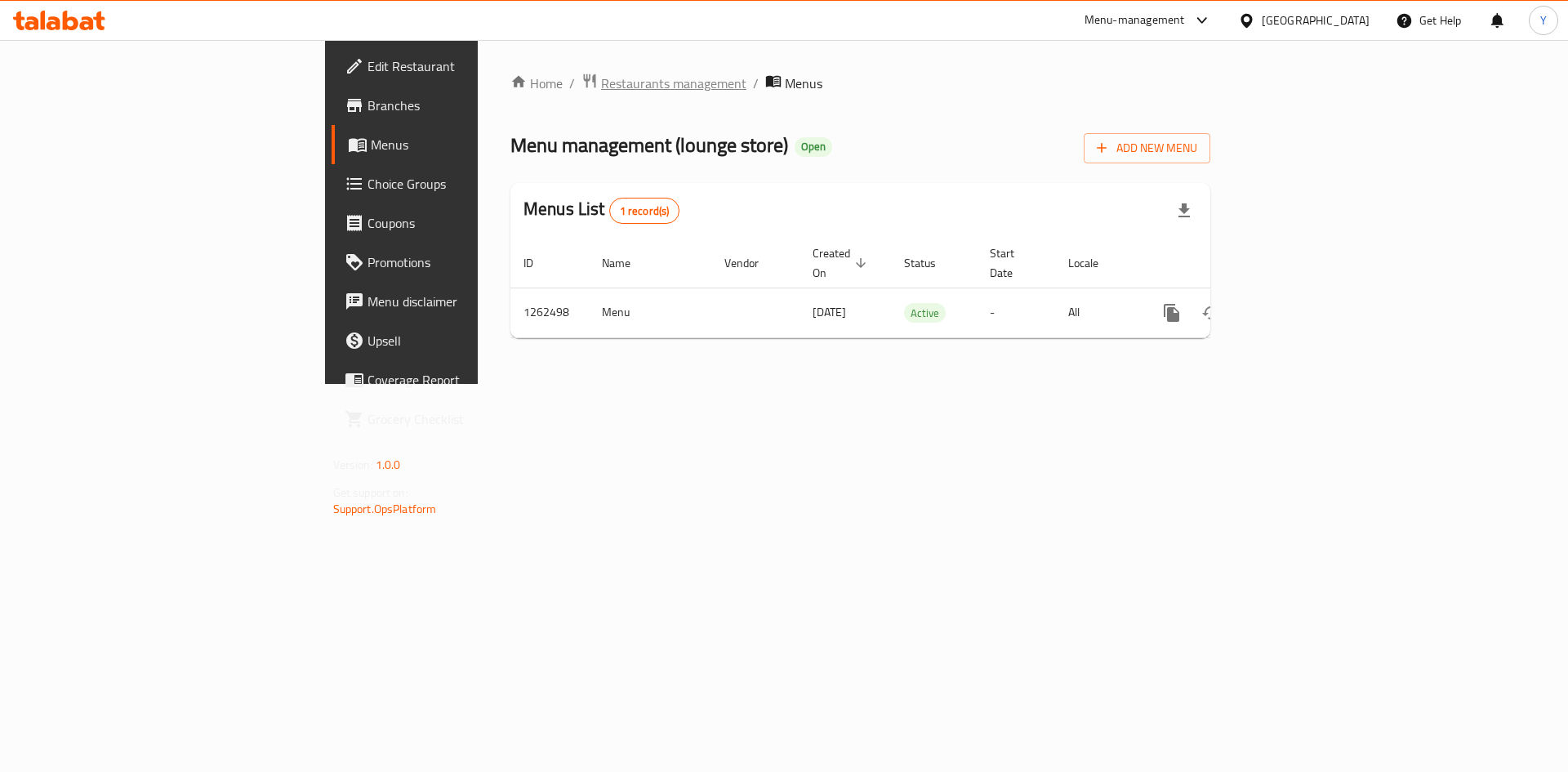
click at [601, 80] on span "Restaurants management" at bounding box center [674, 83] width 145 height 19
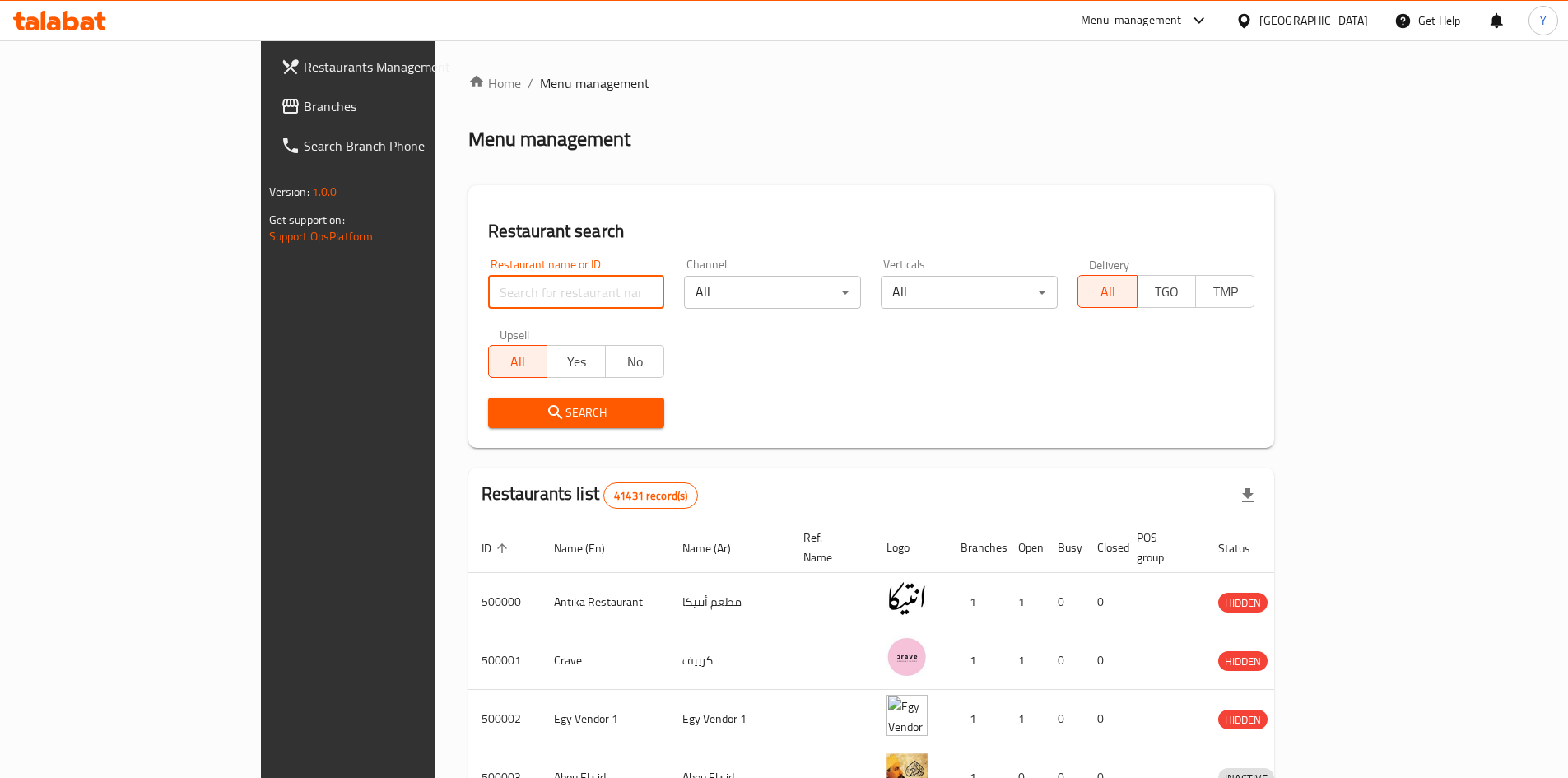
paste input "719466"
type input "719466"
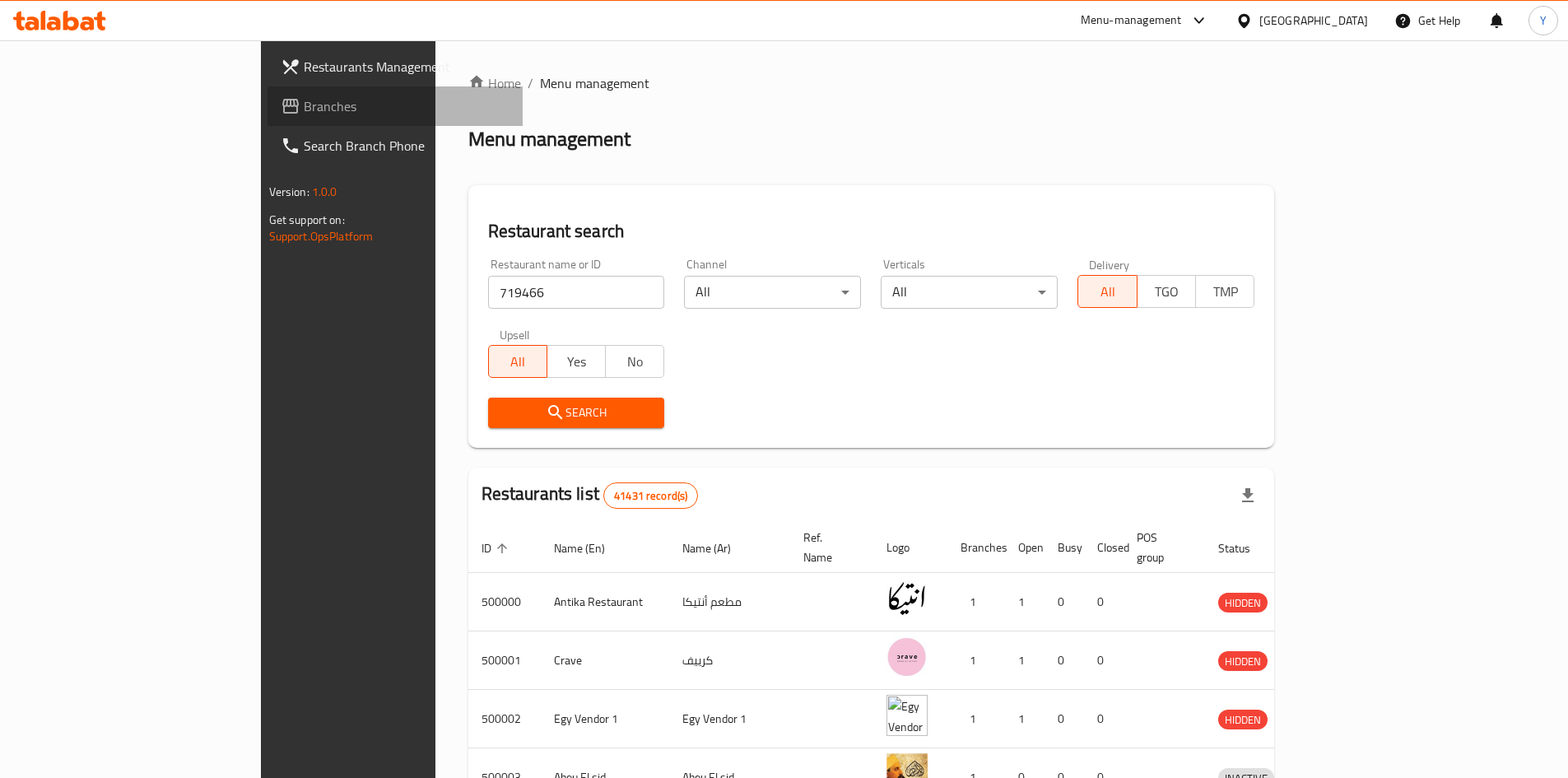
click at [304, 105] on span "Branches" at bounding box center [407, 107] width 206 height 20
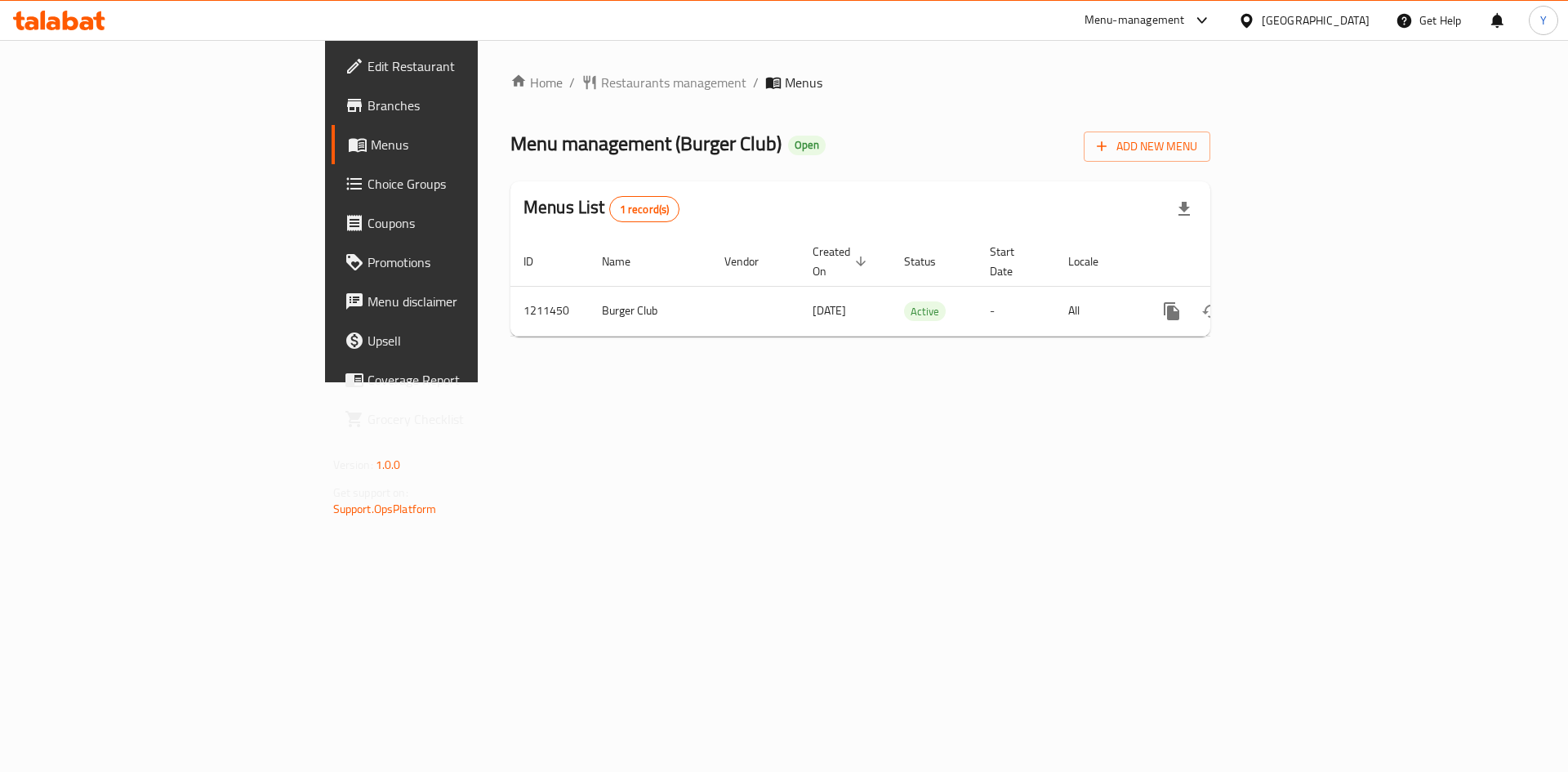
click at [368, 105] on span "Branches" at bounding box center [470, 106] width 207 height 19
